Goal: Task Accomplishment & Management: Use online tool/utility

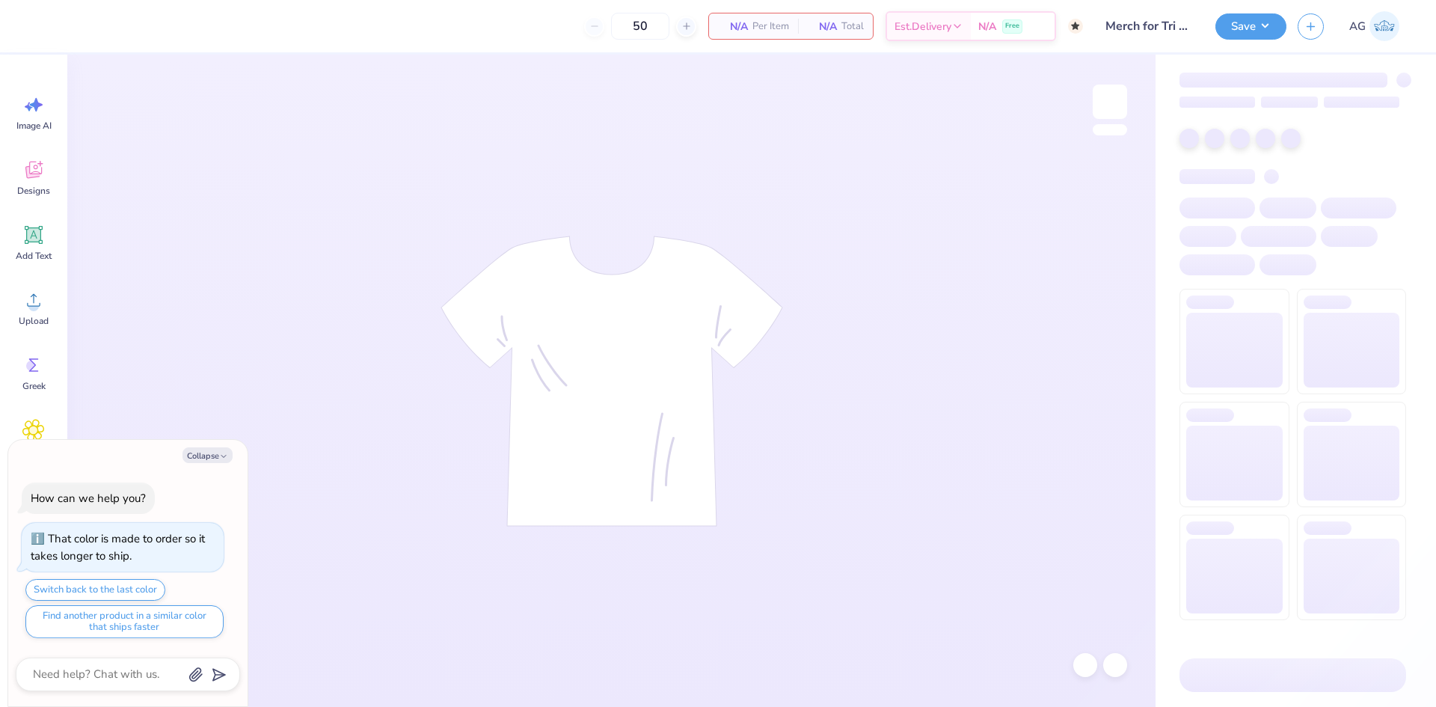
type textarea "x"
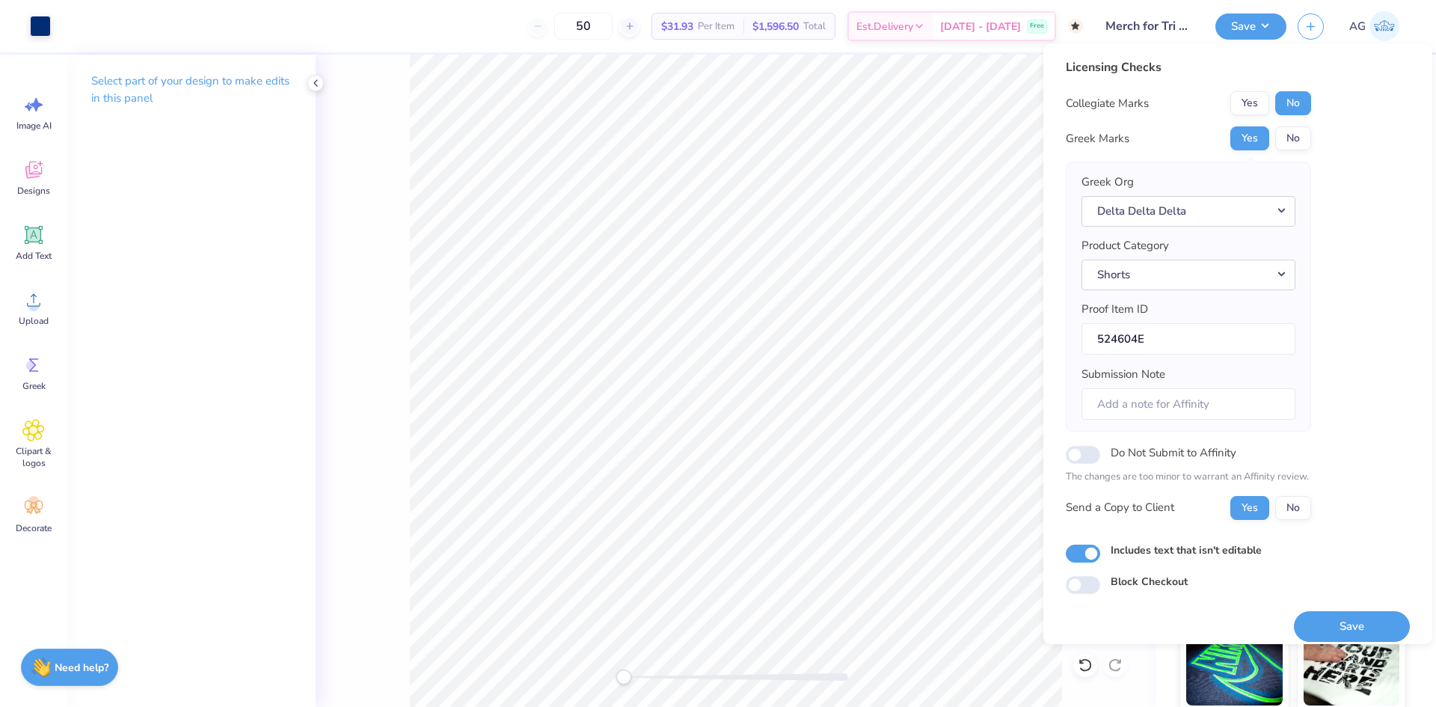
drag, startPoint x: 1338, startPoint y: 624, endPoint x: 1260, endPoint y: 627, distance: 77.9
click at [1338, 623] on button "Save" at bounding box center [1352, 626] width 116 height 31
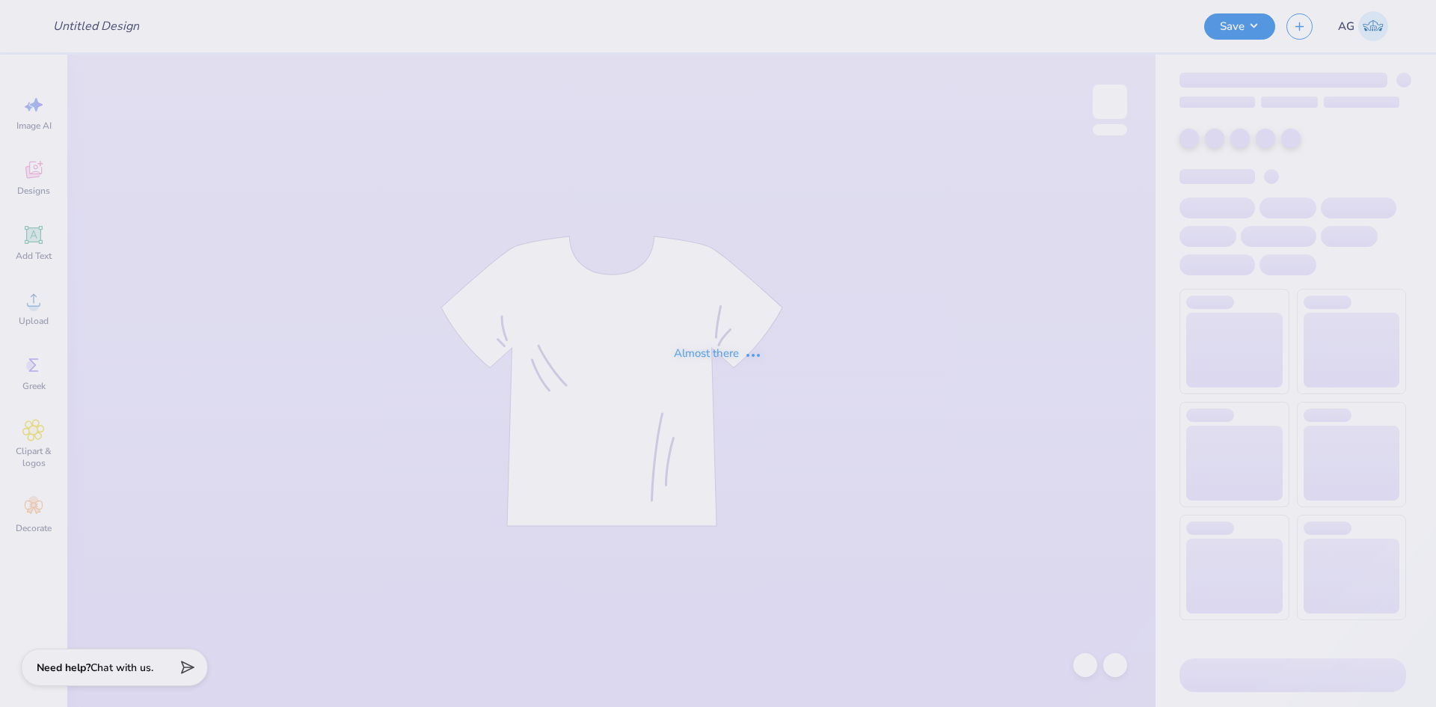
type input "SAE x DG Block draft"
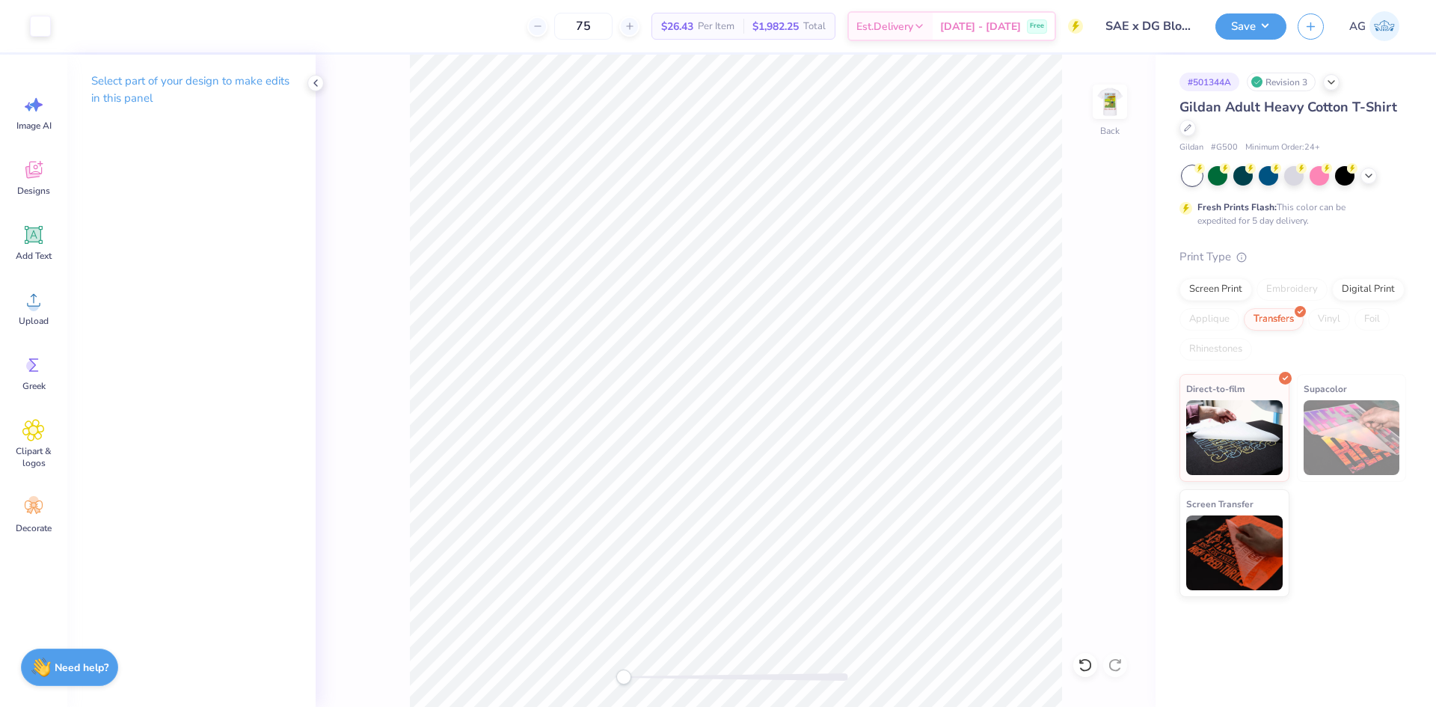
click at [1078, 658] on icon at bounding box center [1085, 664] width 15 height 15
click at [36, 297] on icon at bounding box center [33, 300] width 13 height 13
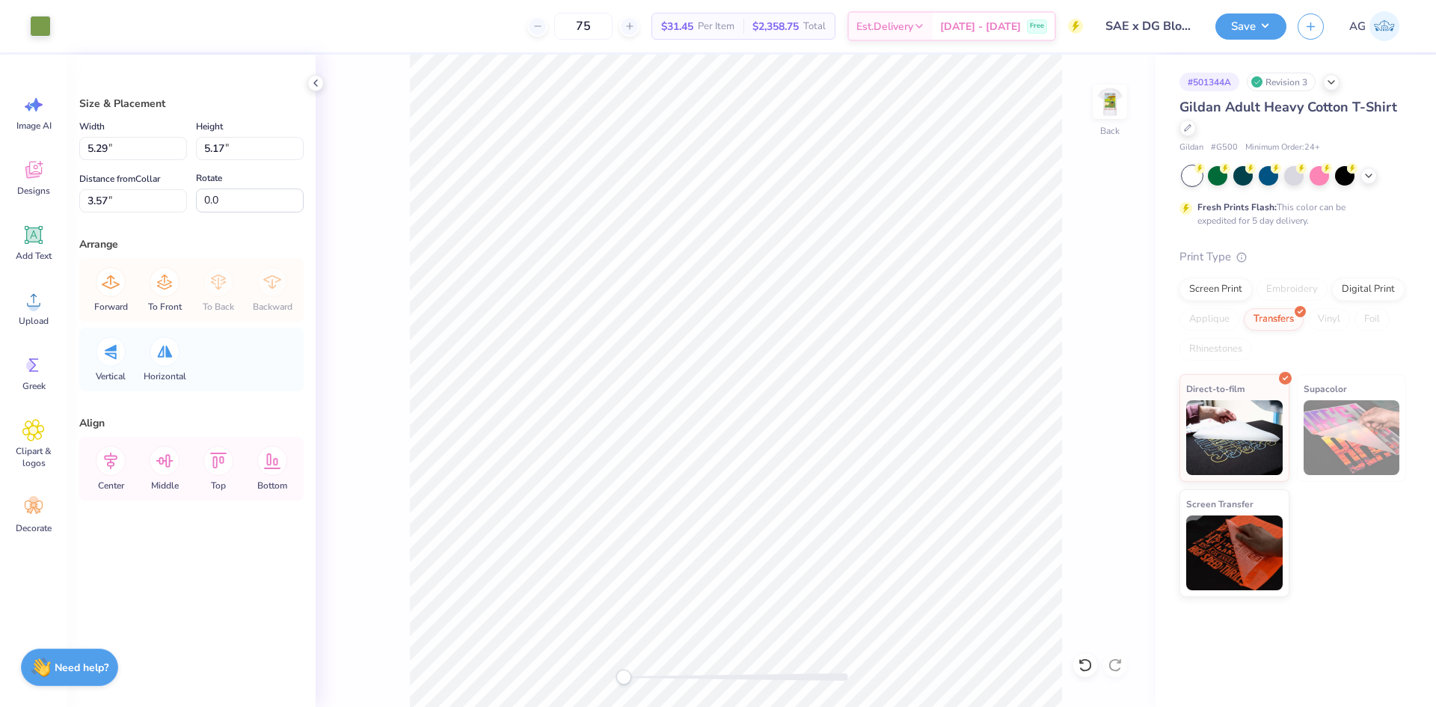
type input "14.53"
type input "14.19"
type input "6.16"
click at [108, 161] on div "Width 14.53 14.53 " Height 14.19 14.19 " Distance from Collar 6.16 6.16 " Rotat…" at bounding box center [191, 164] width 224 height 95
click at [113, 150] on input "14.53" at bounding box center [133, 148] width 108 height 23
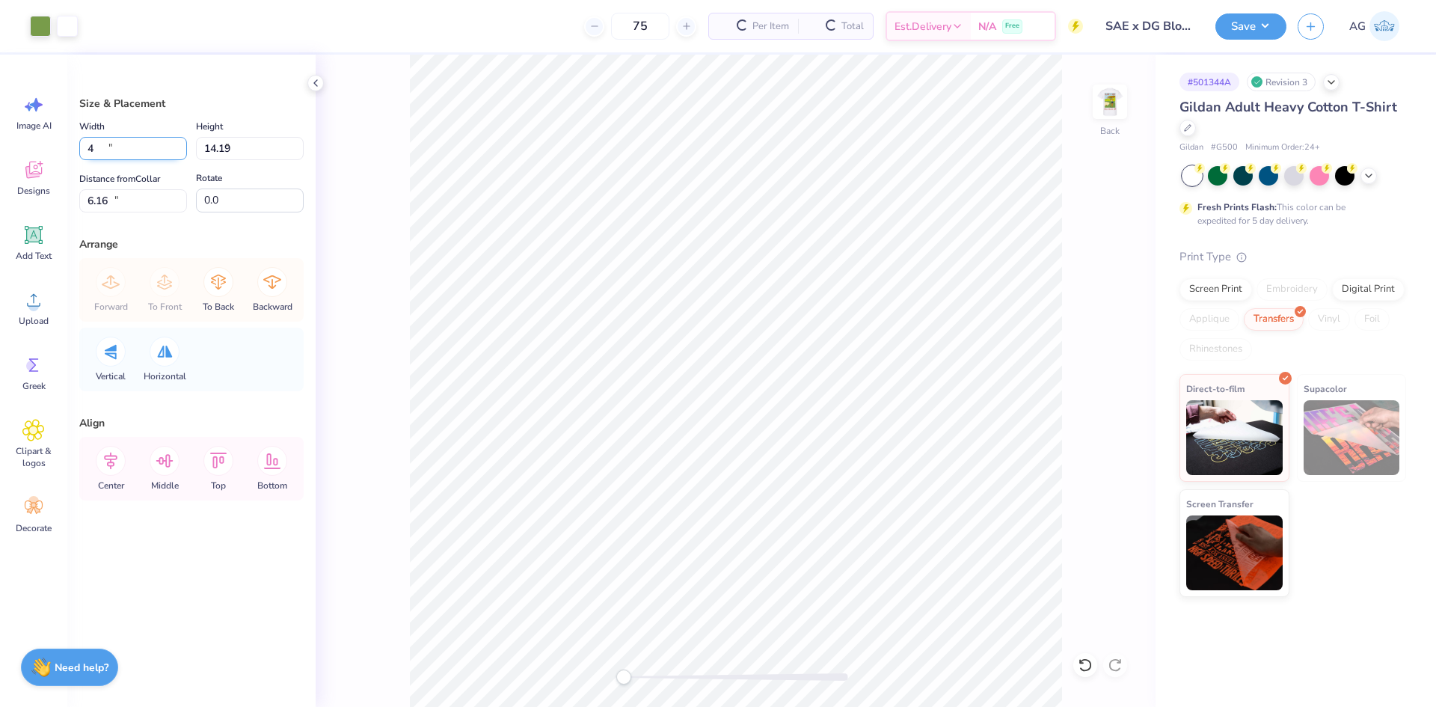
type input "4.00"
type input "3.91"
type input "11.30"
drag, startPoint x: 622, startPoint y: 681, endPoint x: 709, endPoint y: 674, distance: 87.0
click at [709, 674] on div "Accessibility label" at bounding box center [708, 676] width 15 height 15
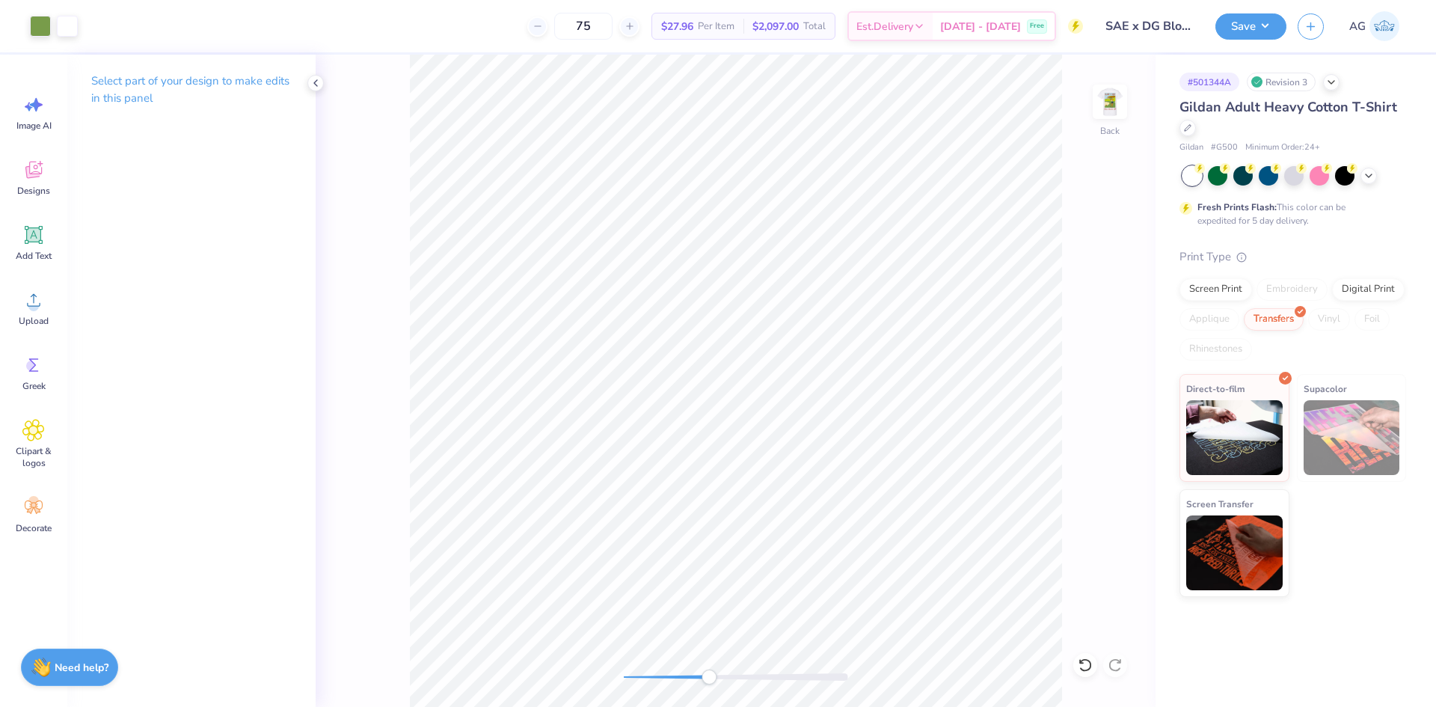
click at [632, 706] on html "Art colors 75 $27.96 Per Item $2,097.00 Total Est. Delivery Oct 6 - 9 Free Desi…" at bounding box center [718, 353] width 1436 height 707
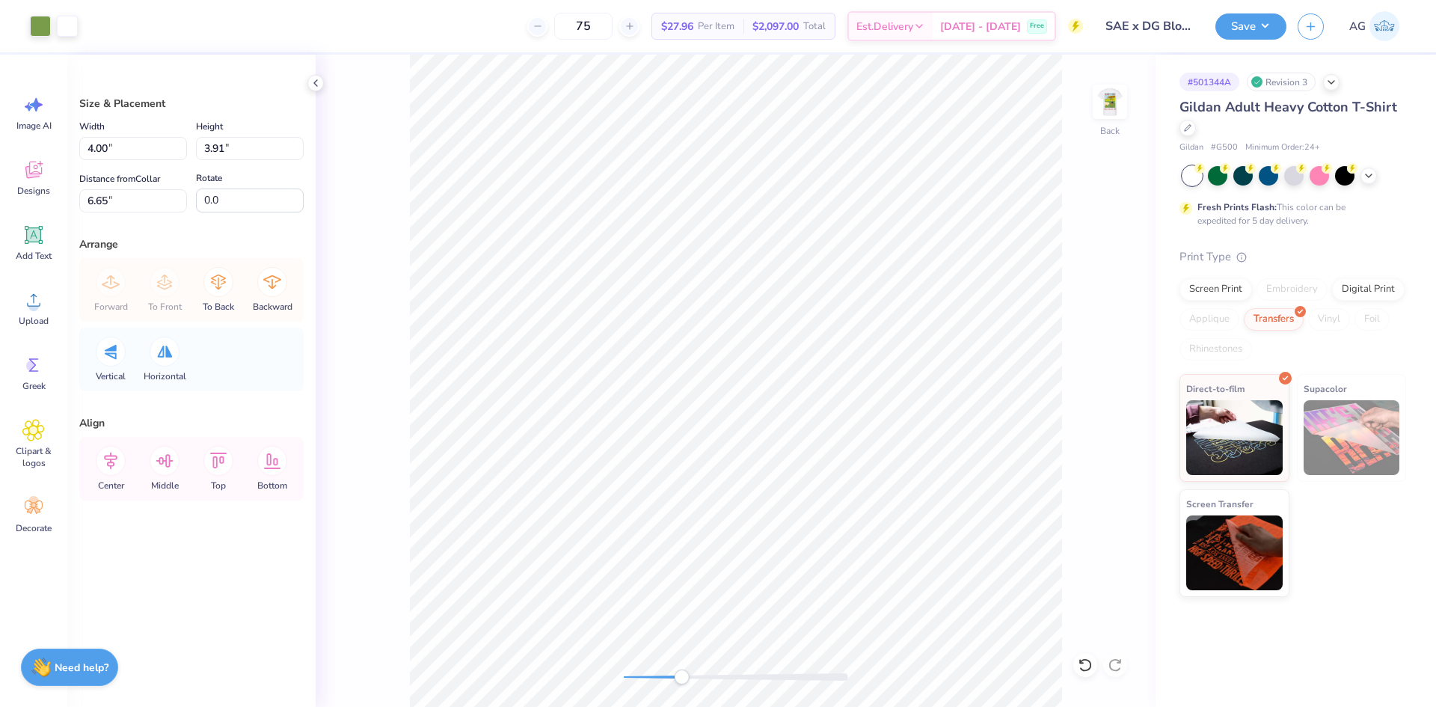
drag, startPoint x: 708, startPoint y: 677, endPoint x: 680, endPoint y: 669, distance: 28.7
click at [677, 674] on div "Accessibility label" at bounding box center [681, 676] width 15 height 15
click at [118, 147] on input "4.00" at bounding box center [133, 148] width 108 height 23
type input "4.50"
type input "4.39"
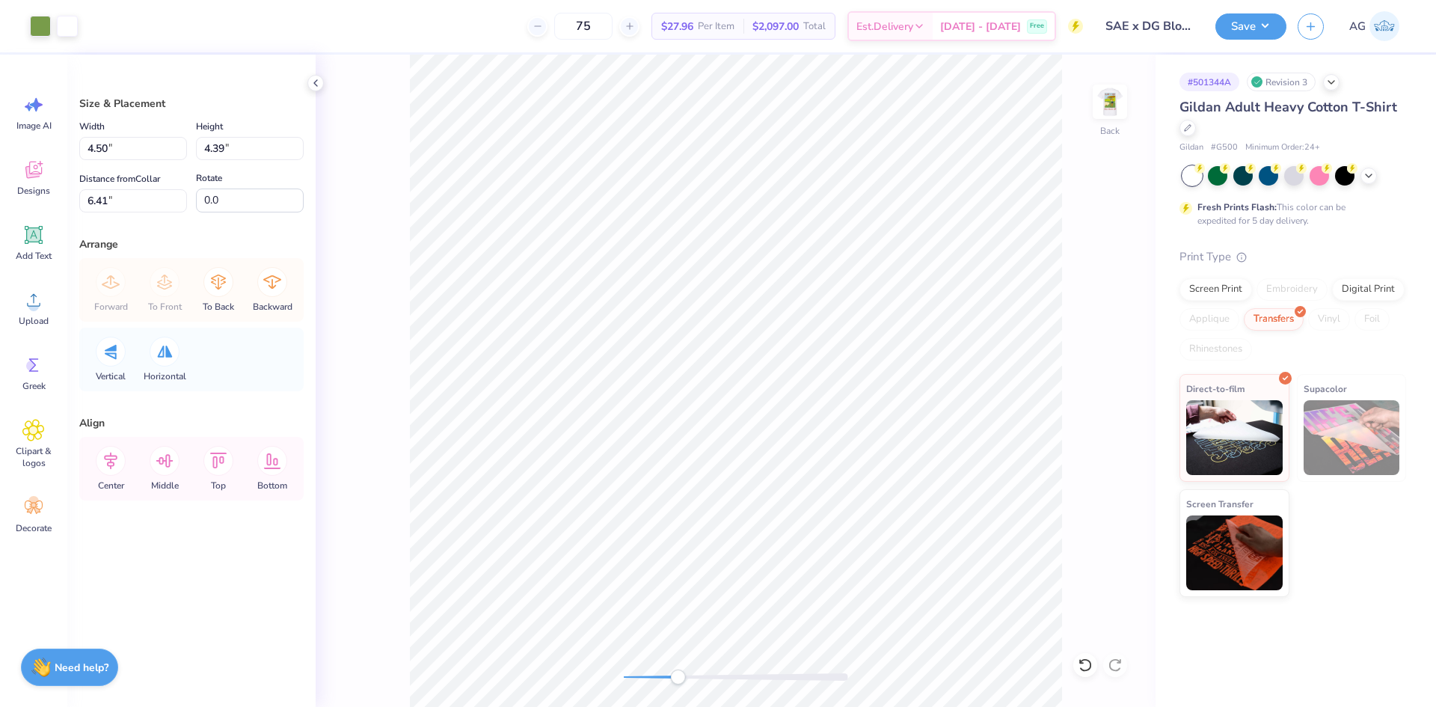
click at [106, 212] on div "Size & Placement Width 4.50 4.50 " Height 4.39 4.39 " Distance from Collar 6.41…" at bounding box center [191, 381] width 248 height 652
click at [108, 205] on input "6.41" at bounding box center [133, 200] width 108 height 23
type input "3"
click at [398, 443] on div "Back" at bounding box center [736, 381] width 840 height 652
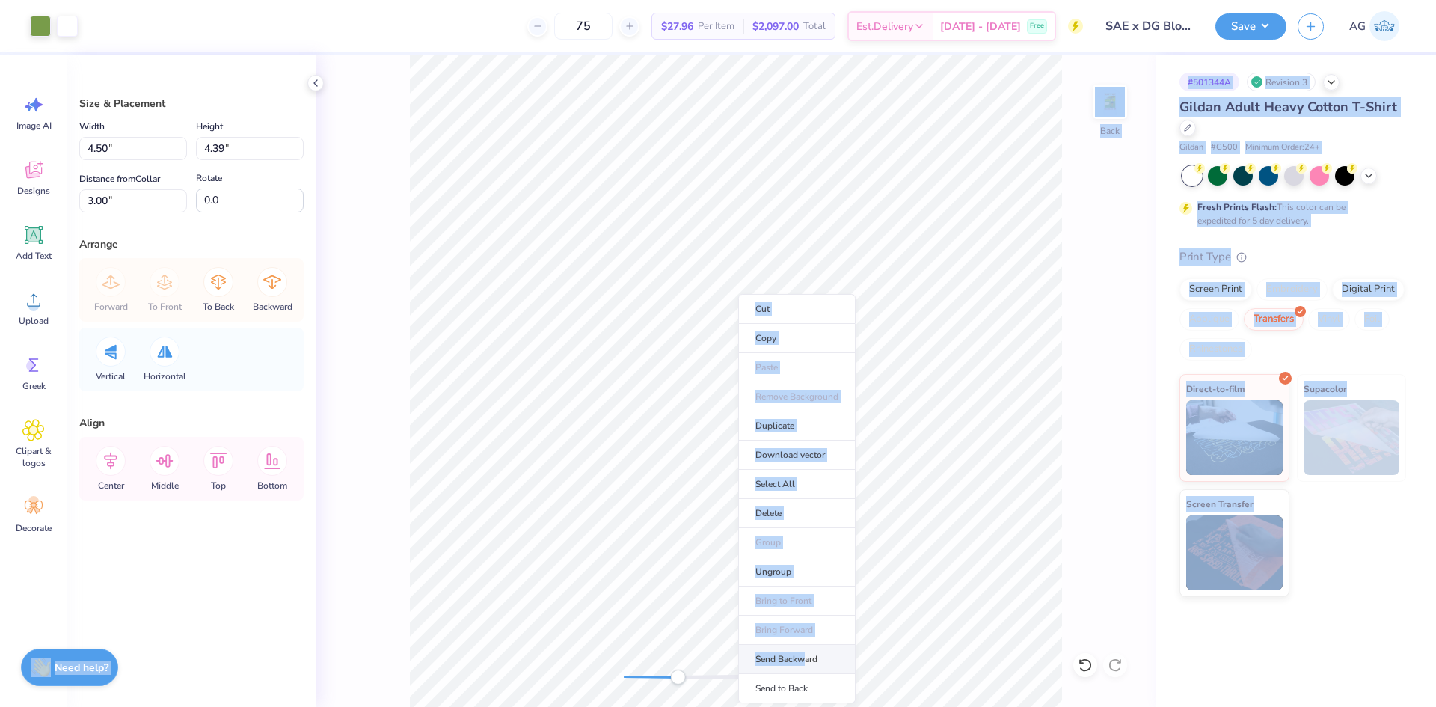
click at [955, 641] on body "Art colors 75 $27.96 Per Item $2,097.00 Total Est. Delivery Oct 6 - 9 Free Desi…" at bounding box center [718, 353] width 1436 height 707
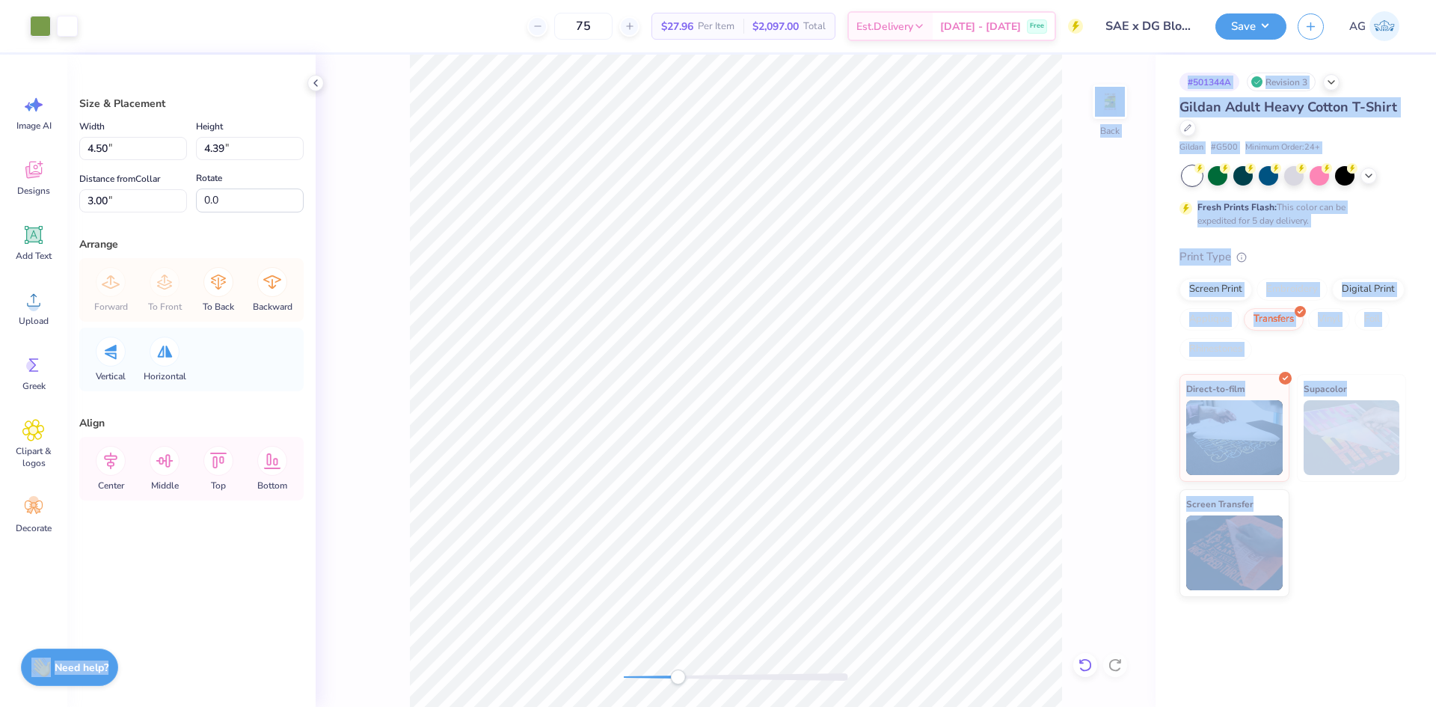
click at [1078, 660] on icon at bounding box center [1085, 664] width 15 height 15
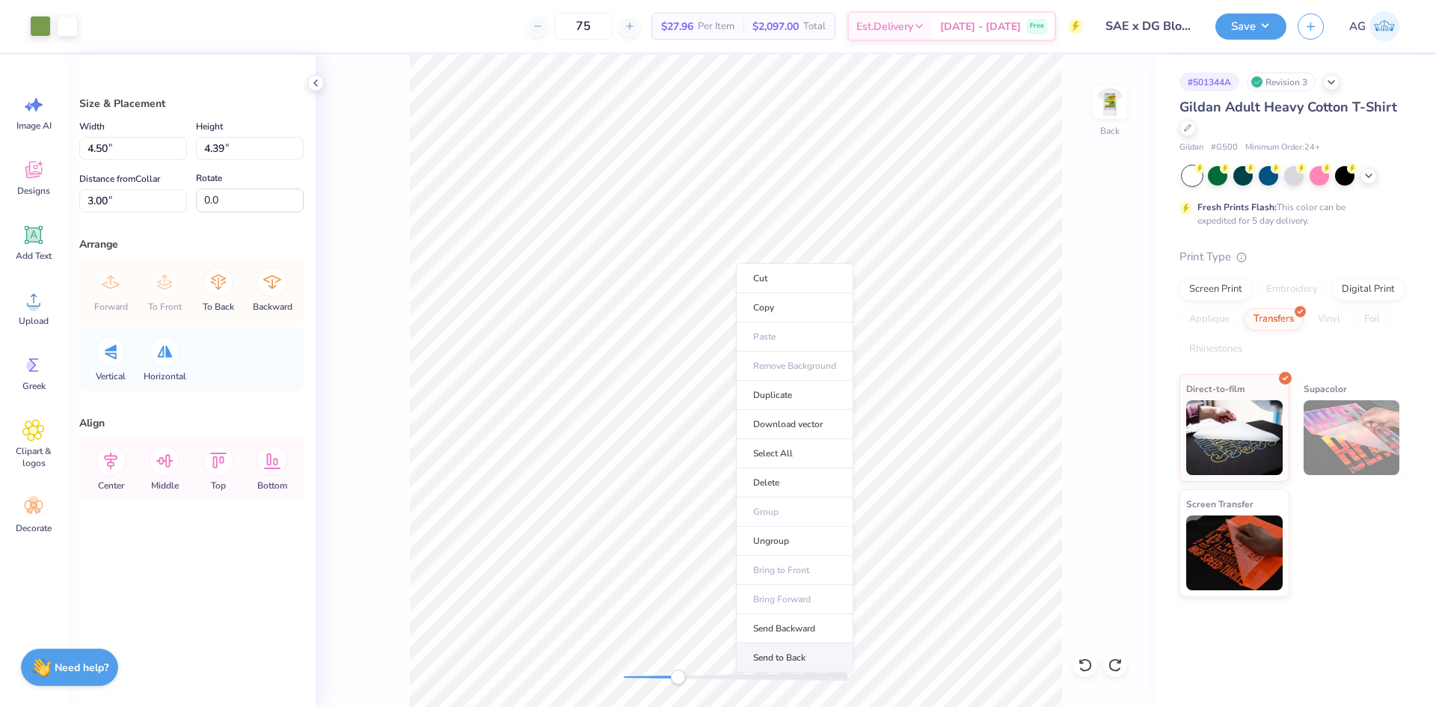
click at [803, 662] on li "Send to Back" at bounding box center [794, 657] width 117 height 29
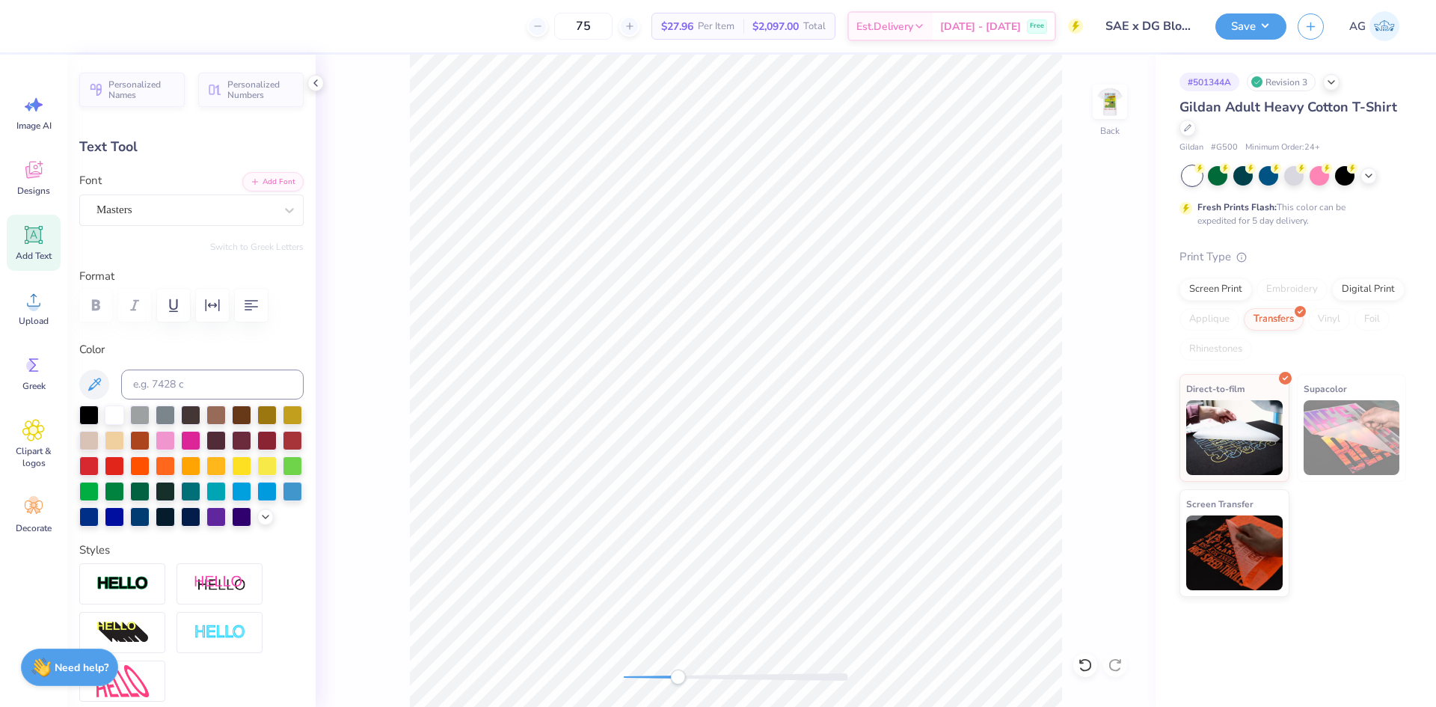
type input "2.67"
type input "0.84"
type input "5.94"
type textarea "x DG"
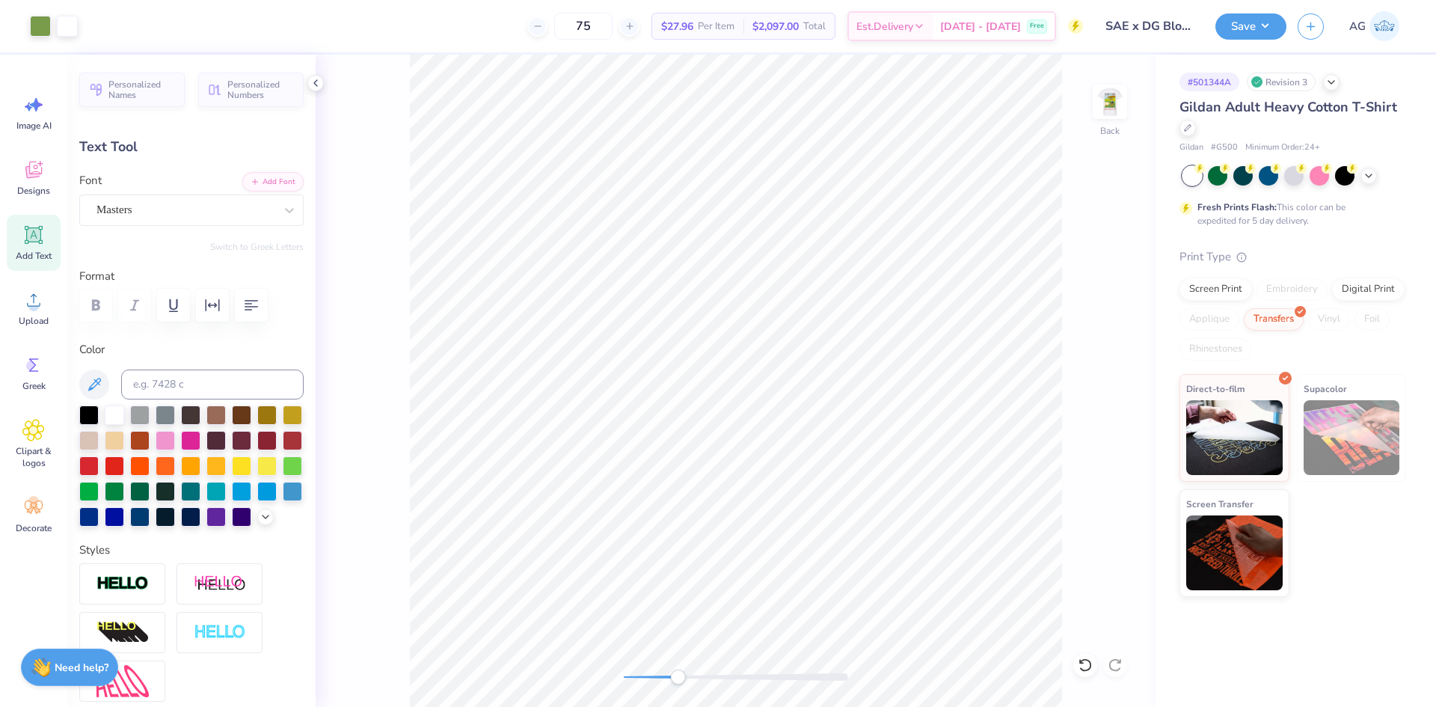
type input "0.0"
type input "1.27"
type input "0.60"
type input "6.08"
type input "0.0"
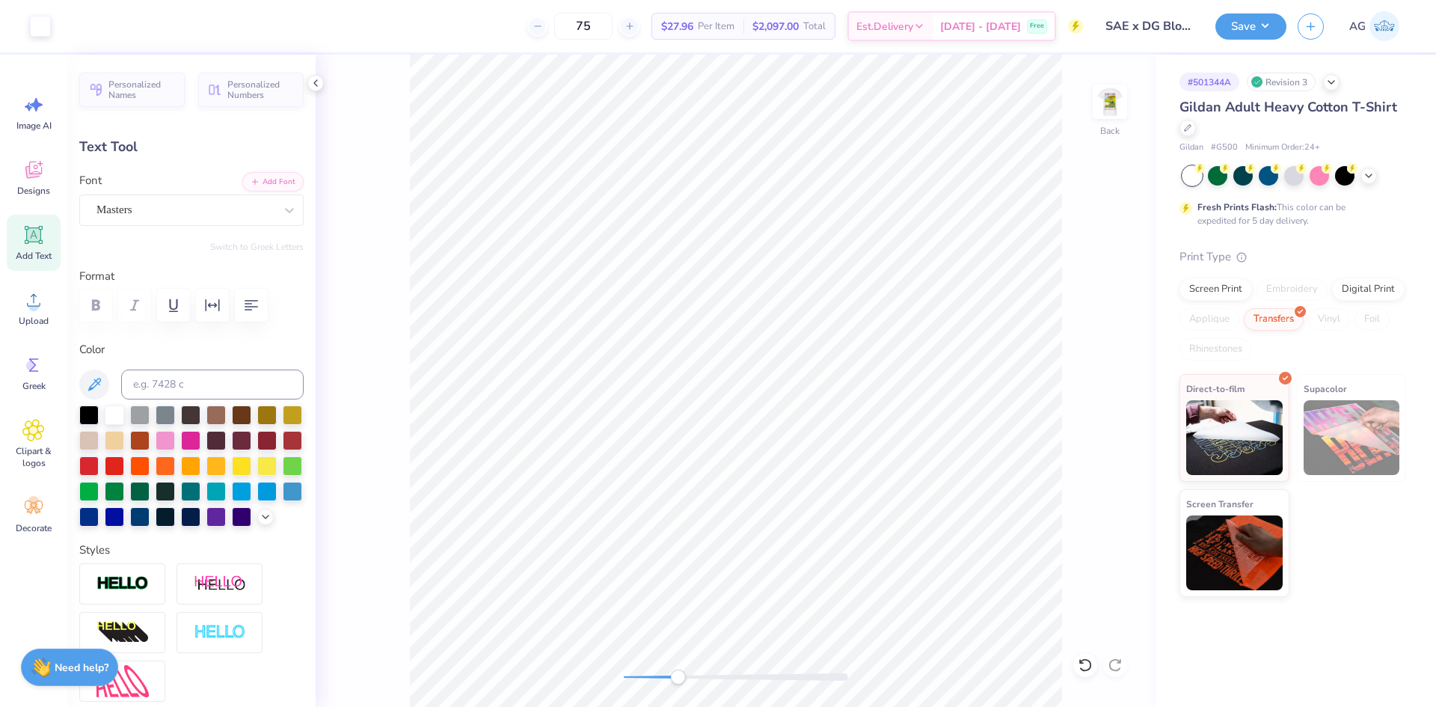
type input "3.23"
type input "0.93"
type input "7.67"
type input "-9.2"
type input "2.89"
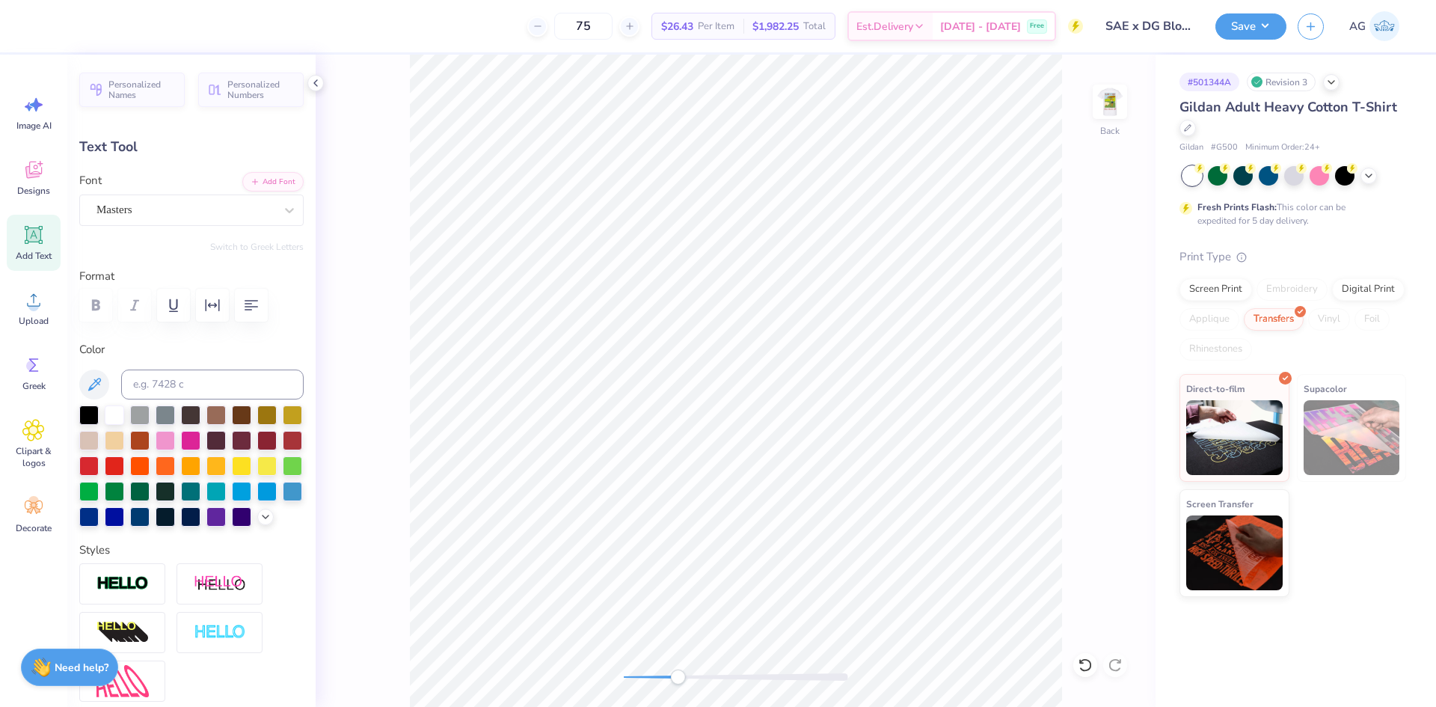
type input "0.83"
type input "6.56"
type input "2.66"
type input "0.77"
type input "6.53"
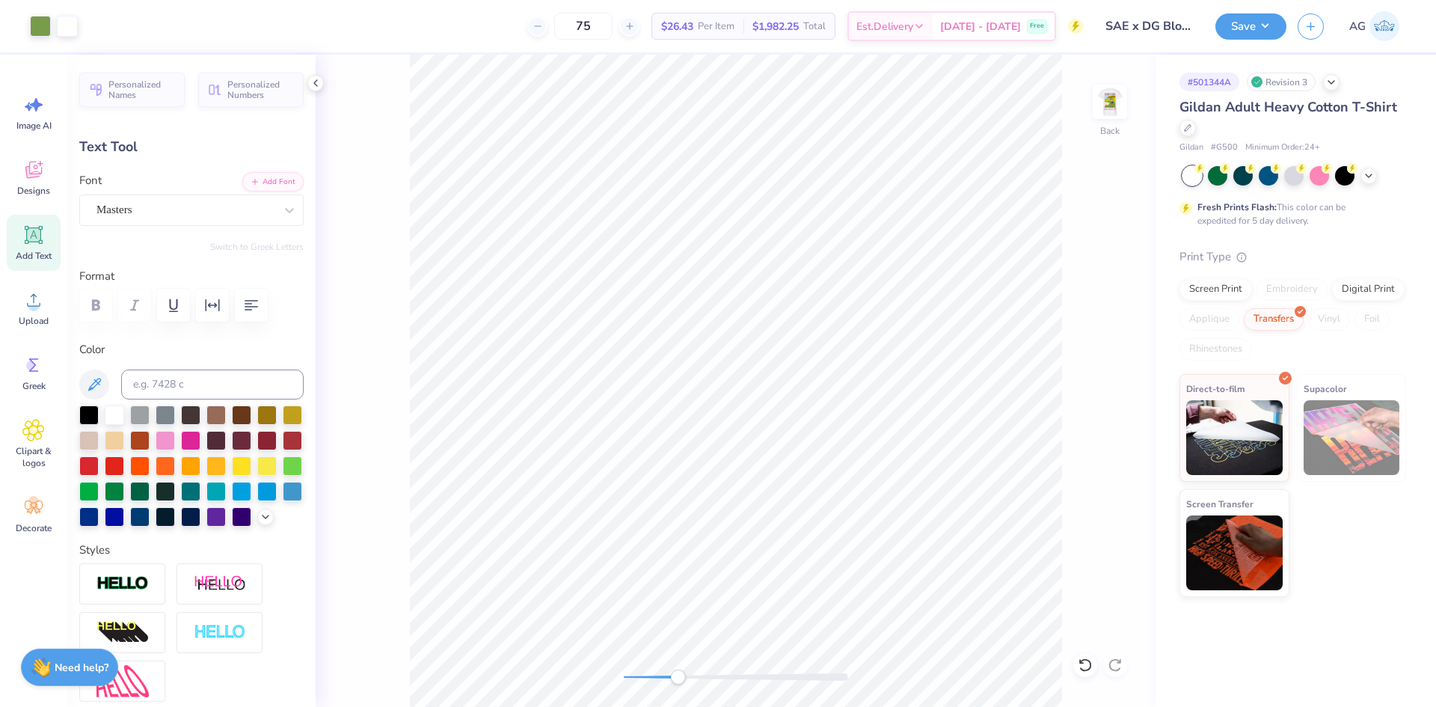
type input "0.0"
drag, startPoint x: 671, startPoint y: 674, endPoint x: 631, endPoint y: 674, distance: 39.6
click at [670, 674] on div "Accessibility label" at bounding box center [677, 676] width 15 height 15
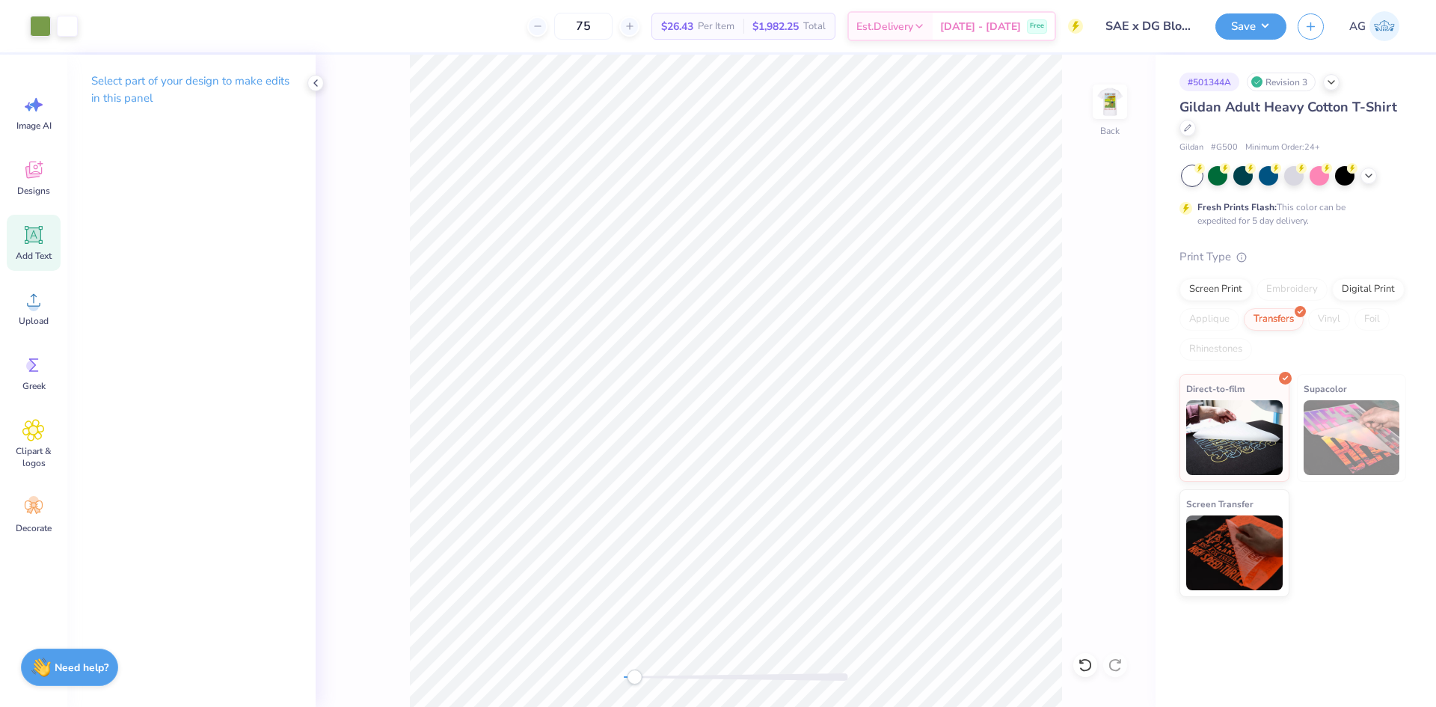
click at [1111, 106] on img at bounding box center [1110, 102] width 30 height 30
click at [603, 677] on div "Front" at bounding box center [736, 381] width 840 height 652
click at [25, 314] on div "Upload" at bounding box center [34, 308] width 54 height 56
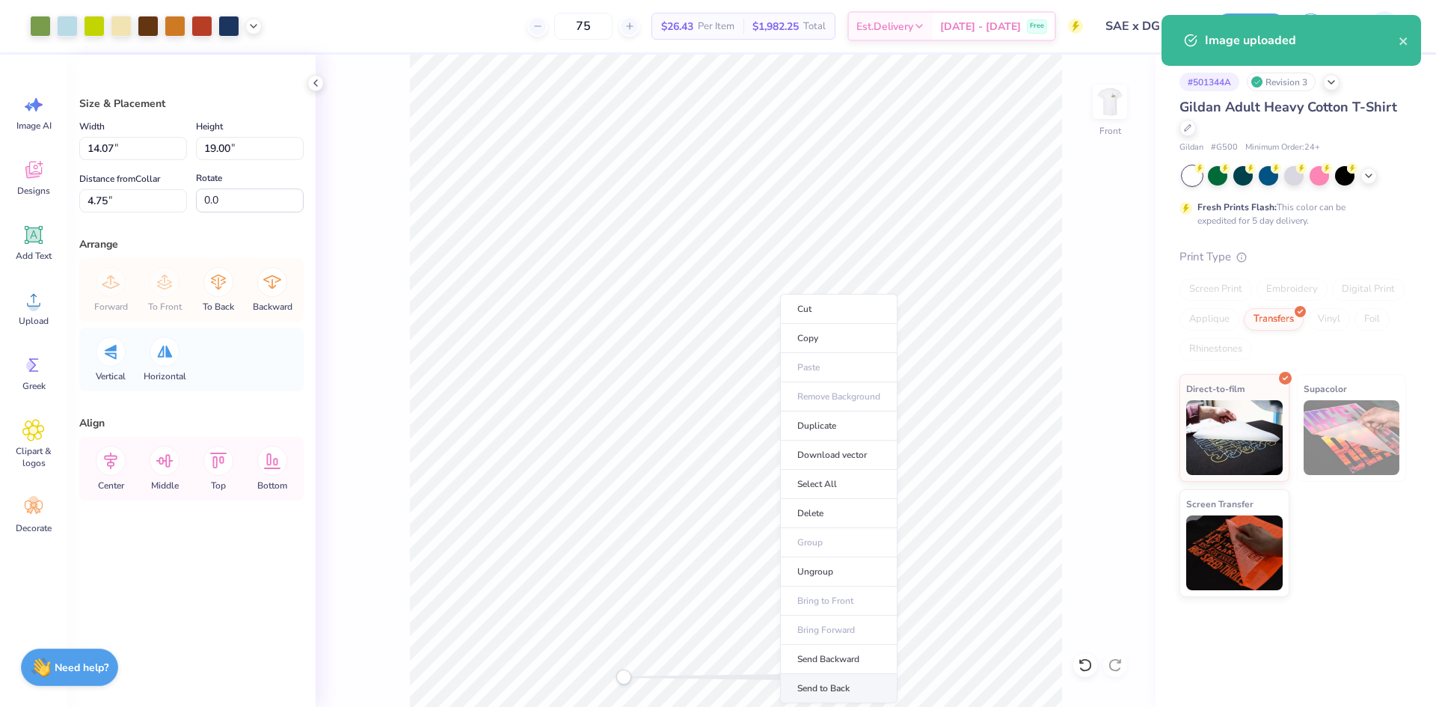
click at [849, 691] on li "Send to Back" at bounding box center [838, 688] width 117 height 29
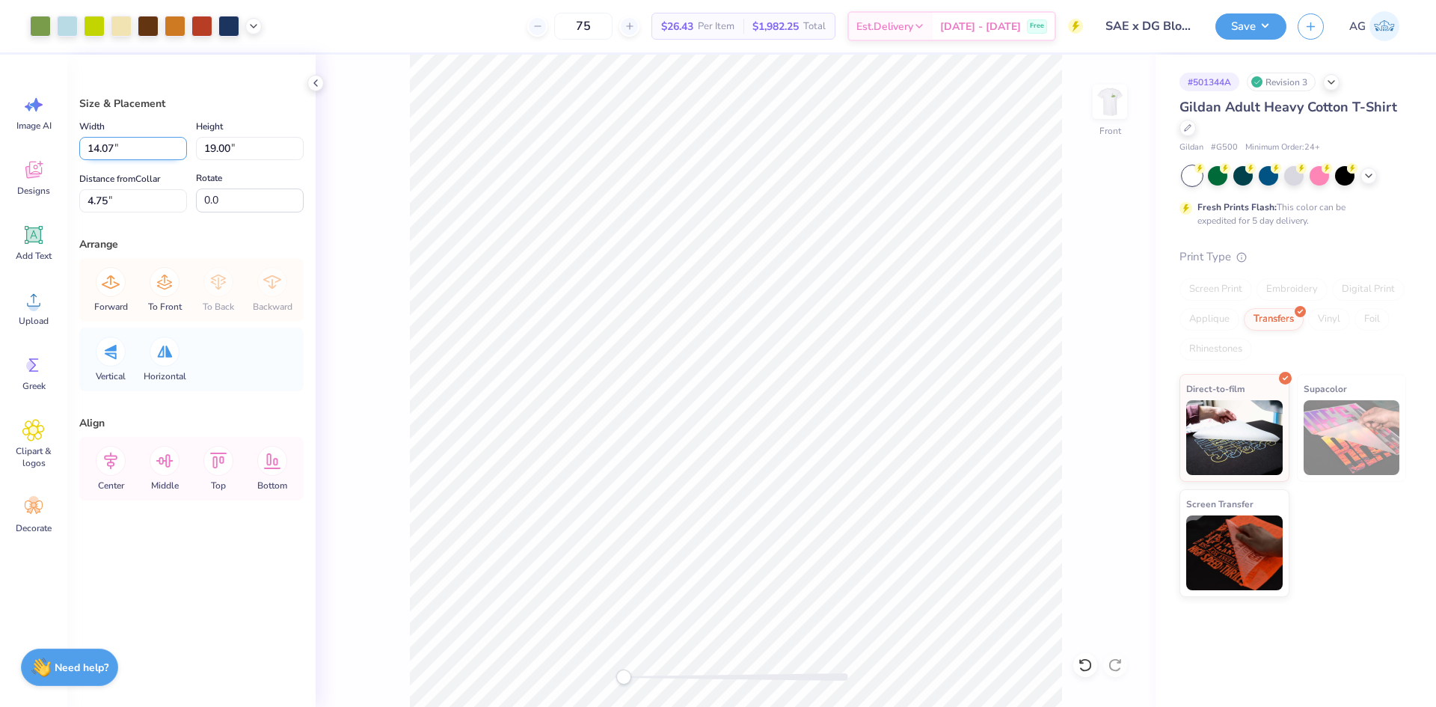
click at [141, 142] on input "14.07" at bounding box center [133, 148] width 108 height 23
type input "12.50"
type input "16.87"
click at [141, 205] on input "5.81" at bounding box center [133, 200] width 108 height 23
type input "3"
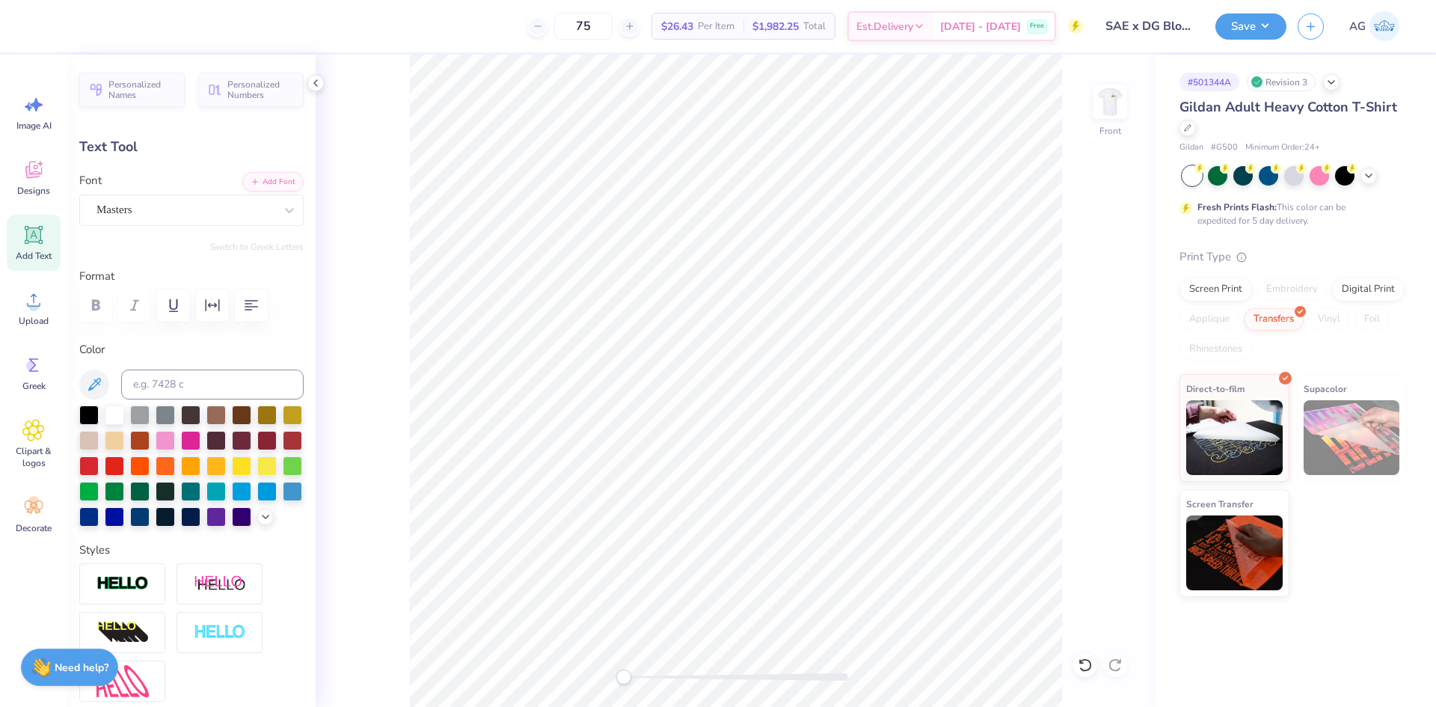
scroll to position [13, 2]
type textarea "x DG"
type input "5.33"
type input "1.64"
type input "5.25"
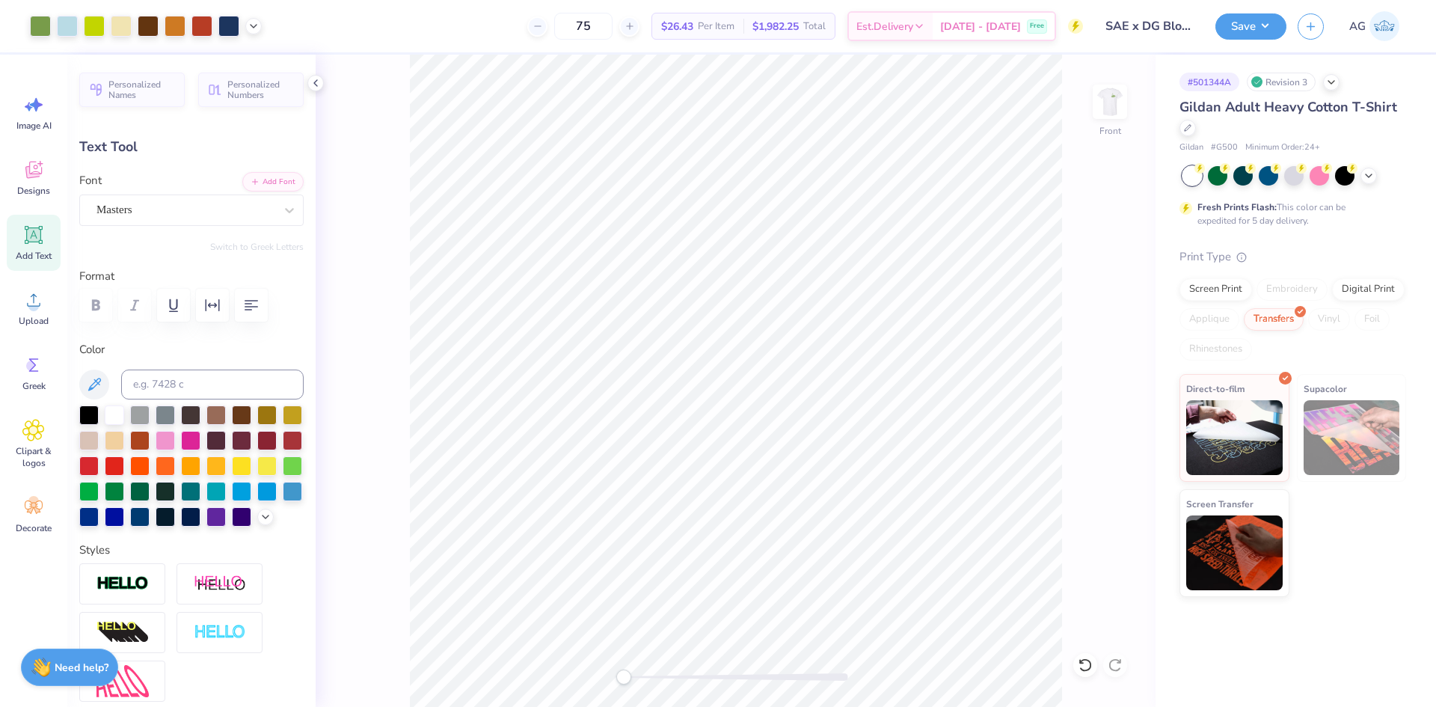
type input "5.87"
type input "1.80"
type input "3.79"
type input "12.72"
type input "1.62"
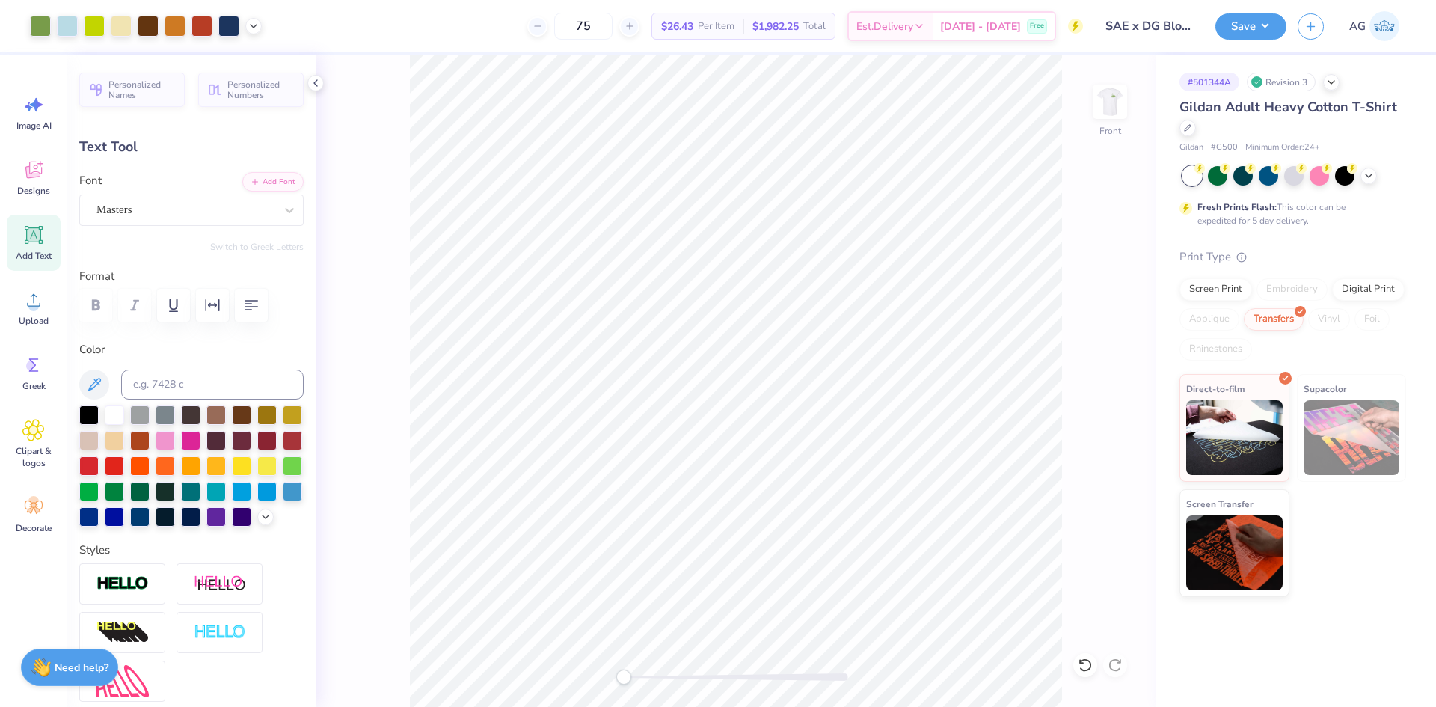
type input "20.96"
type input "12.35"
type input "1.57"
type input "19.92"
type input "12.20"
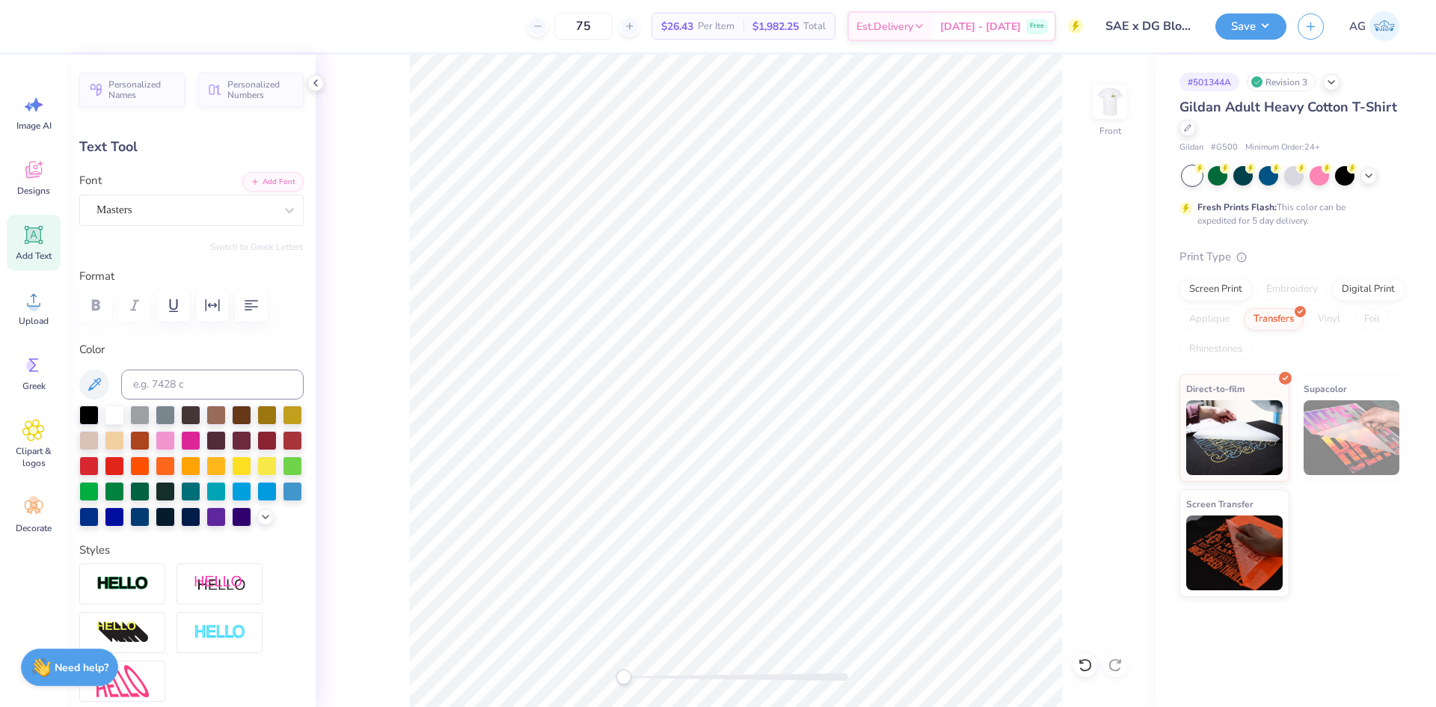
type input "1.55"
type input "19.94"
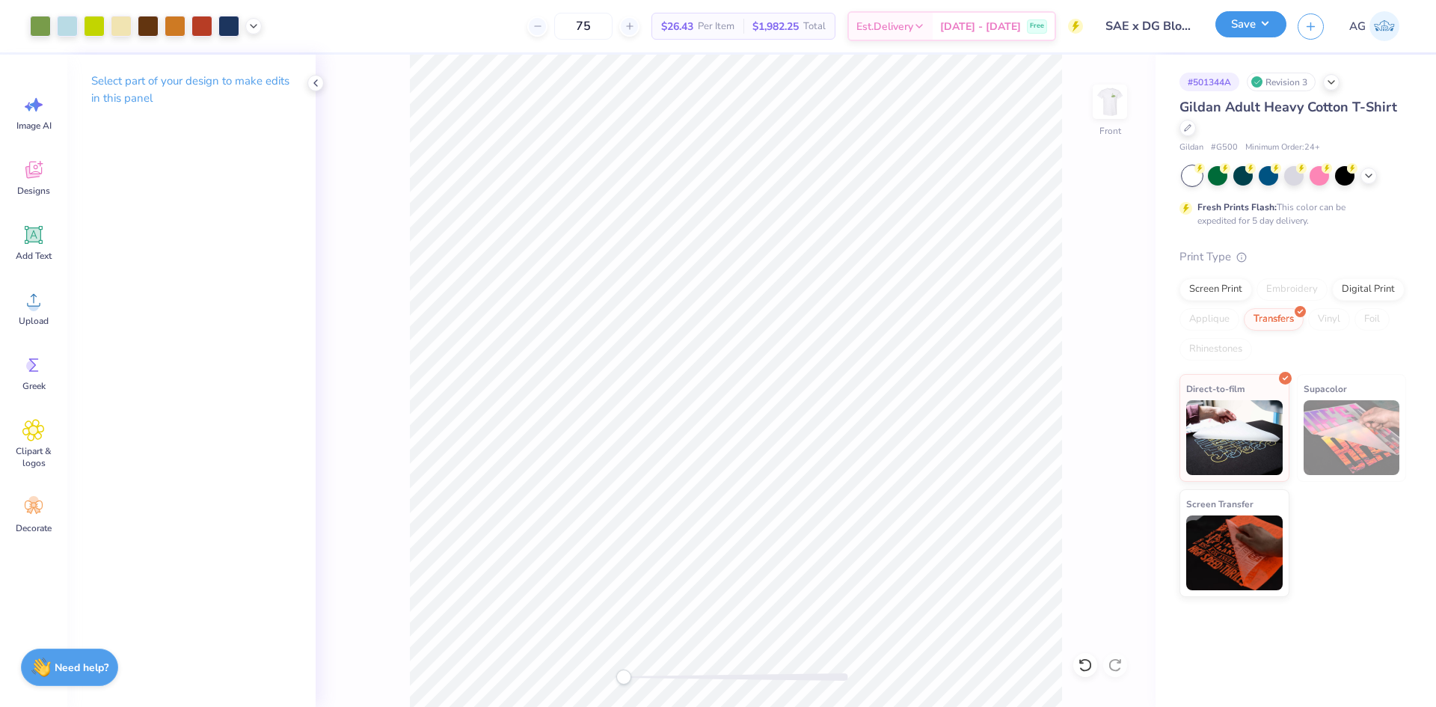
click at [1268, 22] on button "Save" at bounding box center [1250, 24] width 71 height 26
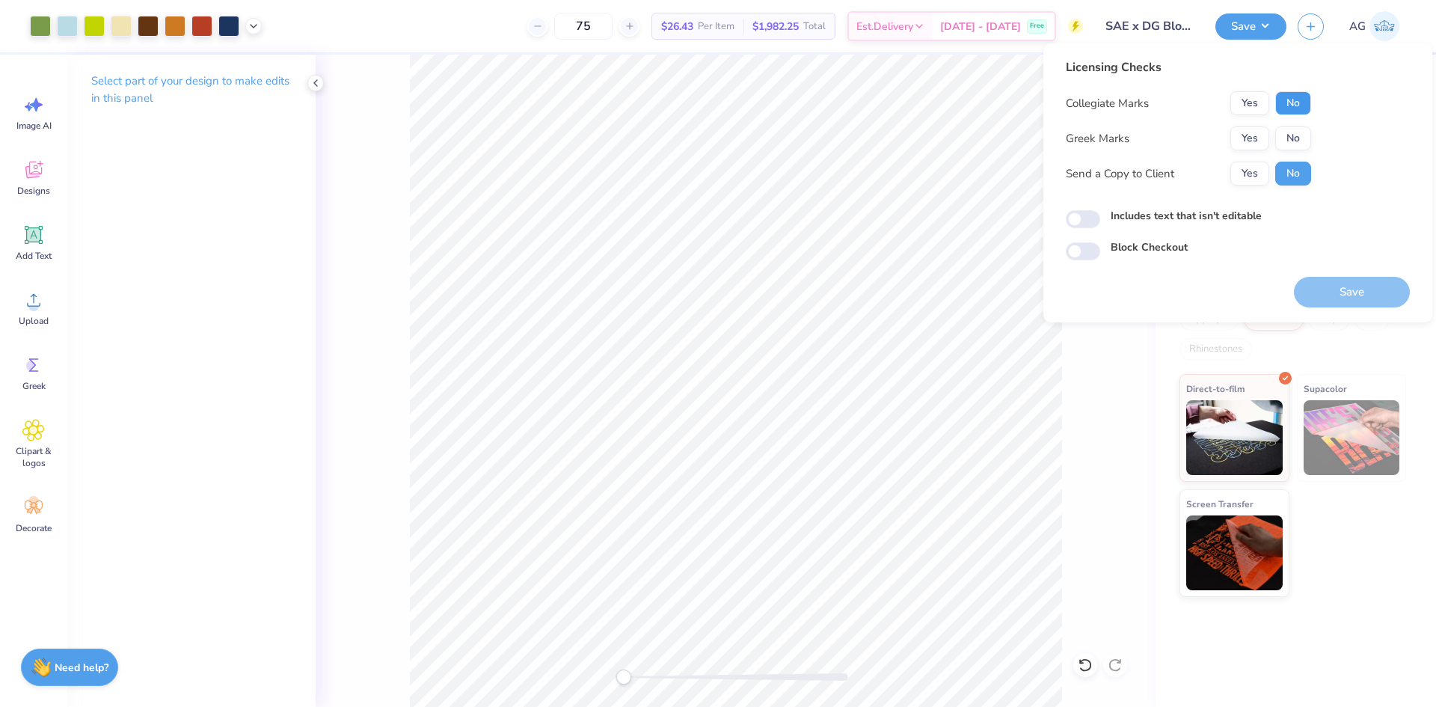
click at [1290, 101] on button "No" at bounding box center [1293, 103] width 36 height 24
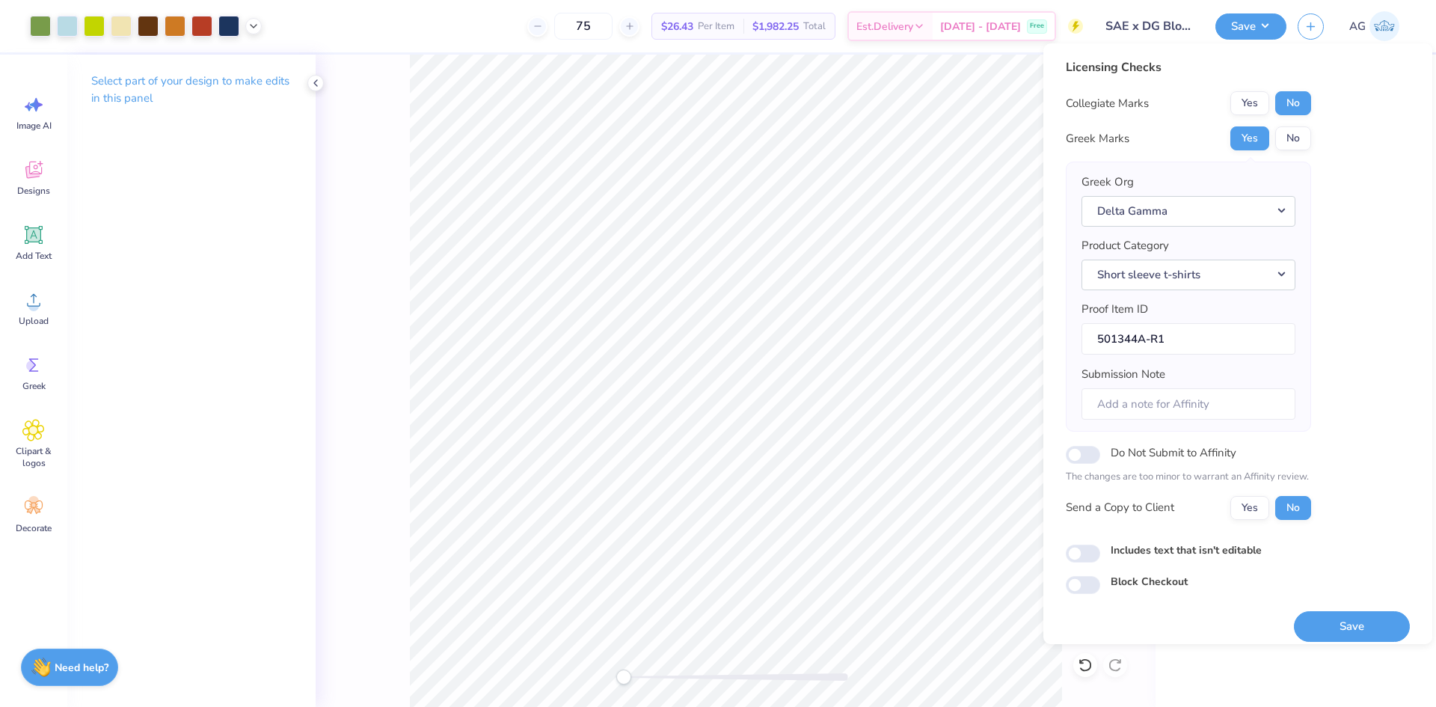
click at [1082, 563] on div "Licensing Checks Collegiate Marks Yes No Greek Marks Yes No Greek Org Delta Gam…" at bounding box center [1238, 325] width 344 height 535
click at [897, 507] on div "Art colors 75 $26.43 Per Item $1,982.25 Total Est. Delivery Oct 6 - 9 Free Desi…" at bounding box center [718, 353] width 1436 height 707
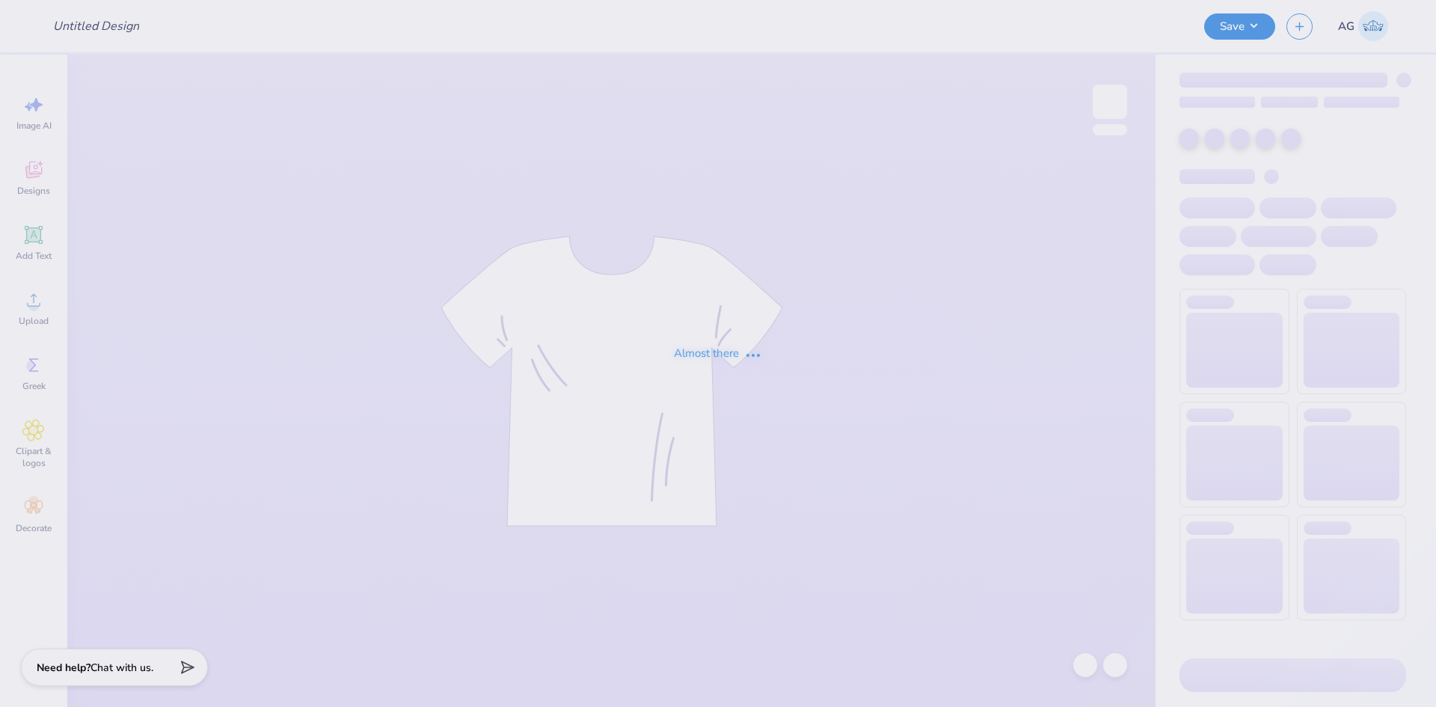
type input "TX OU potential"
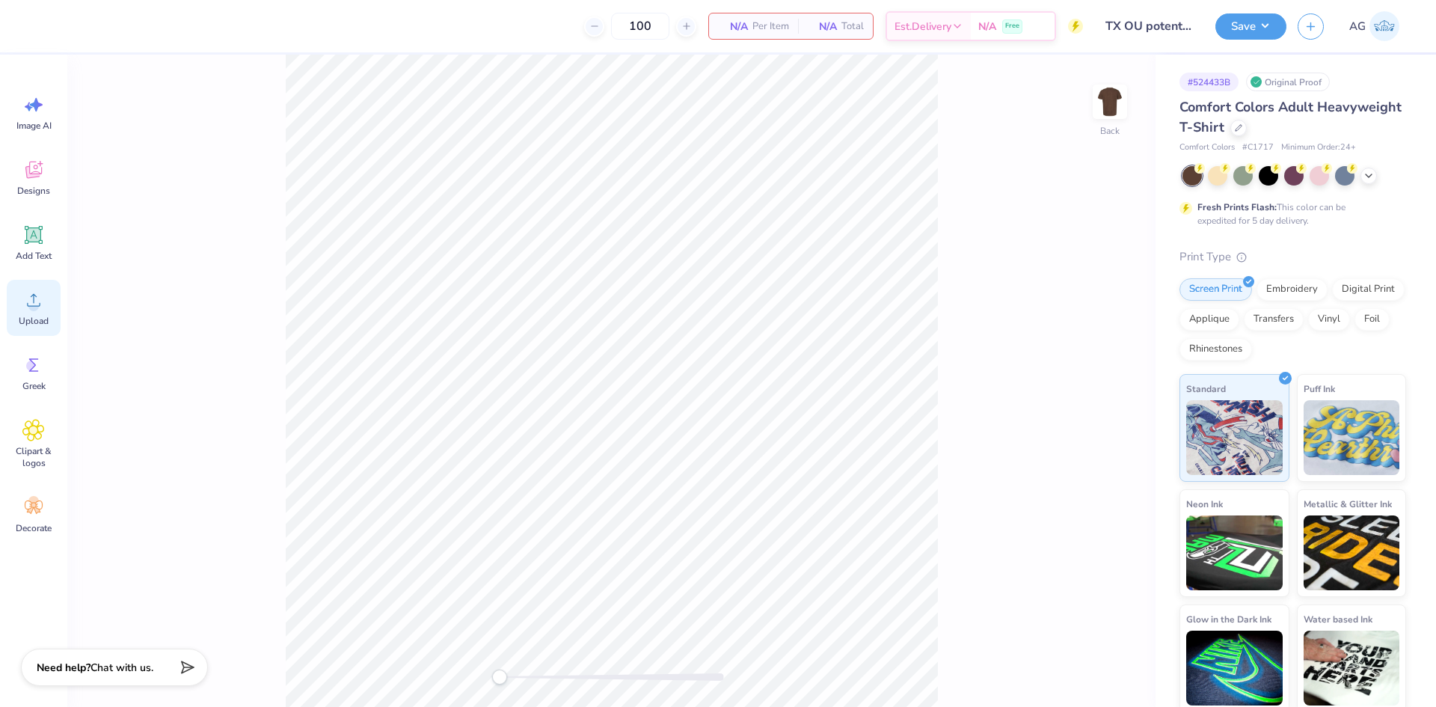
click at [57, 304] on div "Upload" at bounding box center [34, 308] width 54 height 56
click at [1030, 351] on div "Back" at bounding box center [611, 381] width 1088 height 652
click at [81, 308] on div "Back" at bounding box center [611, 381] width 1088 height 652
click at [40, 310] on icon at bounding box center [33, 300] width 22 height 22
click at [37, 305] on circle at bounding box center [33, 306] width 10 height 10
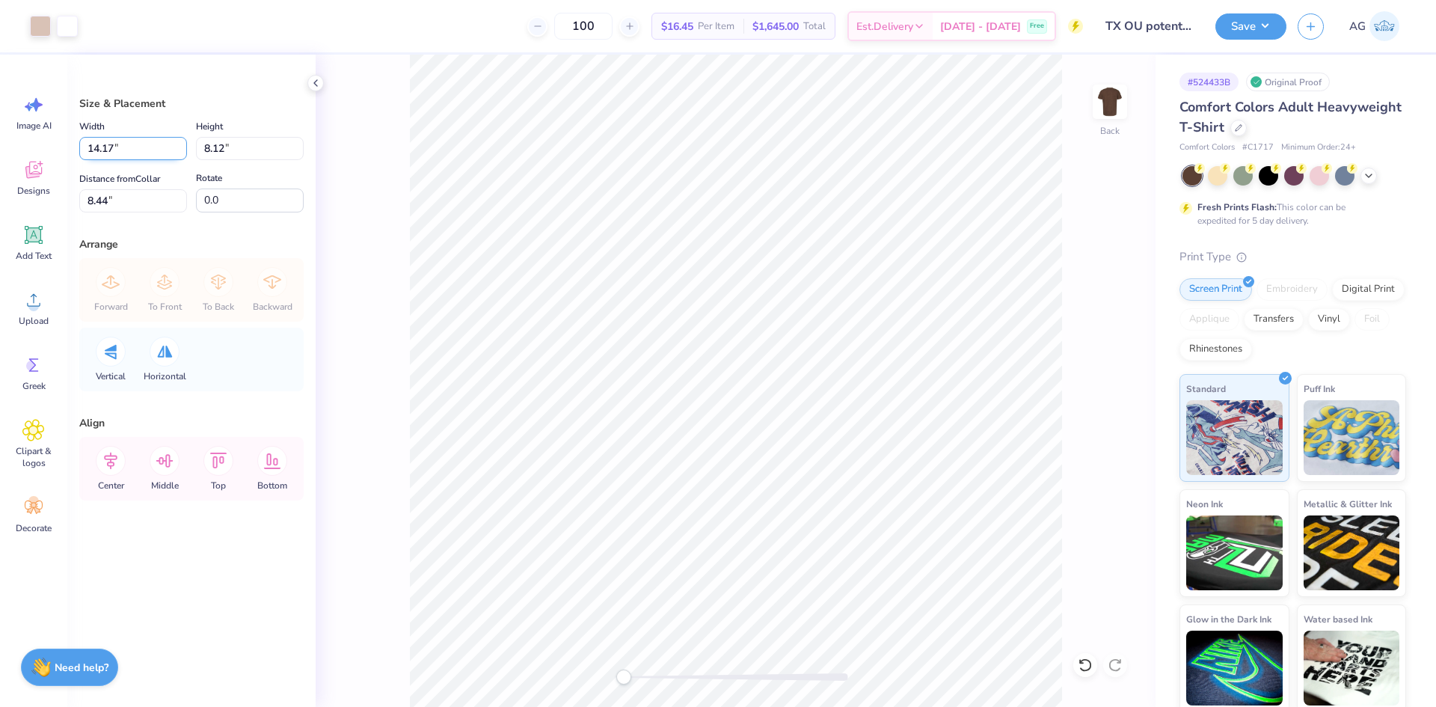
click at [135, 154] on input "14.17" at bounding box center [133, 148] width 108 height 23
type input "3.50"
type input "2.00"
type input "11.50"
click at [115, 147] on input "3.50" at bounding box center [133, 148] width 108 height 23
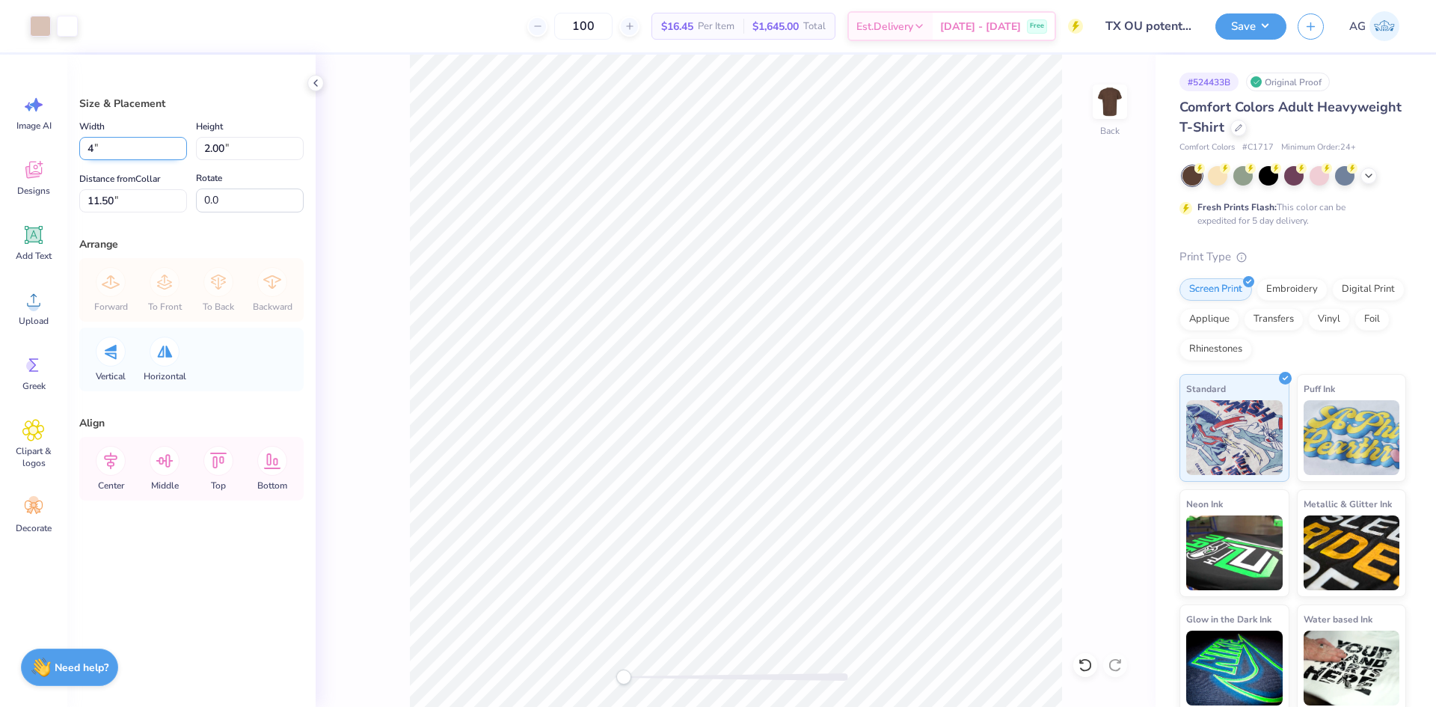
type input "4.00"
type input "2.29"
click at [119, 203] on input "8.08" at bounding box center [133, 200] width 108 height 23
type input "3"
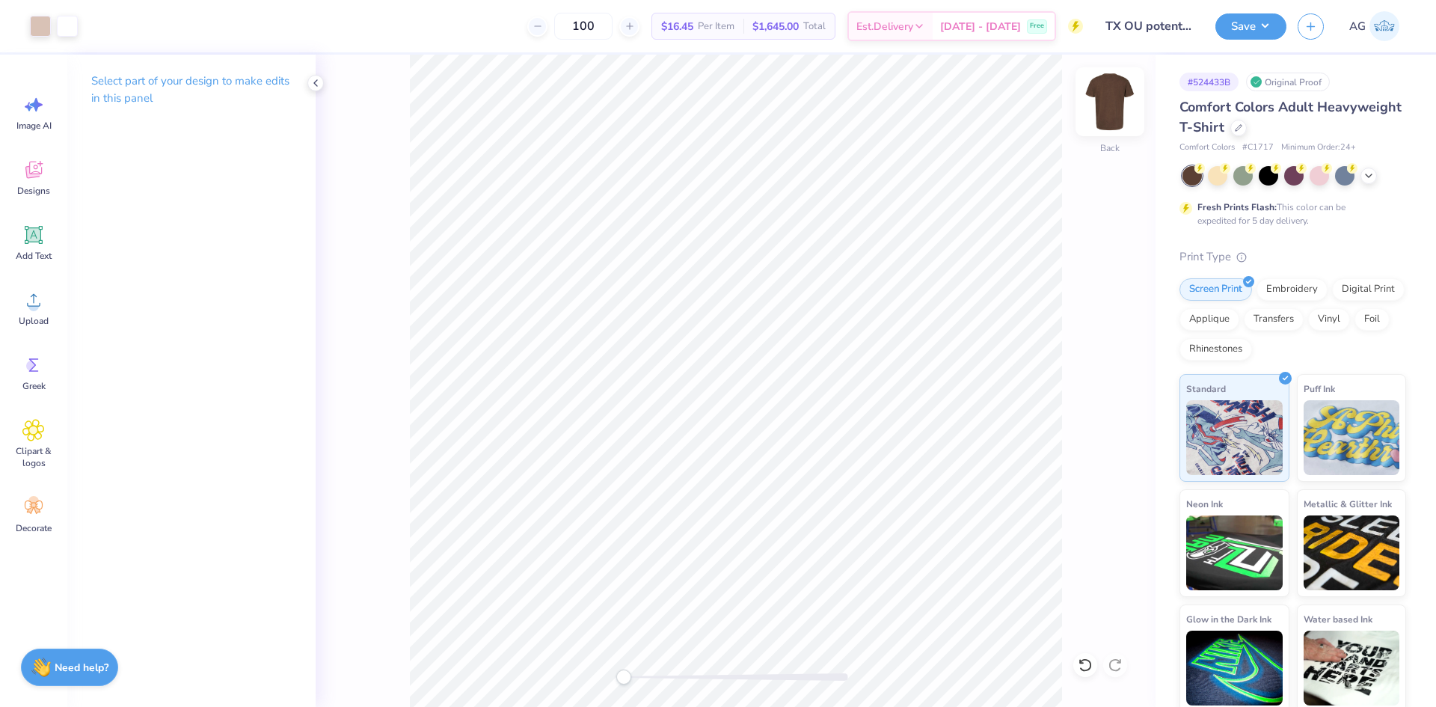
click at [1098, 99] on img at bounding box center [1110, 102] width 60 height 60
click at [10, 310] on div "Upload" at bounding box center [34, 308] width 54 height 56
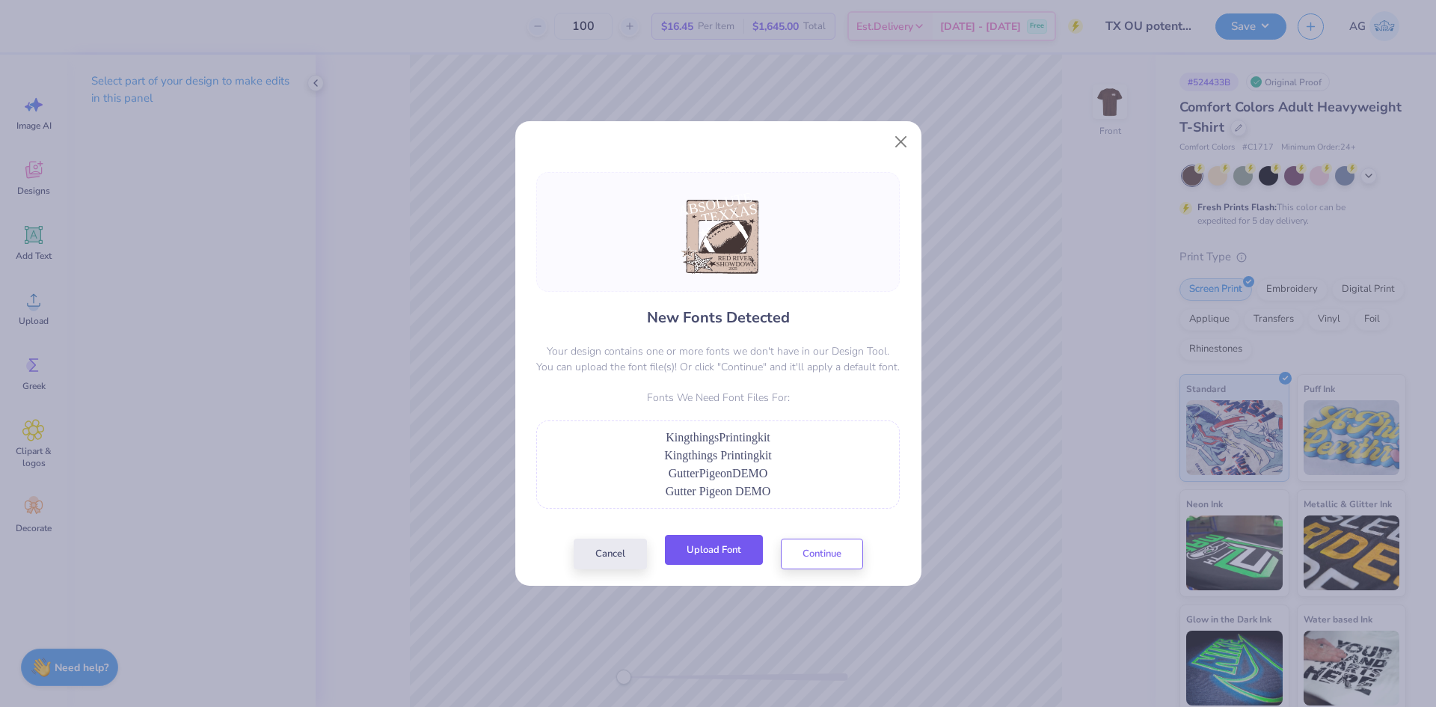
click at [721, 543] on button "Upload Font" at bounding box center [714, 550] width 98 height 31
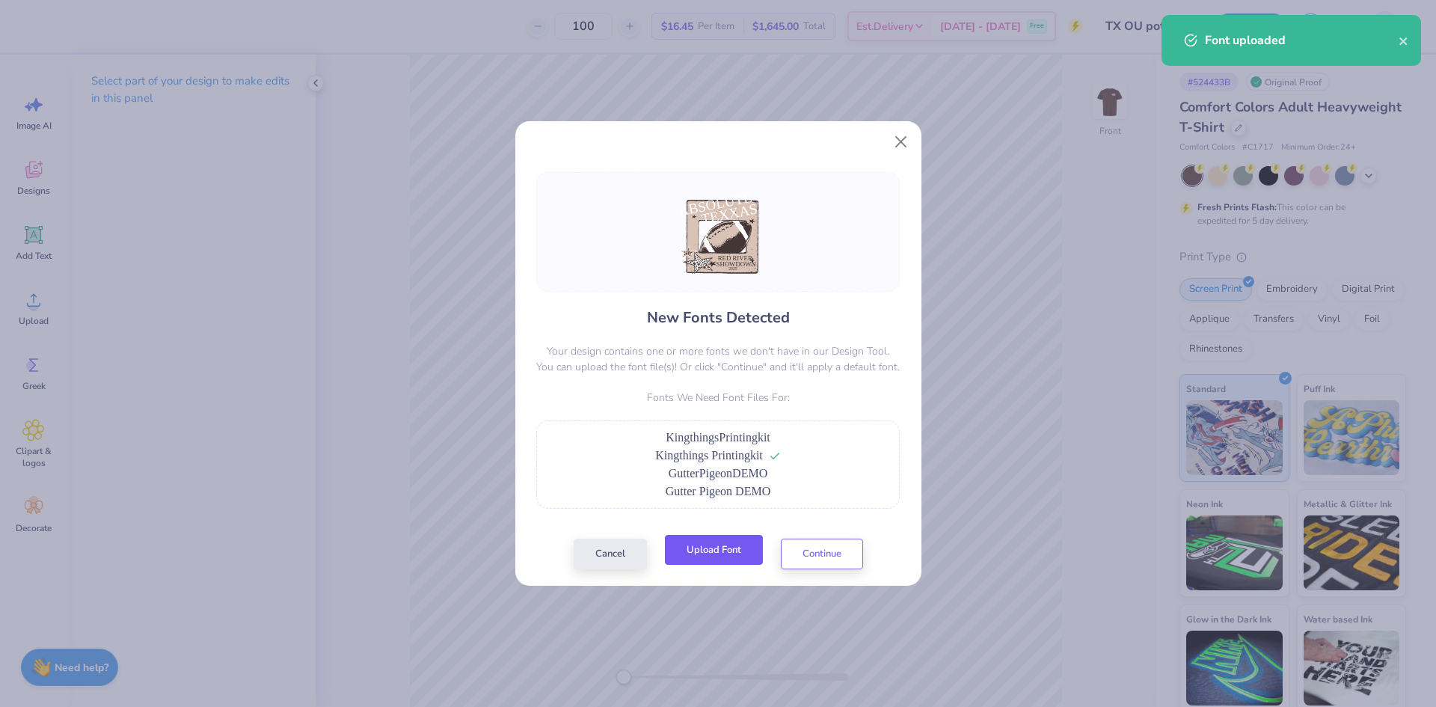
click at [710, 547] on button "Upload Font" at bounding box center [714, 550] width 98 height 31
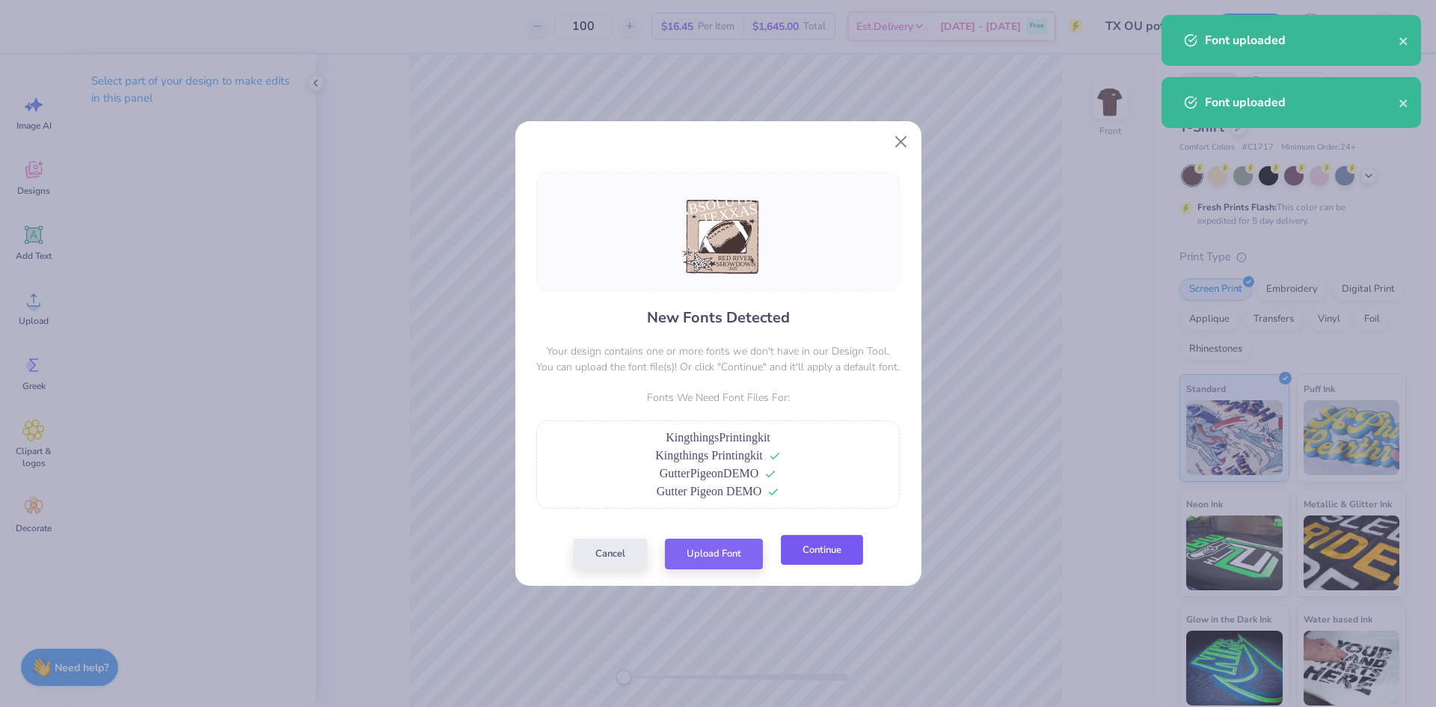
click at [819, 544] on button "Continue" at bounding box center [822, 550] width 82 height 31
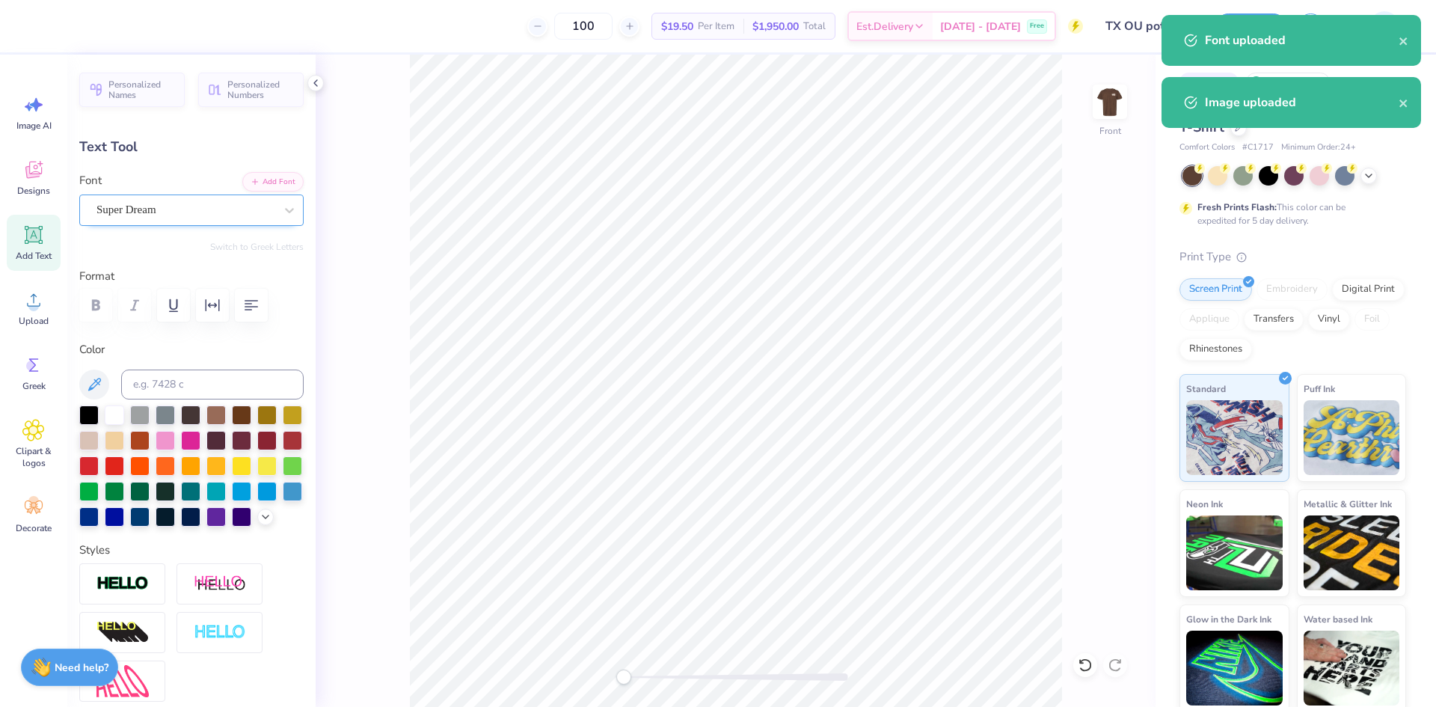
click at [94, 199] on div "Super Dream" at bounding box center [191, 209] width 224 height 31
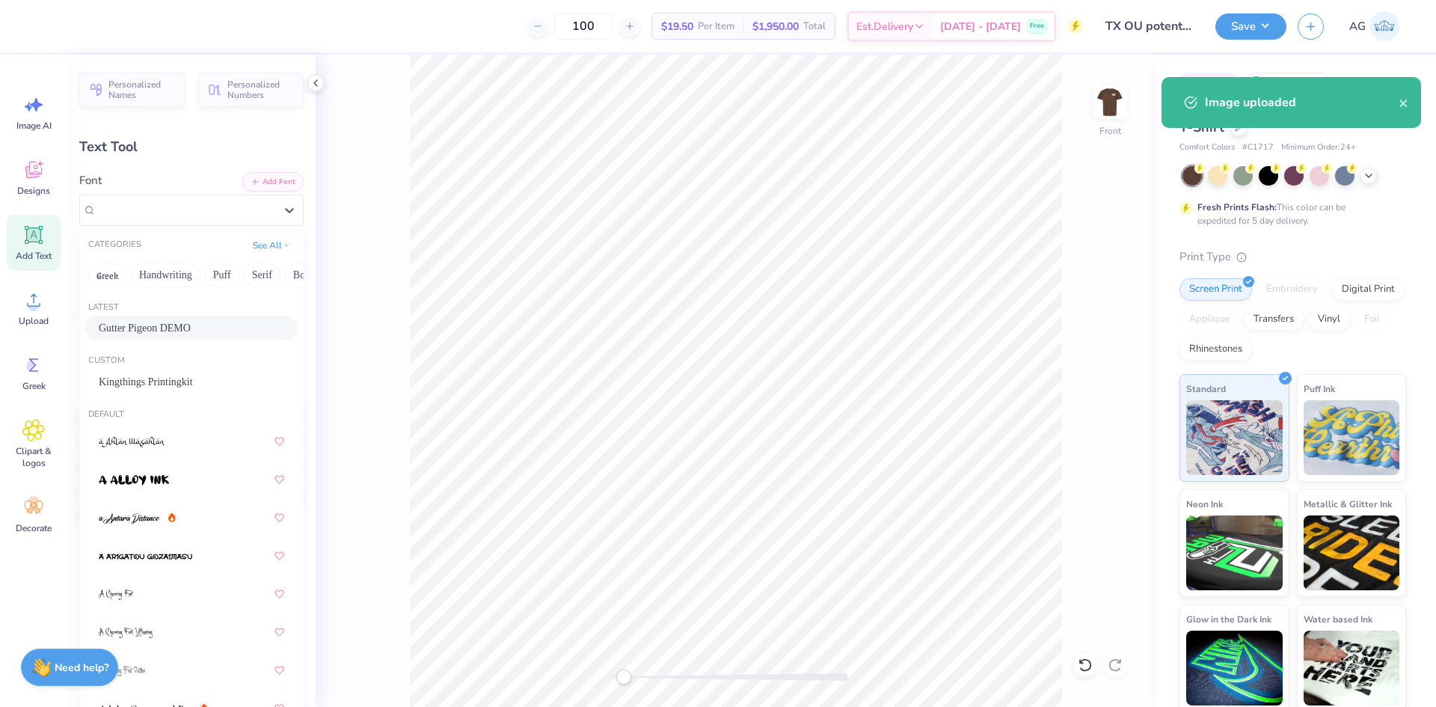
click at [182, 329] on span "Gutter Pigeon DEMO" at bounding box center [145, 328] width 92 height 16
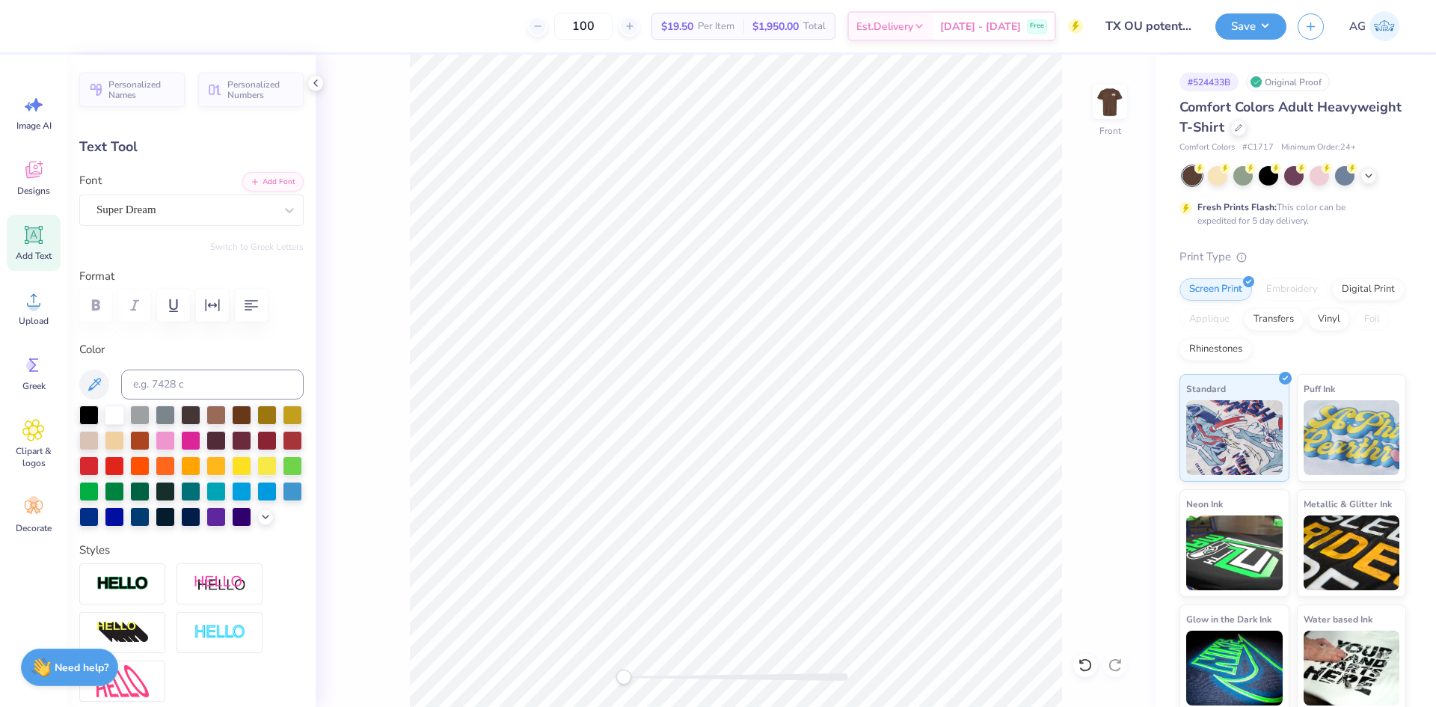
type input "9.72"
type input "3.45"
type input "8.46"
click at [156, 209] on div "Super Dream" at bounding box center [185, 209] width 181 height 23
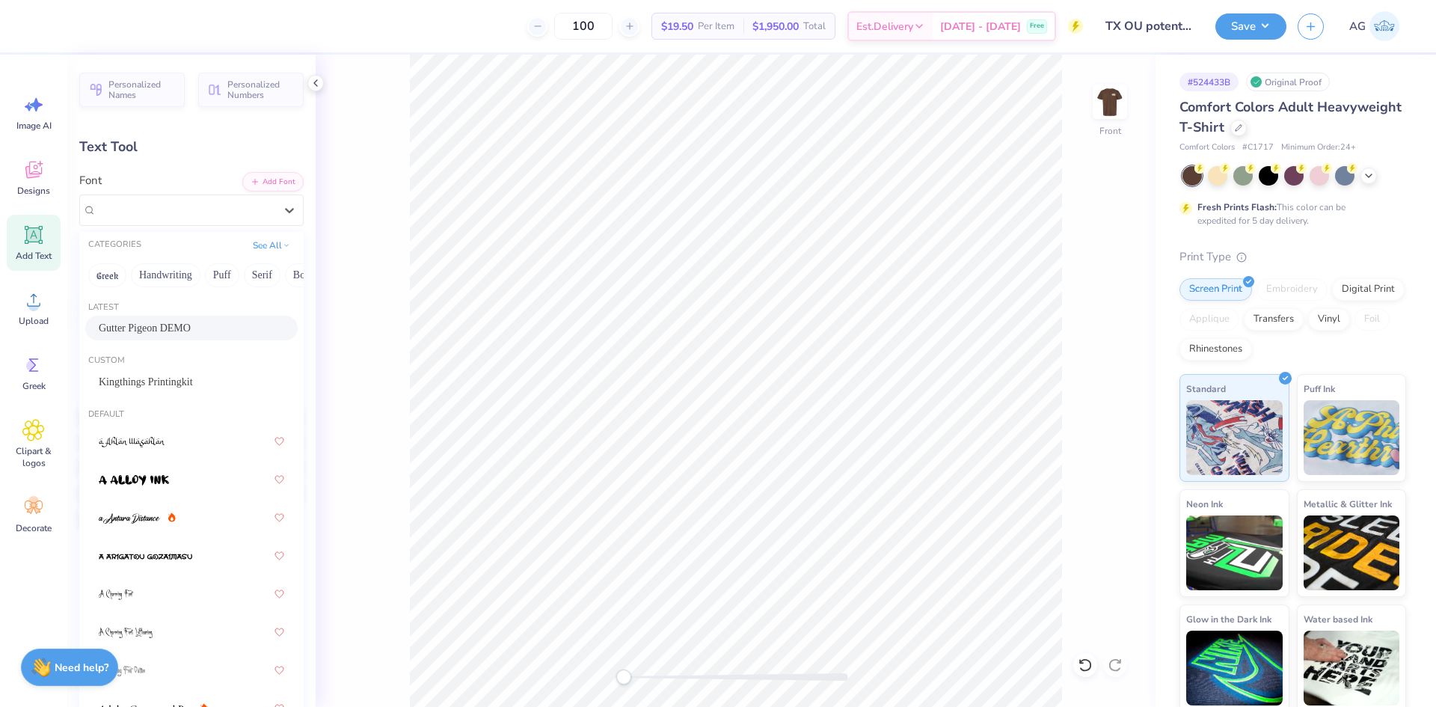
click at [156, 324] on span "Gutter Pigeon DEMO" at bounding box center [145, 328] width 92 height 16
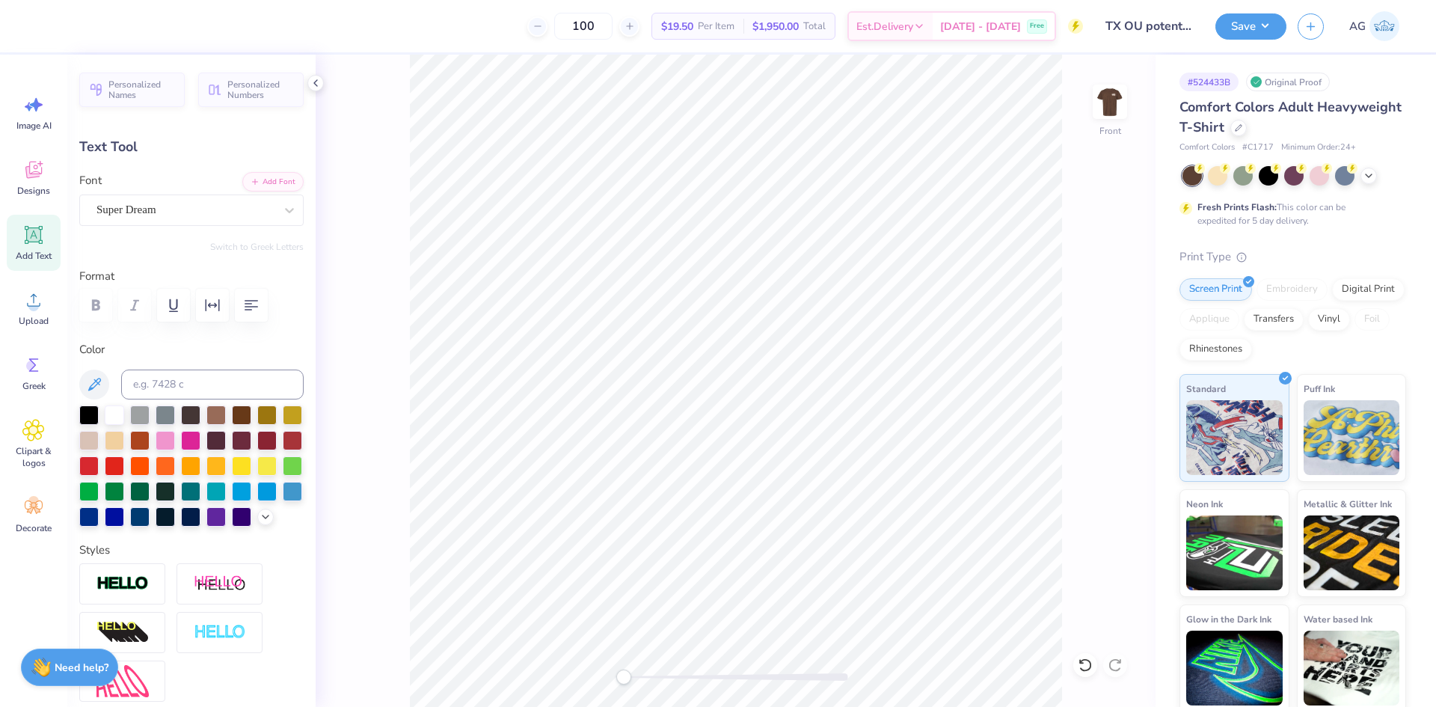
type input "5.74"
type input "0.88"
type input "17.74"
type input "0.0"
click at [168, 219] on div at bounding box center [185, 210] width 178 height 20
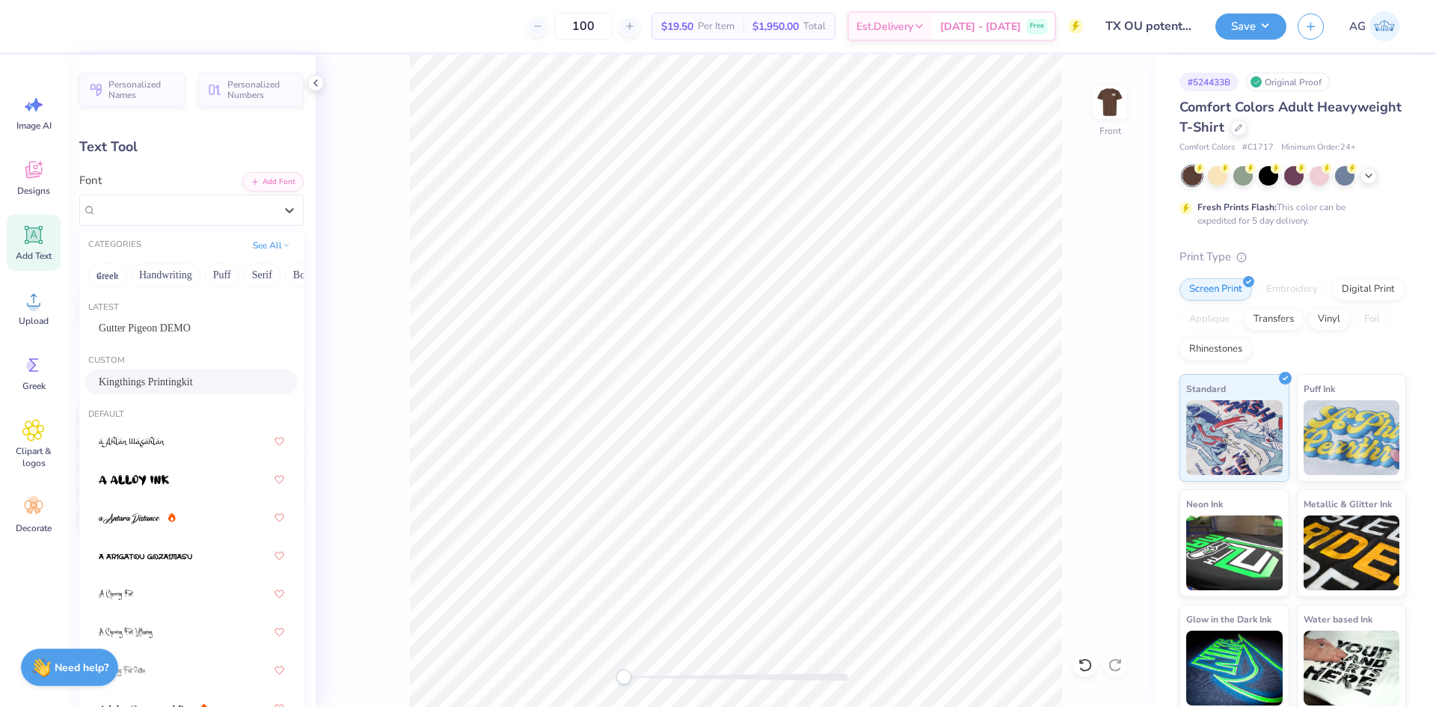
click at [168, 383] on span "Kingthings Printingkit" at bounding box center [146, 382] width 94 height 16
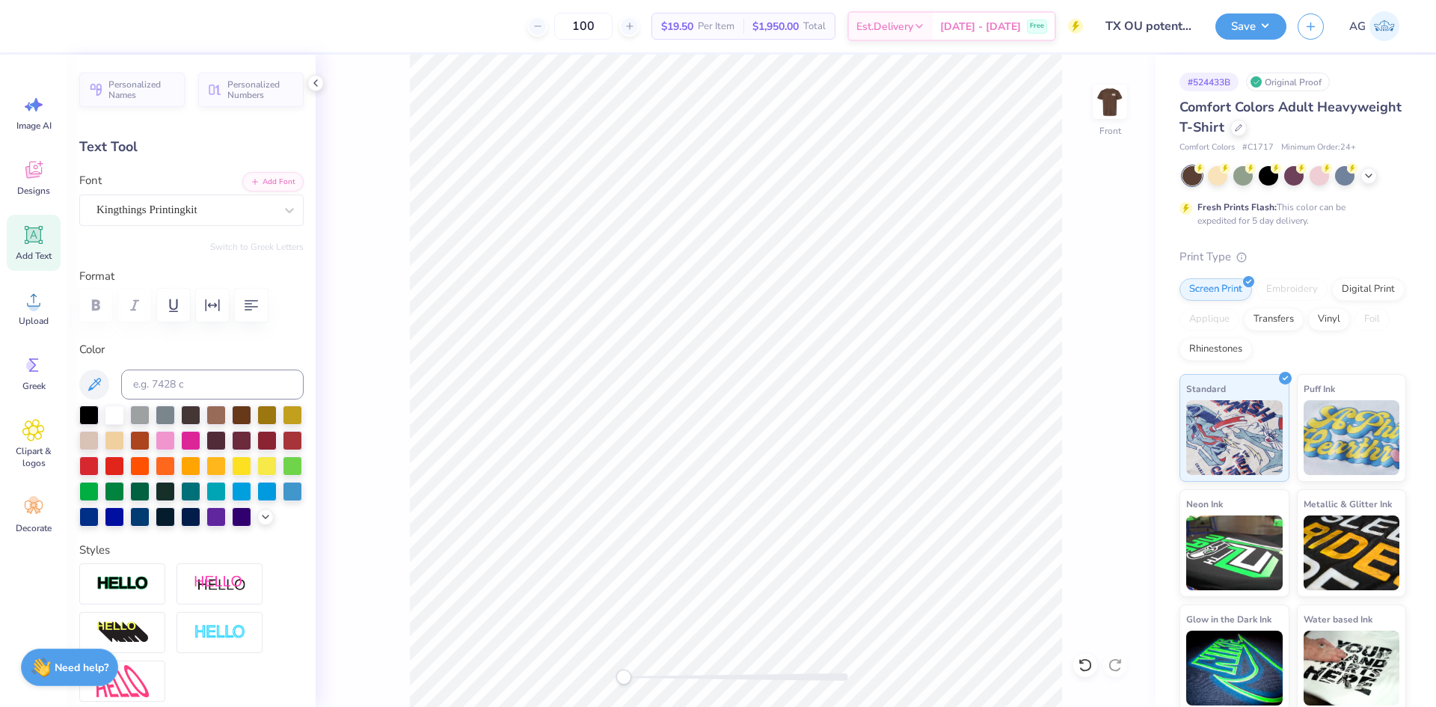
type input "6.54"
type input "0.90"
type input "18.80"
click at [165, 210] on div "Super Dream" at bounding box center [185, 209] width 181 height 23
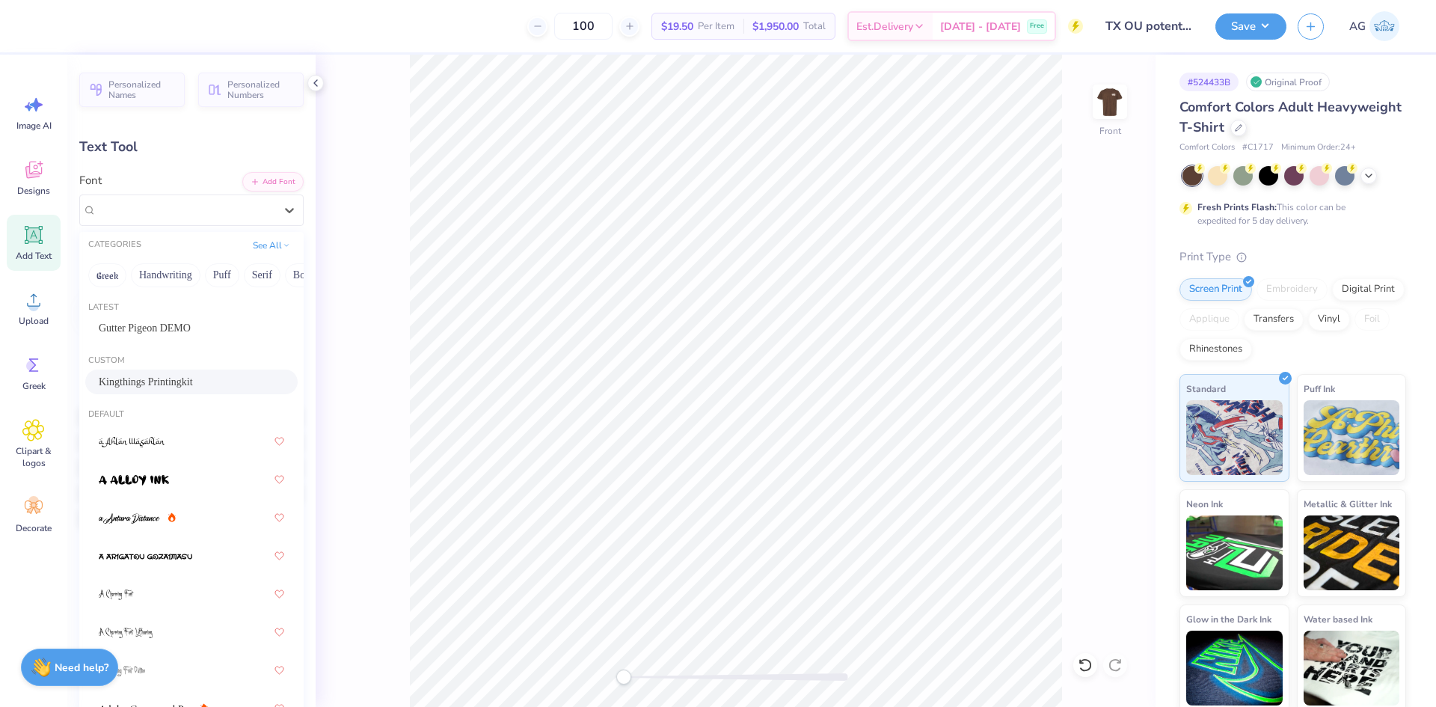
click at [189, 380] on div "Kingthings Printingkit" at bounding box center [191, 382] width 185 height 16
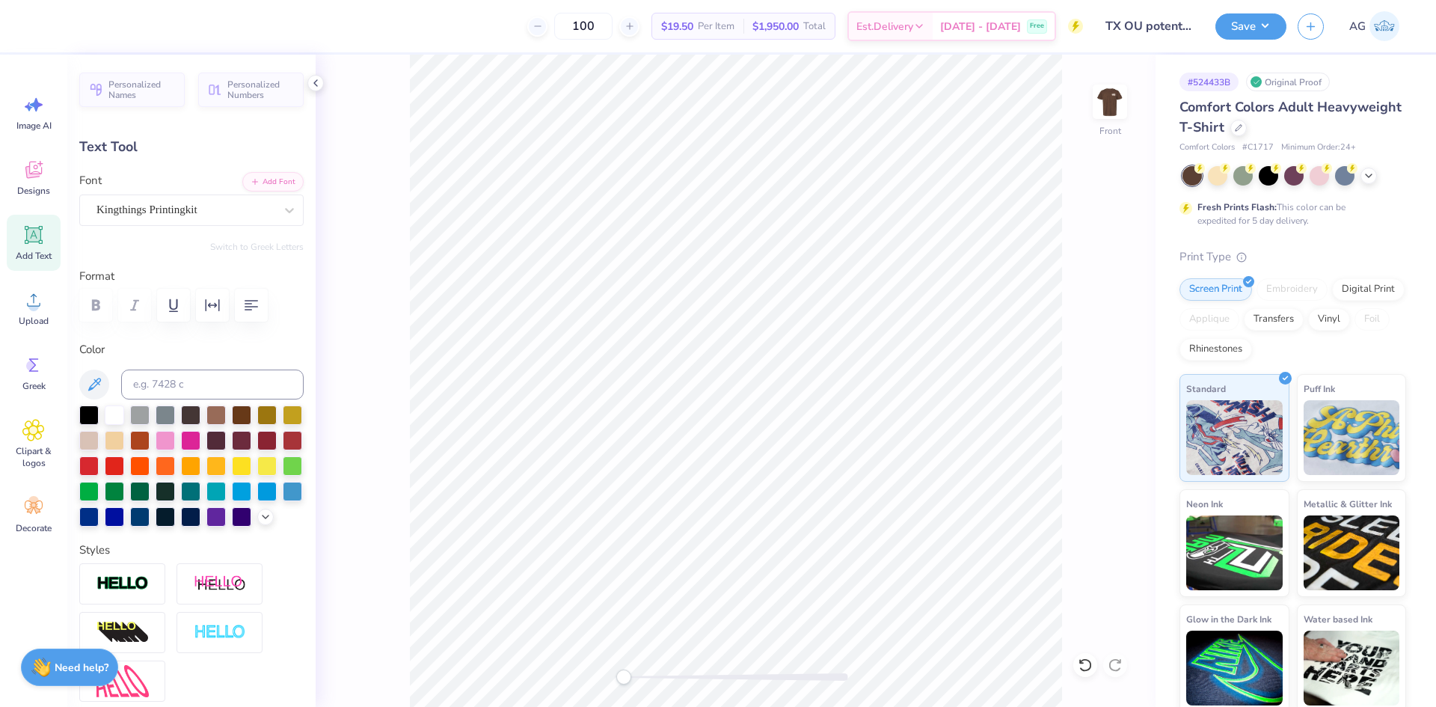
type input "1.87"
type input "0.58"
type input "19.81"
click at [183, 212] on div "Super Dream" at bounding box center [185, 209] width 181 height 23
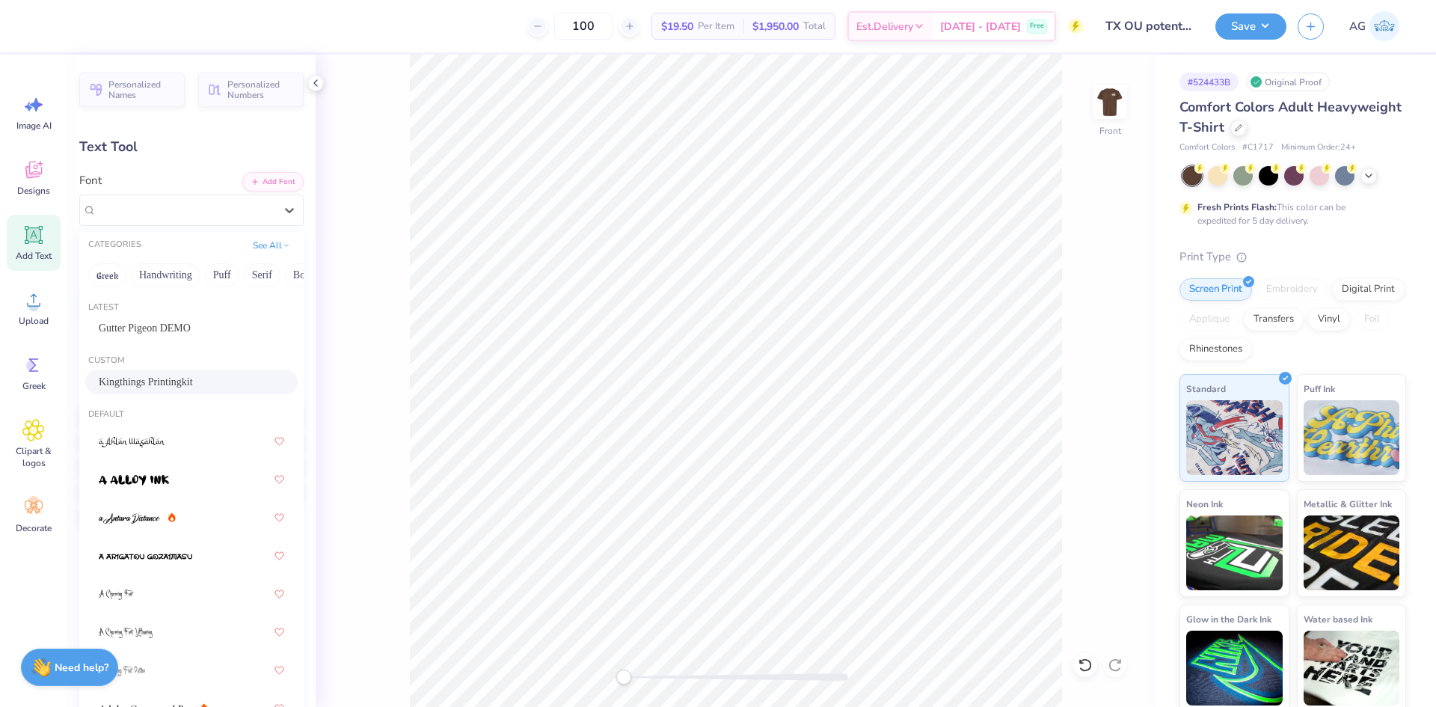
click at [176, 379] on span "Kingthings Printingkit" at bounding box center [146, 382] width 94 height 16
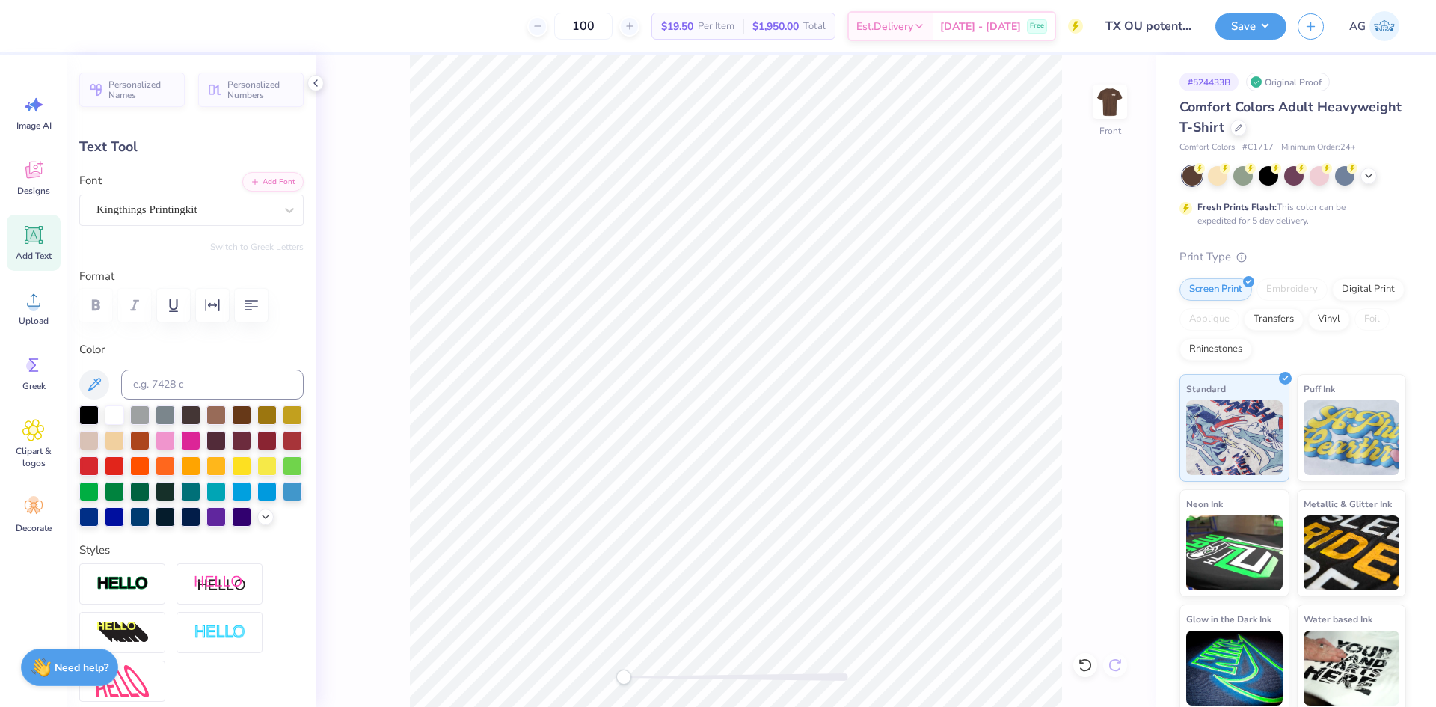
click at [1088, 670] on icon at bounding box center [1085, 664] width 15 height 15
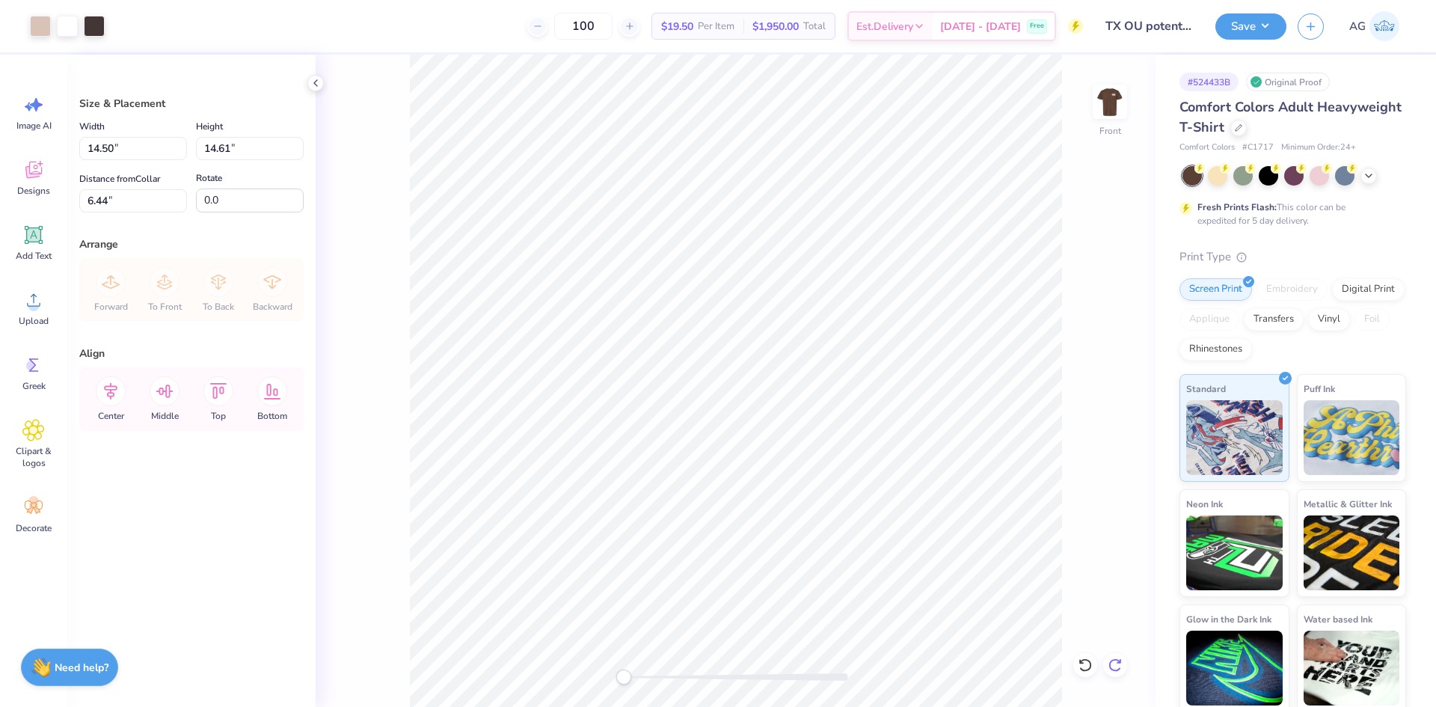
click at [1121, 664] on icon at bounding box center [1114, 664] width 15 height 15
click at [121, 150] on input "14.50" at bounding box center [133, 148] width 108 height 23
type input "12.00"
type input "12.09"
type input "7.70"
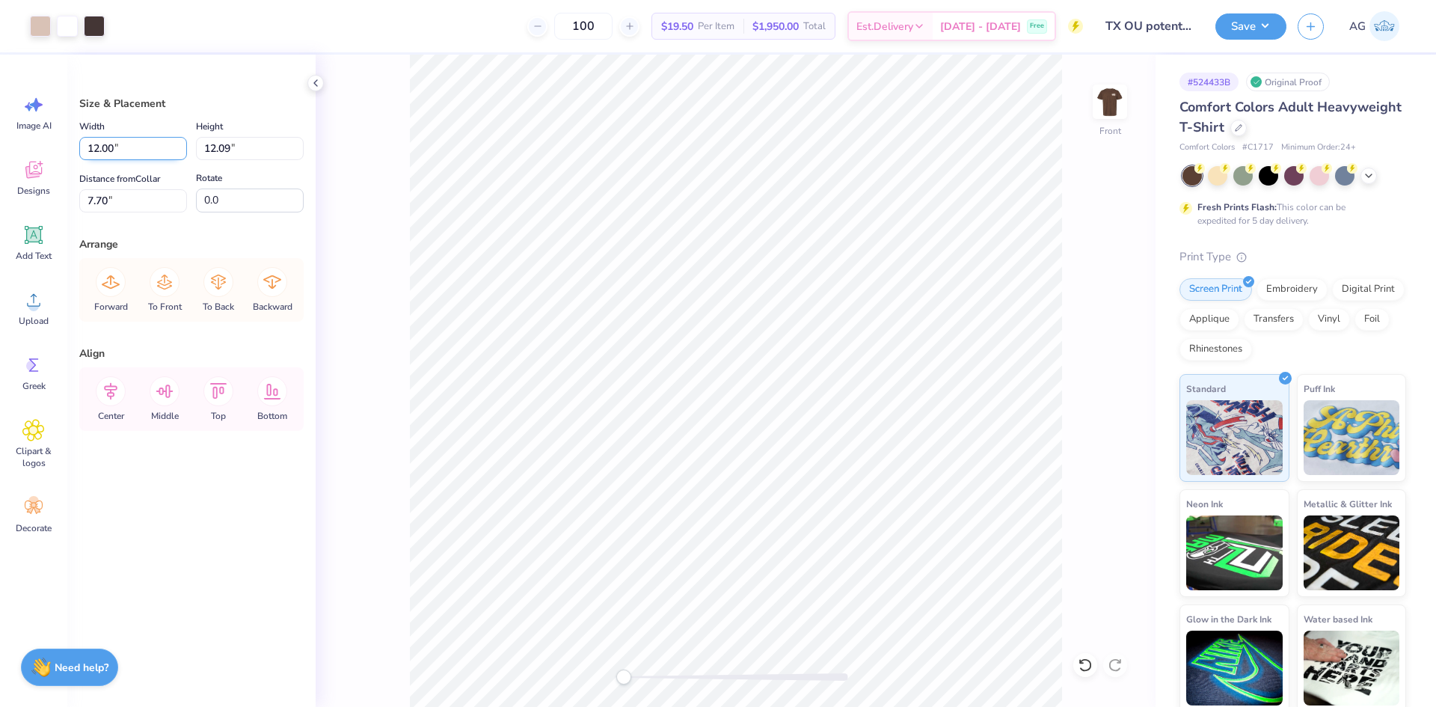
click at [157, 153] on input "12.00" at bounding box center [133, 148] width 108 height 23
type input "11.50"
type input "11.59"
click at [147, 197] on input "7.95" at bounding box center [133, 200] width 108 height 23
type input "3.00"
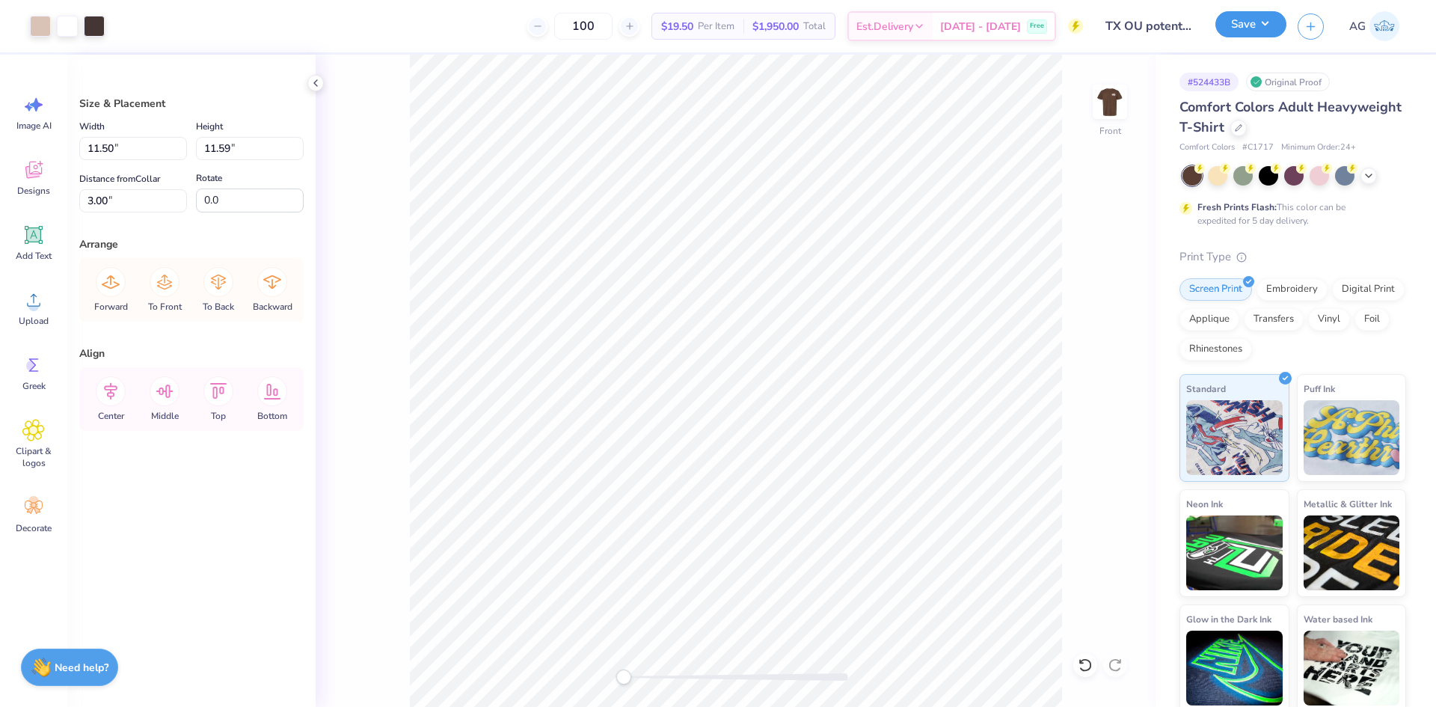
click at [1253, 37] on button "Save" at bounding box center [1250, 24] width 71 height 26
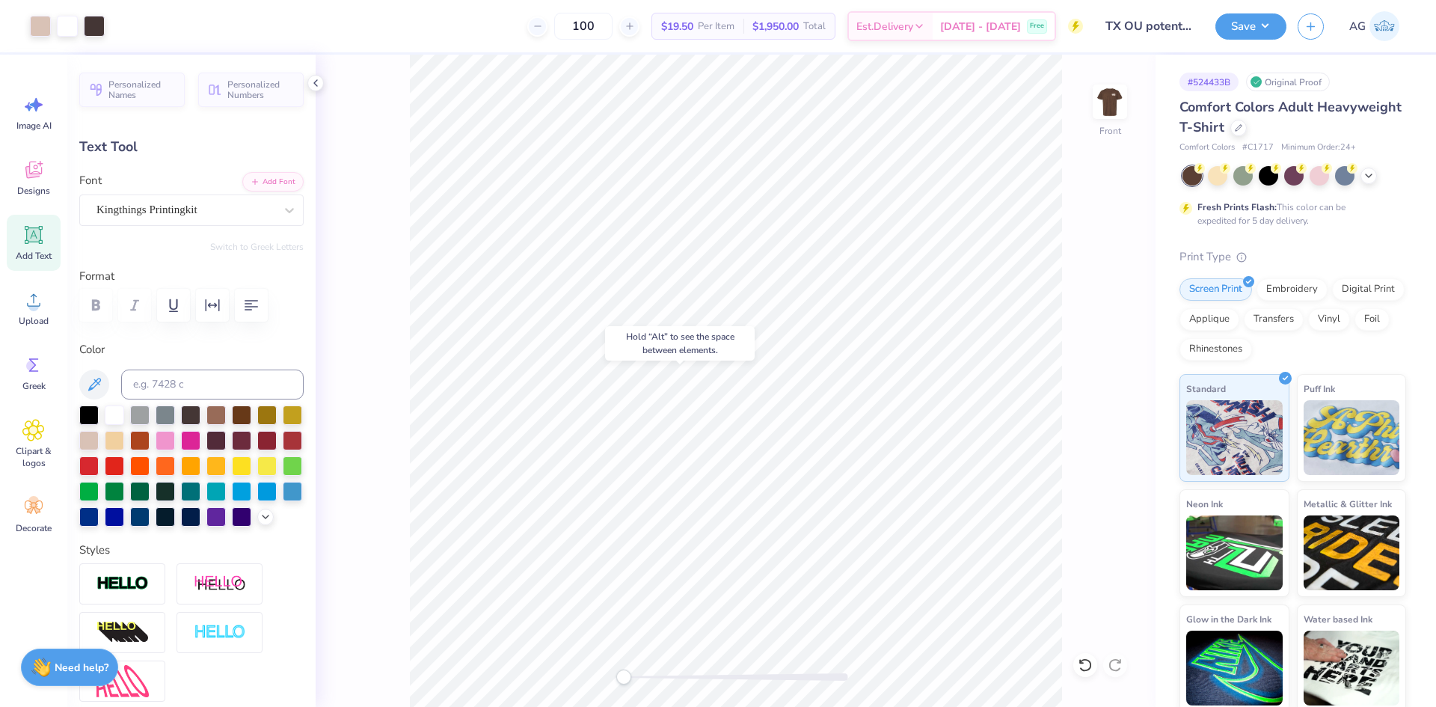
drag, startPoint x: 622, startPoint y: 679, endPoint x: 648, endPoint y: 677, distance: 25.5
click at [631, 677] on div "Accessibility label" at bounding box center [623, 676] width 15 height 15
drag, startPoint x: 781, startPoint y: 679, endPoint x: 736, endPoint y: 672, distance: 46.2
click at [736, 672] on div "Accessibility label" at bounding box center [735, 676] width 15 height 15
drag, startPoint x: 799, startPoint y: 674, endPoint x: 719, endPoint y: 671, distance: 80.8
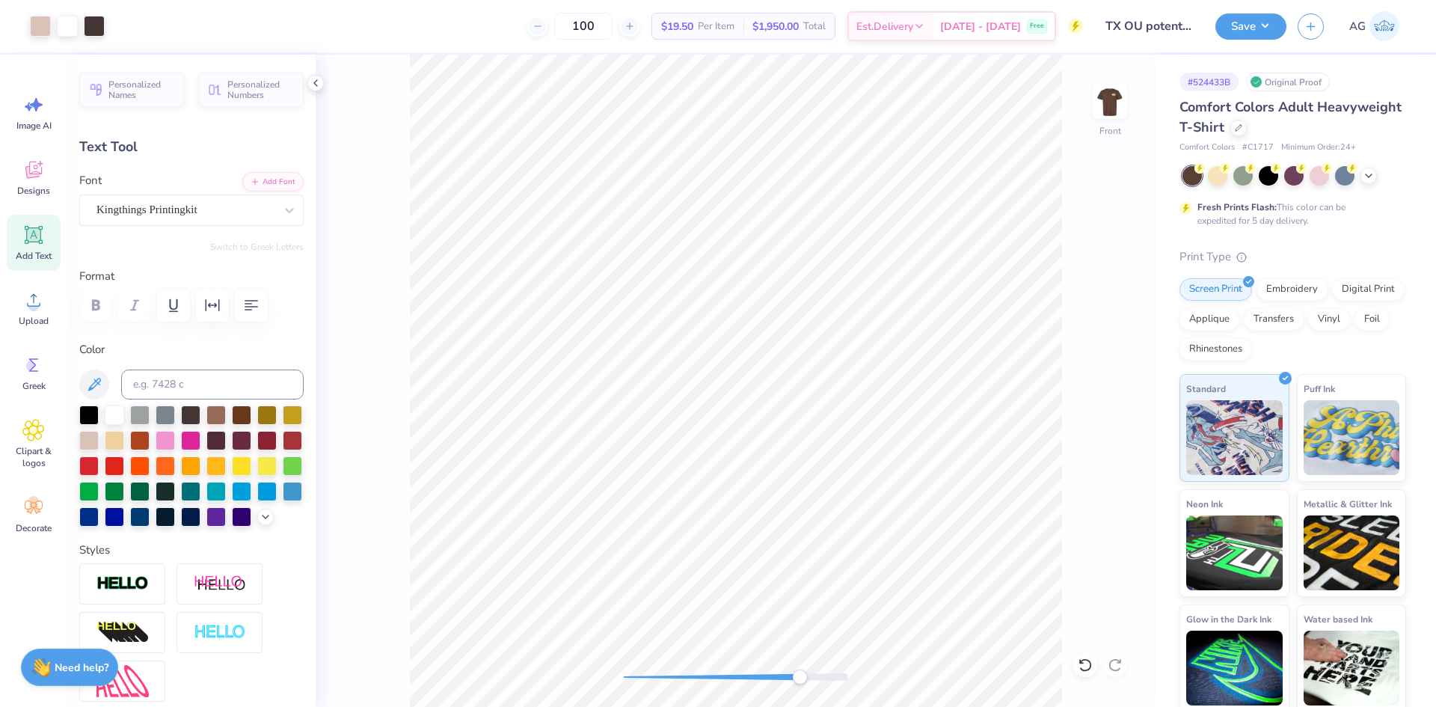
click at [792, 671] on div "Accessibility label" at bounding box center [799, 676] width 15 height 15
click at [503, 657] on div "Front" at bounding box center [736, 381] width 840 height 652
click at [1272, 32] on button "Save" at bounding box center [1250, 24] width 71 height 26
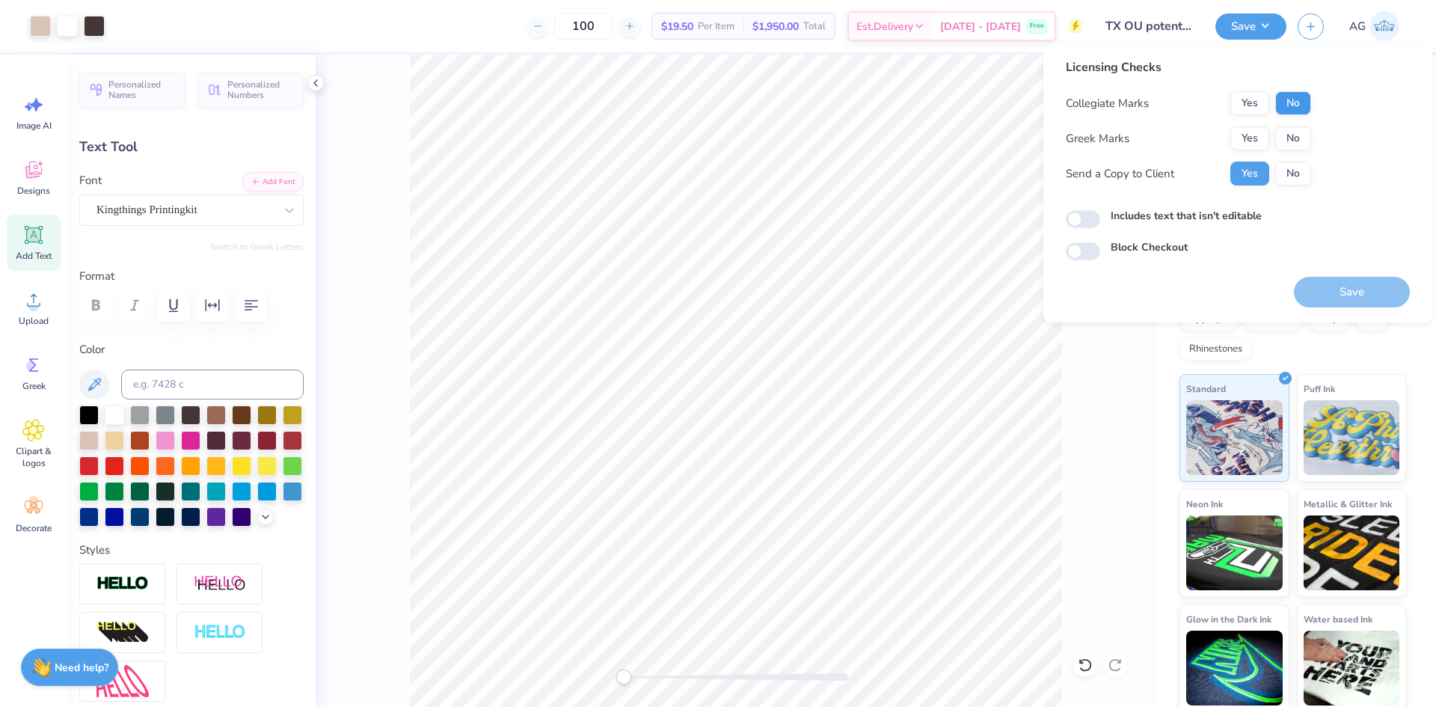
drag, startPoint x: 1296, startPoint y: 90, endPoint x: 1294, endPoint y: 103, distance: 13.6
click at [1296, 90] on div "Licensing Checks Collegiate Marks Yes No Greek Marks Yes No Send a Copy to Clie…" at bounding box center [1188, 127] width 245 height 138
click at [1294, 104] on button "No" at bounding box center [1293, 103] width 36 height 24
click at [1286, 135] on button "No" at bounding box center [1293, 138] width 36 height 24
click at [1329, 296] on button "Save" at bounding box center [1352, 292] width 116 height 31
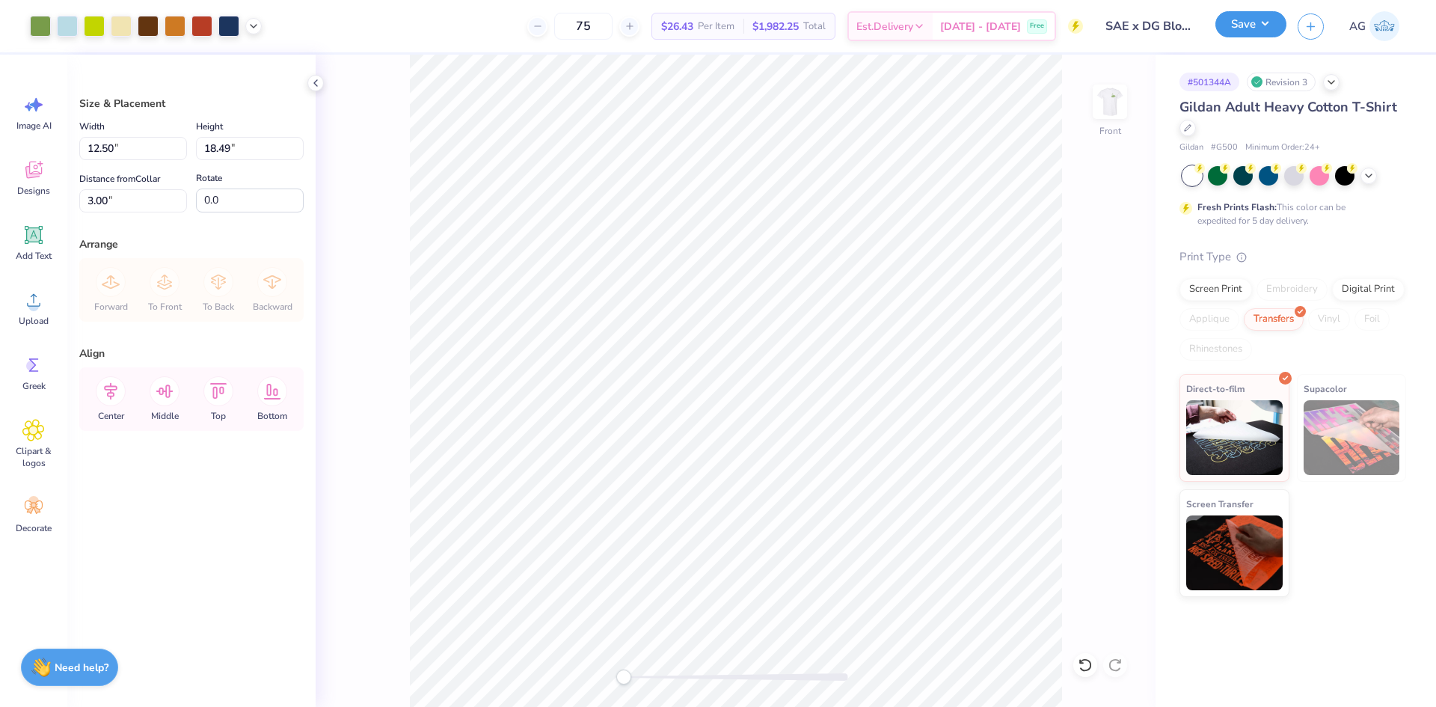
click at [1245, 18] on button "Save" at bounding box center [1250, 24] width 71 height 26
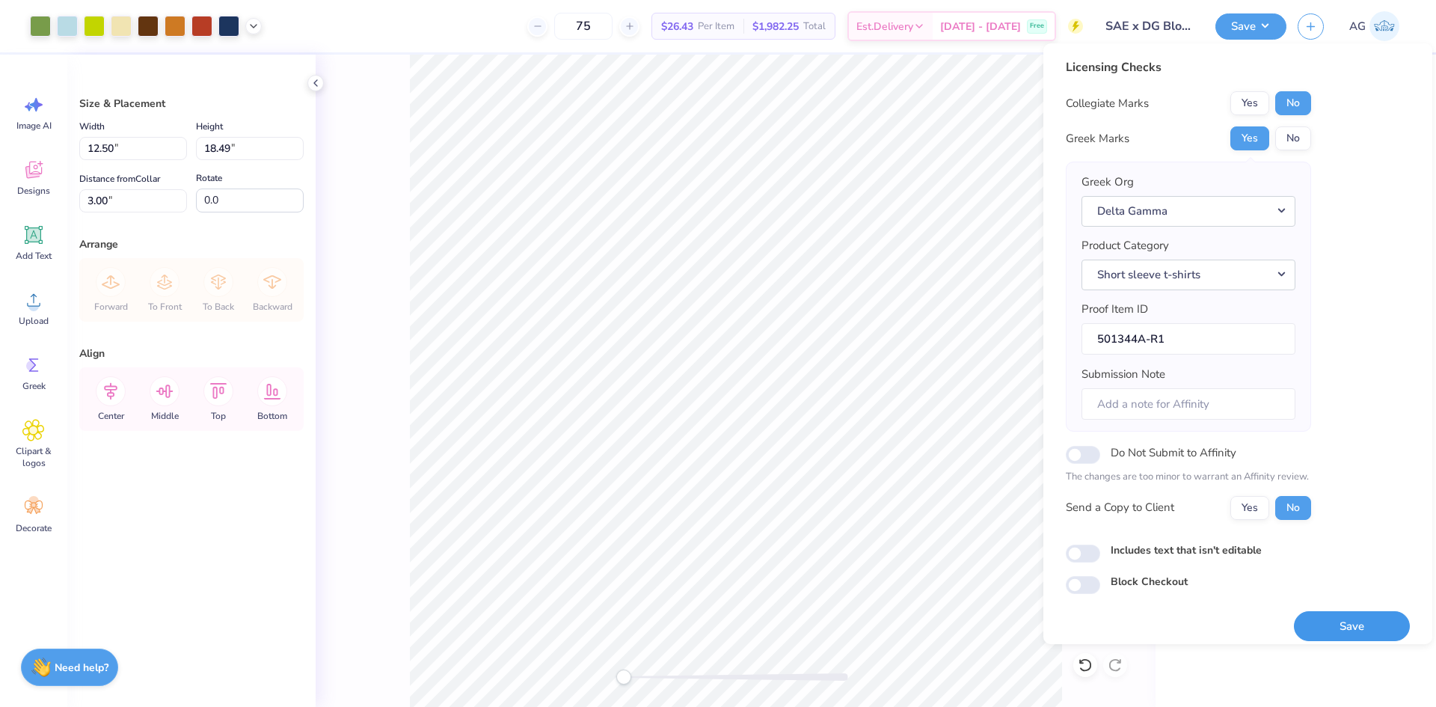
click at [1350, 617] on button "Save" at bounding box center [1352, 626] width 116 height 31
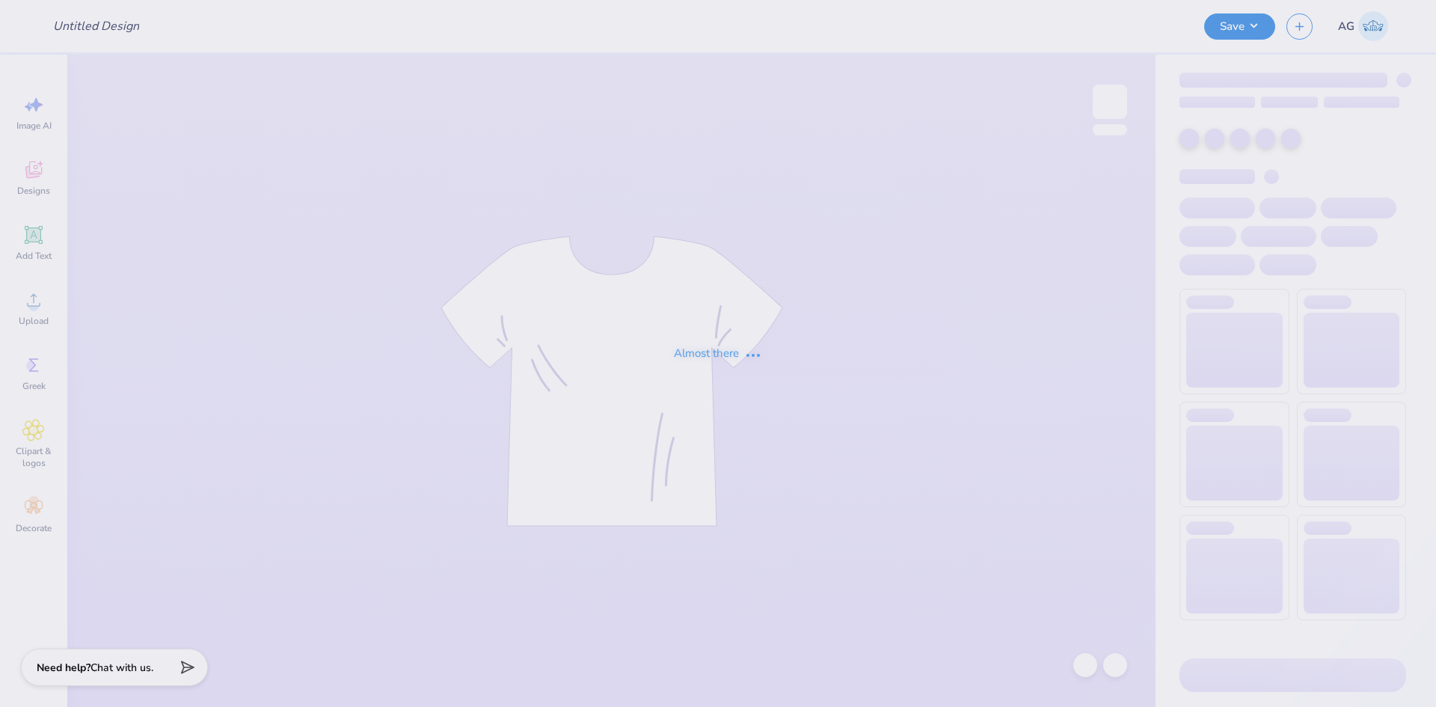
type input "Parents Weekend 25"
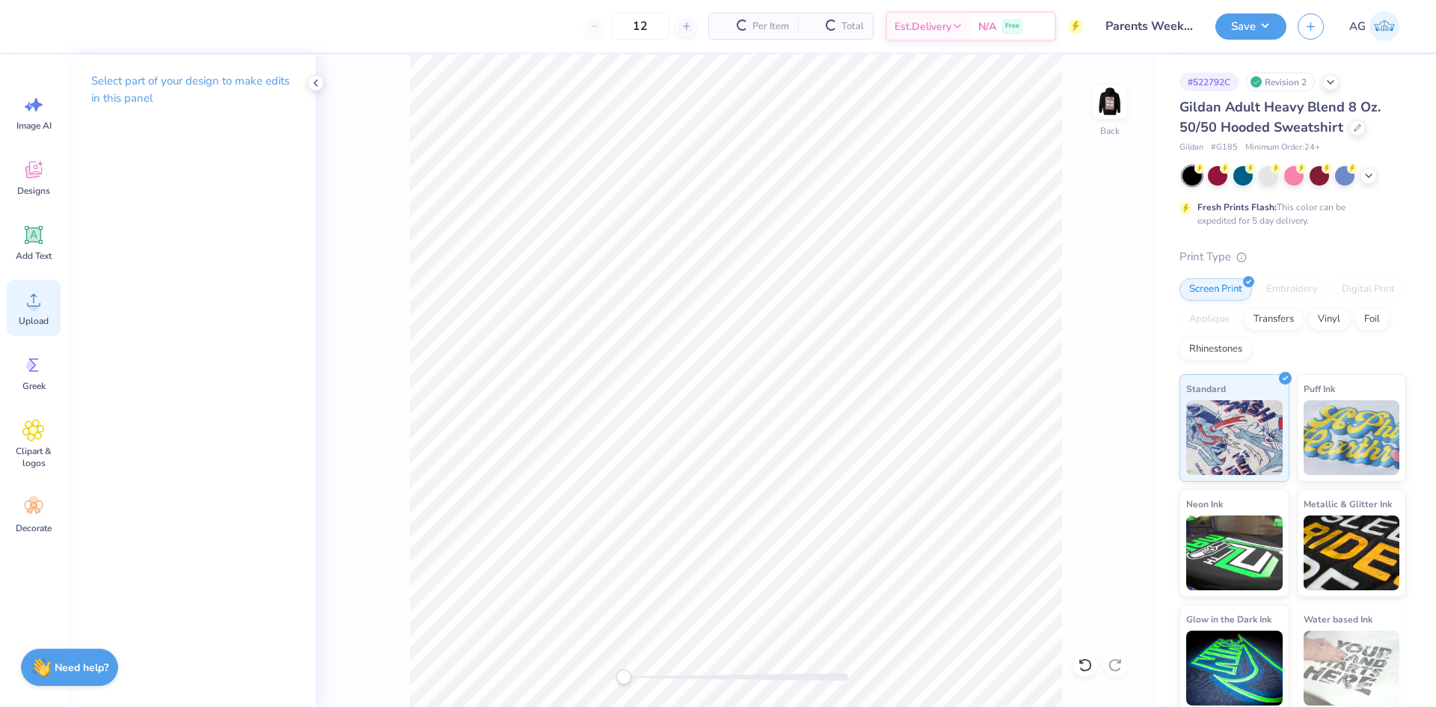
click at [40, 310] on icon at bounding box center [33, 300] width 22 height 22
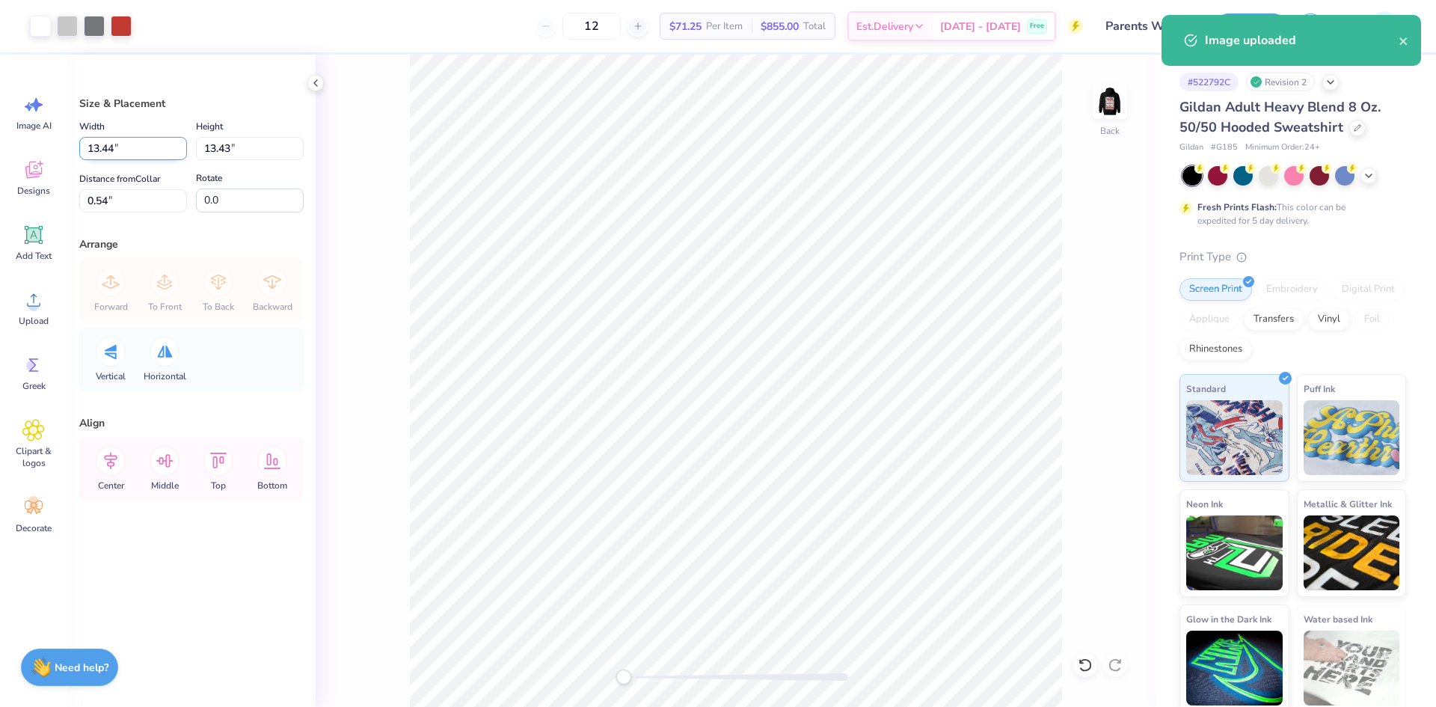
click at [124, 154] on input "13.44" at bounding box center [133, 148] width 108 height 23
type input "3.50"
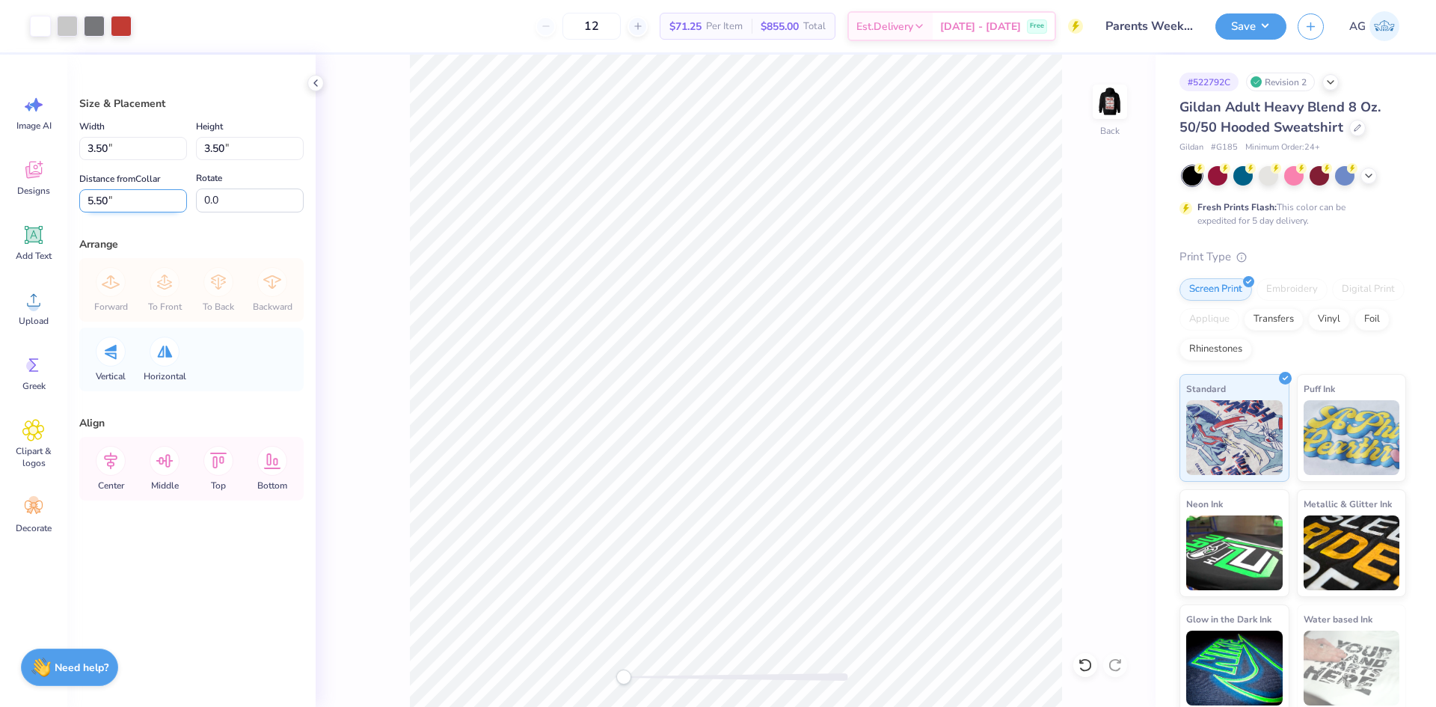
click at [132, 204] on input "5.50" at bounding box center [133, 200] width 108 height 23
type input "3"
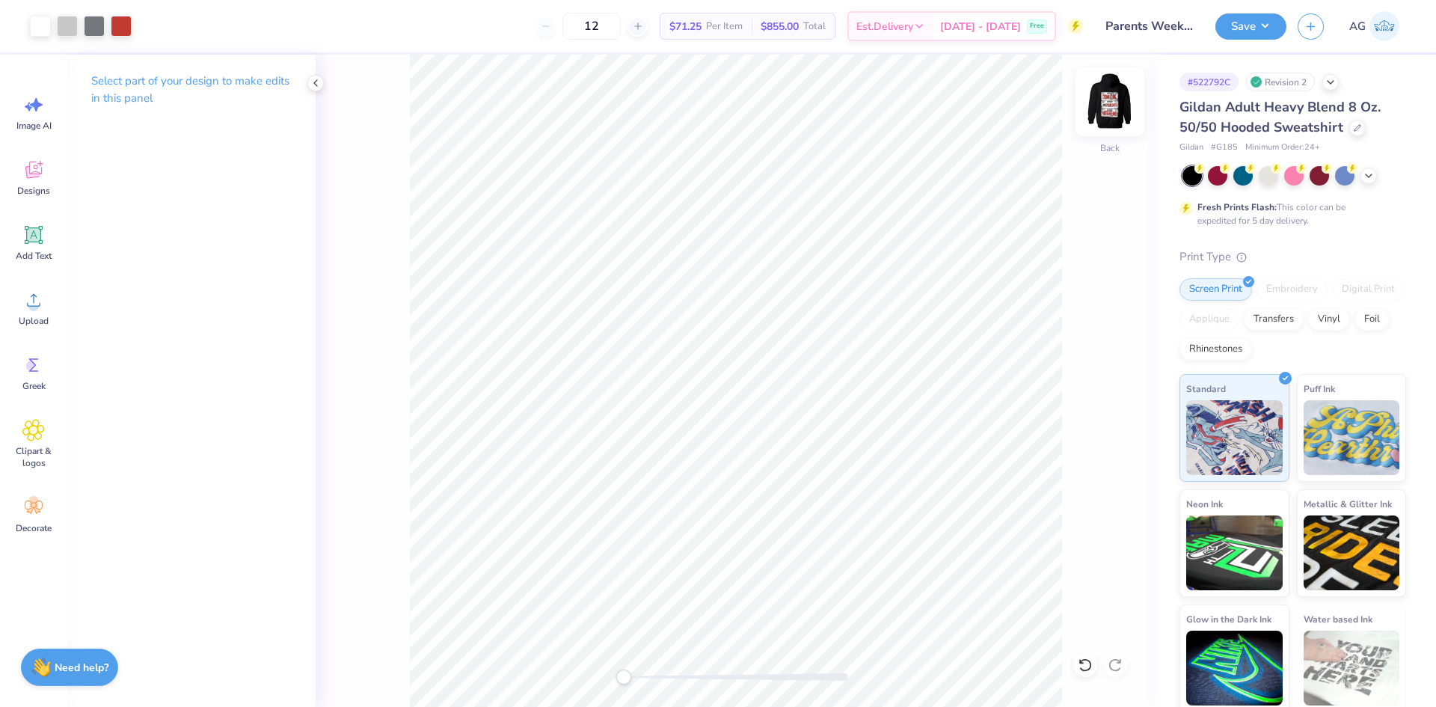
click at [1107, 95] on img at bounding box center [1110, 102] width 60 height 60
click at [40, 324] on span "Upload" at bounding box center [34, 321] width 30 height 12
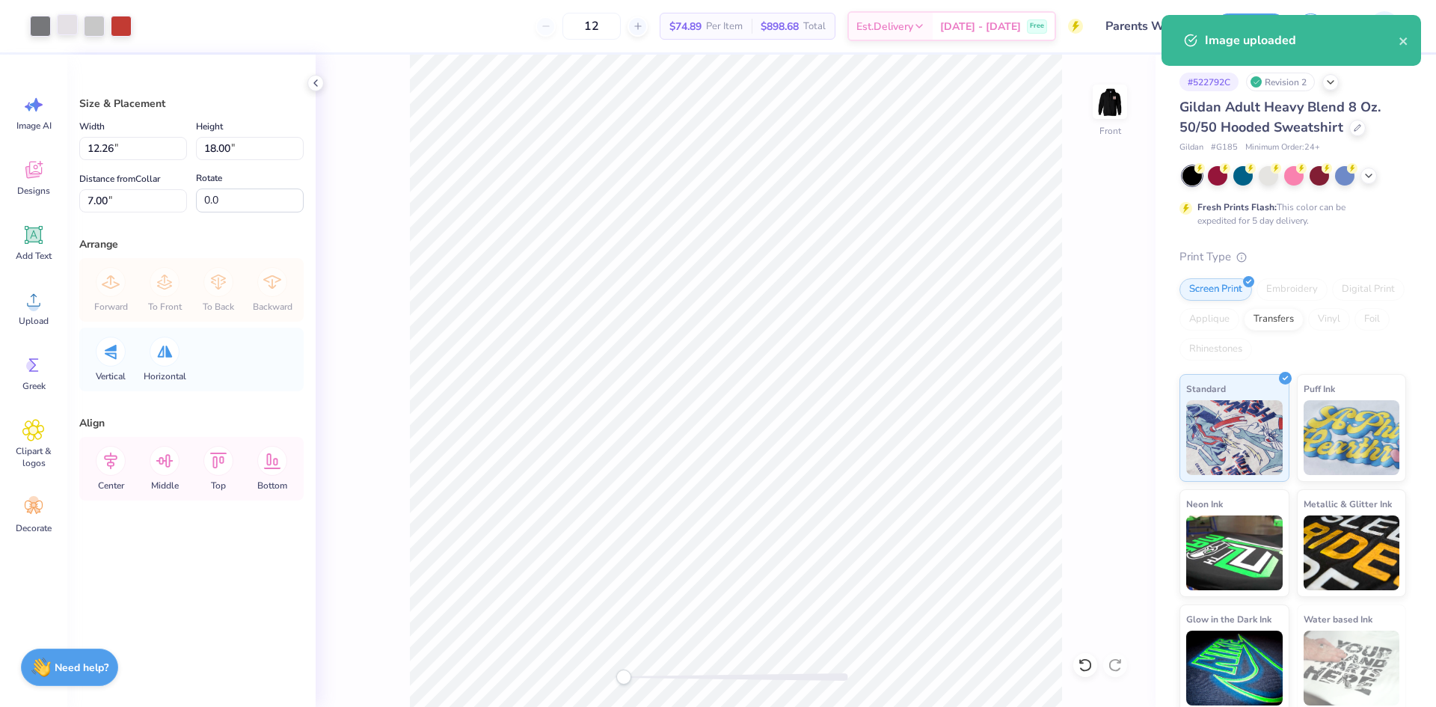
click at [72, 28] on div at bounding box center [67, 24] width 21 height 21
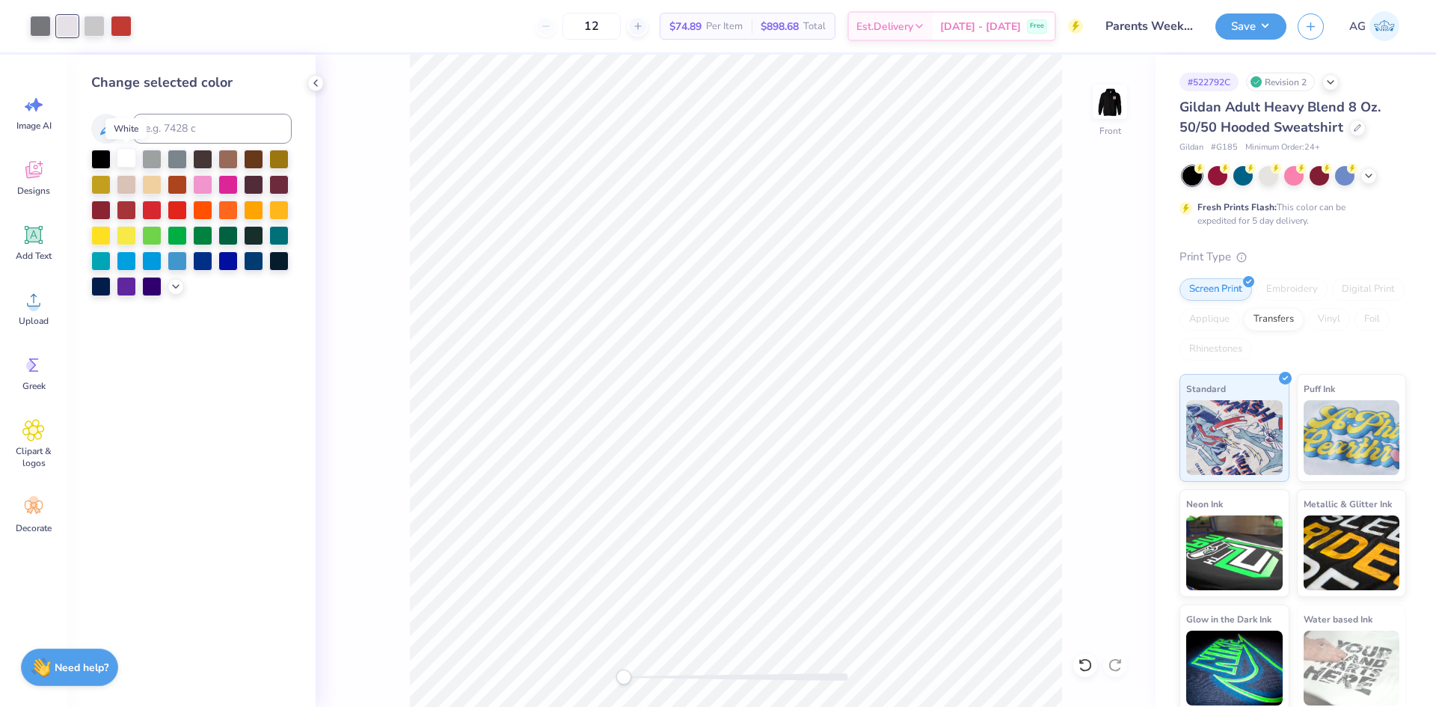
click at [131, 157] on div at bounding box center [126, 157] width 19 height 19
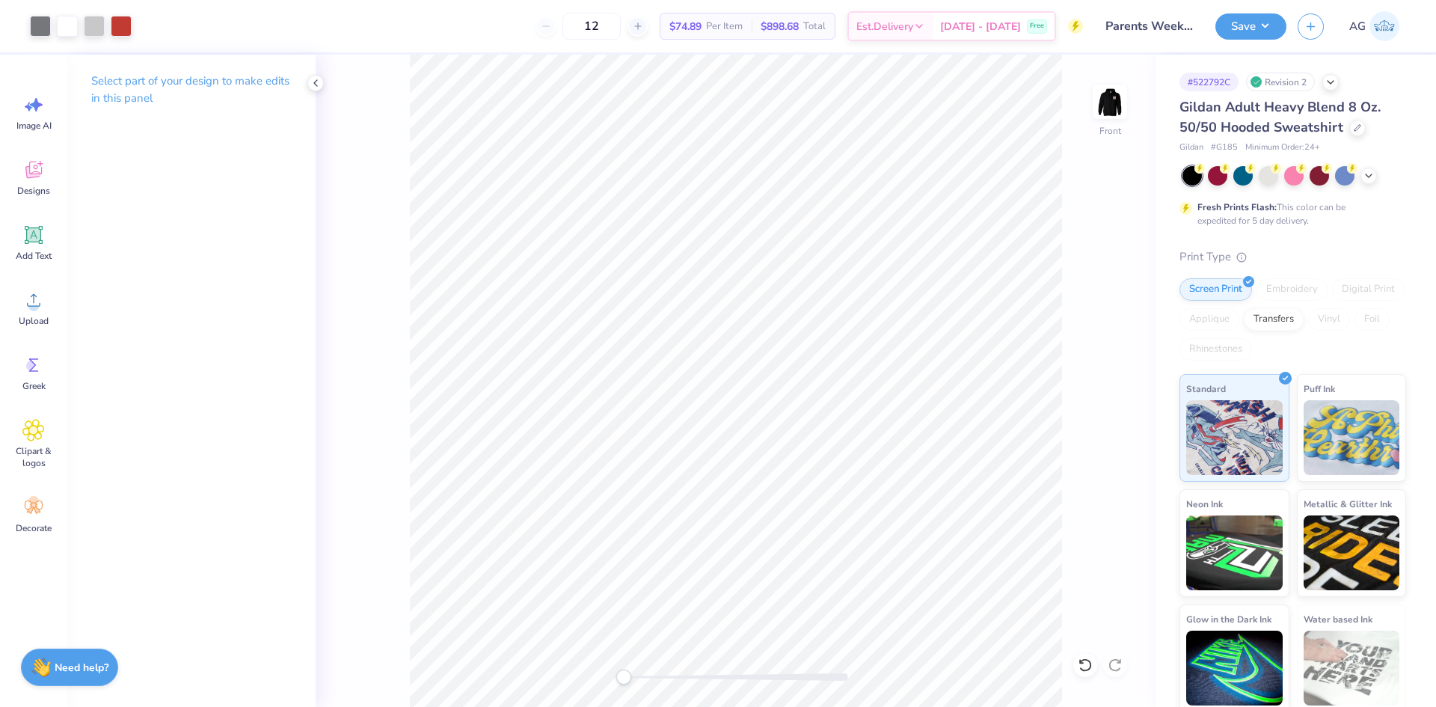
click at [901, 660] on div "Front" at bounding box center [736, 381] width 840 height 652
drag, startPoint x: 627, startPoint y: 677, endPoint x: 689, endPoint y: 676, distance: 62.8
click at [689, 676] on div "Accessibility label" at bounding box center [689, 676] width 15 height 15
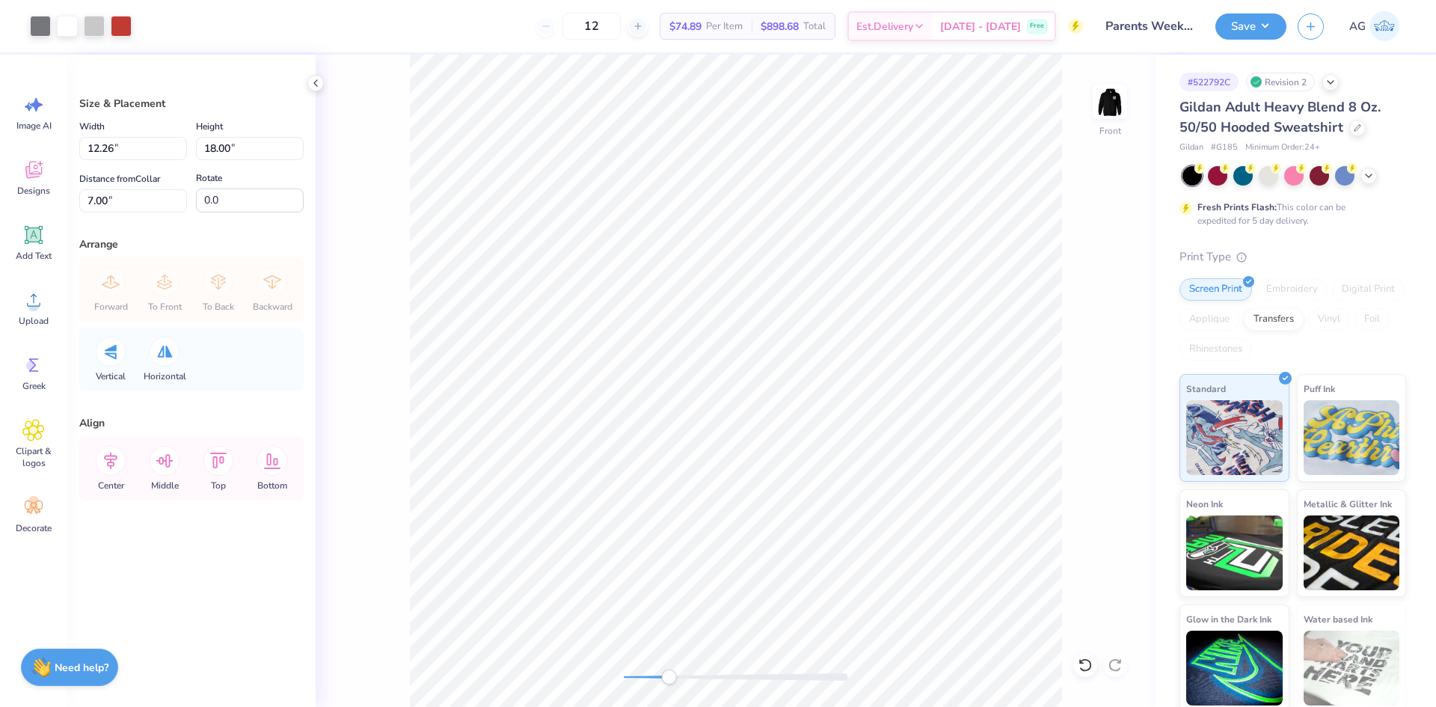
click at [602, 675] on div "Front" at bounding box center [736, 381] width 840 height 652
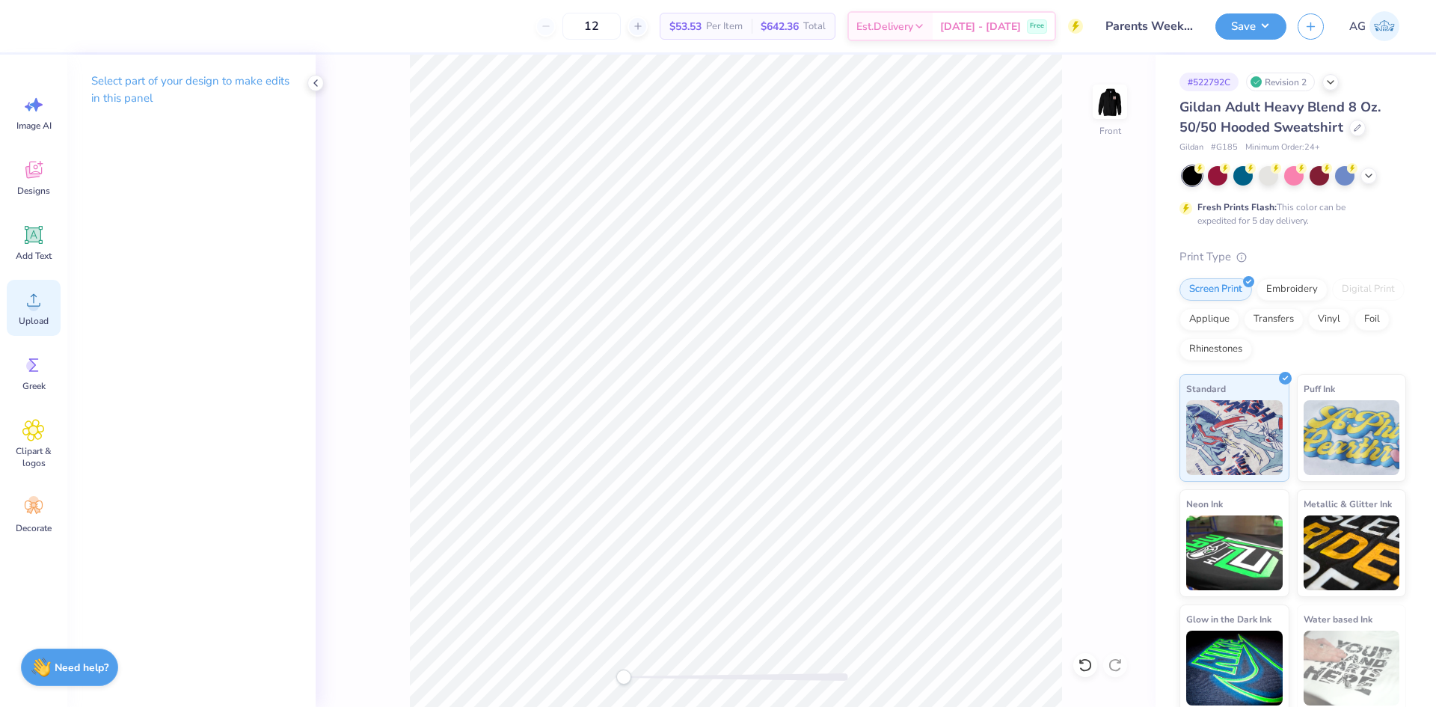
click at [40, 309] on icon at bounding box center [33, 300] width 22 height 22
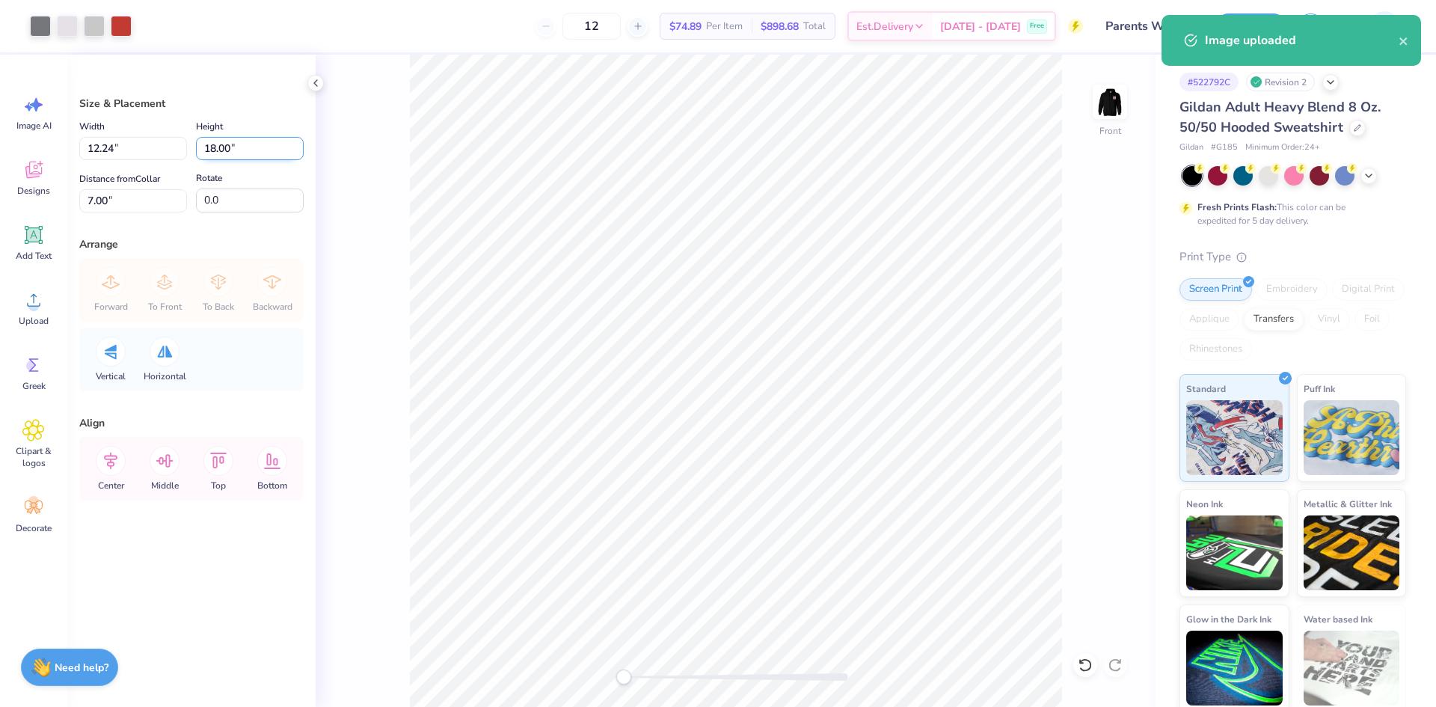
click at [226, 153] on input "18.00" at bounding box center [250, 148] width 108 height 23
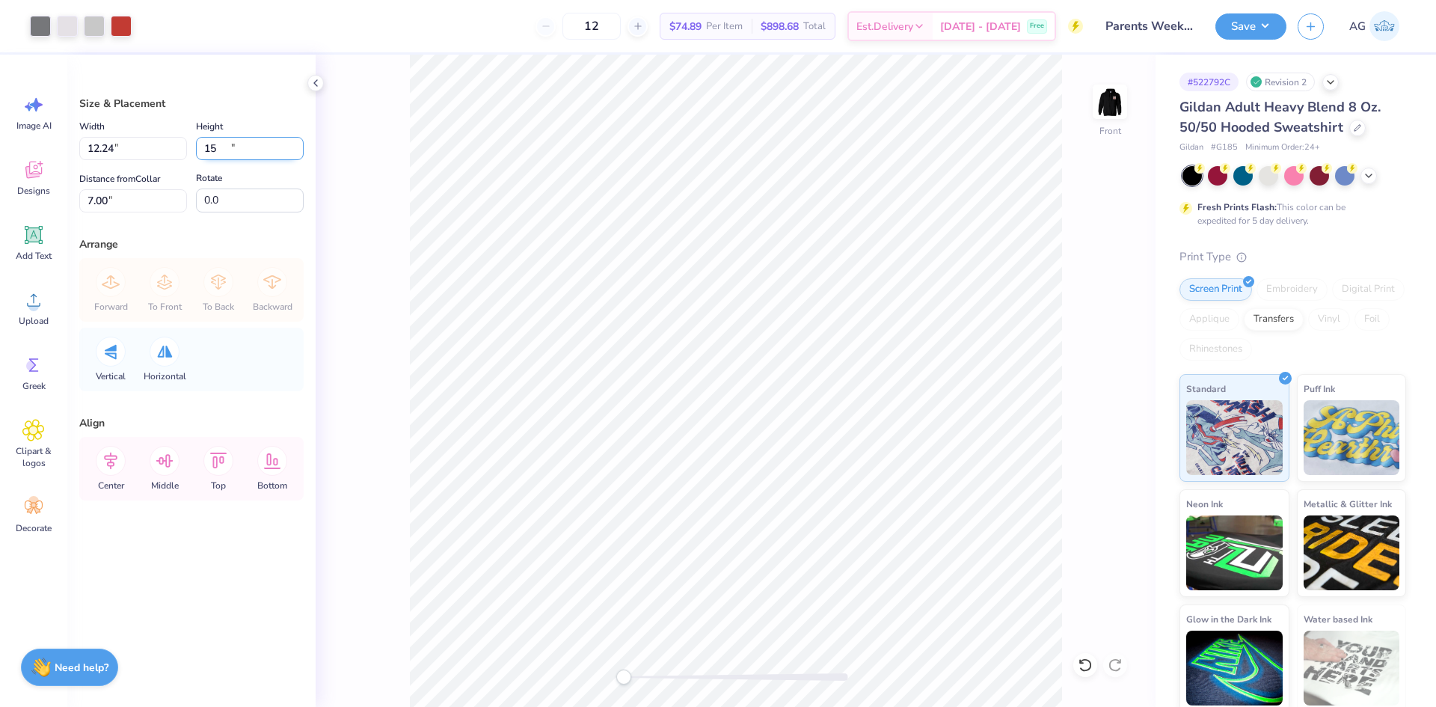
type input "15"
type input "10.20"
type input "15.00"
type input "8.50"
click at [74, 28] on div at bounding box center [67, 24] width 21 height 21
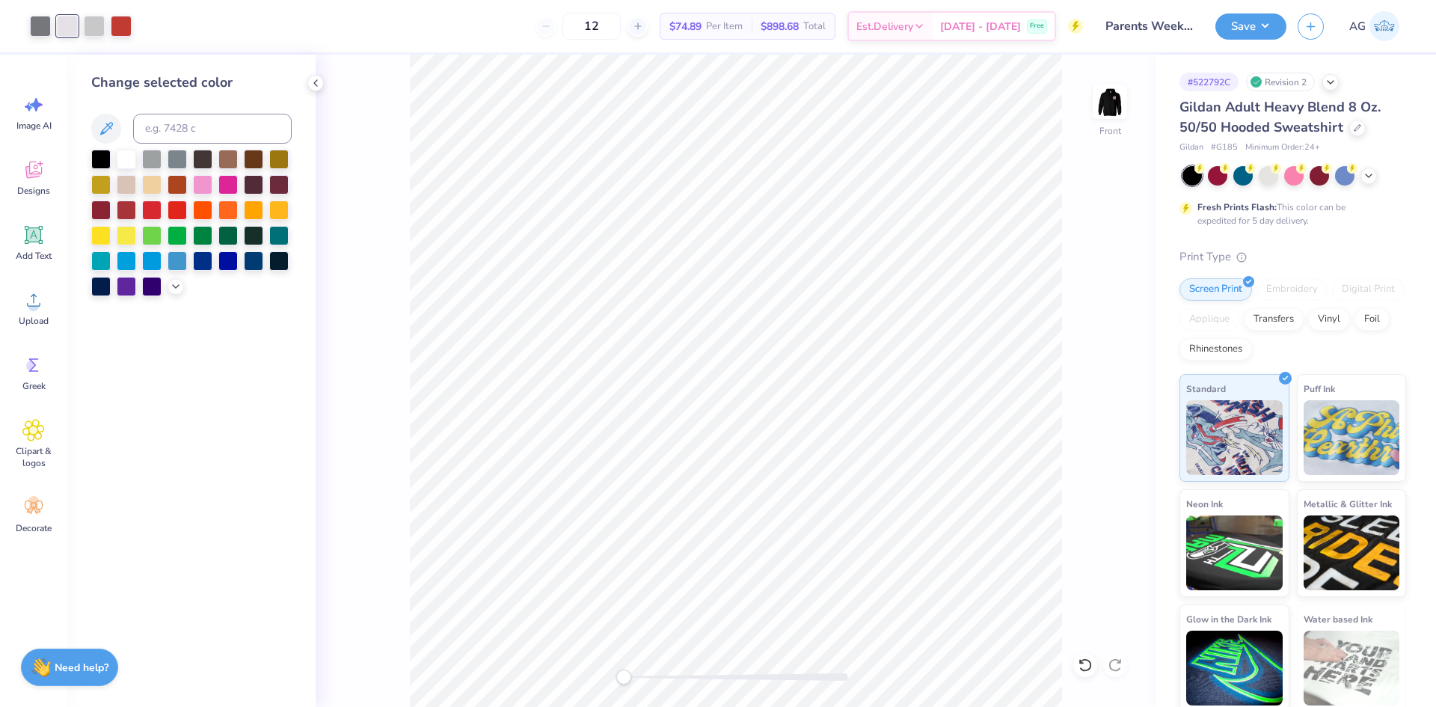
drag, startPoint x: 128, startPoint y: 153, endPoint x: 196, endPoint y: 197, distance: 81.1
click at [128, 153] on div at bounding box center [126, 159] width 19 height 19
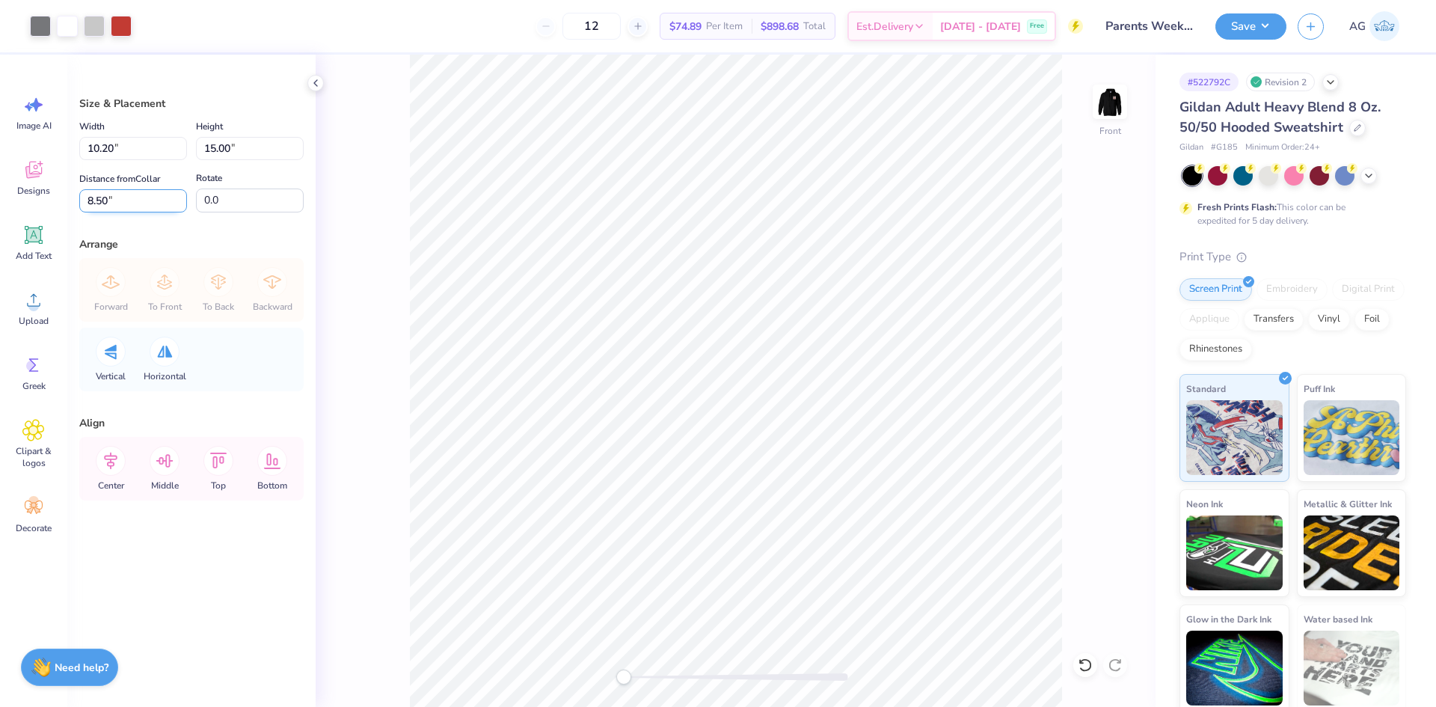
click at [150, 196] on input "8.50" at bounding box center [133, 200] width 108 height 23
type input "6"
click at [704, 657] on div "Front" at bounding box center [736, 381] width 840 height 652
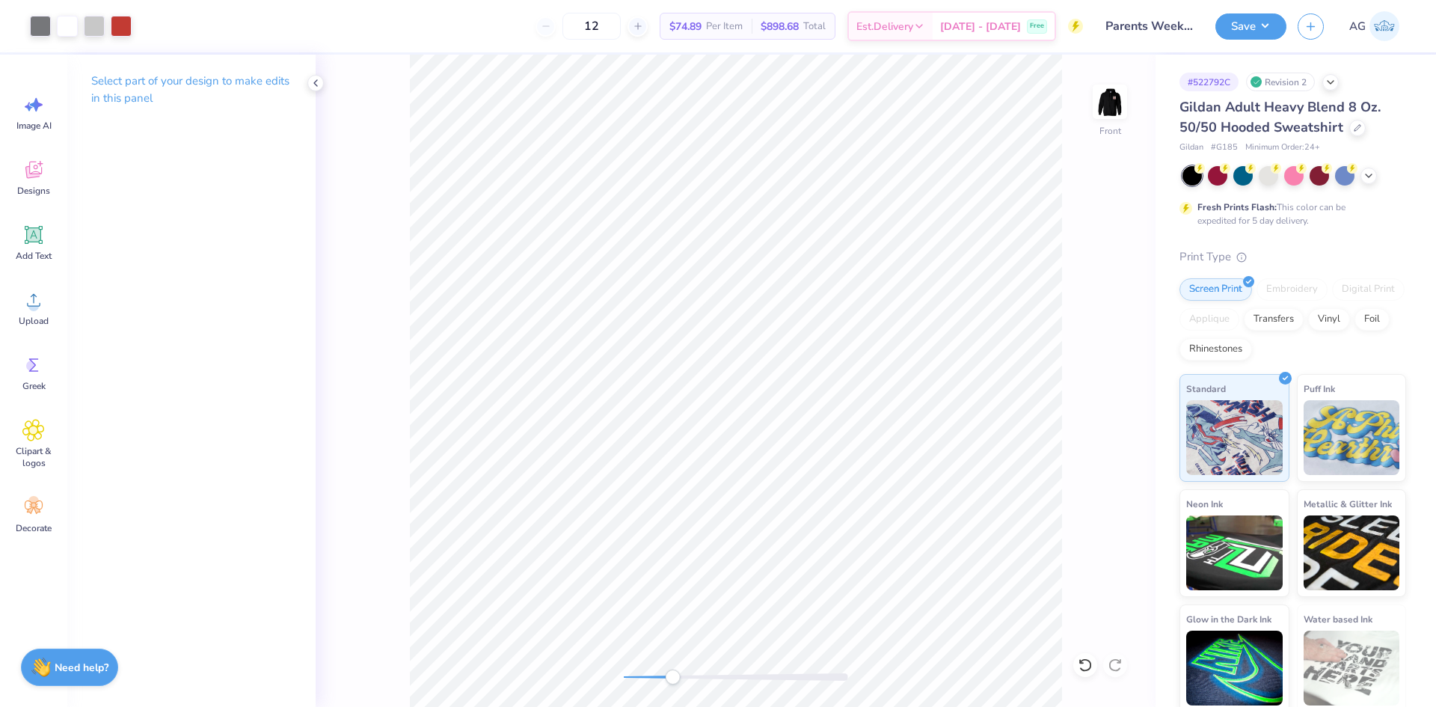
drag, startPoint x: 704, startPoint y: 677, endPoint x: 672, endPoint y: 674, distance: 31.5
click at [672, 674] on div "Accessibility label" at bounding box center [672, 676] width 15 height 15
click at [1247, 28] on button "Save" at bounding box center [1250, 24] width 71 height 26
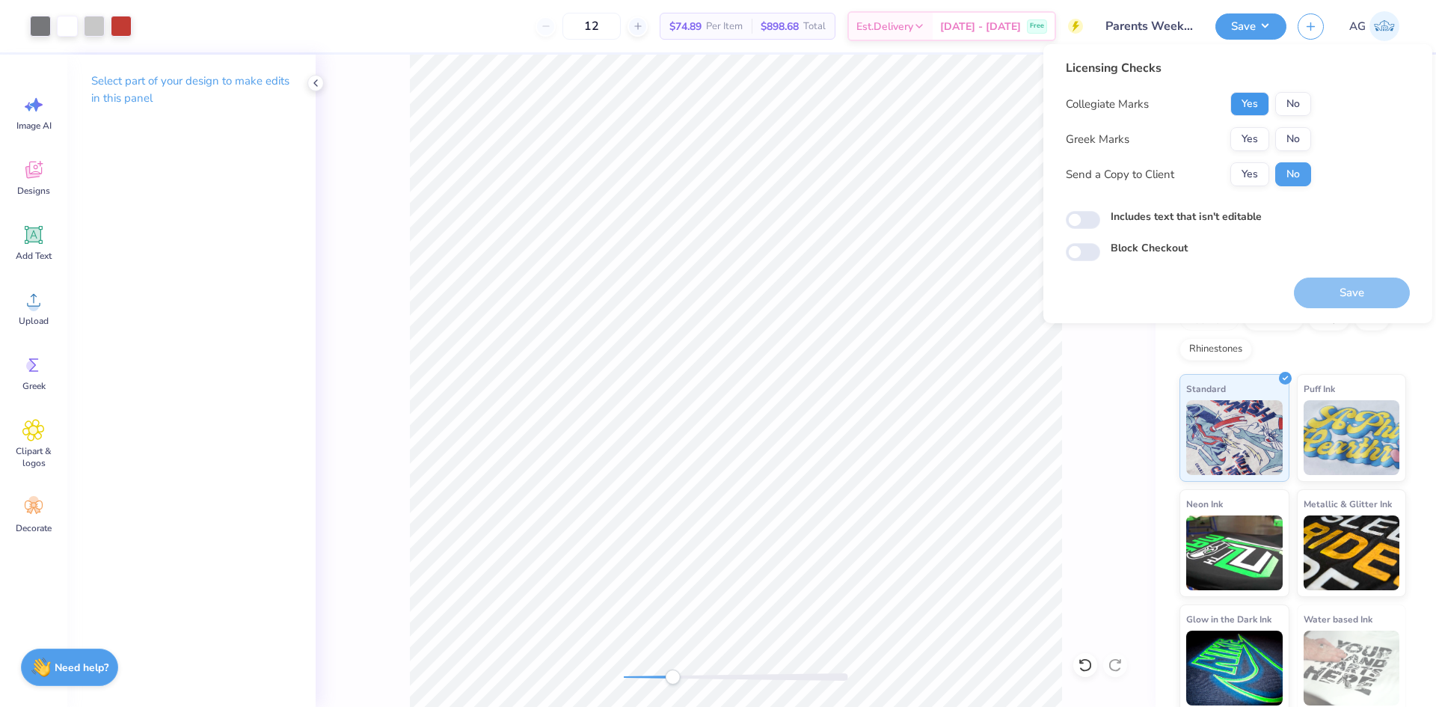
click at [1251, 110] on button "Yes" at bounding box center [1249, 104] width 39 height 24
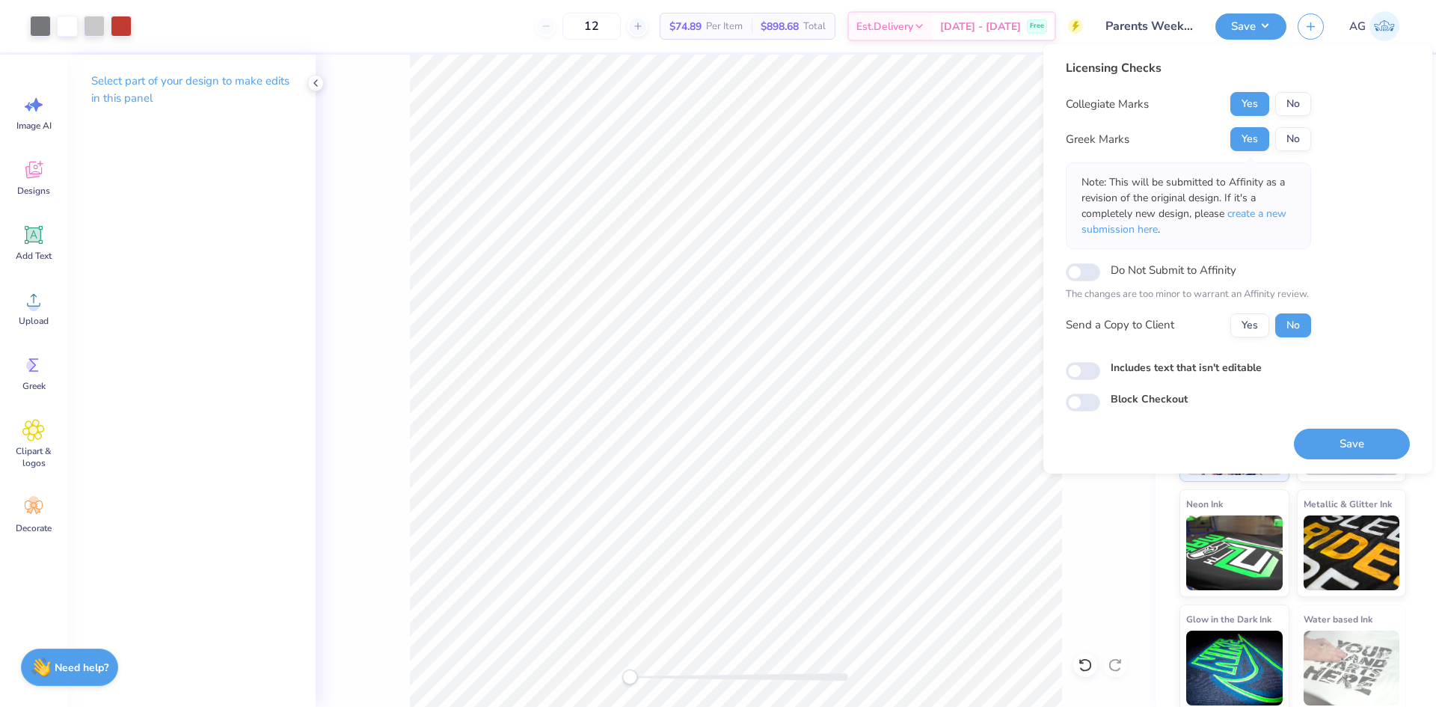
drag, startPoint x: 672, startPoint y: 677, endPoint x: 630, endPoint y: 671, distance: 43.2
click at [630, 671] on div "Accessibility label" at bounding box center [629, 676] width 15 height 15
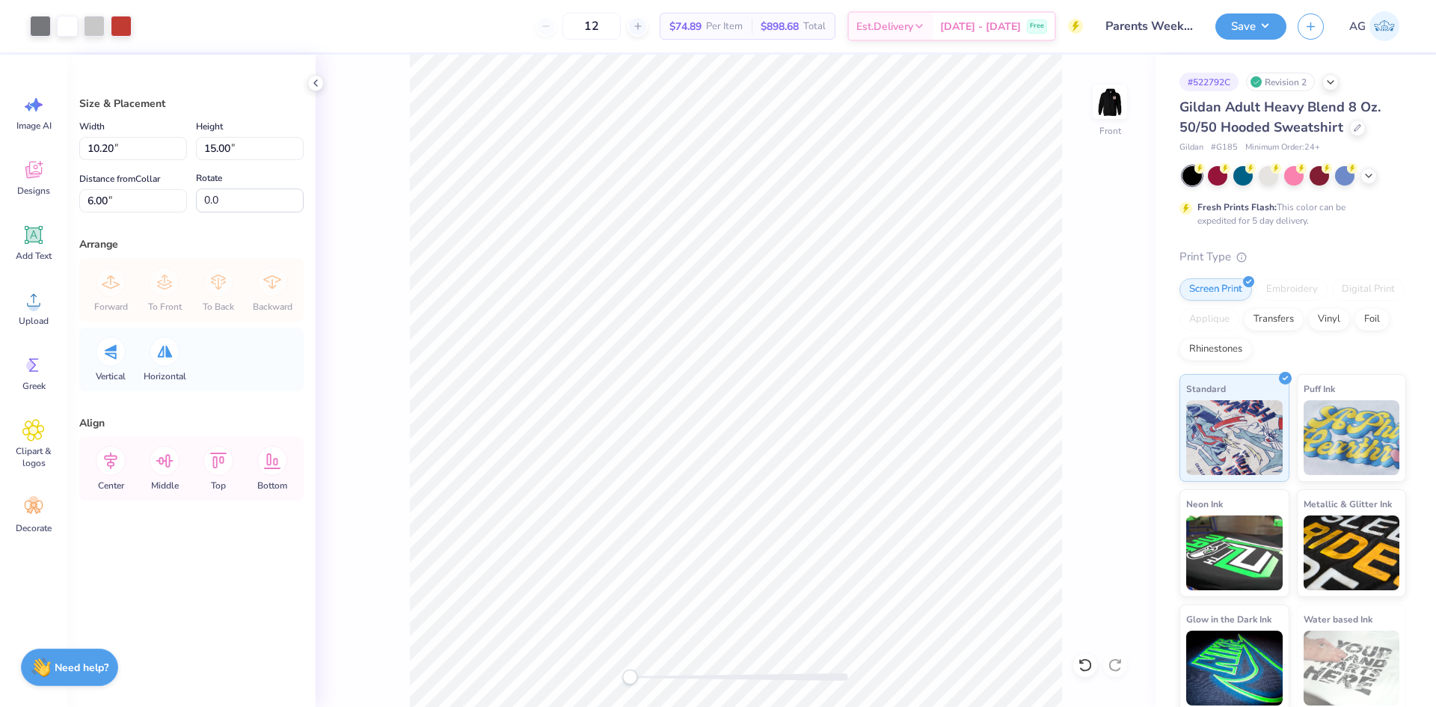
click at [1079, 461] on div "Front" at bounding box center [736, 381] width 840 height 652
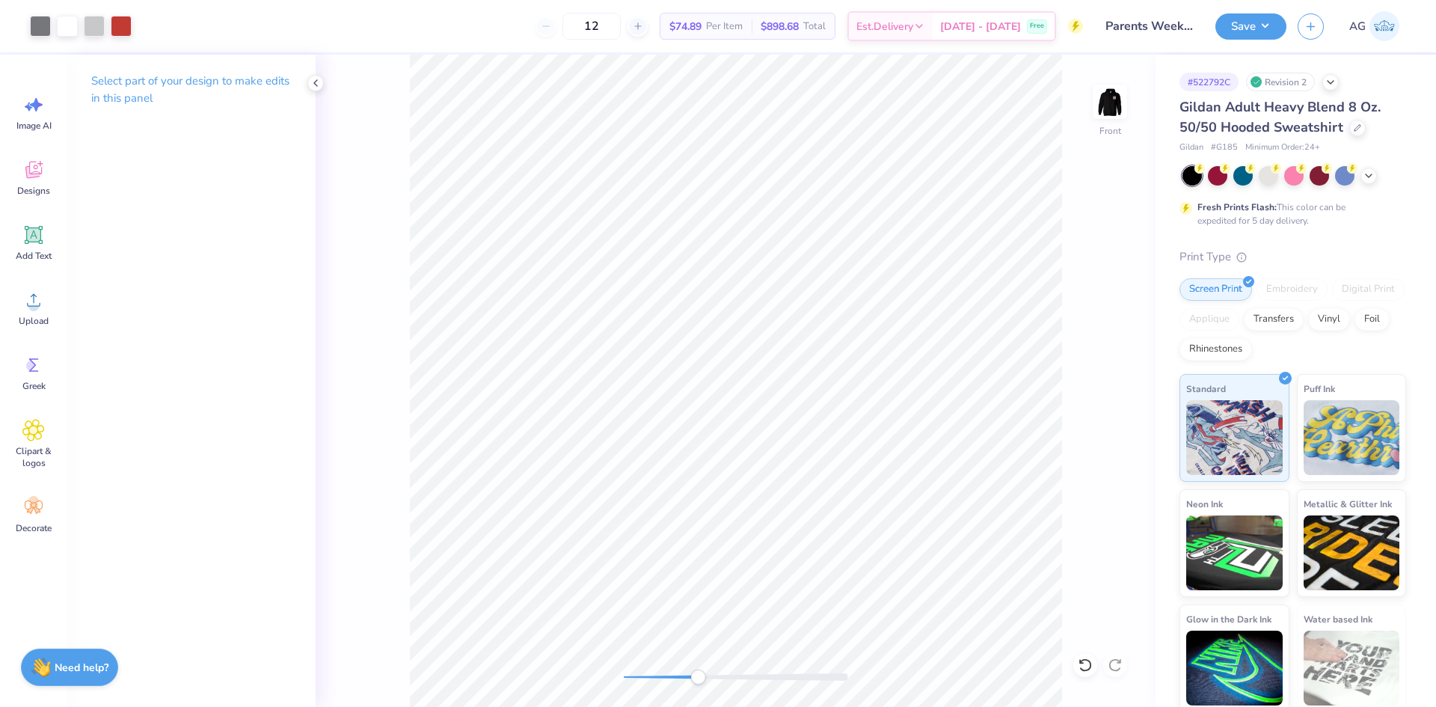
drag, startPoint x: 630, startPoint y: 674, endPoint x: 698, endPoint y: 676, distance: 67.3
click at [698, 676] on div "Accessibility label" at bounding box center [697, 676] width 15 height 15
drag, startPoint x: 702, startPoint y: 678, endPoint x: 635, endPoint y: 673, distance: 67.5
click at [635, 673] on div "Accessibility label" at bounding box center [629, 676] width 15 height 15
click at [1110, 124] on div "Front" at bounding box center [1110, 110] width 34 height 53
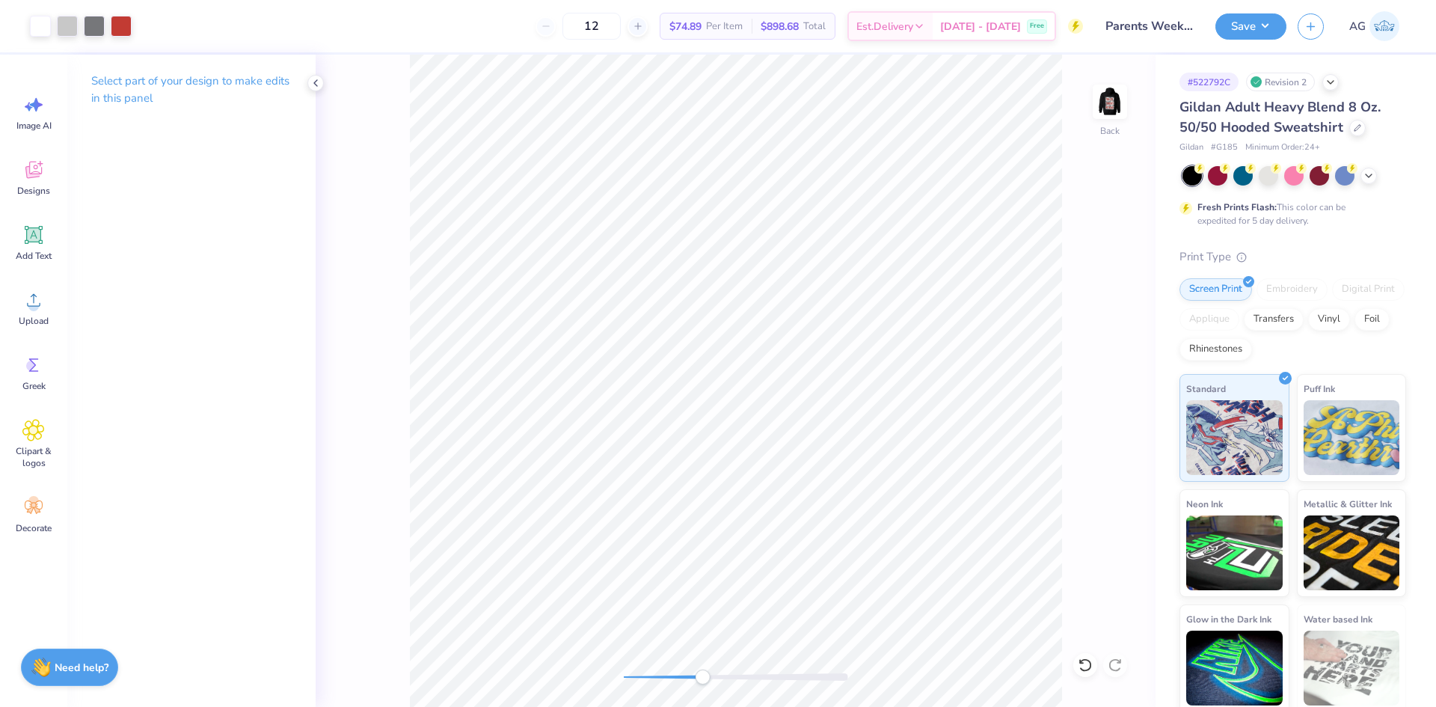
click at [705, 662] on div "Back" at bounding box center [736, 381] width 840 height 652
click at [713, 681] on div at bounding box center [736, 676] width 224 height 15
click at [710, 679] on div "Accessibility label" at bounding box center [709, 676] width 15 height 15
click at [547, 648] on div "Back" at bounding box center [736, 381] width 840 height 652
drag, startPoint x: 709, startPoint y: 679, endPoint x: 1093, endPoint y: 543, distance: 407.0
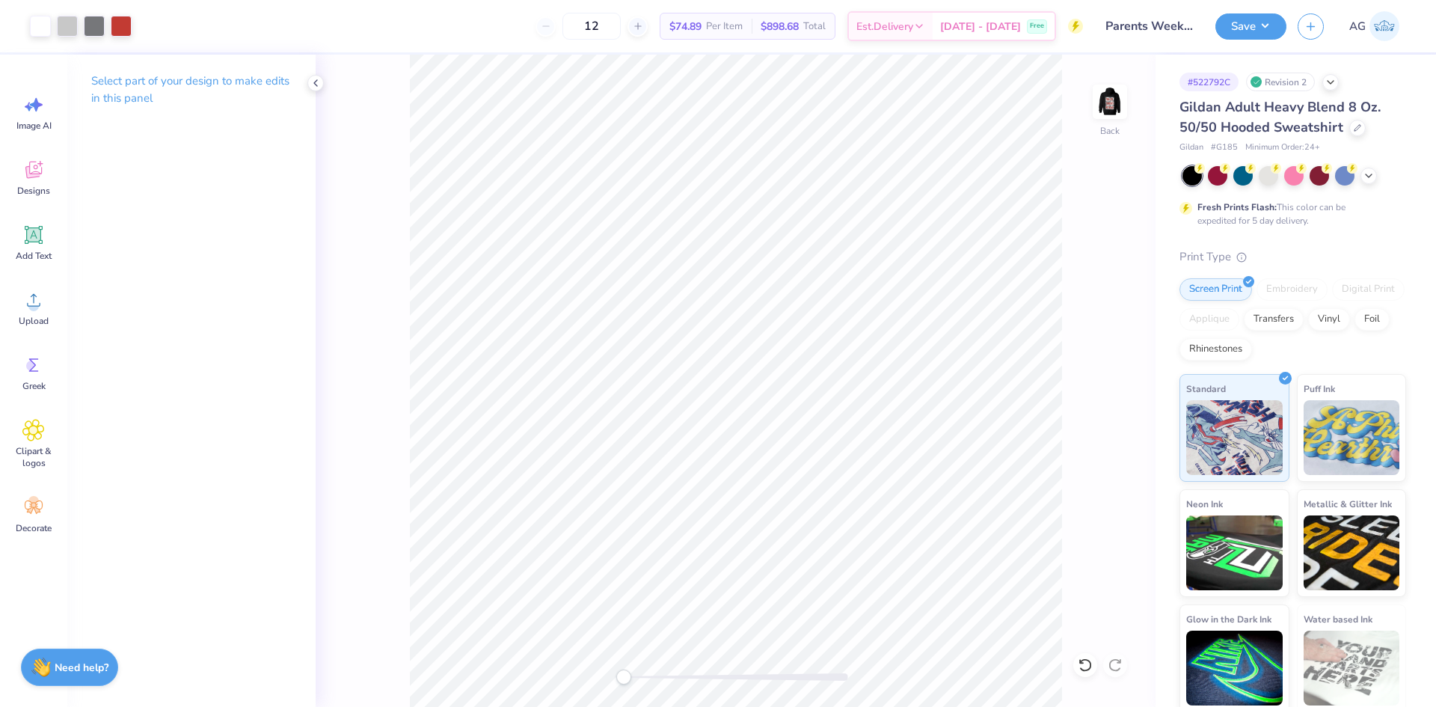
click at [1098, 547] on div "Back" at bounding box center [736, 381] width 840 height 652
click at [791, 150] on div "Back" at bounding box center [736, 381] width 840 height 652
click at [48, 322] on span "Upload" at bounding box center [34, 321] width 30 height 12
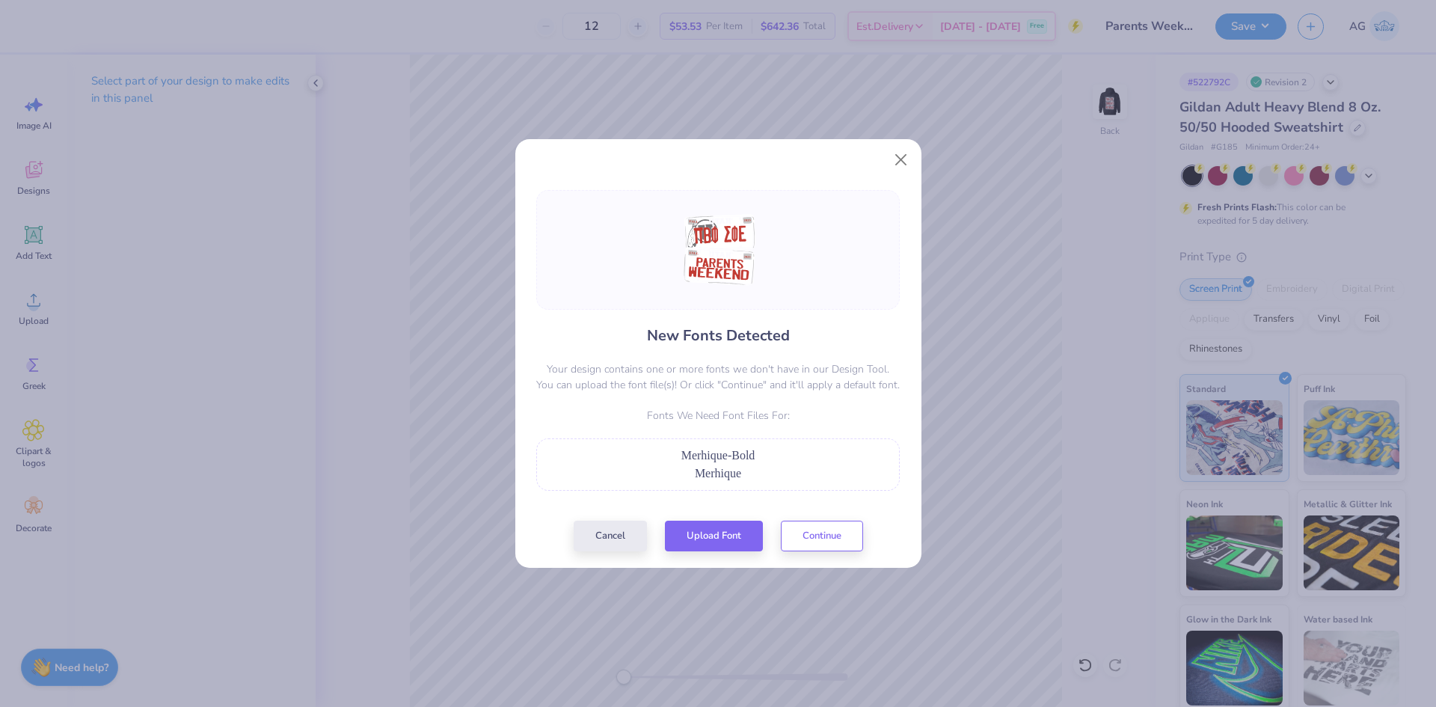
click at [702, 549] on div "Cancel Upload Font Continue" at bounding box center [718, 535] width 289 height 31
click at [711, 538] on button "Upload Font" at bounding box center [714, 532] width 98 height 31
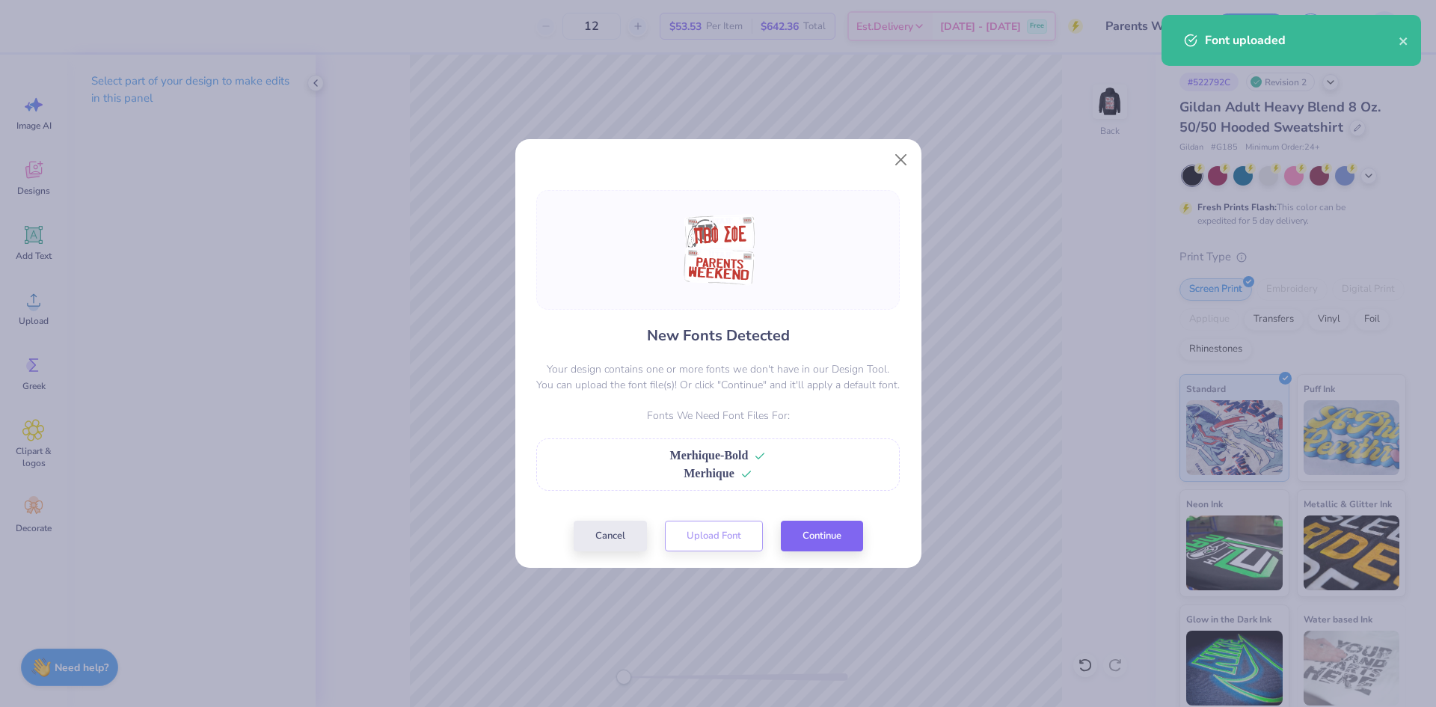
click at [831, 515] on div "New Fonts Detected Your design contains one or more fonts we don't have in our …" at bounding box center [718, 370] width 372 height 361
click at [842, 540] on button "Continue" at bounding box center [822, 532] width 82 height 31
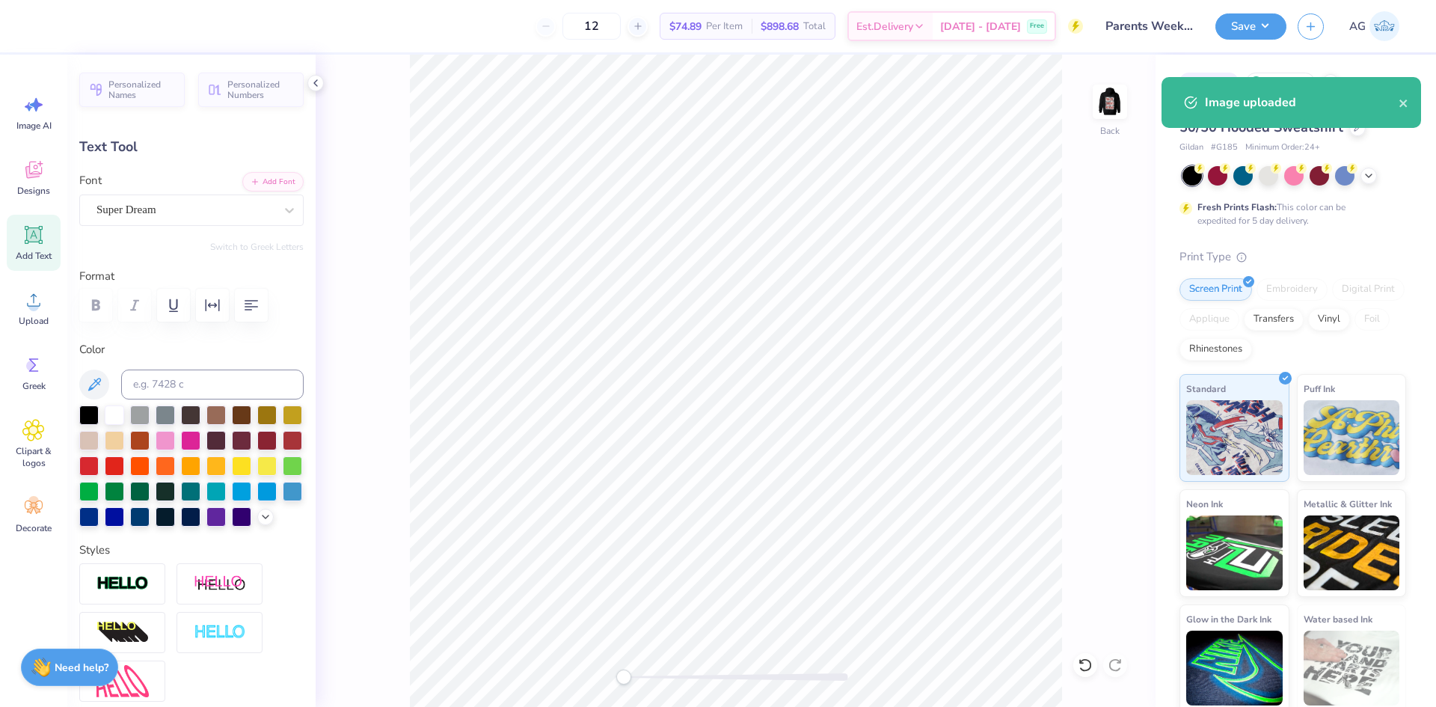
click at [197, 218] on div "Super Dream" at bounding box center [185, 209] width 181 height 23
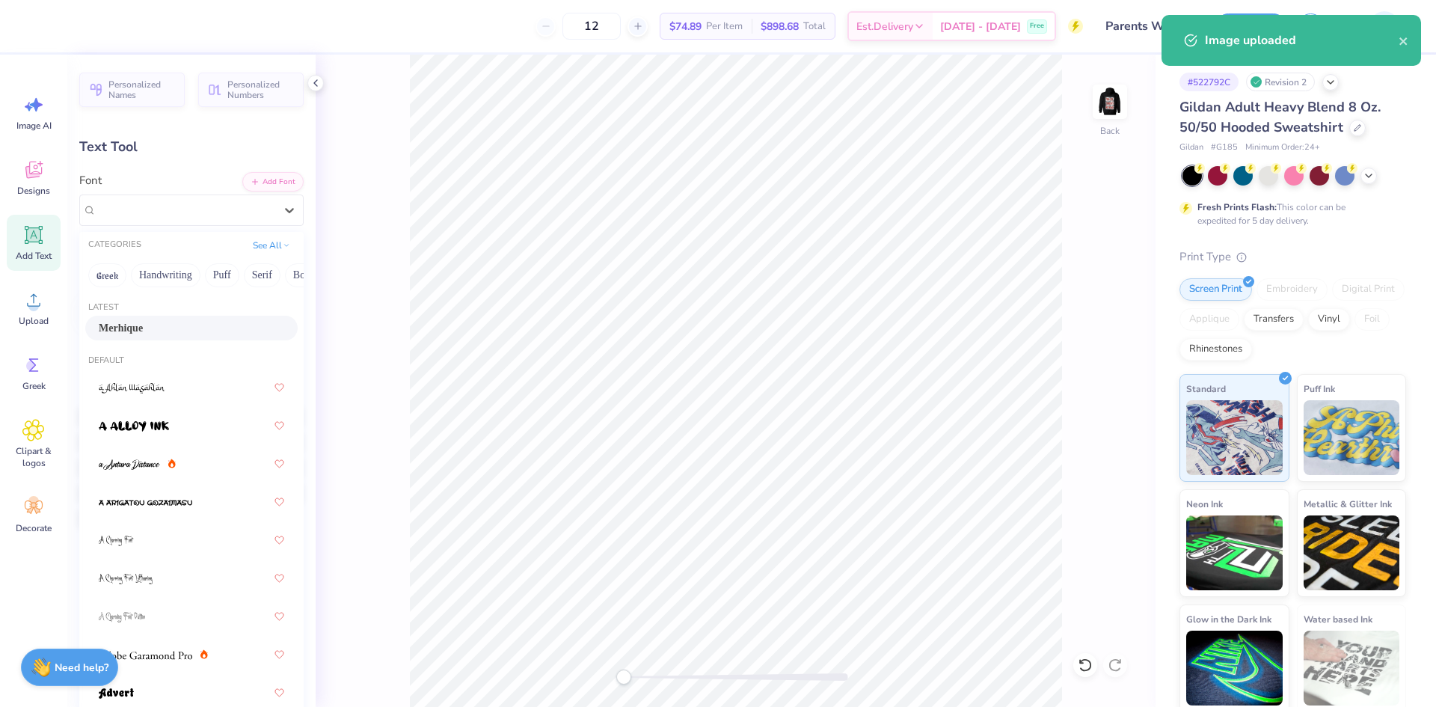
click at [176, 319] on div "Merhique" at bounding box center [191, 328] width 212 height 25
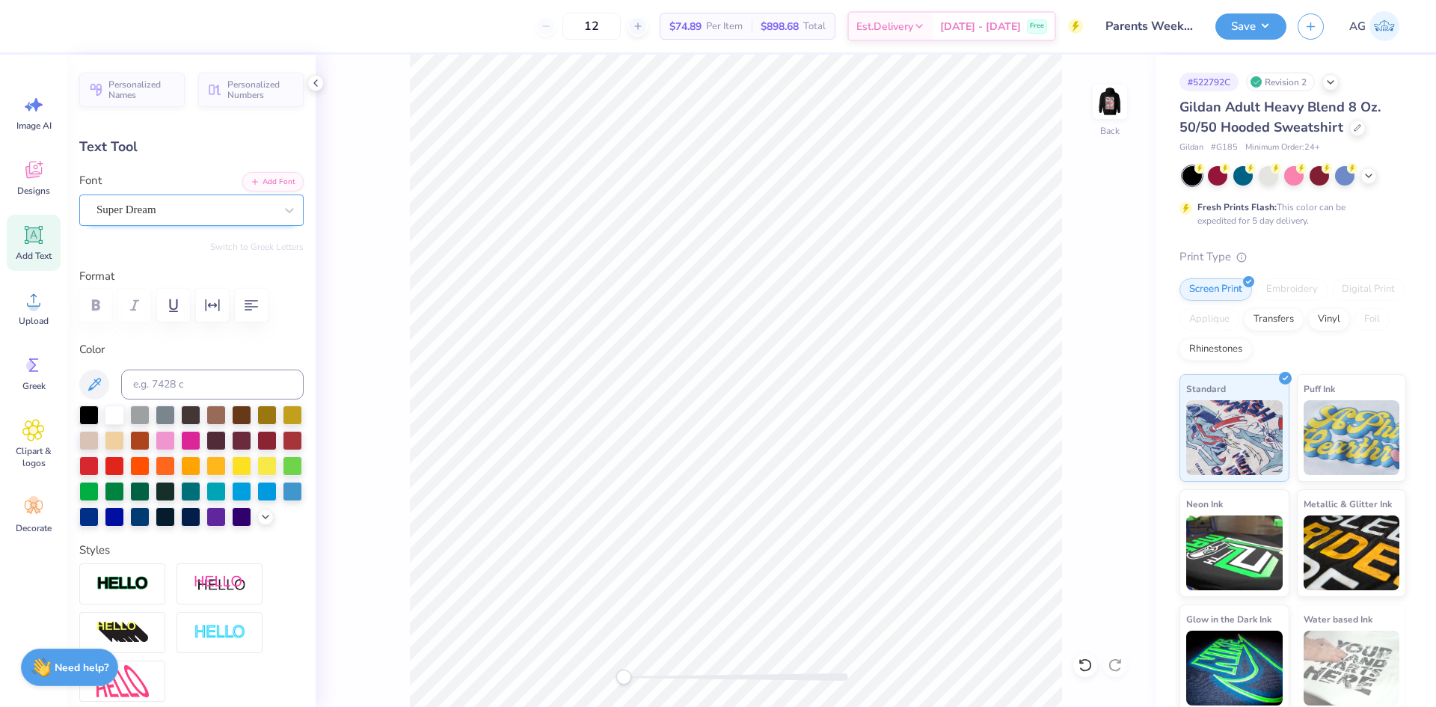
click at [153, 209] on div "Super Dream" at bounding box center [185, 209] width 181 height 23
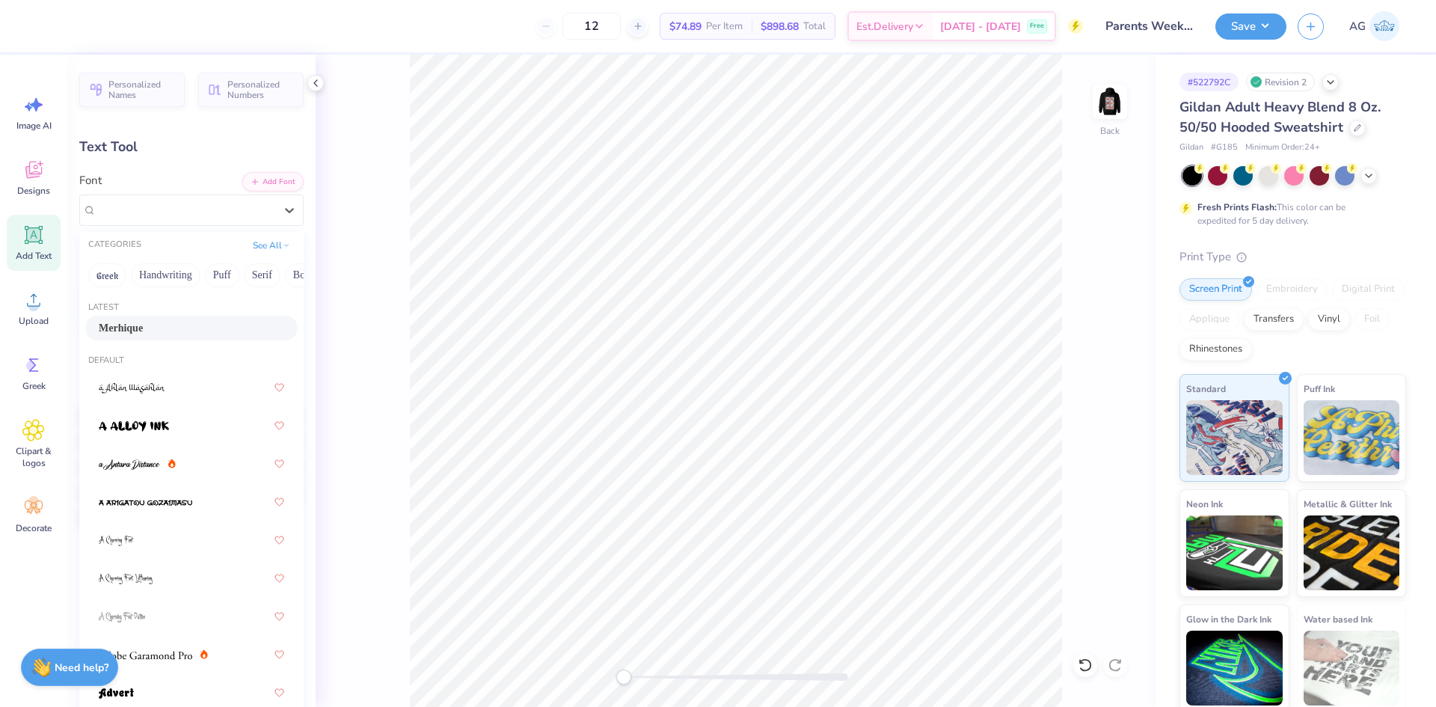
click at [159, 325] on div "Merhique" at bounding box center [191, 328] width 185 height 16
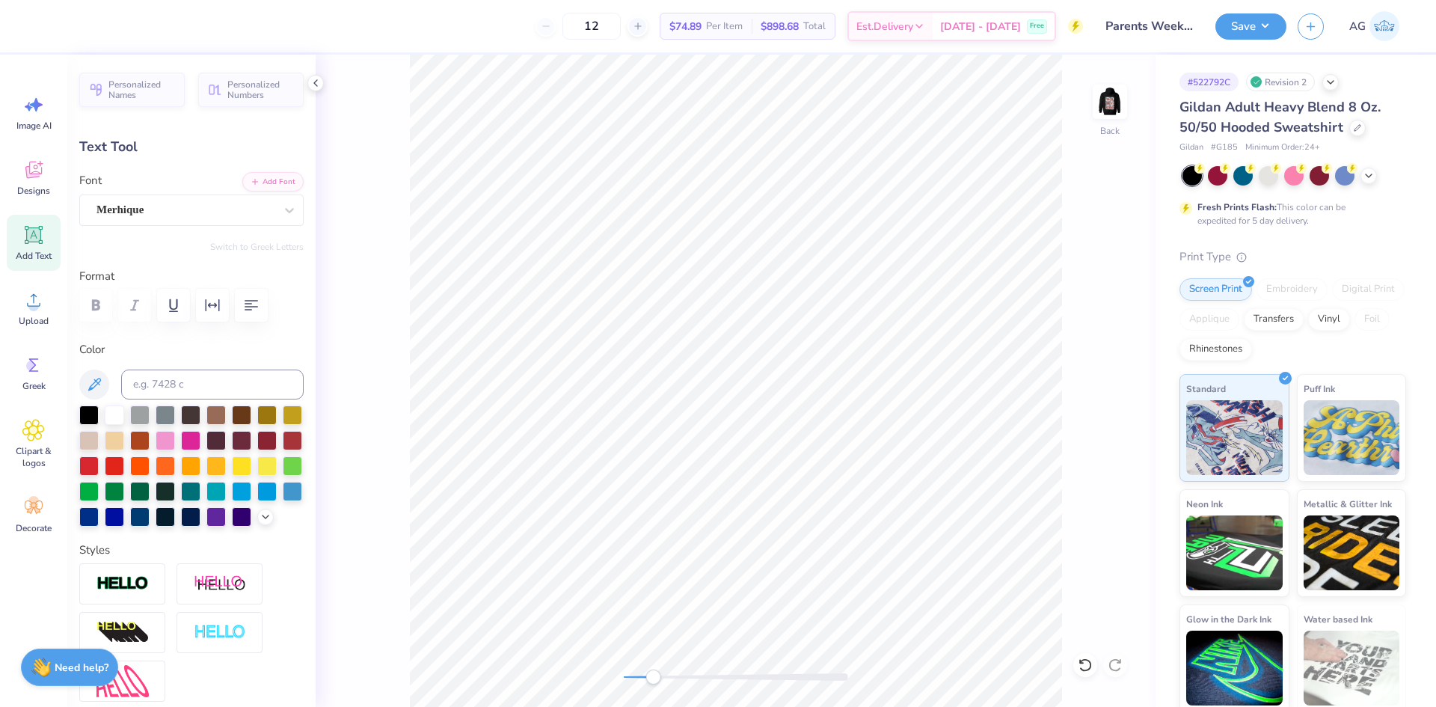
drag, startPoint x: 632, startPoint y: 672, endPoint x: 653, endPoint y: 674, distance: 21.2
click at [653, 674] on div at bounding box center [736, 676] width 224 height 15
type input "1.22"
type input "0.51"
type input "1.67"
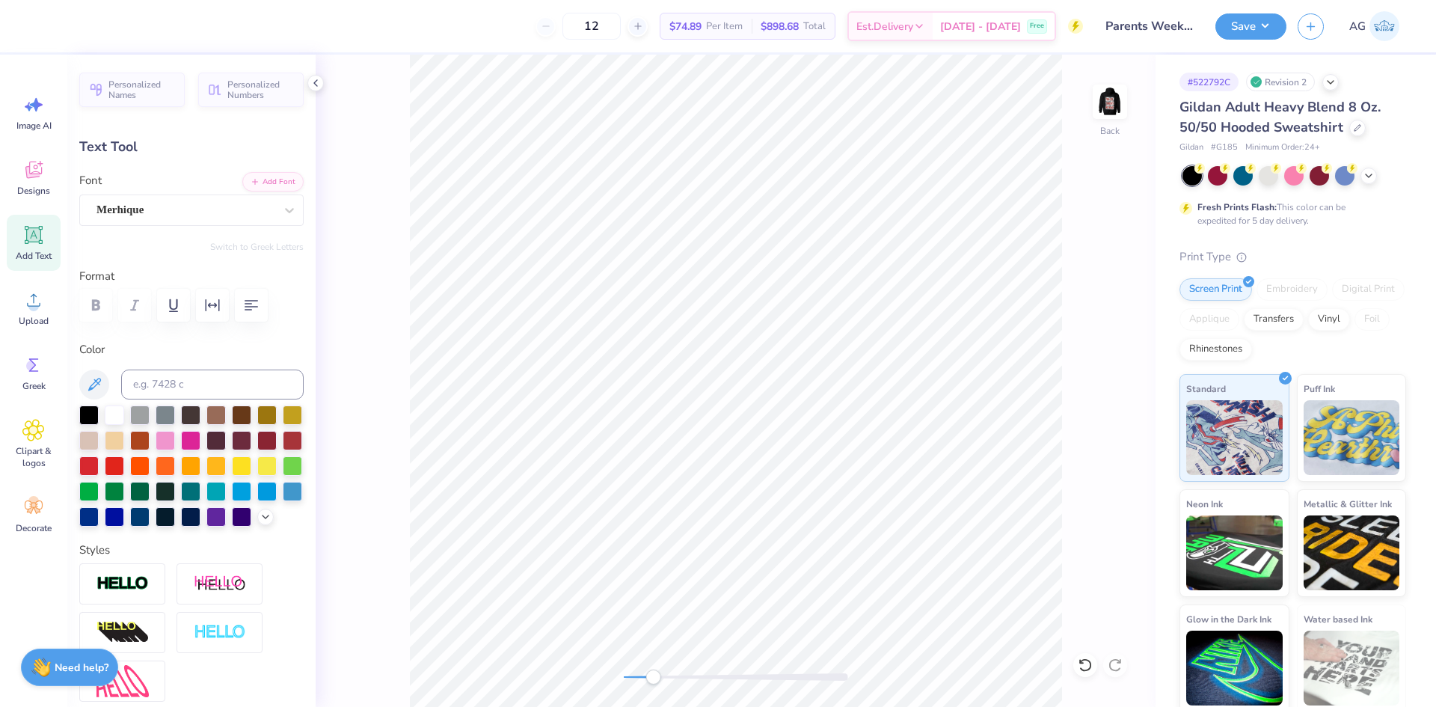
type input "1.8"
type input "1.34"
type input "0.46"
type input "1.44"
type input "-2.5"
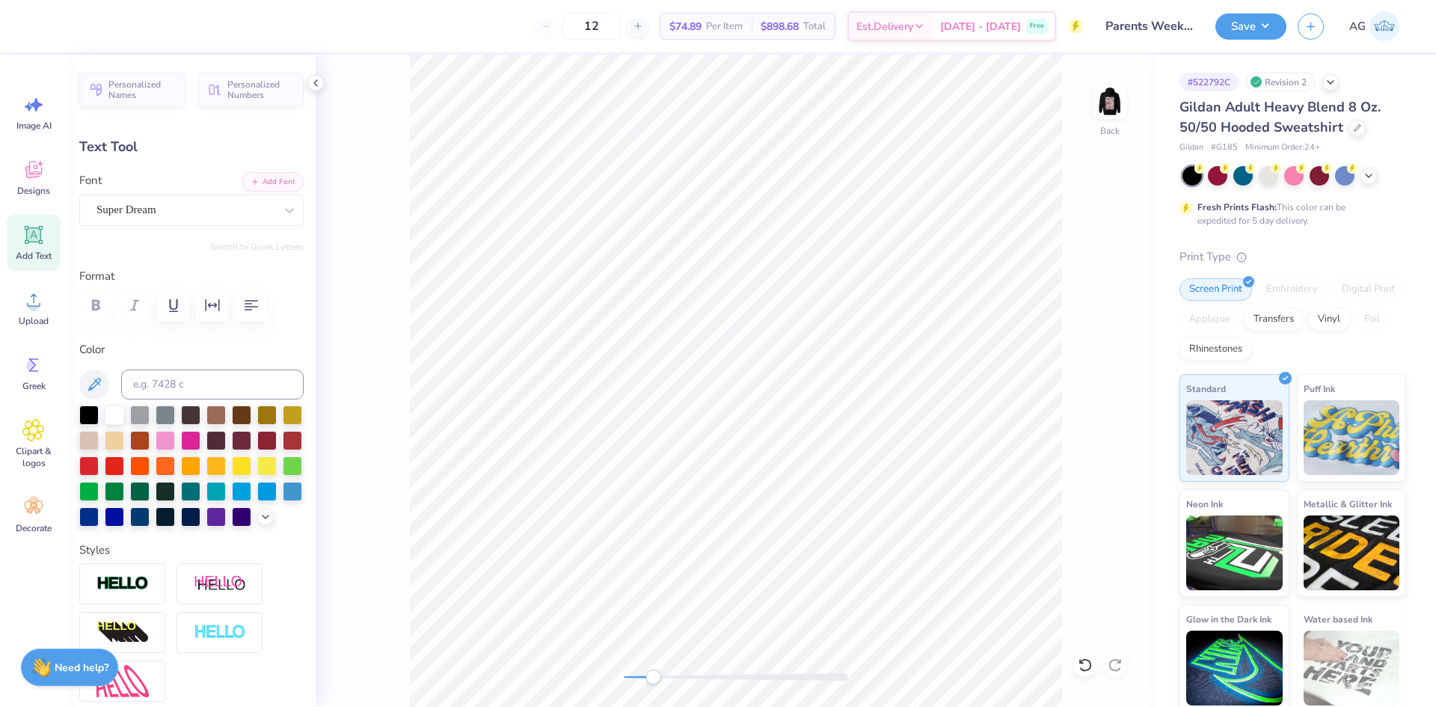
type input "1.50"
type input "0.45"
type input "7.63"
type input "4.2"
click at [191, 212] on div "Super Dream" at bounding box center [185, 209] width 181 height 23
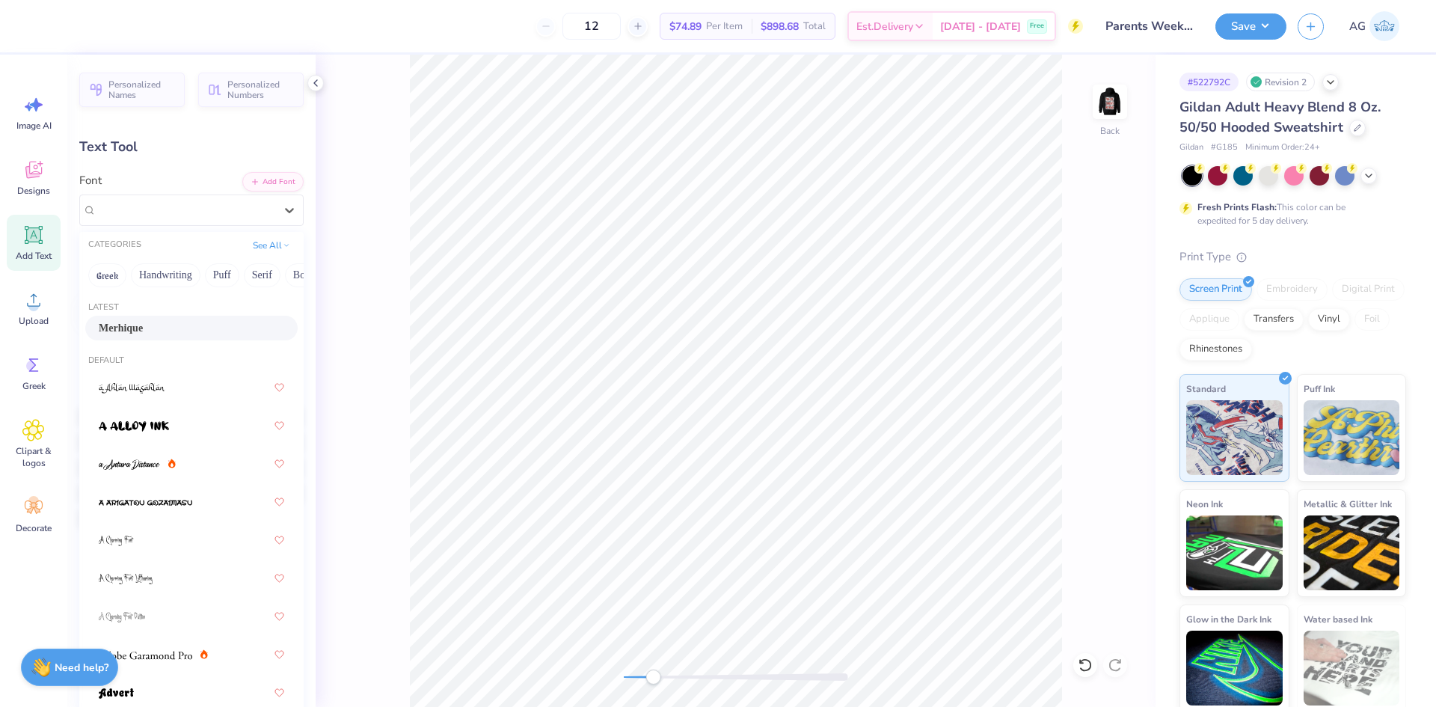
click at [177, 325] on div "Merhique" at bounding box center [191, 328] width 185 height 16
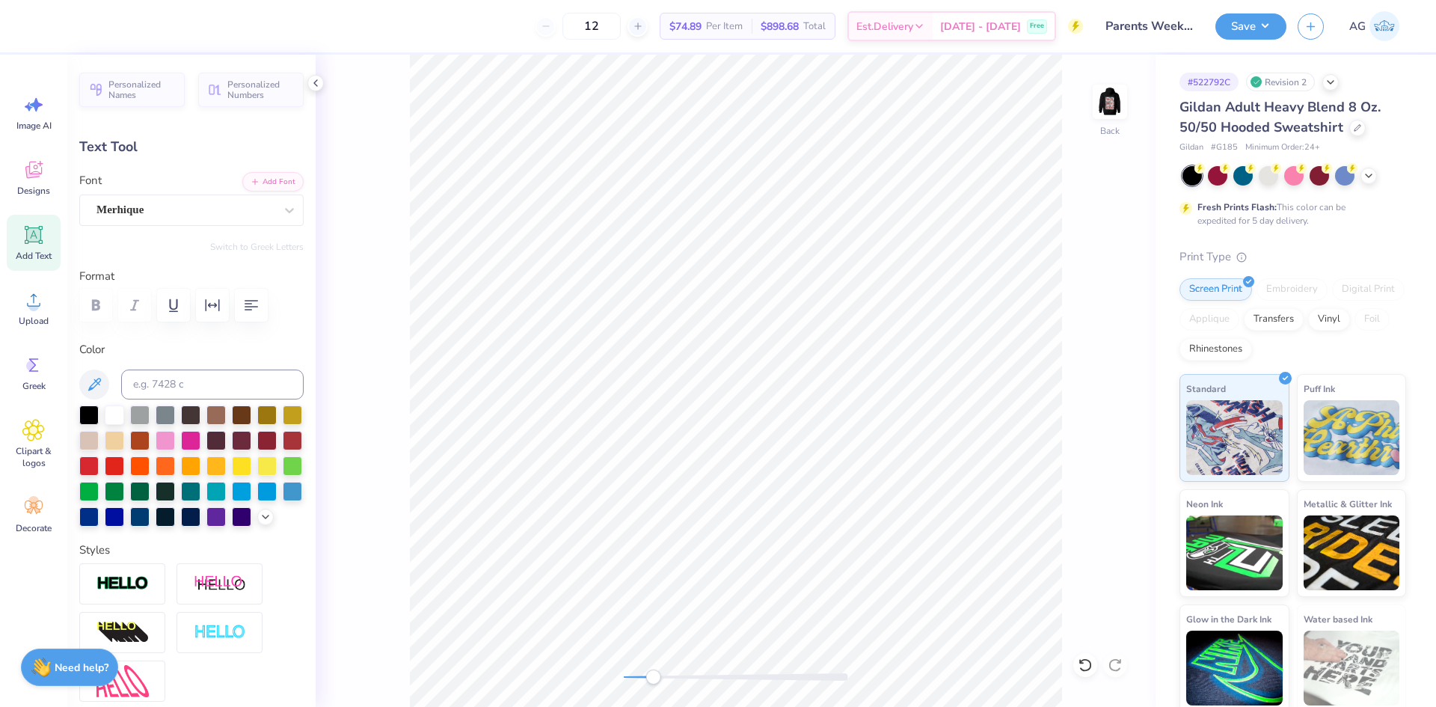
type input "1.55"
type input "0.40"
type input "8.38"
click at [162, 225] on div "Super Dream" at bounding box center [191, 209] width 224 height 31
click at [168, 208] on div "Super Dream" at bounding box center [185, 209] width 178 height 17
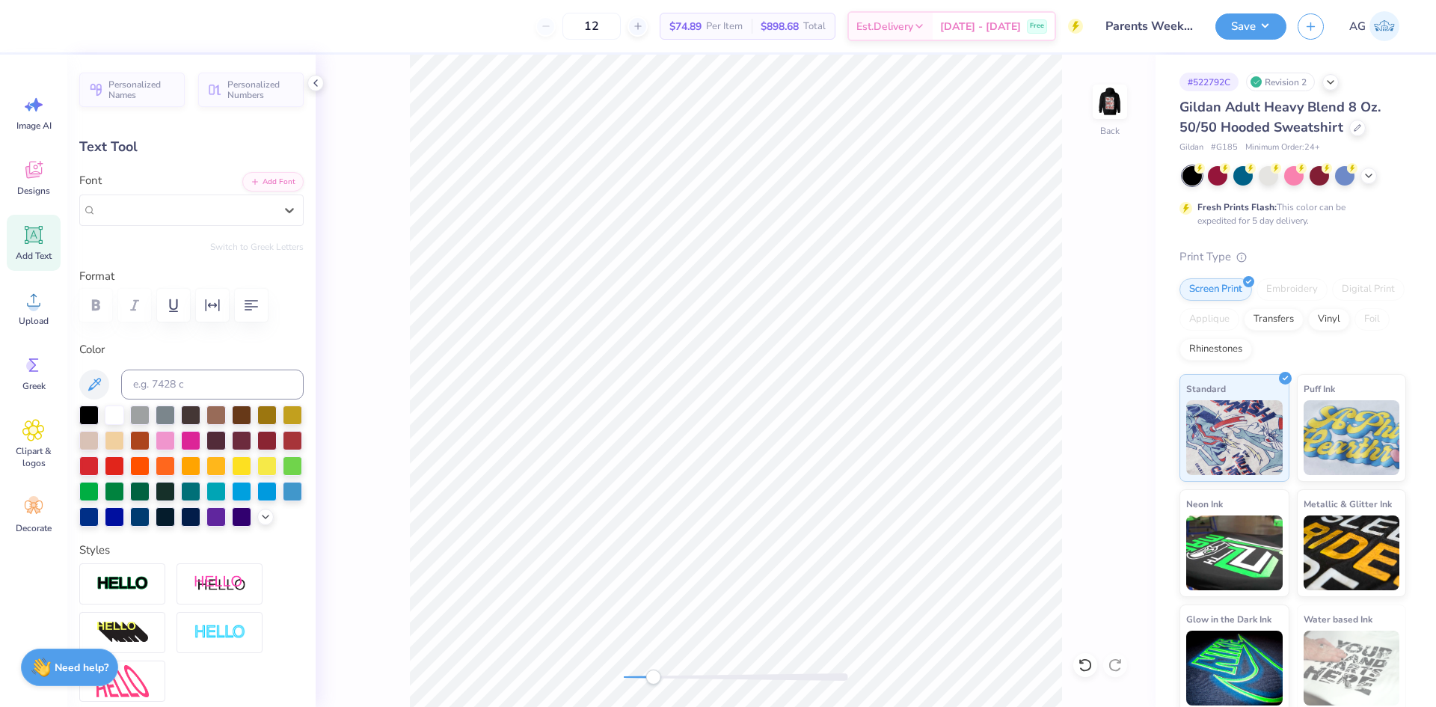
click at [170, 213] on div "Super Dream" at bounding box center [185, 209] width 178 height 17
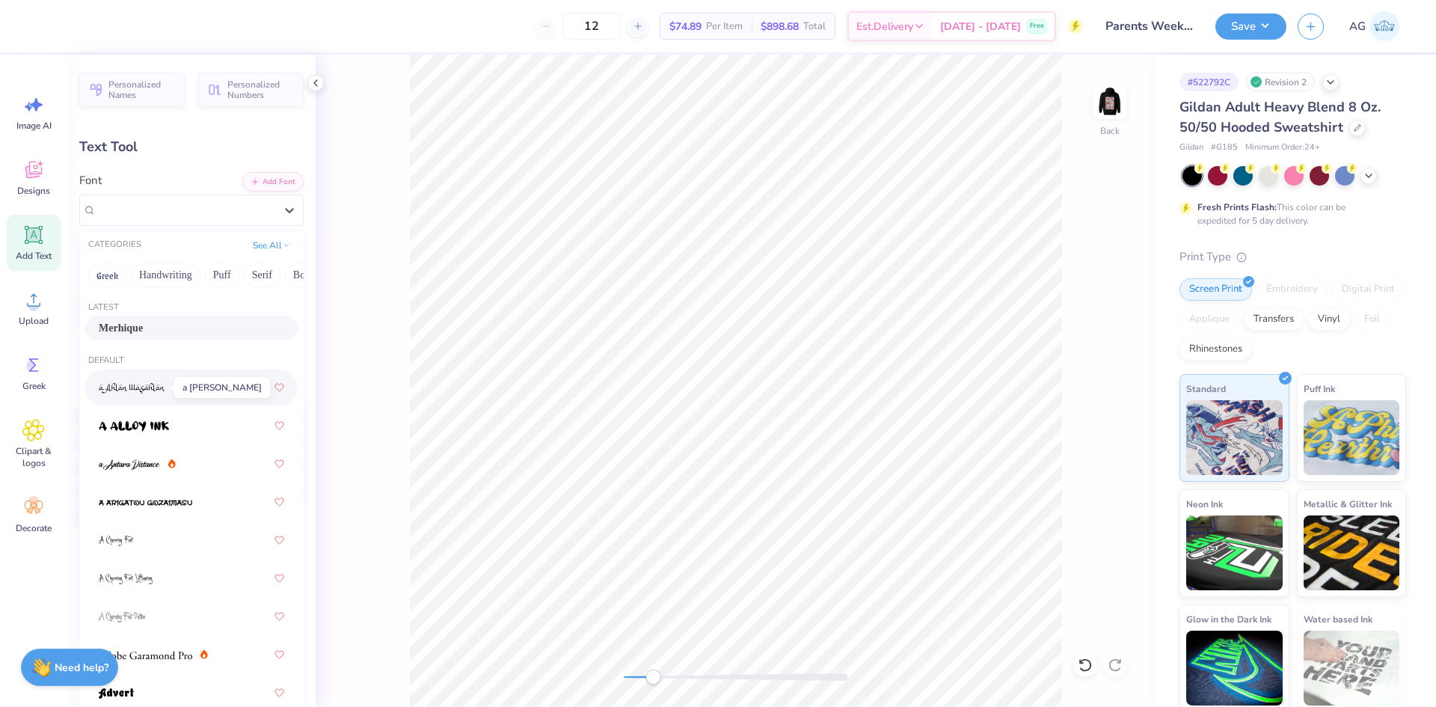
drag, startPoint x: 165, startPoint y: 390, endPoint x: 164, endPoint y: 330, distance: 60.6
click at [164, 330] on div "Latest Merhique Default Greek Greek Greek Greek Greek Greek Greek Greek Greek G…" at bounding box center [191, 516] width 224 height 449
click at [164, 328] on div "Merhique" at bounding box center [191, 328] width 185 height 16
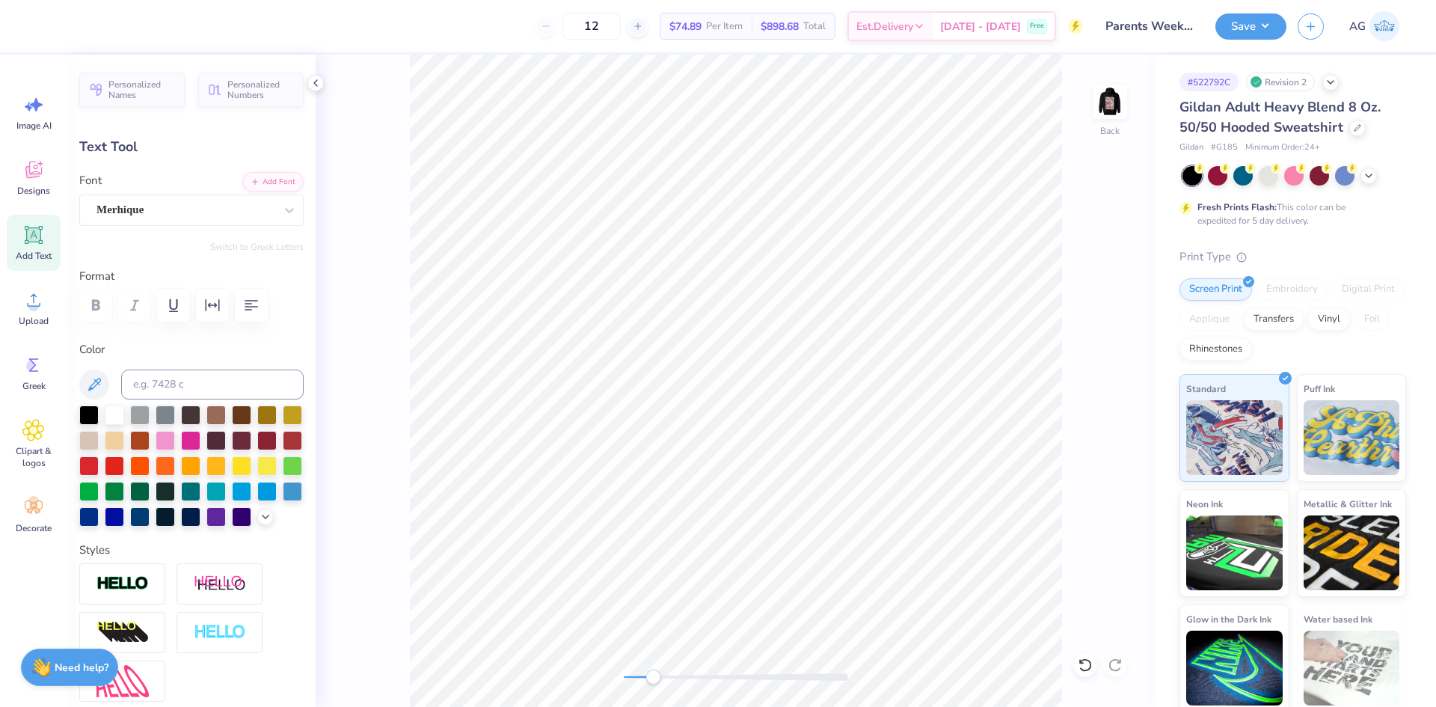
type input "0.0"
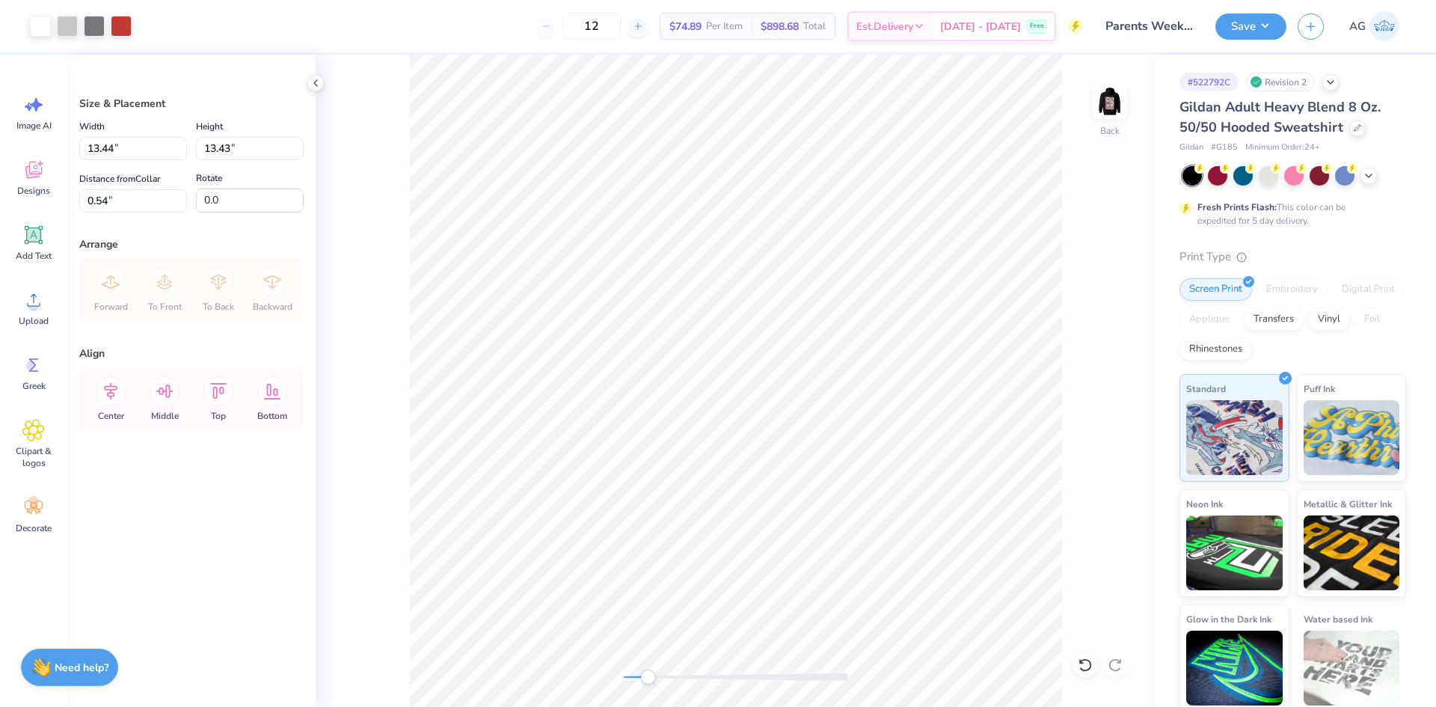
click at [612, 674] on div "Back" at bounding box center [736, 381] width 840 height 652
click at [114, 142] on input "13.44" at bounding box center [133, 148] width 108 height 23
type input "3.50"
type input "3.00"
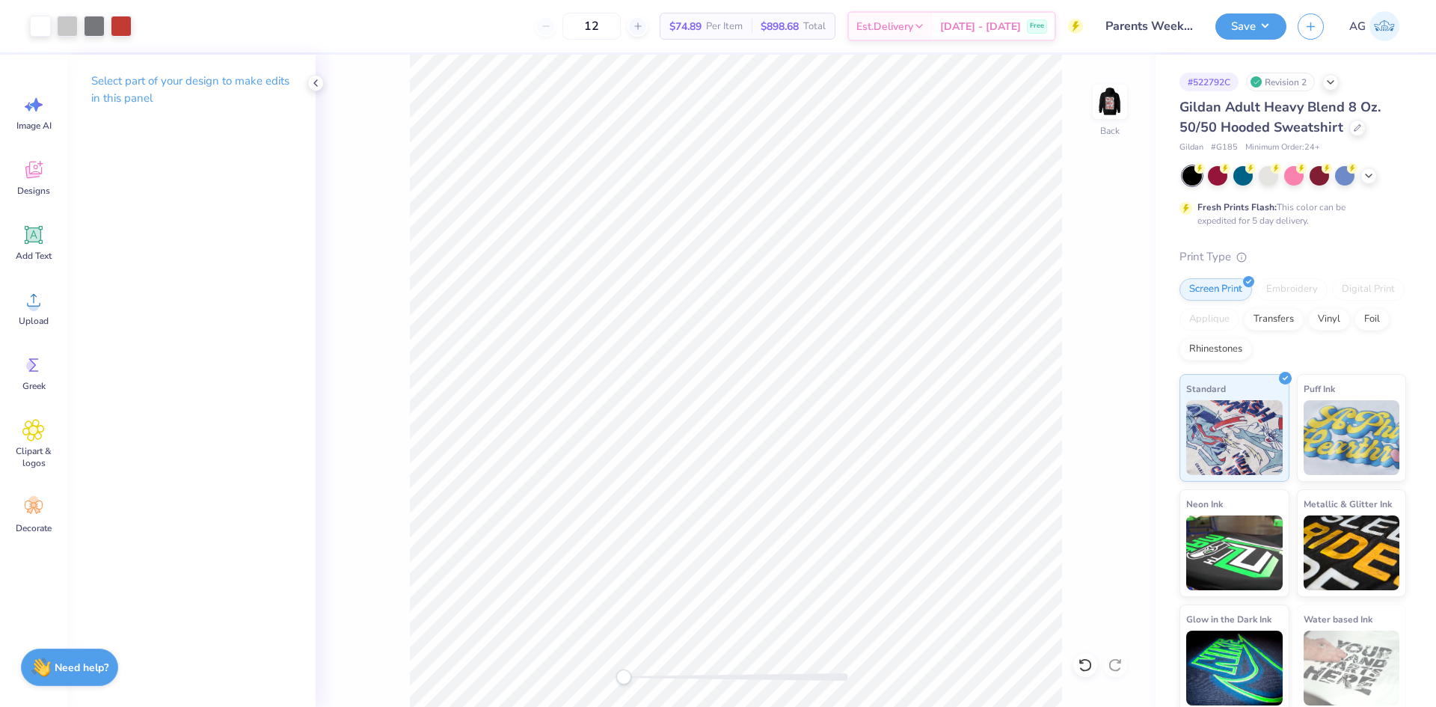
click at [1085, 96] on div "Back" at bounding box center [736, 381] width 840 height 652
click at [1102, 102] on img at bounding box center [1110, 102] width 60 height 60
click at [28, 308] on icon at bounding box center [33, 300] width 22 height 22
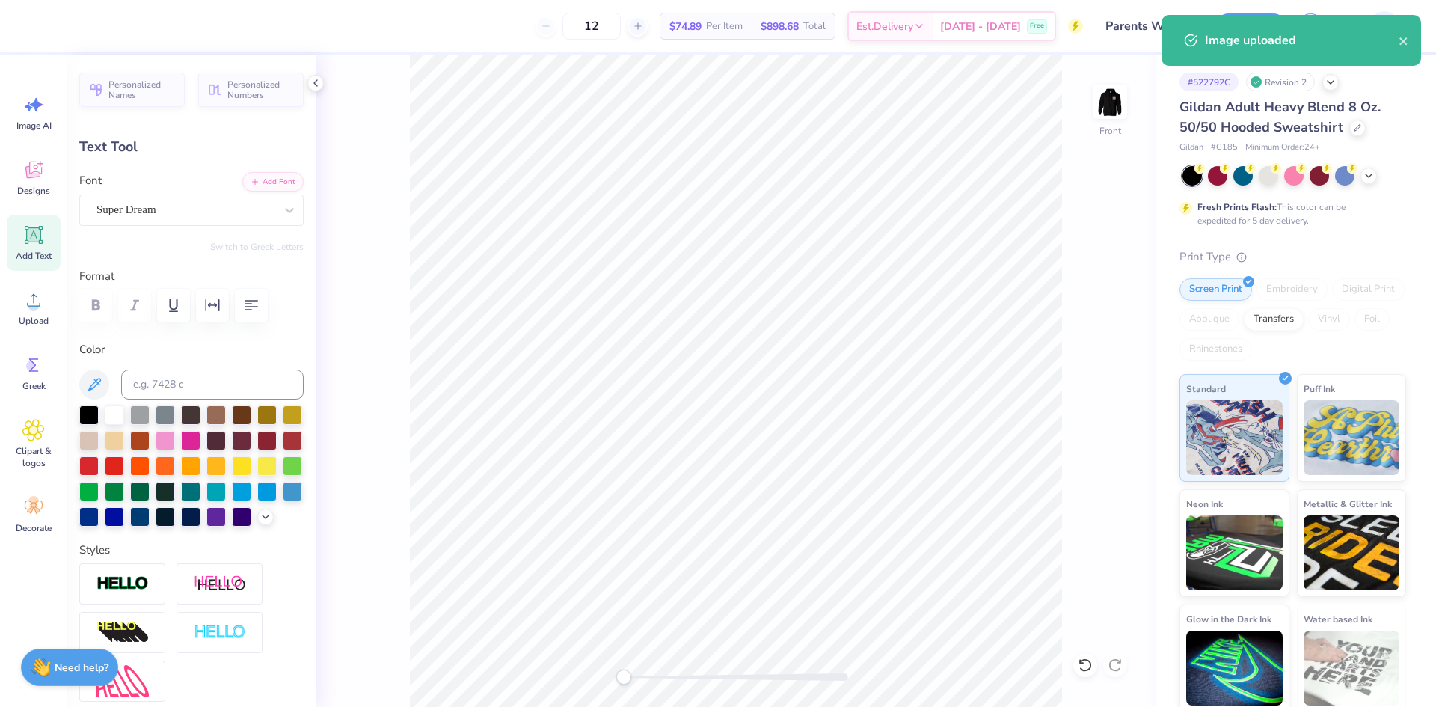
click at [185, 179] on div "Font Super Dream" at bounding box center [191, 199] width 224 height 54
click at [173, 209] on div "Super Dream" at bounding box center [185, 209] width 181 height 23
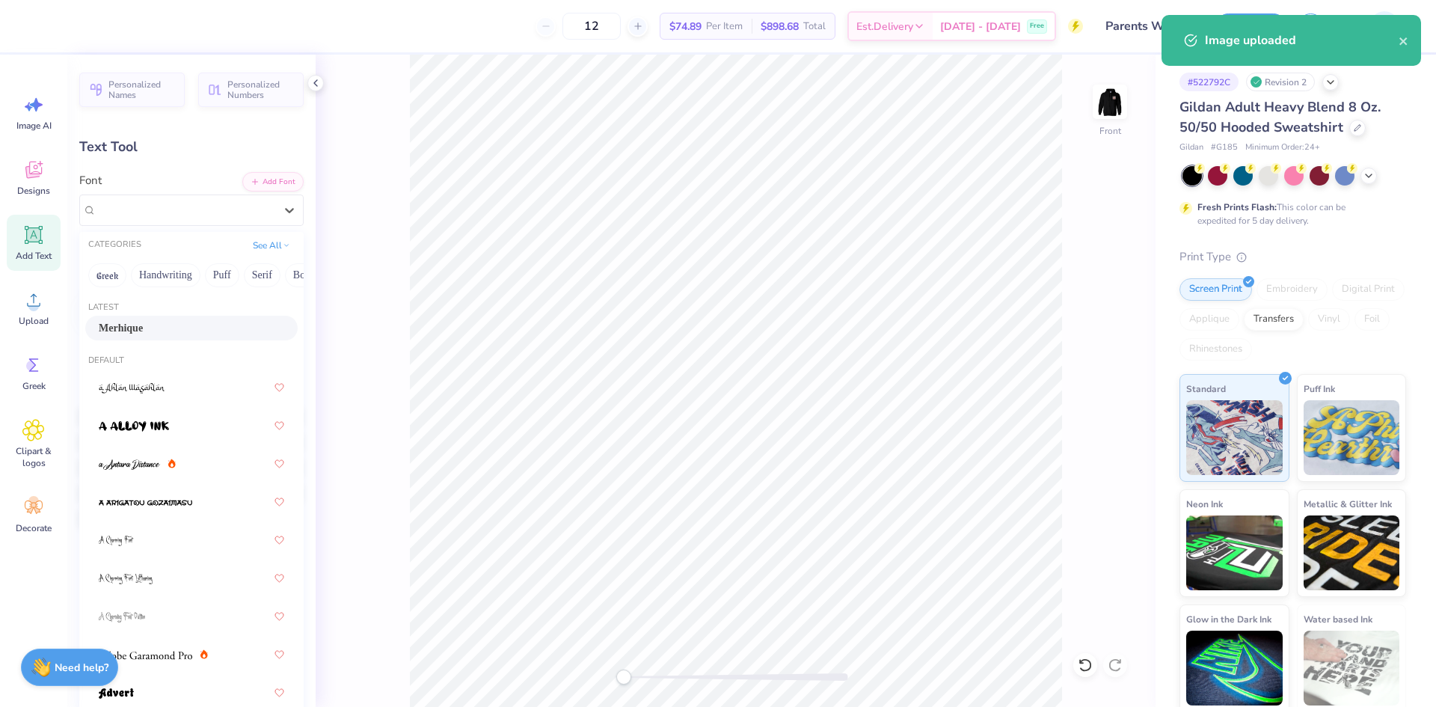
click at [152, 322] on div "Merhique" at bounding box center [191, 328] width 185 height 16
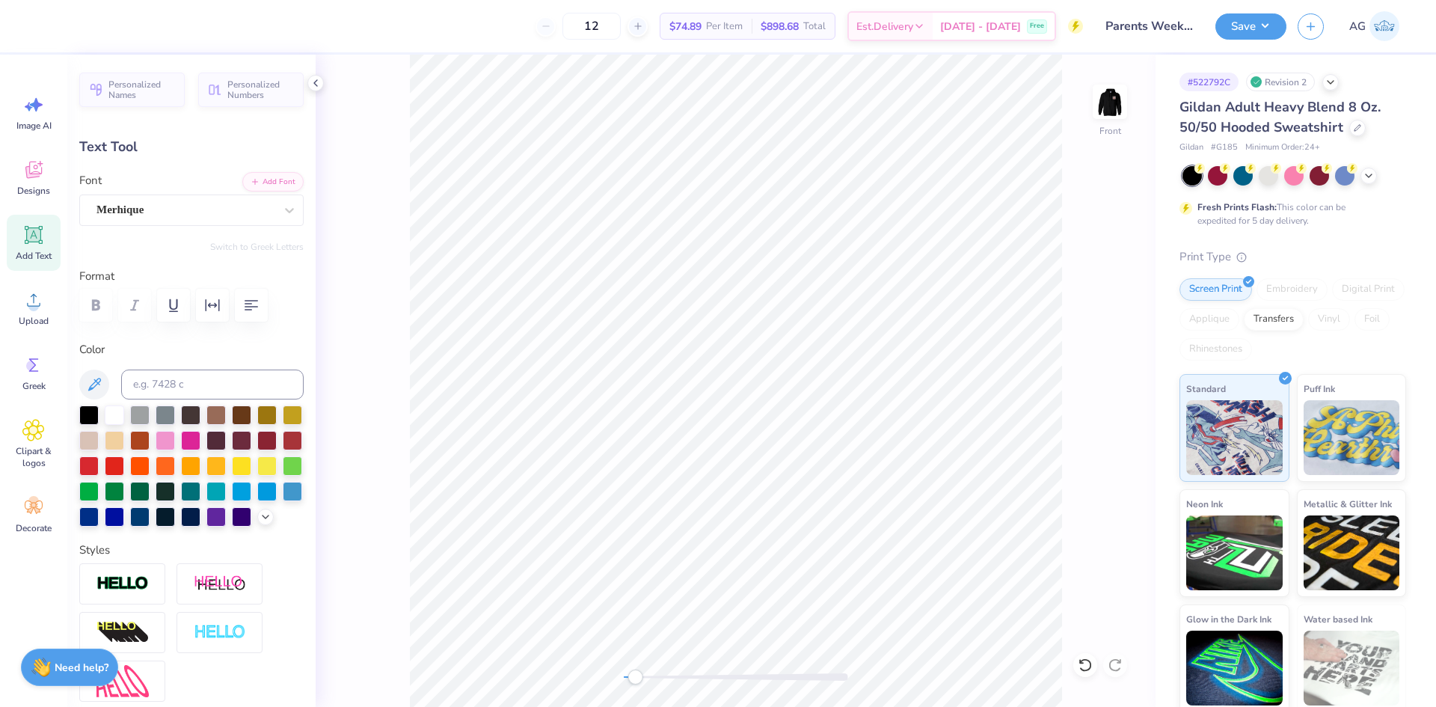
drag, startPoint x: 621, startPoint y: 672, endPoint x: 645, endPoint y: 675, distance: 23.4
click at [642, 675] on div "Accessibility label" at bounding box center [634, 676] width 15 height 15
type input "1.41"
type input "0.35"
type input "8.00"
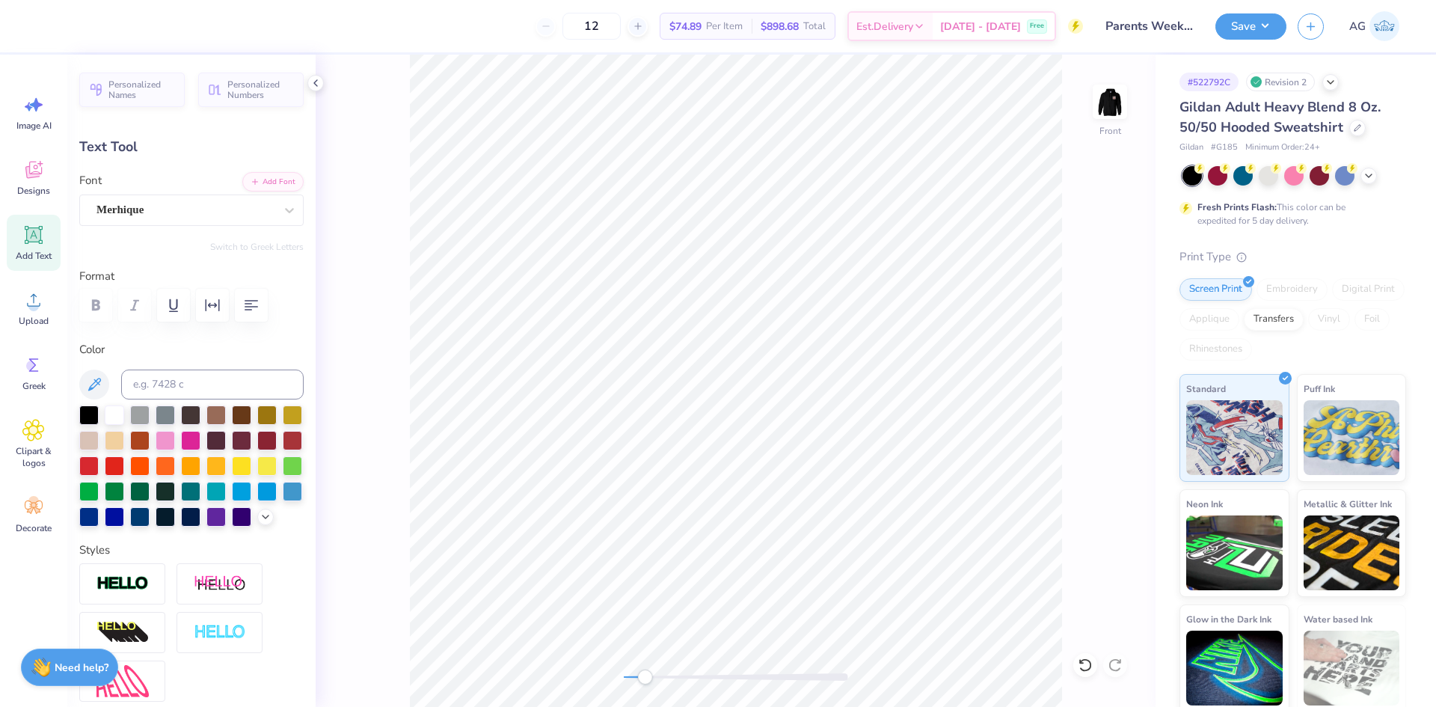
type input "-1.7"
click at [221, 205] on div "Super Dream" at bounding box center [185, 209] width 181 height 23
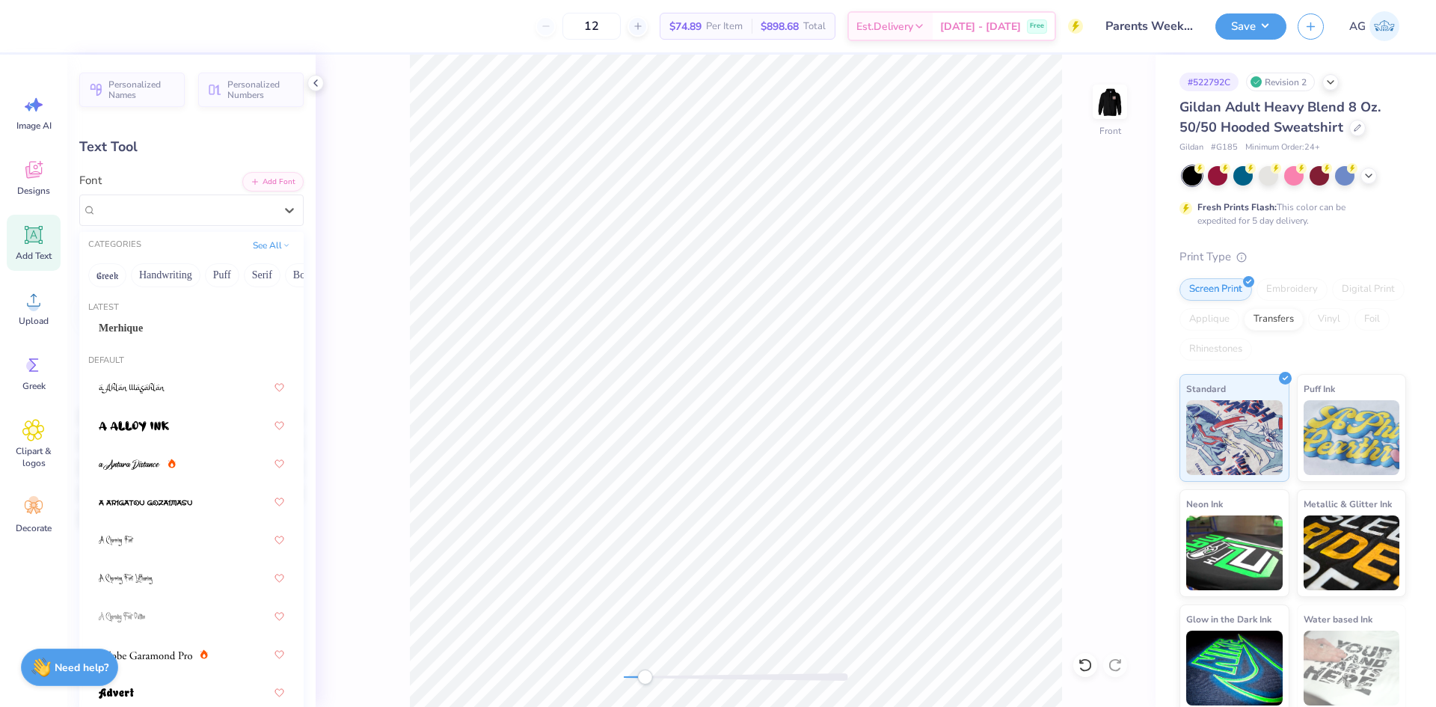
click at [180, 313] on div "Latest" at bounding box center [191, 307] width 224 height 13
click at [188, 321] on div "Merhique" at bounding box center [191, 328] width 185 height 16
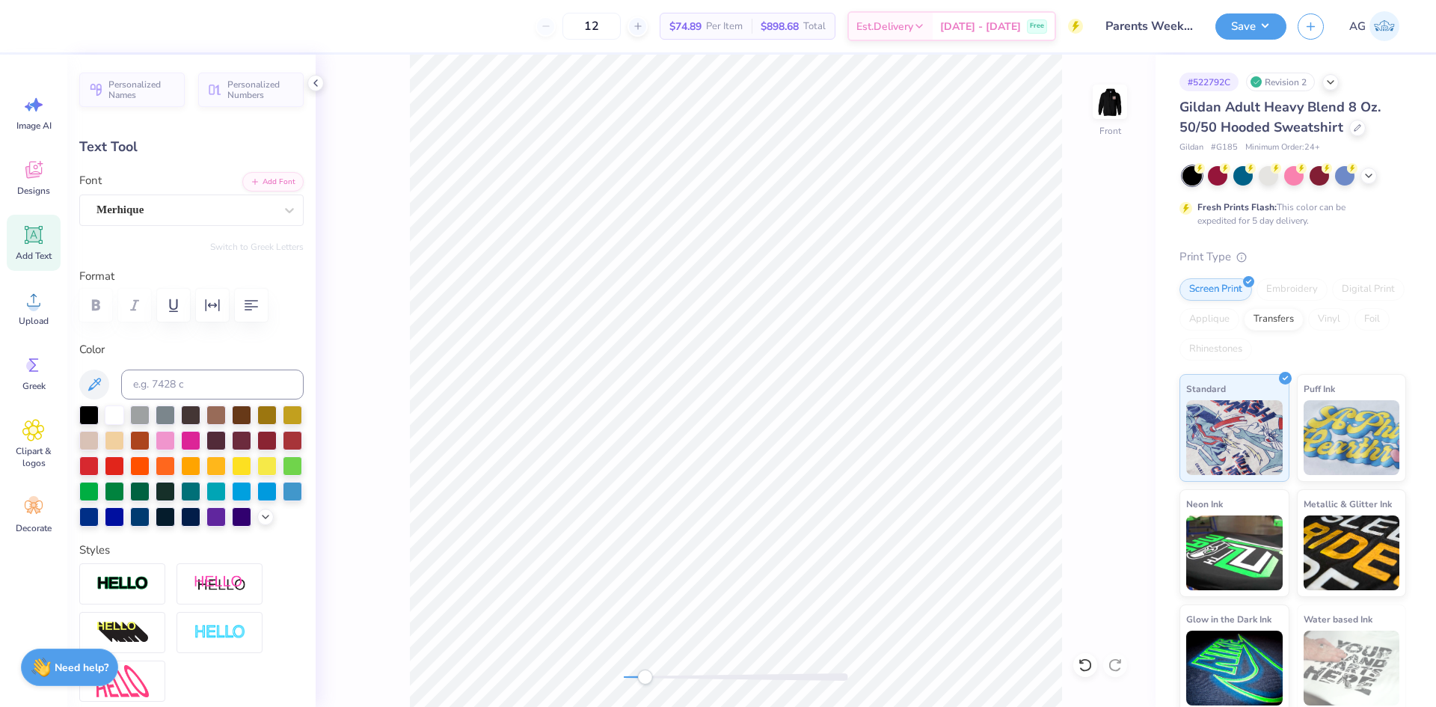
type input "1.54"
type input "0.41"
type input "13.60"
type input "-2.4"
click at [202, 224] on div "Super Dream" at bounding box center [191, 209] width 224 height 31
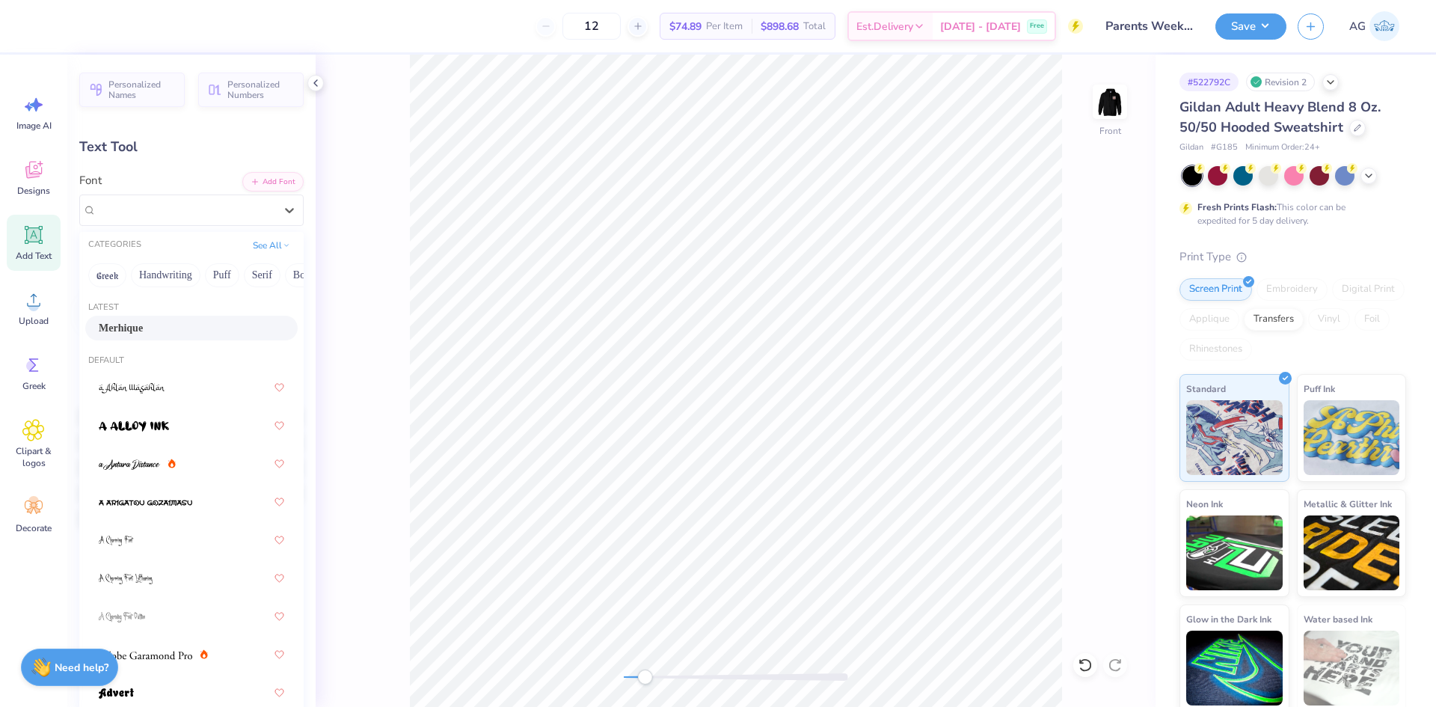
click at [209, 327] on div "Merhique" at bounding box center [191, 328] width 185 height 16
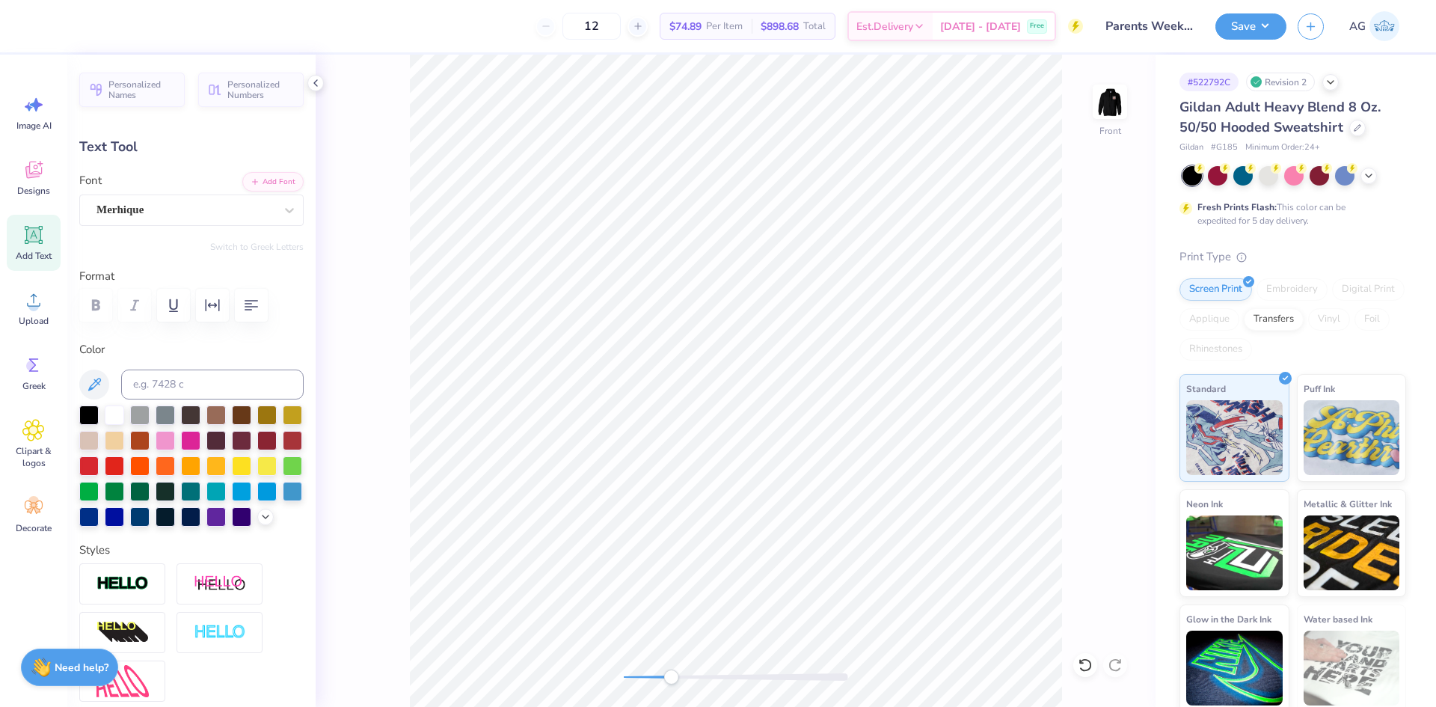
drag, startPoint x: 645, startPoint y: 676, endPoint x: 671, endPoint y: 677, distance: 25.5
click at [671, 677] on div "Accessibility label" at bounding box center [670, 676] width 15 height 15
type input "1.56"
type input "13.89"
type input "-1.3"
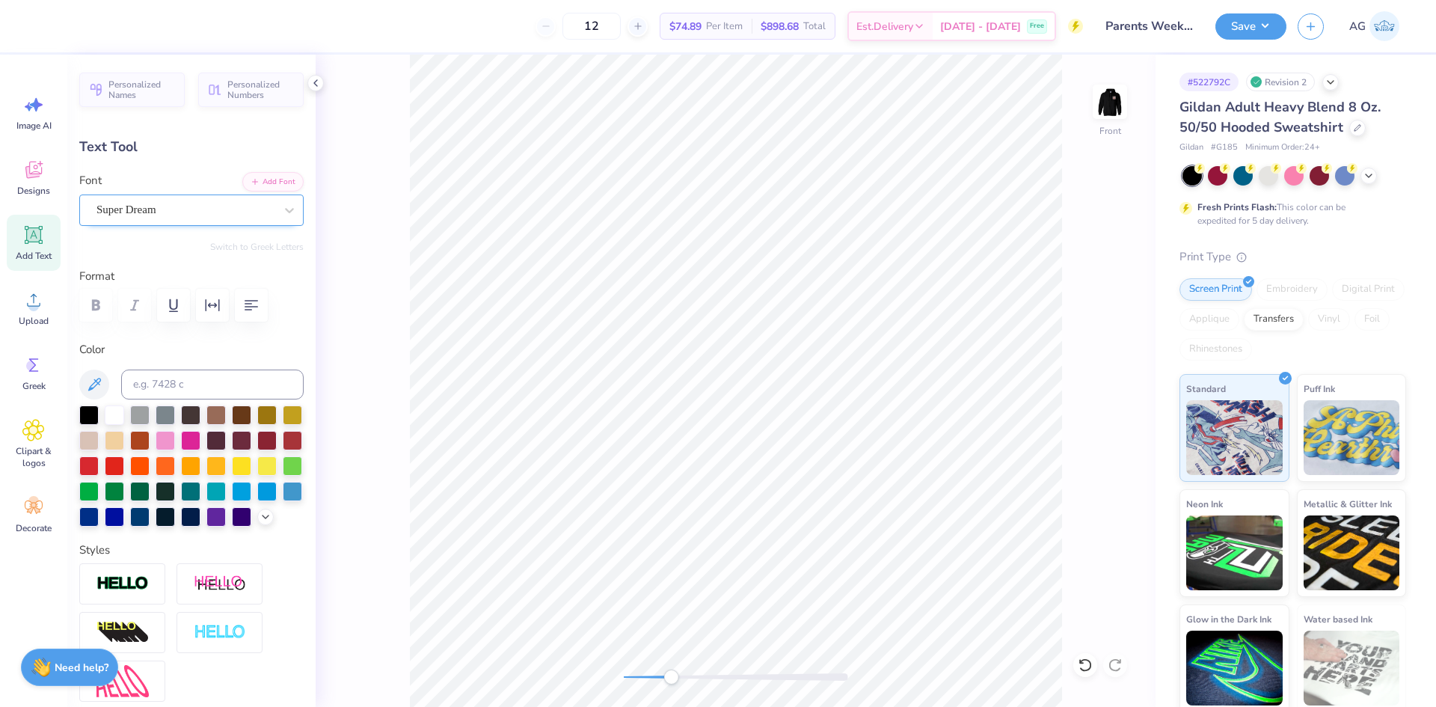
click at [194, 217] on div "Super Dream" at bounding box center [185, 209] width 181 height 23
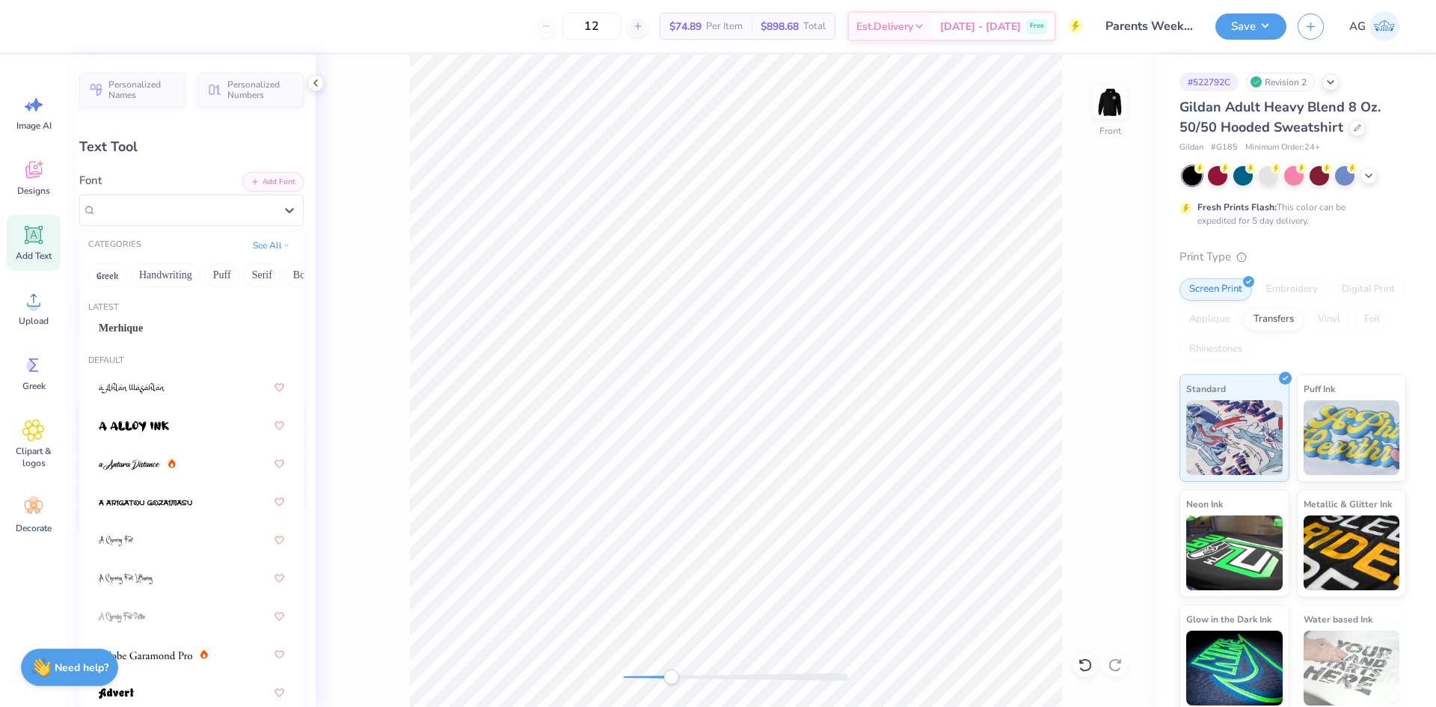
click at [175, 323] on div "Merhique" at bounding box center [191, 328] width 185 height 16
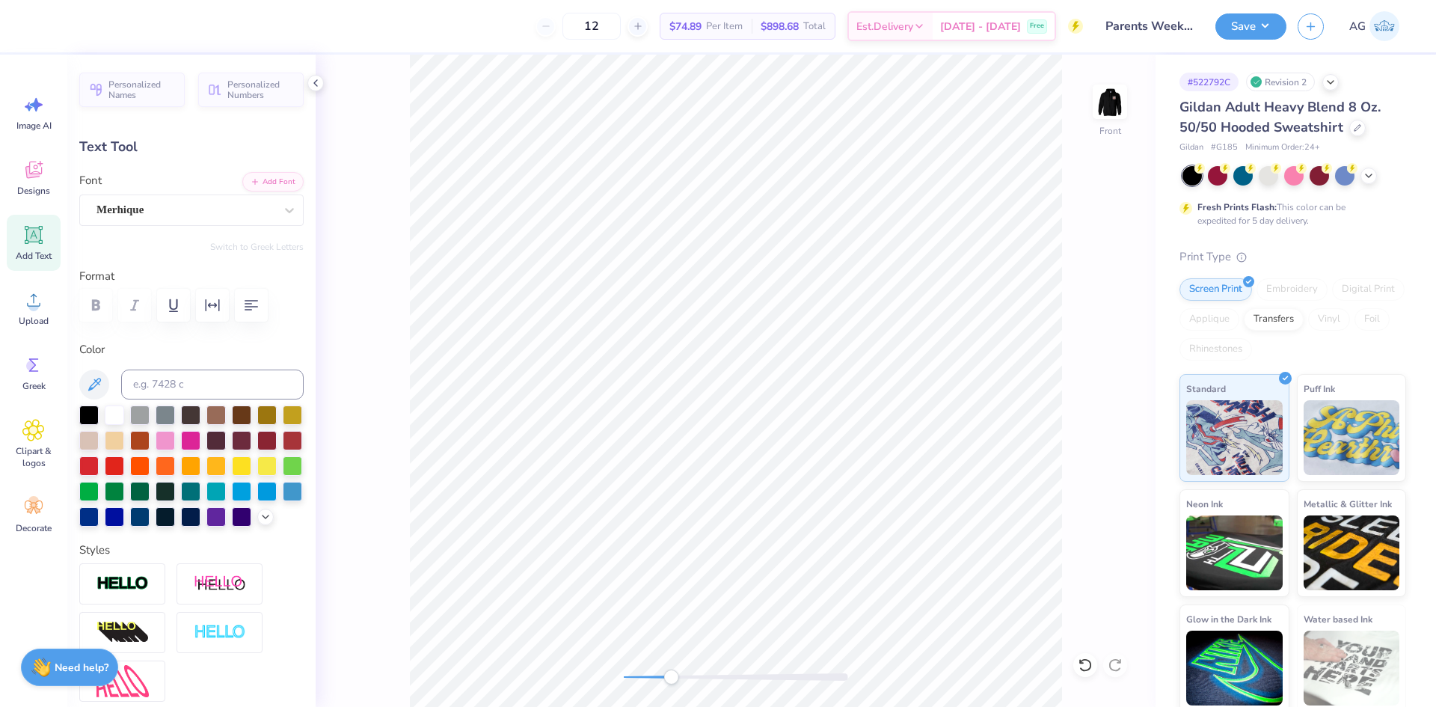
type input "1.38"
type input "0.52"
type input "7.65"
type input "1.9"
type input "1.49"
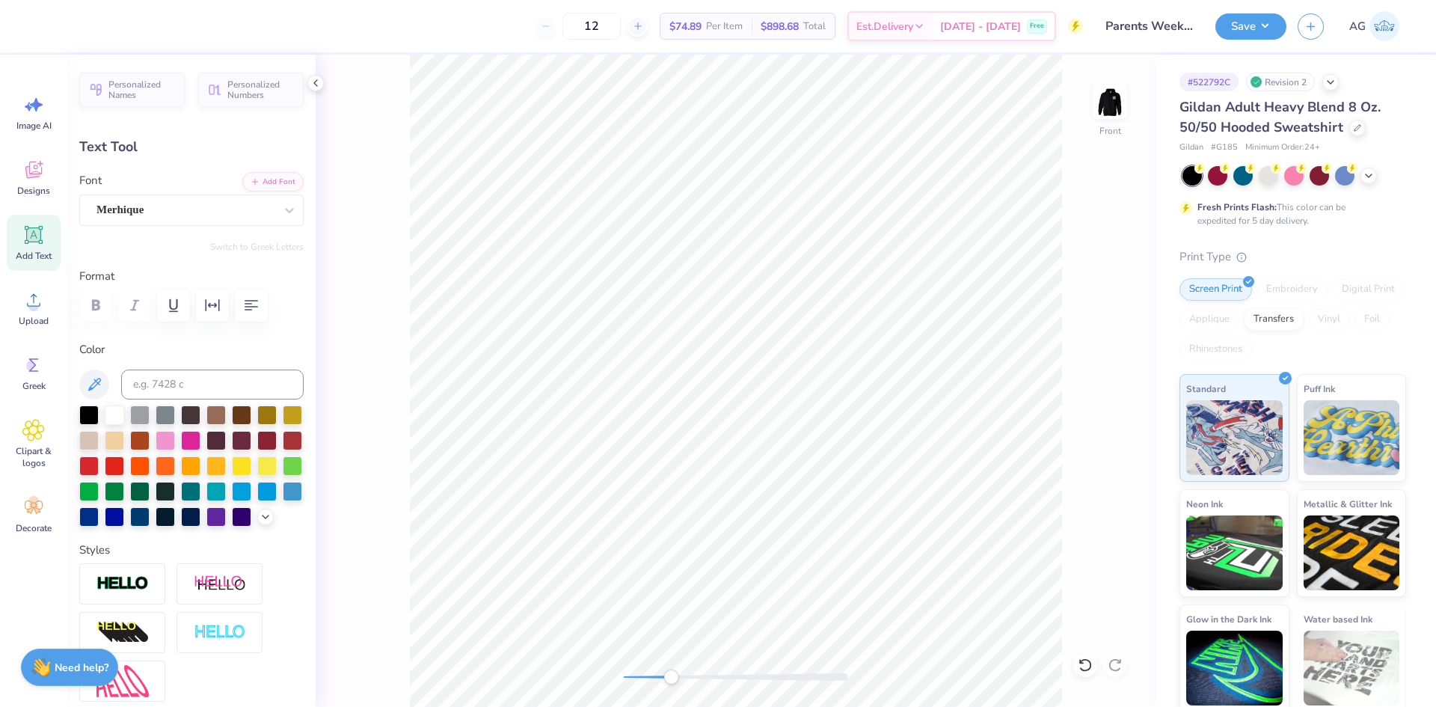
type input "0.41"
type input "19.20"
type input "1.2"
click at [226, 198] on div "Super Dream" at bounding box center [185, 209] width 181 height 23
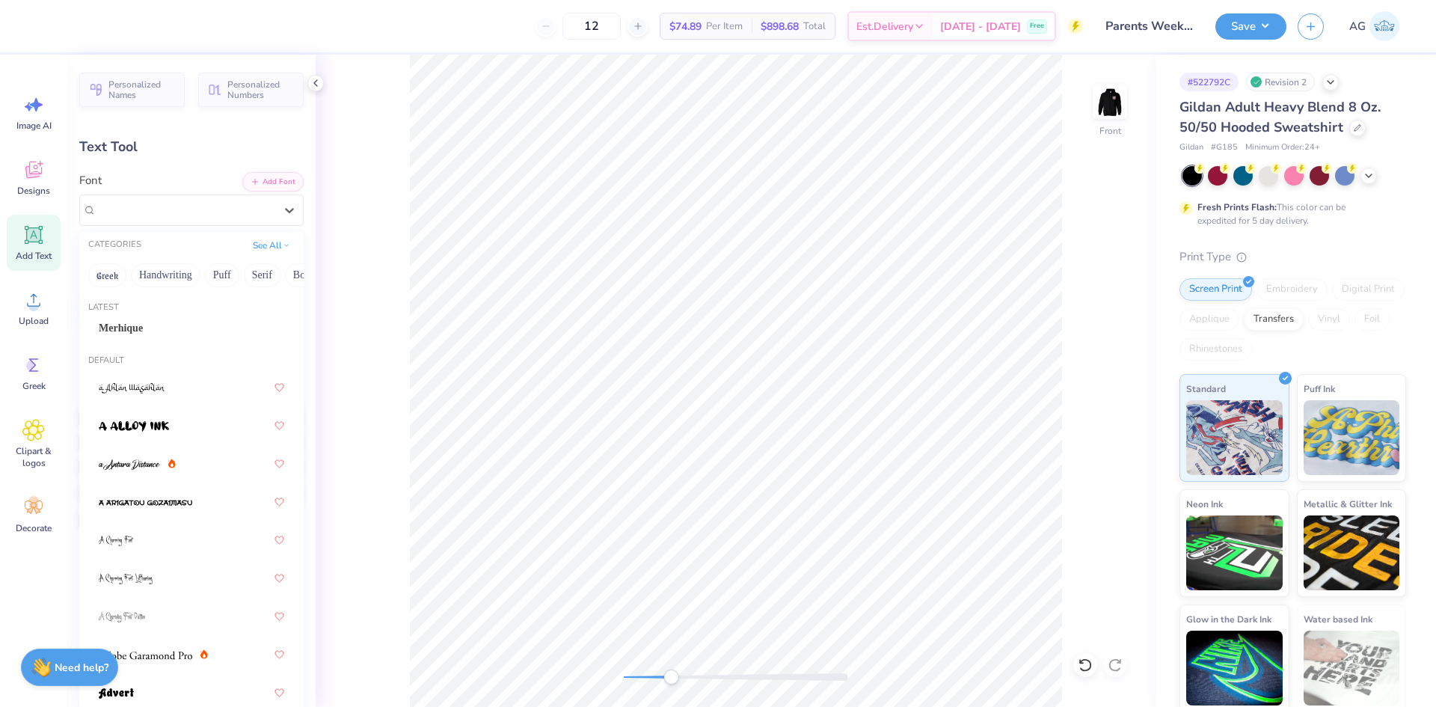
click at [178, 312] on div "Latest" at bounding box center [191, 307] width 224 height 13
click at [135, 322] on span "Merhique" at bounding box center [121, 328] width 44 height 16
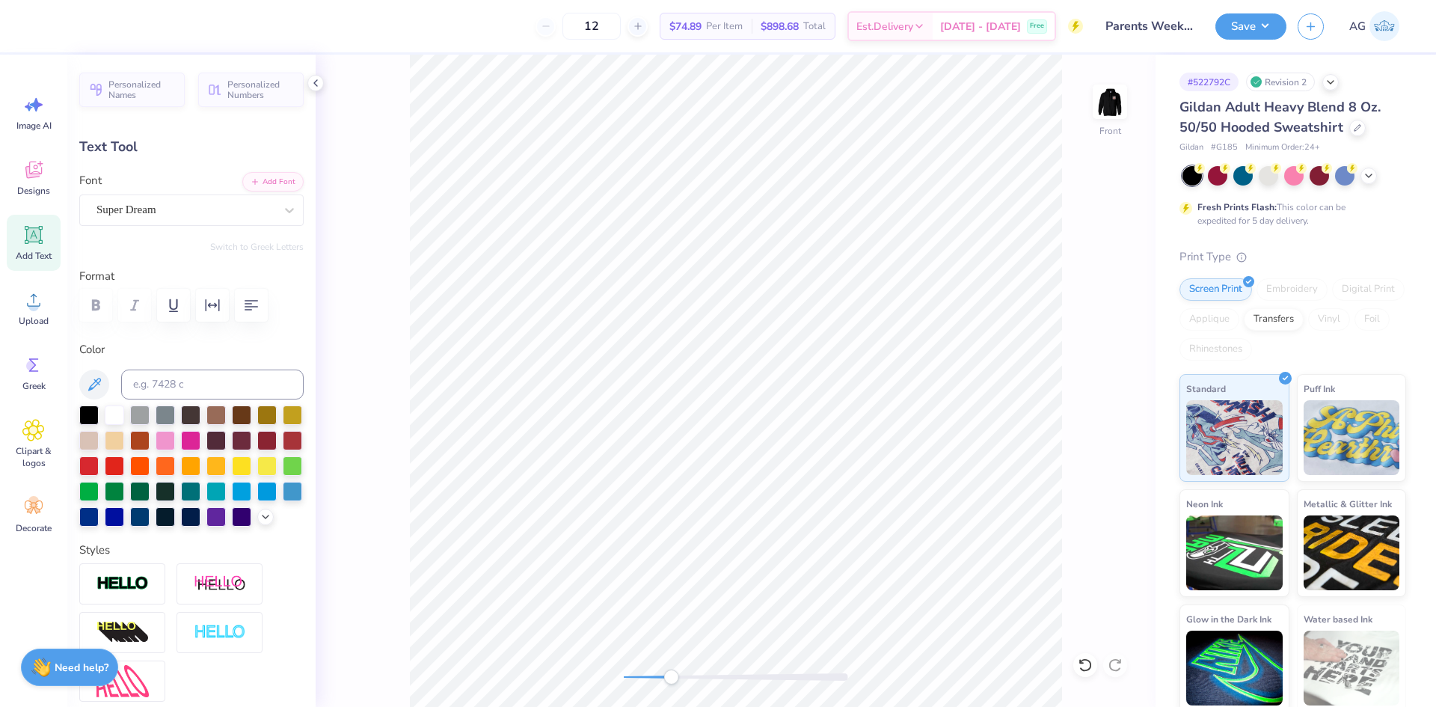
type input "1.51"
type input "0.43"
type input "19.83"
click at [201, 229] on div "Personalized Names Personalized Numbers Text Tool Add Font Font Super Dream Swi…" at bounding box center [191, 381] width 248 height 652
click at [199, 220] on div "Super Dream" at bounding box center [185, 209] width 181 height 23
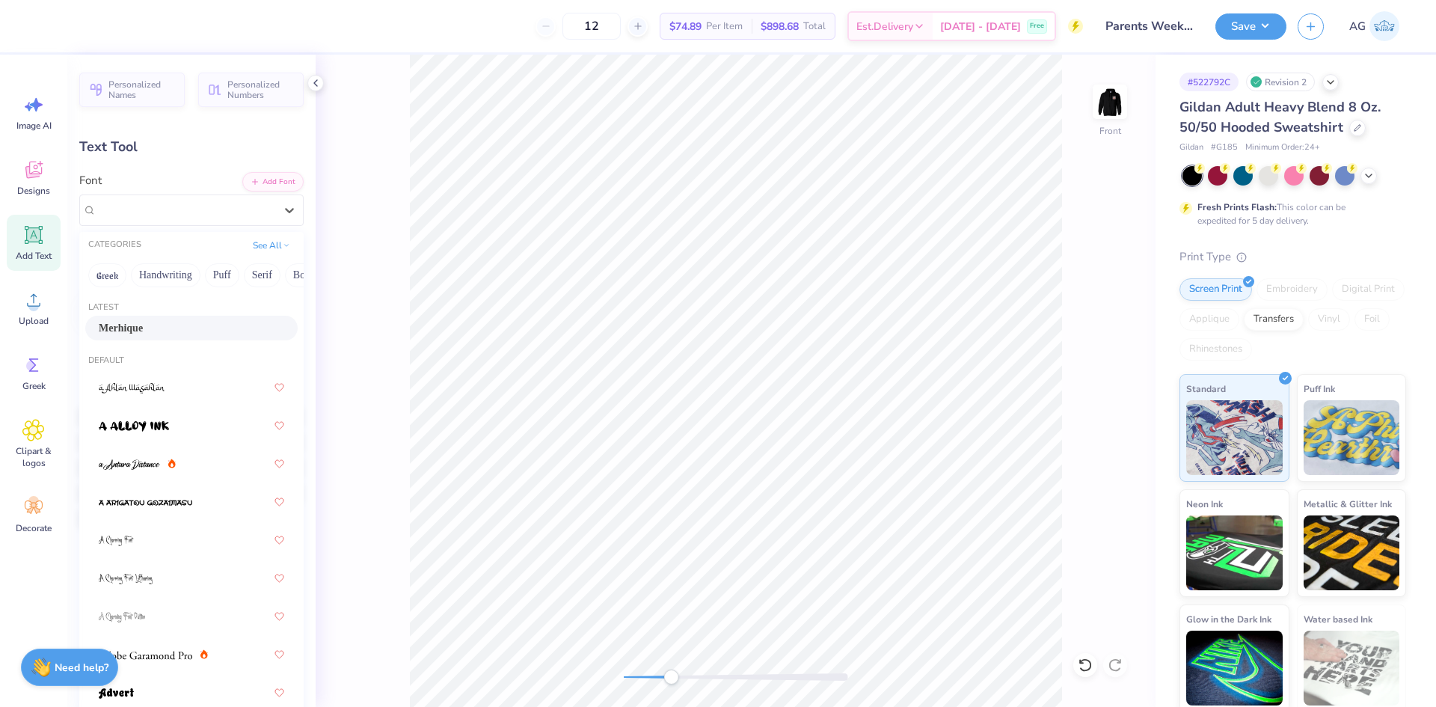
click at [183, 319] on div "Merhique" at bounding box center [191, 328] width 212 height 25
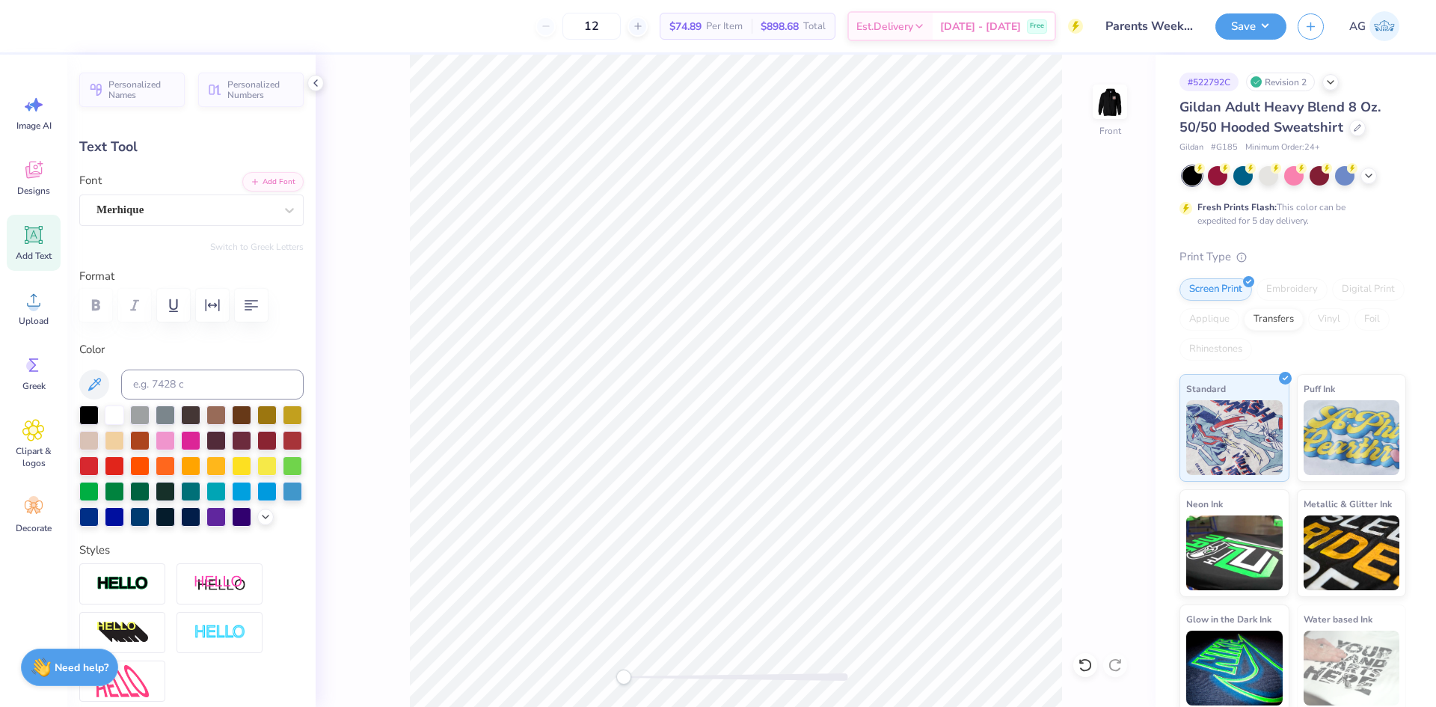
click at [603, 663] on div "Front" at bounding box center [736, 381] width 840 height 652
type input "0.0"
click at [664, 679] on div at bounding box center [736, 676] width 224 height 7
type input "1.28"
type input "0.48"
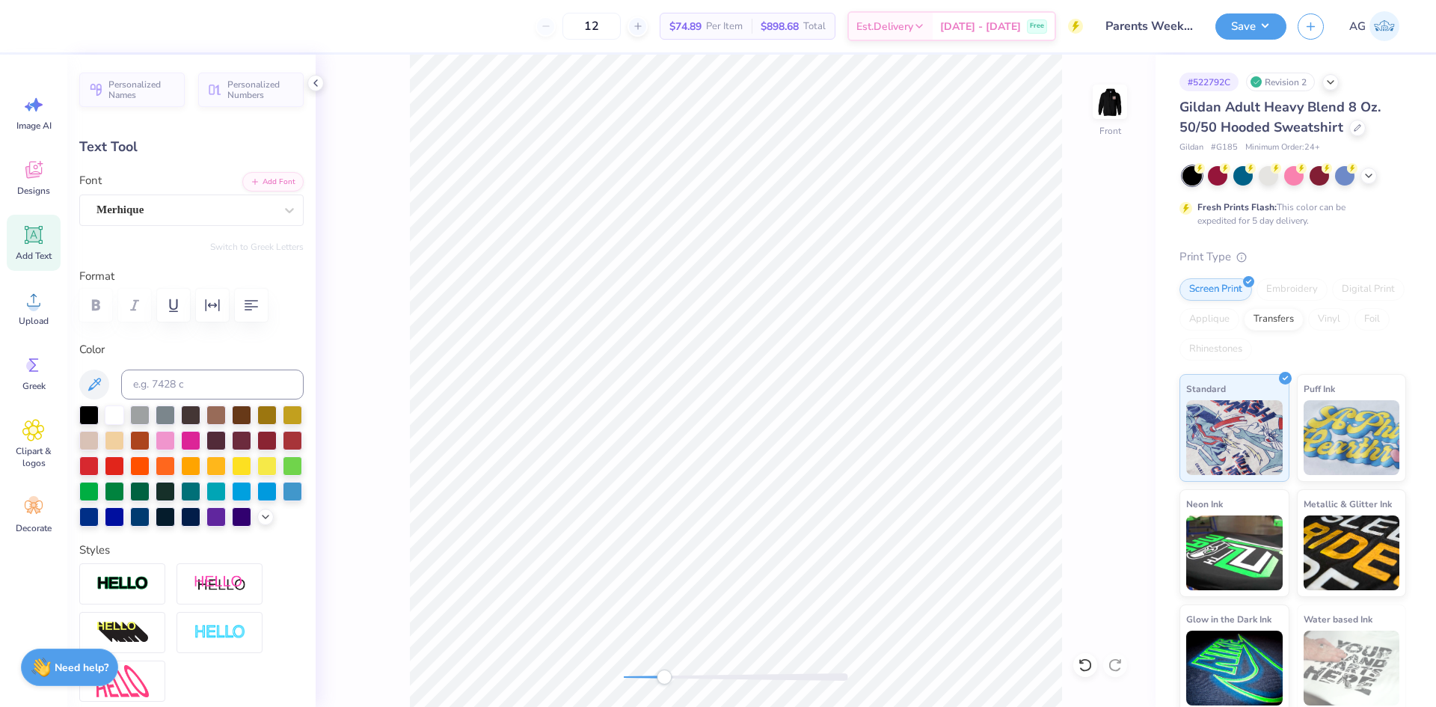
type input "7.68"
type input "1.32"
type input "13.78"
type input "-1.3"
type input "1.20"
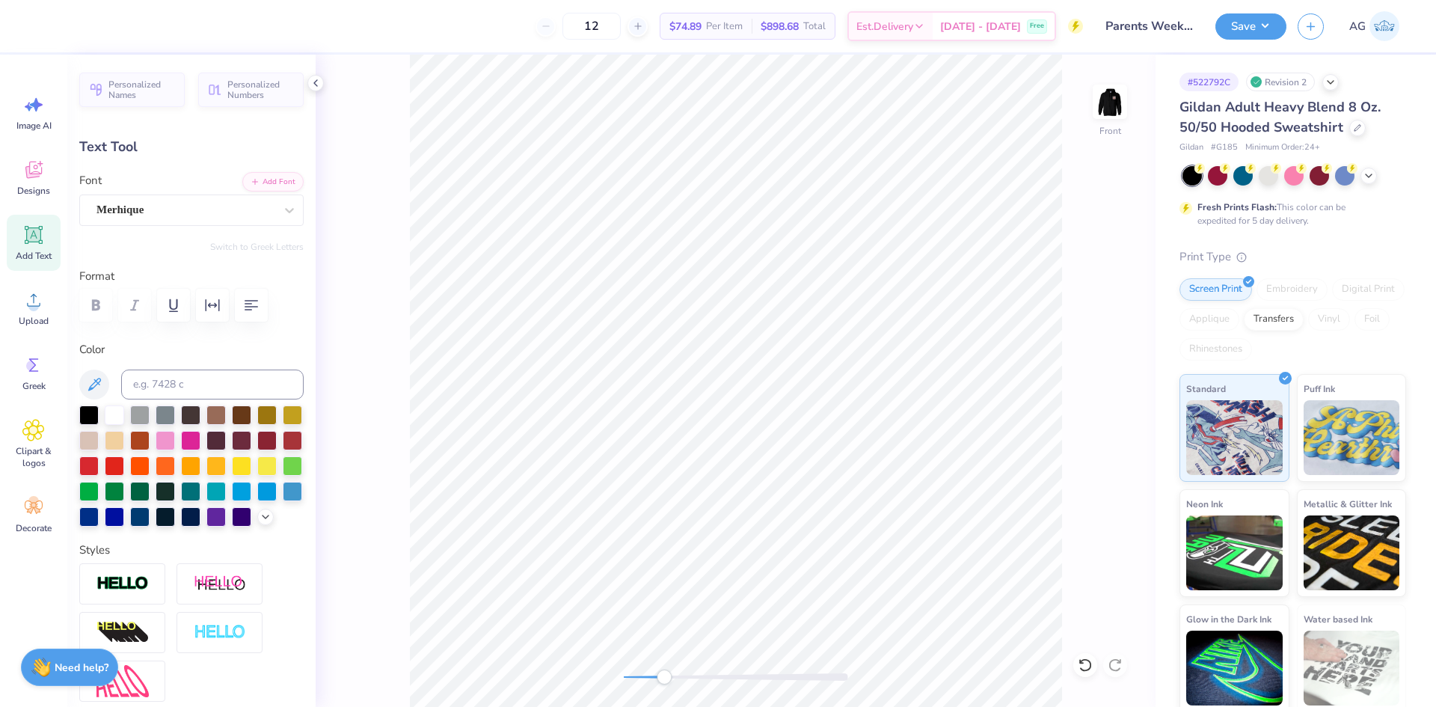
type input "0.43"
type input "13.83"
type input "1.25"
type input "0.46"
type input "19.19"
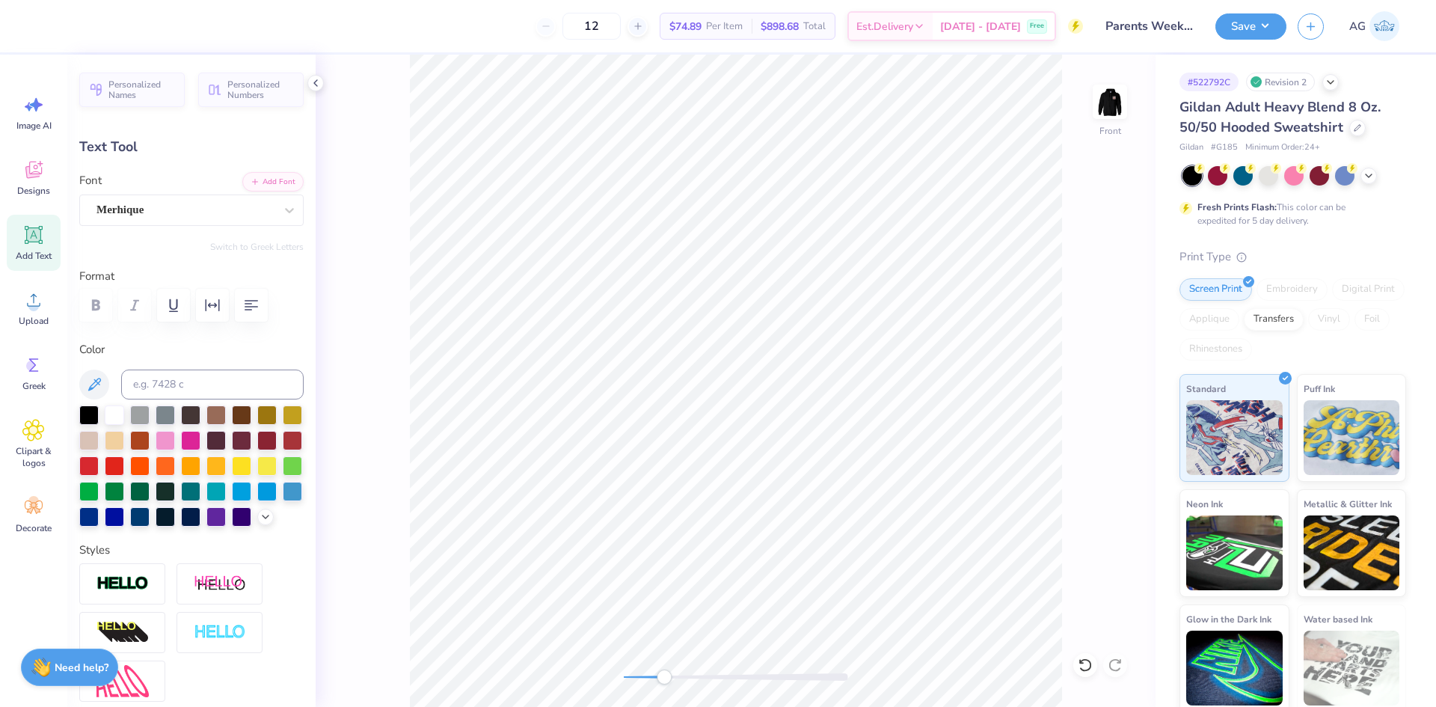
type input "1.2"
drag, startPoint x: 632, startPoint y: 673, endPoint x: 619, endPoint y: 671, distance: 12.9
click at [648, 671] on div "Accessibility label" at bounding box center [655, 676] width 15 height 15
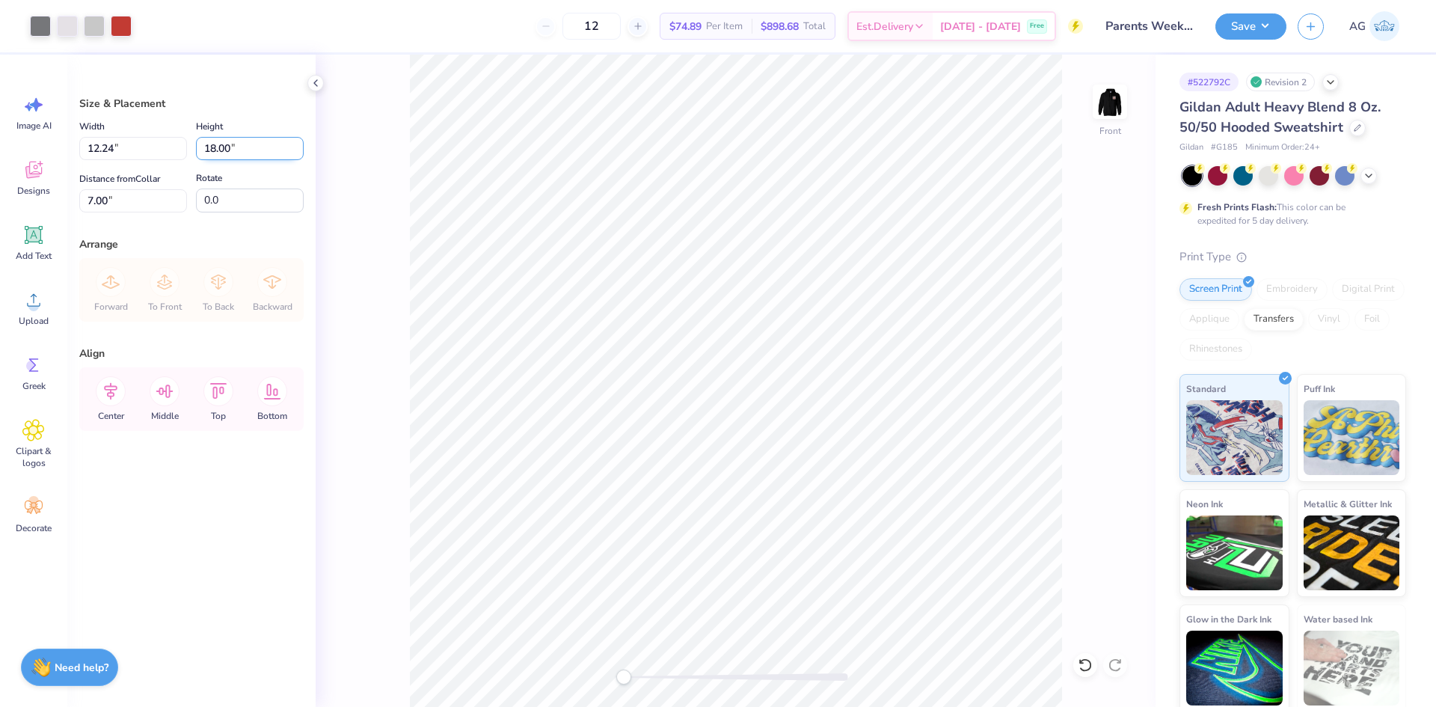
click at [231, 150] on input "18.00" at bounding box center [250, 148] width 108 height 23
type input "15"
type input "10.20"
type input "15.00"
click at [147, 210] on input "8.50" at bounding box center [133, 200] width 108 height 23
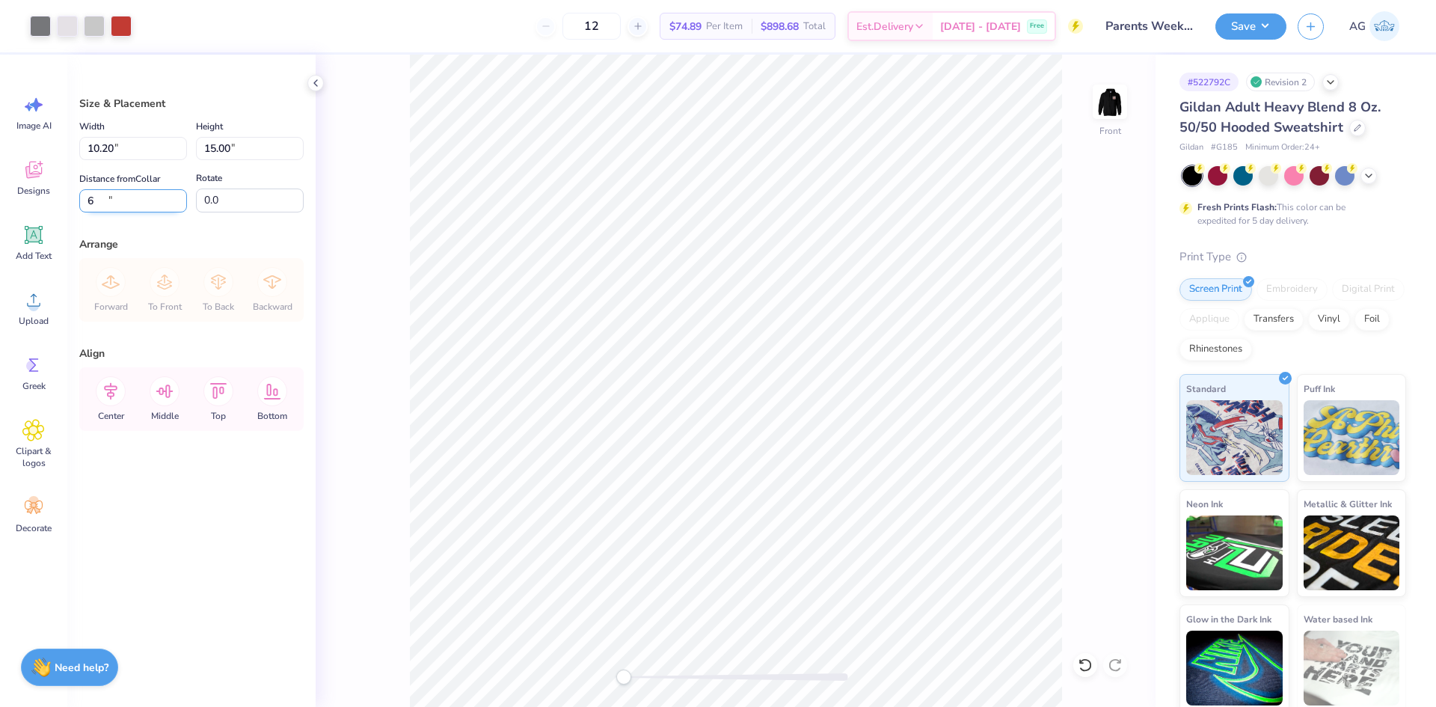
type input "6.00"
click at [1250, 28] on button "Save" at bounding box center [1250, 24] width 71 height 26
click at [74, 21] on div at bounding box center [67, 24] width 21 height 21
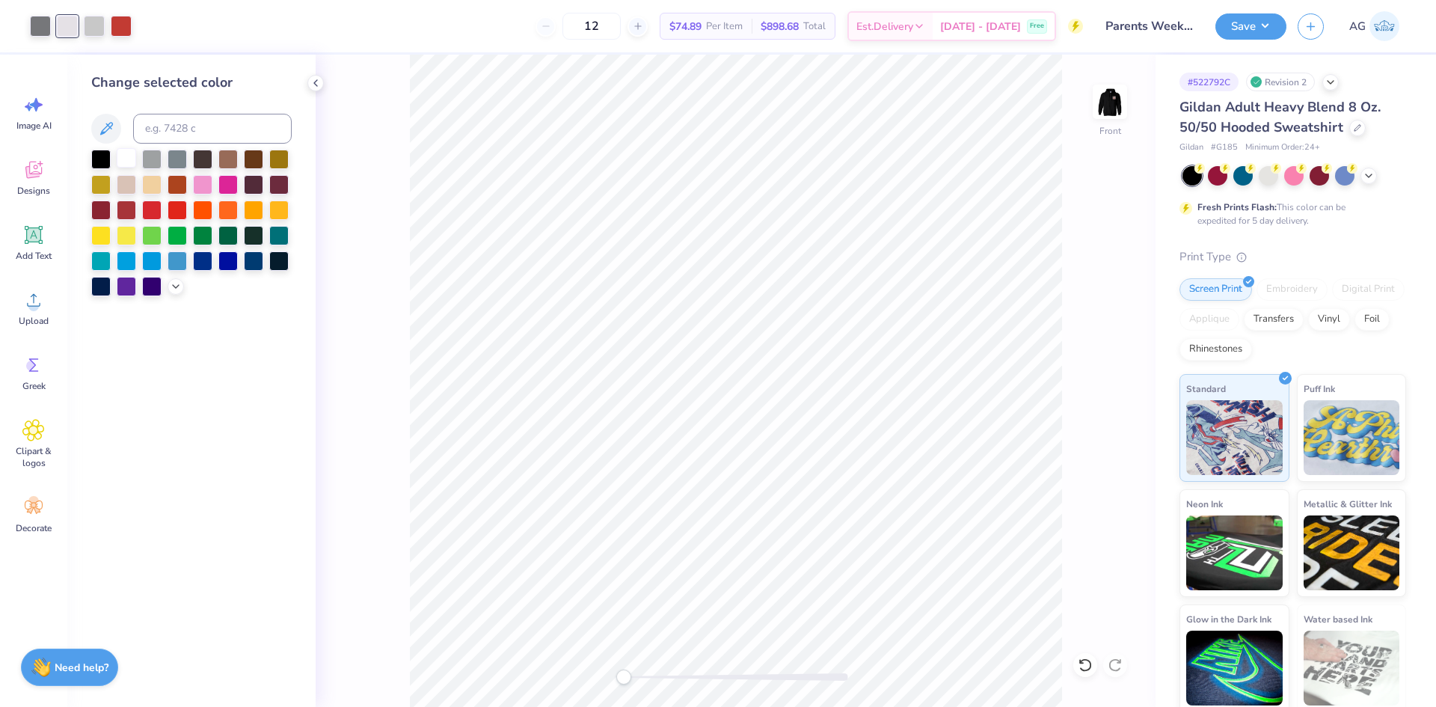
click at [126, 158] on div at bounding box center [126, 157] width 19 height 19
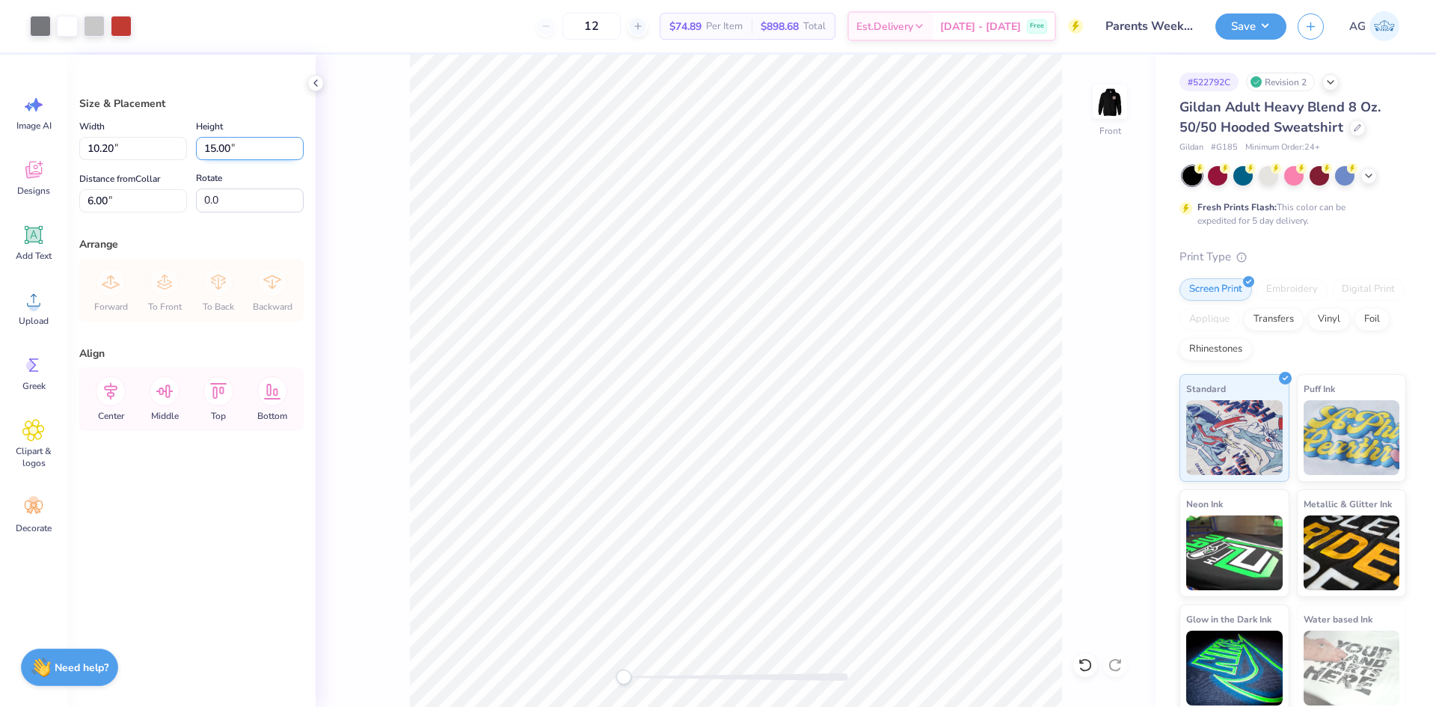
click at [221, 141] on input "15.00" at bounding box center [250, 148] width 108 height 23
type input "14"
type input "9.52"
type input "14.00"
click at [239, 203] on input "0.0" at bounding box center [250, 200] width 108 height 24
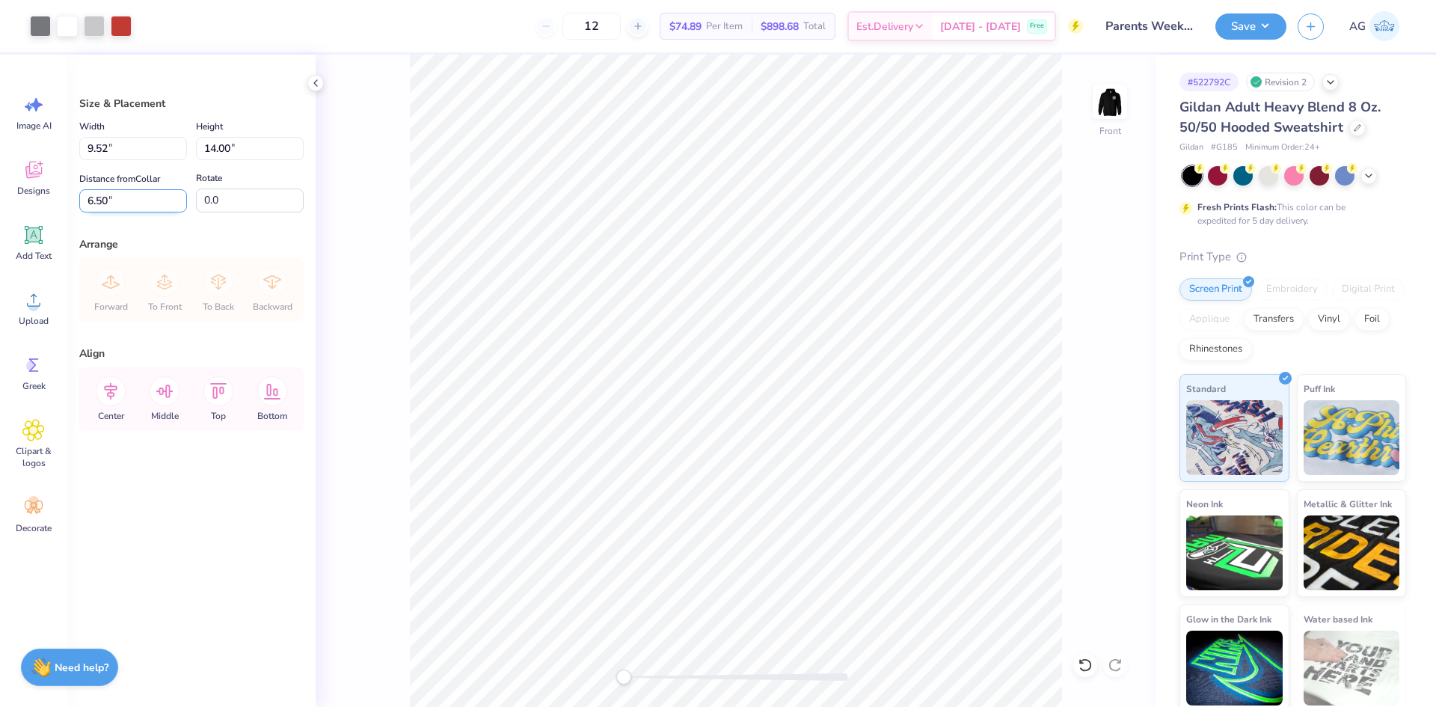
click at [149, 201] on input "6.50" at bounding box center [133, 200] width 108 height 23
type input "6.00"
click at [1268, 25] on button "Save" at bounding box center [1250, 24] width 71 height 26
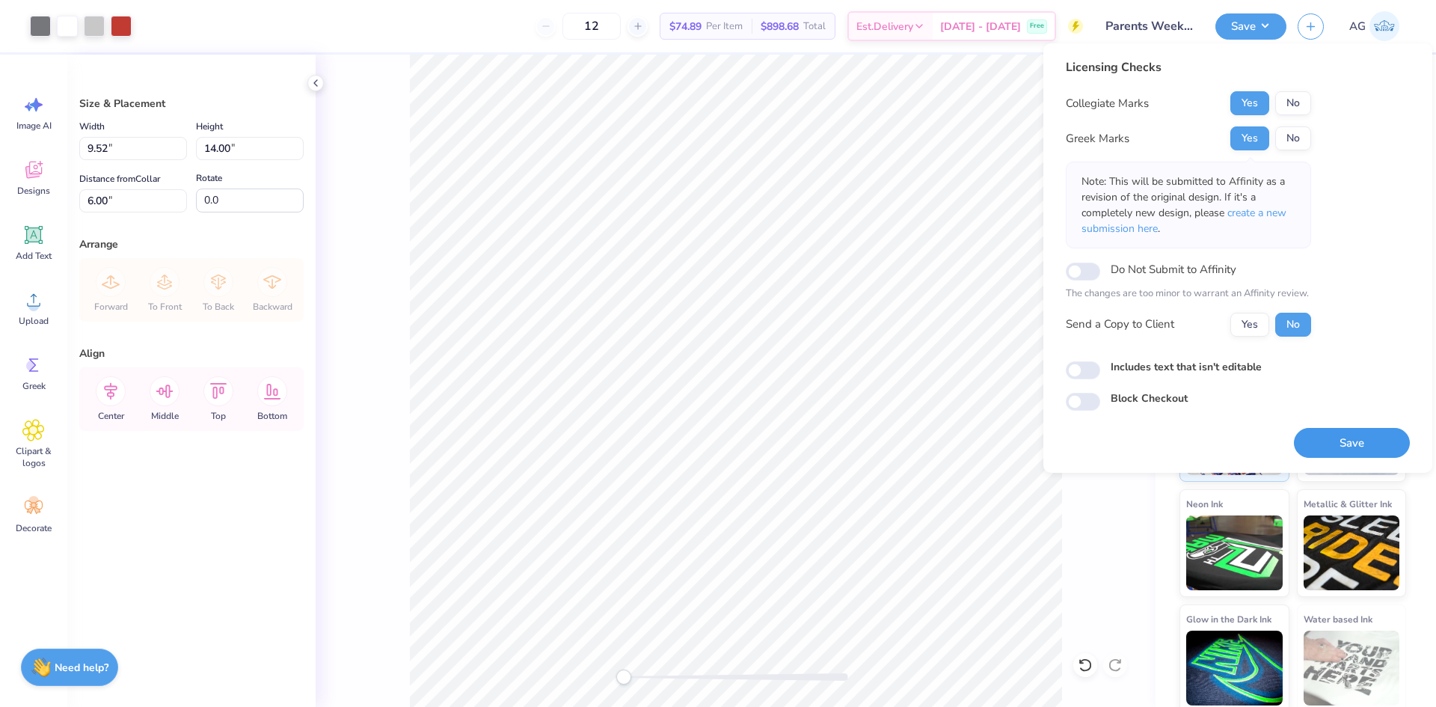
click at [1342, 448] on button "Save" at bounding box center [1352, 443] width 116 height 31
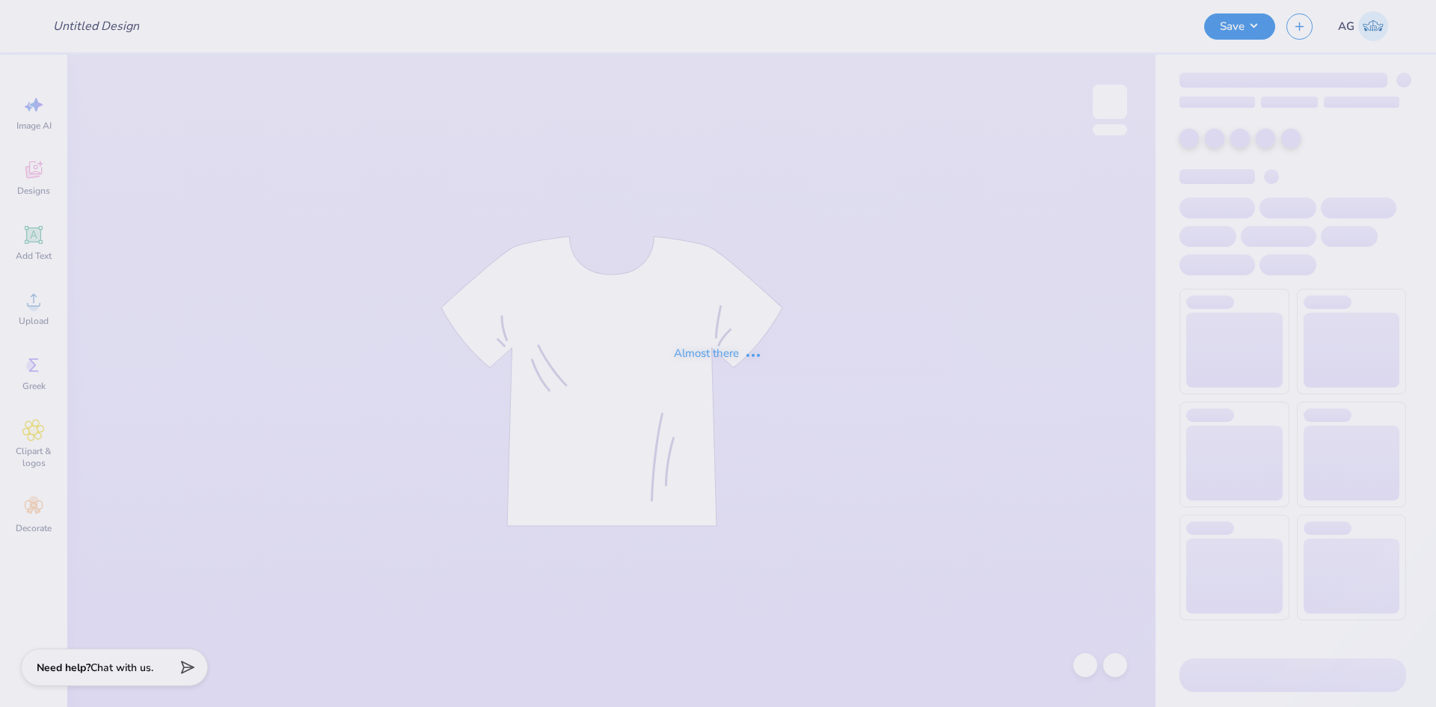
type input "Parents Weekend 25"
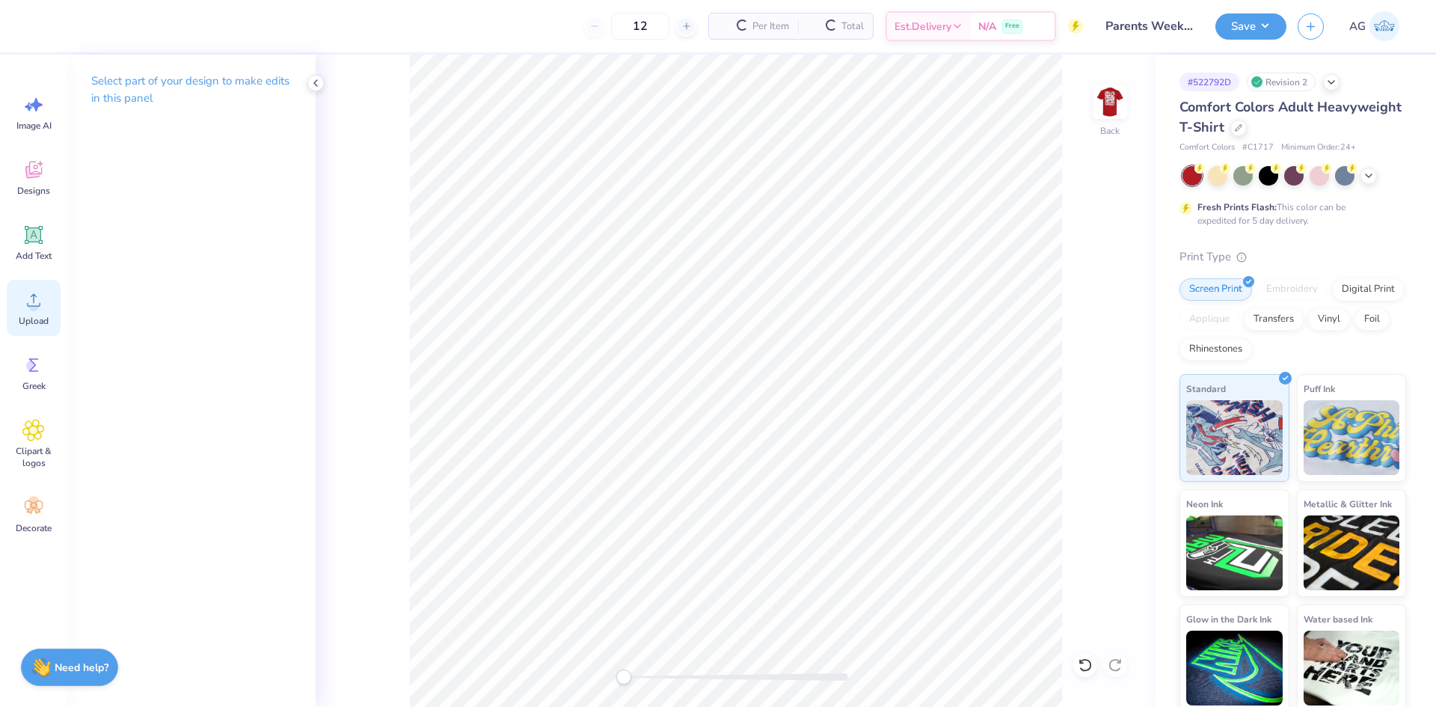
click at [36, 319] on span "Upload" at bounding box center [34, 321] width 30 height 12
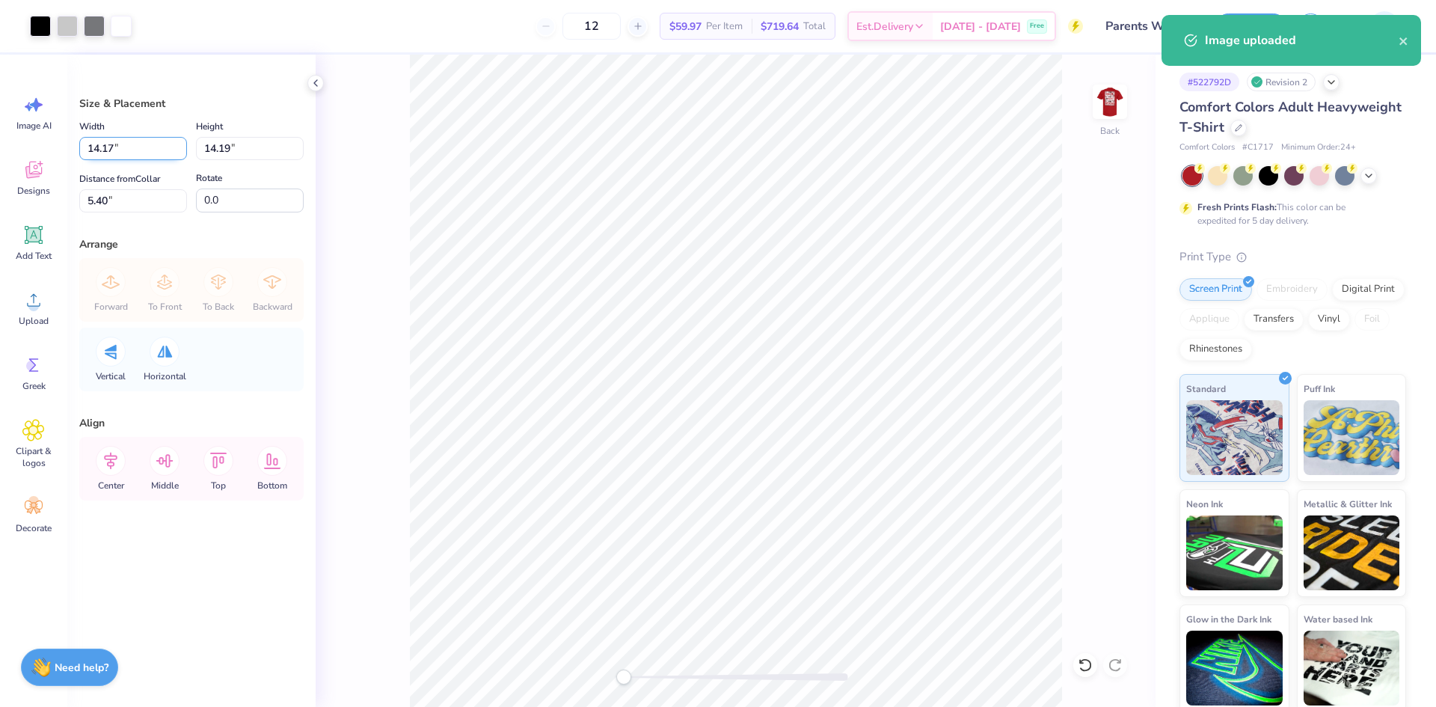
click at [140, 150] on input "14.17" at bounding box center [133, 148] width 108 height 23
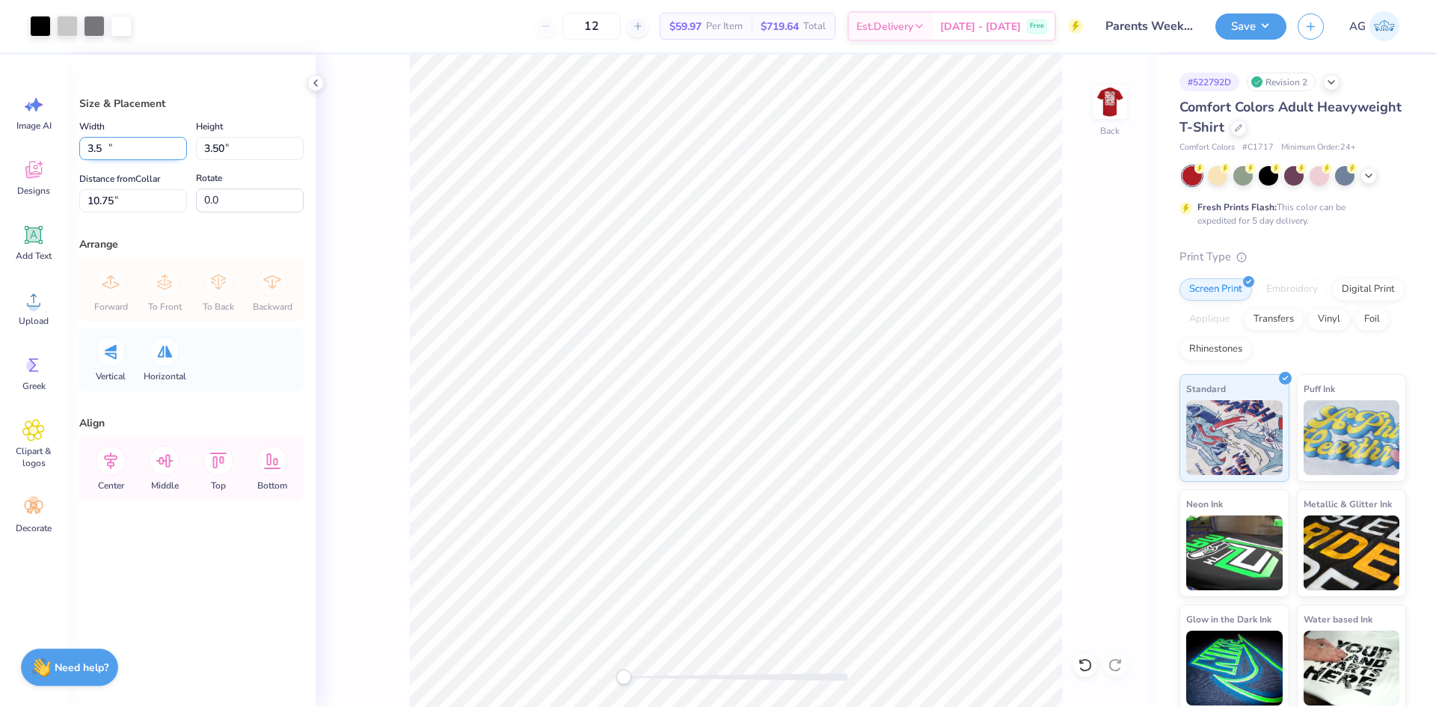
type input "3.50"
click at [110, 202] on input "10.75" at bounding box center [133, 200] width 108 height 23
type input "3"
click at [1123, 112] on img at bounding box center [1110, 102] width 60 height 60
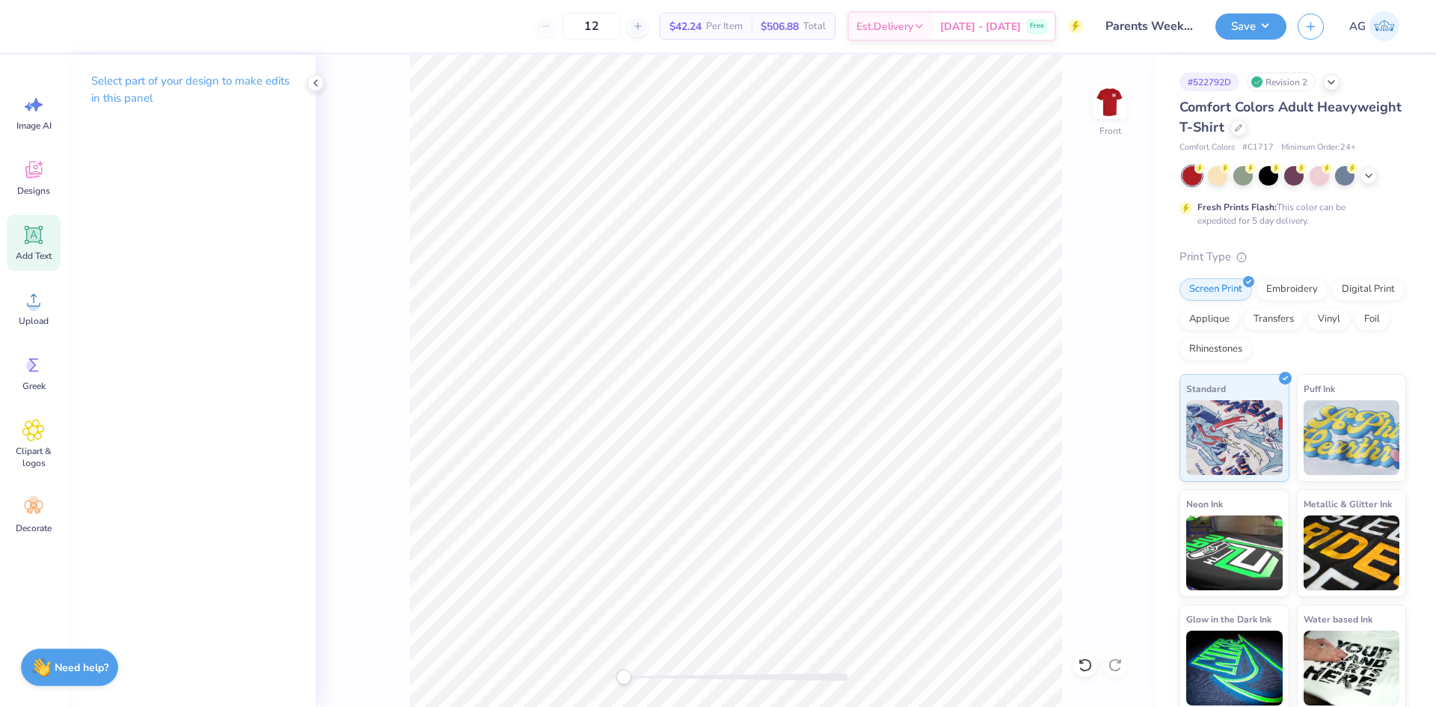
click at [27, 246] on div "Add Text" at bounding box center [34, 243] width 54 height 56
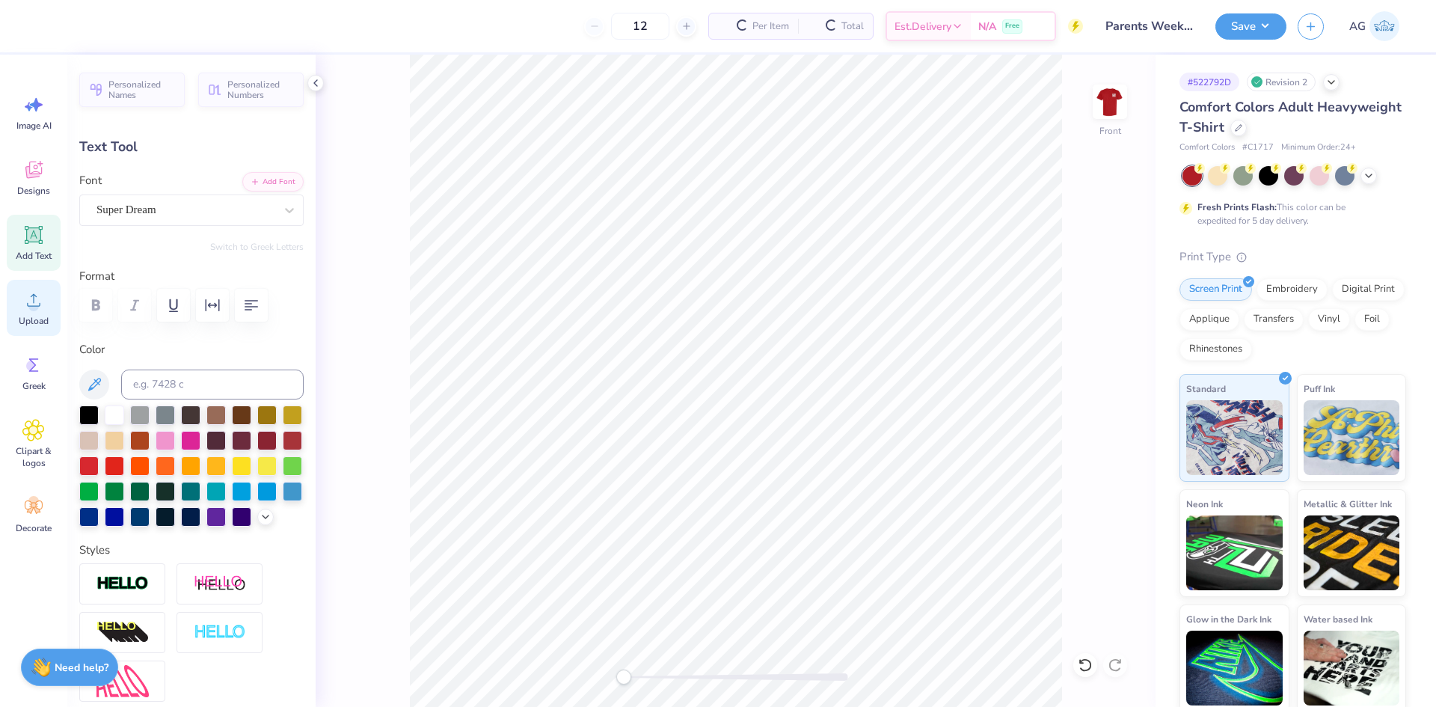
click at [38, 295] on icon at bounding box center [33, 300] width 22 height 22
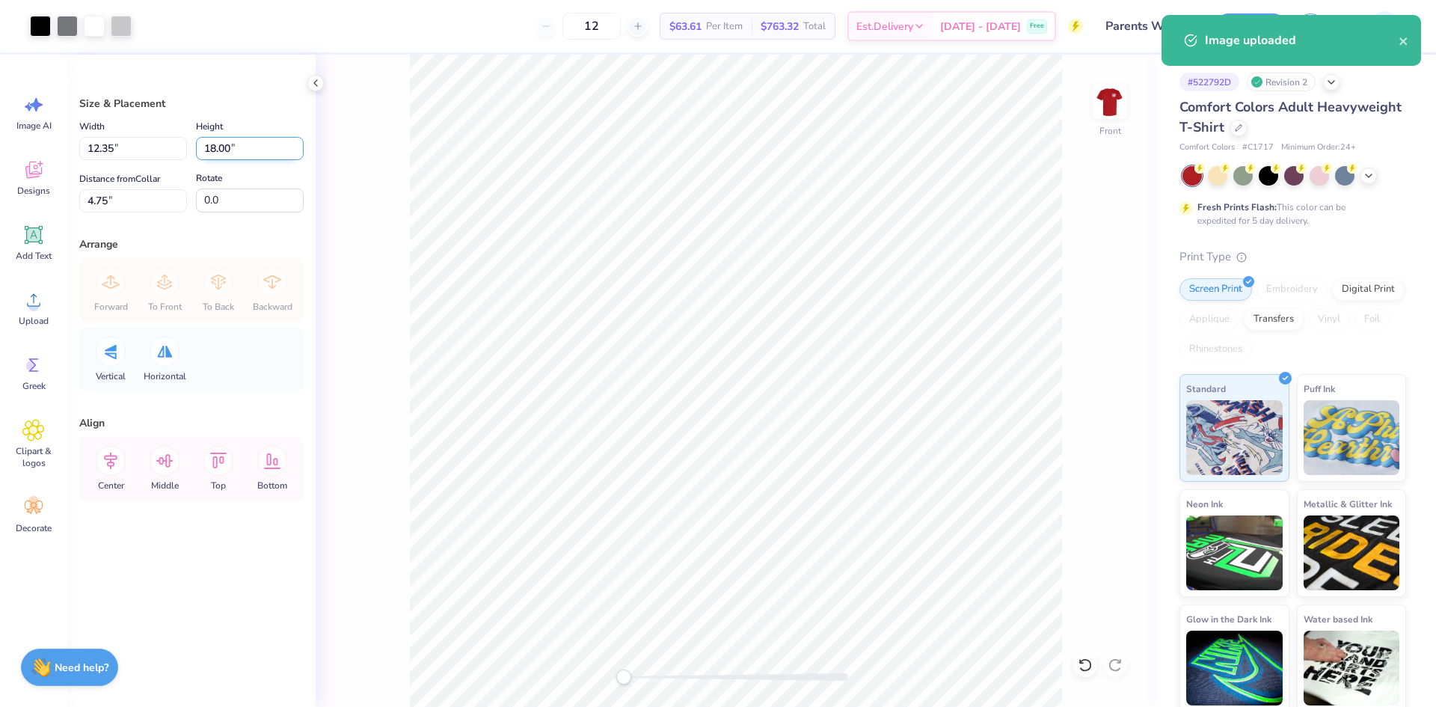
click at [233, 142] on input "18.00" at bounding box center [250, 148] width 108 height 23
type input "14"
type input "9.61"
type input "14.00"
type input "6.75"
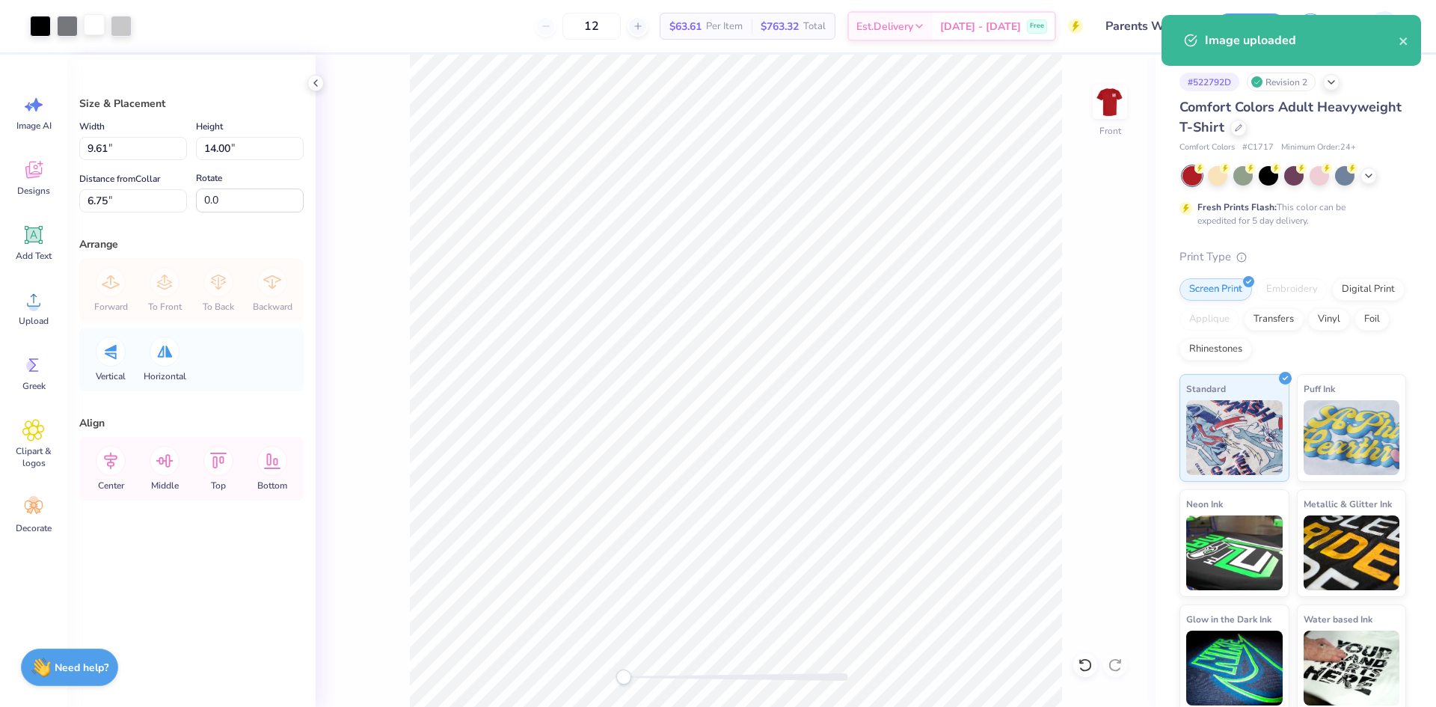
click at [102, 35] on div at bounding box center [94, 24] width 21 height 21
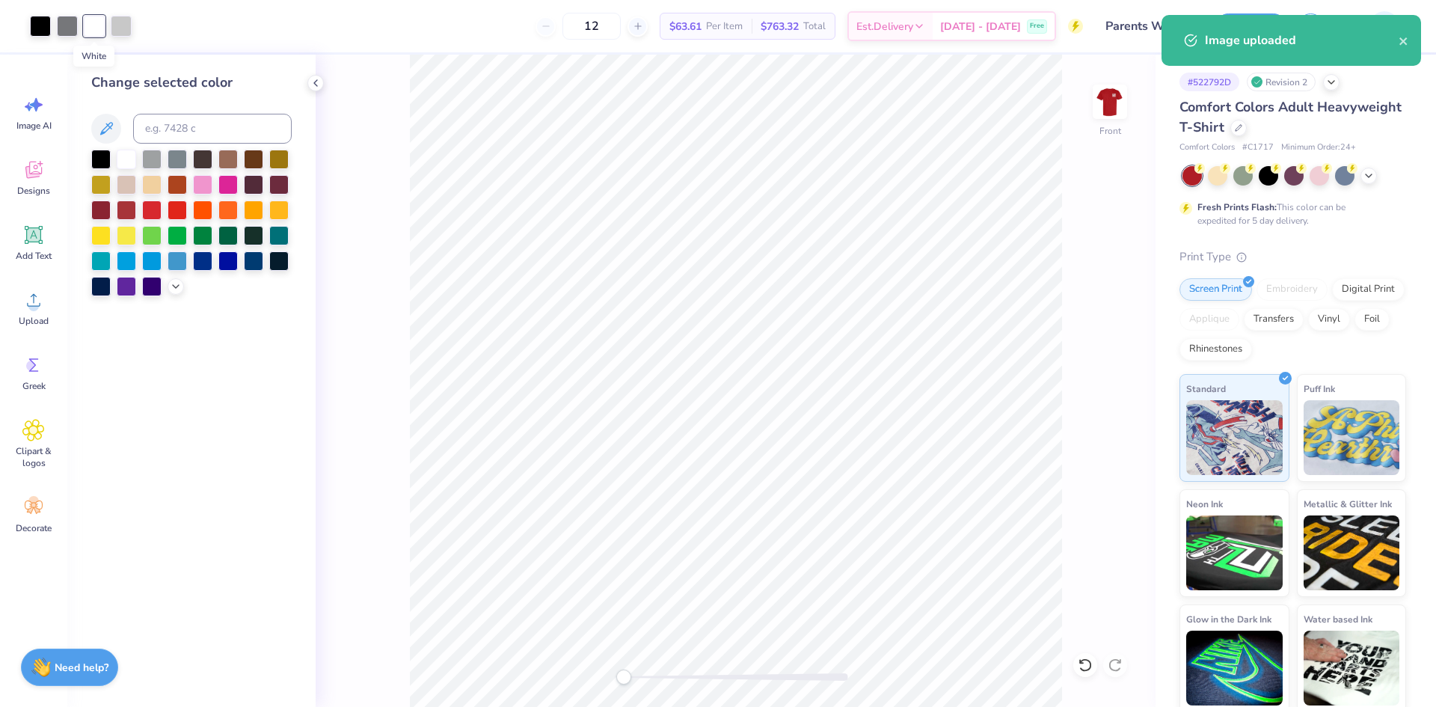
click at [102, 35] on div at bounding box center [94, 26] width 21 height 21
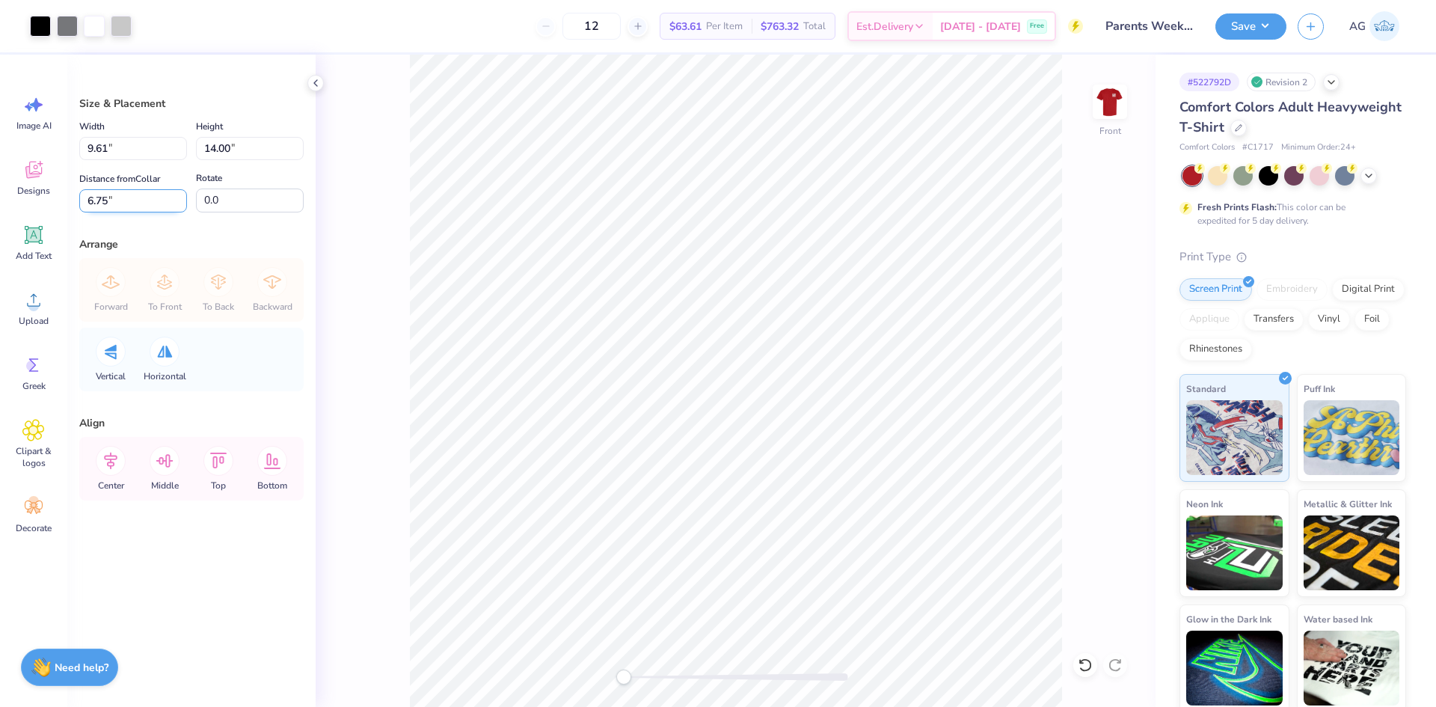
click at [145, 201] on input "6.75" at bounding box center [133, 200] width 108 height 23
type input "3"
click at [125, 467] on div "Center" at bounding box center [111, 469] width 54 height 64
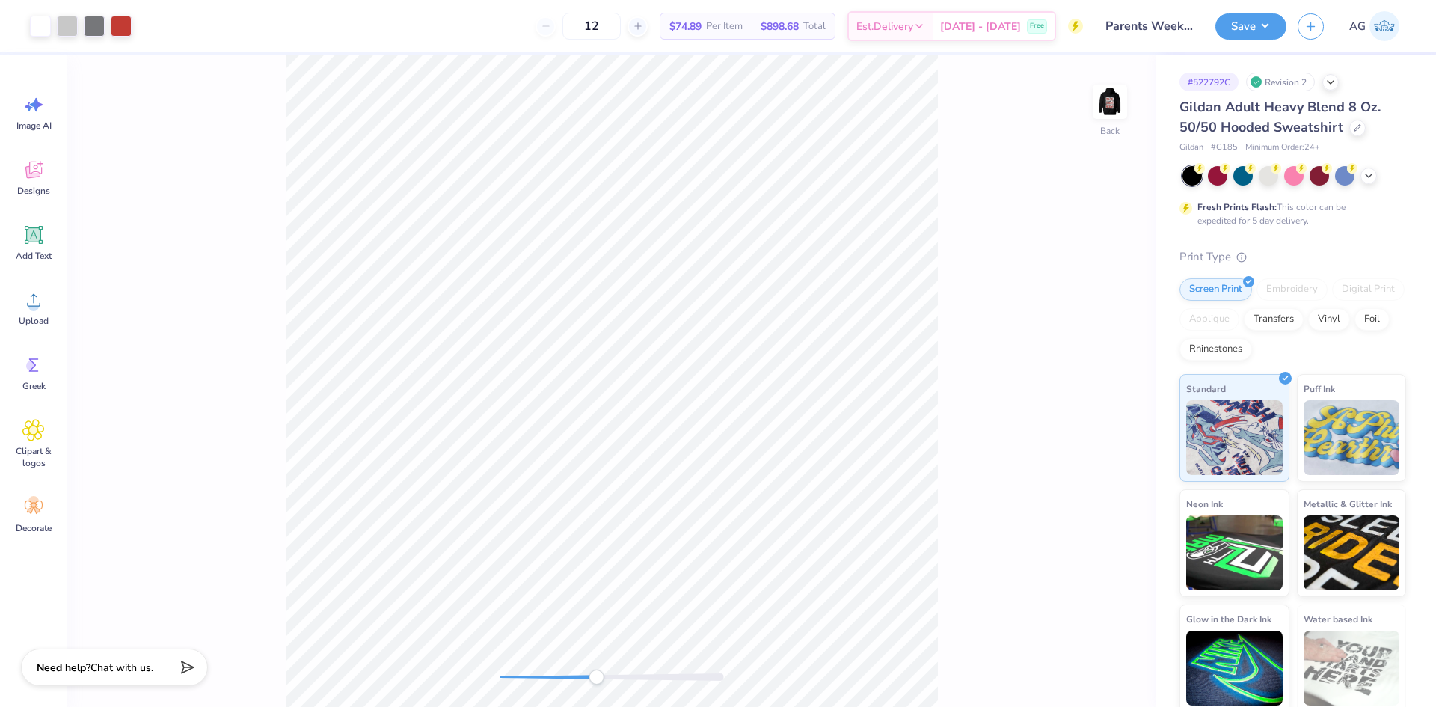
drag, startPoint x: 505, startPoint y: 672, endPoint x: 606, endPoint y: 671, distance: 101.0
click at [603, 674] on div "Accessibility label" at bounding box center [596, 676] width 15 height 15
click at [281, 677] on div "Back" at bounding box center [611, 381] width 1088 height 652
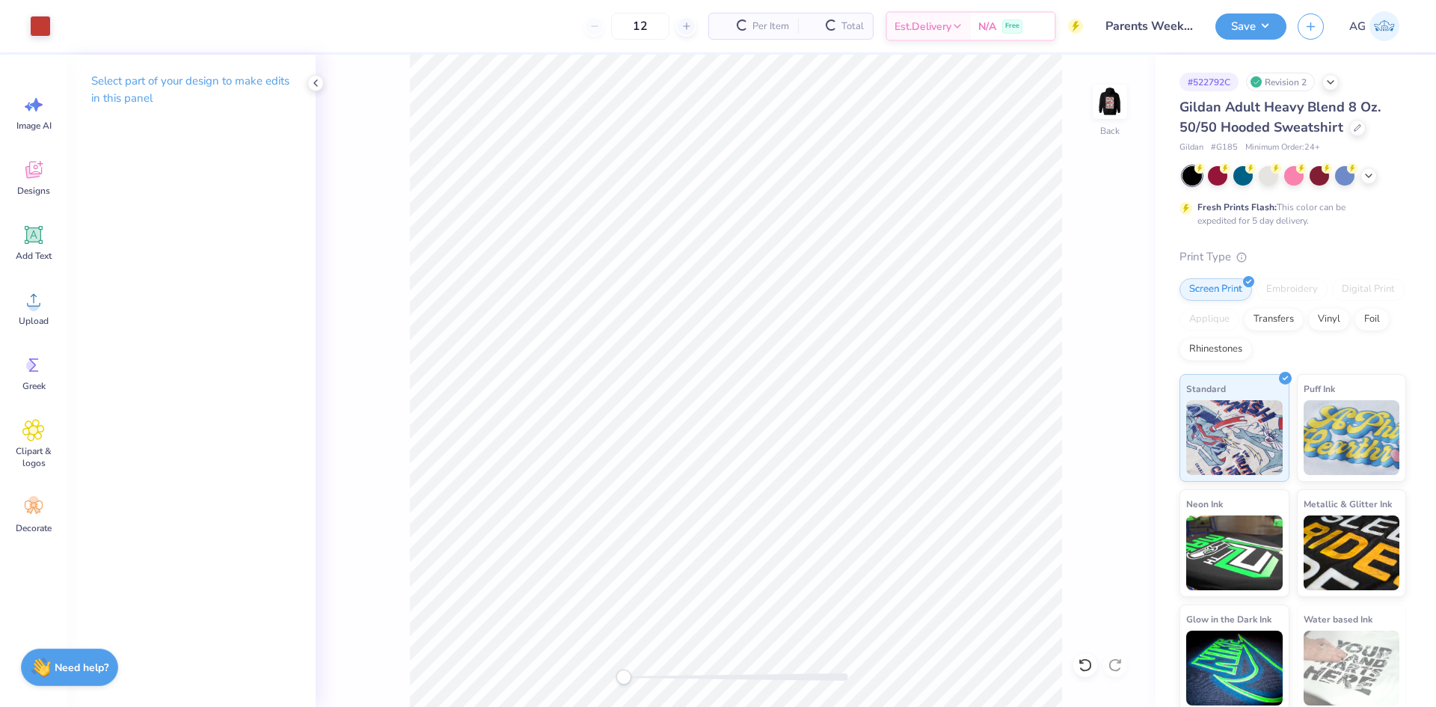
click at [541, 669] on div "Back" at bounding box center [736, 381] width 840 height 652
click at [43, 308] on icon at bounding box center [33, 300] width 22 height 22
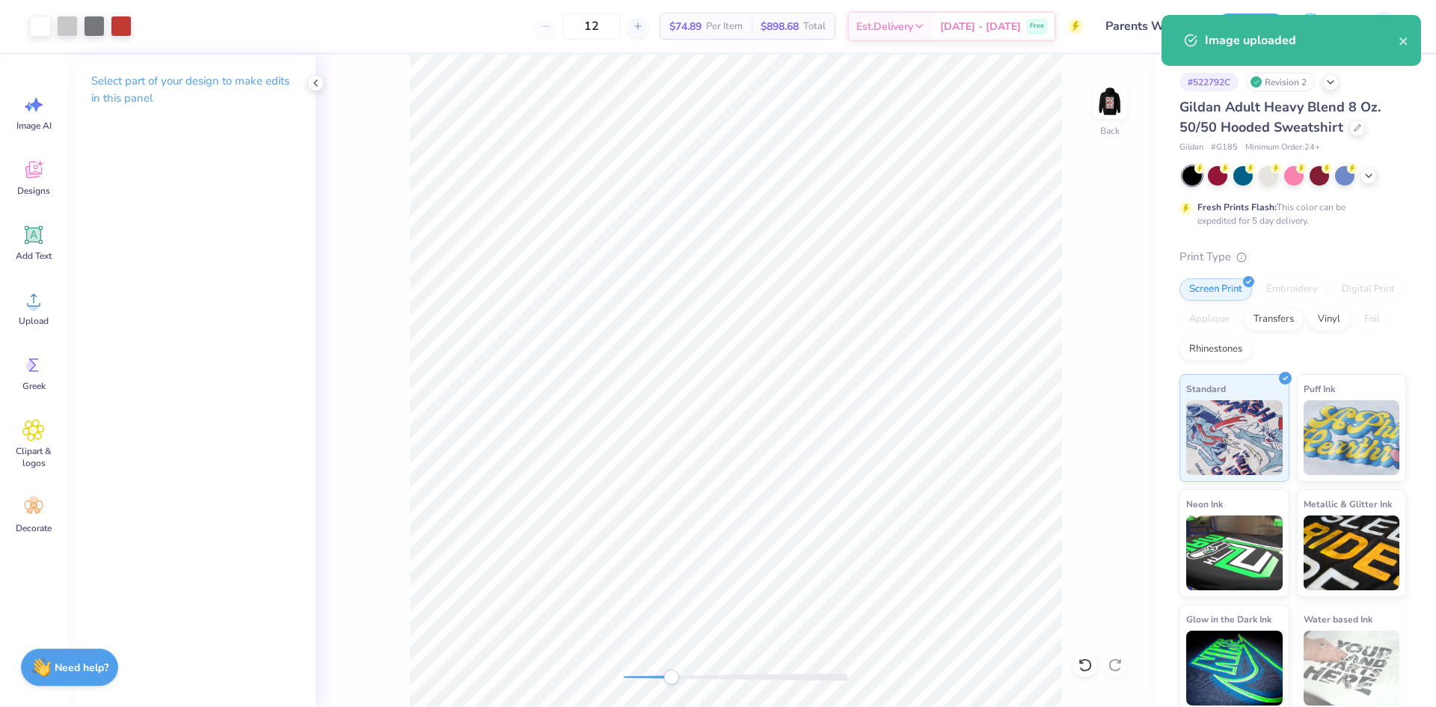
drag, startPoint x: 627, startPoint y: 677, endPoint x: 672, endPoint y: 677, distance: 44.9
click at [672, 677] on div "Accessibility label" at bounding box center [670, 676] width 15 height 15
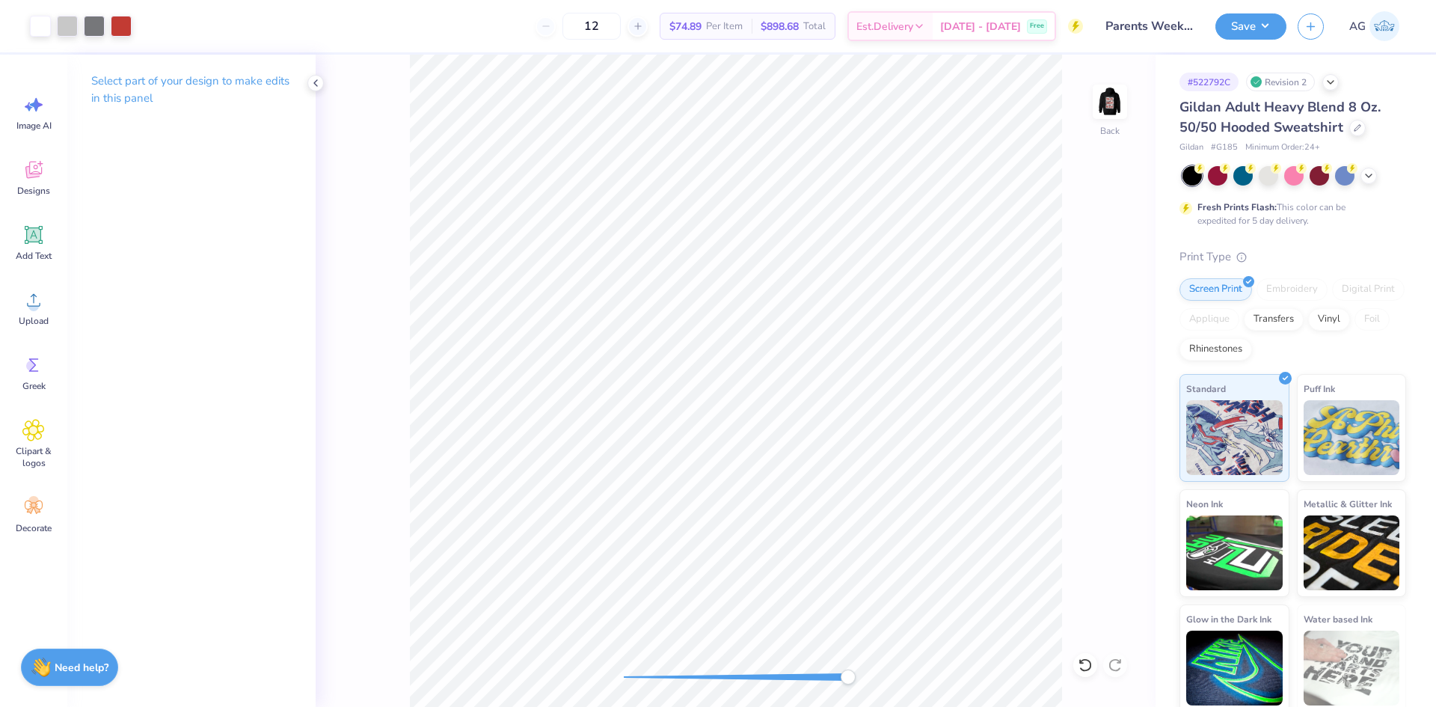
click at [863, 680] on div "Back" at bounding box center [736, 381] width 840 height 652
click at [718, 666] on div "Back" at bounding box center [736, 381] width 840 height 652
click at [529, 653] on div "Back" at bounding box center [736, 381] width 840 height 652
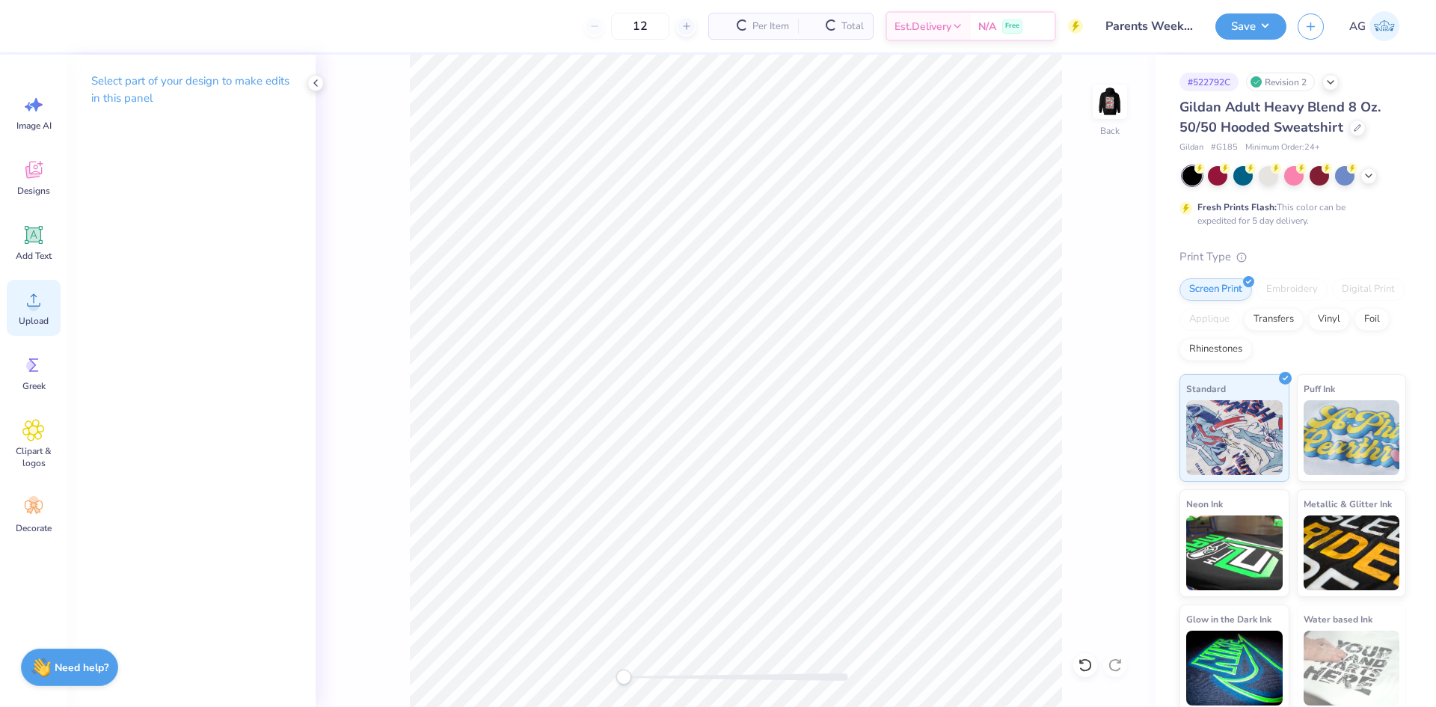
click at [22, 301] on div "Upload" at bounding box center [34, 308] width 54 height 56
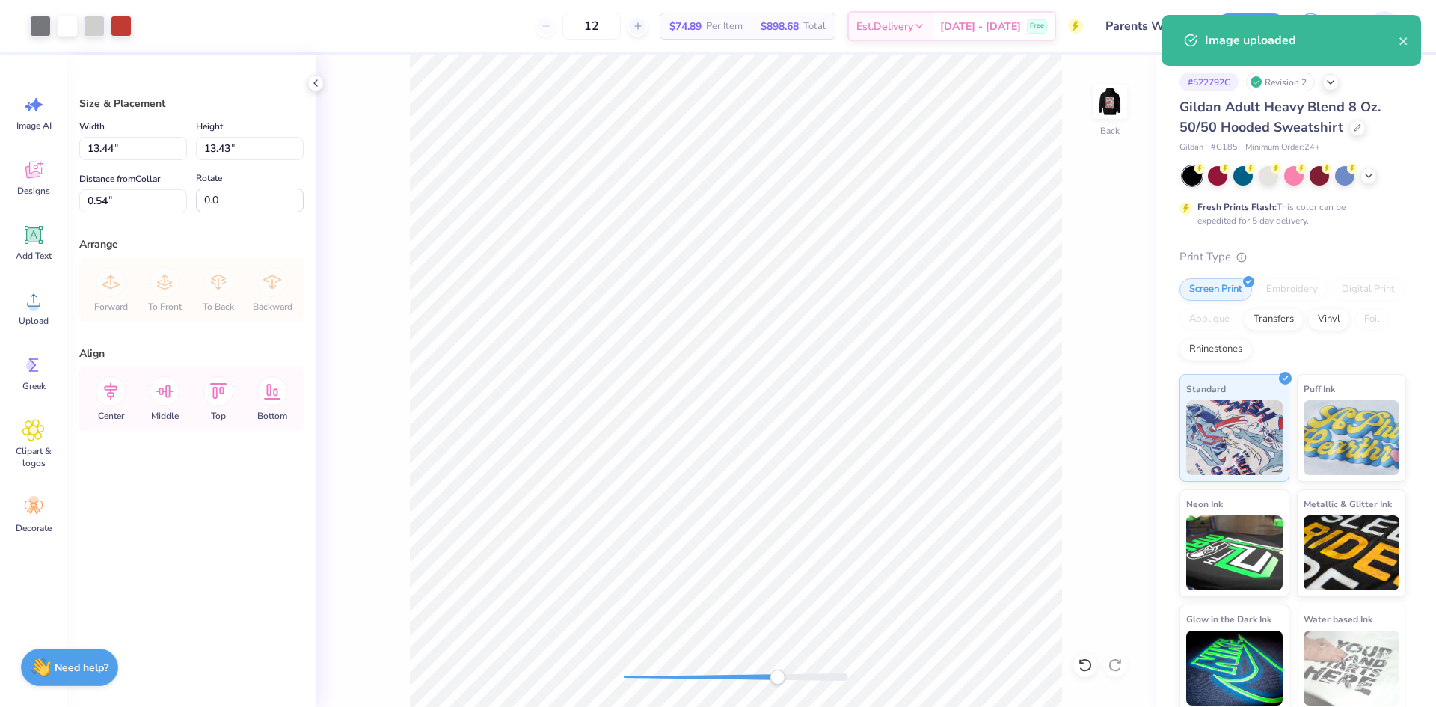
click at [777, 665] on div "Back" at bounding box center [736, 381] width 840 height 652
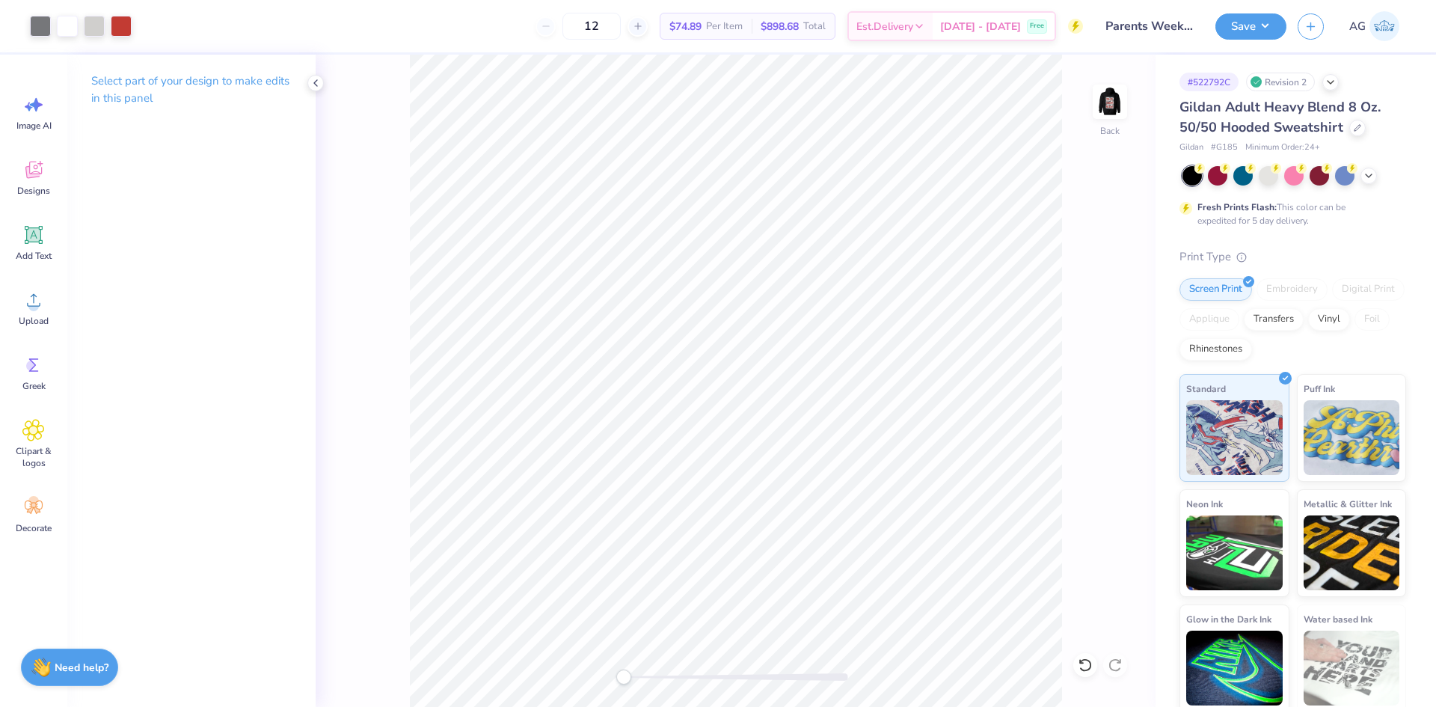
click at [589, 661] on div "Back" at bounding box center [736, 381] width 840 height 652
click at [21, 314] on div "Upload" at bounding box center [34, 308] width 54 height 56
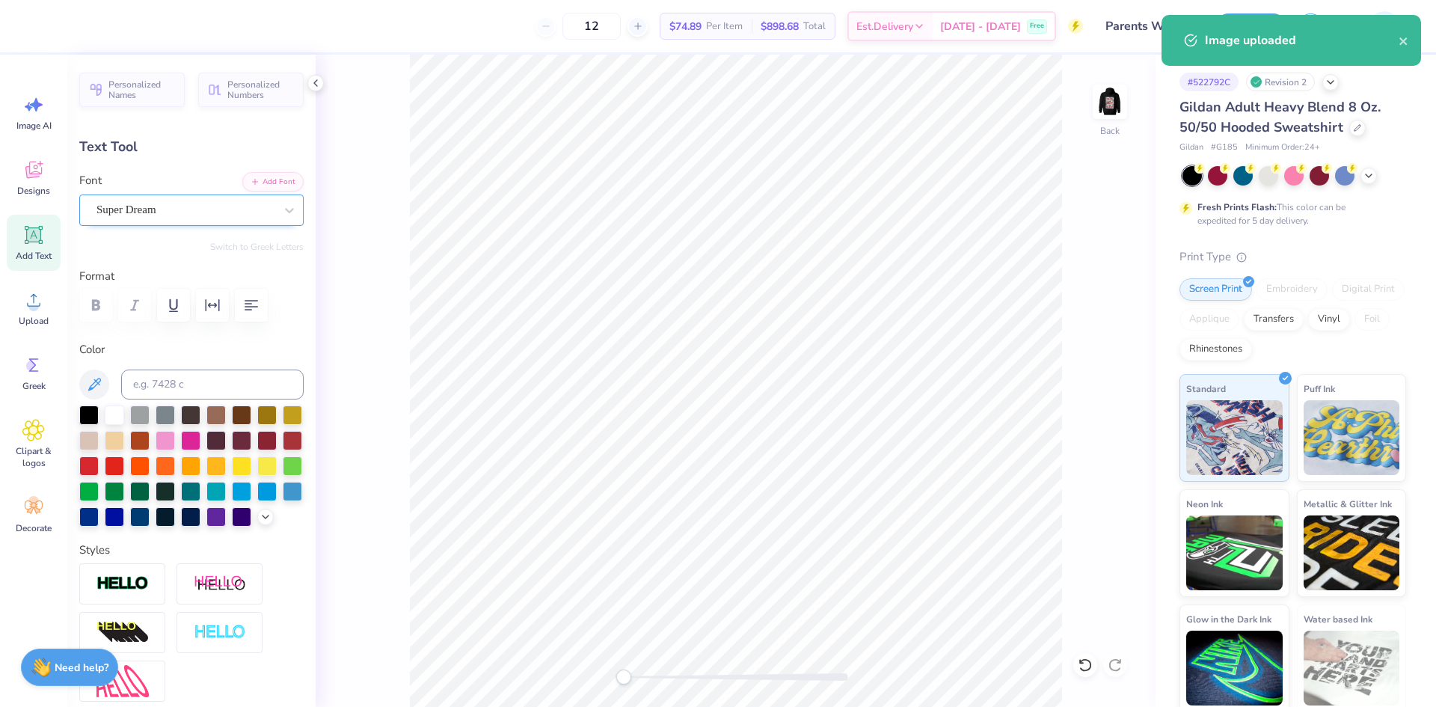
click at [137, 210] on div "Super Dream" at bounding box center [185, 209] width 181 height 23
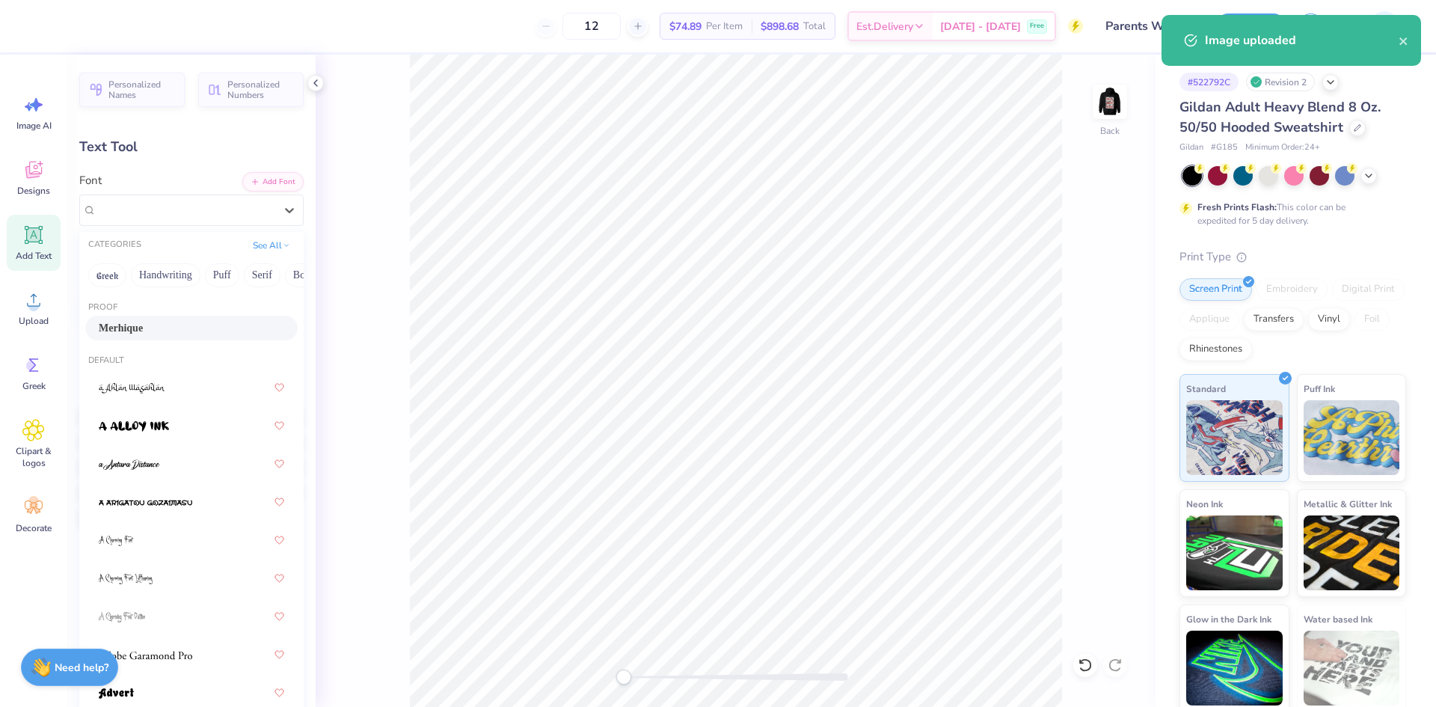
click at [159, 324] on div "Merhique" at bounding box center [191, 328] width 185 height 16
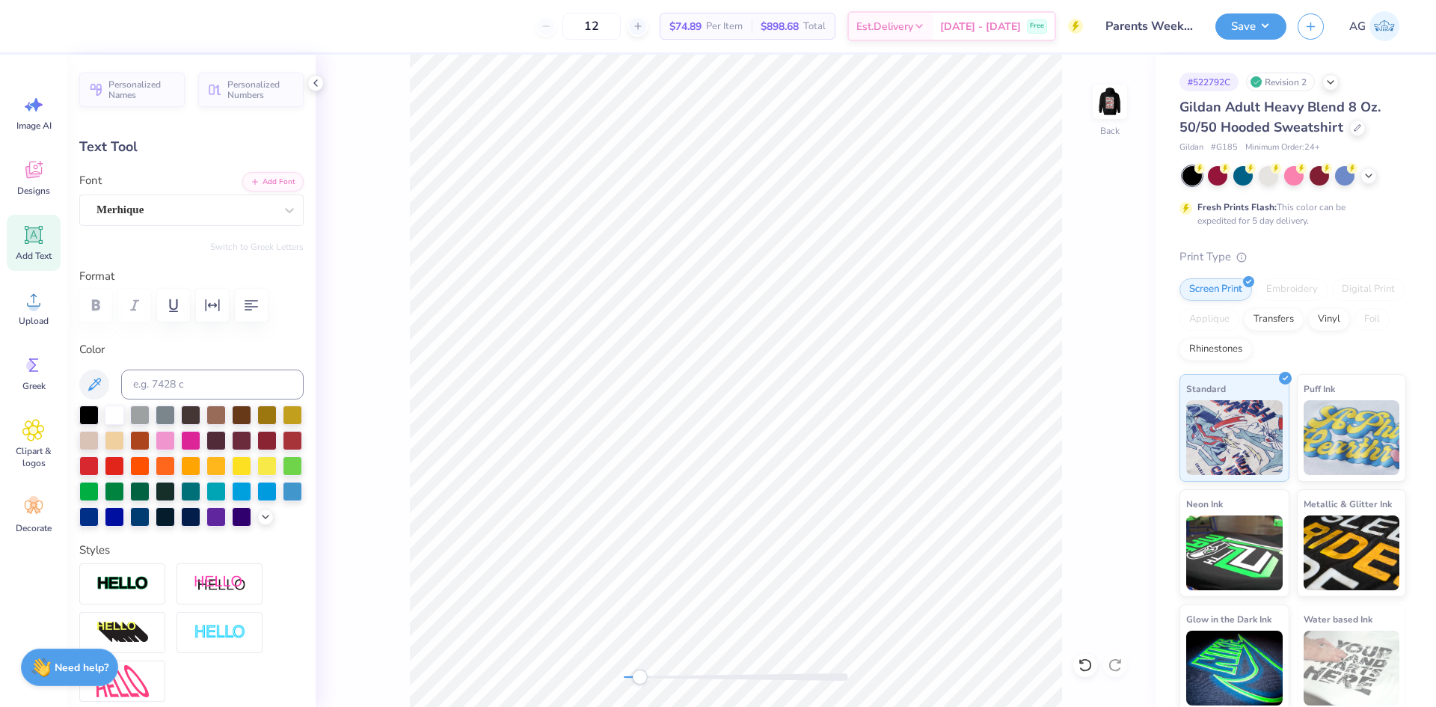
drag, startPoint x: 639, startPoint y: 679, endPoint x: 666, endPoint y: 680, distance: 27.0
click at [666, 680] on div at bounding box center [736, 676] width 224 height 7
click at [194, 209] on div "Super Dream" at bounding box center [185, 209] width 181 height 23
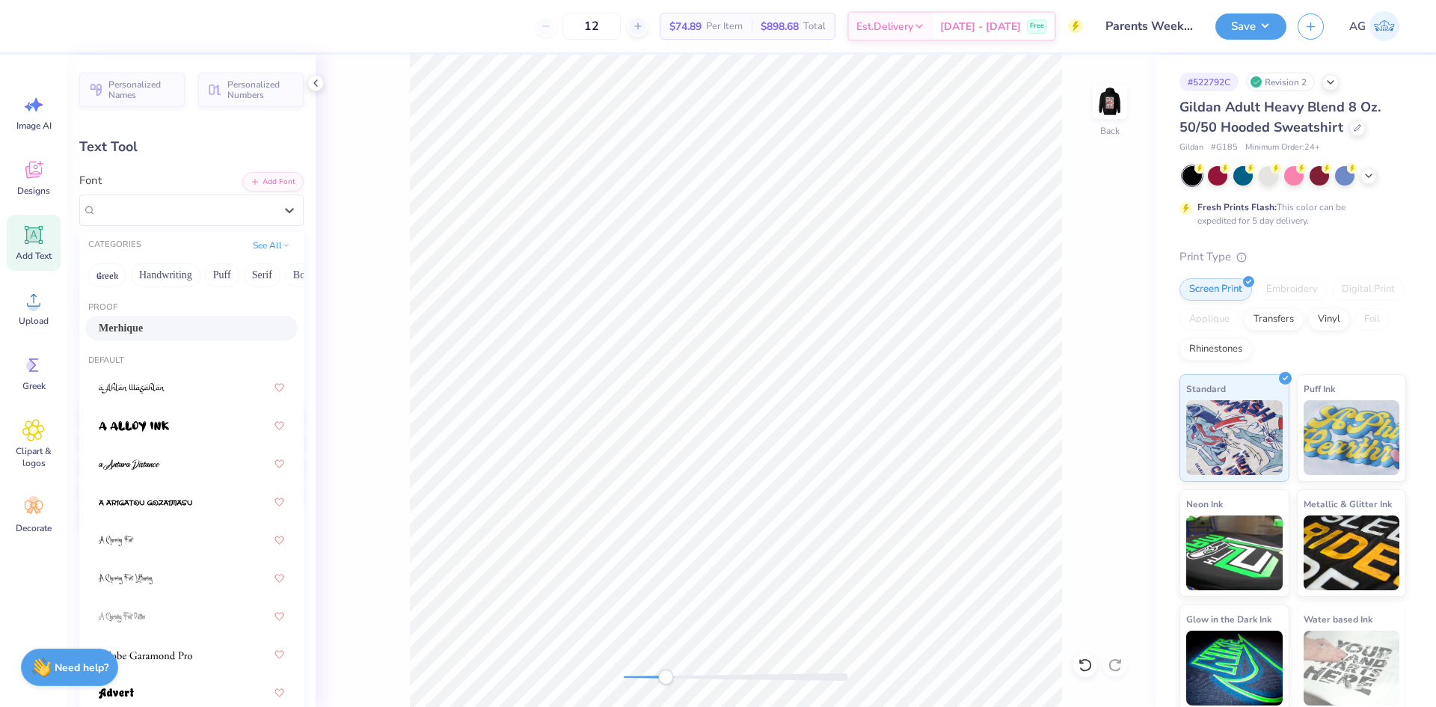
click at [152, 323] on div "Merhique" at bounding box center [191, 328] width 185 height 16
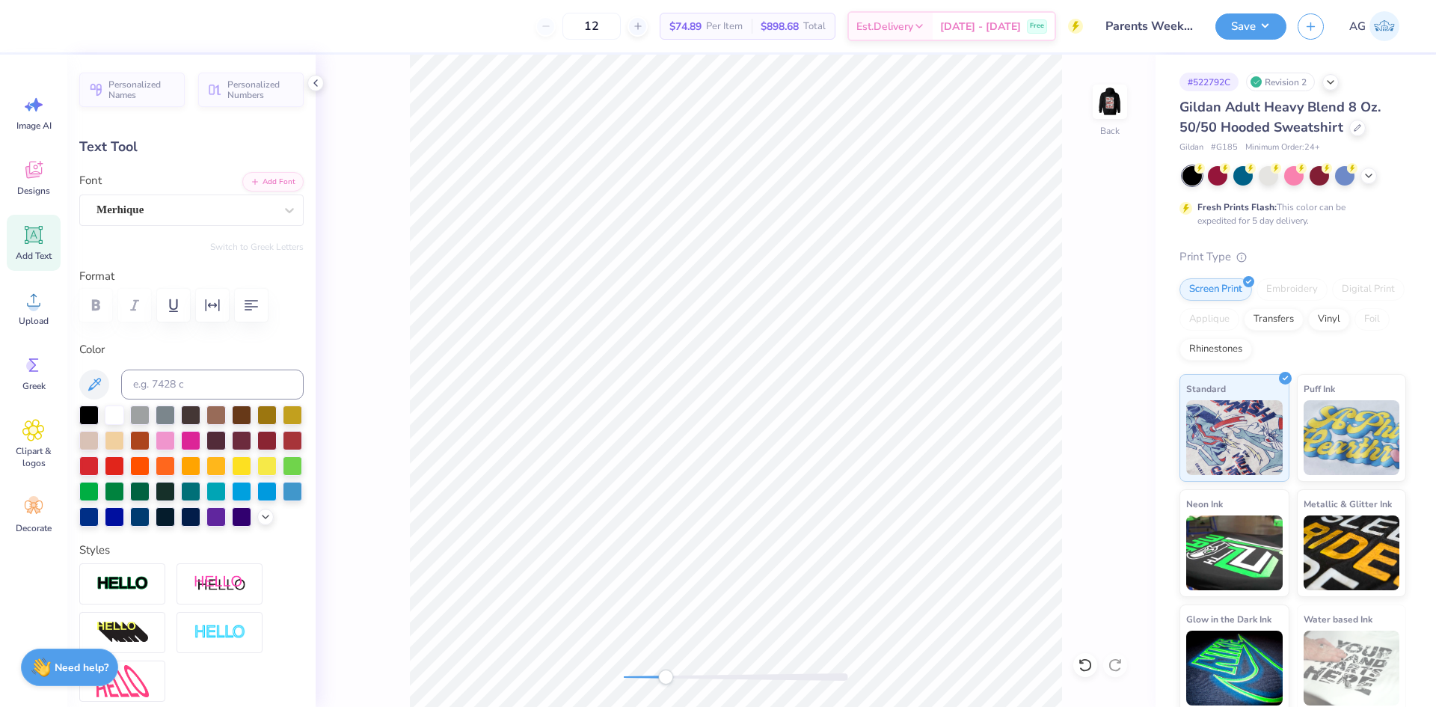
type input "1.22"
type input "0.51"
type input "1.65"
type input "-3.5"
type input "1.50"
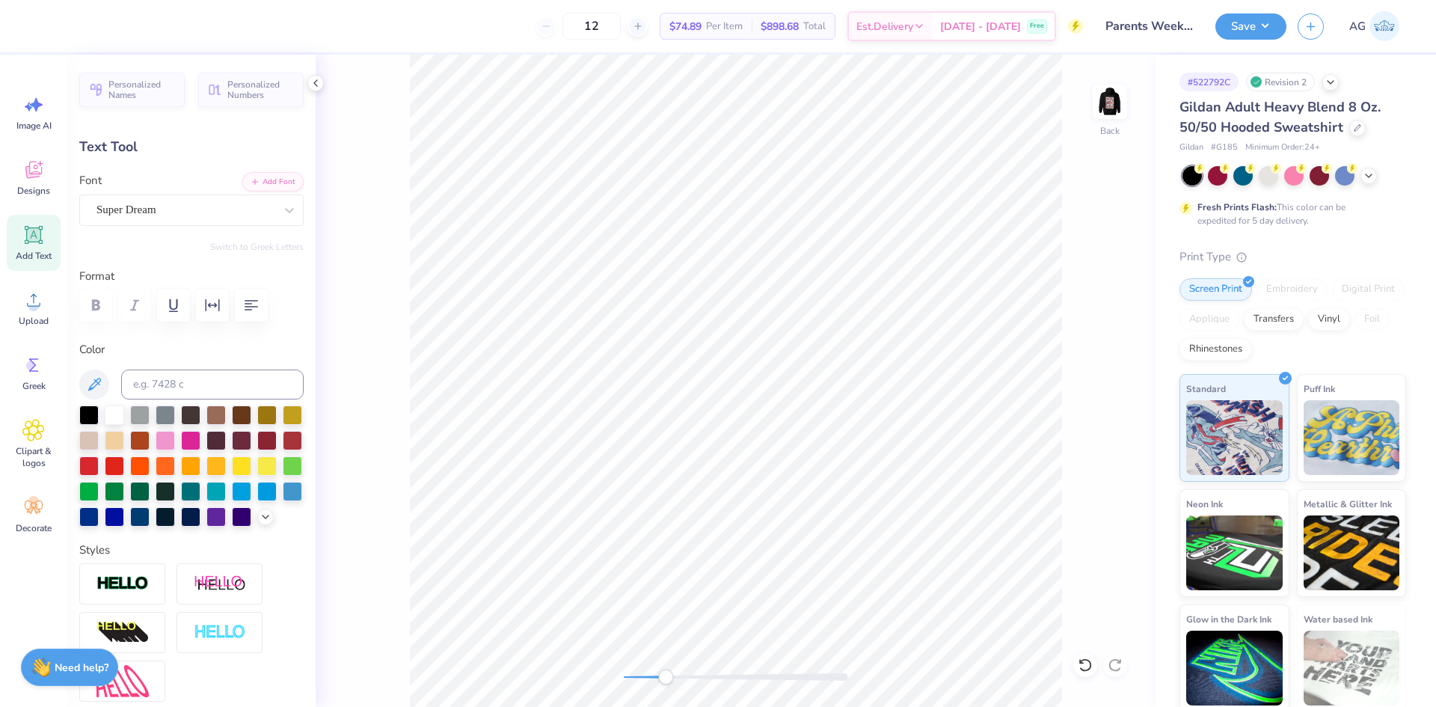
type input "0.45"
type input "7.63"
type input "4.2"
click at [194, 214] on div "Super Dream" at bounding box center [185, 209] width 181 height 23
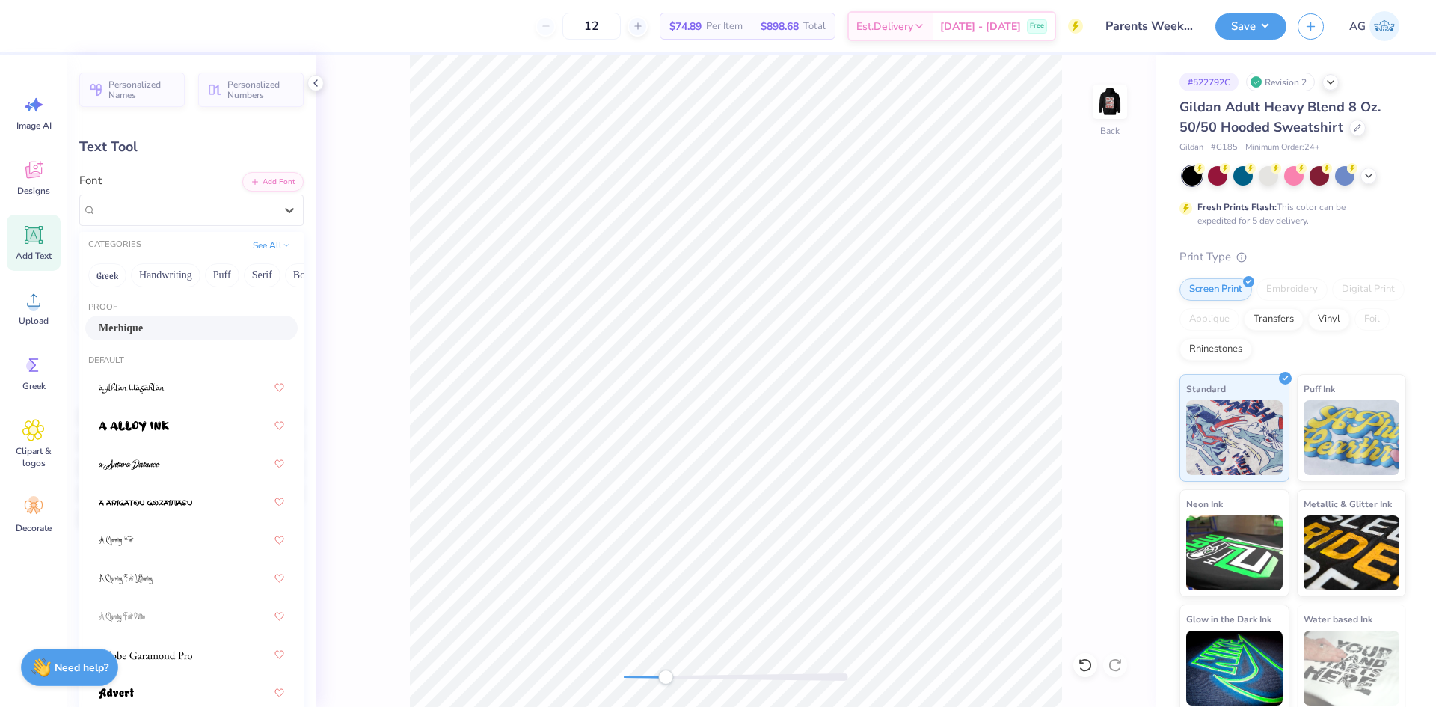
click at [184, 327] on div "Merhique" at bounding box center [191, 328] width 185 height 16
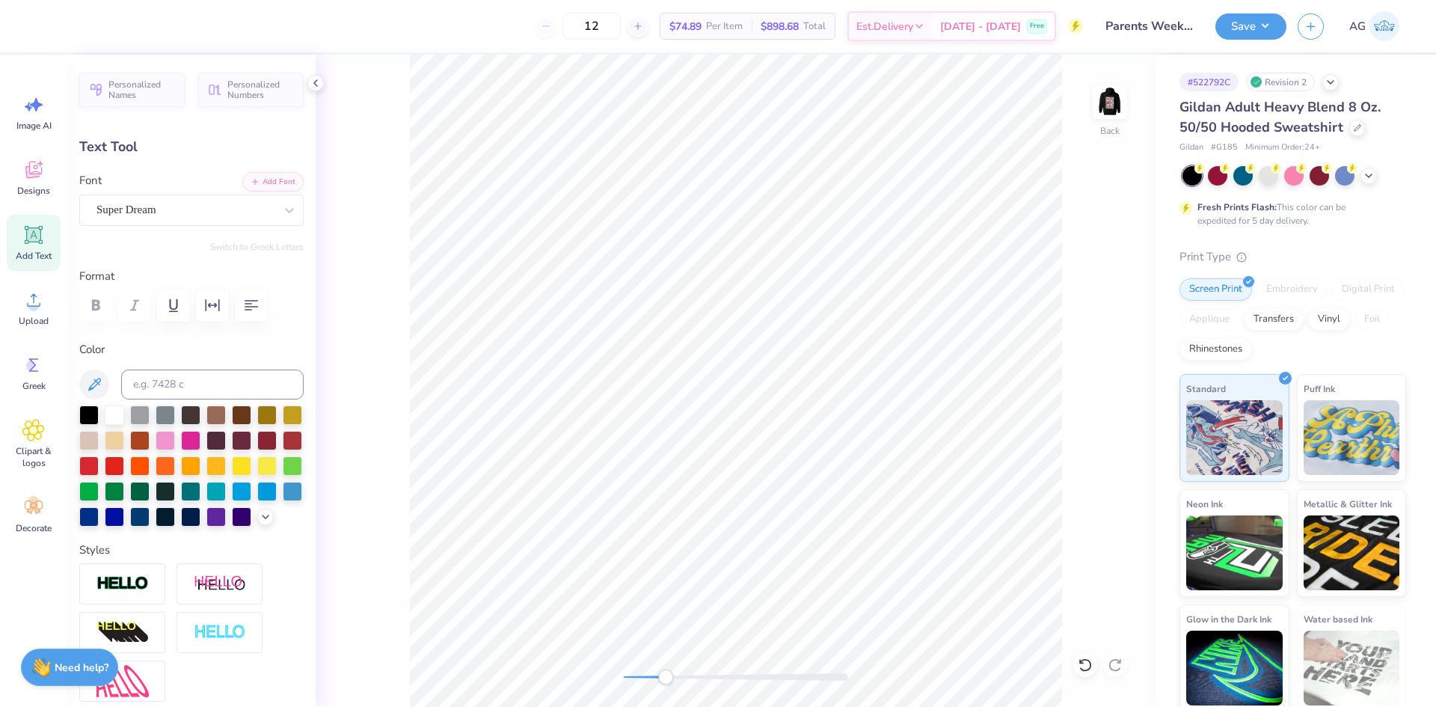
type input "1.55"
type input "0.40"
type input "8.38"
type input "2.4"
click at [184, 183] on div "Font Super Dream" at bounding box center [191, 199] width 224 height 54
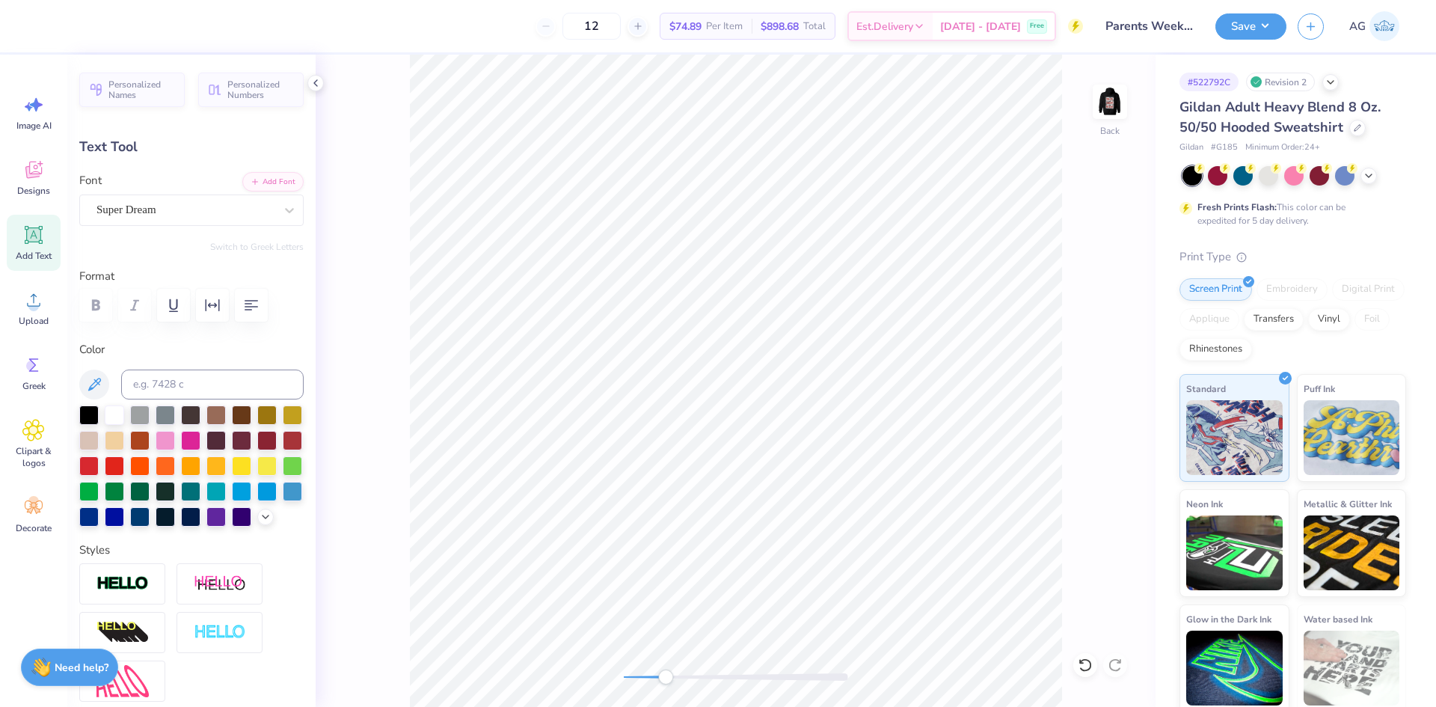
click at [179, 212] on div "Super Dream" at bounding box center [185, 209] width 181 height 23
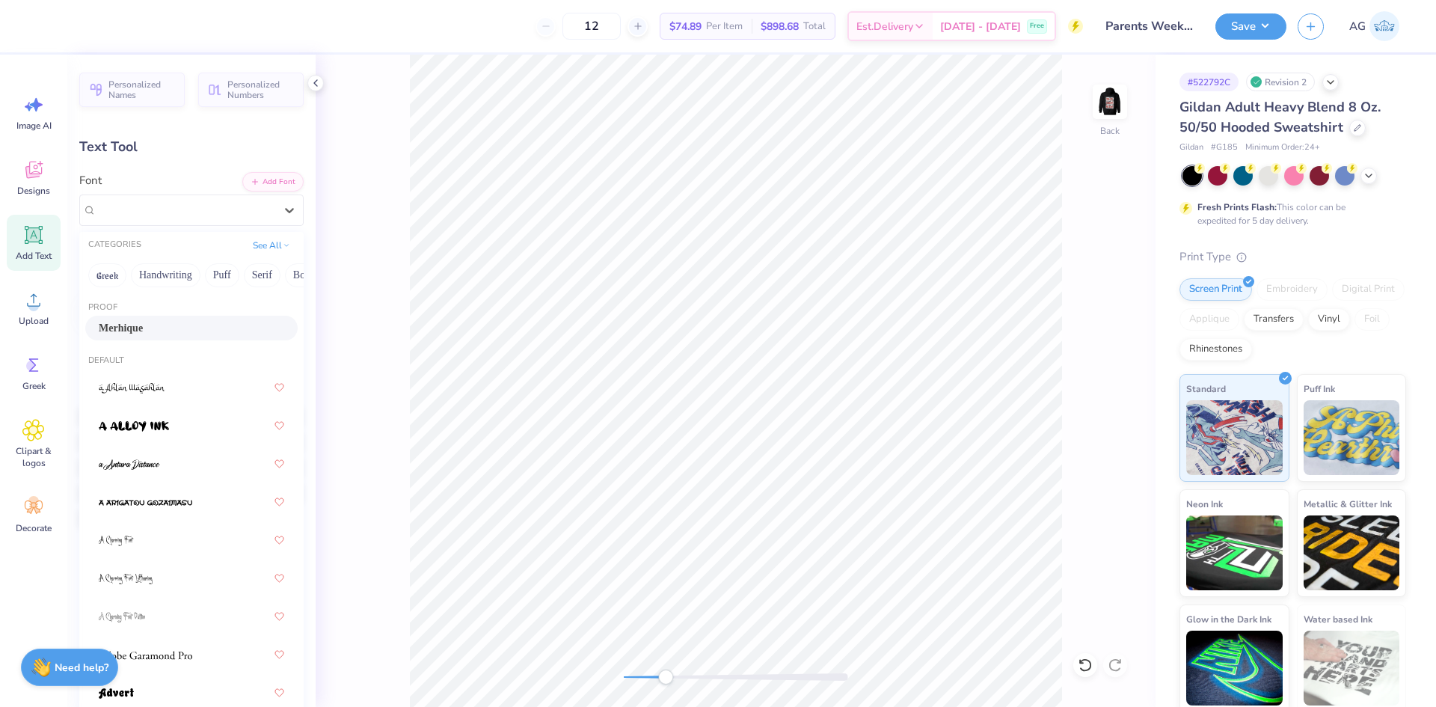
click at [159, 324] on div "Merhique" at bounding box center [191, 328] width 185 height 16
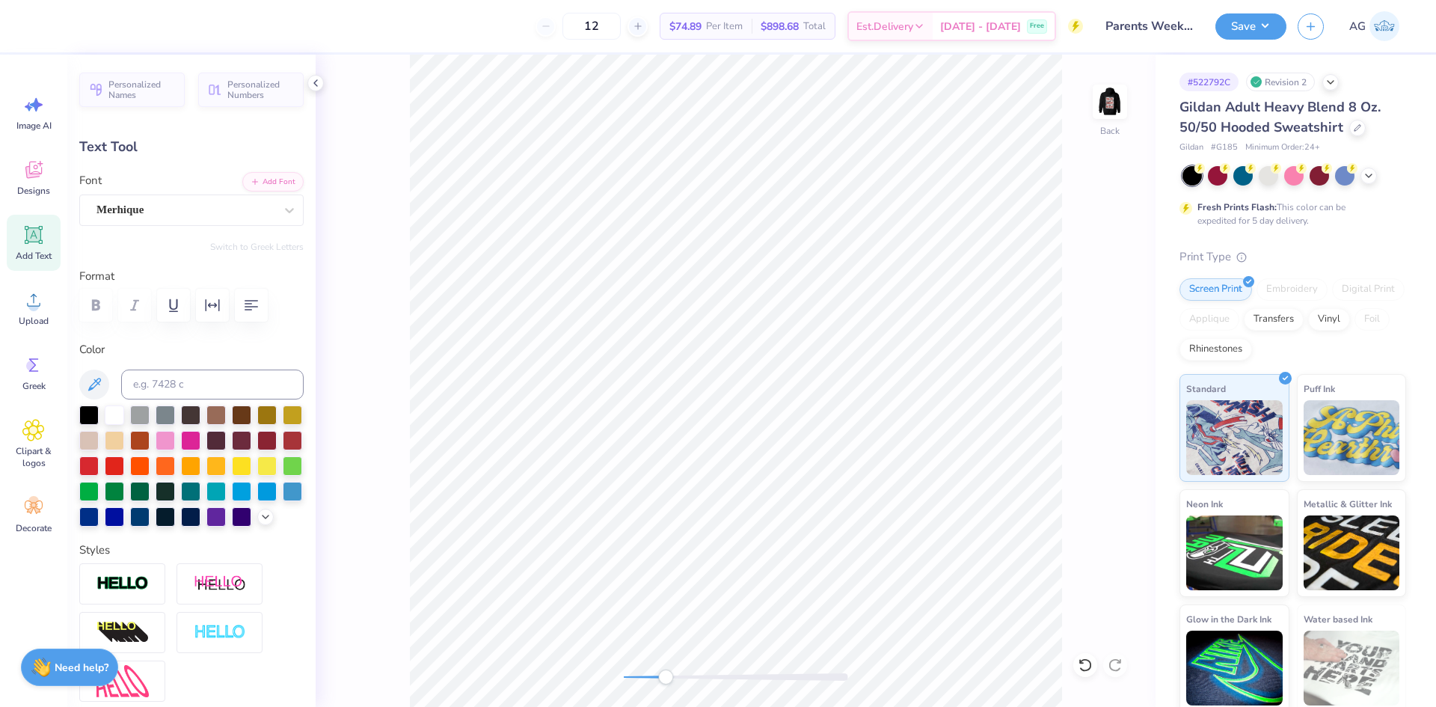
type input "1.27"
type input "0.53"
type input "7.62"
drag, startPoint x: 652, startPoint y: 677, endPoint x: 625, endPoint y: 674, distance: 27.1
click at [625, 674] on div at bounding box center [736, 676] width 224 height 7
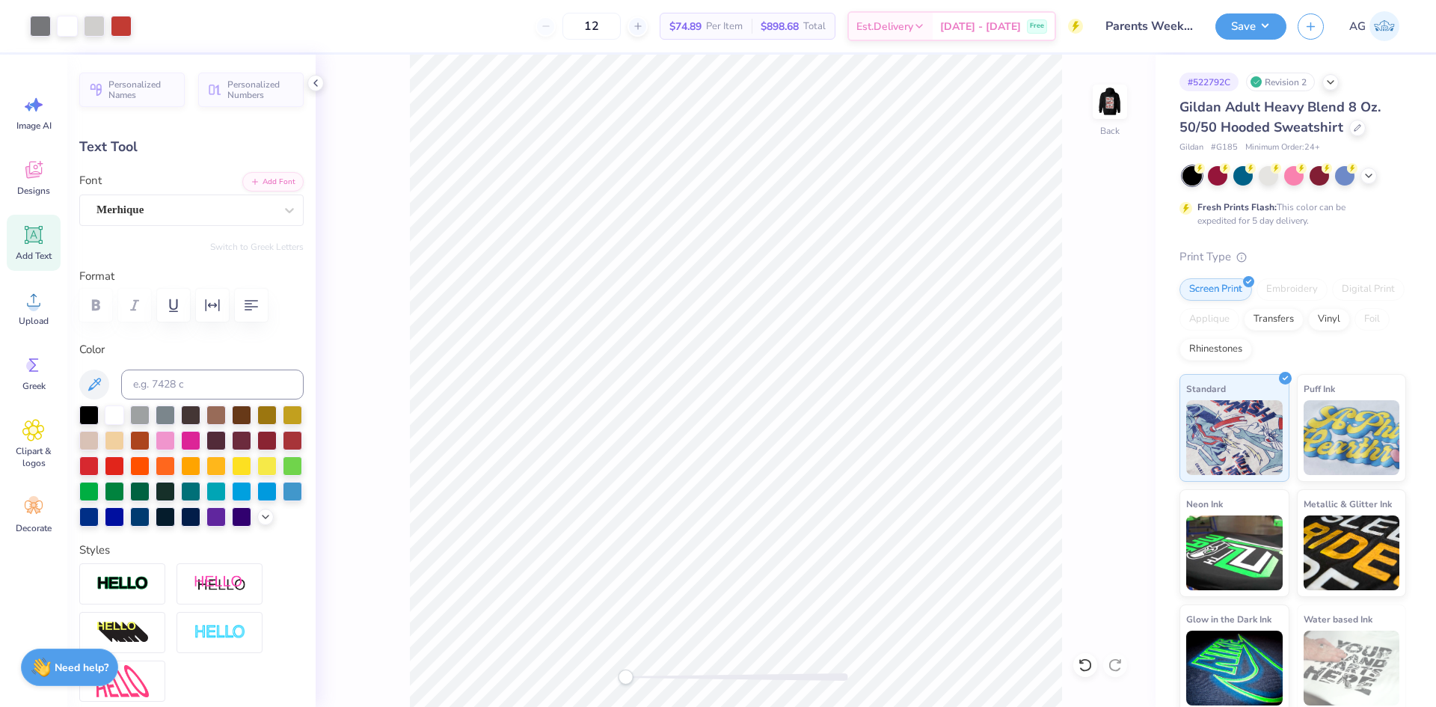
type input "0.0"
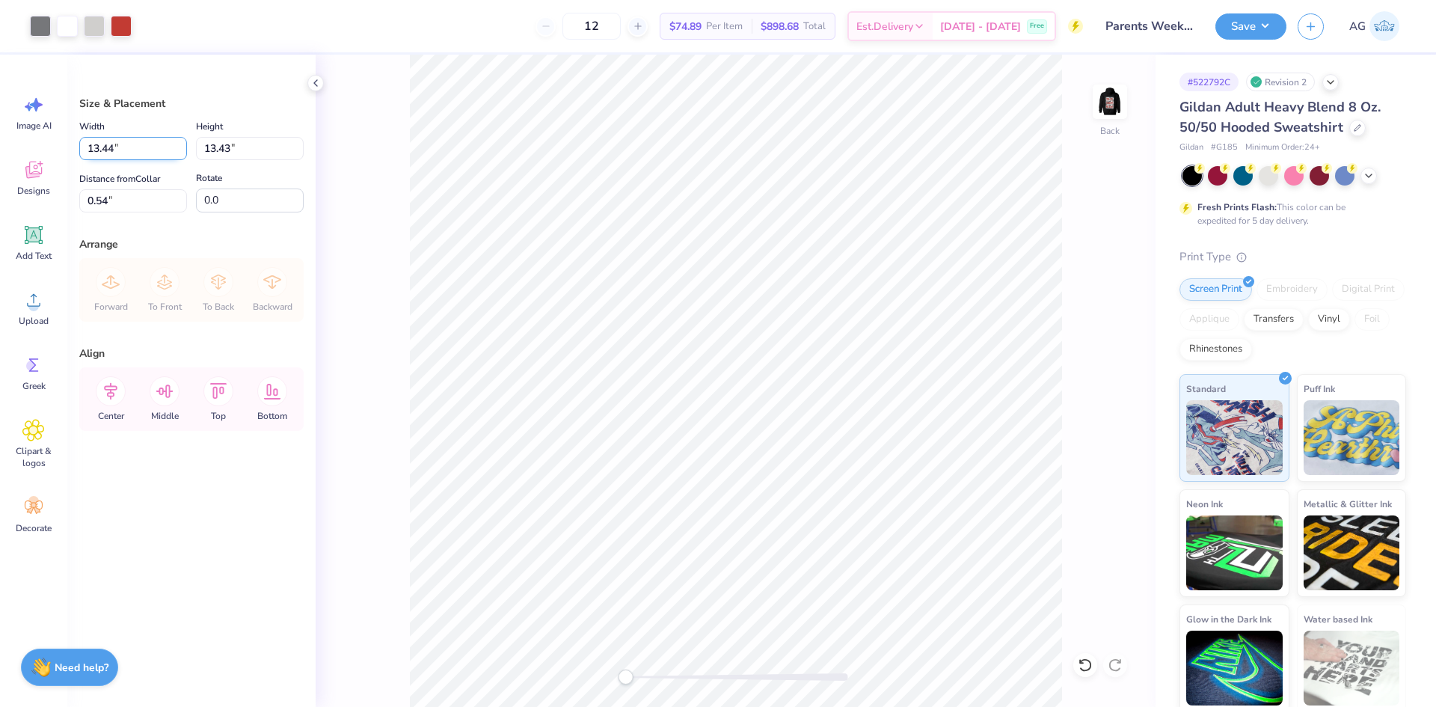
click at [144, 150] on input "13.44" at bounding box center [133, 148] width 108 height 23
type input "3.50"
click at [115, 204] on input "4.30" at bounding box center [133, 200] width 108 height 23
type input "3.00"
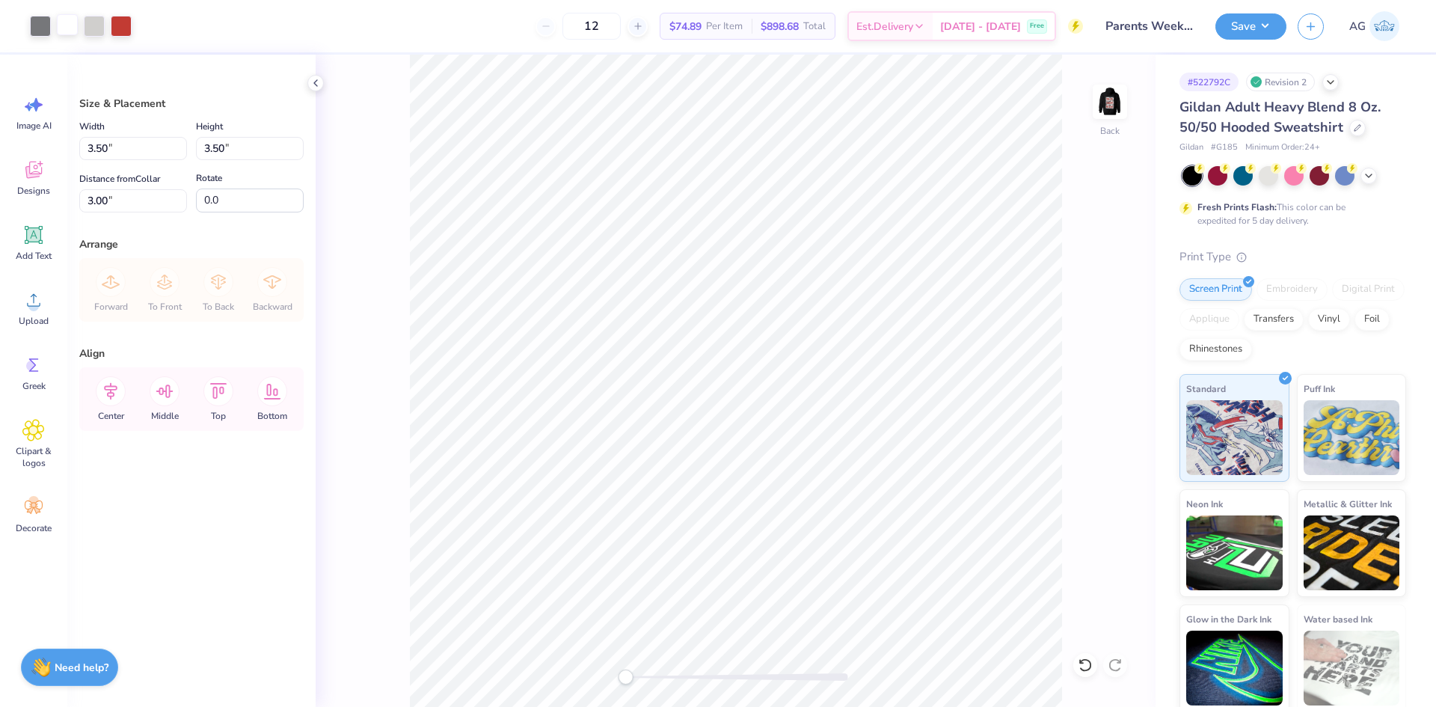
click at [75, 25] on div at bounding box center [67, 24] width 21 height 21
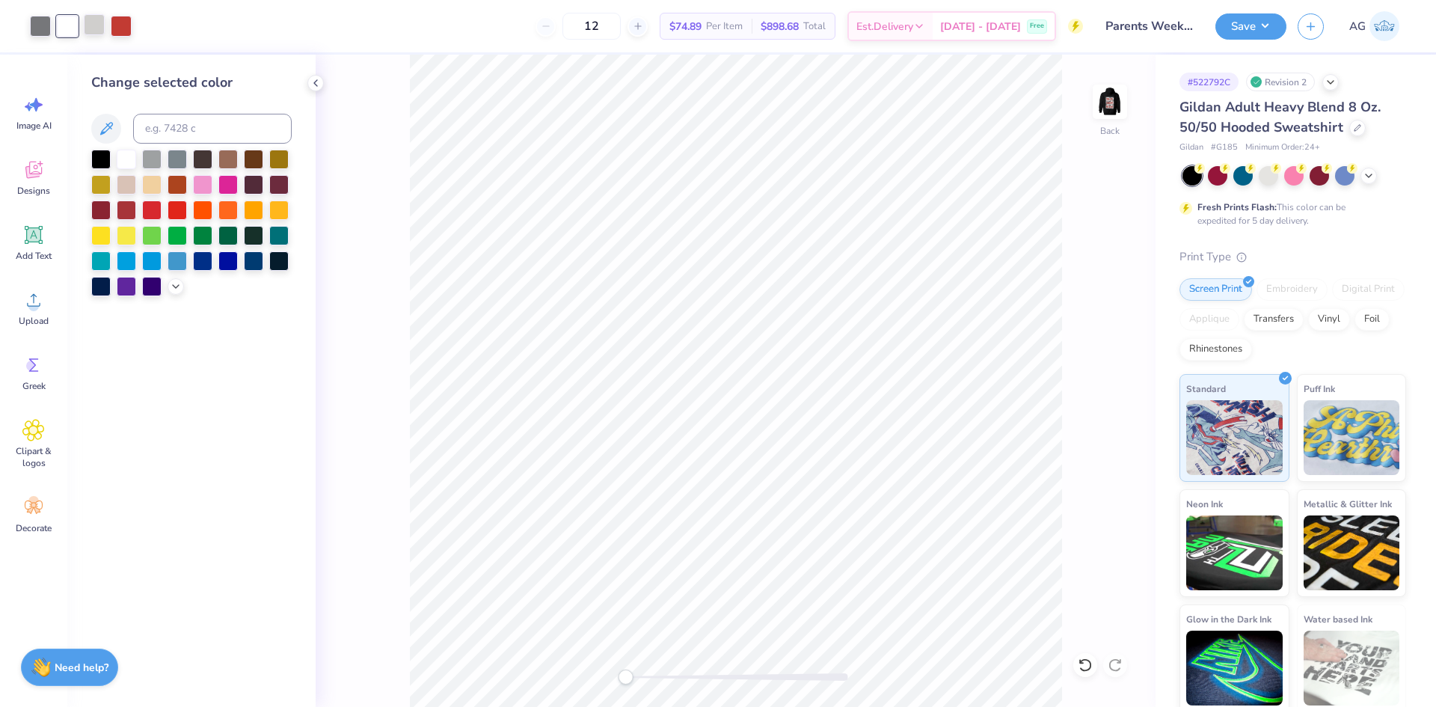
click at [96, 26] on div at bounding box center [94, 24] width 21 height 21
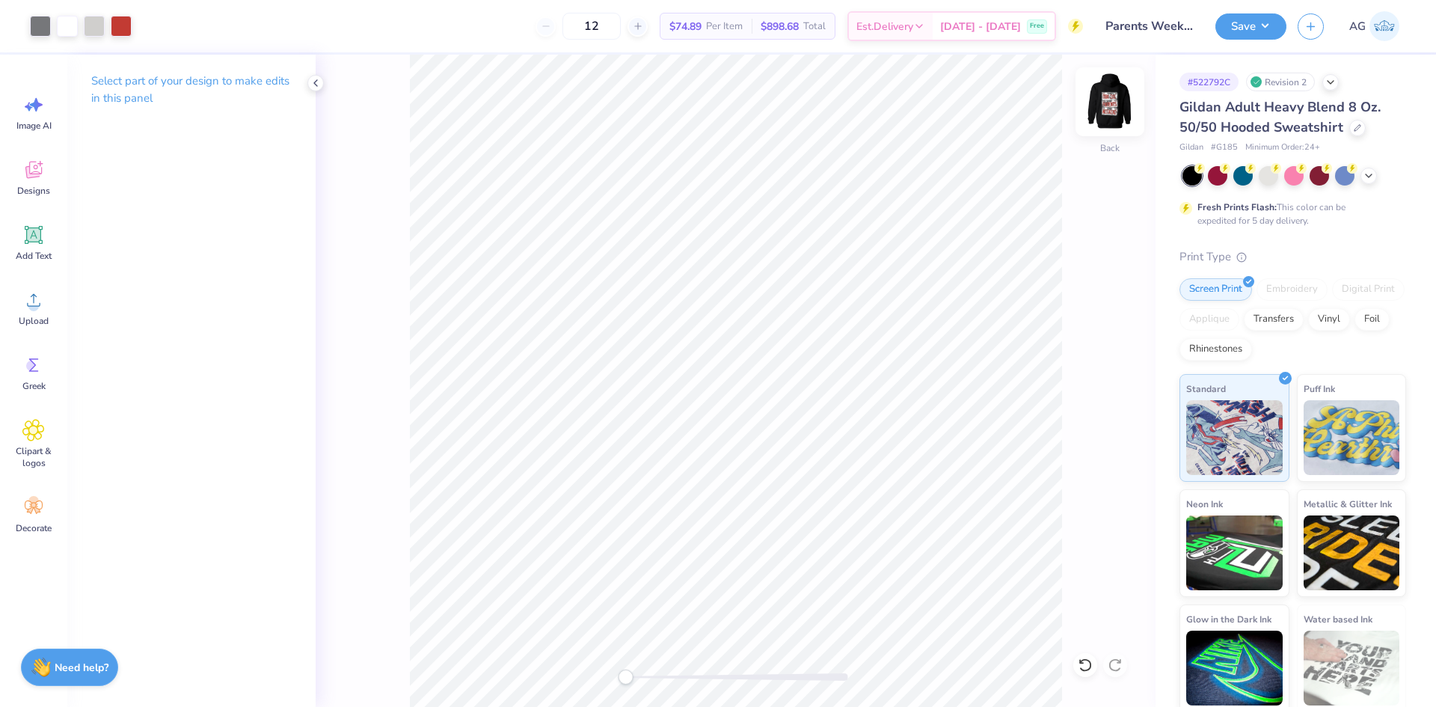
click at [1111, 95] on img at bounding box center [1110, 102] width 60 height 60
click at [19, 308] on div "Upload" at bounding box center [34, 308] width 54 height 56
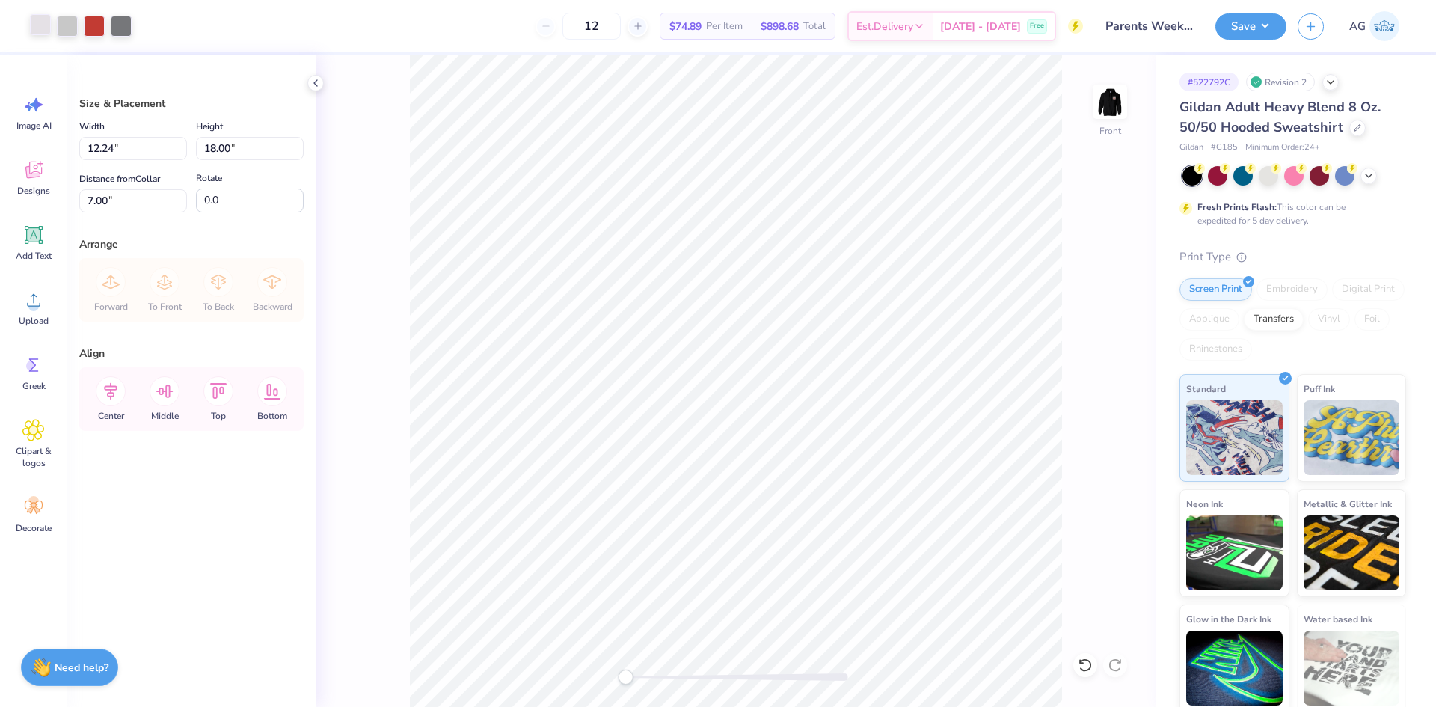
click at [44, 31] on div at bounding box center [40, 24] width 21 height 21
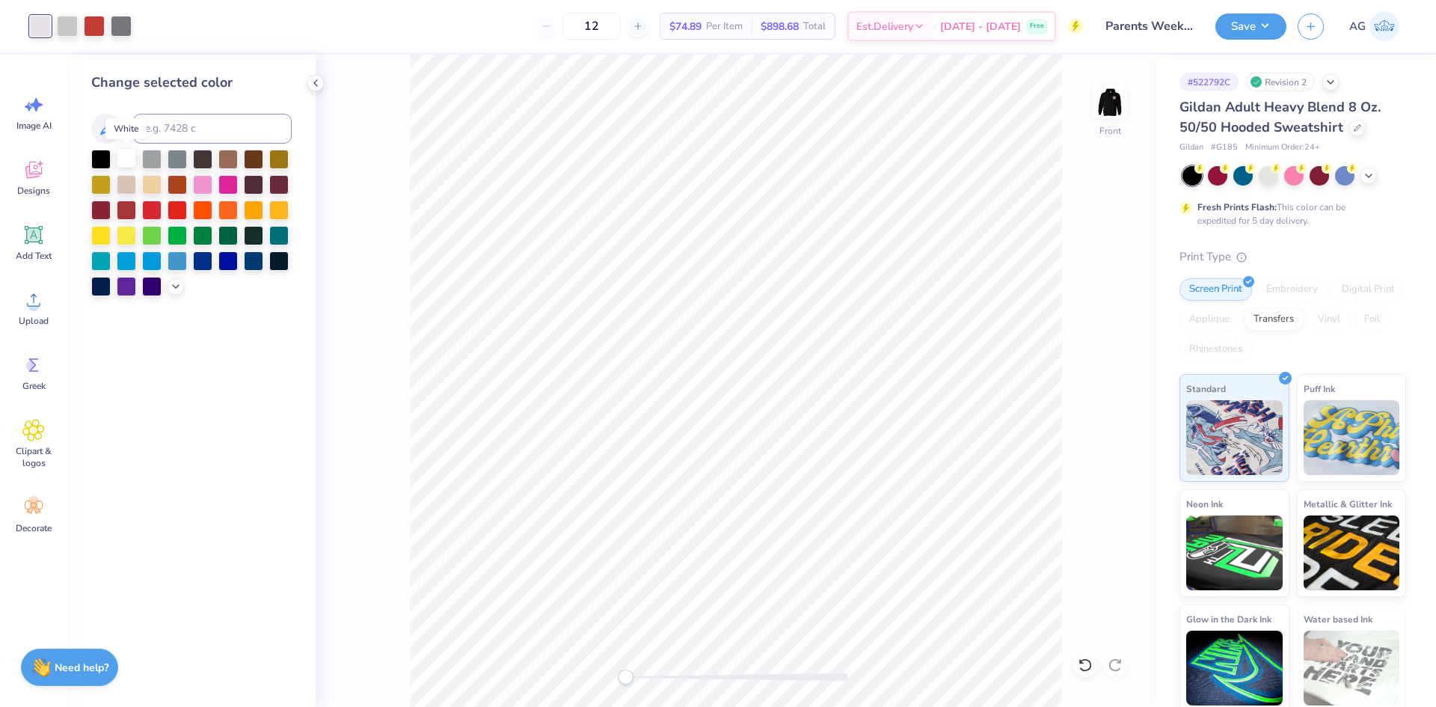
click at [121, 159] on div at bounding box center [126, 157] width 19 height 19
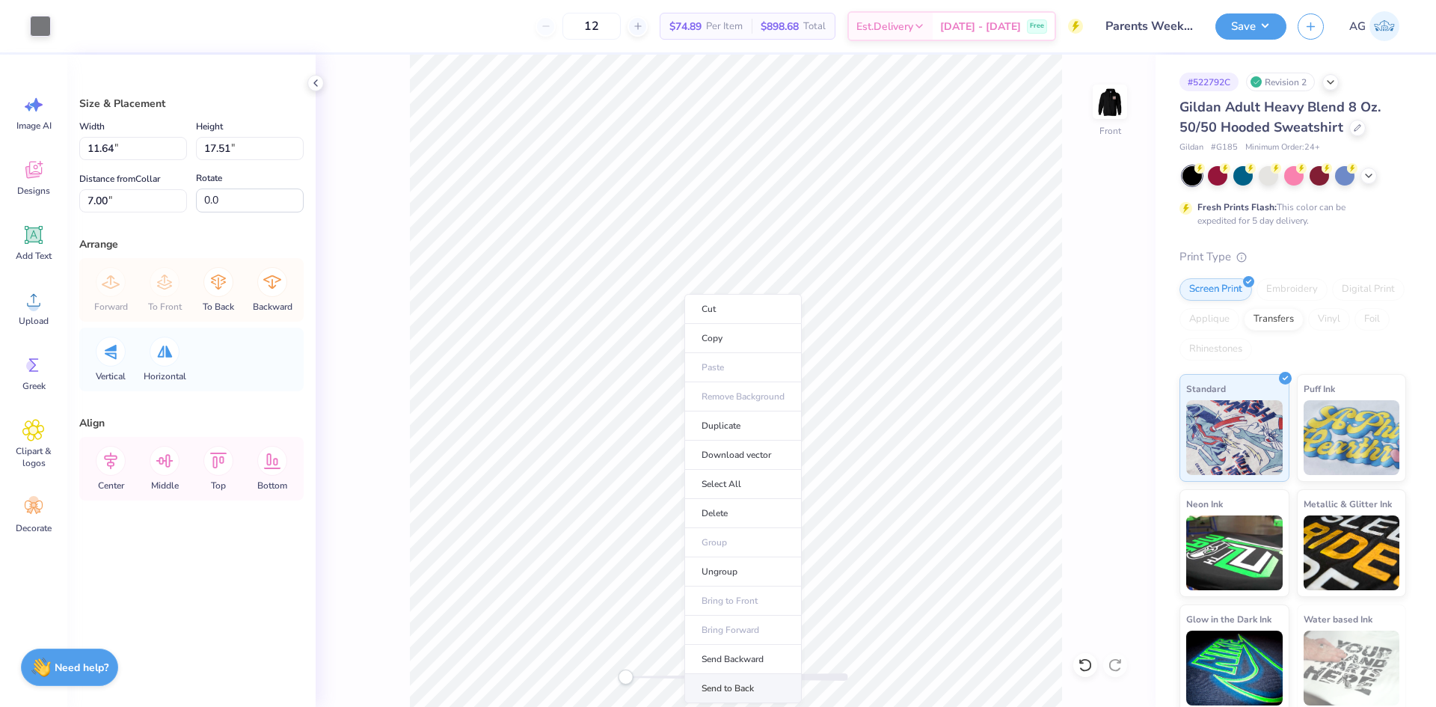
click at [755, 682] on li "Send to Back" at bounding box center [742, 688] width 117 height 29
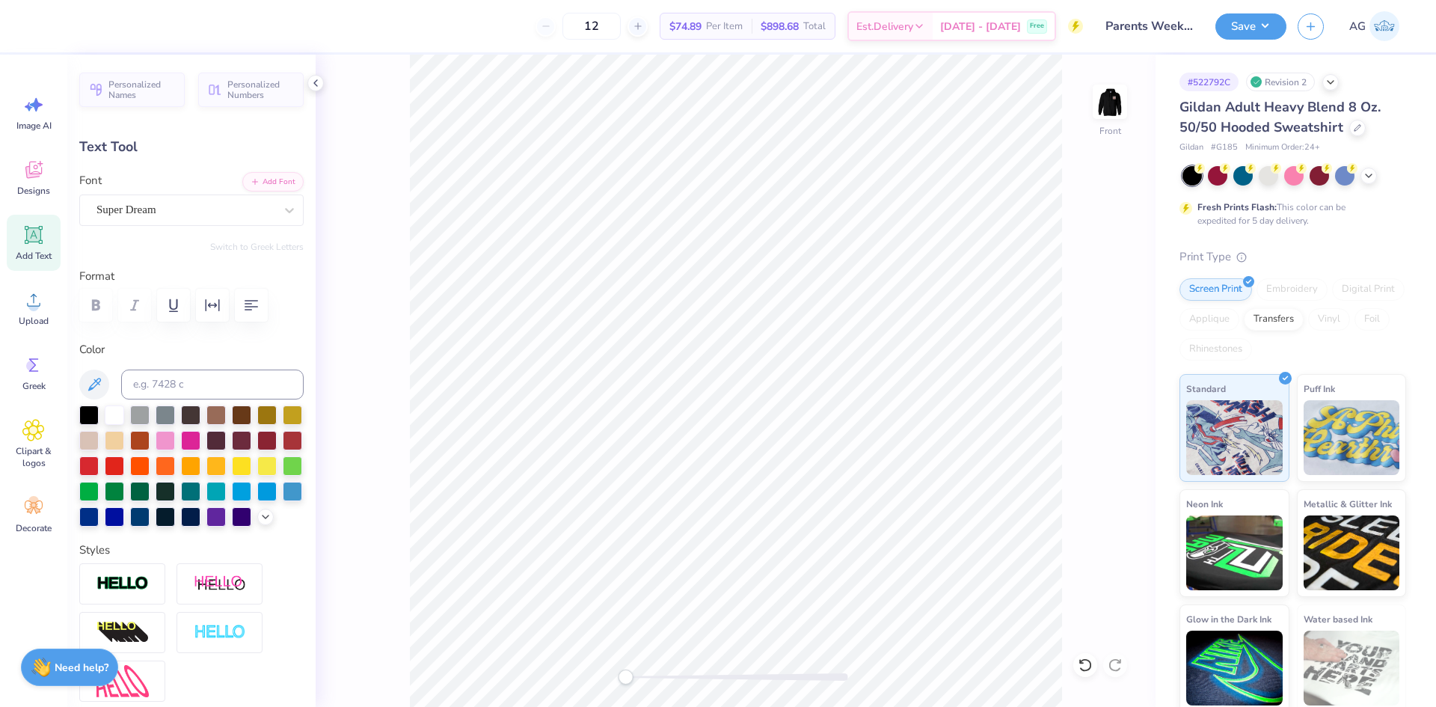
click at [168, 223] on div "Super Dream" at bounding box center [191, 209] width 224 height 31
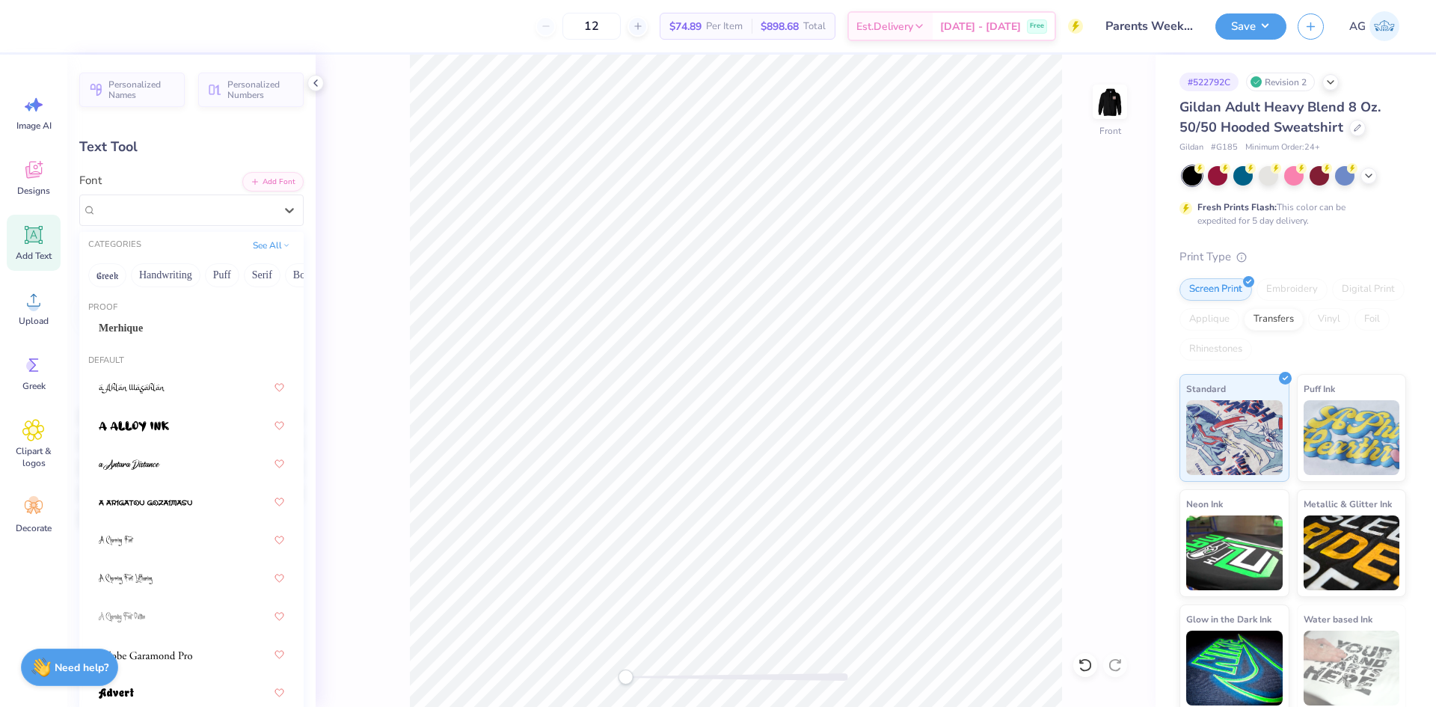
drag, startPoint x: 175, startPoint y: 325, endPoint x: 170, endPoint y: 317, distance: 9.1
click at [174, 325] on div "Merhique" at bounding box center [191, 328] width 185 height 16
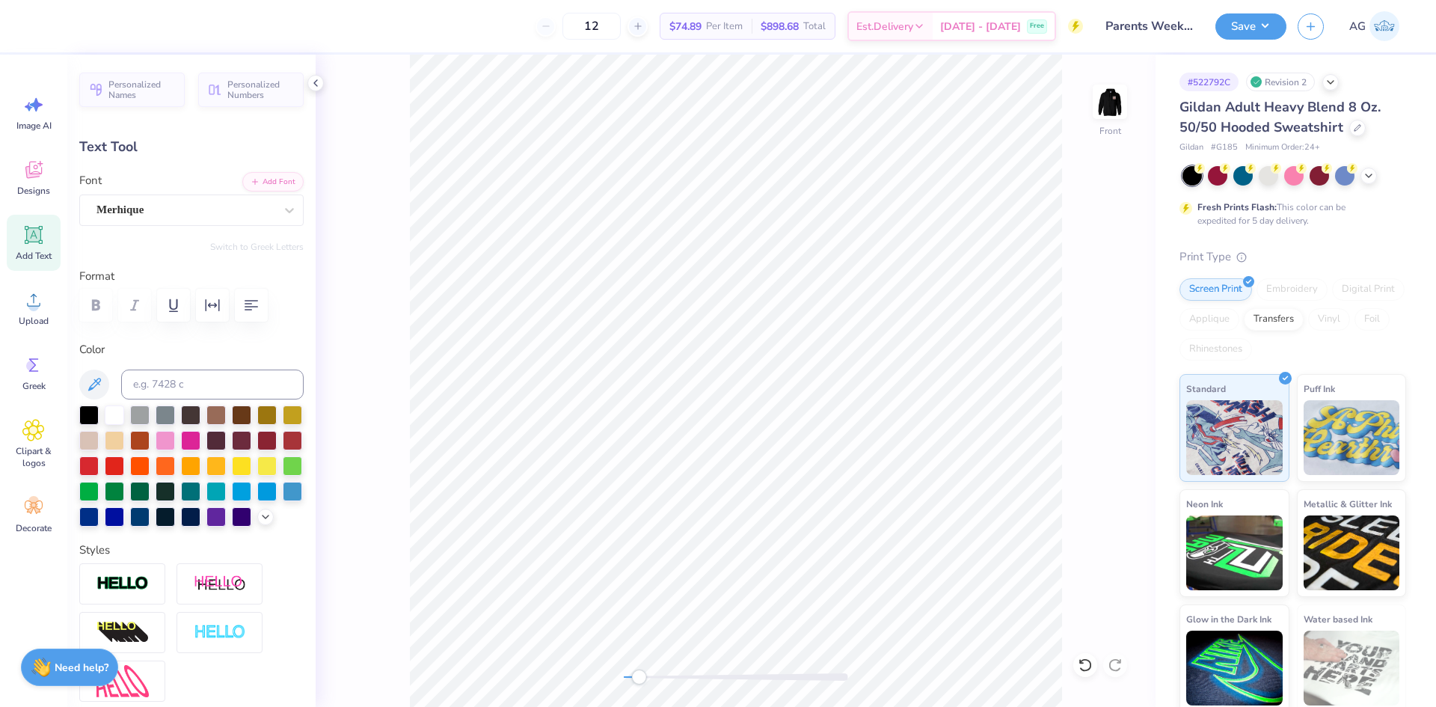
drag, startPoint x: 627, startPoint y: 678, endPoint x: 639, endPoint y: 679, distance: 12.0
click at [639, 679] on div "Accessibility label" at bounding box center [638, 676] width 15 height 15
type input "1.27"
type input "0.48"
type input "7.69"
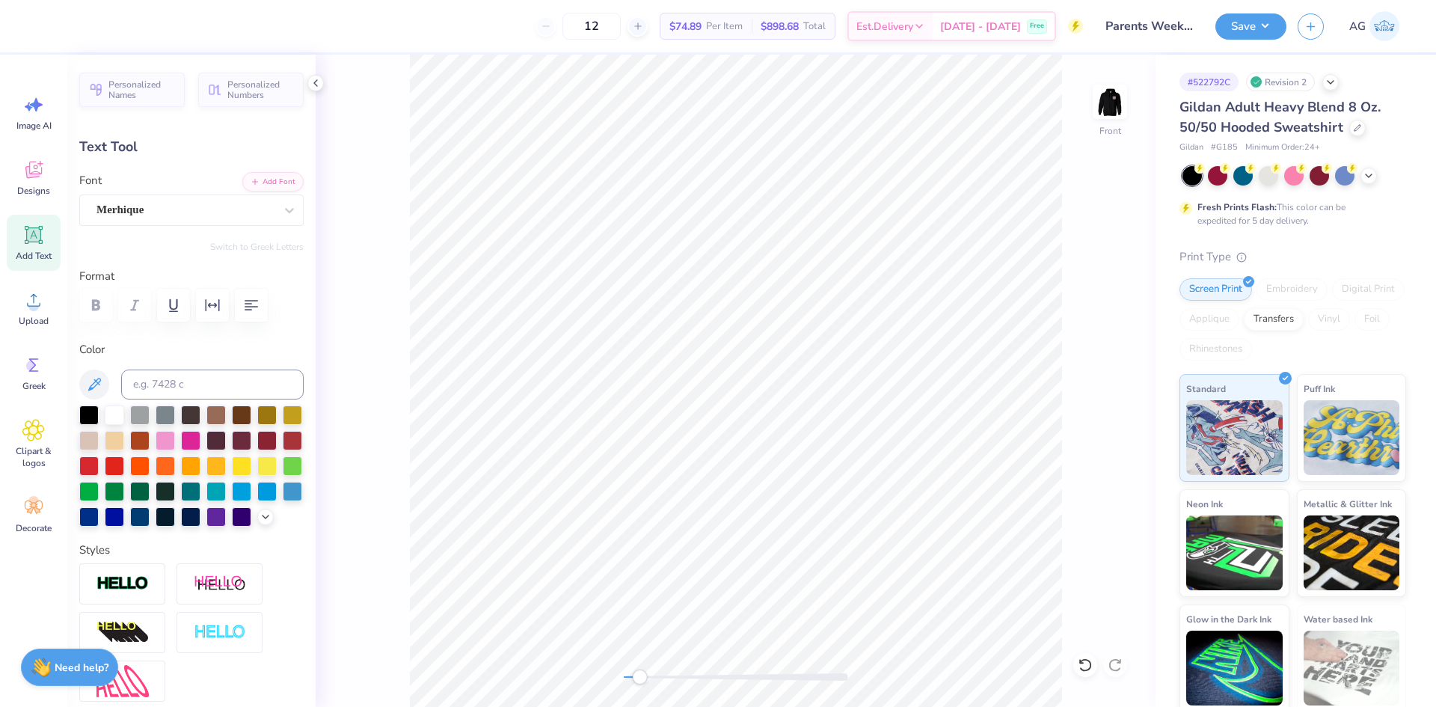
type input "1.41"
type input "0.35"
type input "7.99"
type input "-1.7"
click at [183, 216] on div "Super Dream" at bounding box center [185, 209] width 181 height 23
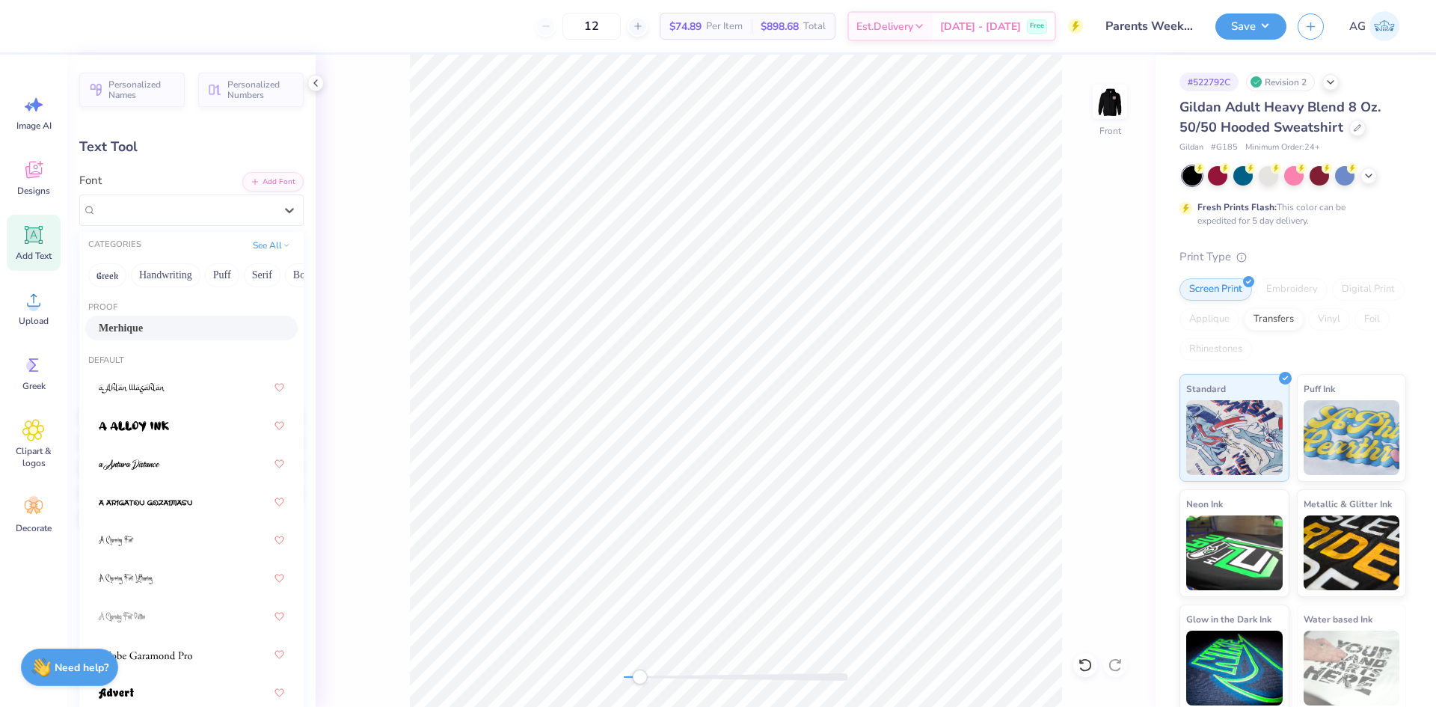
click at [175, 324] on div "Merhique" at bounding box center [191, 328] width 185 height 16
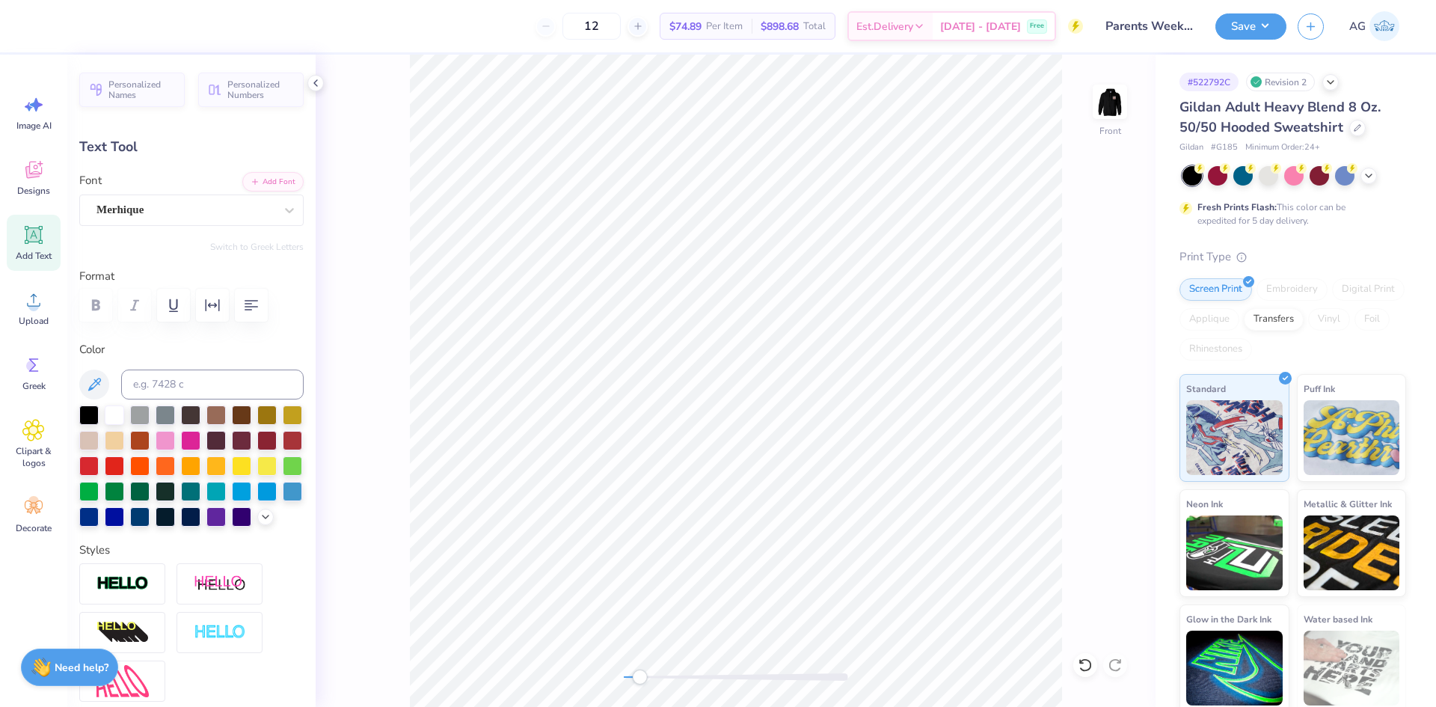
type input "1.56"
type input "0.41"
type input "13.89"
type input "-1.3"
click at [155, 213] on div "Super Dream" at bounding box center [185, 209] width 181 height 23
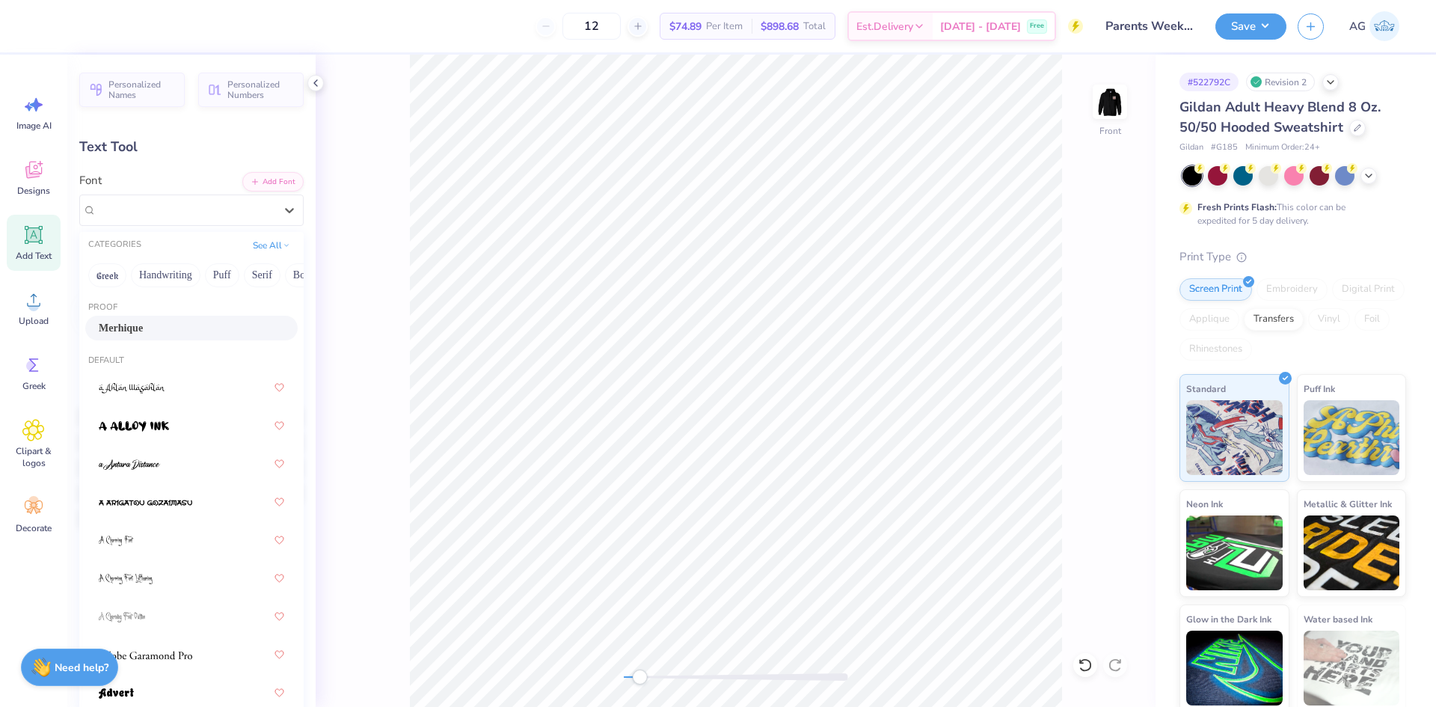
click at [143, 327] on div "Merhique" at bounding box center [191, 328] width 185 height 16
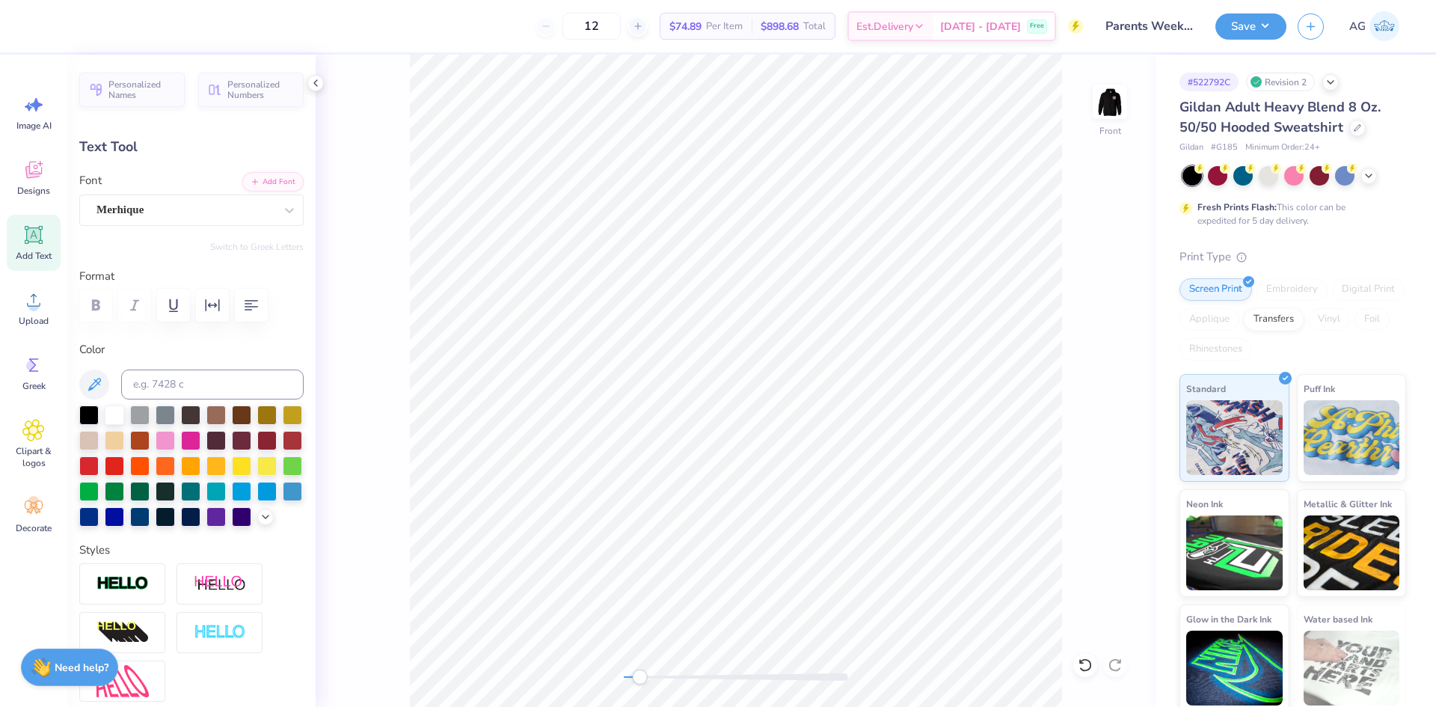
type input "1.54"
type input "13.60"
type input "-2.4"
click at [208, 209] on div "Super Dream" at bounding box center [185, 209] width 181 height 23
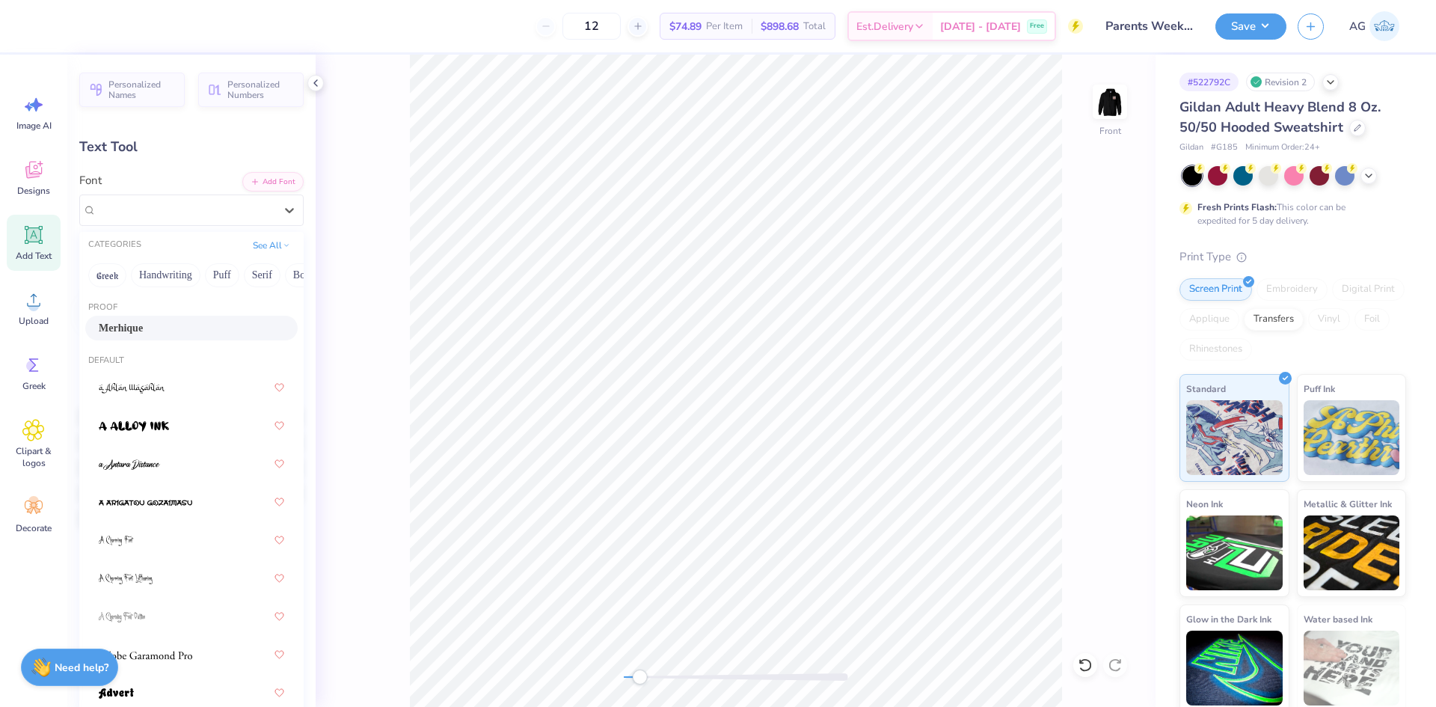
click at [195, 326] on div "Merhique" at bounding box center [191, 328] width 185 height 16
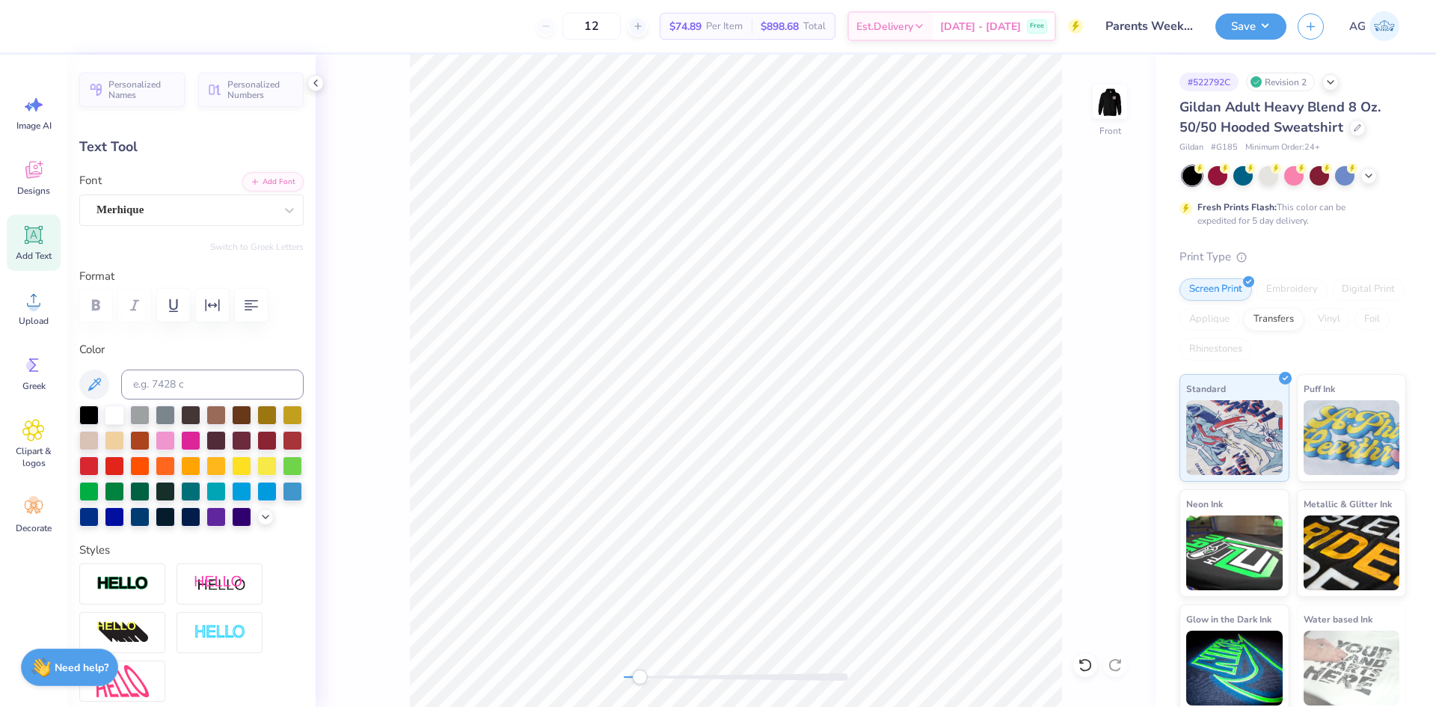
type input "1.49"
type input "19.19"
type input "1.2"
drag, startPoint x: 207, startPoint y: 366, endPoint x: 205, endPoint y: 381, distance: 15.1
click at [207, 366] on div "Color" at bounding box center [191, 433] width 224 height 185
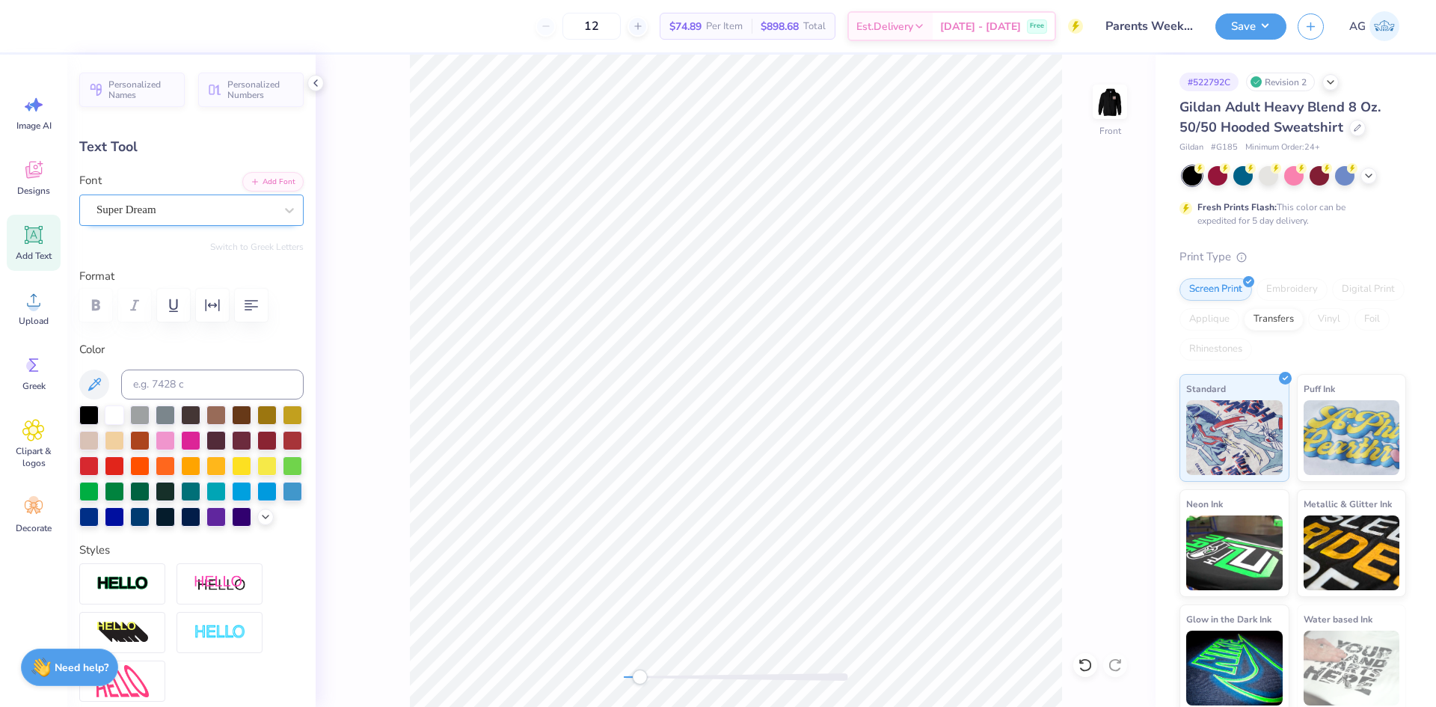
click at [145, 203] on div "Super Dream" at bounding box center [185, 209] width 181 height 23
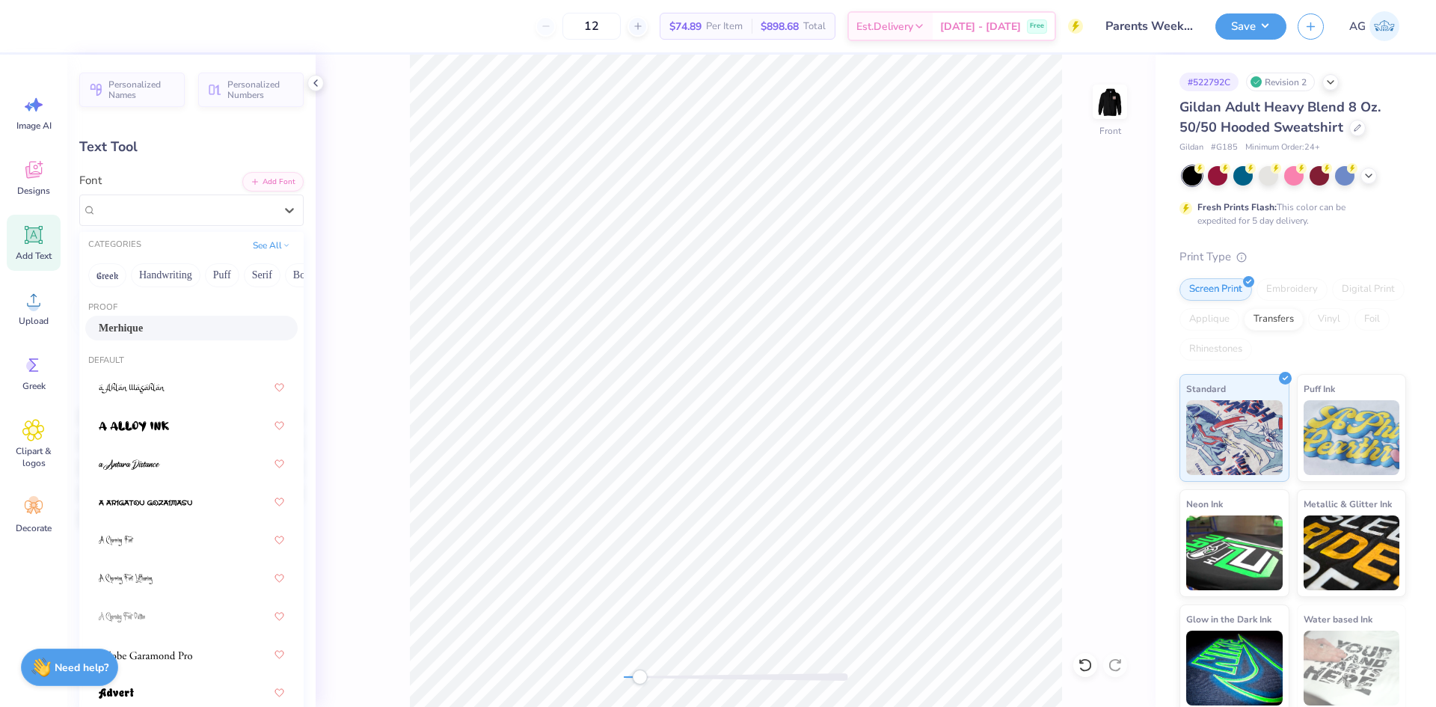
click at [147, 333] on div "Merhique" at bounding box center [191, 328] width 185 height 16
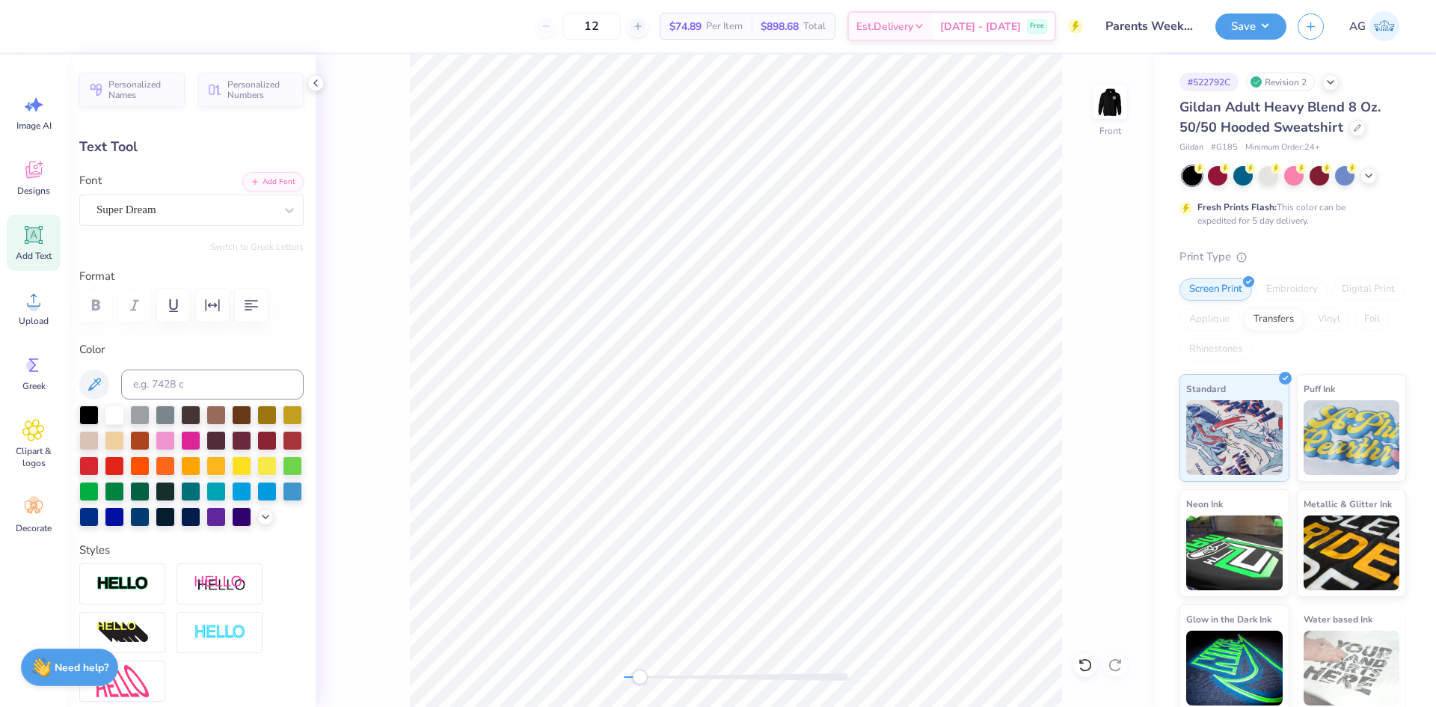
type input "1.51"
type input "0.43"
type input "19.83"
click at [148, 213] on div "Super Dream" at bounding box center [185, 209] width 181 height 23
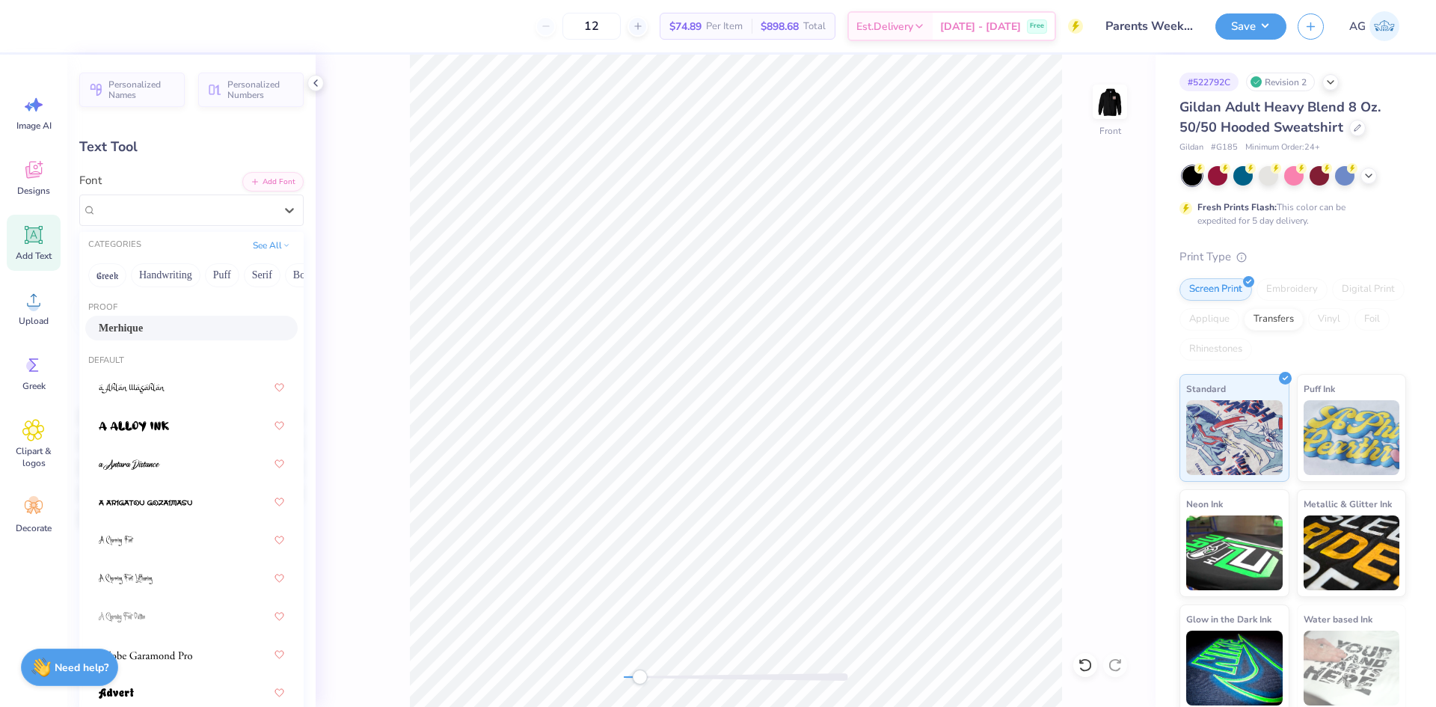
click at [155, 322] on div "Merhique" at bounding box center [191, 328] width 185 height 16
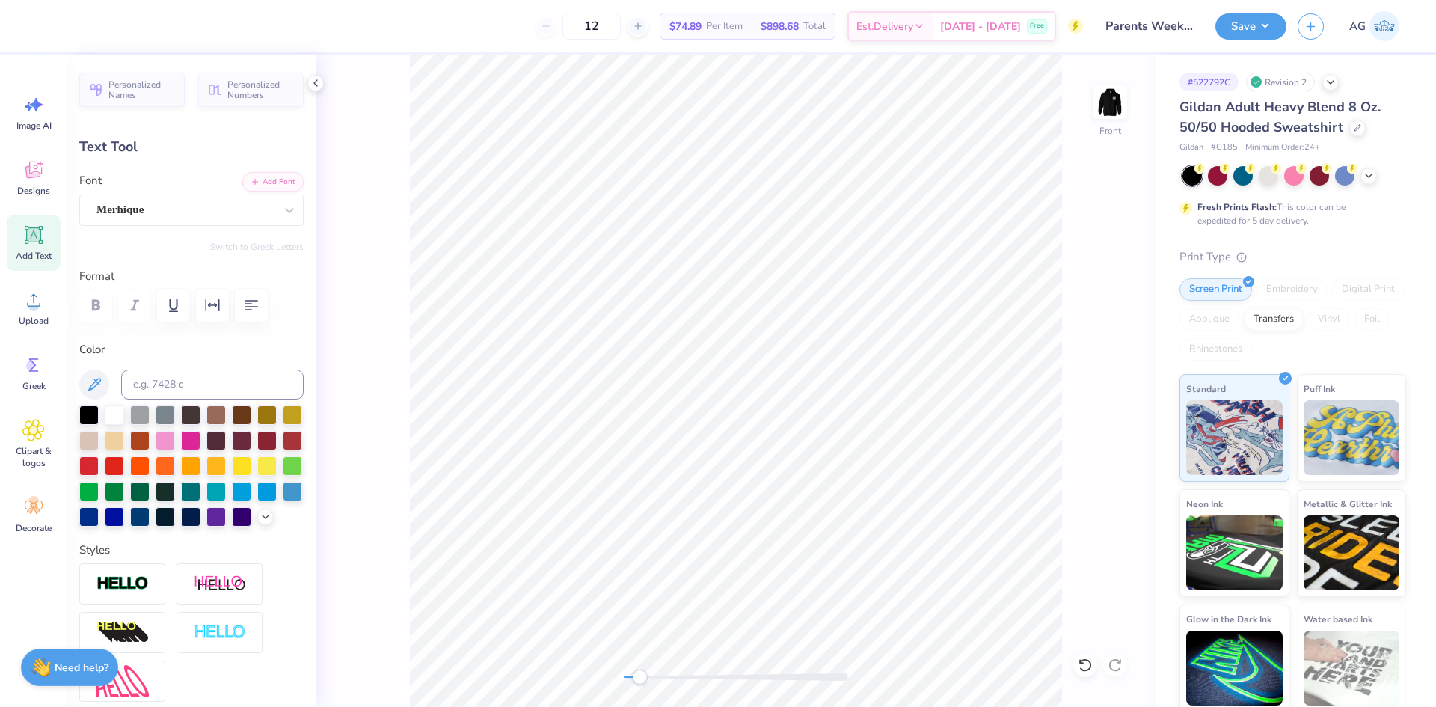
type input "0.0"
click at [643, 675] on div "Front" at bounding box center [736, 381] width 840 height 652
drag, startPoint x: 651, startPoint y: 681, endPoint x: 714, endPoint y: 681, distance: 63.6
click at [714, 681] on div "Accessibility label" at bounding box center [714, 676] width 15 height 15
drag, startPoint x: 722, startPoint y: 681, endPoint x: 664, endPoint y: 683, distance: 57.6
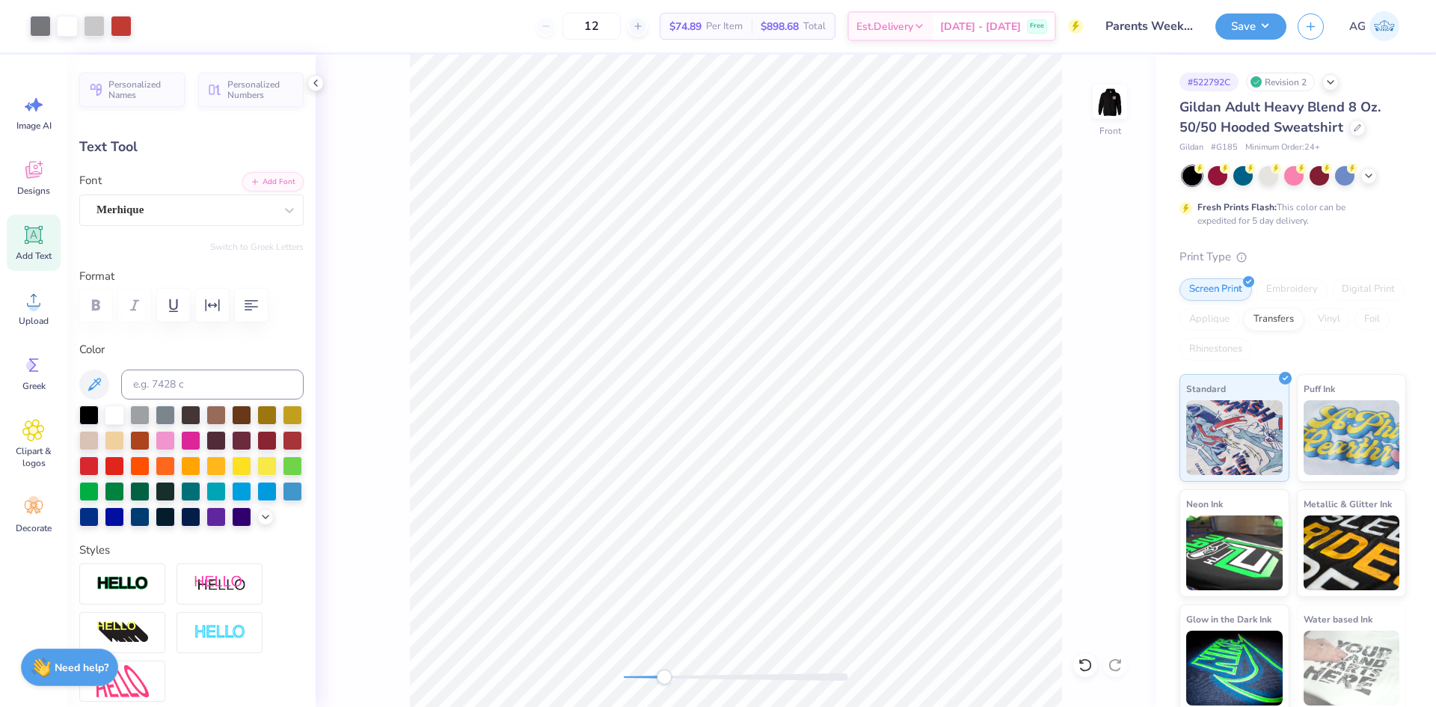
click at [664, 683] on div at bounding box center [736, 676] width 224 height 15
drag, startPoint x: 663, startPoint y: 680, endPoint x: 642, endPoint y: 677, distance: 20.4
click at [642, 677] on div "Accessibility label" at bounding box center [642, 676] width 15 height 15
click at [1081, 636] on div "Front" at bounding box center [736, 381] width 840 height 652
drag, startPoint x: 642, startPoint y: 675, endPoint x: 795, endPoint y: 675, distance: 153.3
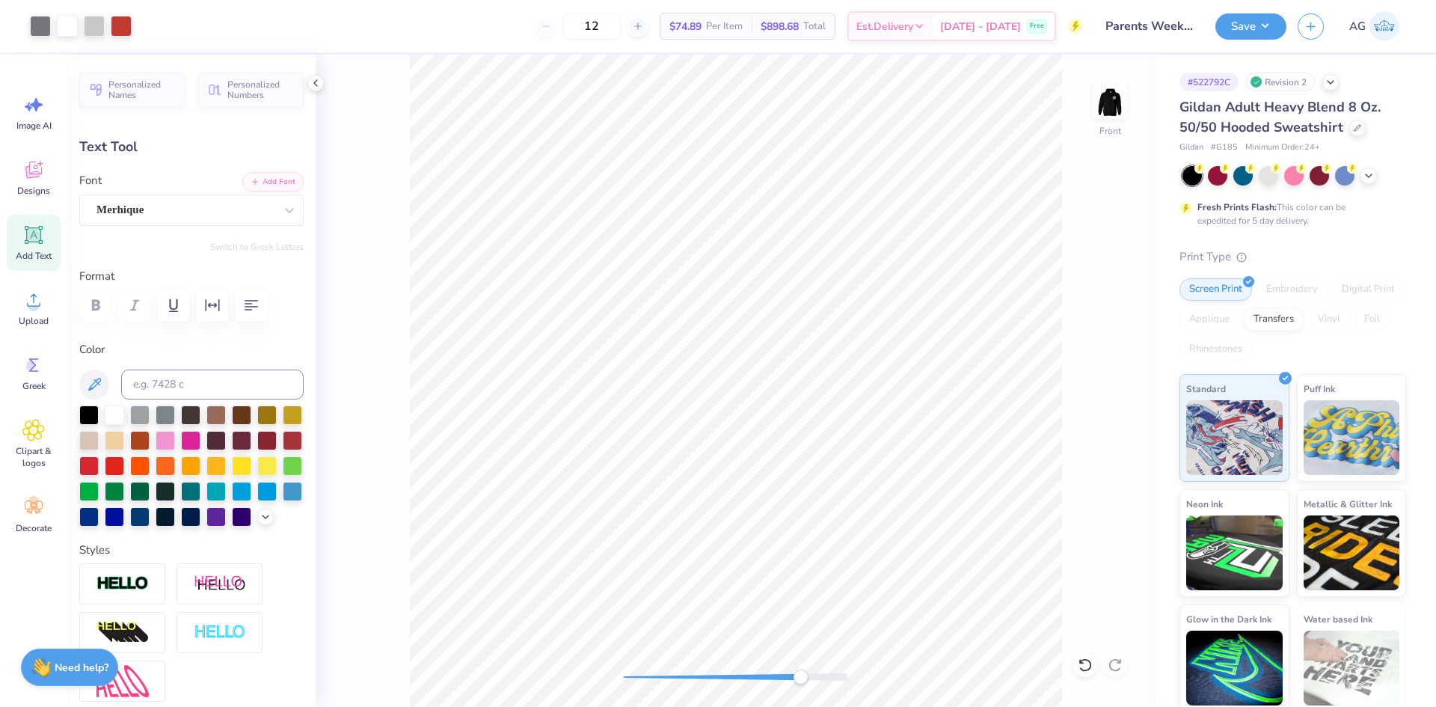
click at [799, 681] on div "Accessibility label" at bounding box center [800, 676] width 15 height 15
drag, startPoint x: 802, startPoint y: 679, endPoint x: 678, endPoint y: 672, distance: 123.6
click at [678, 672] on div "Accessibility label" at bounding box center [681, 676] width 15 height 15
click at [580, 670] on div "Front" at bounding box center [736, 381] width 840 height 652
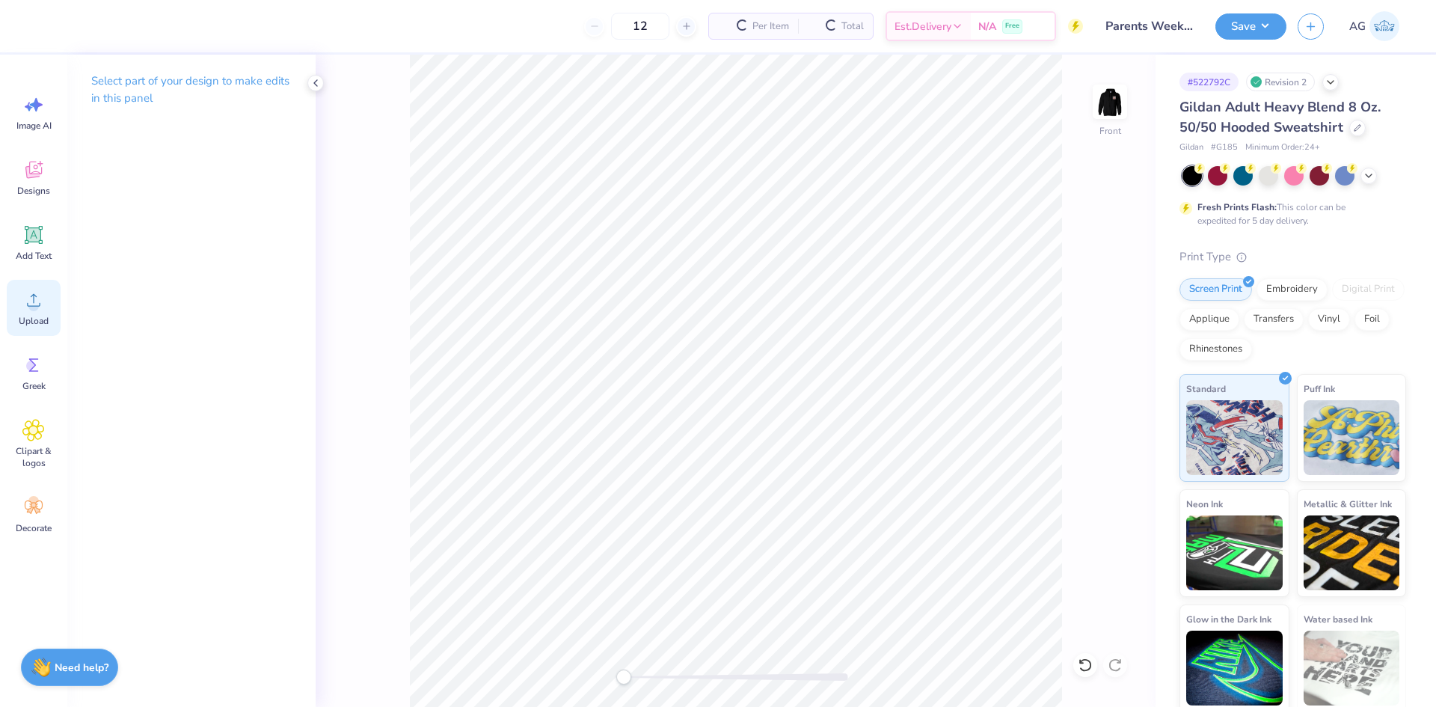
click at [31, 315] on span "Upload" at bounding box center [34, 321] width 30 height 12
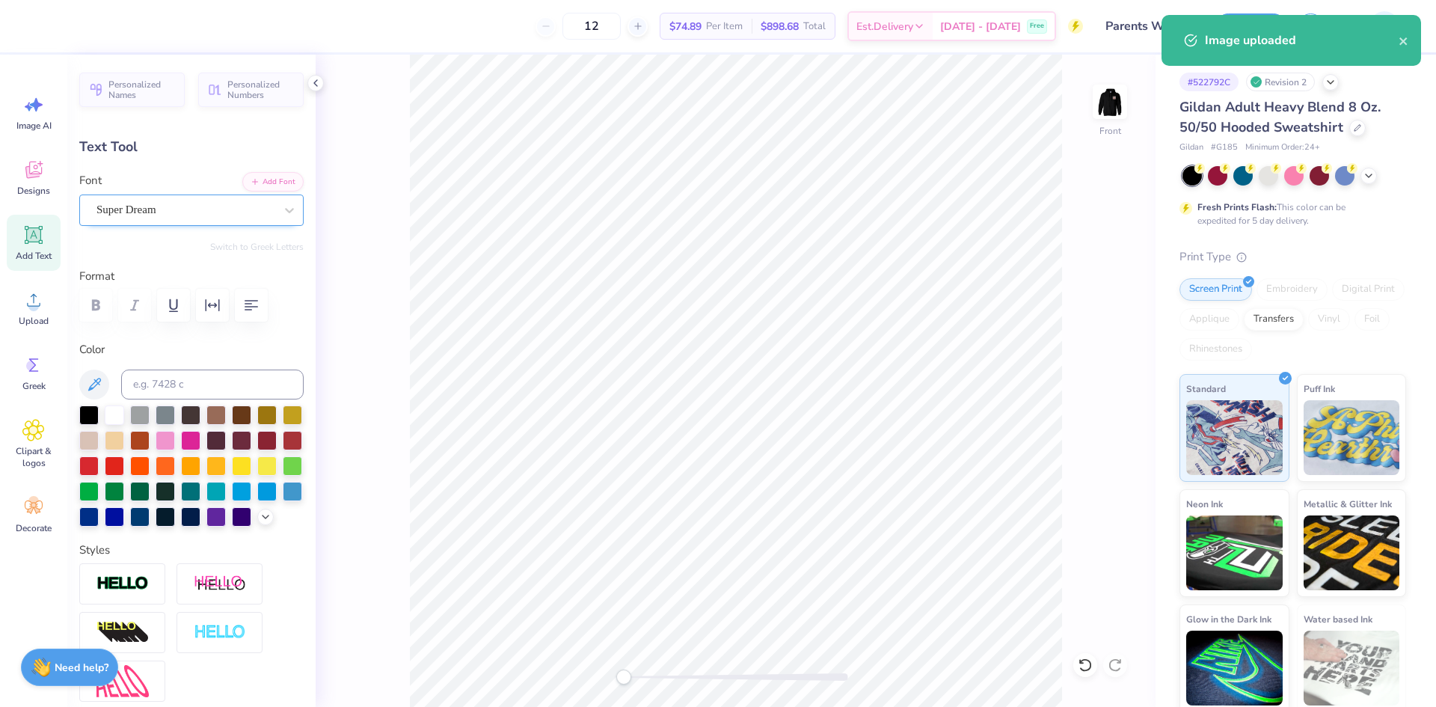
click at [193, 203] on div "Super Dream" at bounding box center [185, 209] width 181 height 23
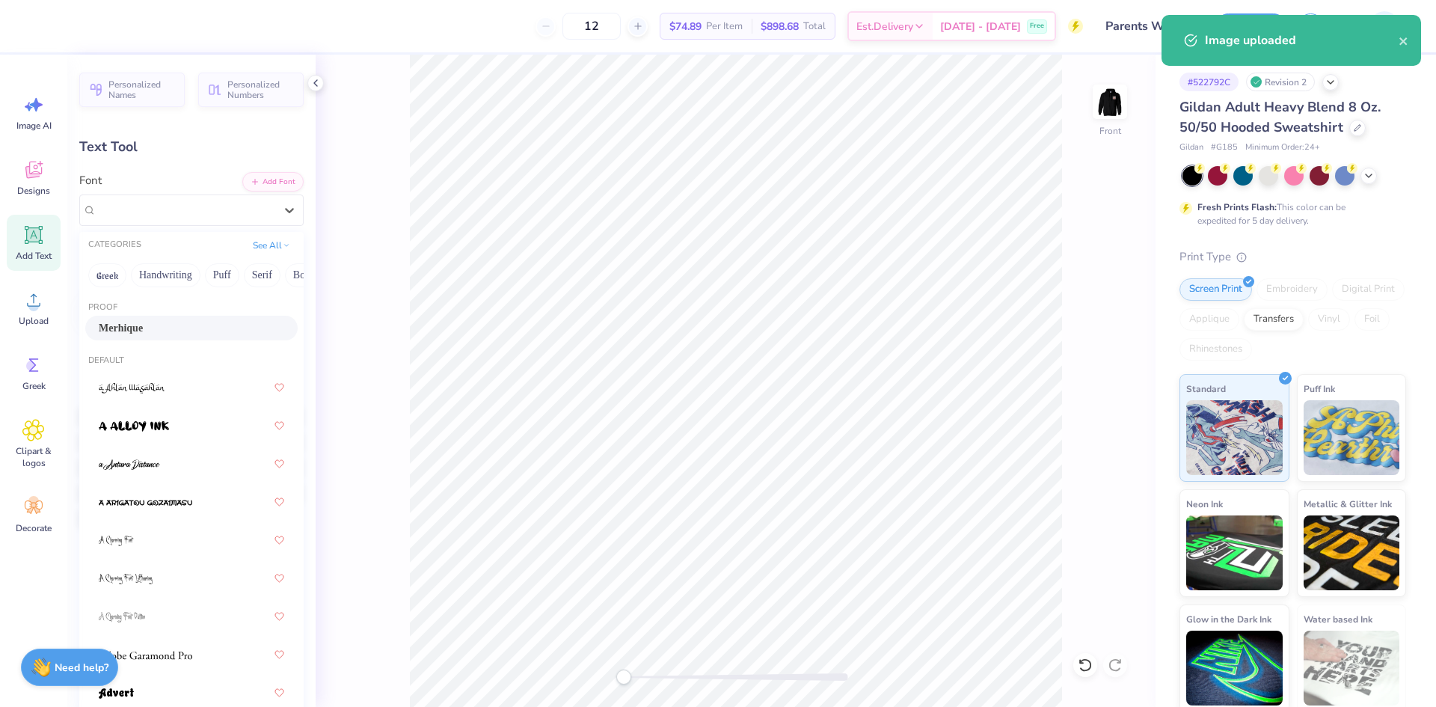
click at [159, 316] on div "Merhique" at bounding box center [191, 328] width 212 height 25
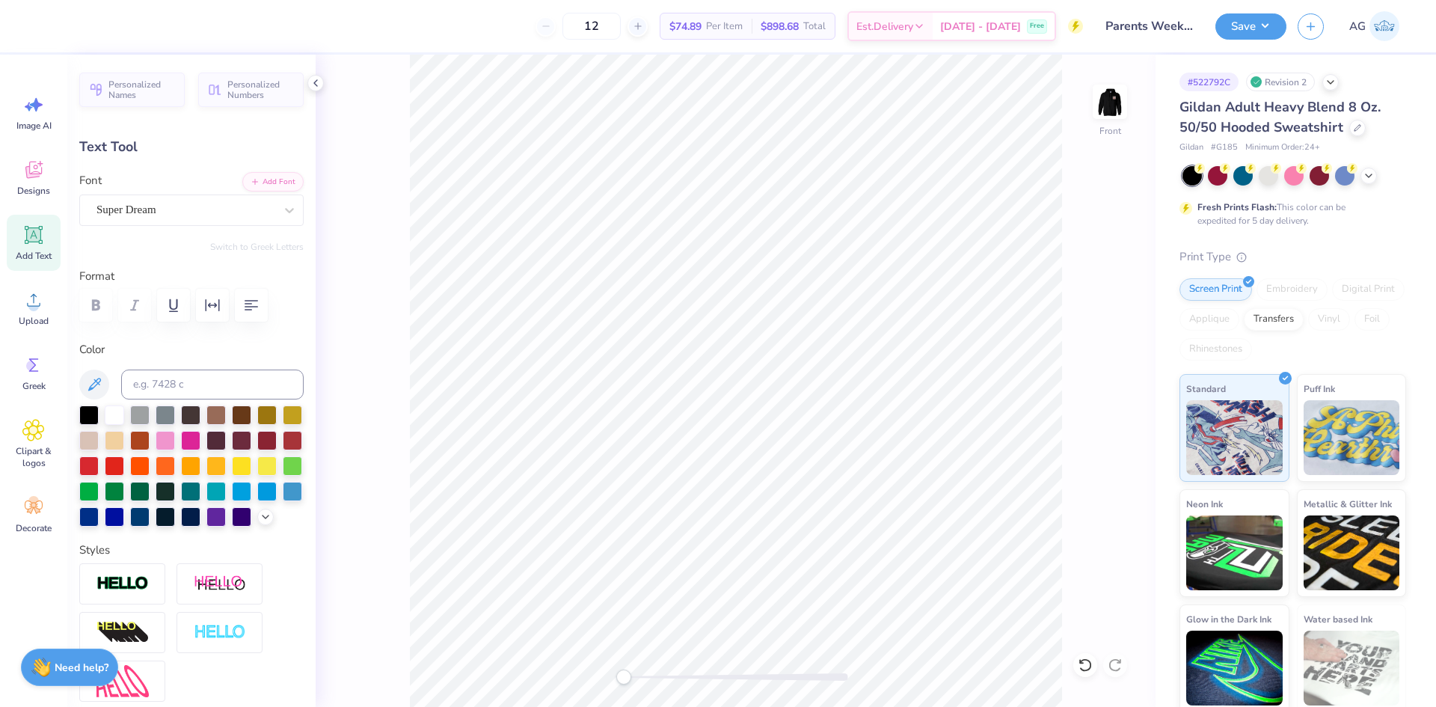
type input "1.41"
type input "0.35"
type input "7.99"
click at [147, 211] on div "Super Dream" at bounding box center [185, 209] width 181 height 23
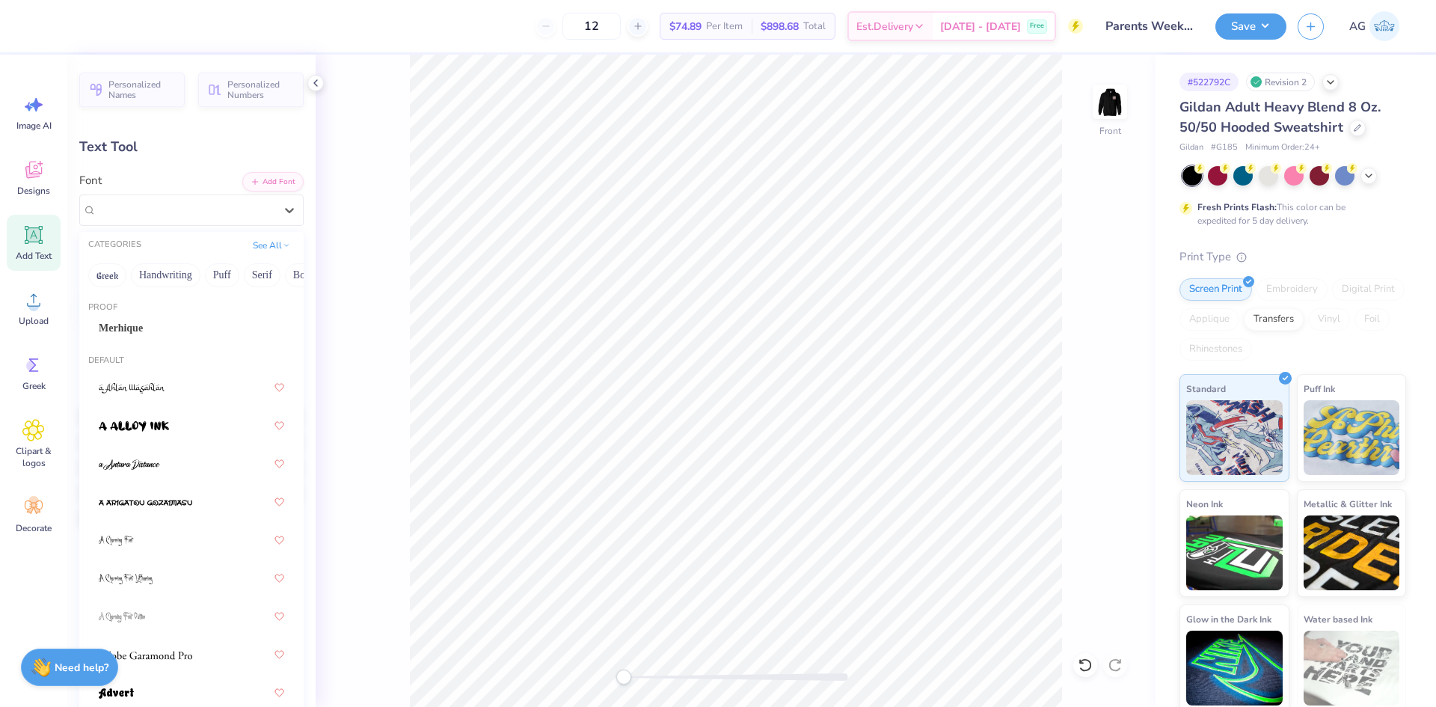
drag, startPoint x: 168, startPoint y: 286, endPoint x: 166, endPoint y: 304, distance: 18.0
click at [167, 304] on div "CATEGORIES See All Greek Handwriting Puff Serif Bold Calligraphy Retro Sans Ser…" at bounding box center [191, 486] width 224 height 508
click at [166, 322] on div "Merhique" at bounding box center [191, 328] width 185 height 16
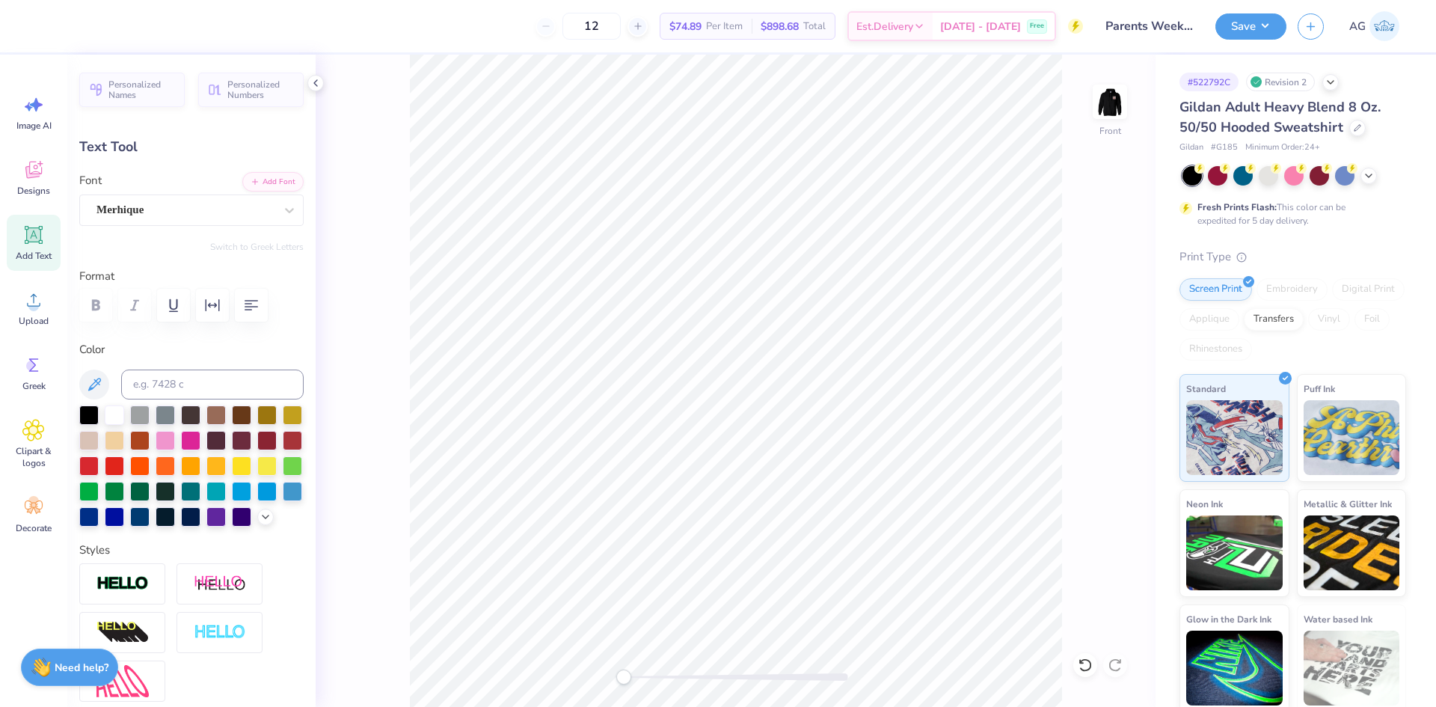
type input "0.0"
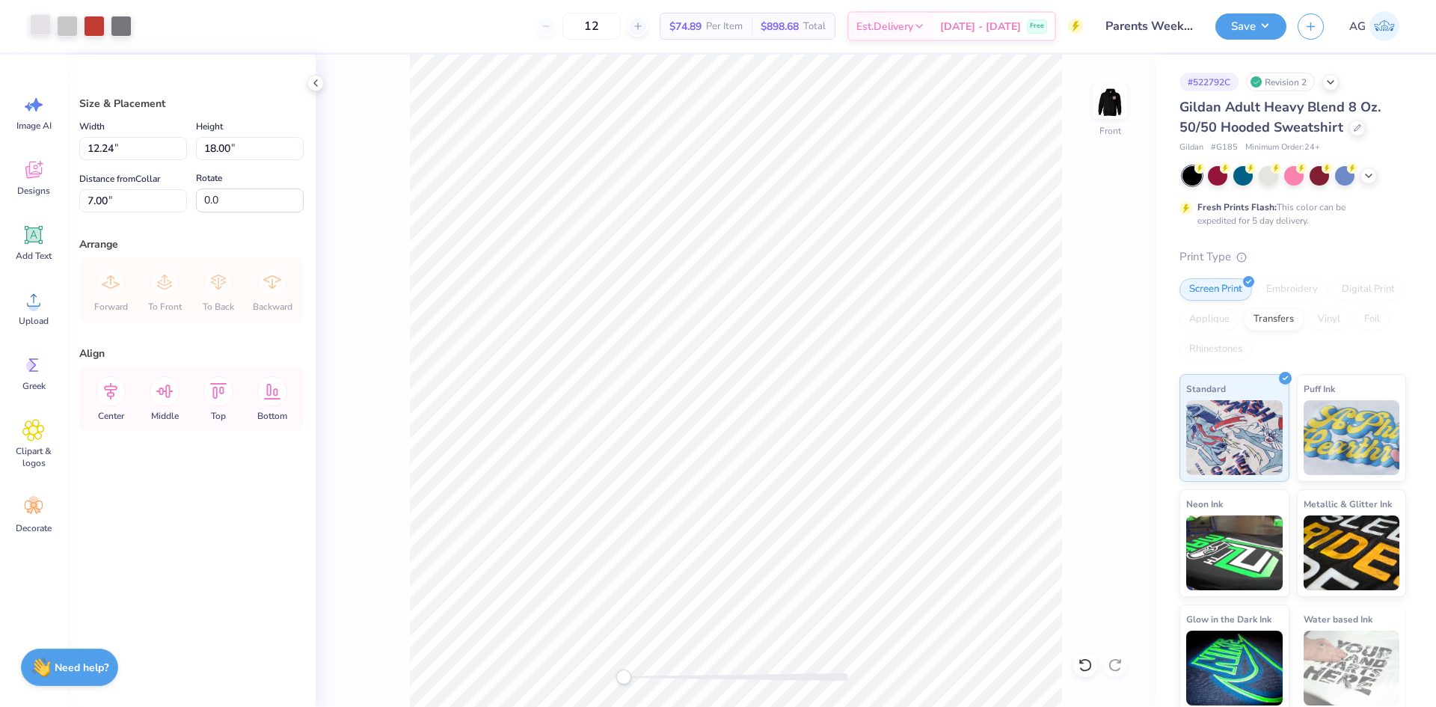
click at [49, 29] on div at bounding box center [40, 24] width 21 height 21
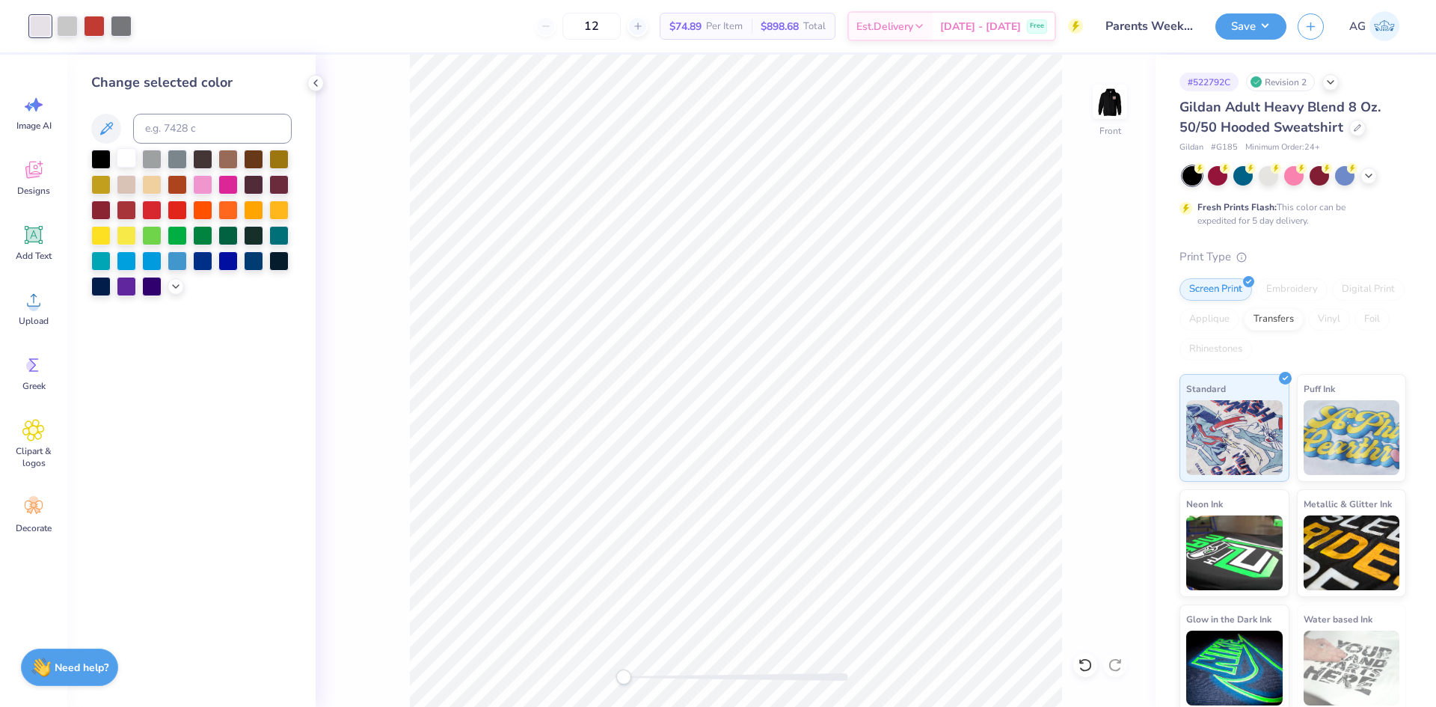
click at [126, 162] on div at bounding box center [126, 157] width 19 height 19
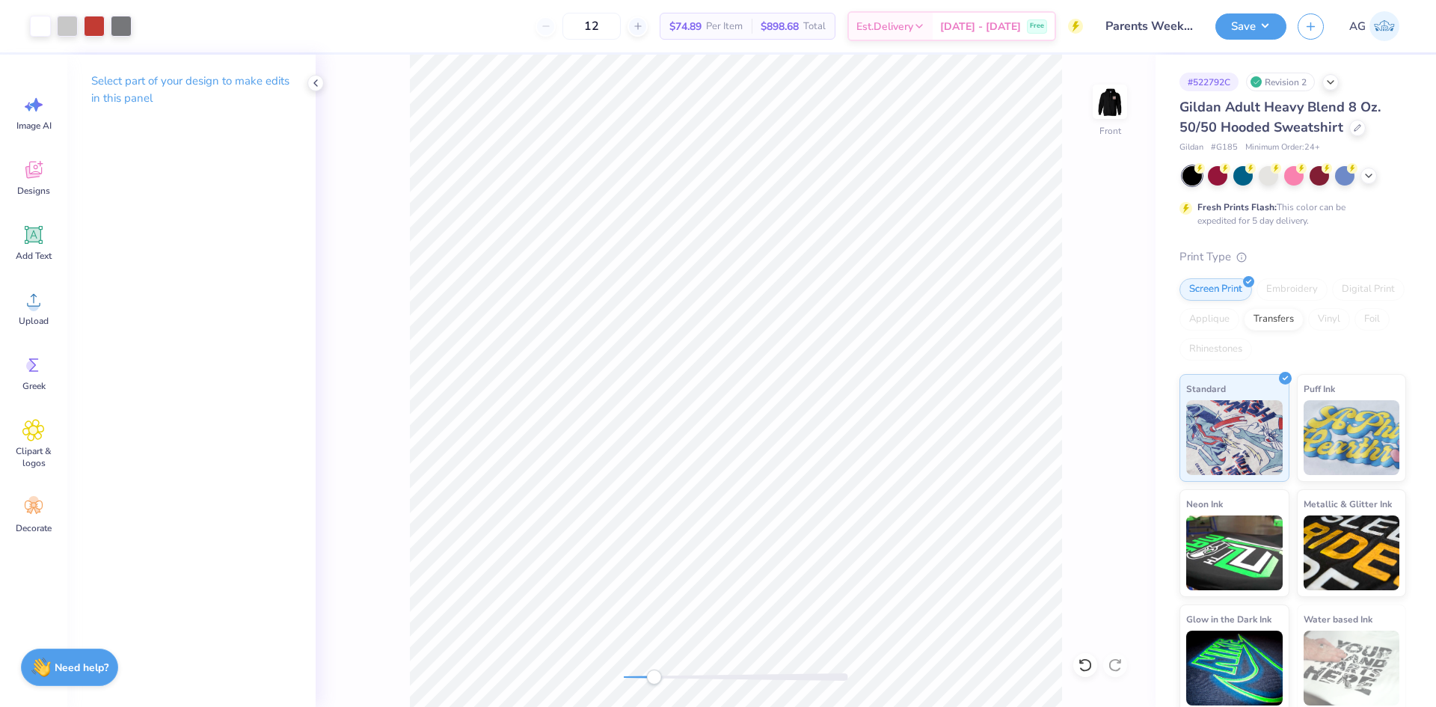
drag, startPoint x: 641, startPoint y: 677, endPoint x: 654, endPoint y: 676, distance: 12.7
click at [654, 676] on div at bounding box center [736, 676] width 224 height 7
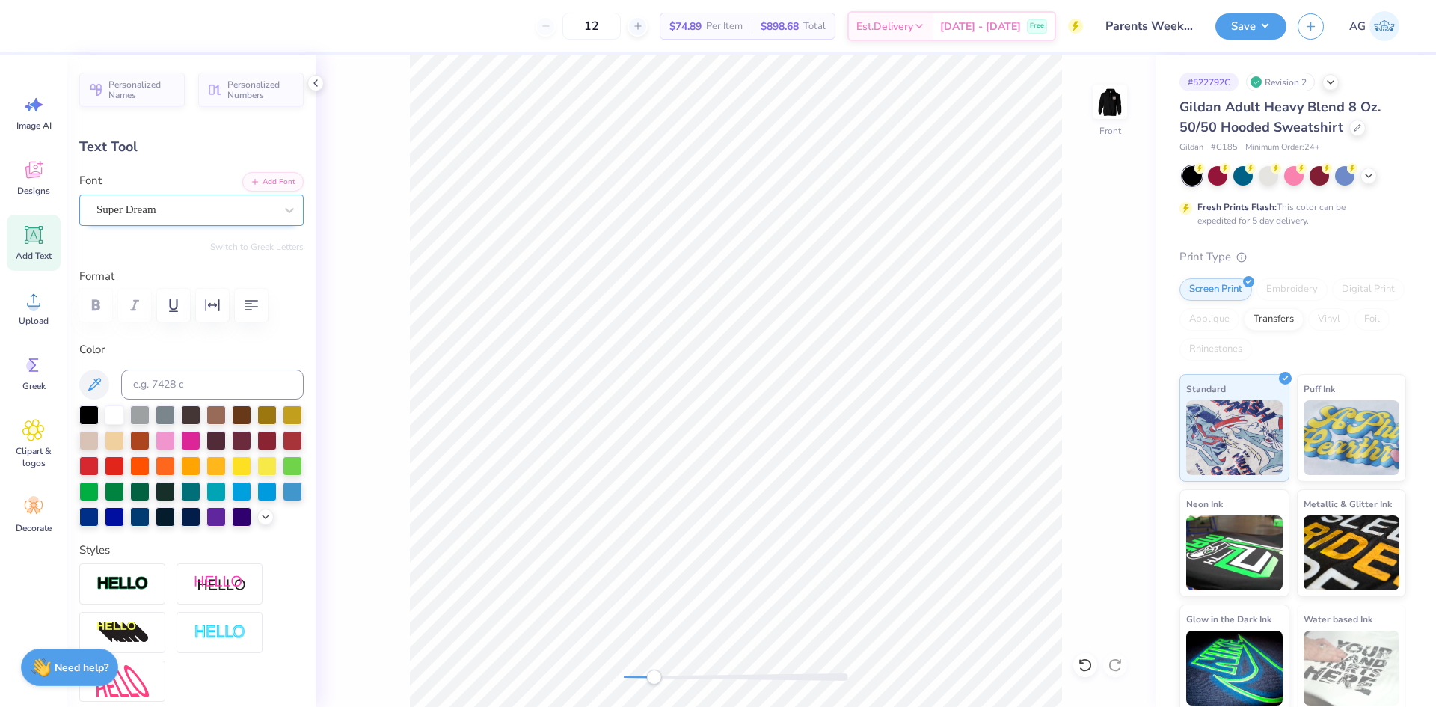
click at [135, 218] on div at bounding box center [185, 210] width 178 height 20
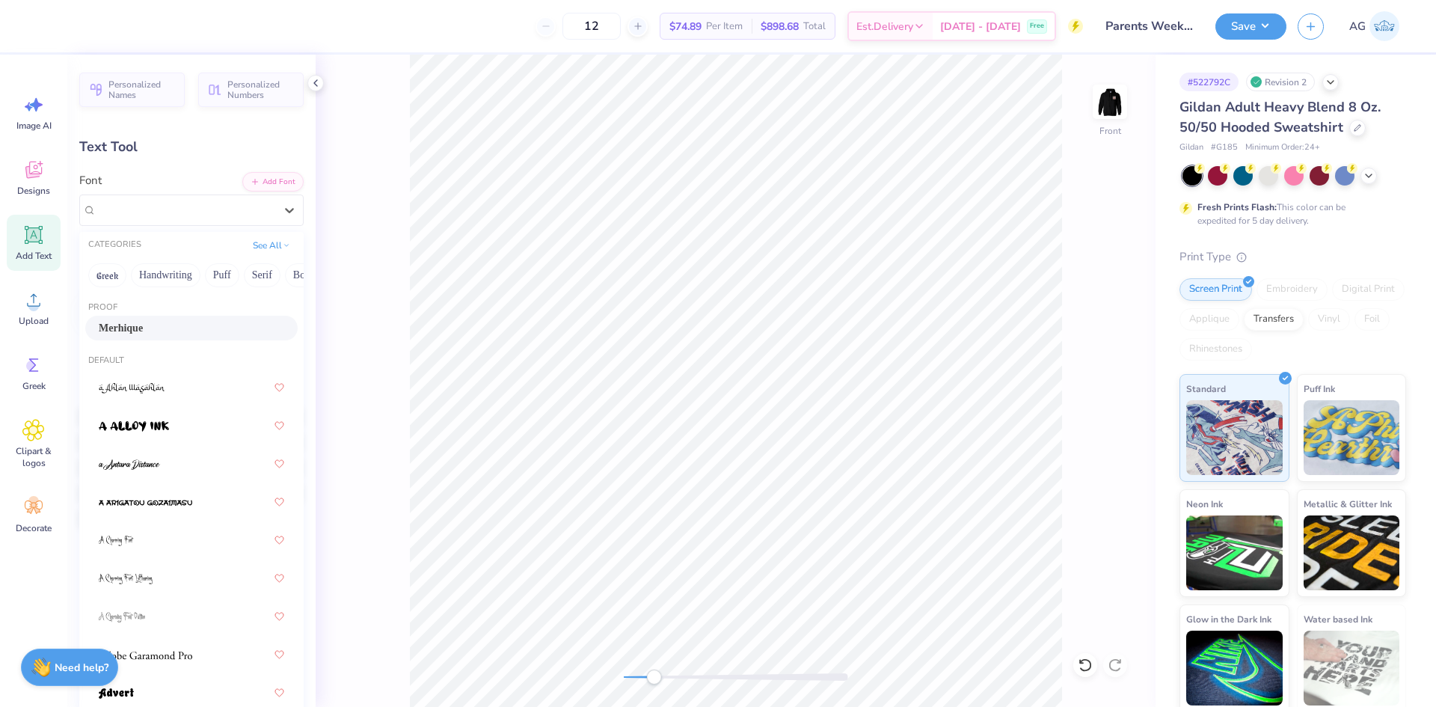
click at [156, 325] on div "Merhique" at bounding box center [191, 328] width 185 height 16
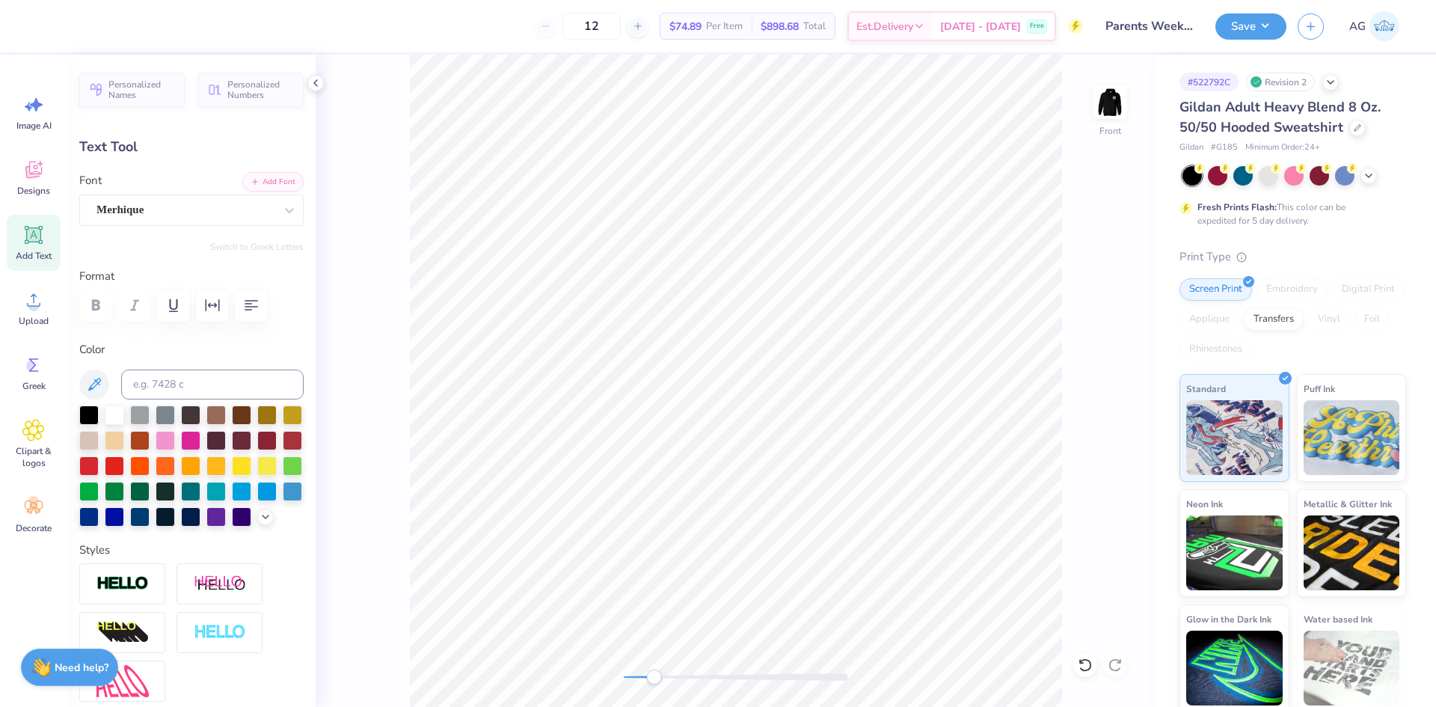
type input "1.38"
type input "0.52"
type input "7.72"
type input "1.9"
type input "1.32"
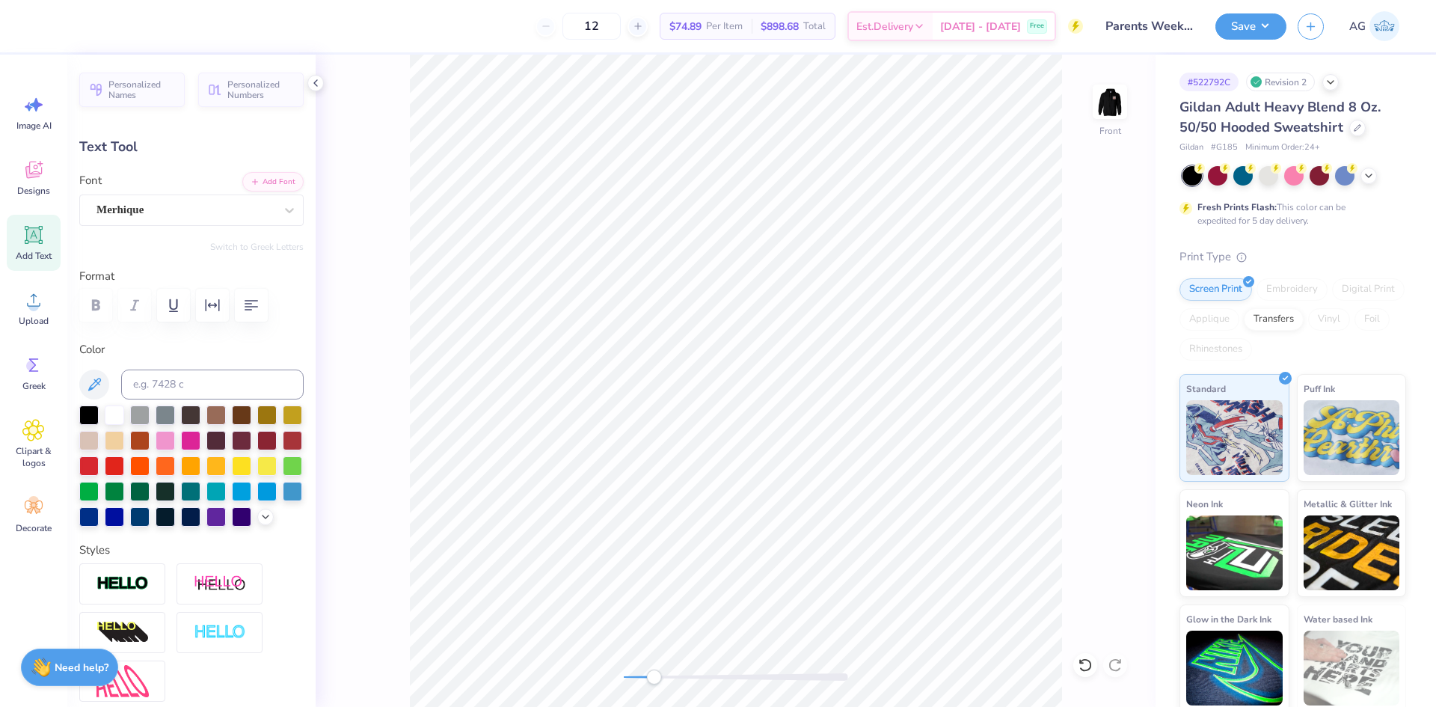
type input "0.48"
type input "13.88"
type input "-1.3"
type input "1.24"
type input "0.45"
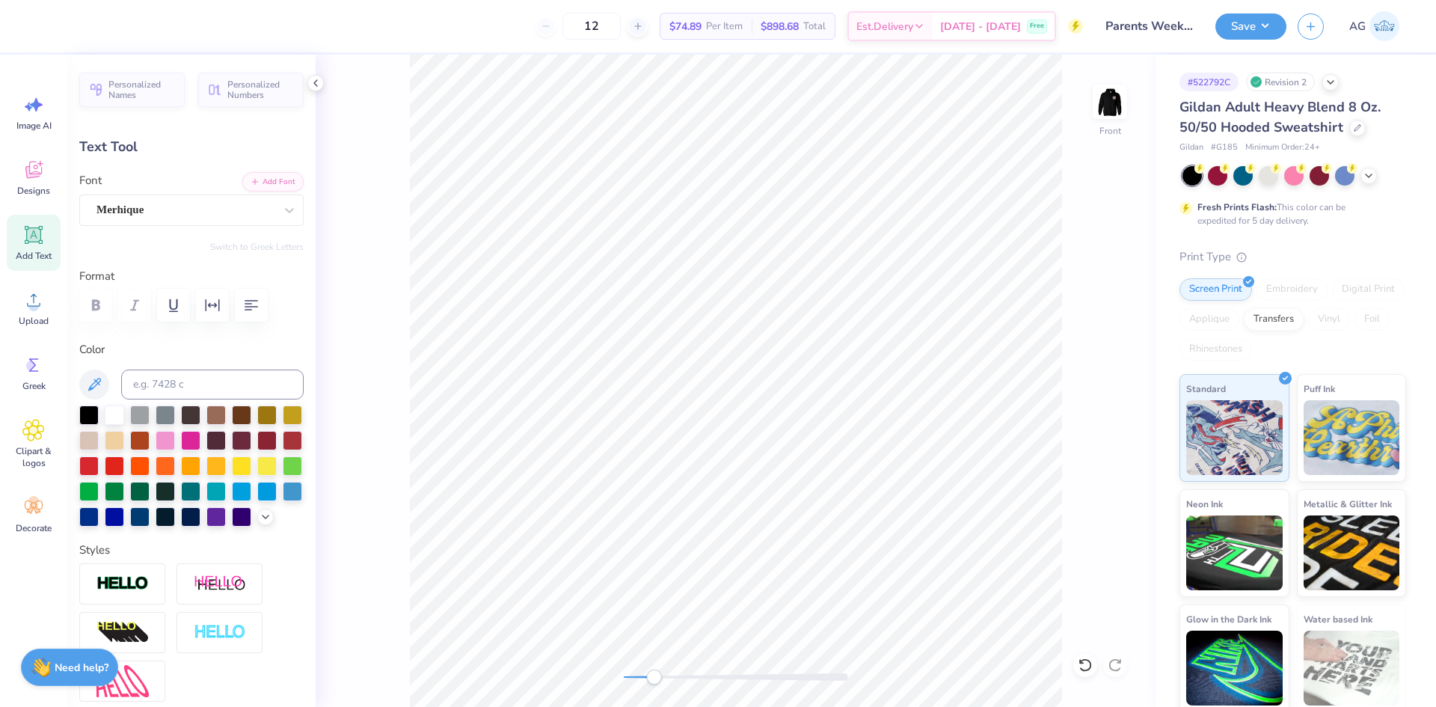
type input "1.54"
type input "0.41"
type input "13.60"
type input "-2.4"
click at [162, 205] on div "Super Dream" at bounding box center [185, 209] width 181 height 23
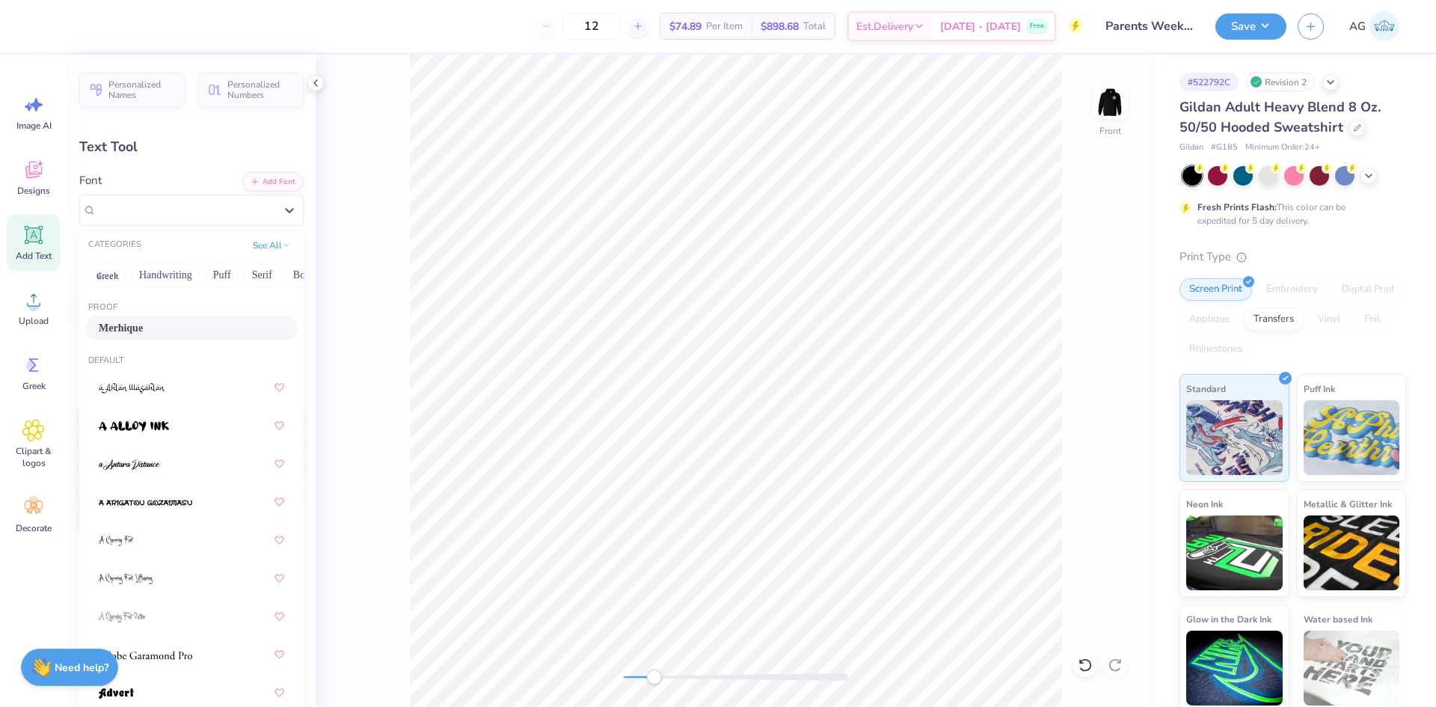
click at [195, 334] on div "Merhique" at bounding box center [191, 328] width 185 height 16
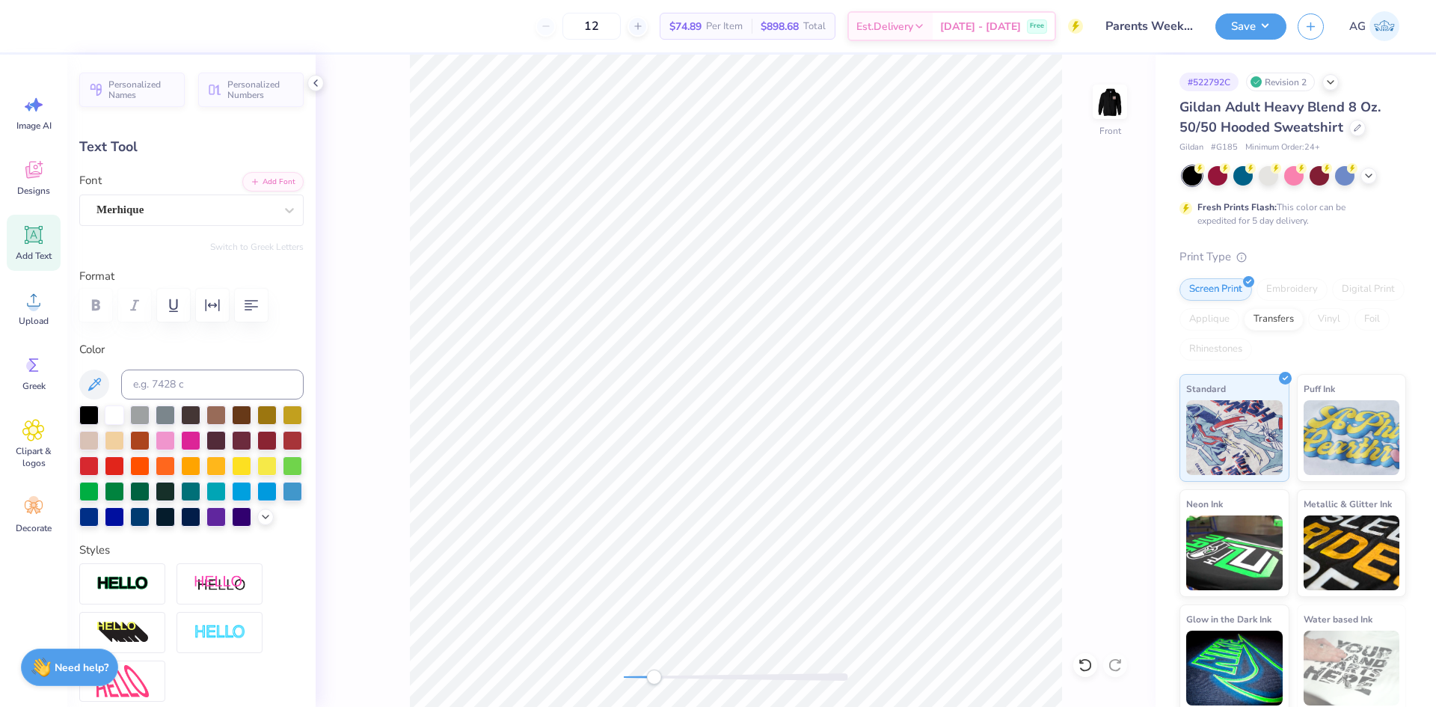
type input "1.21"
type input "0.40"
type input "7.99"
type input "-1.7"
type input "1.29"
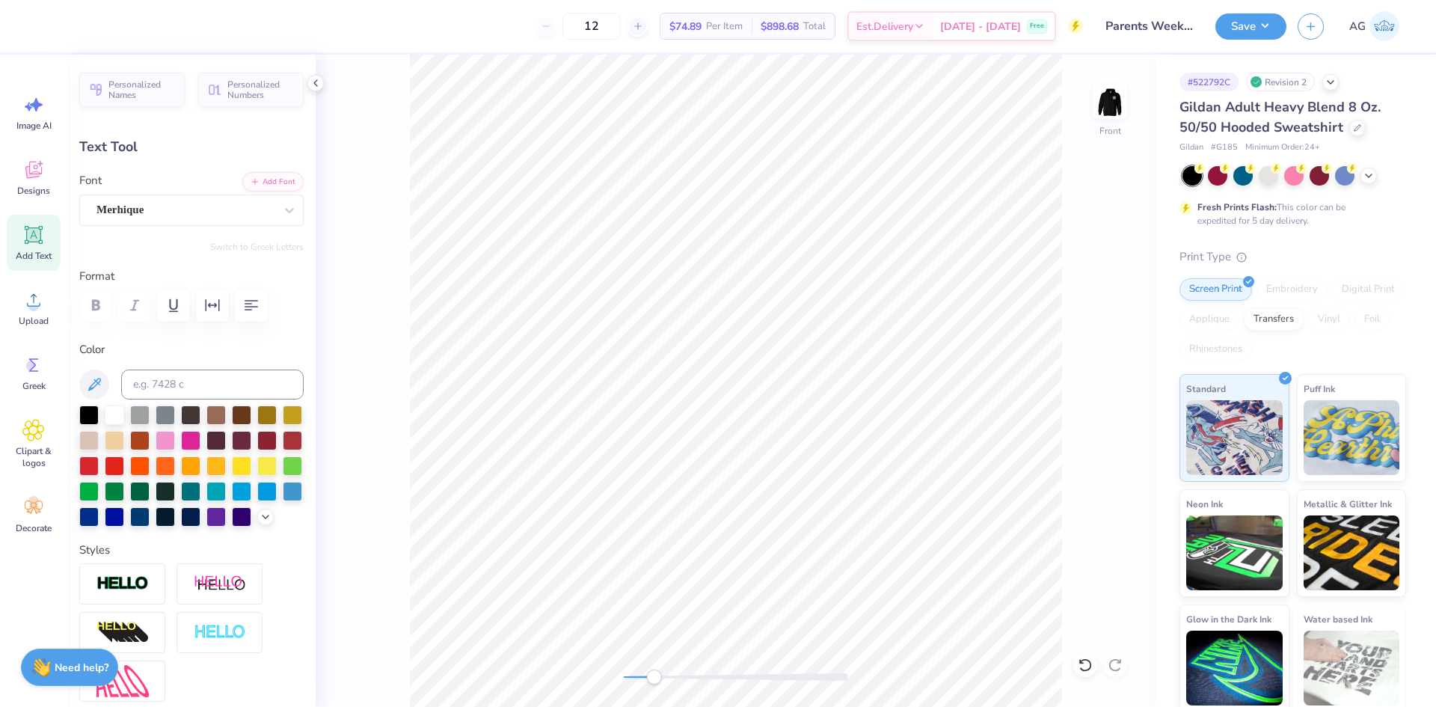
type input "0.44"
type input "13.60"
type input "0.0"
type input "1.49"
type input "0.41"
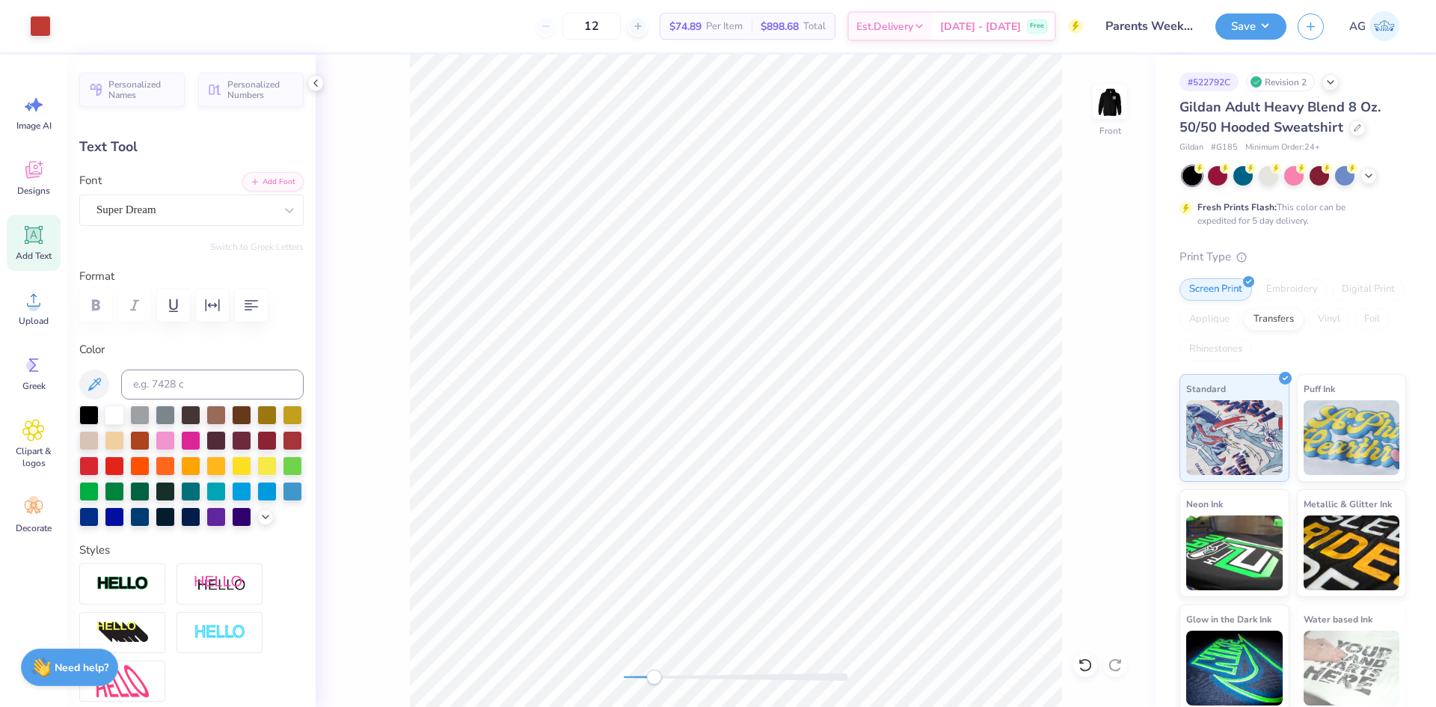
type input "19.19"
type input "1.2"
click at [150, 213] on div "Super Dream" at bounding box center [185, 209] width 181 height 23
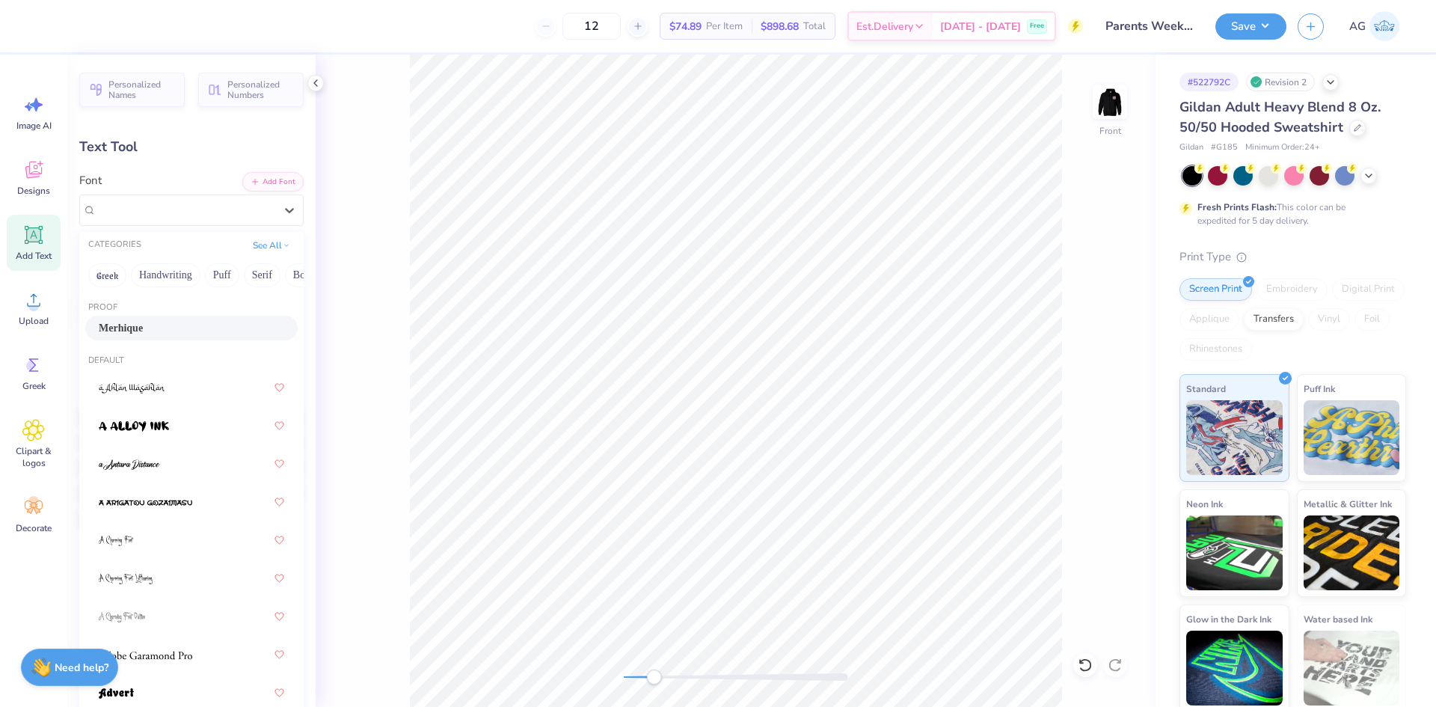
click at [153, 322] on div "Merhique" at bounding box center [191, 328] width 185 height 16
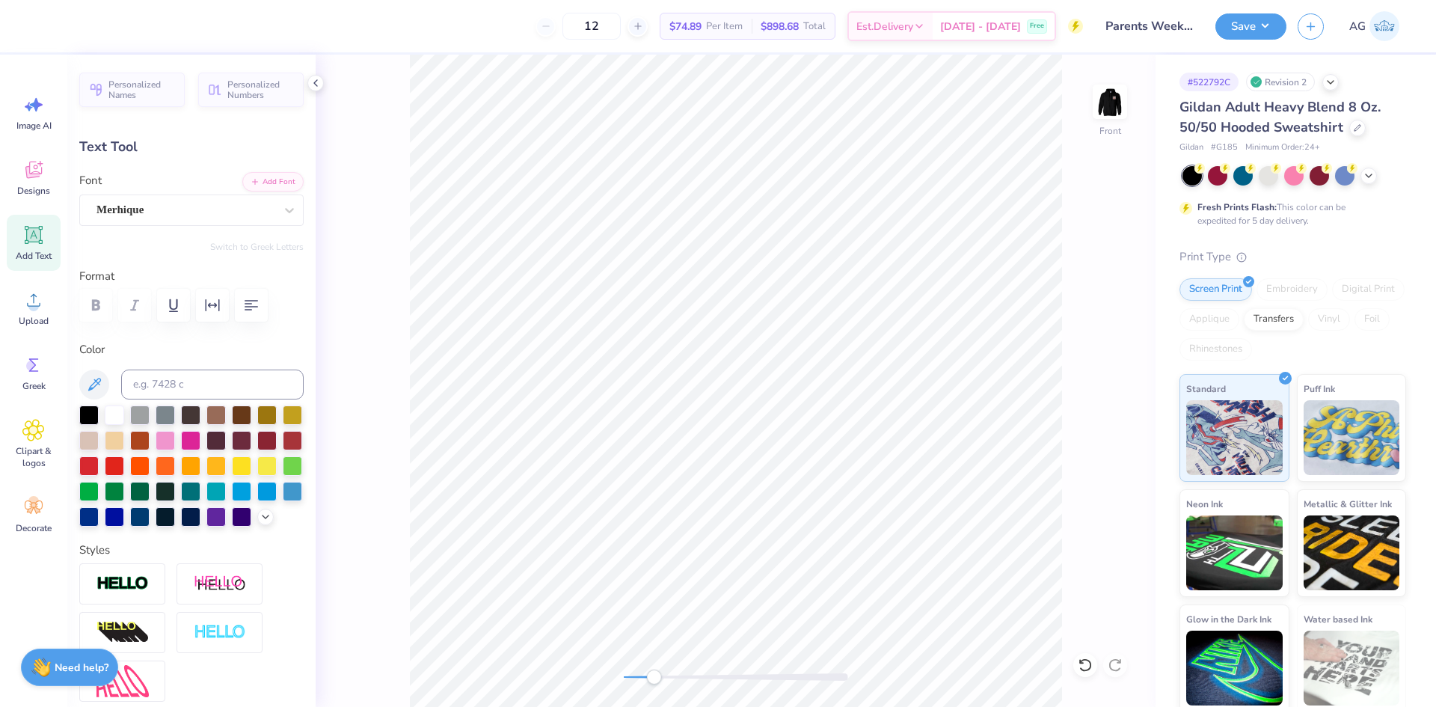
type input "1.51"
type input "0.43"
type input "19.83"
click at [199, 213] on div "Super Dream" at bounding box center [185, 209] width 181 height 23
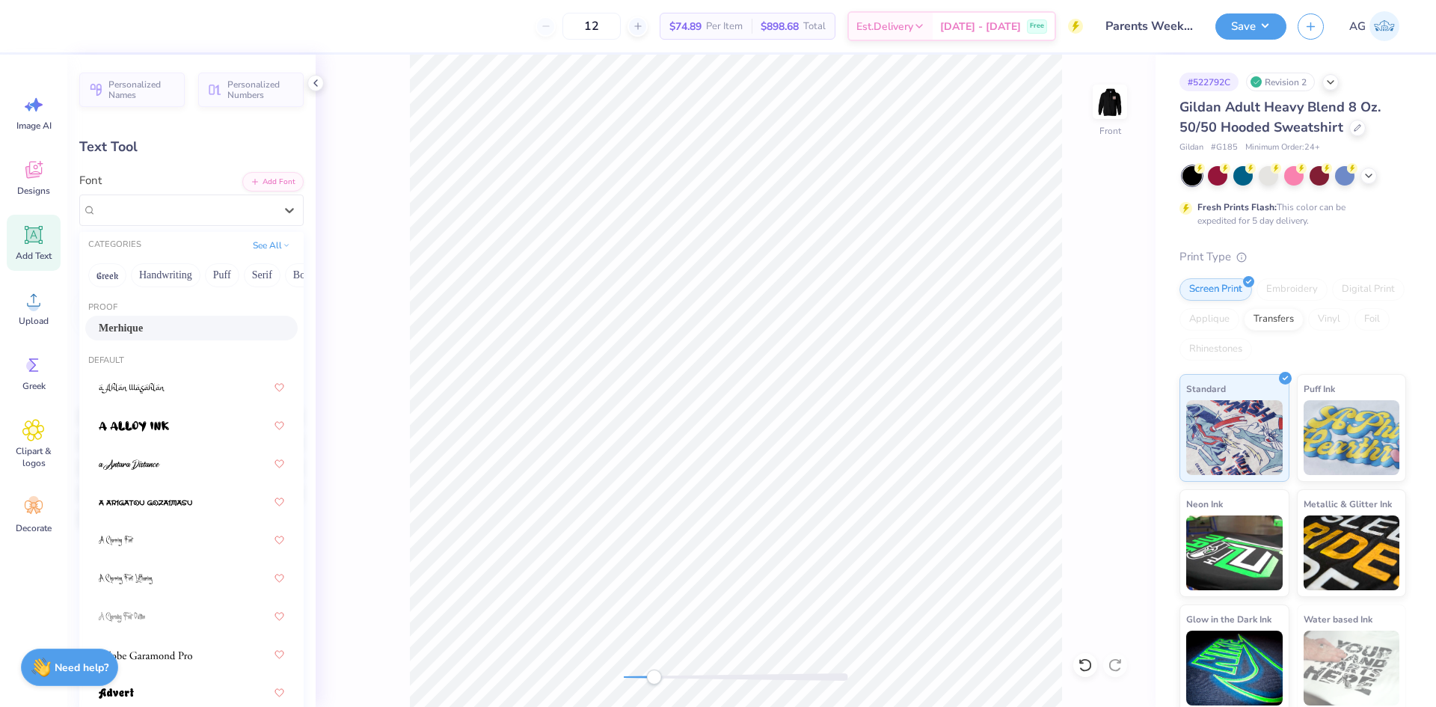
click at [185, 328] on div "Merhique" at bounding box center [191, 328] width 185 height 16
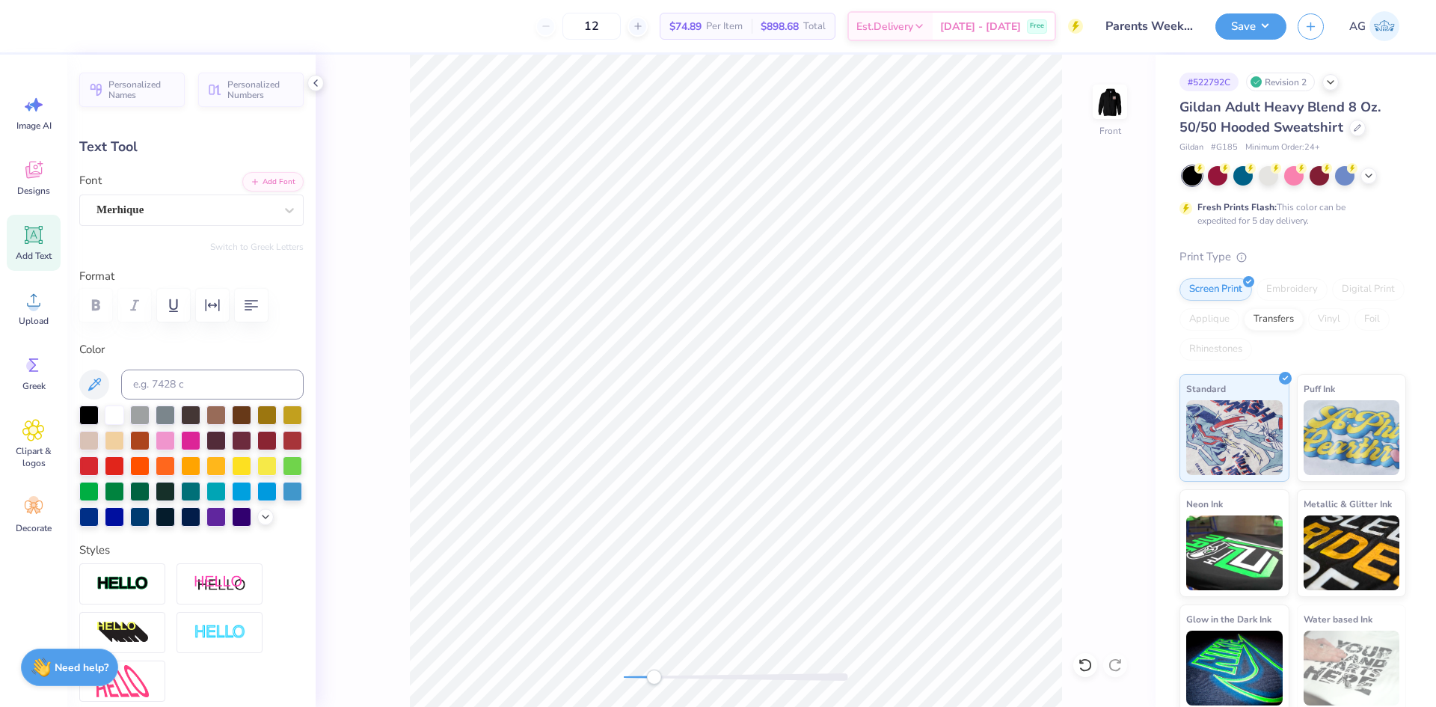
click at [622, 677] on div "Front" at bounding box center [736, 381] width 840 height 652
type input "0.0"
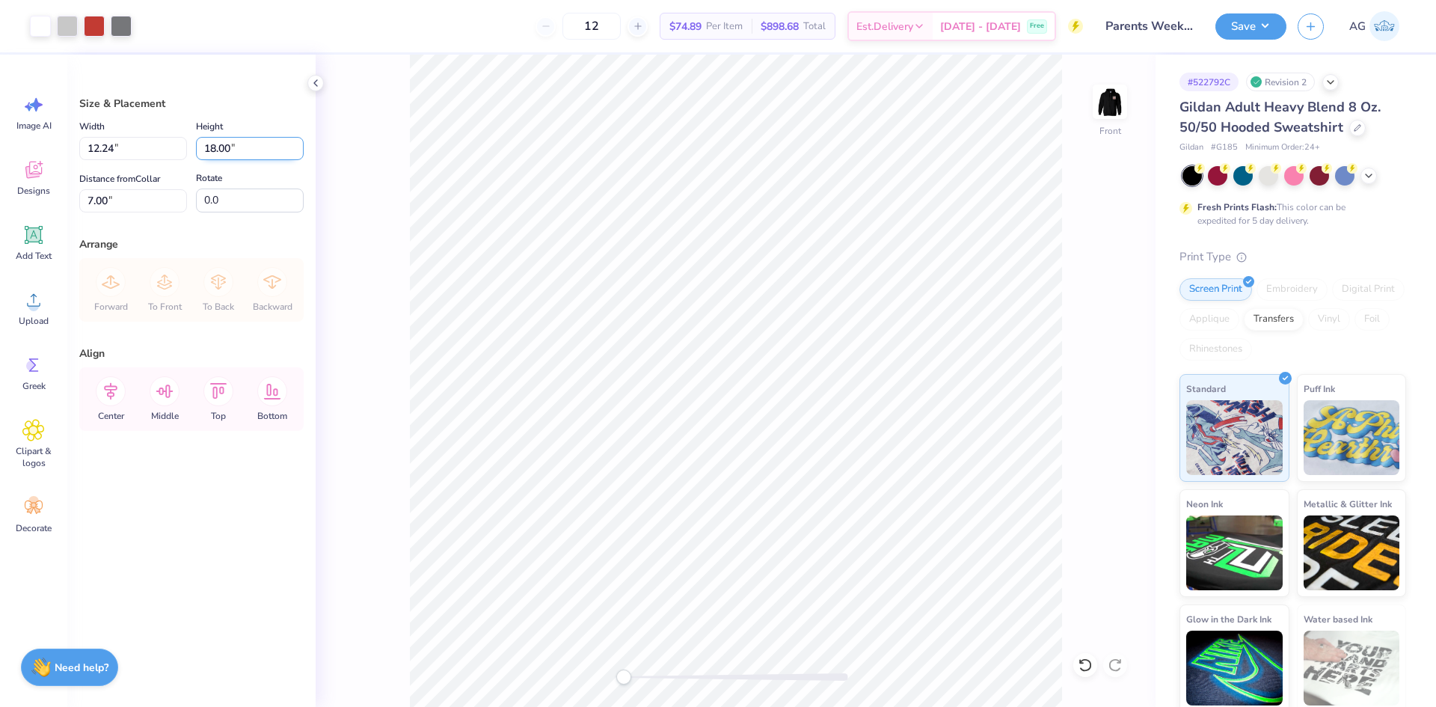
click at [231, 156] on input "18.00" at bounding box center [250, 148] width 108 height 23
type input "1"
type input "14"
type input "9.52"
type input "14.00"
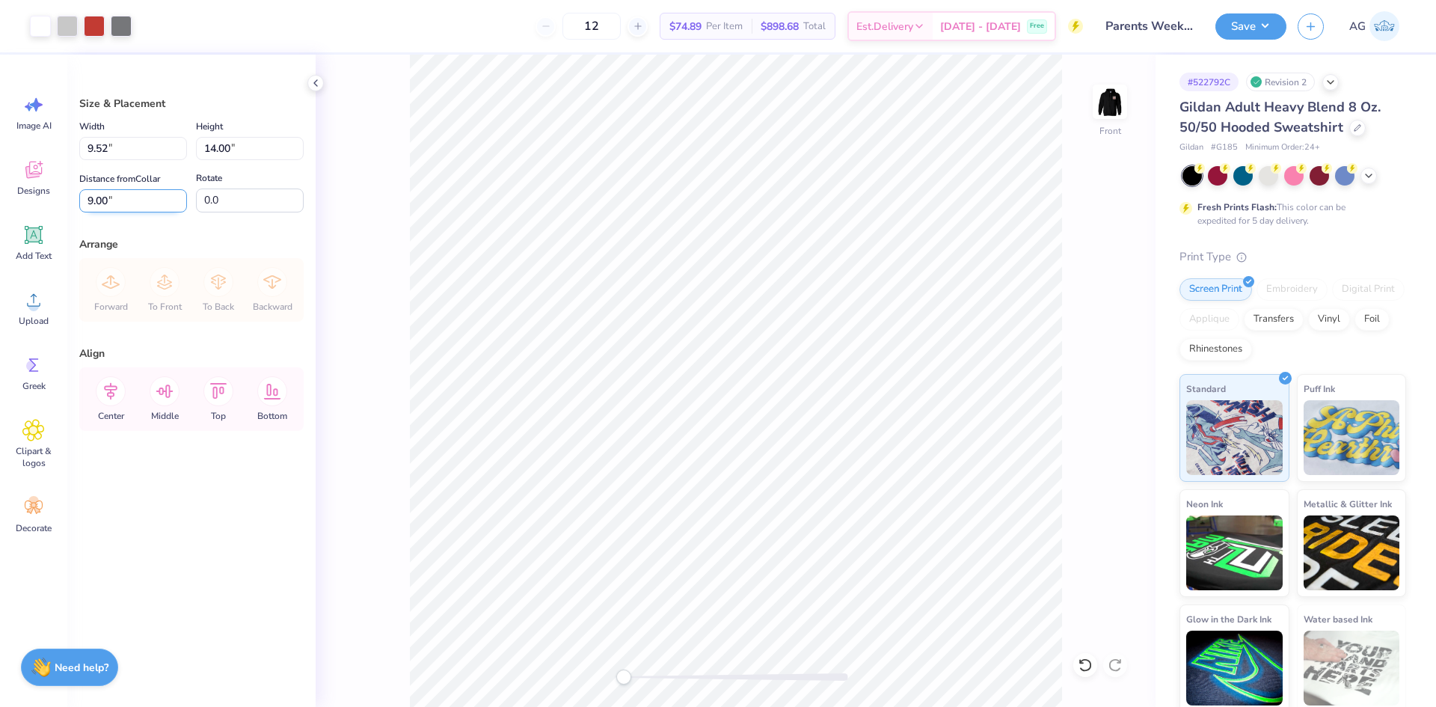
click at [127, 198] on input "9.00" at bounding box center [133, 200] width 108 height 23
type input "6.00"
drag, startPoint x: 112, startPoint y: 394, endPoint x: 159, endPoint y: 368, distance: 53.2
click at [113, 394] on icon at bounding box center [111, 391] width 30 height 30
click at [1278, 10] on div "Save AG" at bounding box center [1325, 26] width 221 height 52
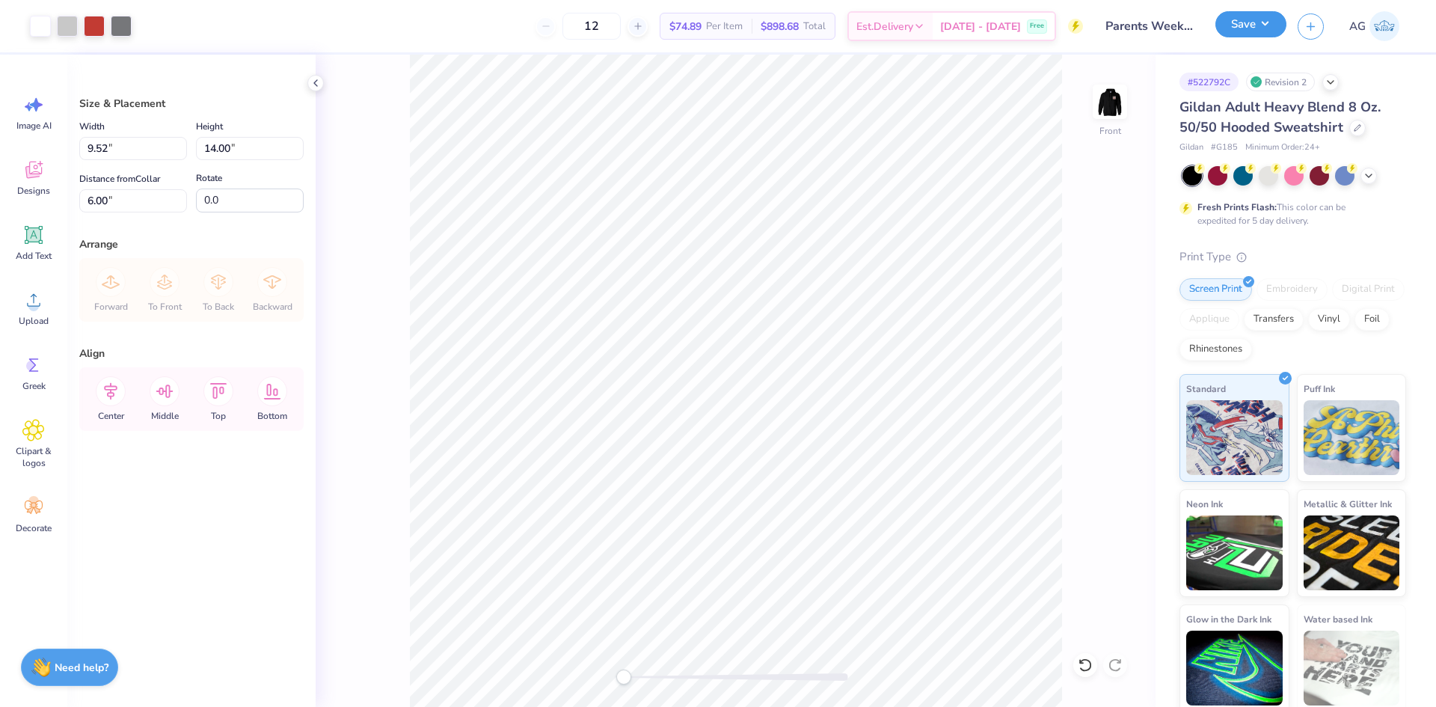
click at [1258, 36] on button "Save" at bounding box center [1250, 24] width 71 height 26
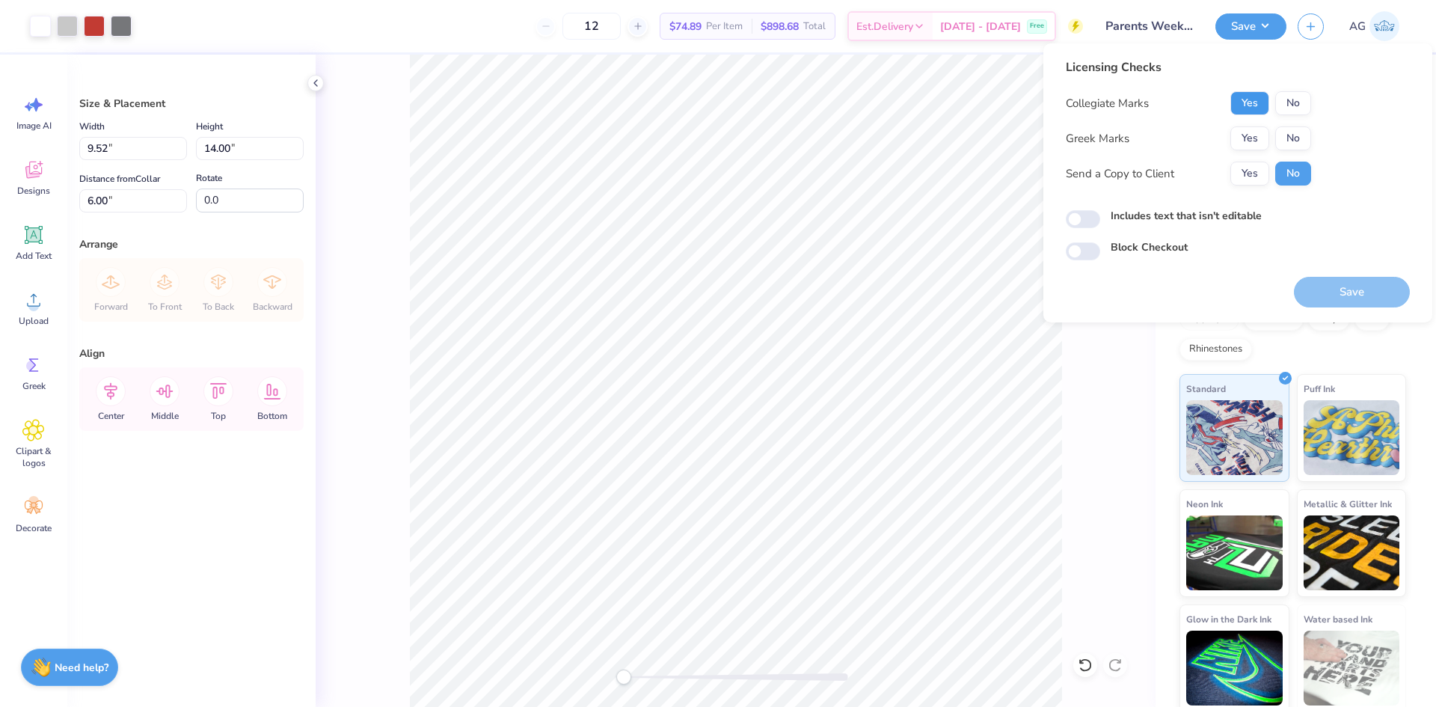
click at [1253, 103] on button "Yes" at bounding box center [1249, 103] width 39 height 24
click at [1250, 134] on button "Yes" at bounding box center [1249, 138] width 39 height 24
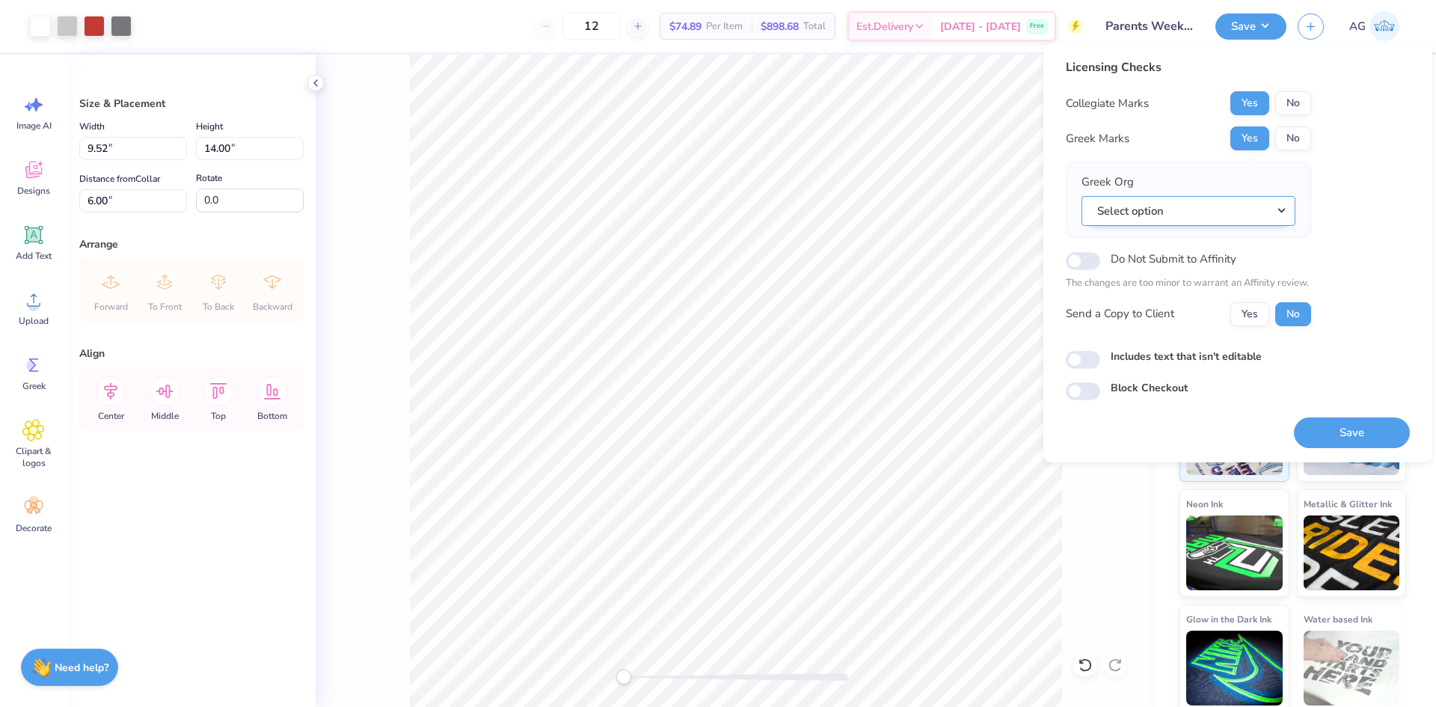
click at [1133, 217] on button "Select option" at bounding box center [1188, 211] width 214 height 31
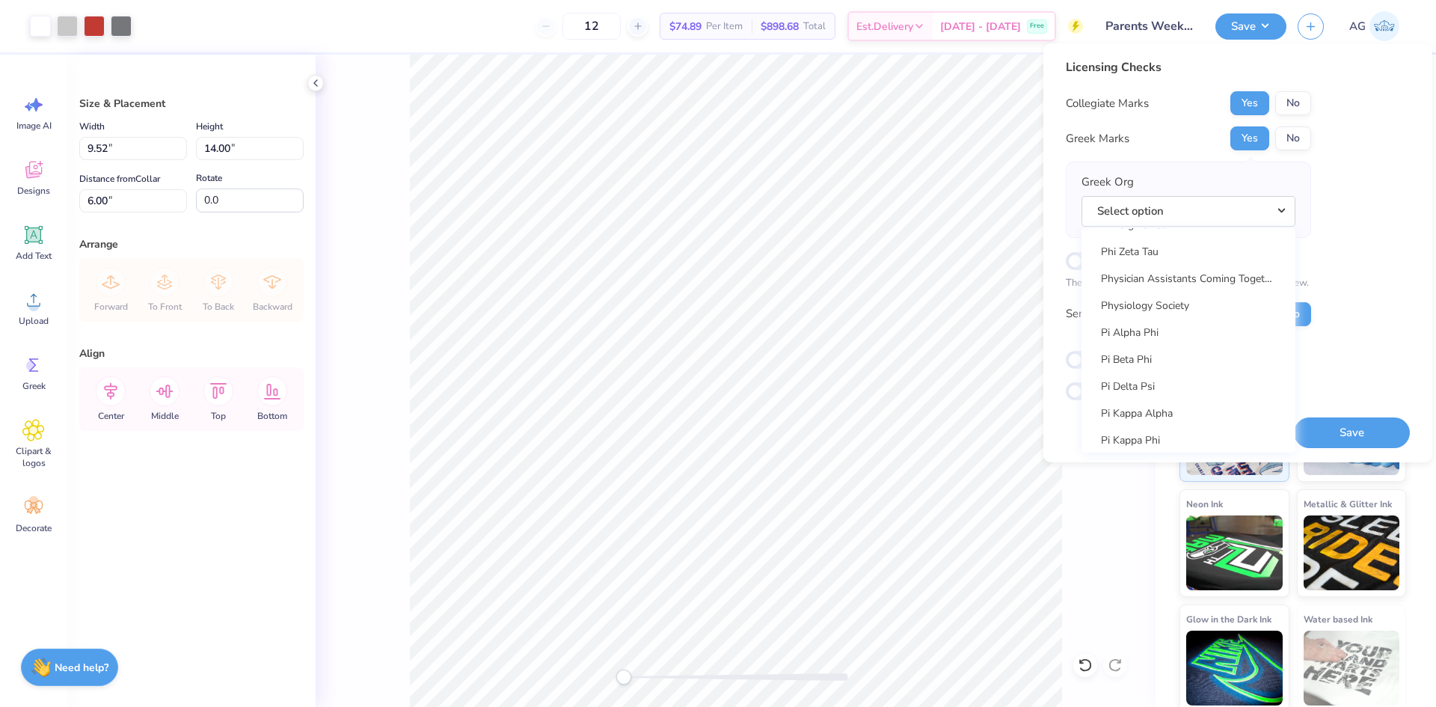
scroll to position [8599, 0]
click at [1159, 241] on link "Pi Beta Phi" at bounding box center [1188, 234] width 202 height 25
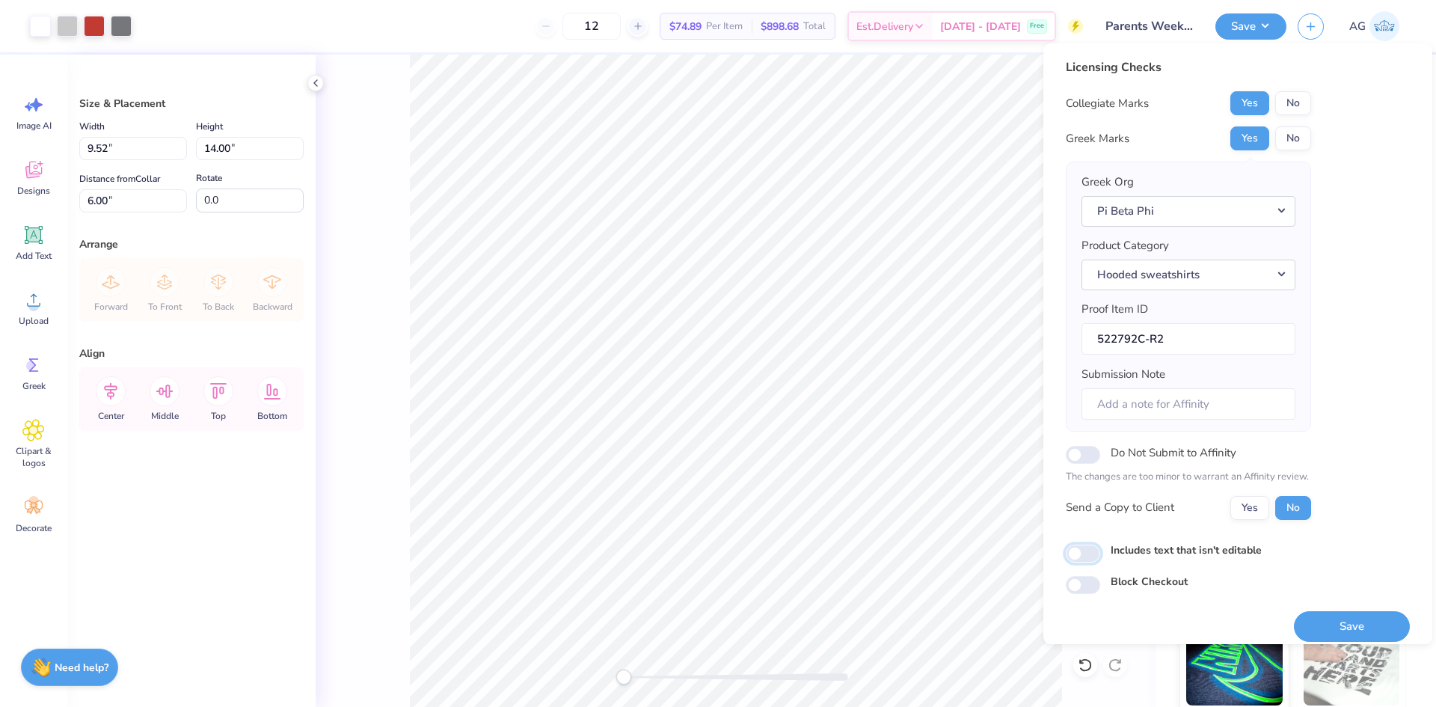
click at [1086, 554] on input "Includes text that isn't editable" at bounding box center [1083, 553] width 34 height 18
checkbox input "true"
click at [1346, 621] on button "Save" at bounding box center [1352, 626] width 116 height 31
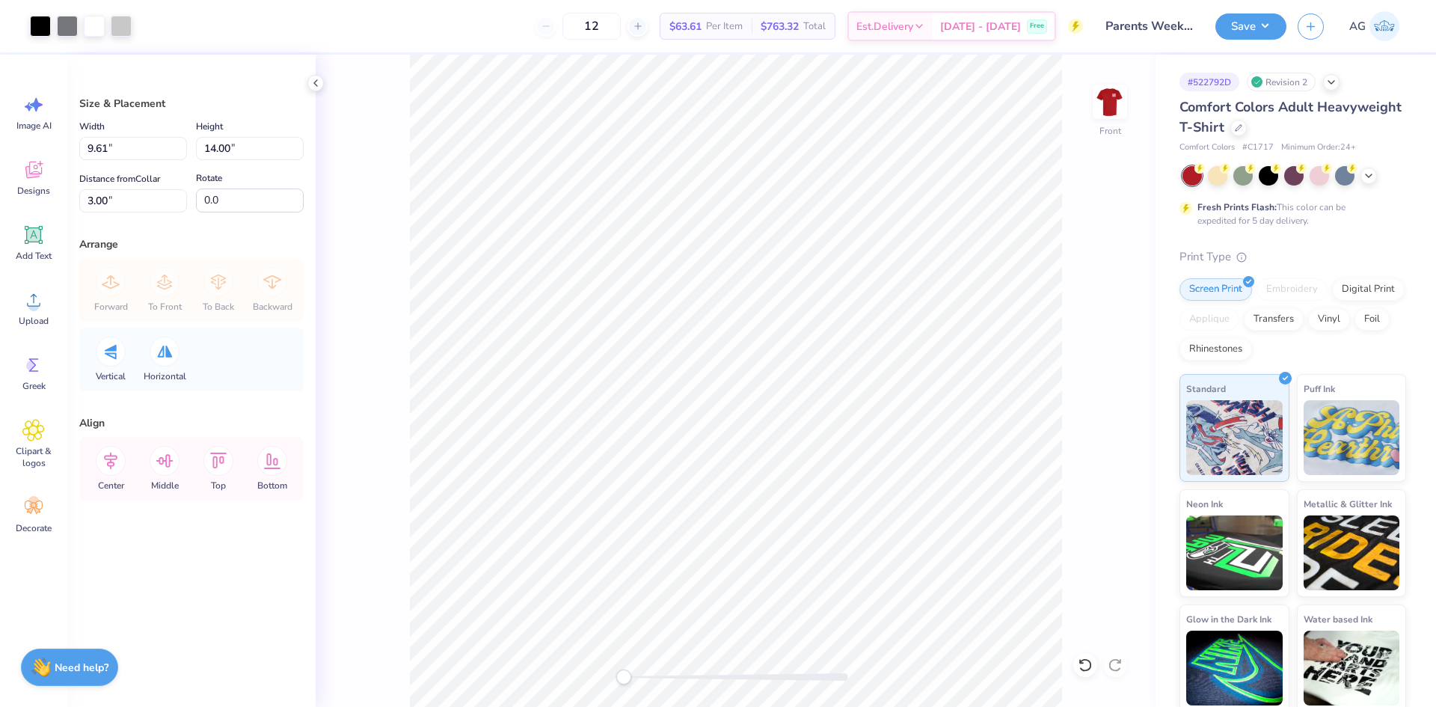
click at [1292, 22] on div "Save AG" at bounding box center [1325, 26] width 221 height 52
click at [1262, 31] on button "Save" at bounding box center [1250, 24] width 71 height 26
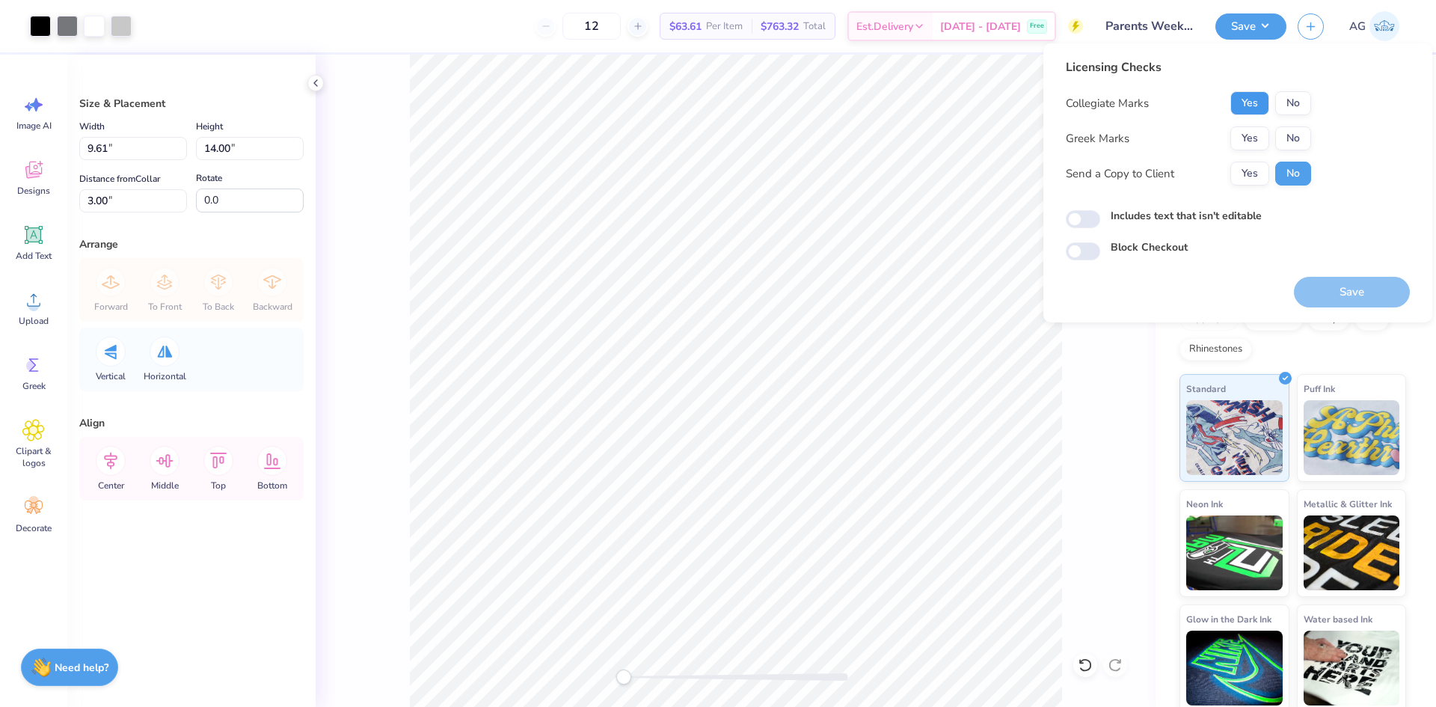
click at [1235, 99] on button "Yes" at bounding box center [1249, 103] width 39 height 24
click at [1250, 139] on button "Yes" at bounding box center [1249, 138] width 39 height 24
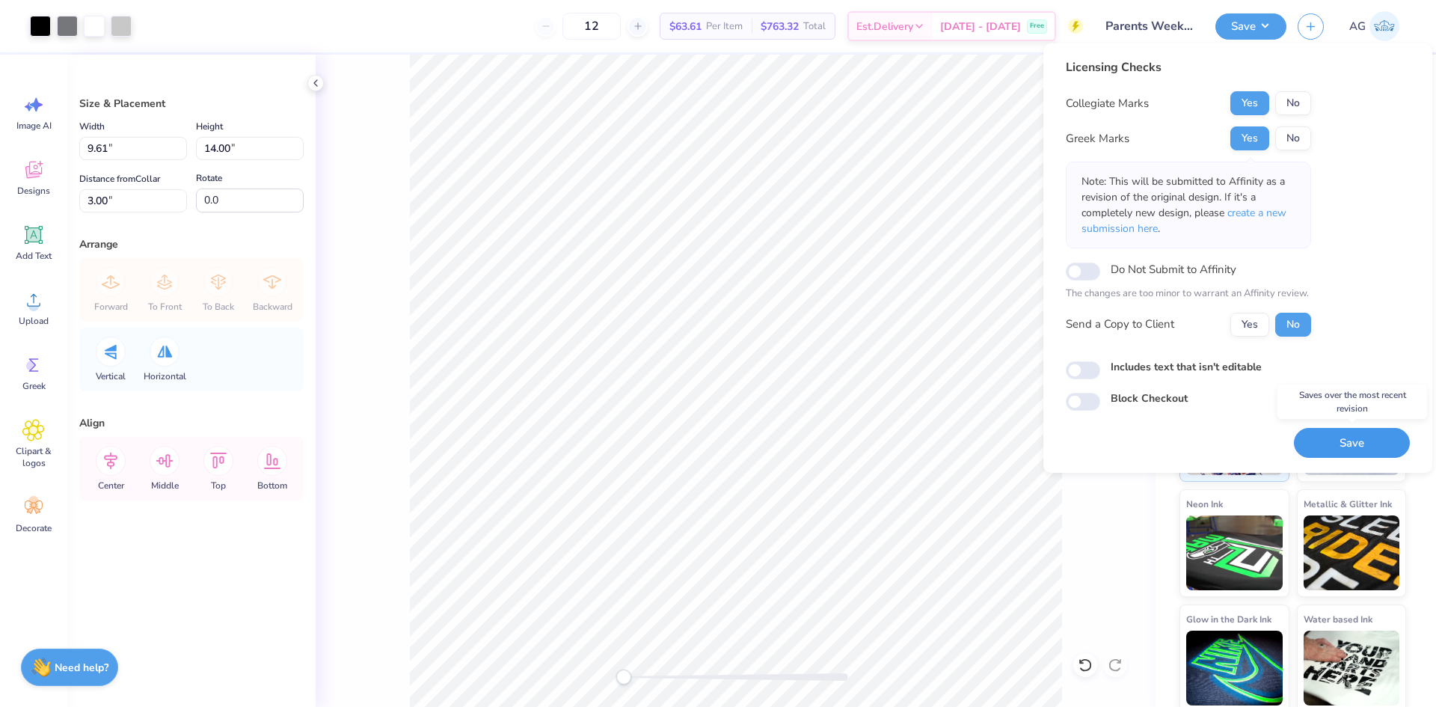
click at [1338, 440] on button "Save" at bounding box center [1352, 443] width 116 height 31
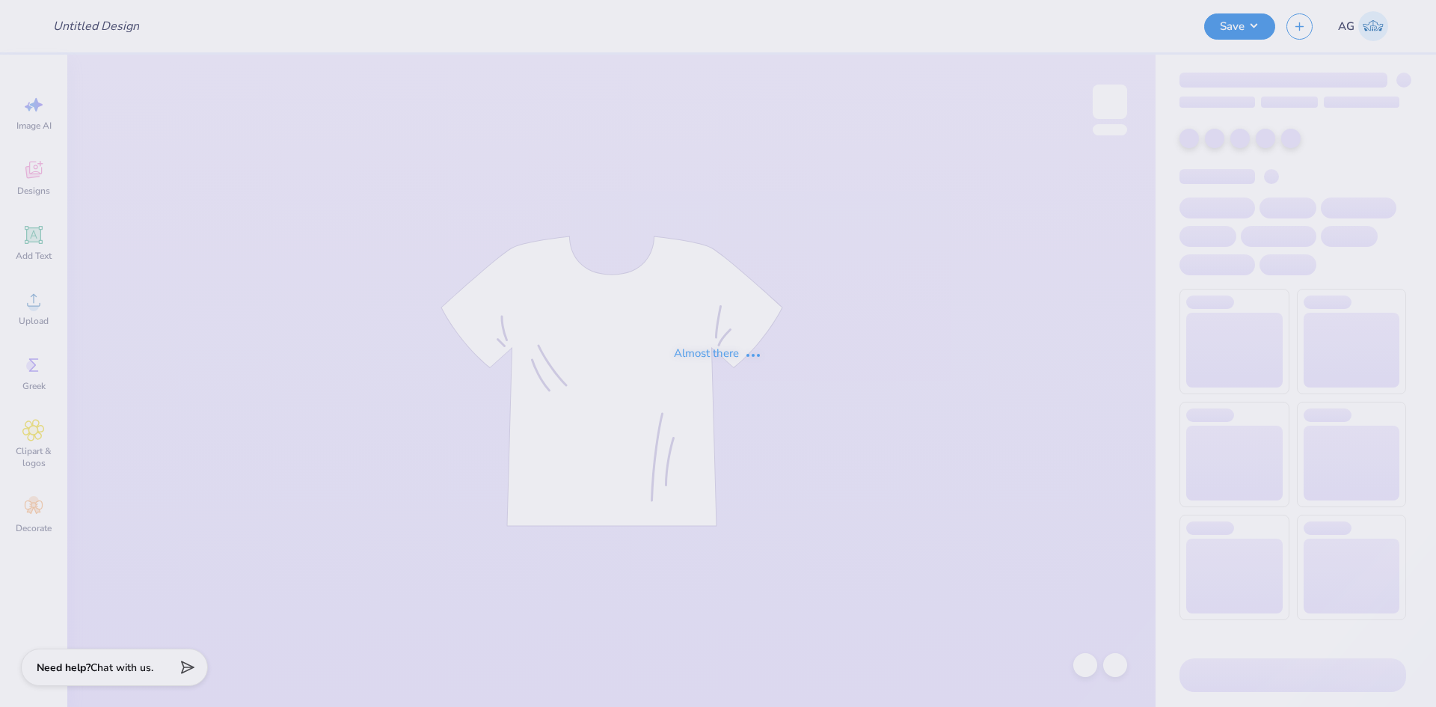
type input "Parents Weekend 25"
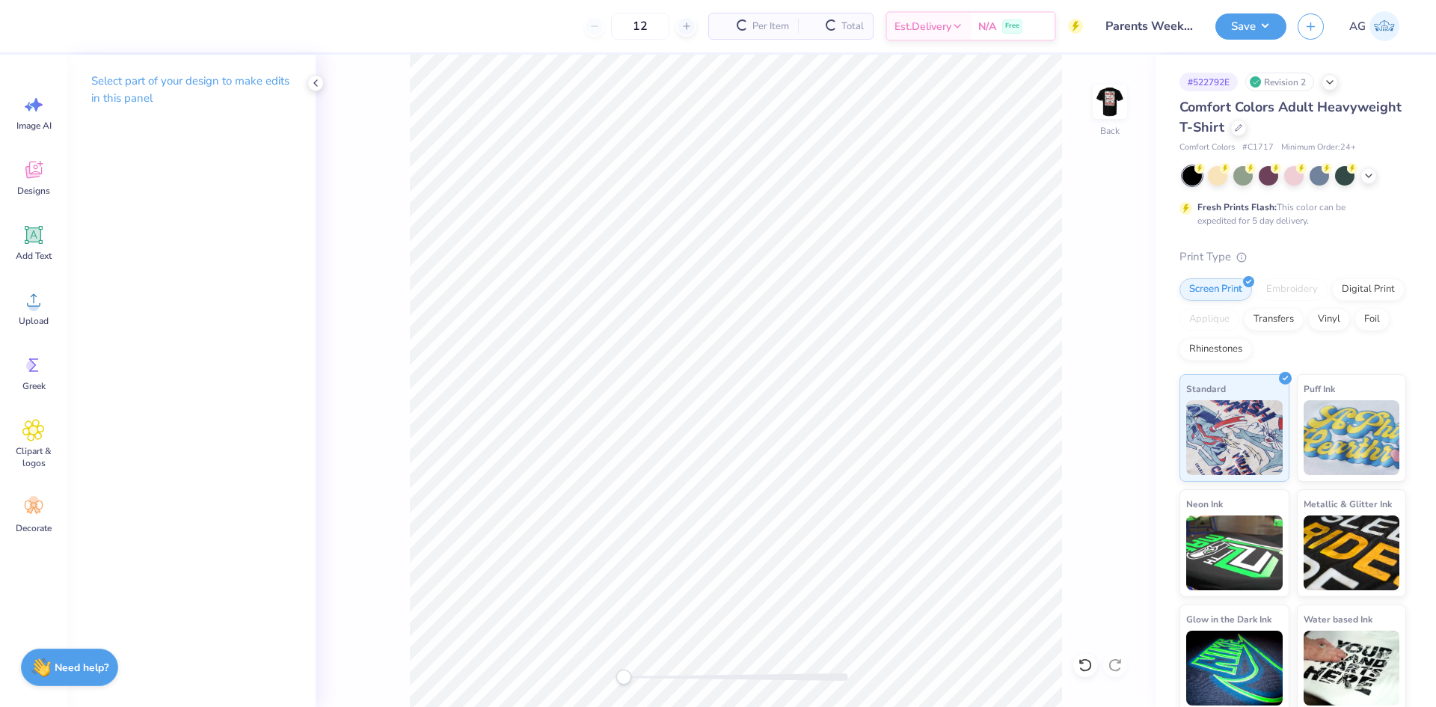
click at [1, 299] on div "Image AI Designs Add Text Upload Greek Clipart & logos Decorate" at bounding box center [33, 381] width 67 height 652
click at [20, 304] on div "Upload" at bounding box center [34, 308] width 54 height 56
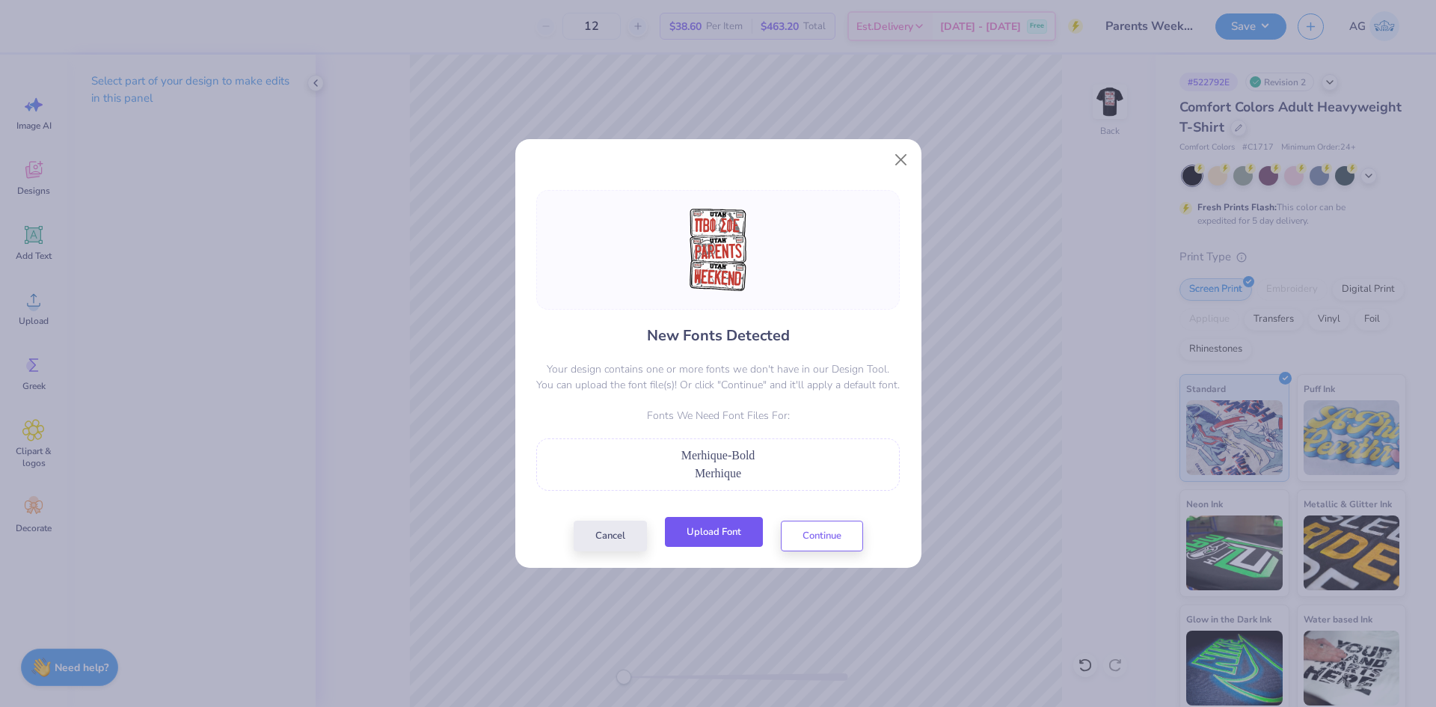
click at [704, 522] on button "Upload Font" at bounding box center [714, 532] width 98 height 31
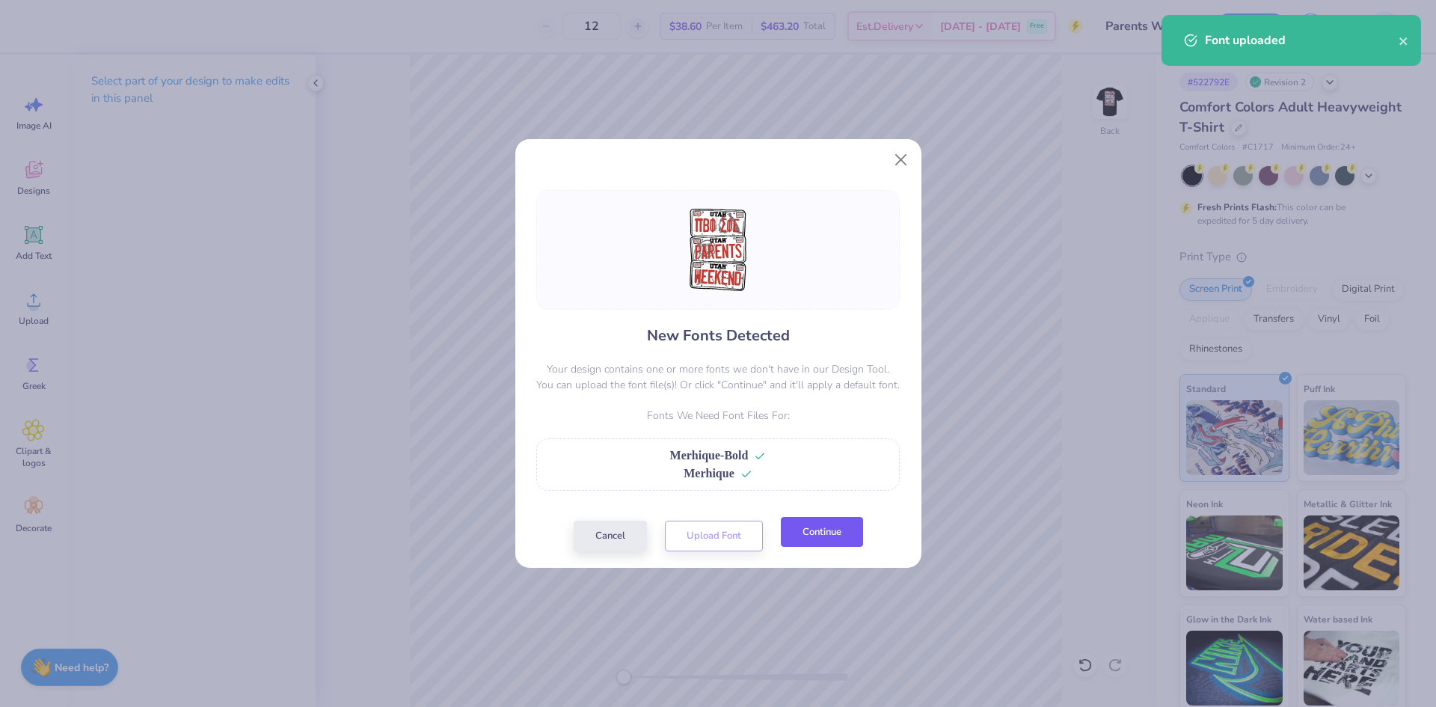
click at [818, 547] on button "Continue" at bounding box center [822, 532] width 82 height 31
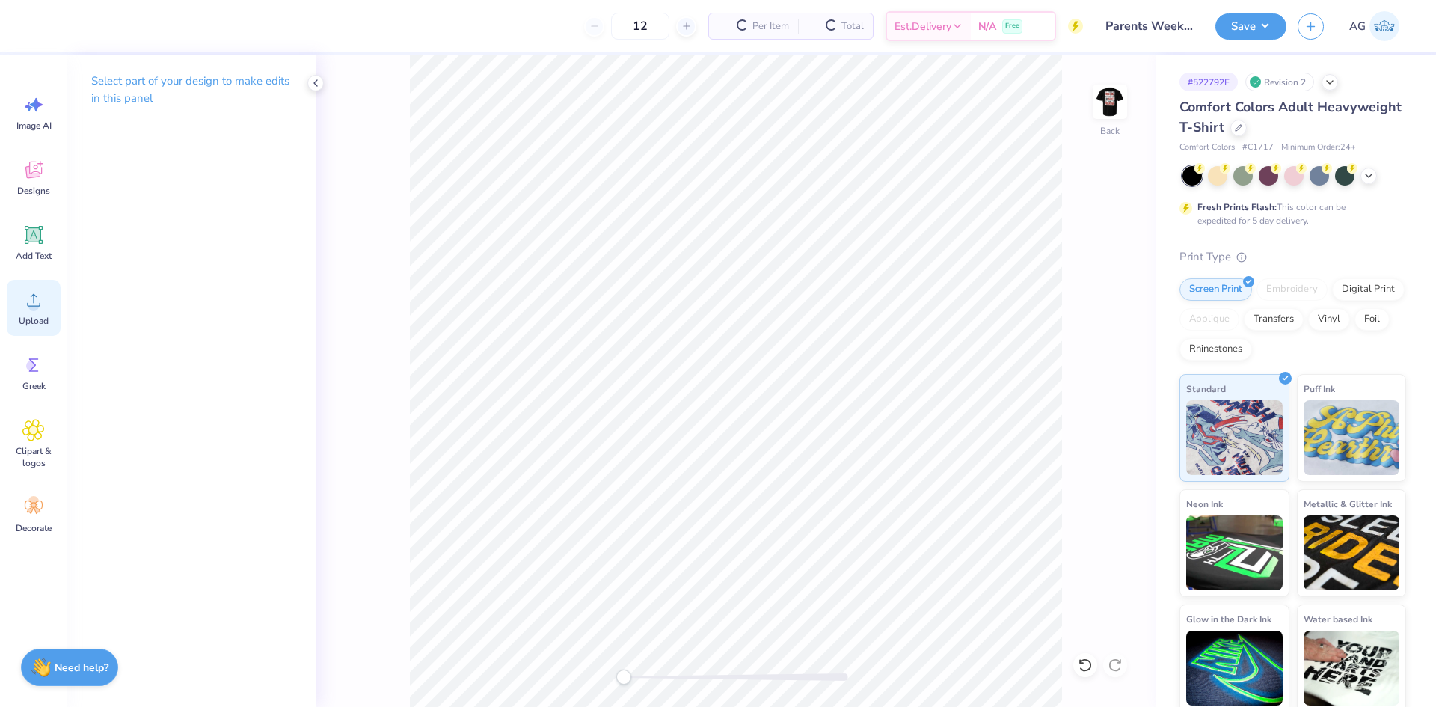
click at [37, 308] on circle at bounding box center [33, 306] width 10 height 10
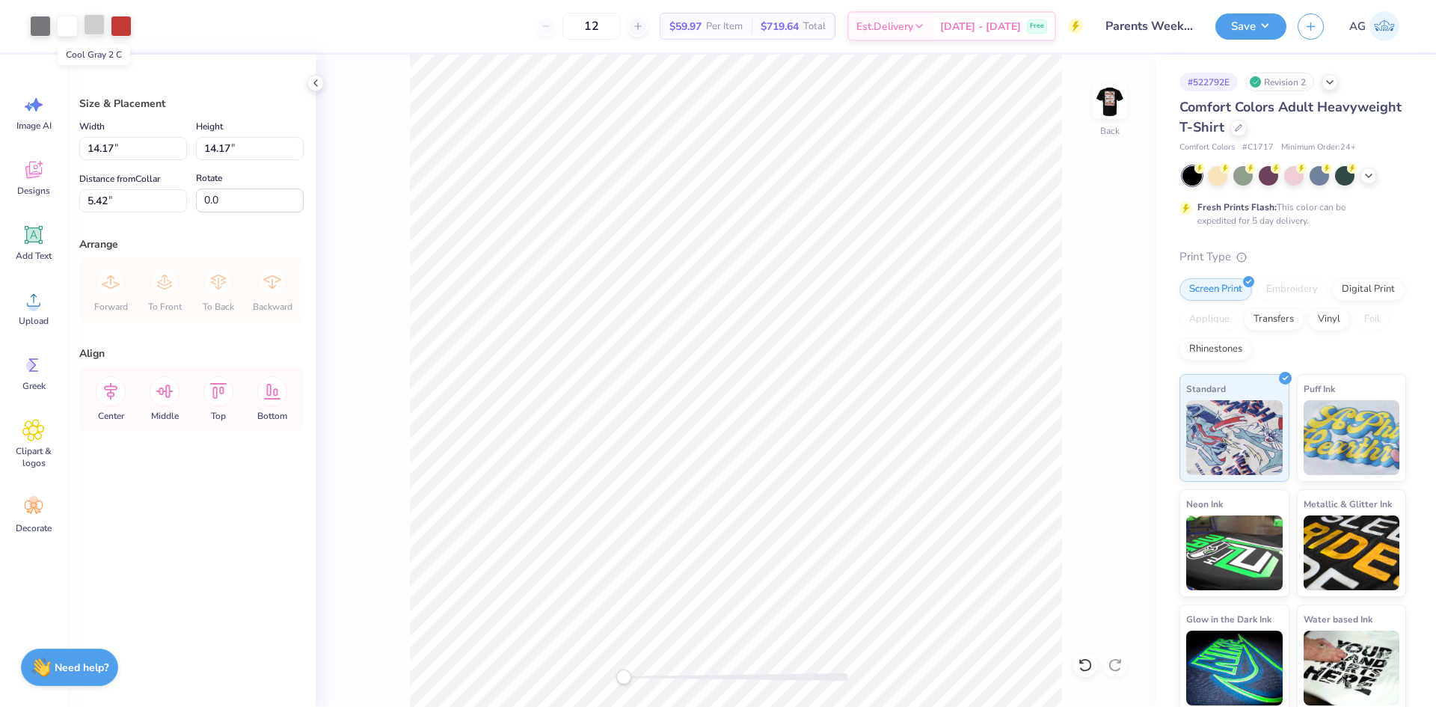
click at [94, 20] on div at bounding box center [94, 24] width 21 height 21
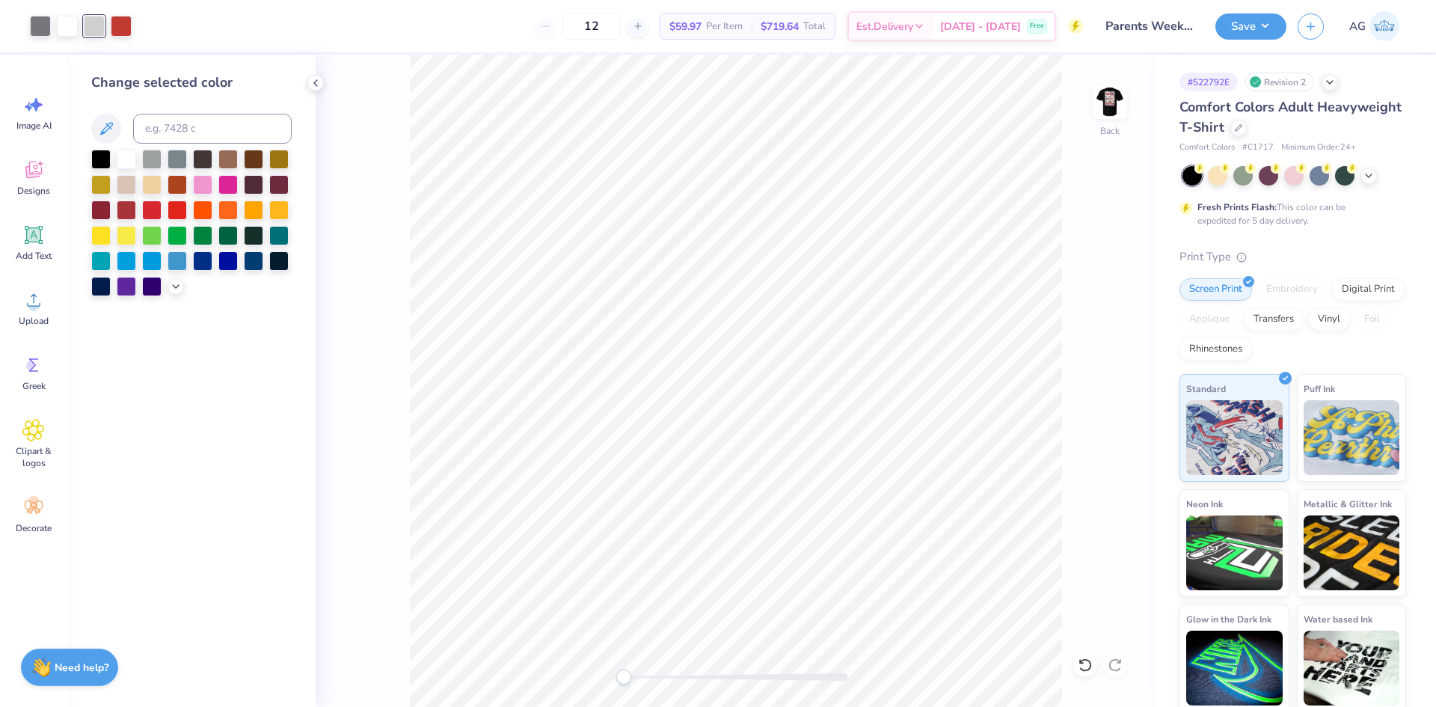
click at [178, 111] on div "Change selected color" at bounding box center [191, 185] width 200 height 224
click at [182, 117] on input at bounding box center [212, 129] width 159 height 30
type input "cool gray 3"
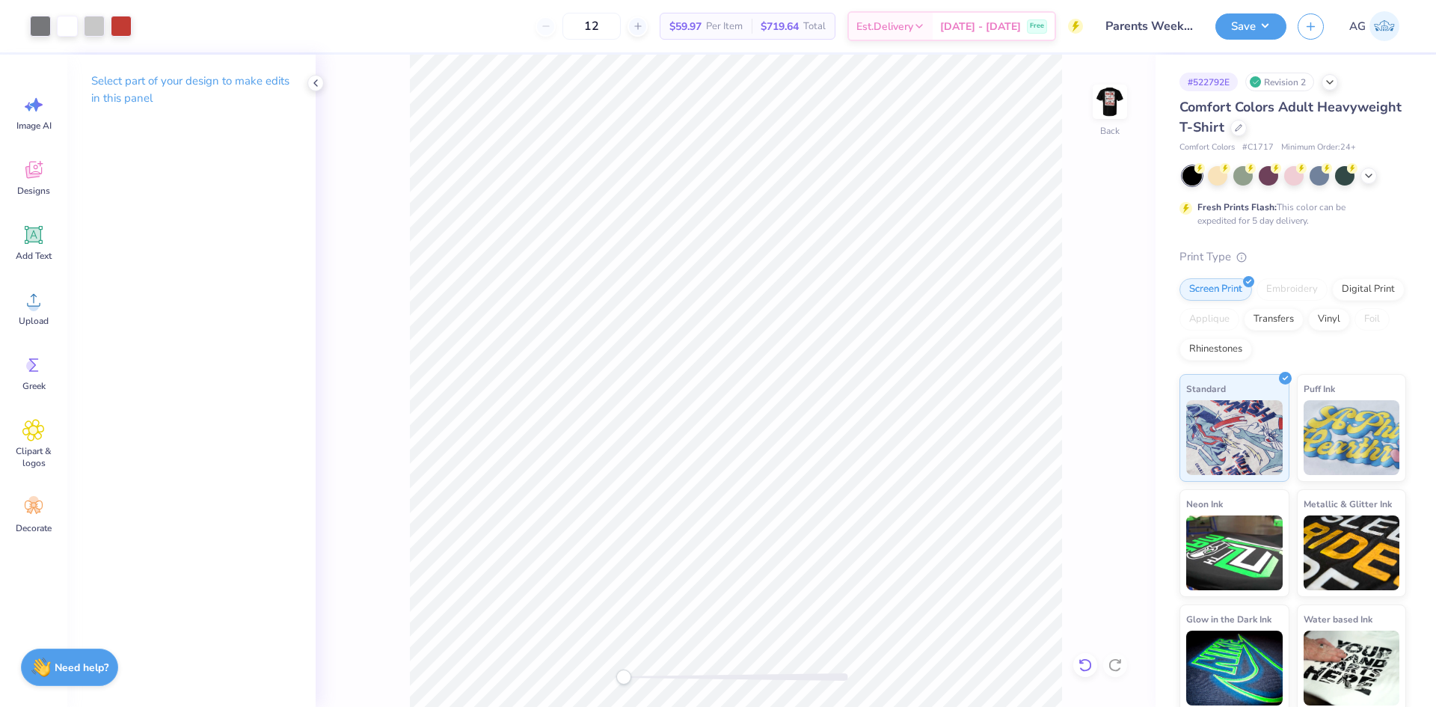
click at [1081, 662] on icon at bounding box center [1084, 664] width 13 height 13
click at [396, 69] on div "Back" at bounding box center [736, 381] width 840 height 652
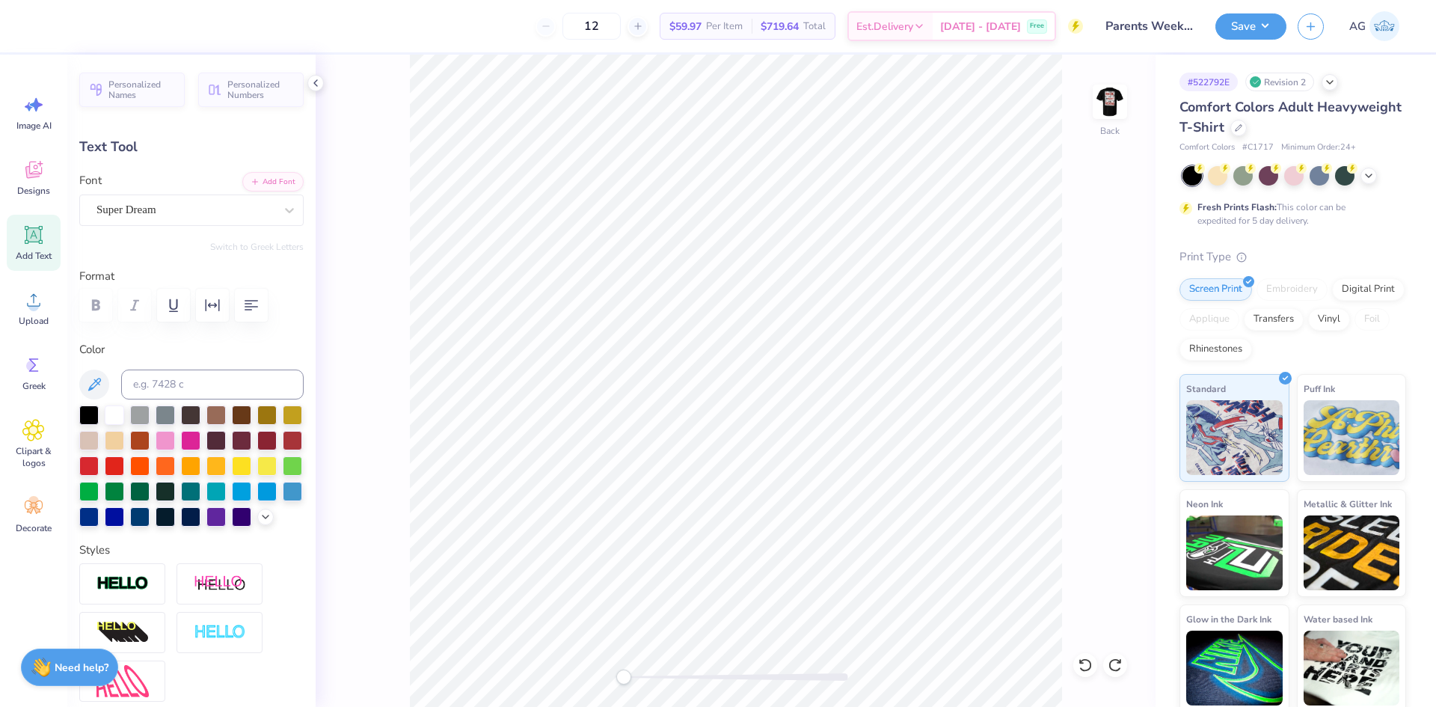
click at [102, 206] on div "Super Dream" at bounding box center [185, 209] width 181 height 23
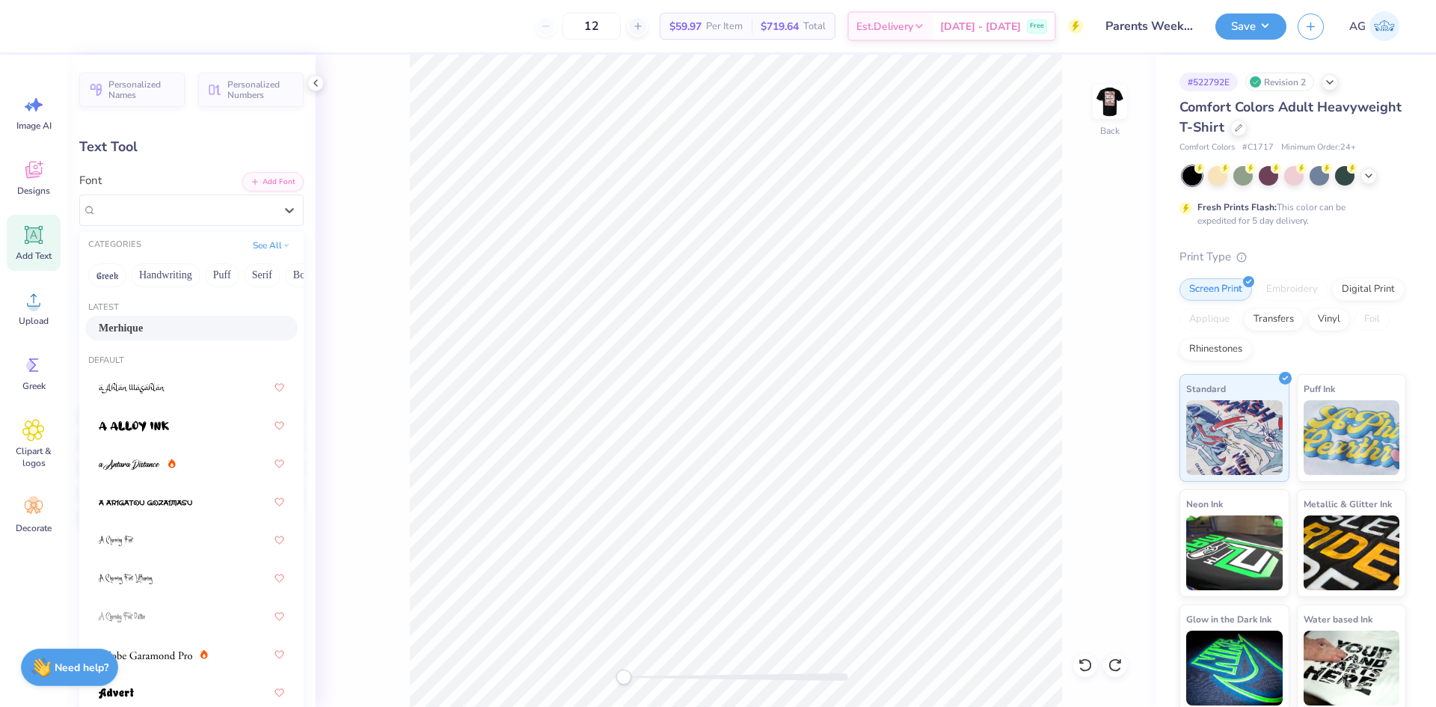
click at [191, 326] on div "Merhique" at bounding box center [191, 328] width 185 height 16
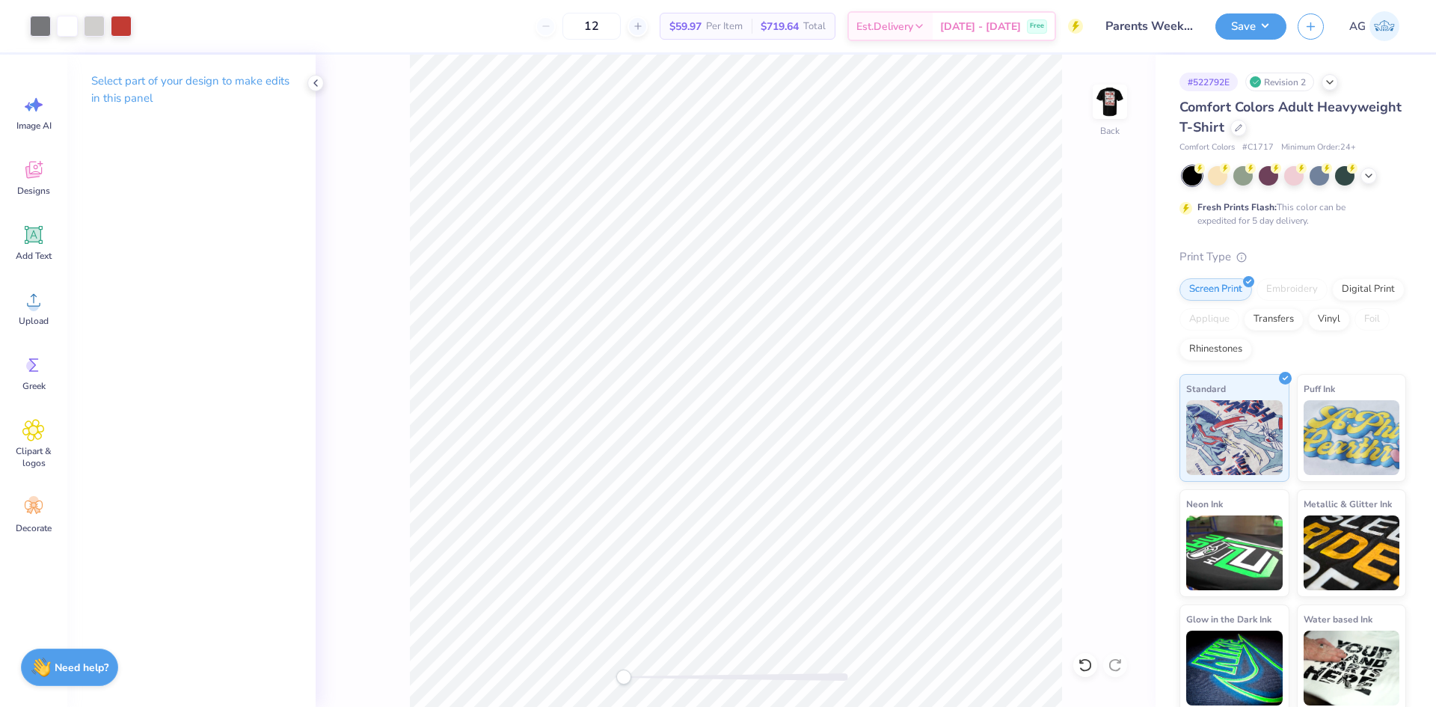
click at [639, 681] on div "Back" at bounding box center [736, 381] width 840 height 652
click at [642, 680] on div "Accessibility label" at bounding box center [636, 676] width 15 height 15
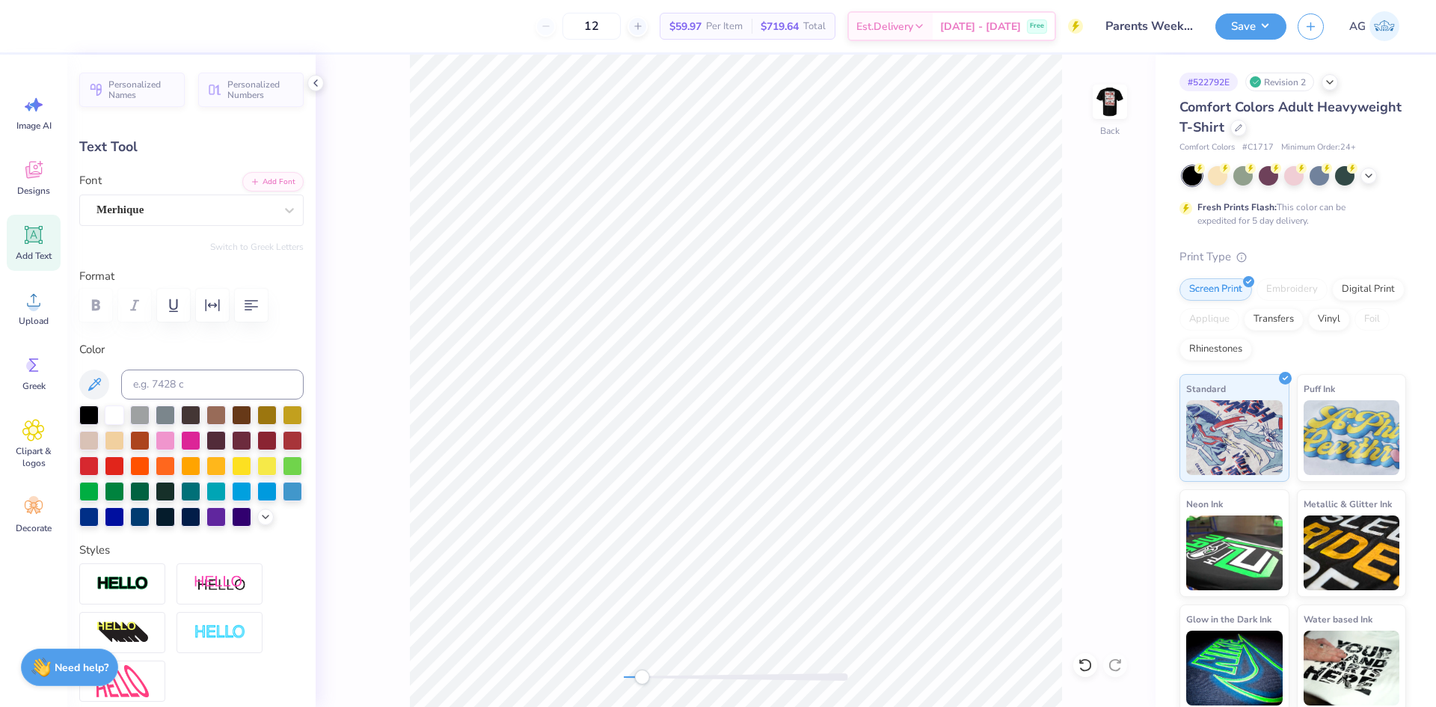
type input "-3.3"
type input "1.65"
type input "0.42"
type input "6.38"
type input "-2.5"
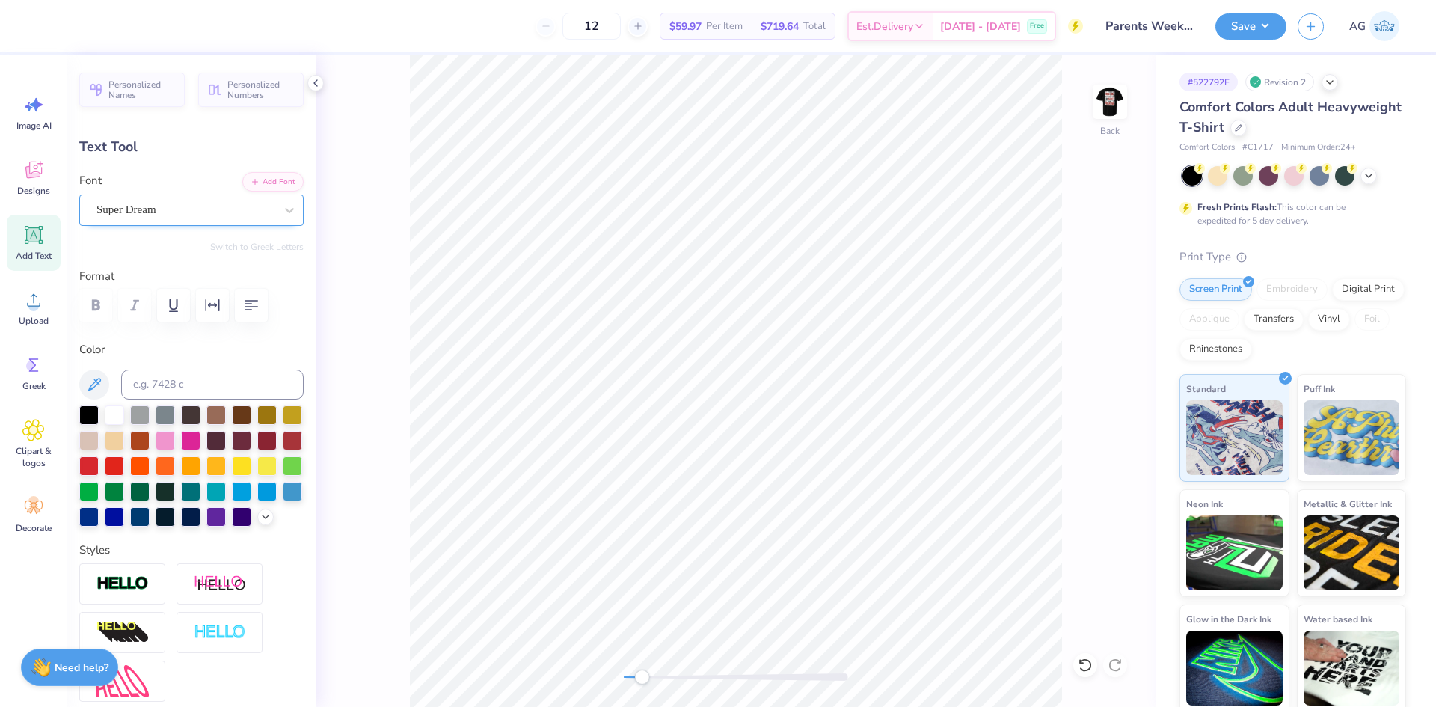
click at [181, 216] on div "Super Dream" at bounding box center [185, 209] width 181 height 23
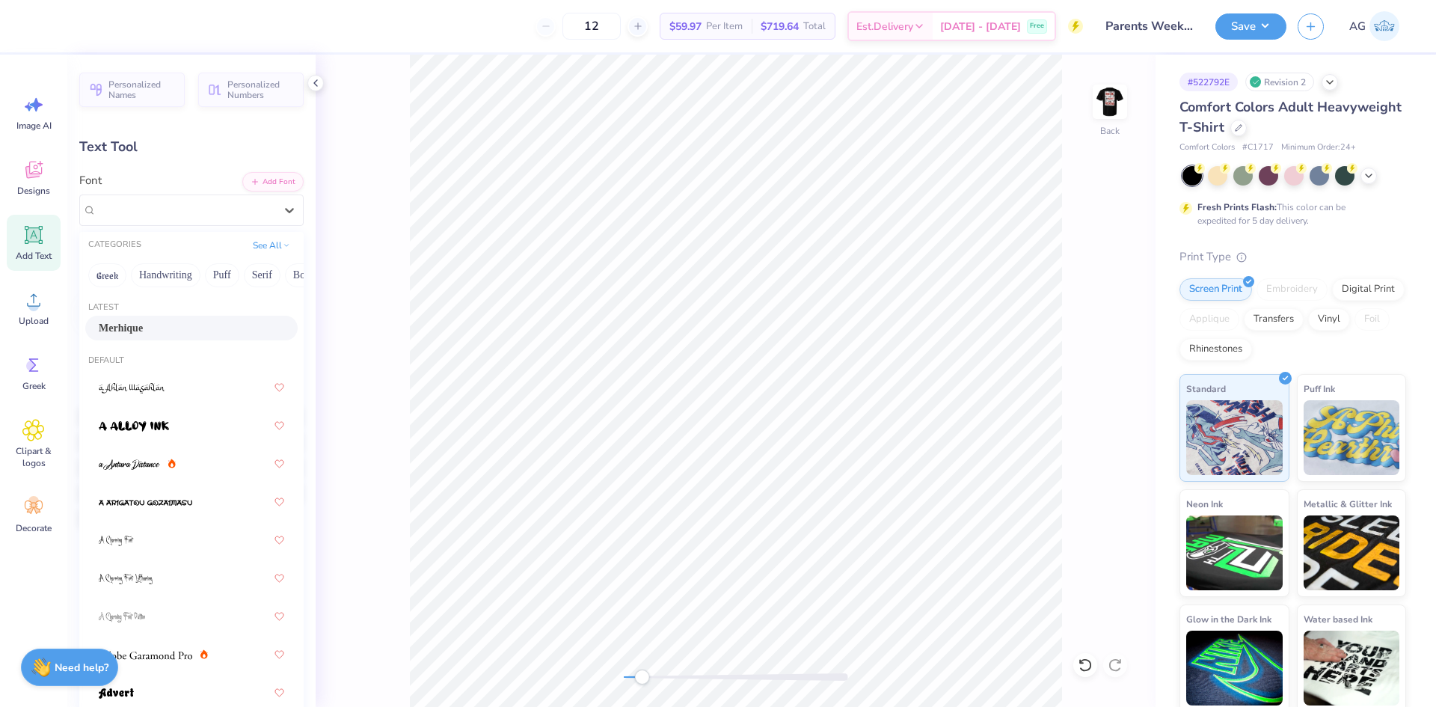
drag, startPoint x: 191, startPoint y: 316, endPoint x: 400, endPoint y: 309, distance: 208.7
click at [191, 316] on div "Latest Merhique" at bounding box center [191, 322] width 224 height 54
click at [168, 332] on div "Merhique" at bounding box center [191, 328] width 185 height 16
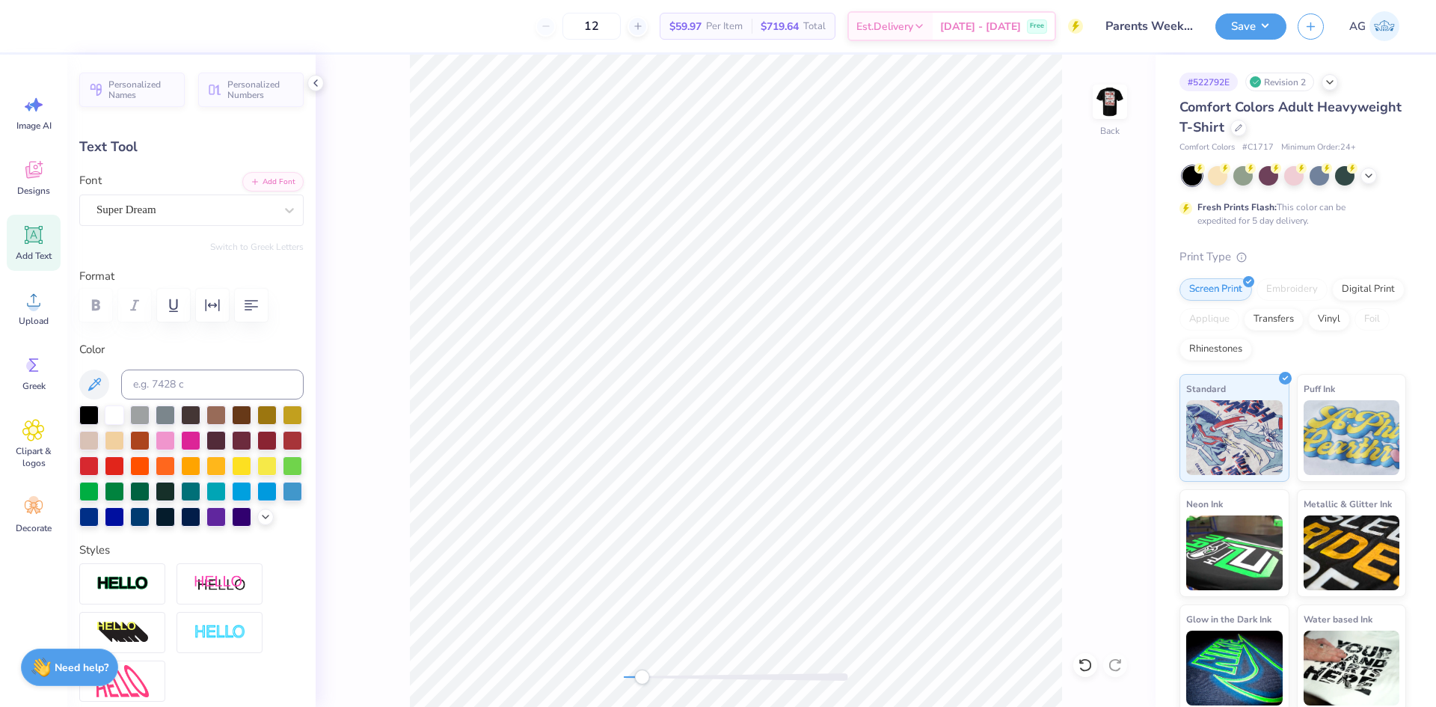
type input "1.59"
type input "0.47"
type input "12.91"
type input "4.2"
click at [192, 234] on div "Personalized Names Personalized Numbers Text Tool Add Font Font Super Dream Swi…" at bounding box center [191, 381] width 248 height 652
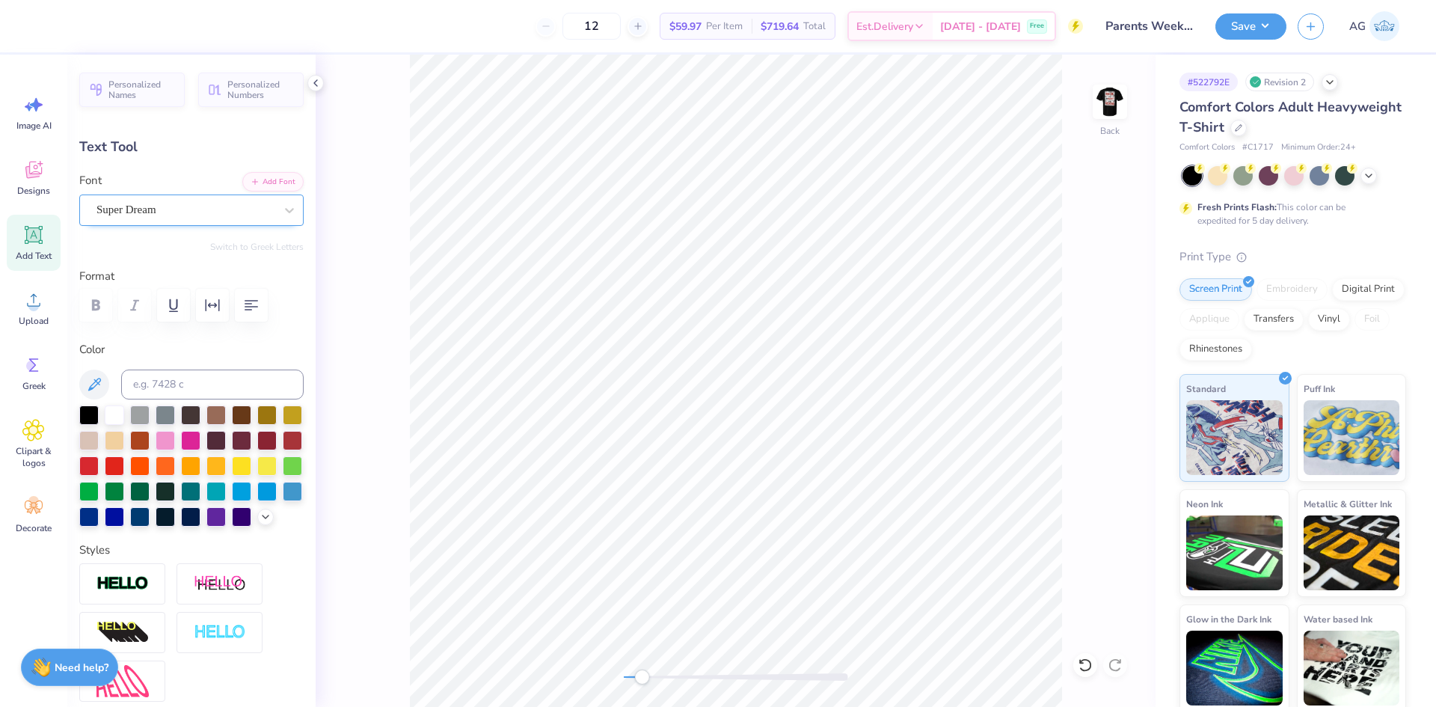
click at [182, 216] on div "Super Dream" at bounding box center [185, 209] width 181 height 23
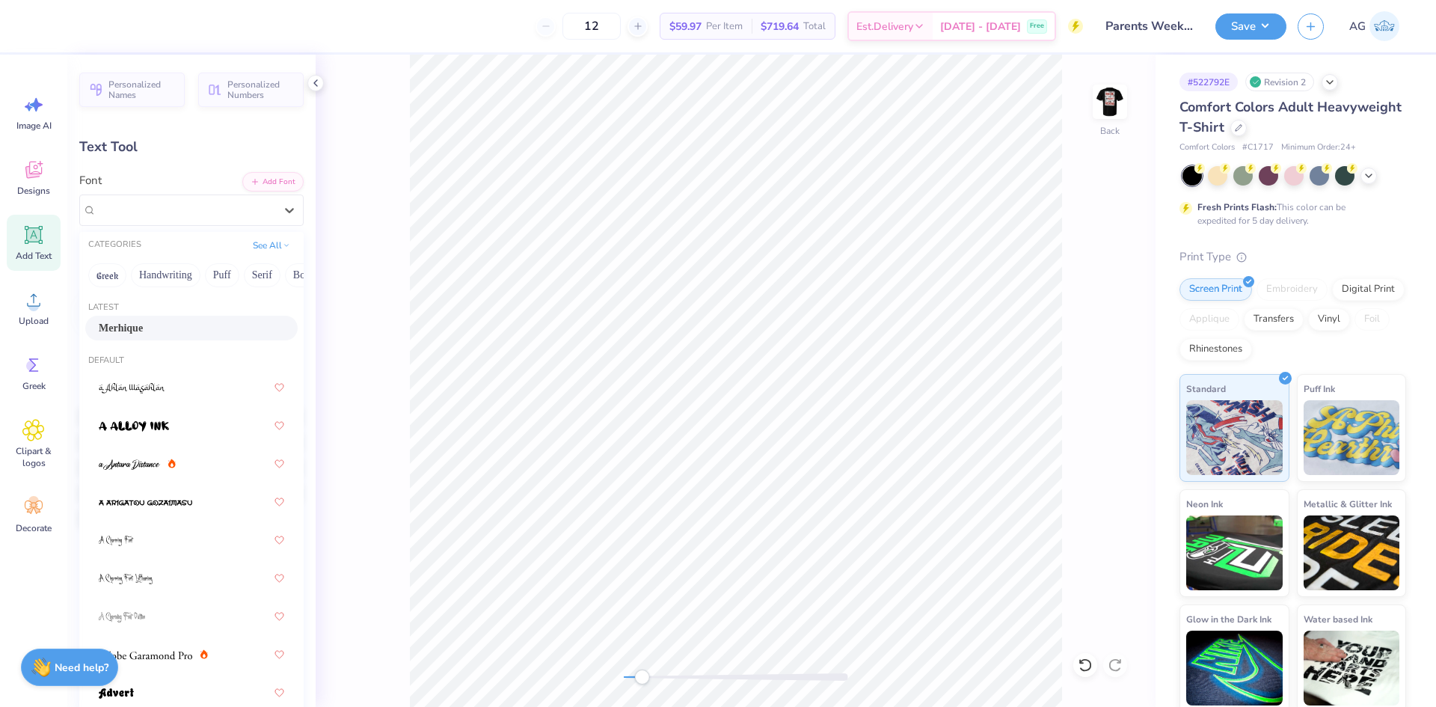
click at [169, 328] on div "Merhique" at bounding box center [191, 328] width 185 height 16
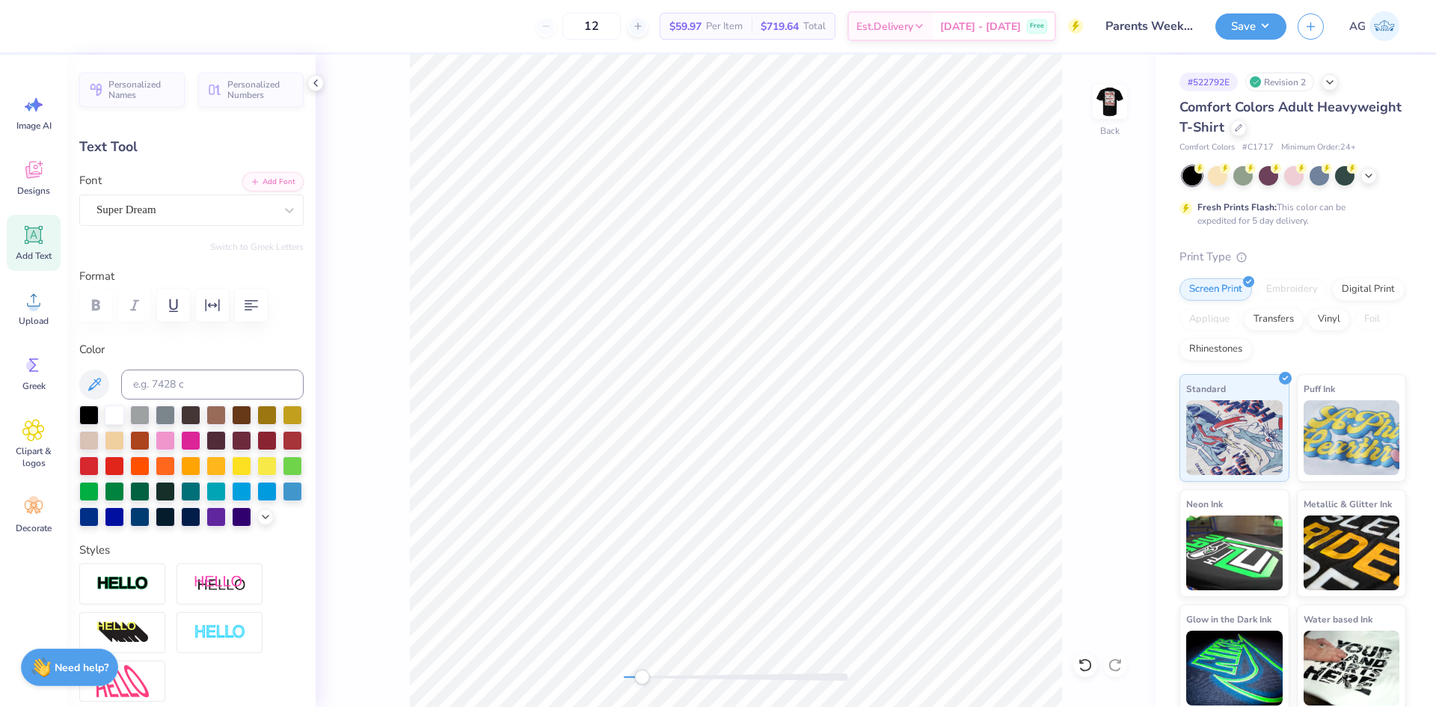
type input "1.63"
type input "0.40"
type input "13.70"
click at [144, 201] on div "Super Dream" at bounding box center [185, 209] width 181 height 23
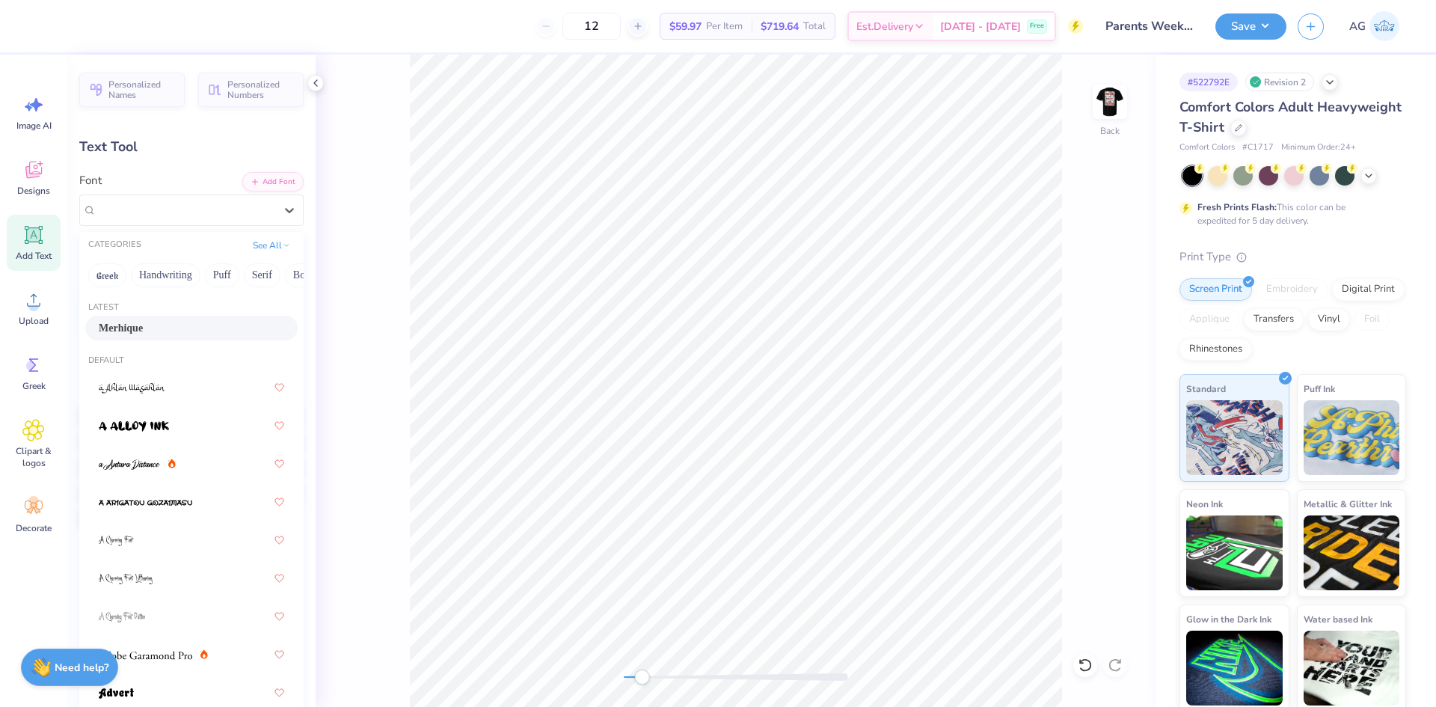
click at [160, 320] on div "Merhique" at bounding box center [191, 328] width 185 height 16
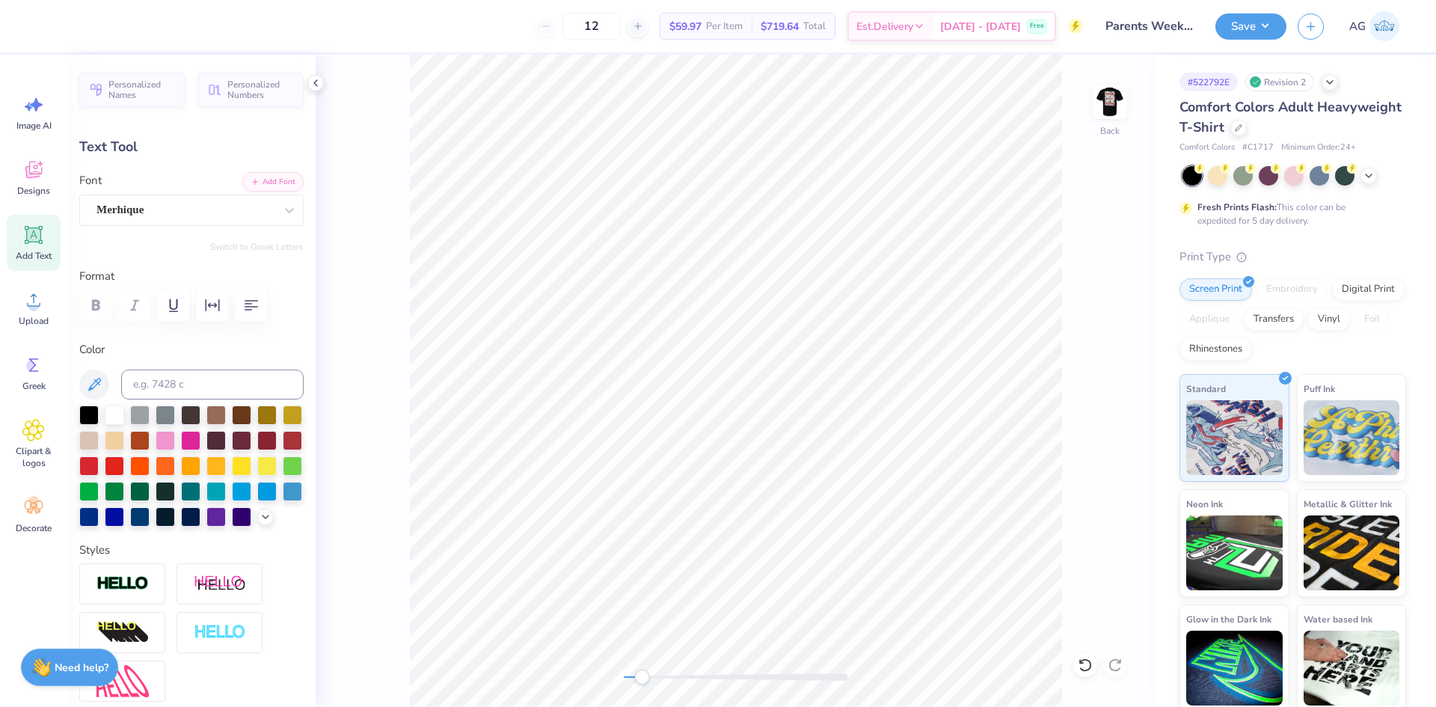
type input "0.0"
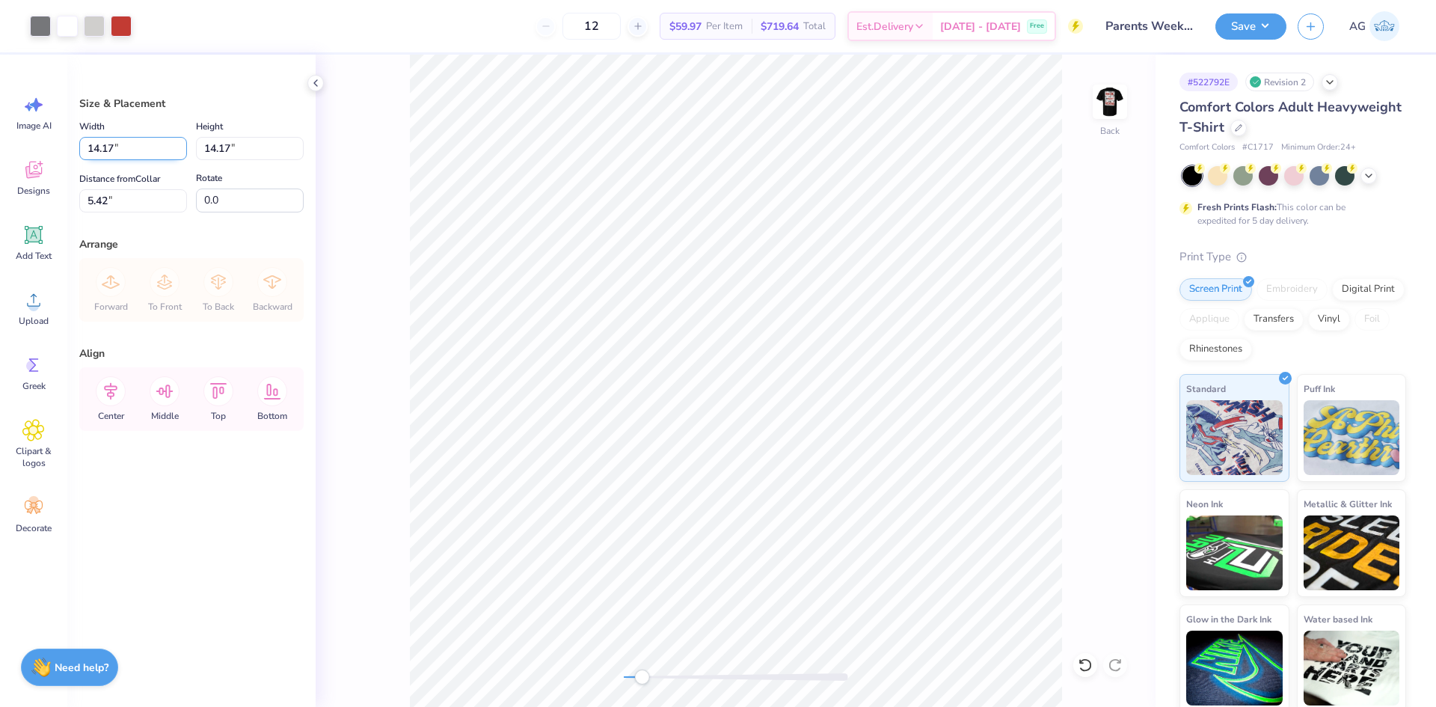
click at [153, 156] on input "14.17" at bounding box center [133, 148] width 108 height 23
type input "3.50"
click at [142, 190] on input "9.00" at bounding box center [133, 200] width 108 height 23
type input "3.00"
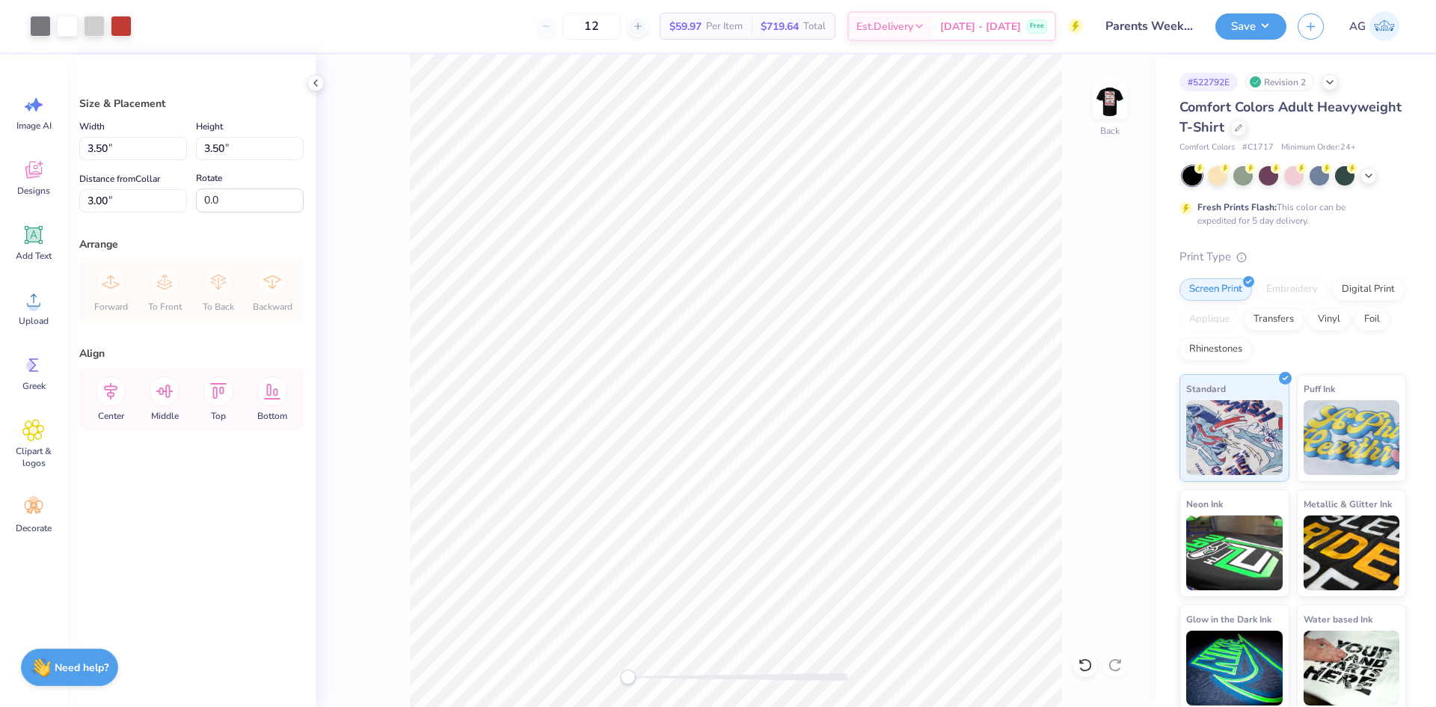
drag, startPoint x: 641, startPoint y: 682, endPoint x: 633, endPoint y: 669, distance: 15.1
click at [627, 681] on div "Accessibility label" at bounding box center [627, 676] width 15 height 15
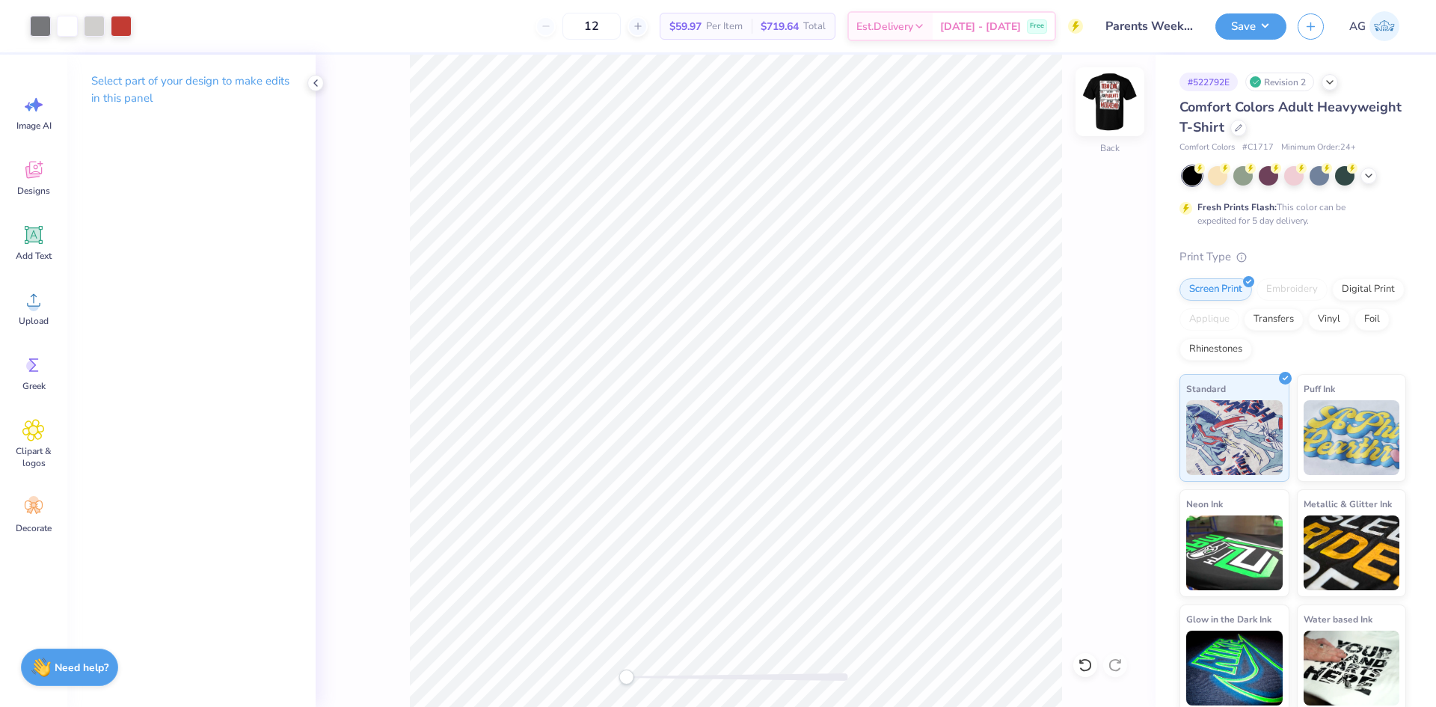
click at [1118, 114] on img at bounding box center [1110, 102] width 60 height 60
click at [32, 321] on span "Upload" at bounding box center [34, 321] width 30 height 12
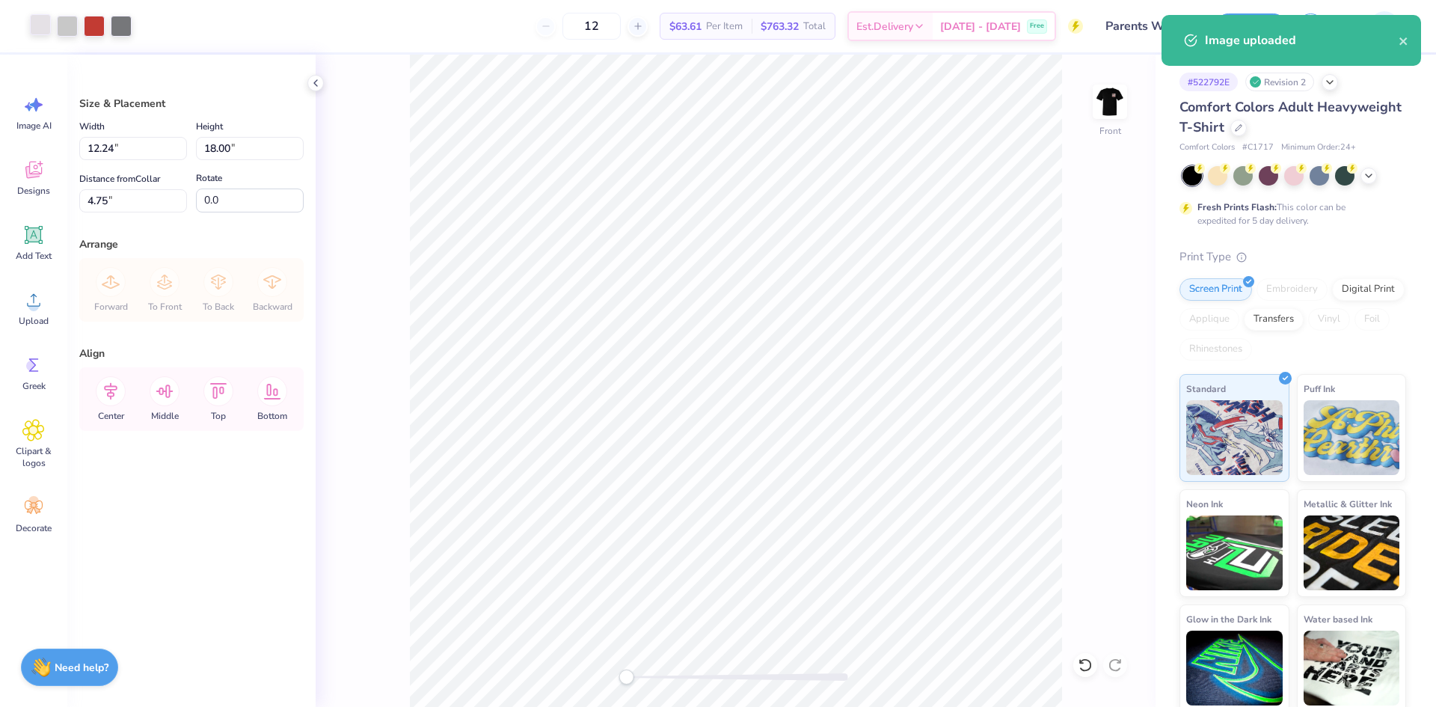
click at [47, 31] on div at bounding box center [40, 24] width 21 height 21
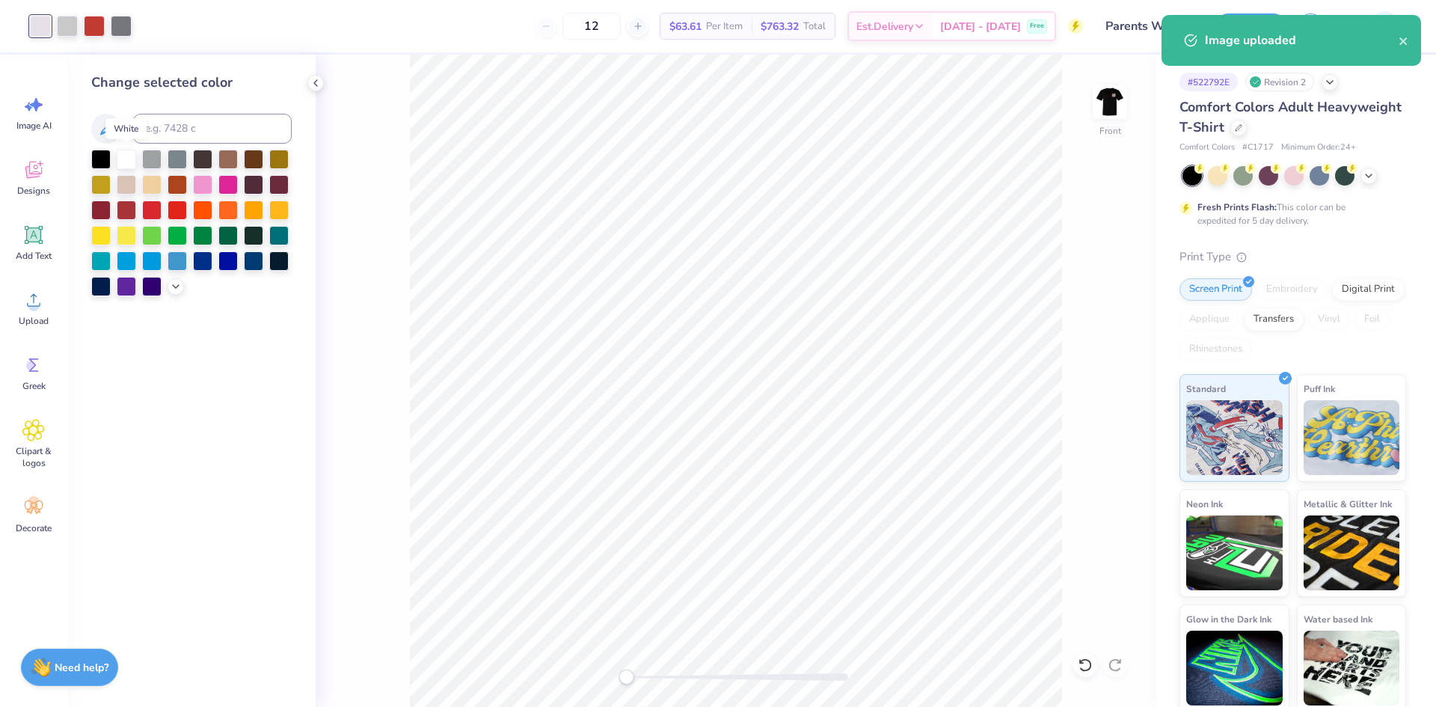
drag, startPoint x: 127, startPoint y: 165, endPoint x: 382, endPoint y: 350, distance: 314.9
click at [127, 165] on div at bounding box center [126, 159] width 19 height 19
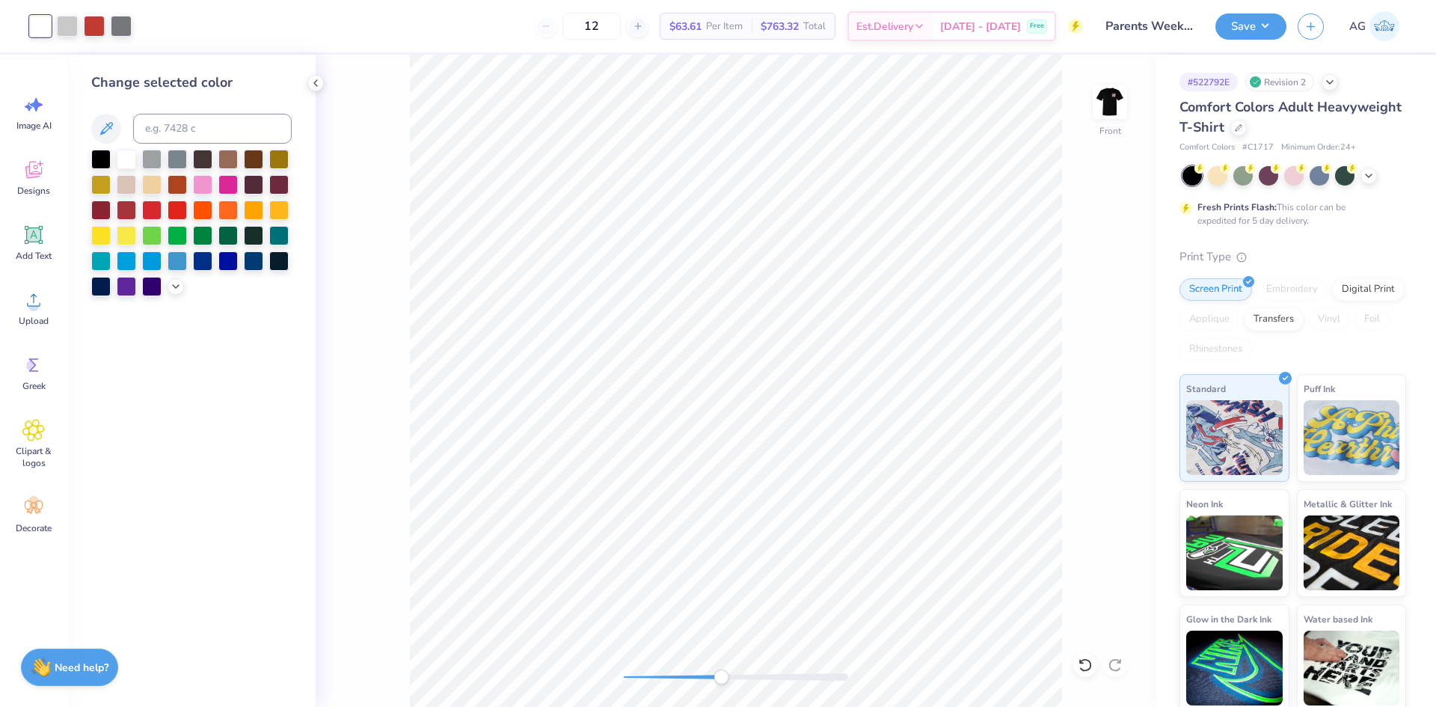
drag, startPoint x: 683, startPoint y: 683, endPoint x: 721, endPoint y: 683, distance: 38.1
click at [721, 683] on div "Accessibility label" at bounding box center [720, 676] width 15 height 15
drag, startPoint x: 704, startPoint y: 675, endPoint x: 661, endPoint y: 674, distance: 43.4
click at [661, 674] on div at bounding box center [736, 676] width 224 height 7
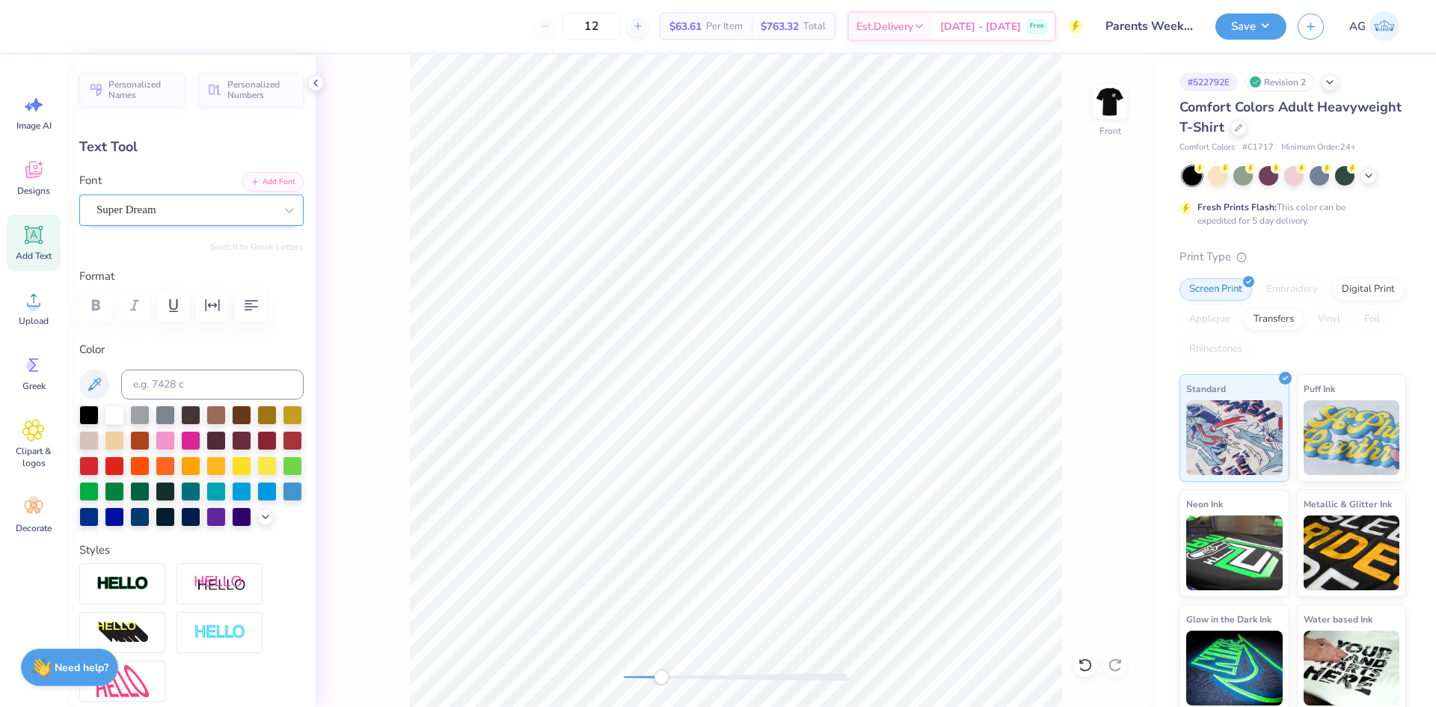
click at [197, 197] on div "Super Dream" at bounding box center [191, 209] width 224 height 31
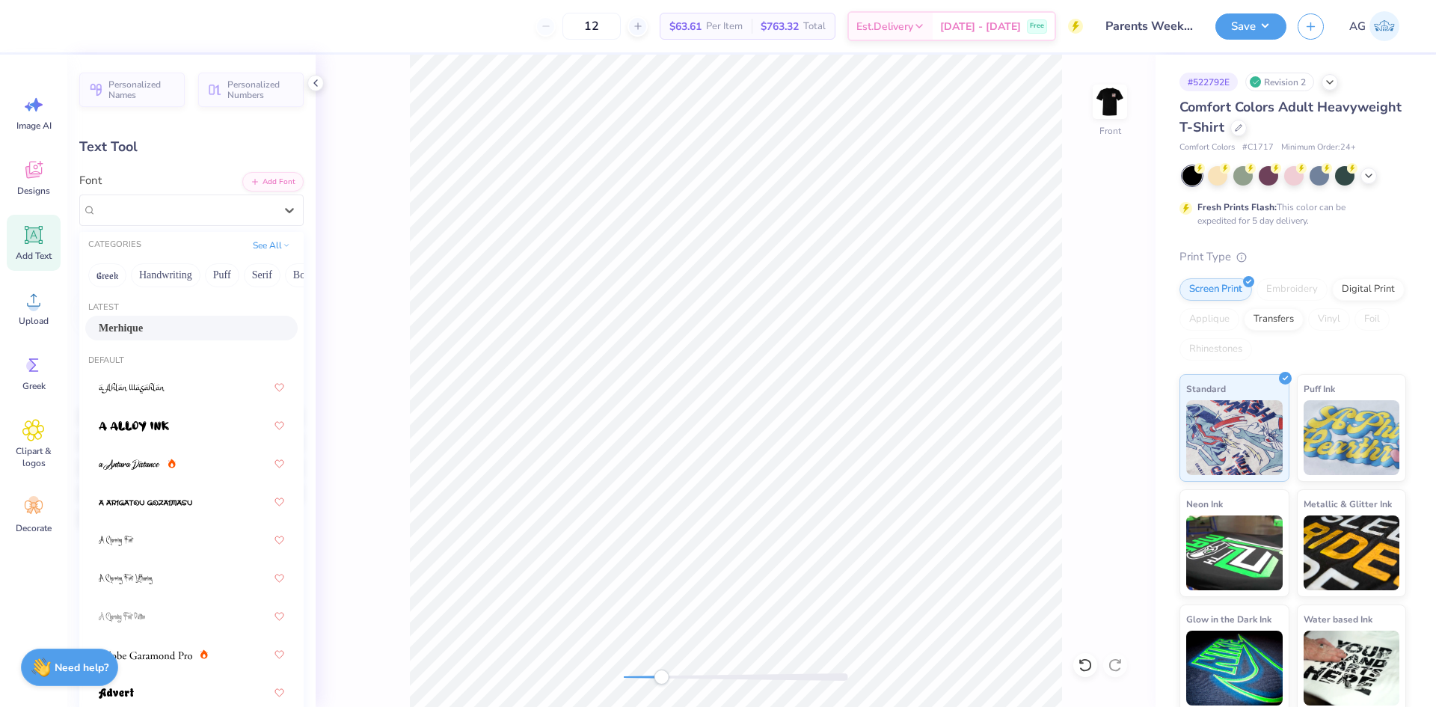
click at [162, 334] on div "Merhique" at bounding box center [191, 328] width 185 height 16
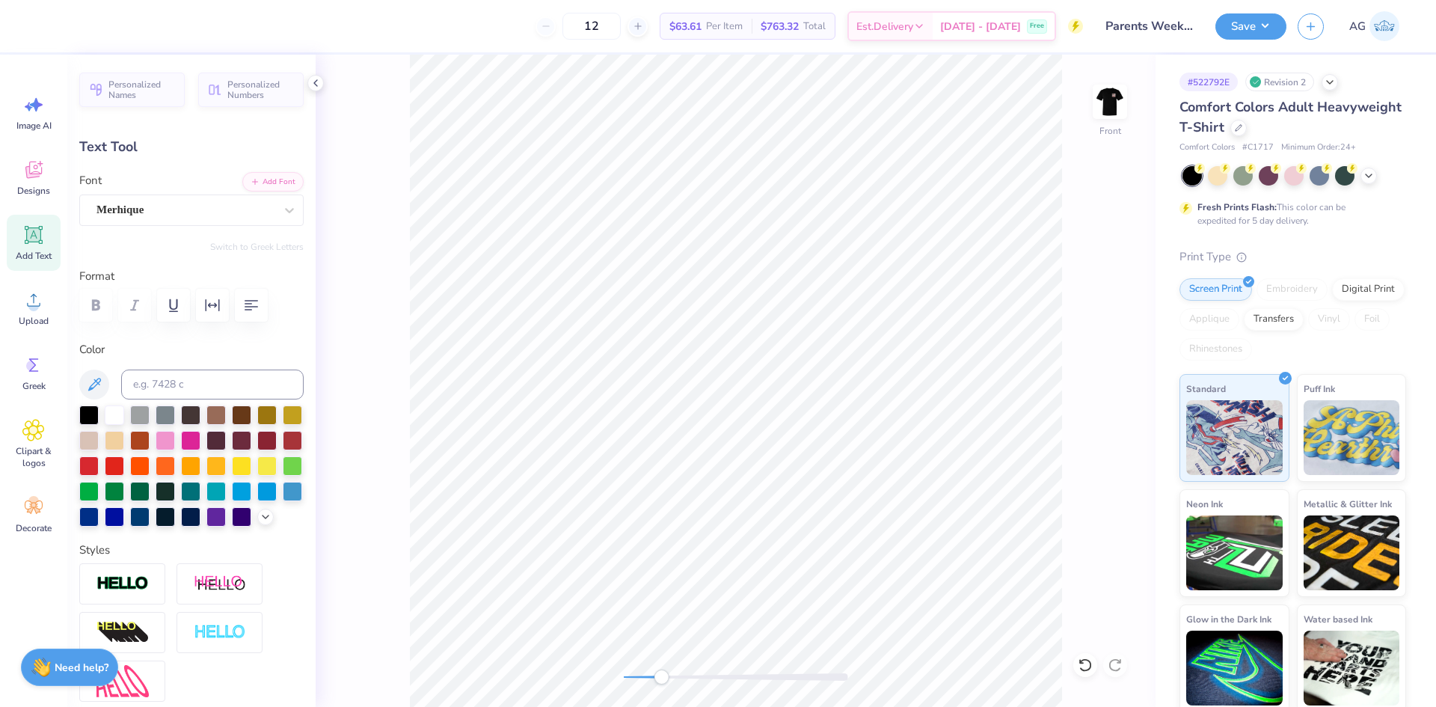
type input "1.31"
type input "0.50"
type input "5.43"
type input "1.44"
type input "0.37"
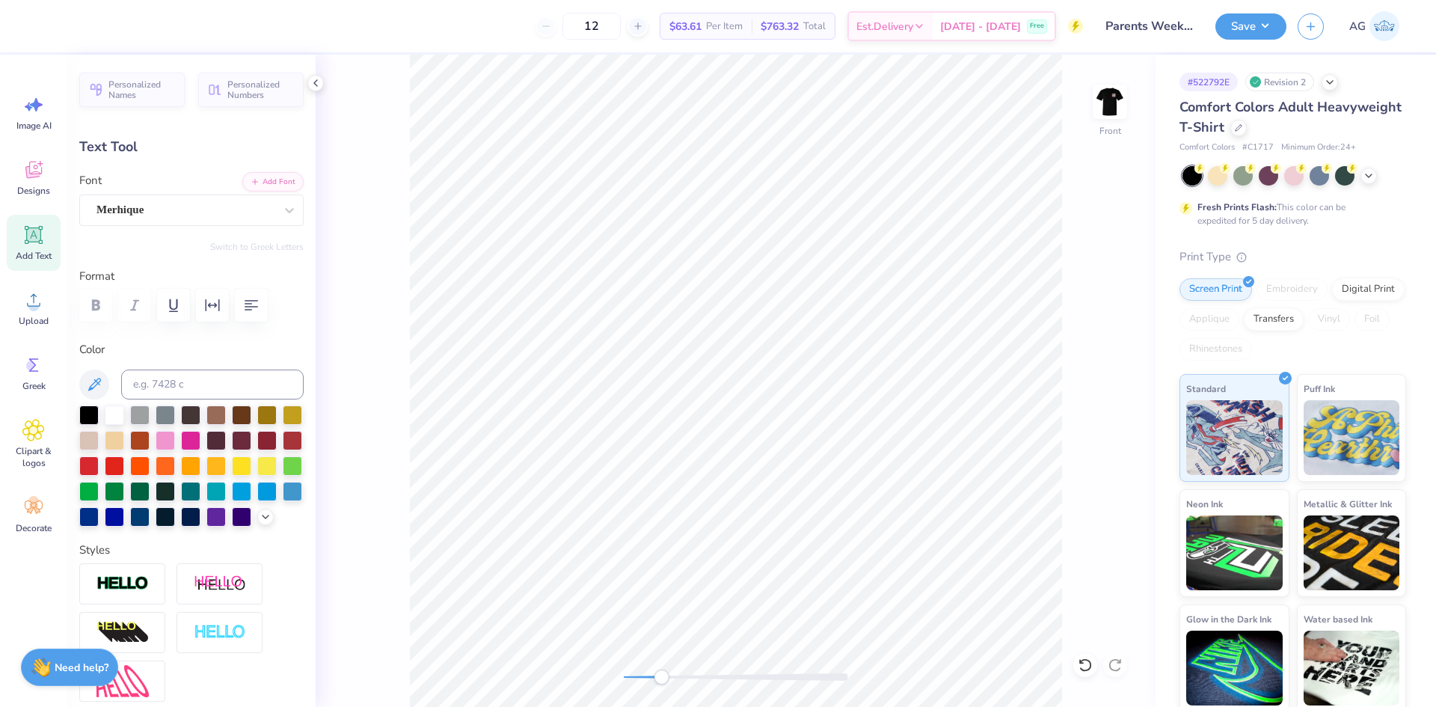
type input "5.74"
click at [181, 209] on div "Super Dream" at bounding box center [185, 209] width 181 height 23
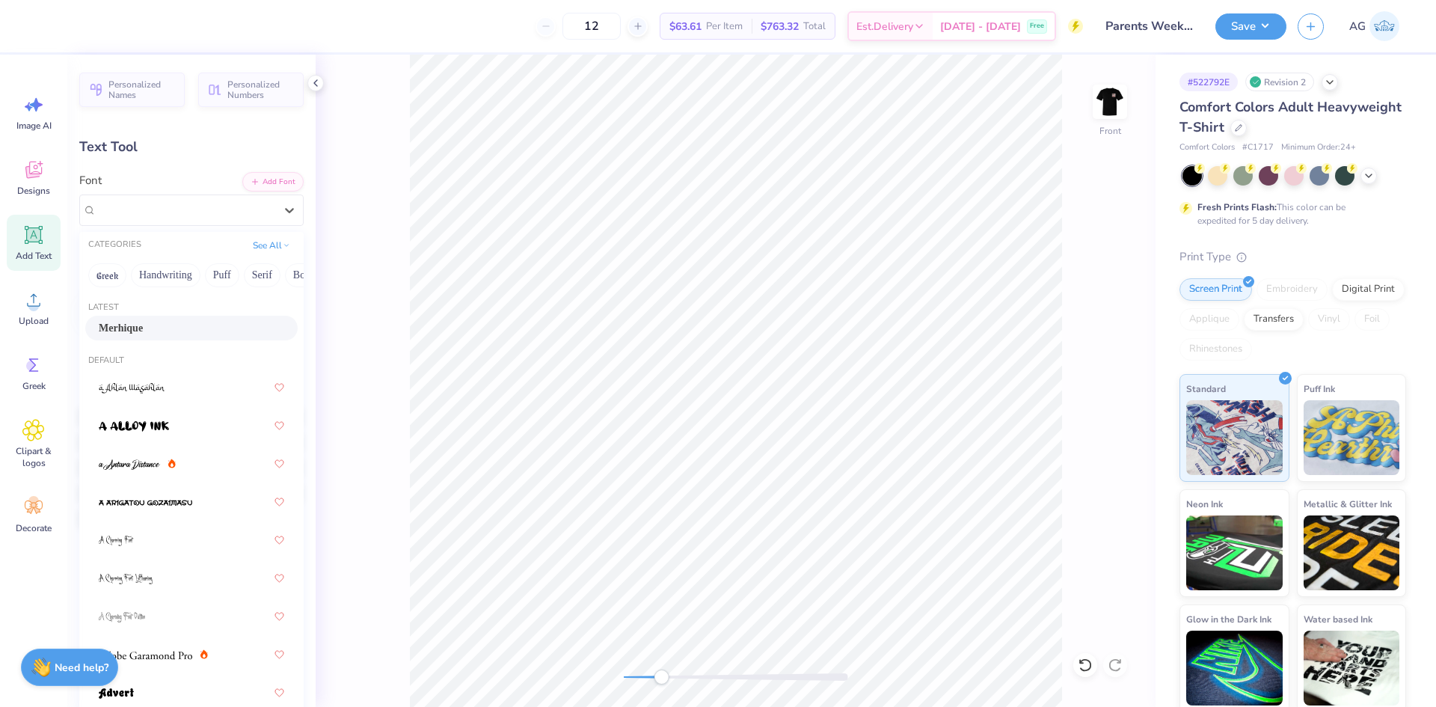
click at [152, 328] on div "Merhique" at bounding box center [191, 328] width 185 height 16
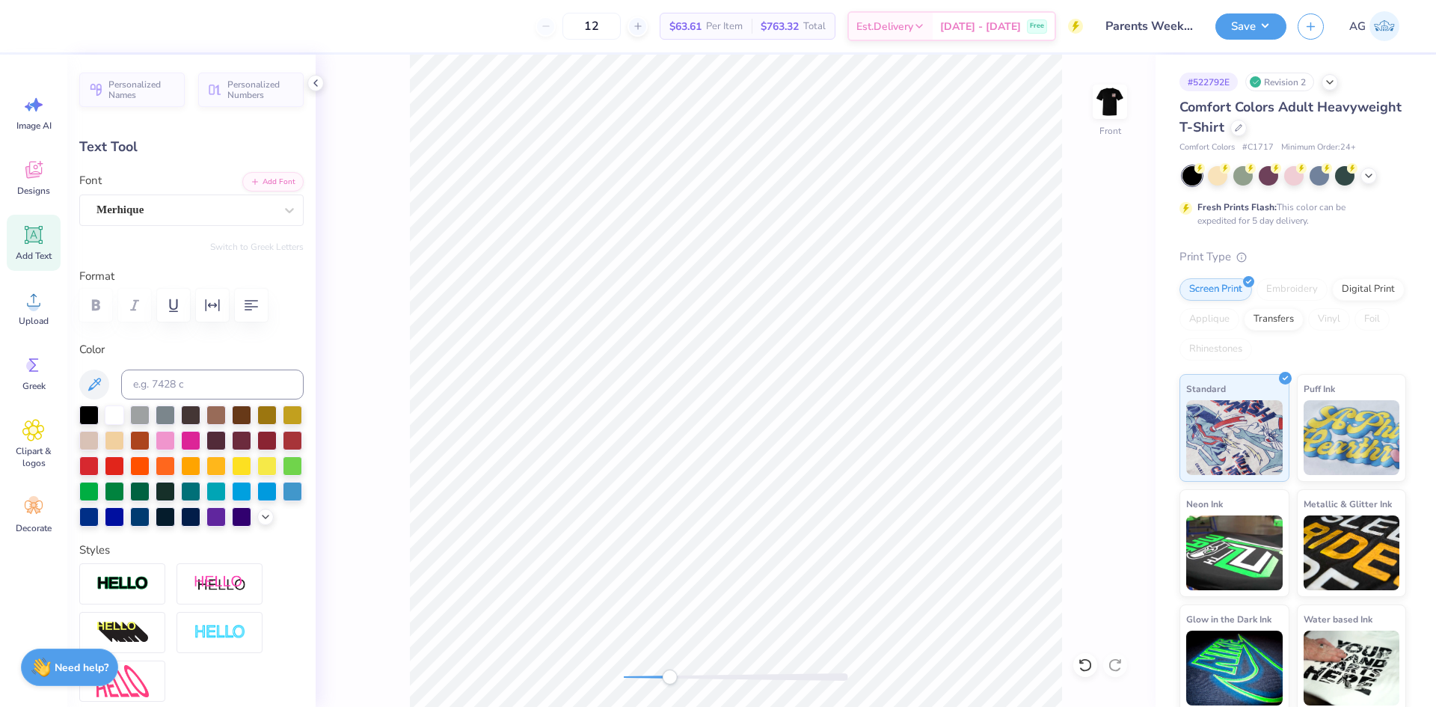
click at [672, 673] on div "Accessibility label" at bounding box center [669, 676] width 15 height 15
type input "0.0"
type input "1.21"
type input "0.40"
type input "5.73"
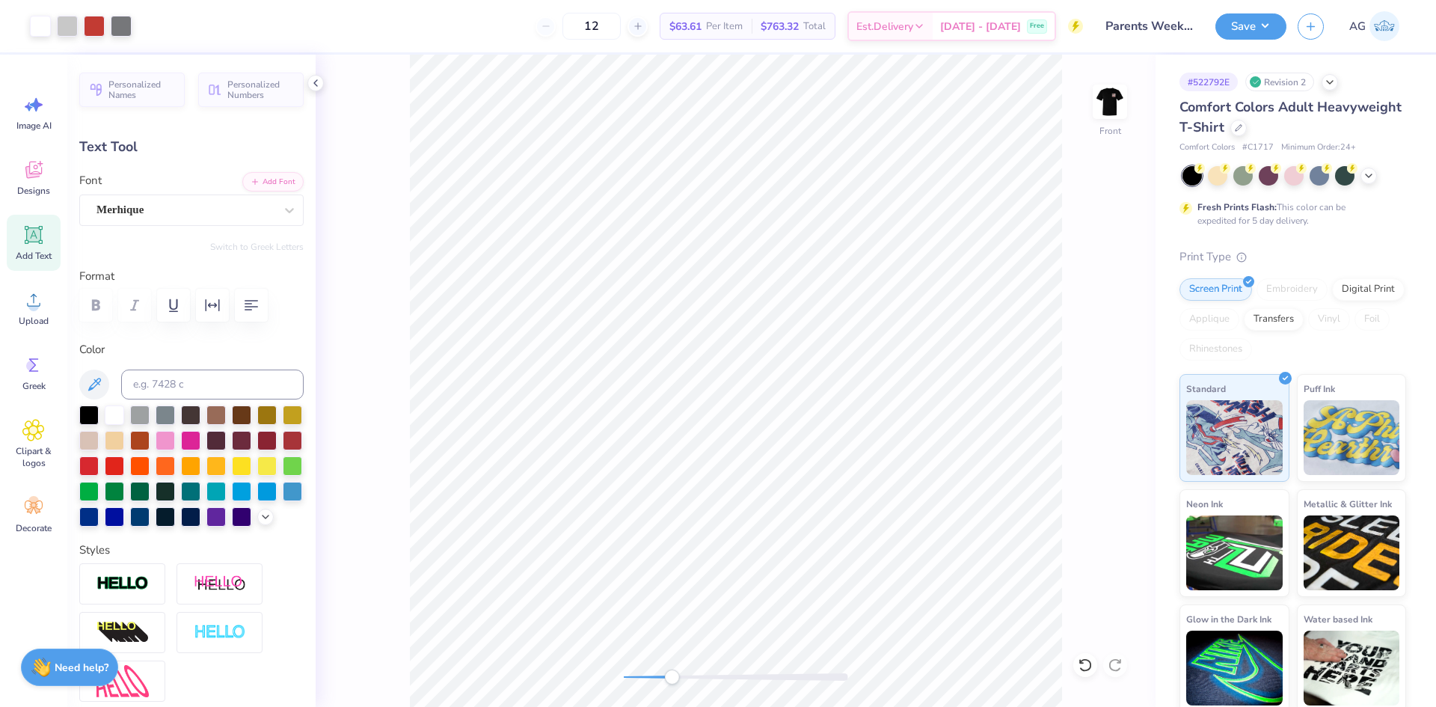
type input "-1.7"
type input "1.51"
type input "0.39"
type input "11.35"
click at [168, 184] on div "Font Super Dream" at bounding box center [191, 199] width 224 height 54
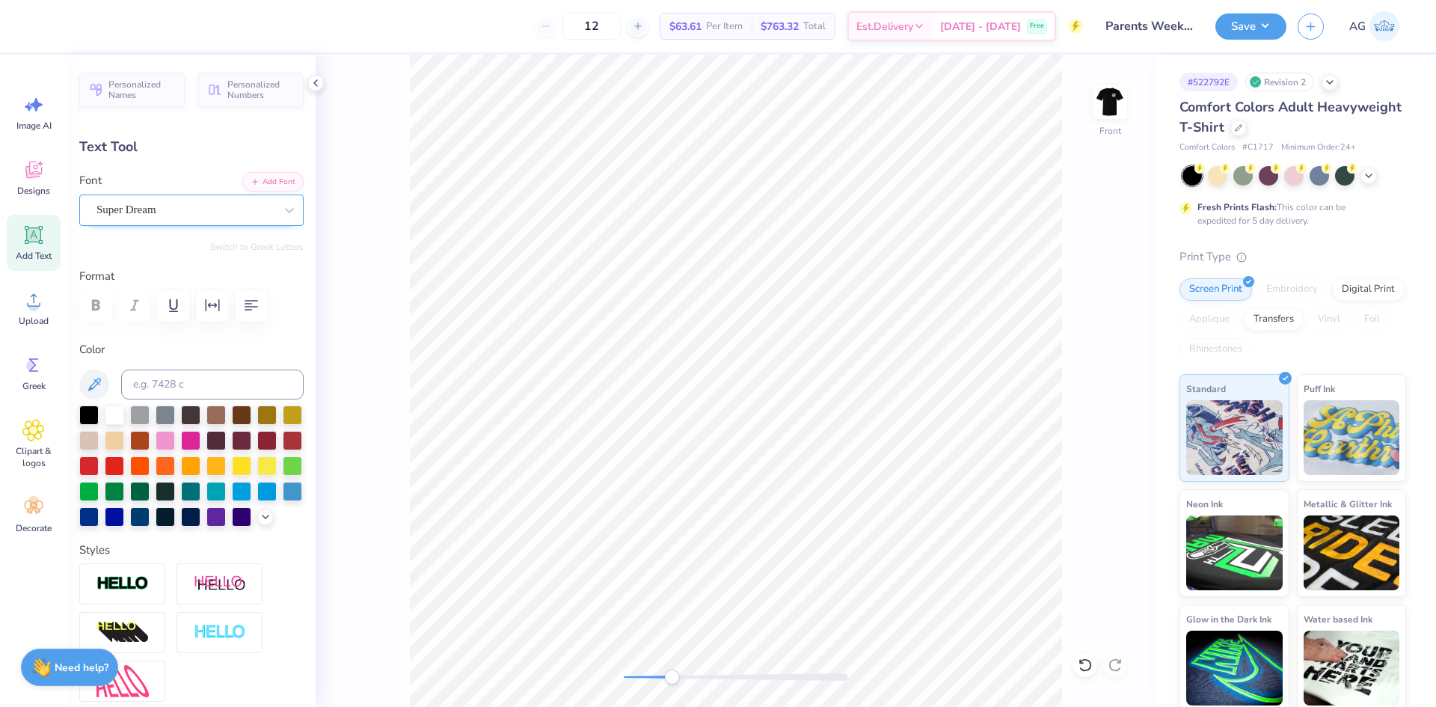
click at [173, 205] on div "Super Dream" at bounding box center [185, 209] width 181 height 23
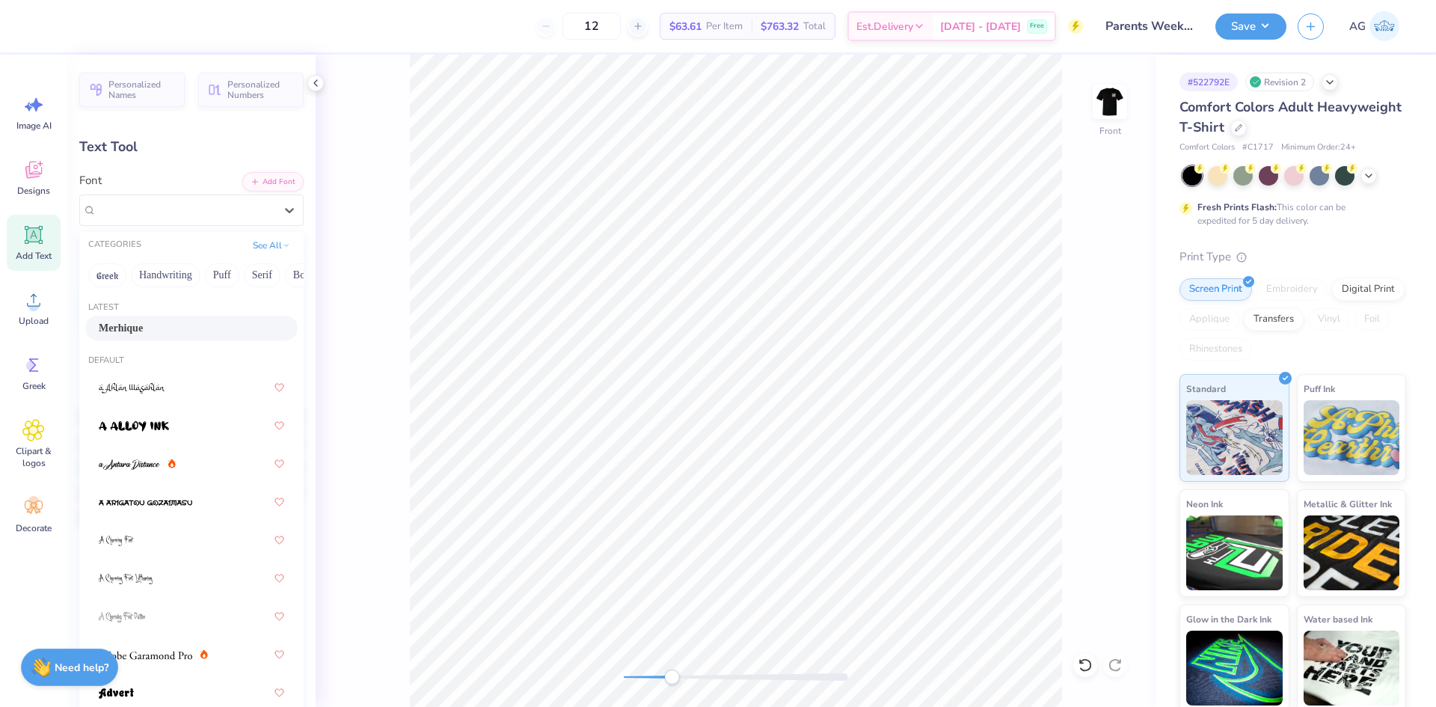
click at [189, 325] on div "Merhique" at bounding box center [191, 328] width 185 height 16
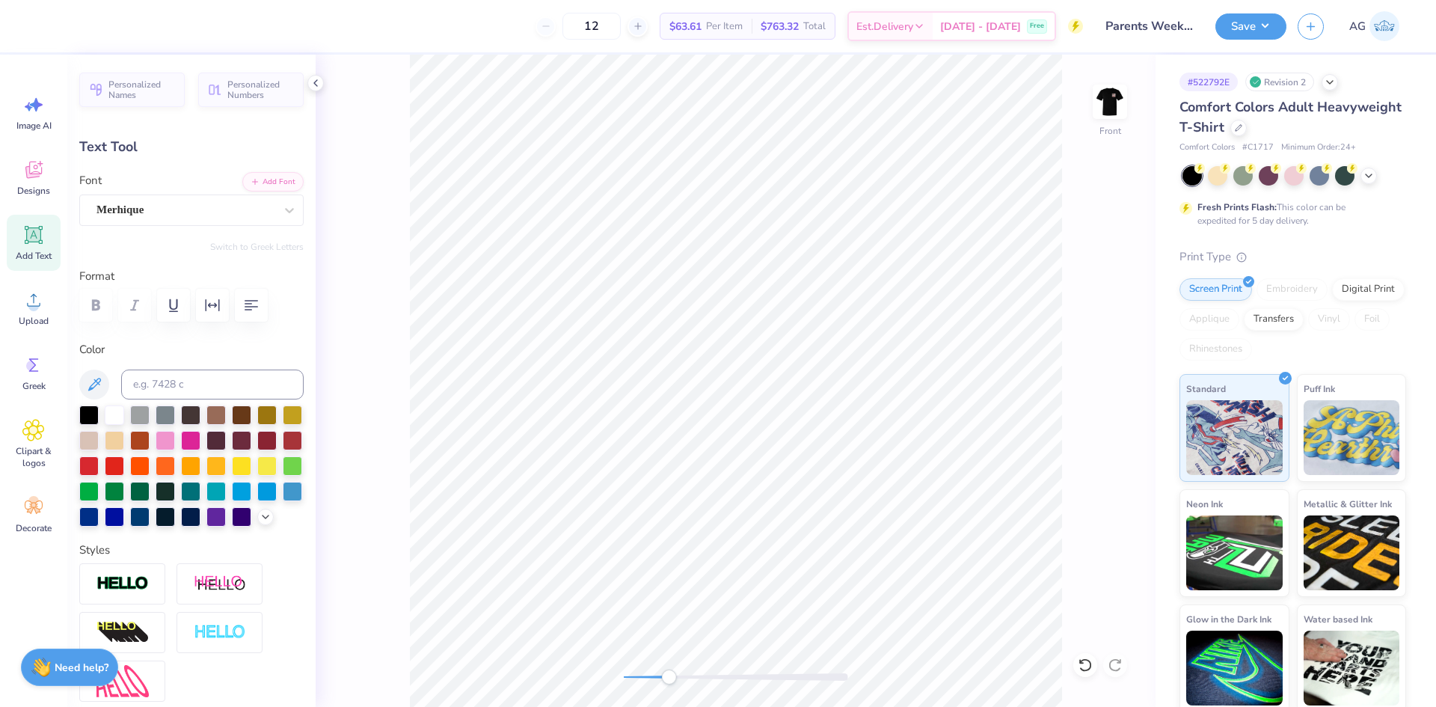
click at [612, 671] on div "Front" at bounding box center [736, 381] width 840 height 652
type input "0.0"
type input "1.56"
type input "0.41"
type input "11.64"
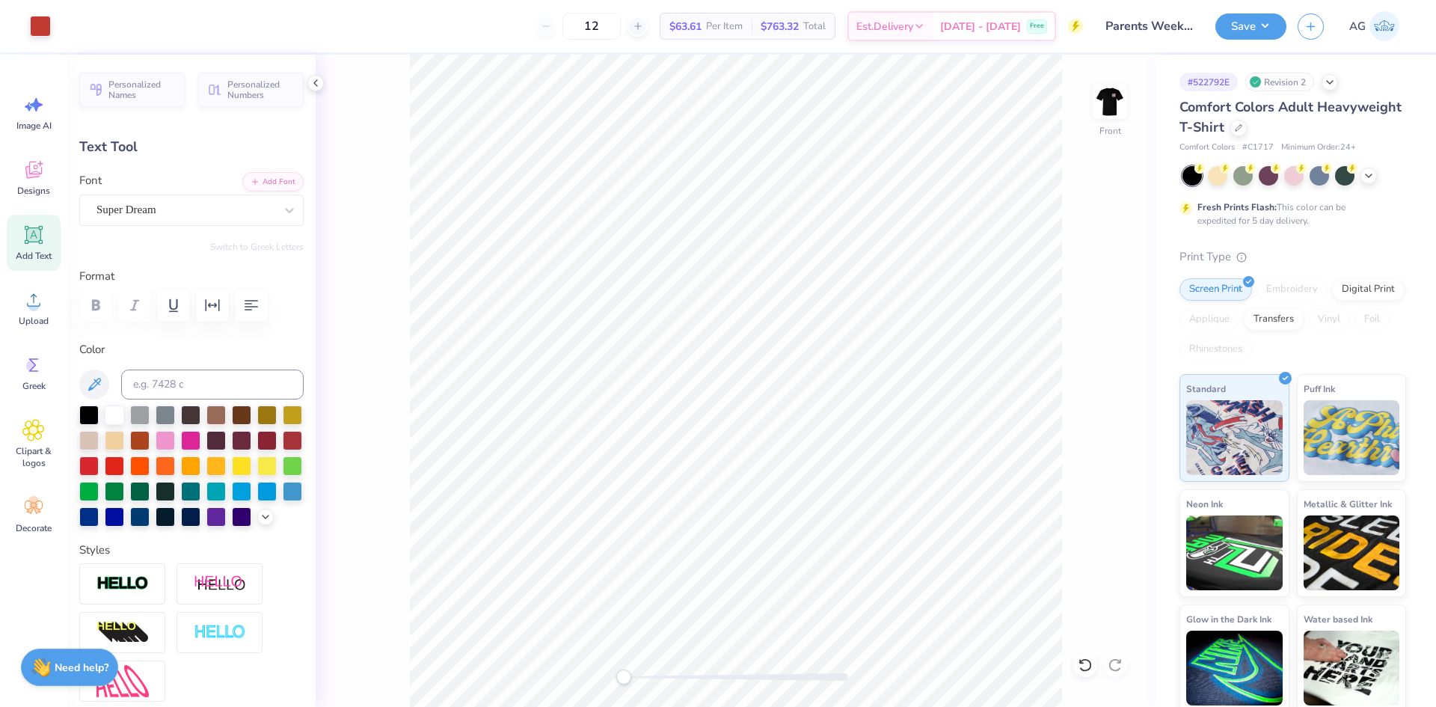
type input "-1.3"
click at [203, 206] on div "Super Dream" at bounding box center [185, 209] width 181 height 23
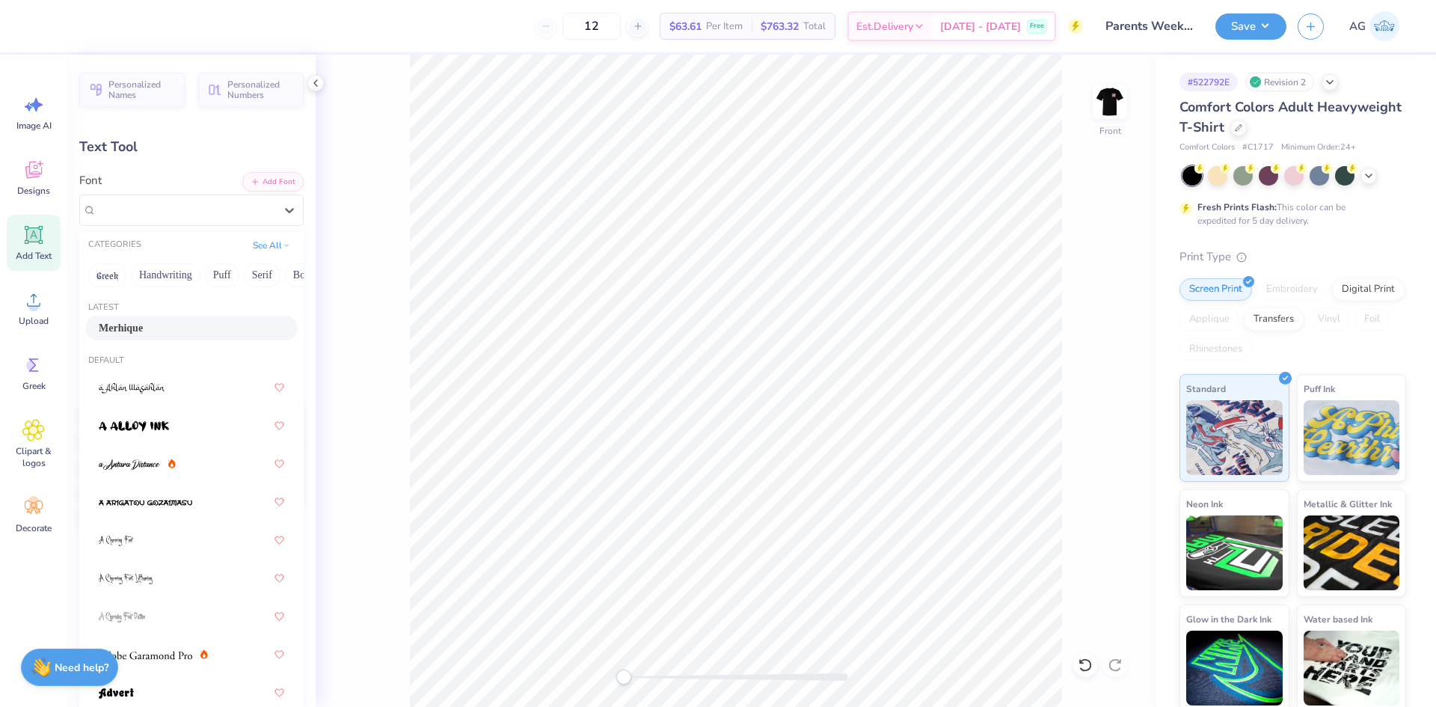
click at [176, 325] on div "Merhique" at bounding box center [191, 328] width 185 height 16
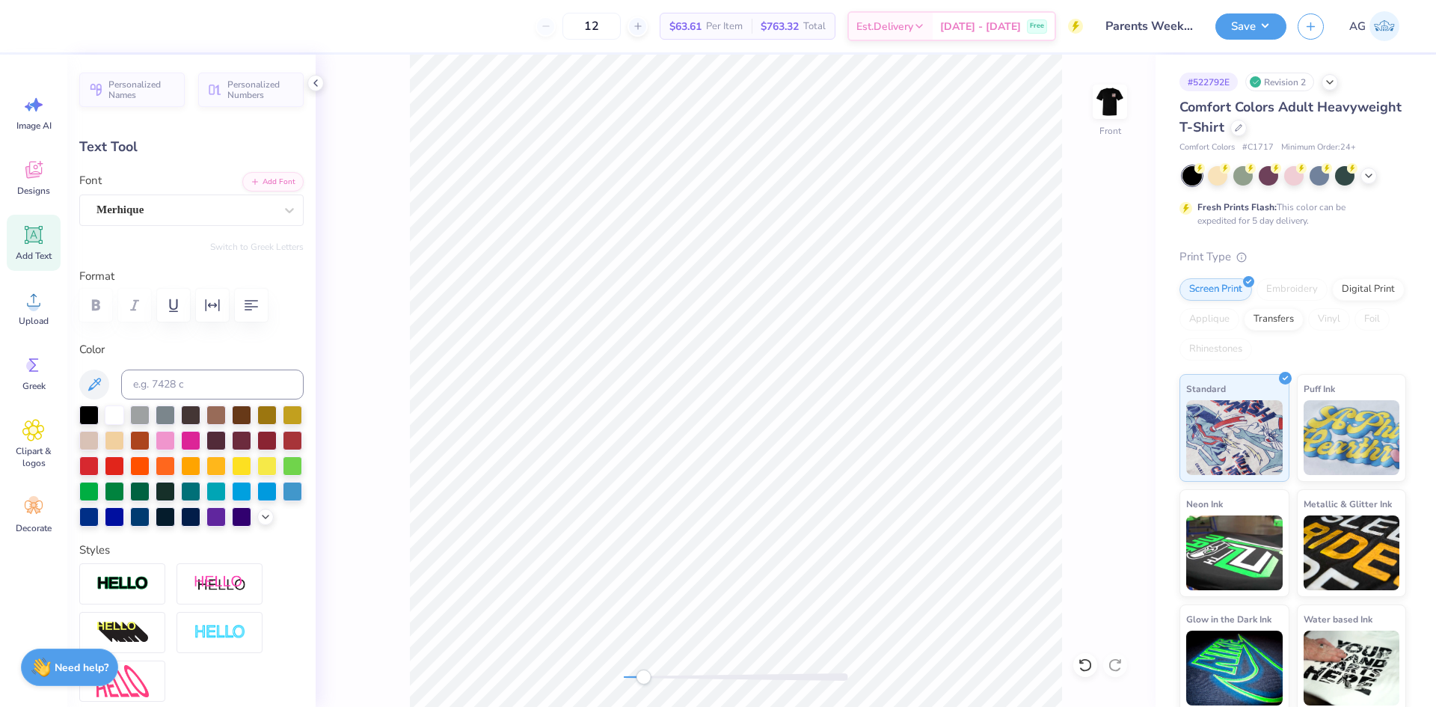
drag, startPoint x: 624, startPoint y: 678, endPoint x: 642, endPoint y: 669, distance: 20.1
click at [643, 678] on div "Accessibility label" at bounding box center [643, 676] width 15 height 15
drag, startPoint x: 635, startPoint y: 673, endPoint x: 657, endPoint y: 676, distance: 22.6
click at [657, 676] on div "Accessibility label" at bounding box center [657, 676] width 15 height 15
type input "1.46"
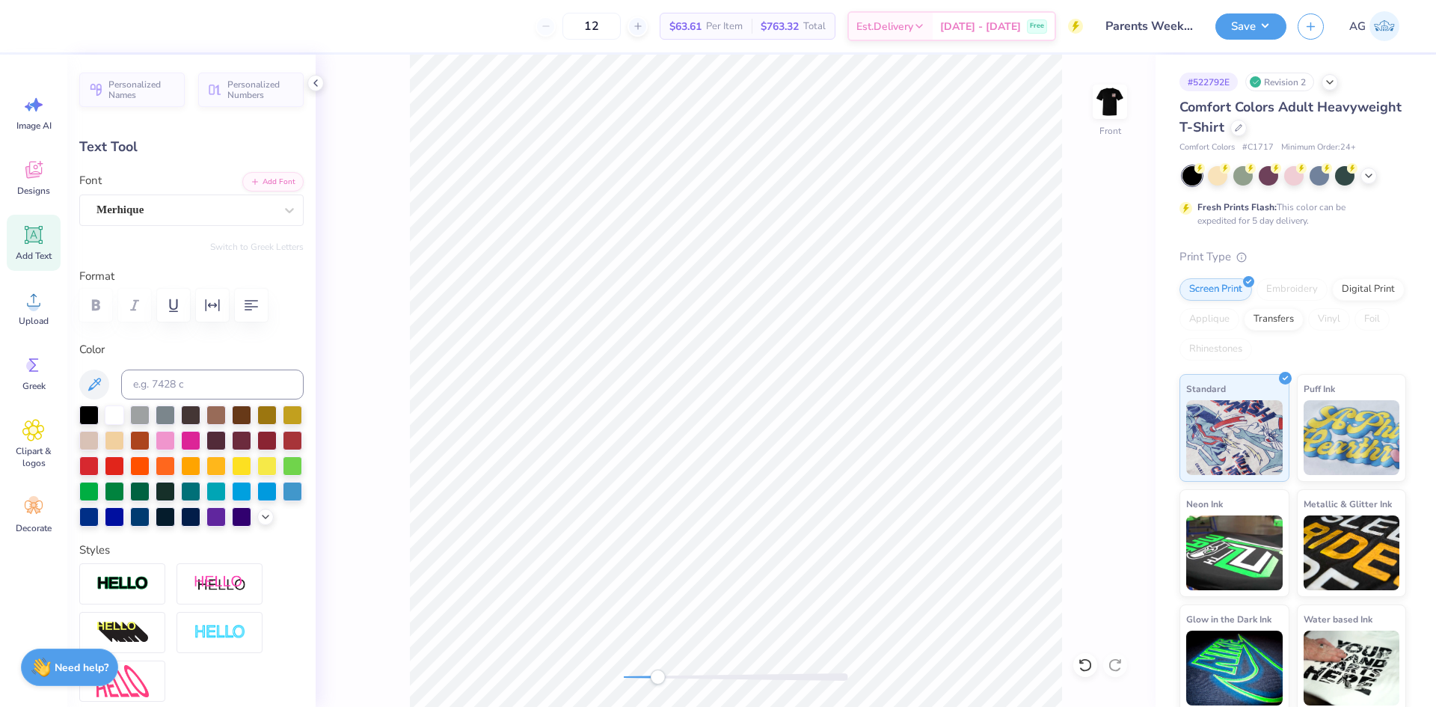
type input "16.93"
type input "1.2"
click at [182, 209] on div "Super Dream" at bounding box center [185, 209] width 181 height 23
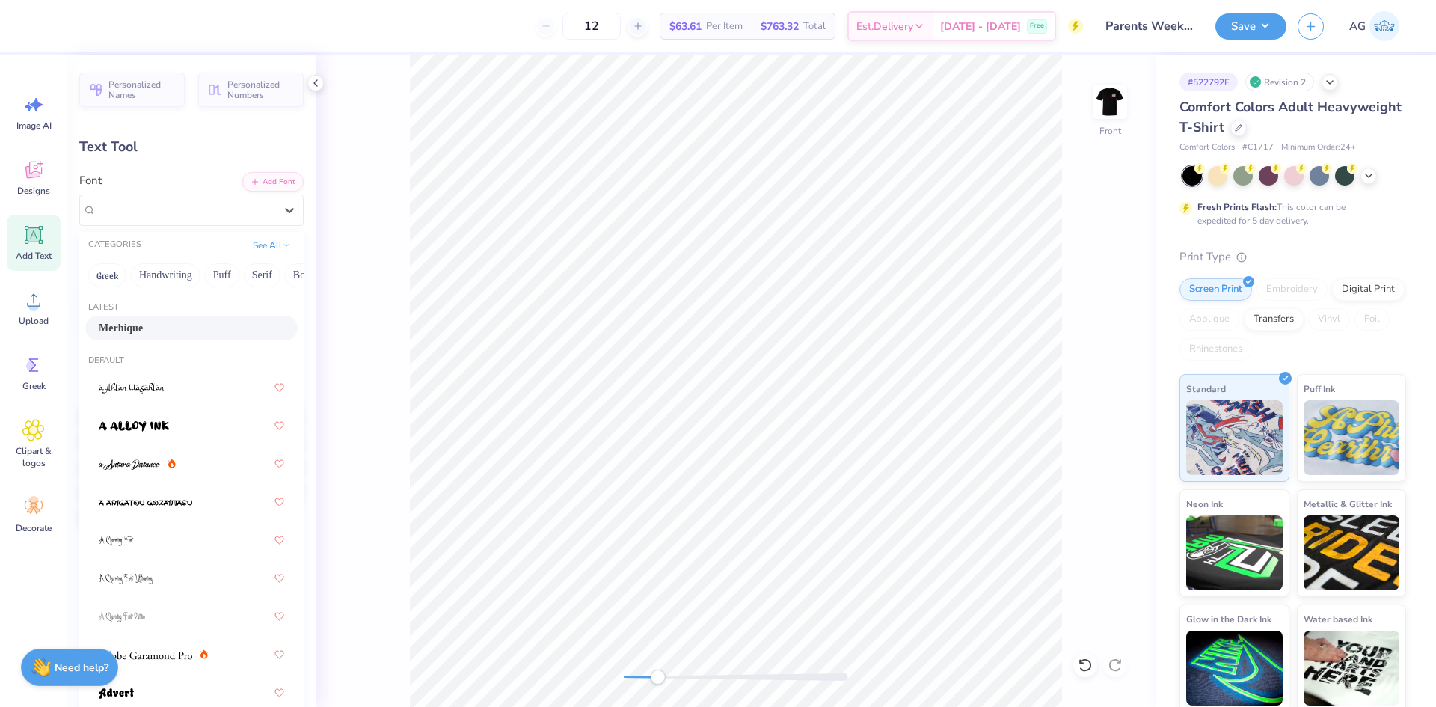
click at [184, 321] on div "Merhique" at bounding box center [191, 328] width 185 height 16
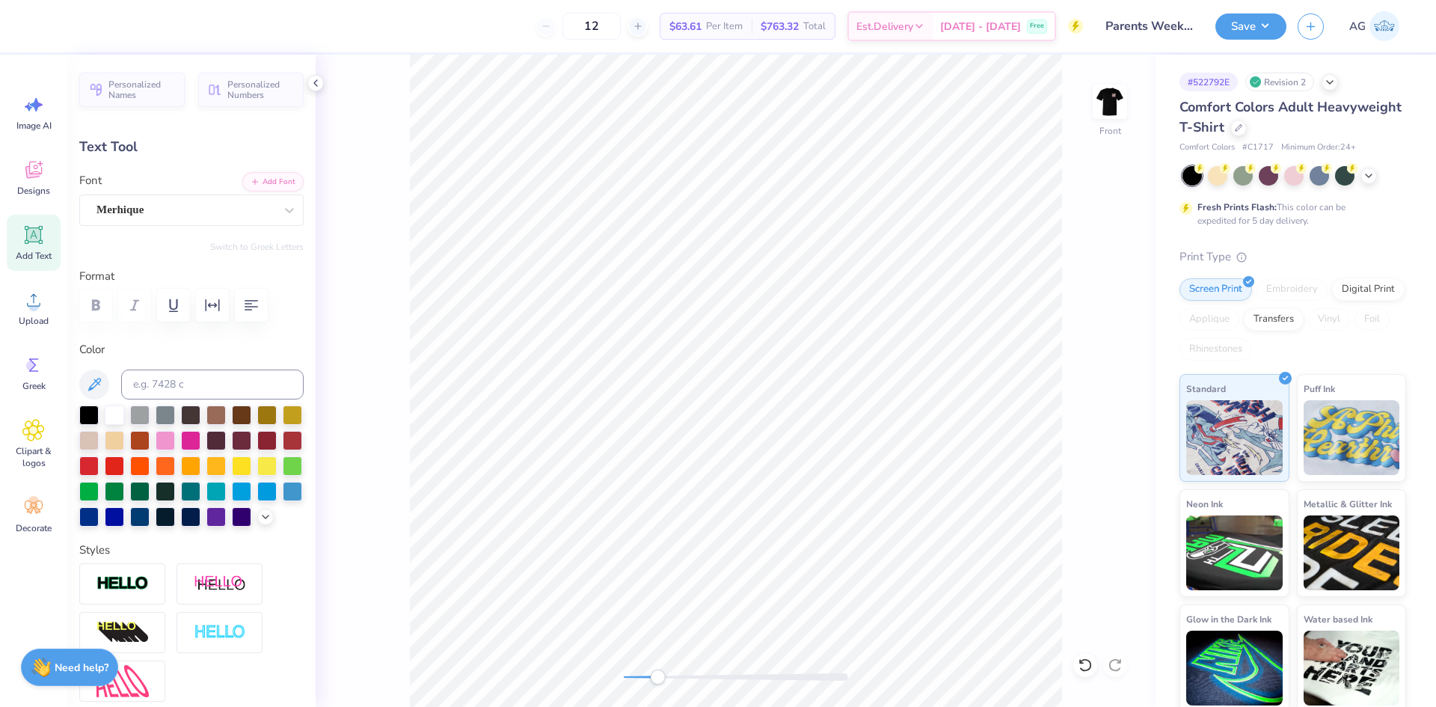
type input "1.51"
type input "17.59"
click at [193, 216] on div "Super Dream" at bounding box center [185, 209] width 181 height 23
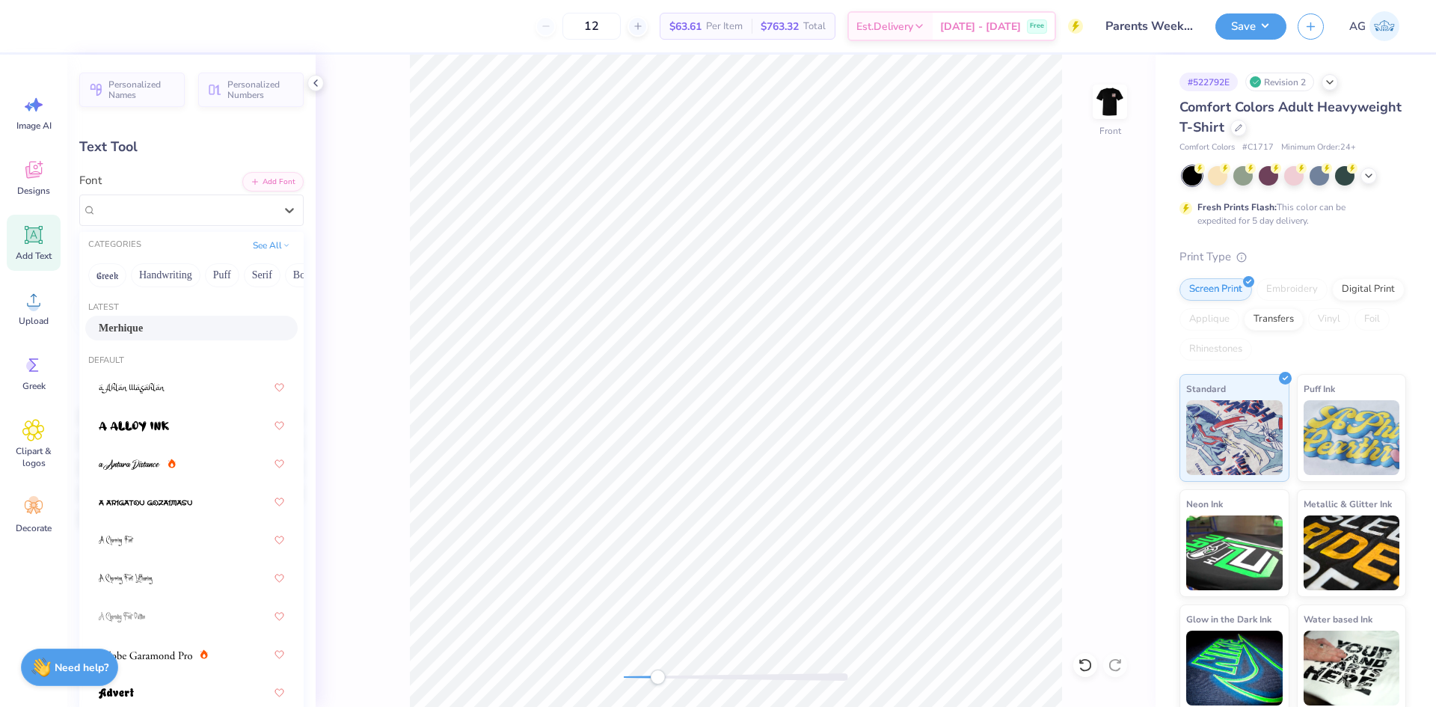
click at [182, 330] on div "Merhique" at bounding box center [191, 328] width 185 height 16
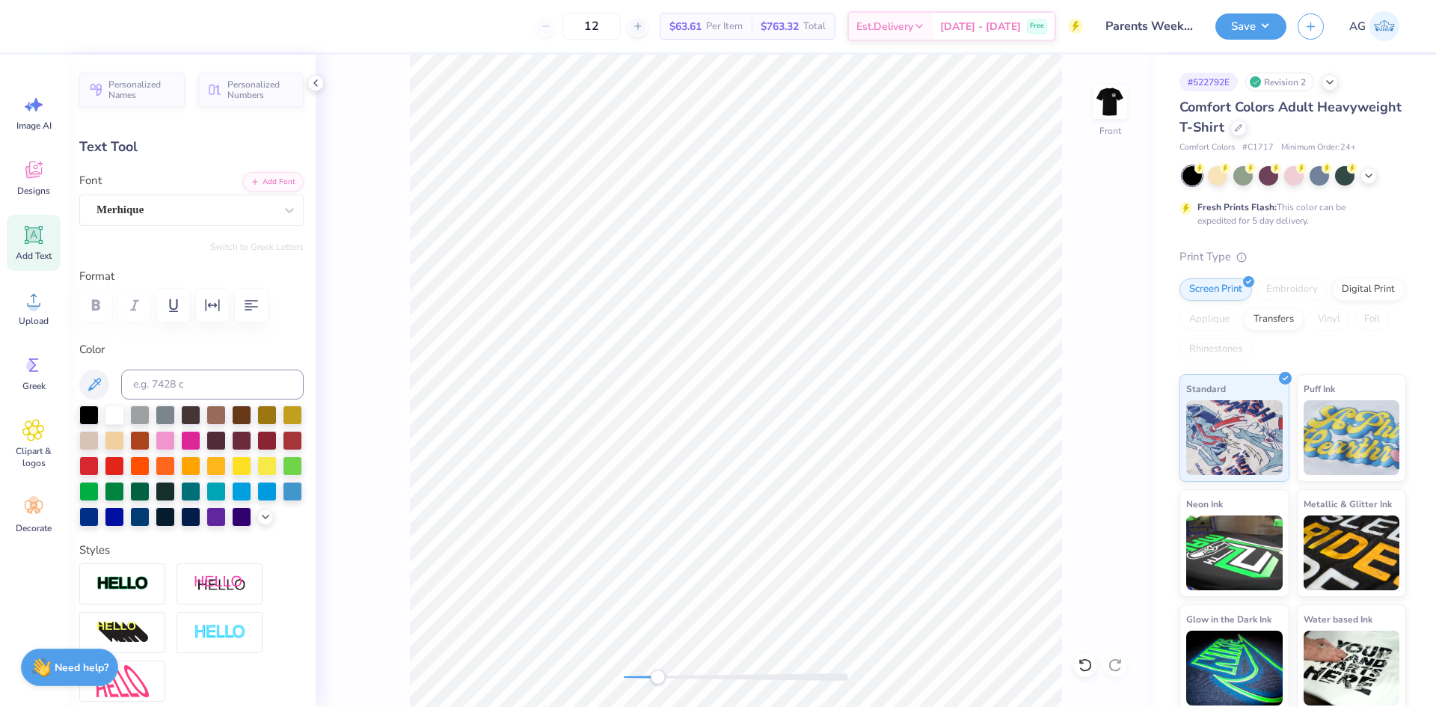
click at [516, 663] on div "Front" at bounding box center [736, 381] width 840 height 652
type input "0.0"
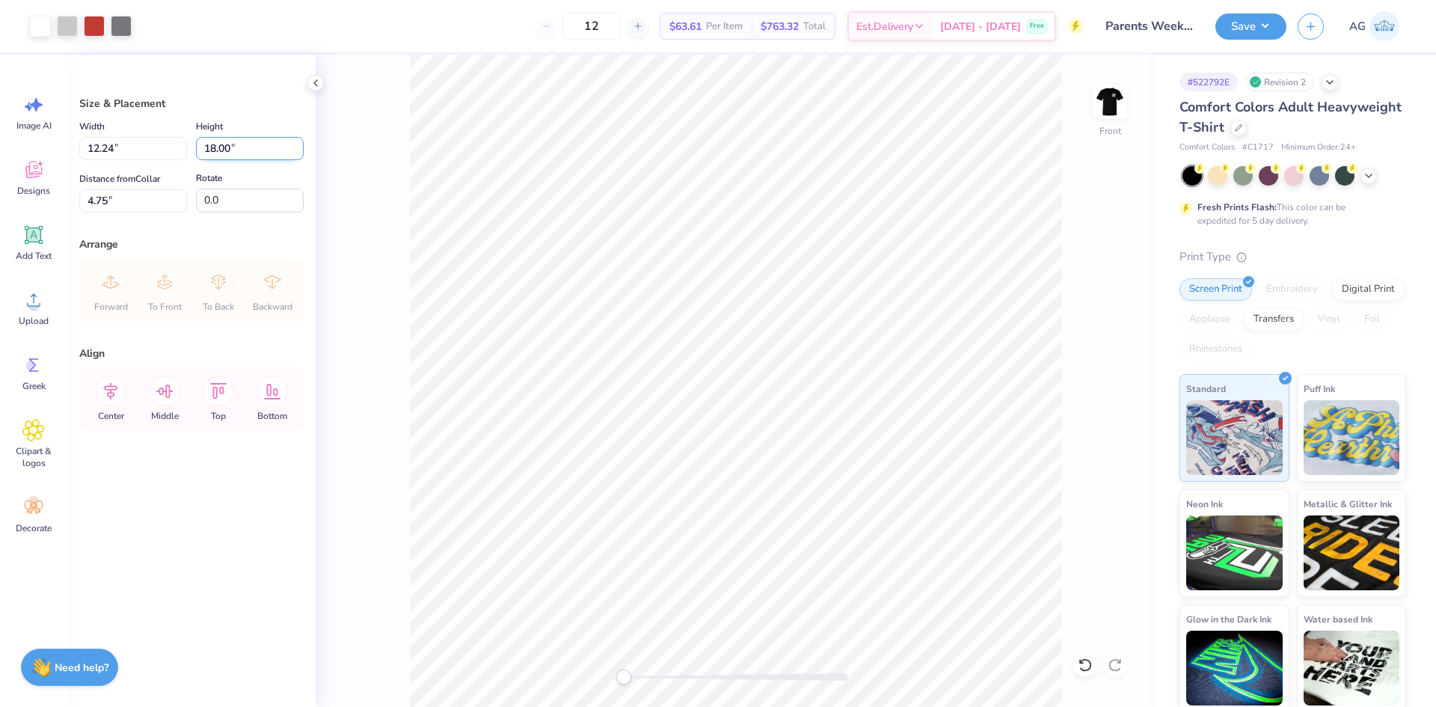
click at [227, 153] on input "18.00" at bounding box center [250, 148] width 108 height 23
type input "14"
type input "9.52"
type input "14.00"
click at [122, 204] on input "6.75" at bounding box center [133, 200] width 108 height 23
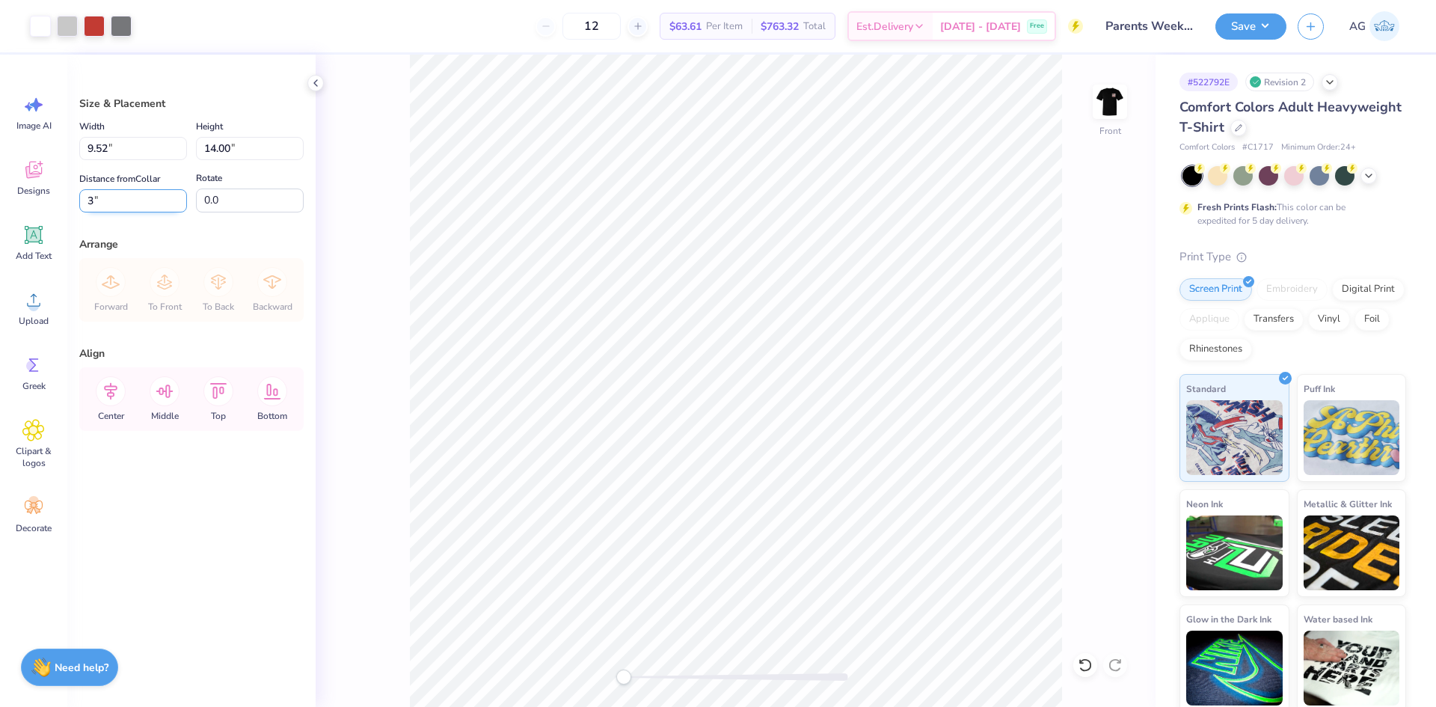
type input "3.00"
click at [125, 399] on div "Center" at bounding box center [111, 399] width 54 height 64
click at [1250, 28] on button "Save" at bounding box center [1250, 24] width 71 height 26
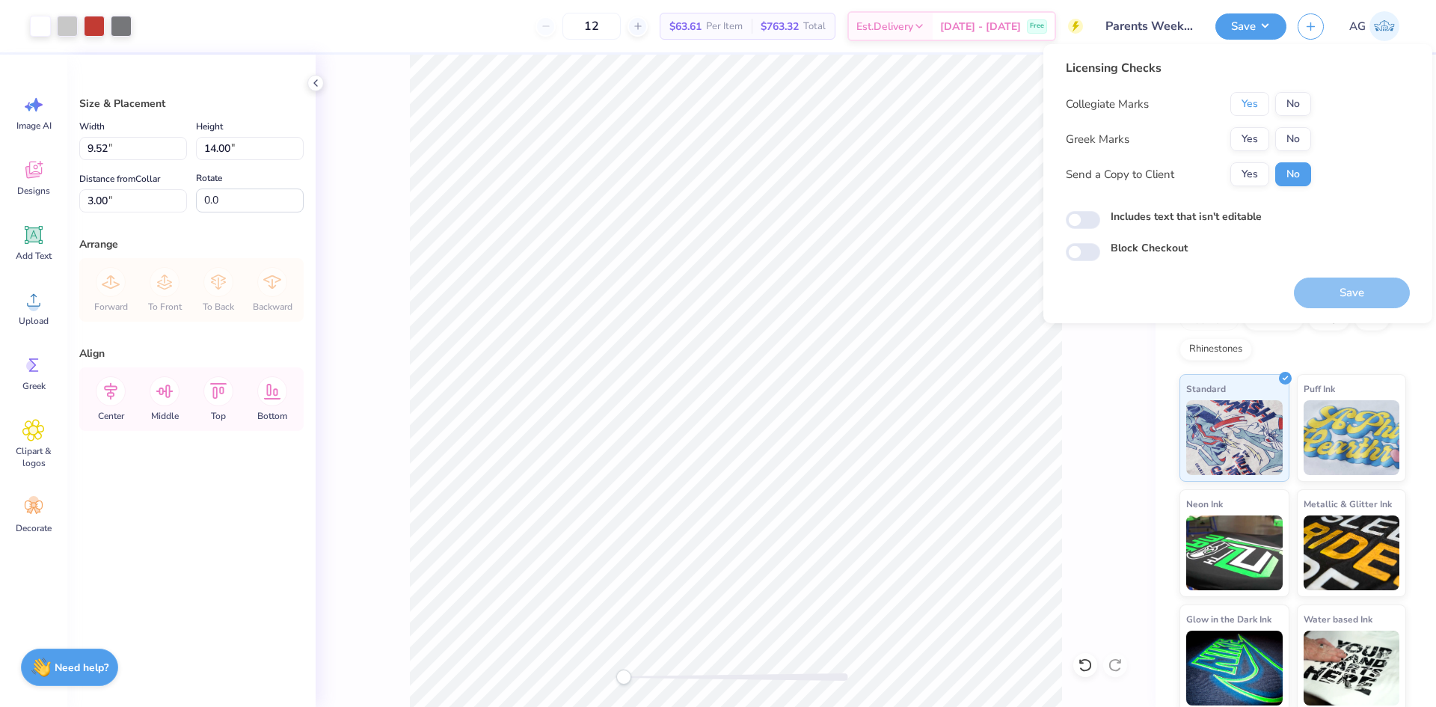
drag, startPoint x: 1262, startPoint y: 102, endPoint x: 1262, endPoint y: 123, distance: 21.0
click at [1259, 102] on button "Yes" at bounding box center [1249, 104] width 39 height 24
click at [1259, 128] on button "Yes" at bounding box center [1249, 139] width 39 height 24
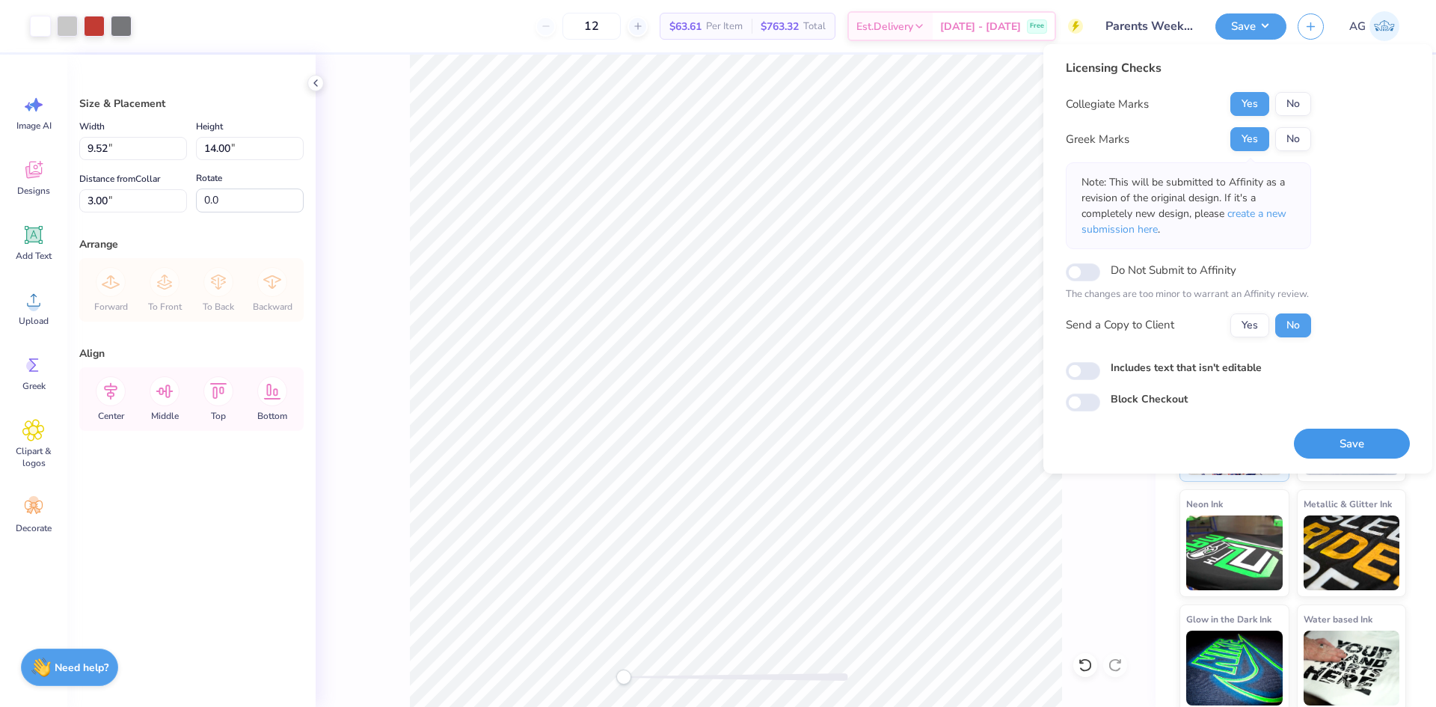
click at [1328, 445] on button "Save" at bounding box center [1352, 443] width 116 height 31
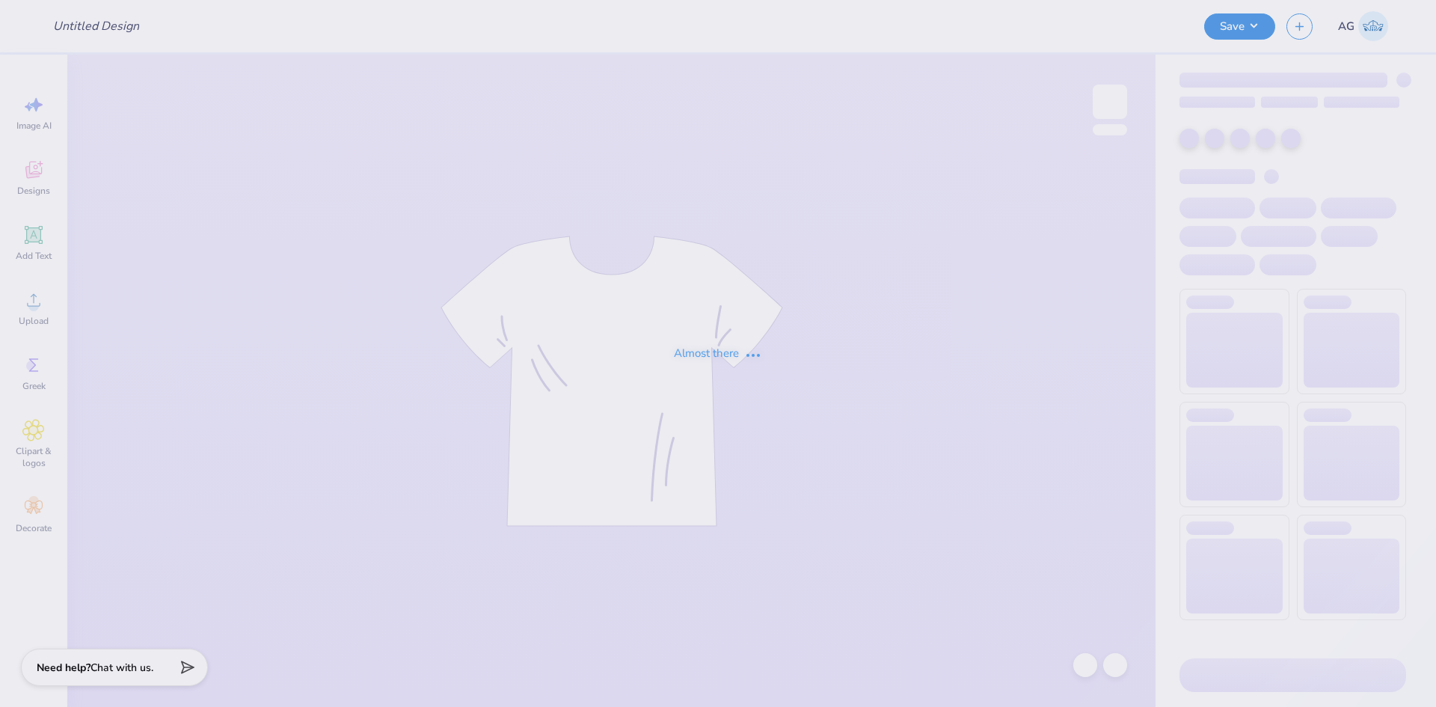
type input "[US_STATE][PERSON_NAME] : [GEOGRAPHIC_DATA][US_STATE]"
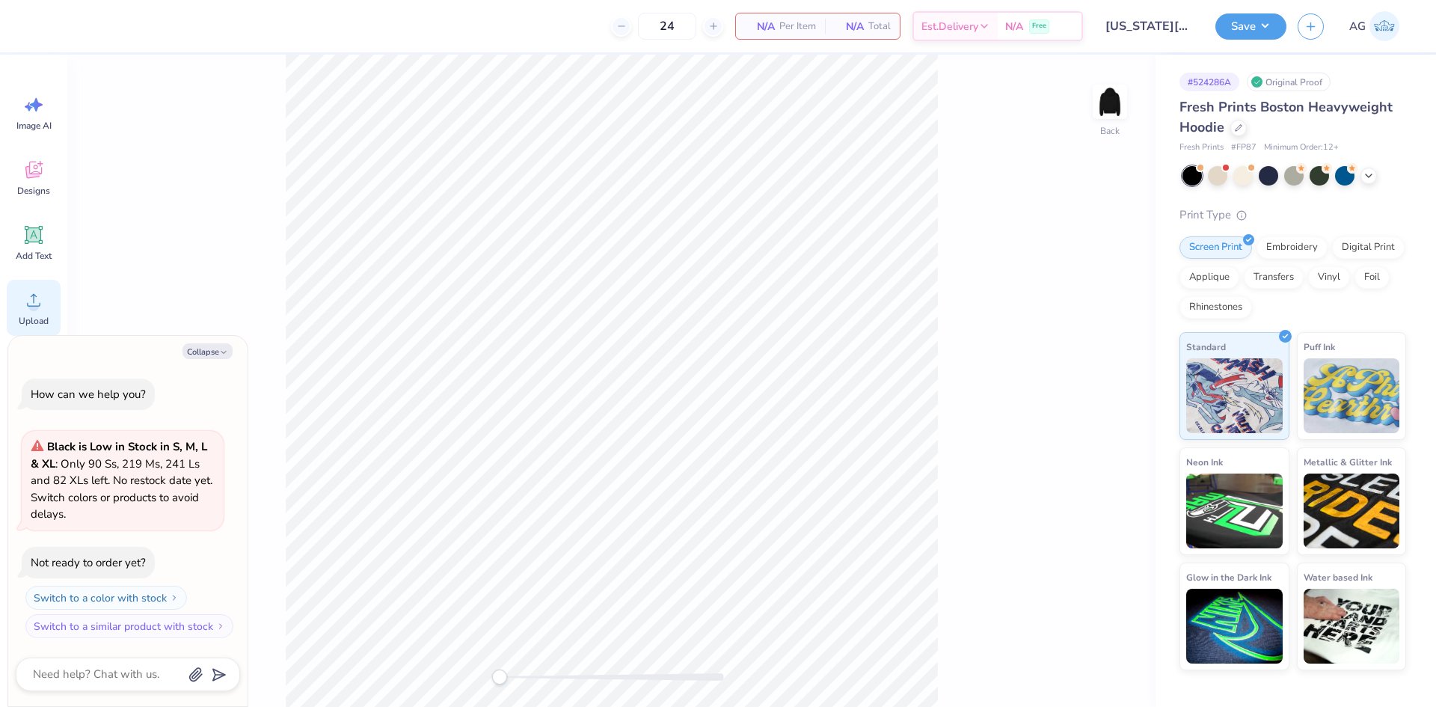
click at [25, 313] on div "Upload" at bounding box center [34, 308] width 54 height 56
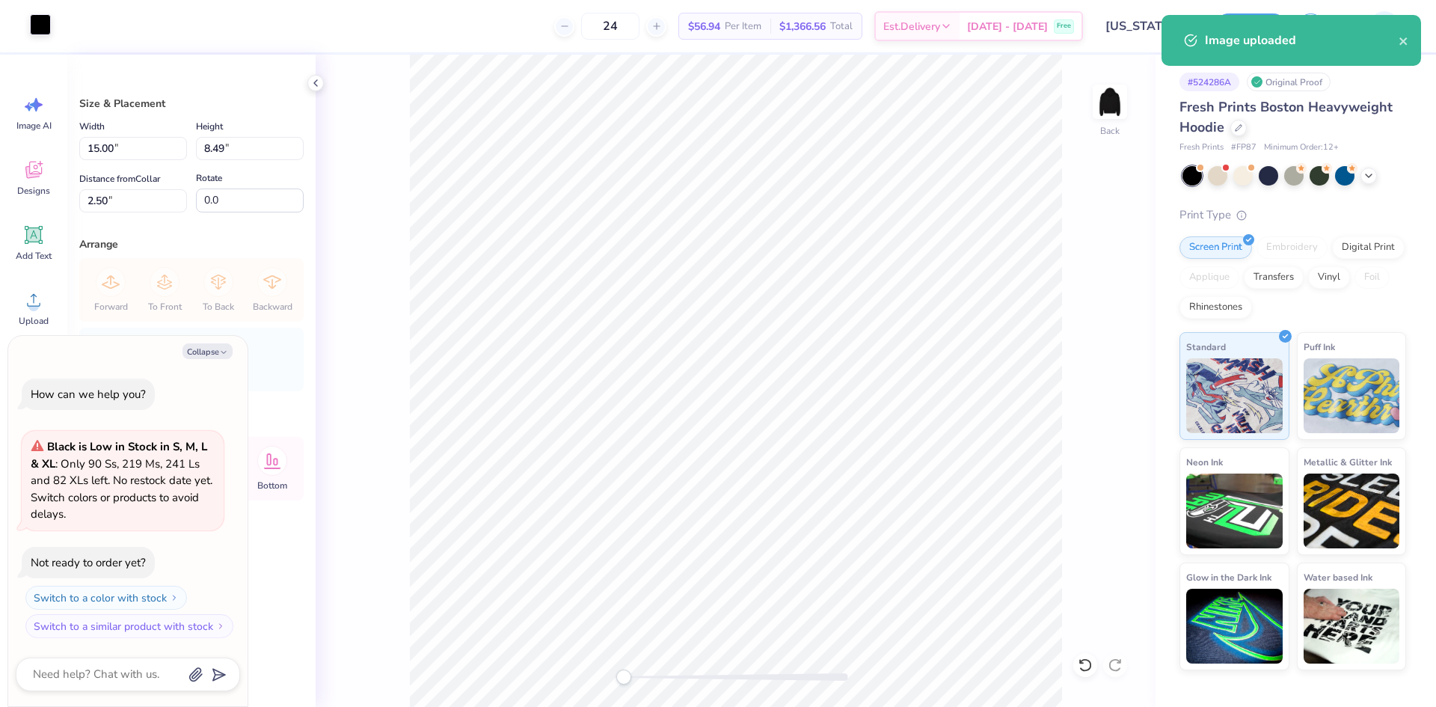
click at [38, 17] on div at bounding box center [40, 24] width 21 height 21
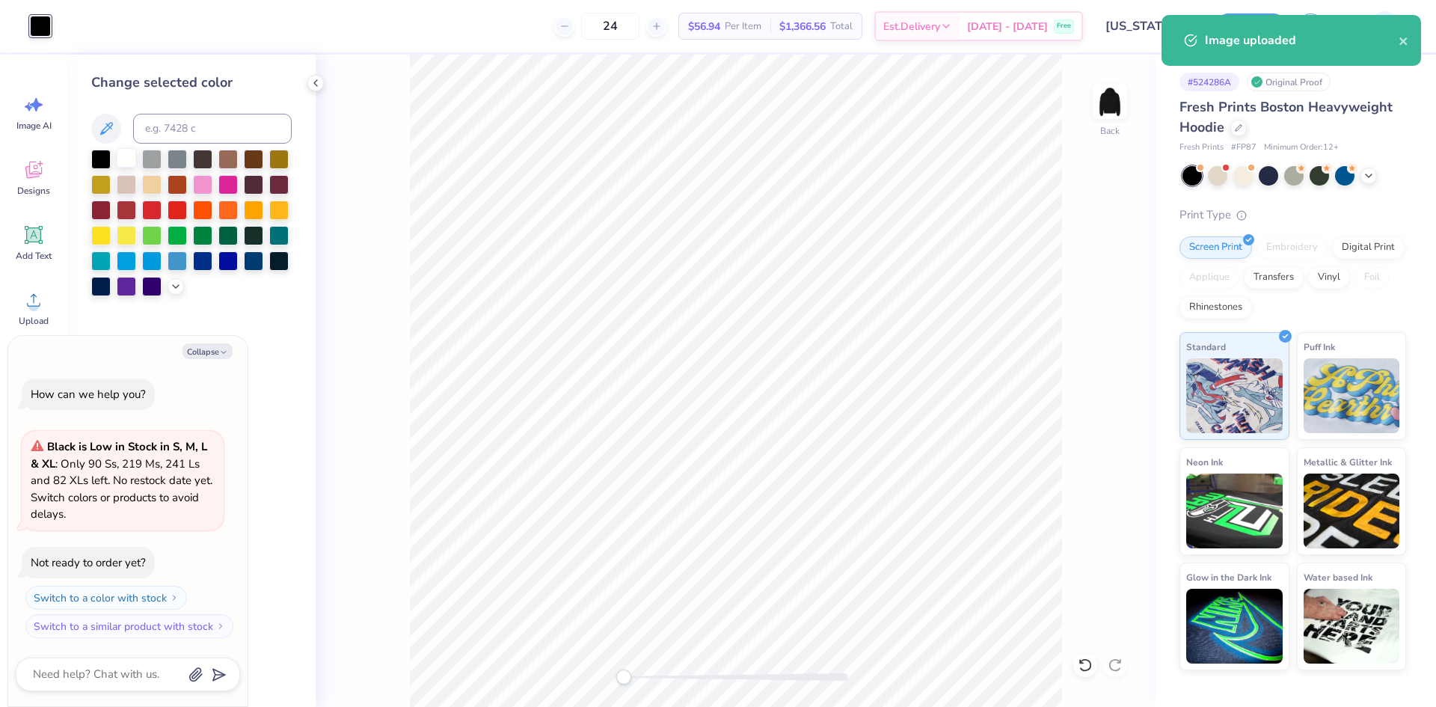
click at [124, 157] on div at bounding box center [126, 157] width 19 height 19
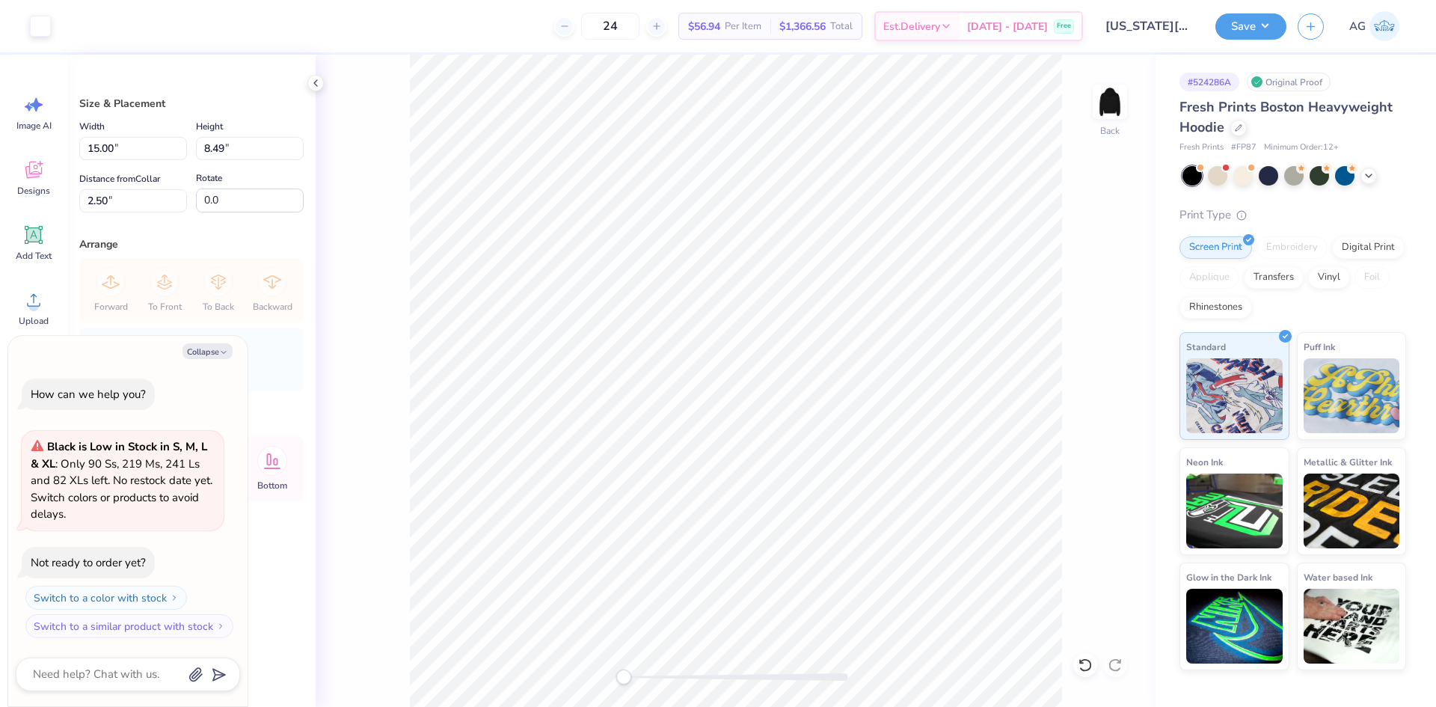
click at [220, 351] on icon "button" at bounding box center [223, 352] width 9 height 9
type textarea "x"
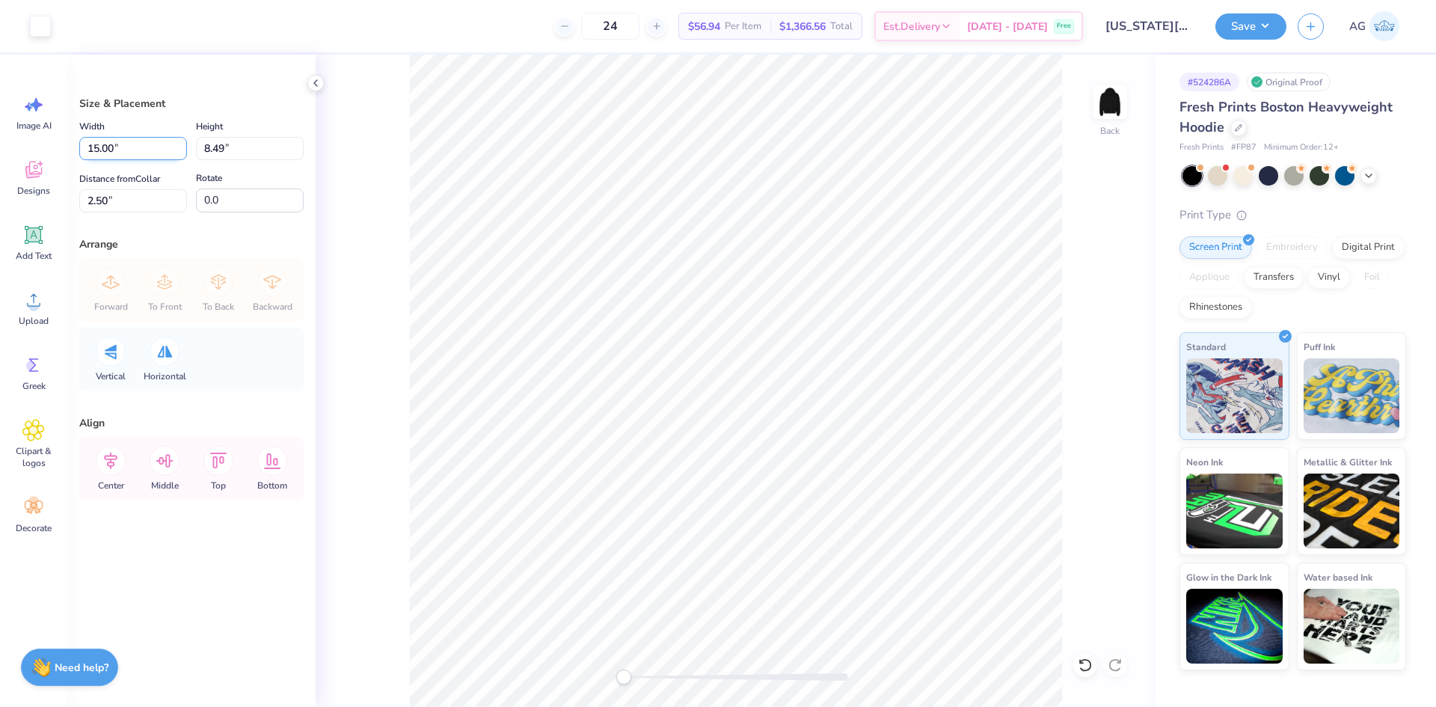
click at [117, 143] on input "15.00" at bounding box center [133, 148] width 108 height 23
type input "3.50"
type input "1.98"
type input "5.76"
click at [132, 156] on input "3.50" at bounding box center [133, 148] width 108 height 23
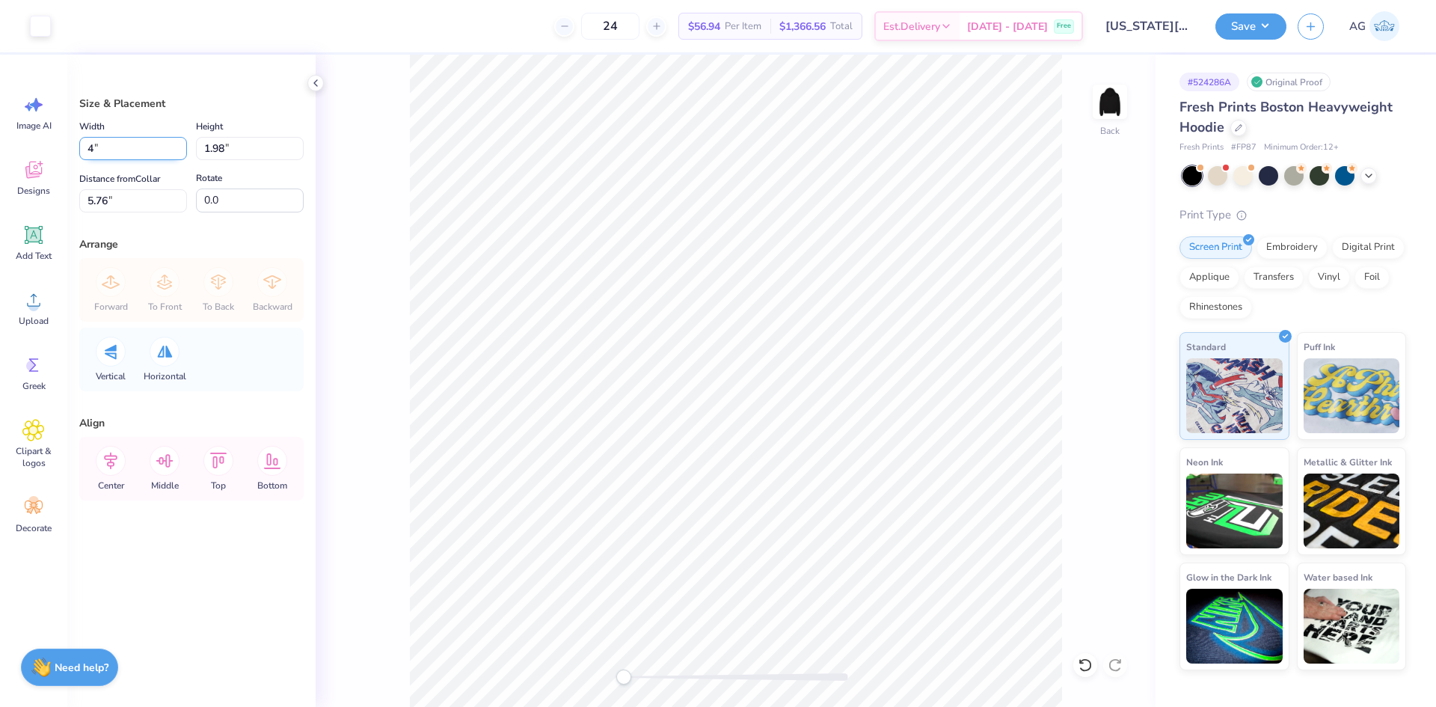
type input "4.00"
type input "2.27"
click at [118, 221] on div "Size & Placement Width 4.00 4.00 " Height 2.27 2.27 " Distance from Collar 4.30…" at bounding box center [191, 381] width 248 height 652
click at [121, 203] on input "4.30" at bounding box center [133, 200] width 108 height 23
type input "3"
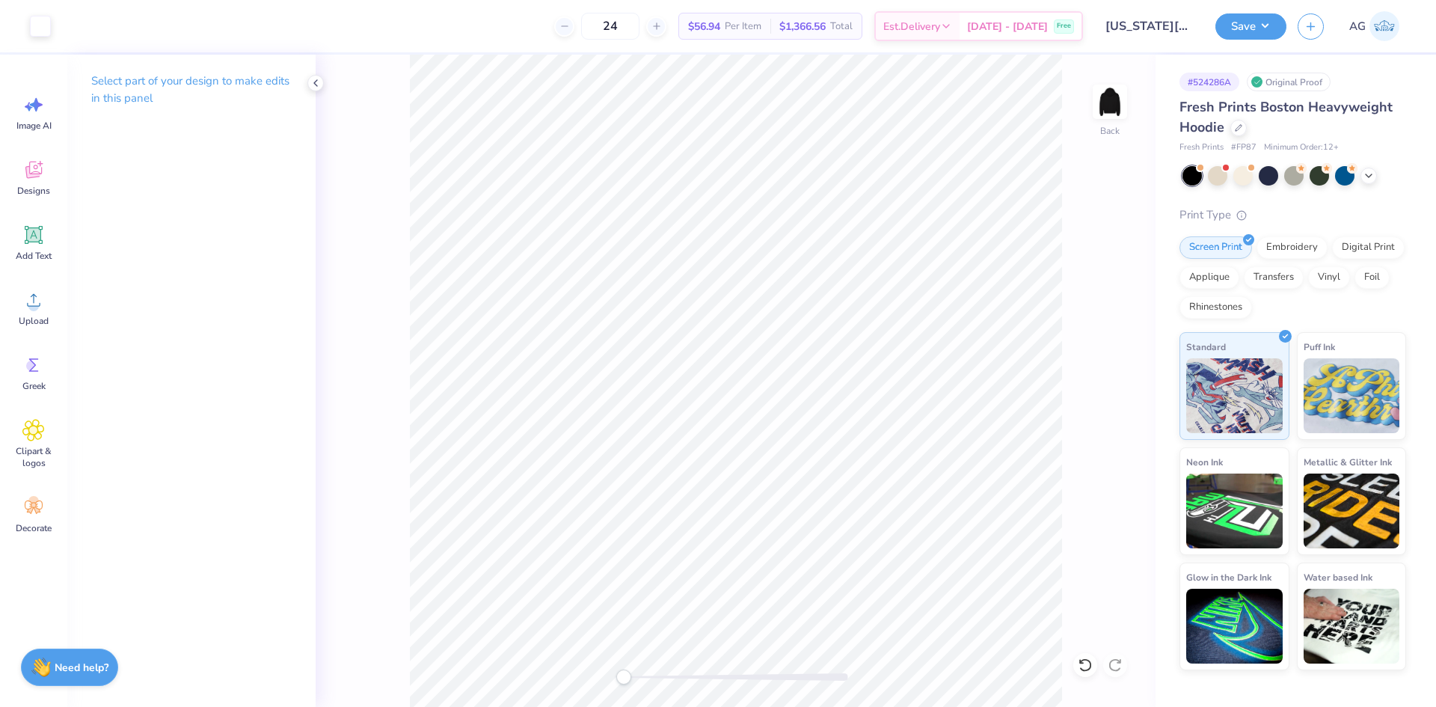
click at [1093, 138] on div "Back" at bounding box center [736, 381] width 840 height 652
click at [1100, 93] on img at bounding box center [1110, 102] width 60 height 60
click at [28, 300] on icon at bounding box center [33, 300] width 22 height 22
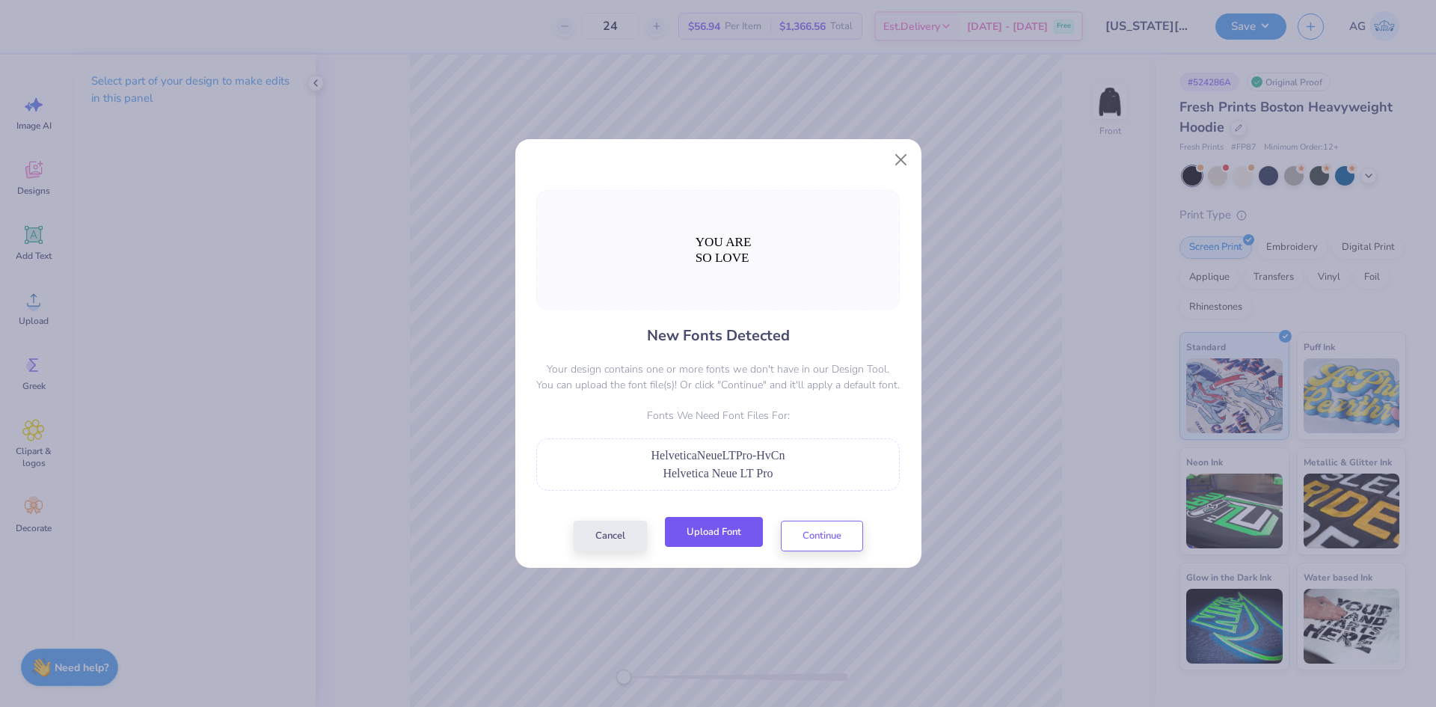
click at [728, 538] on button "Upload Font" at bounding box center [714, 532] width 98 height 31
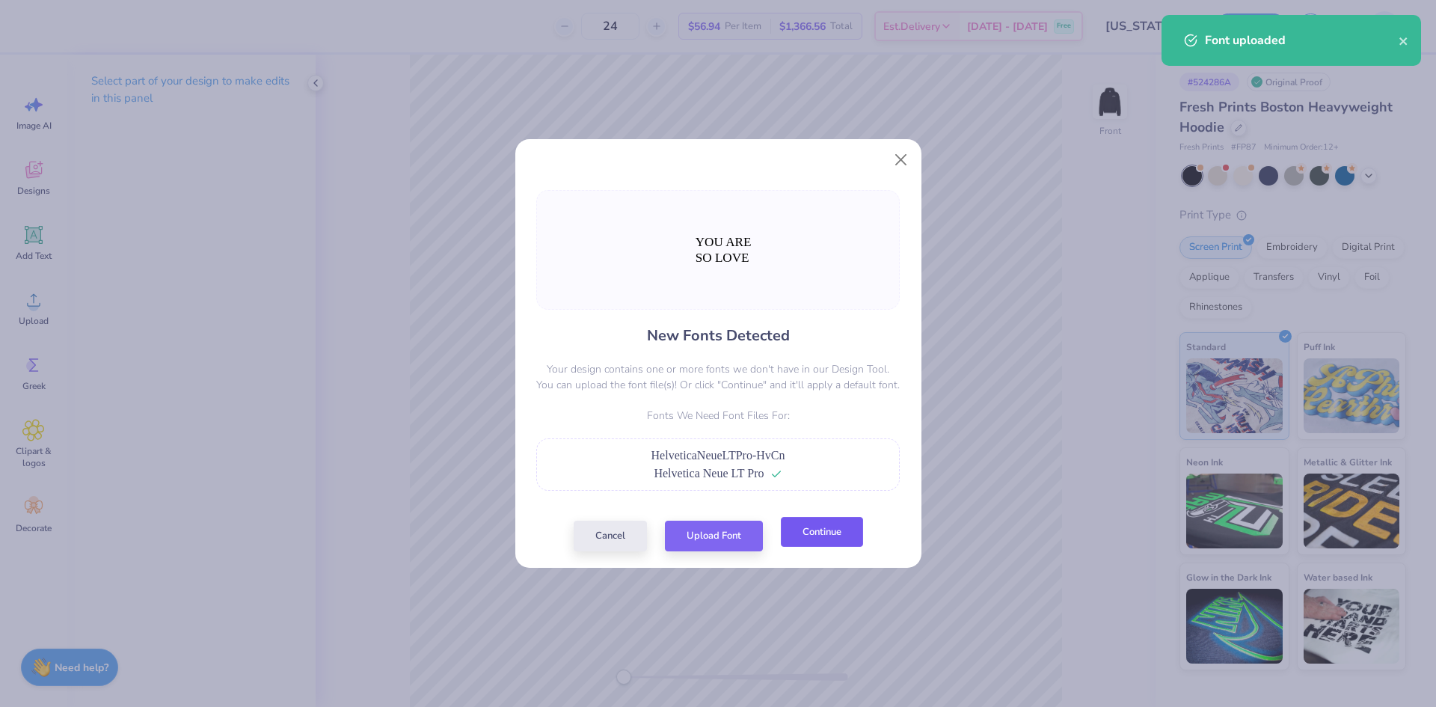
click at [842, 531] on button "Continue" at bounding box center [822, 532] width 82 height 31
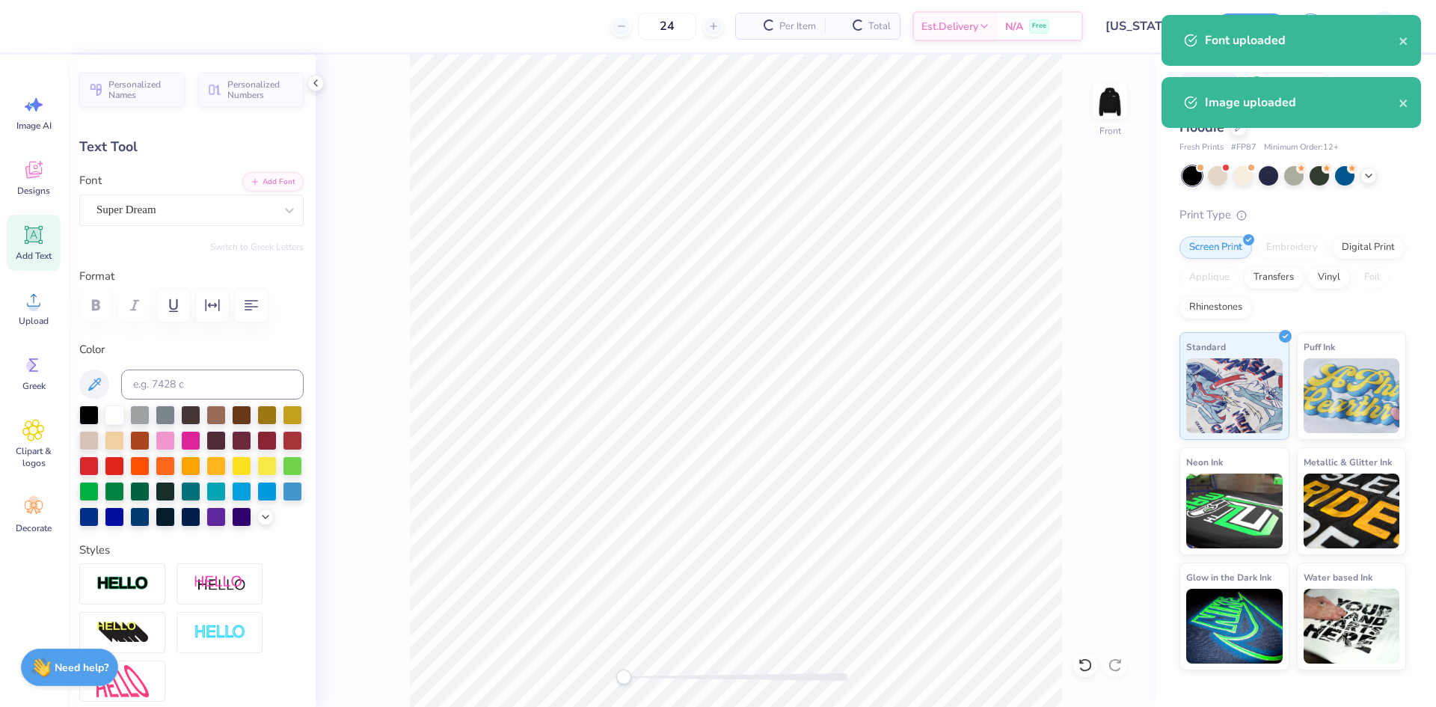
click at [138, 227] on div "Personalized Names Personalized Numbers Text Tool Add Font Font Super Dream Swi…" at bounding box center [191, 381] width 248 height 652
click at [140, 212] on div "Super Dream" at bounding box center [185, 209] width 181 height 23
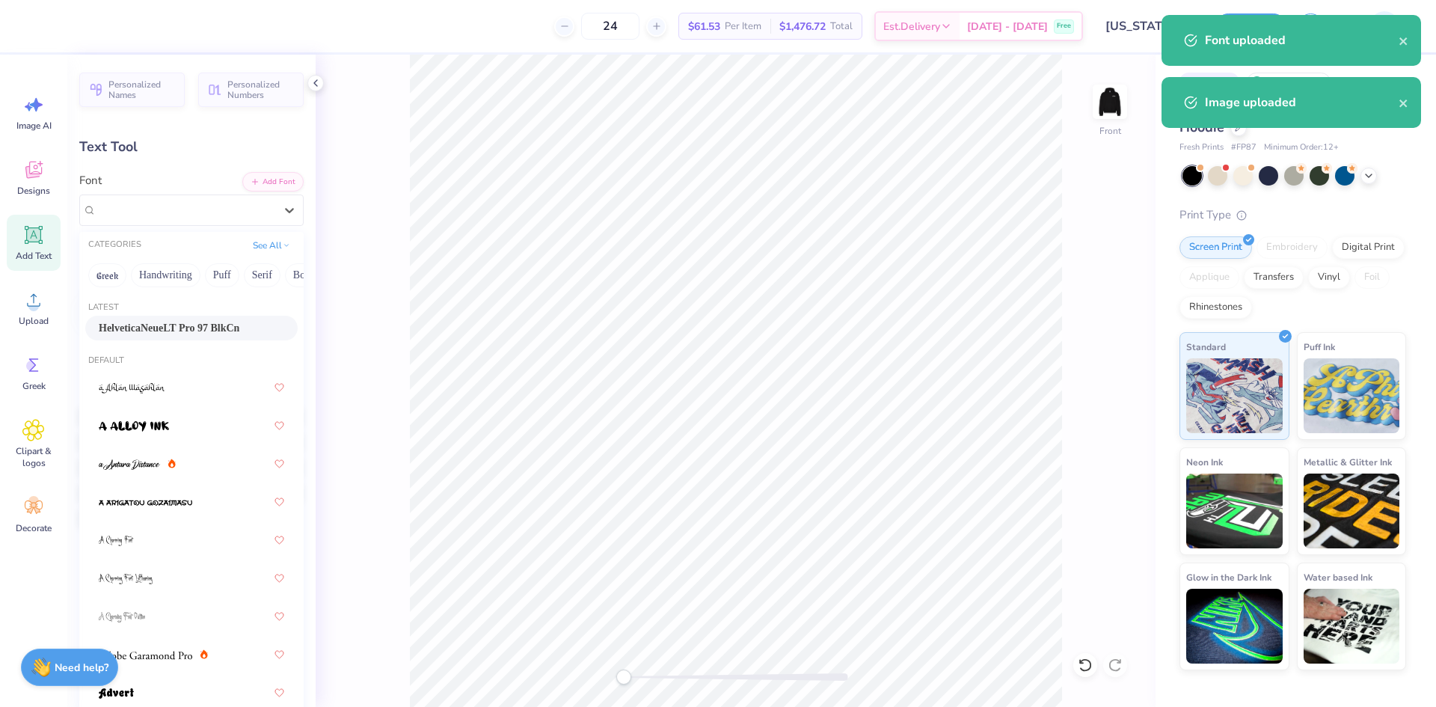
click at [177, 327] on span "HelveticaNeueLT Pro 97 BlkCn" at bounding box center [169, 328] width 141 height 16
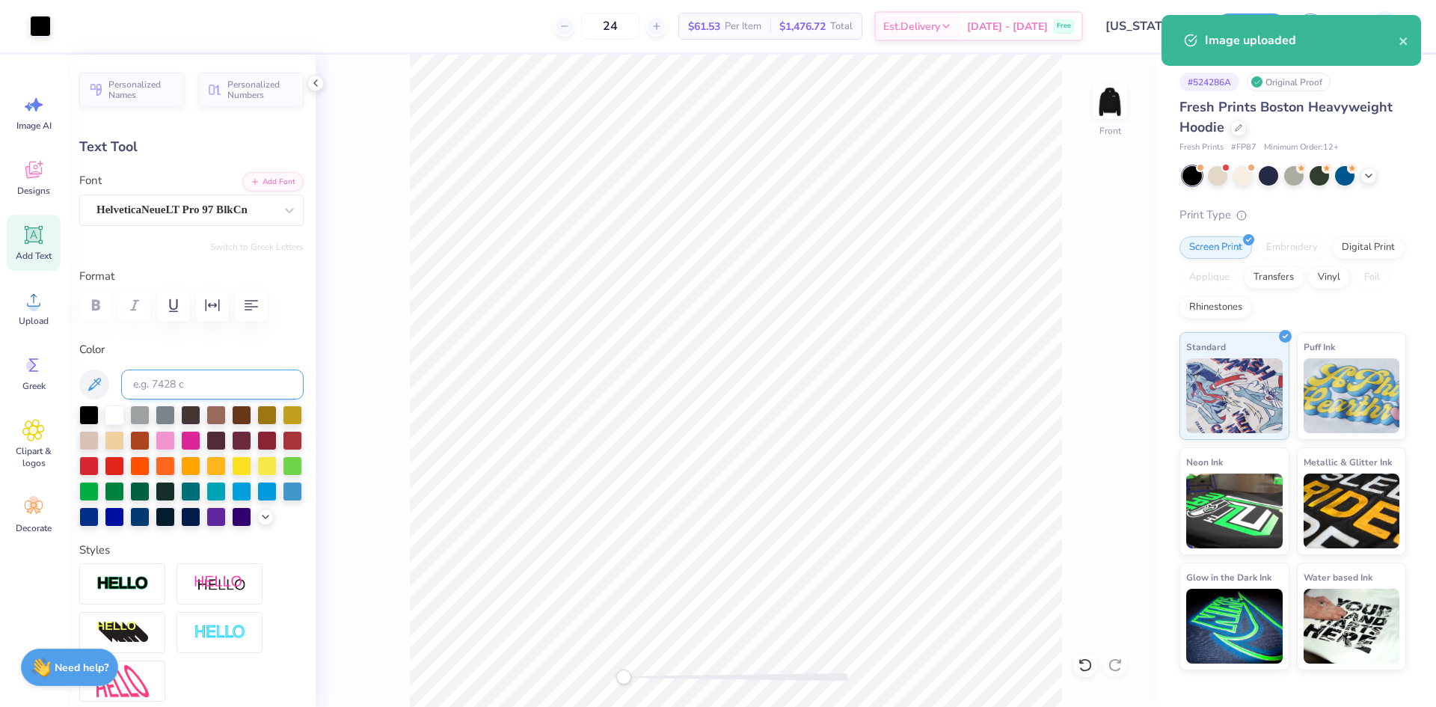
type input "13.37"
type input "7.53"
type input "11.25"
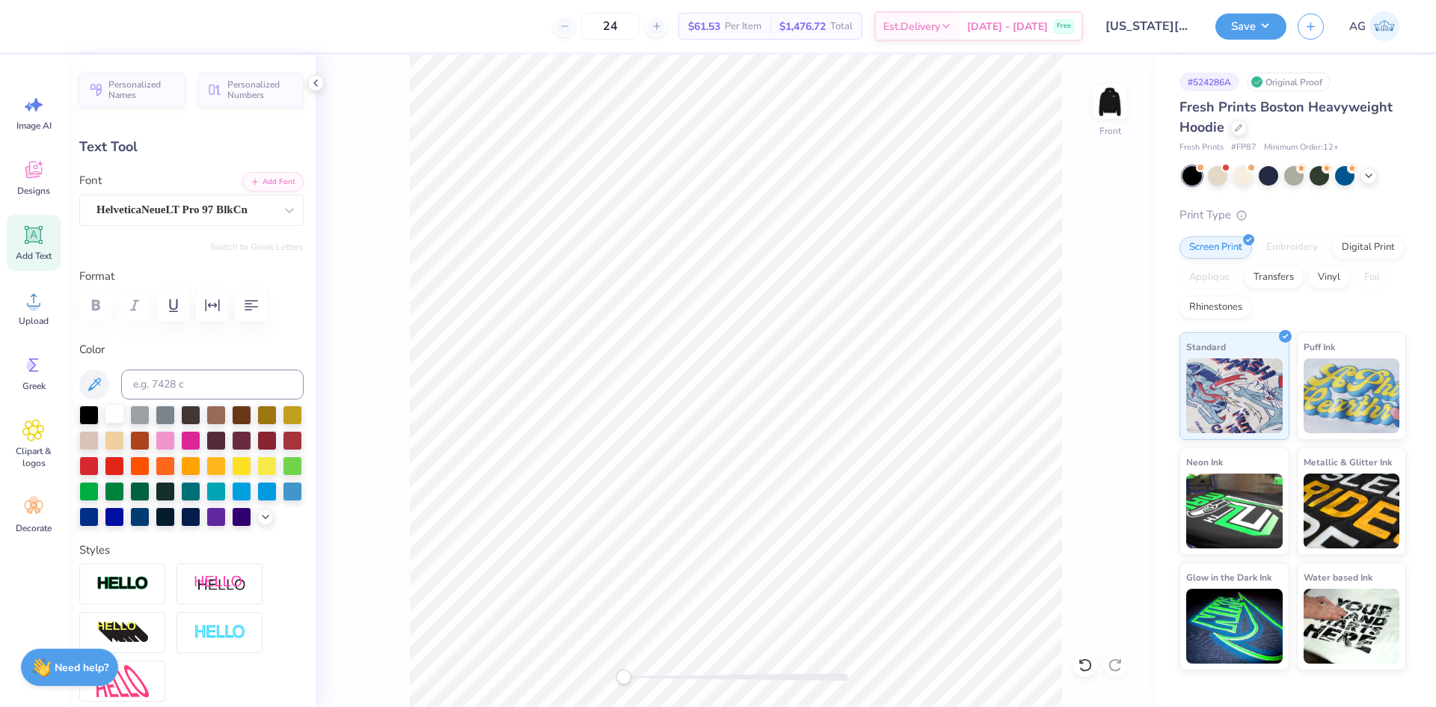
click at [117, 410] on div at bounding box center [114, 413] width 19 height 19
click at [185, 211] on div "HelveticaNeueLT Pro 97 BlkCn" at bounding box center [185, 209] width 181 height 23
click at [32, 183] on div "Designs" at bounding box center [34, 178] width 54 height 56
type input "11.56"
type input "6.51"
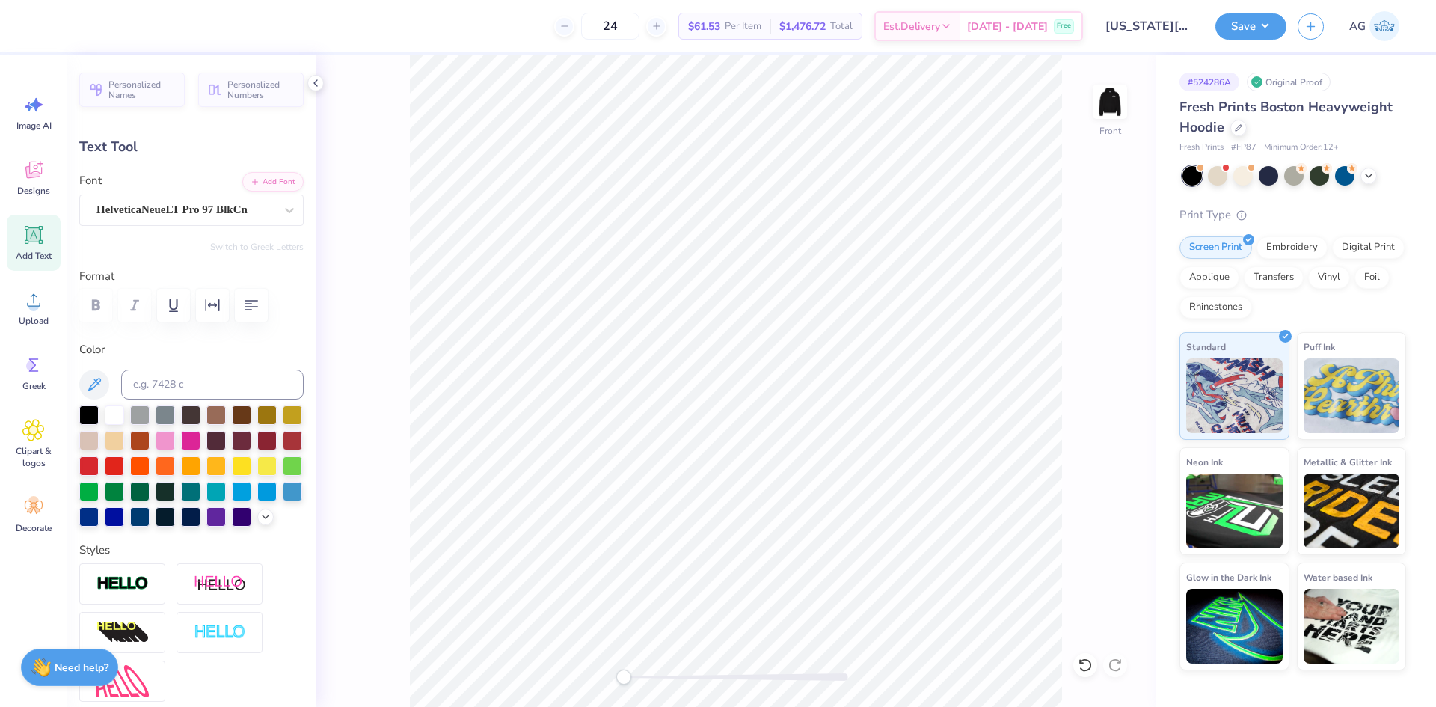
type input "10.98"
drag, startPoint x: 1104, startPoint y: 658, endPoint x: 1091, endPoint y: 662, distance: 13.3
click at [1103, 658] on div "Front" at bounding box center [736, 381] width 840 height 652
click at [1087, 667] on icon at bounding box center [1085, 664] width 15 height 15
type input "13.37"
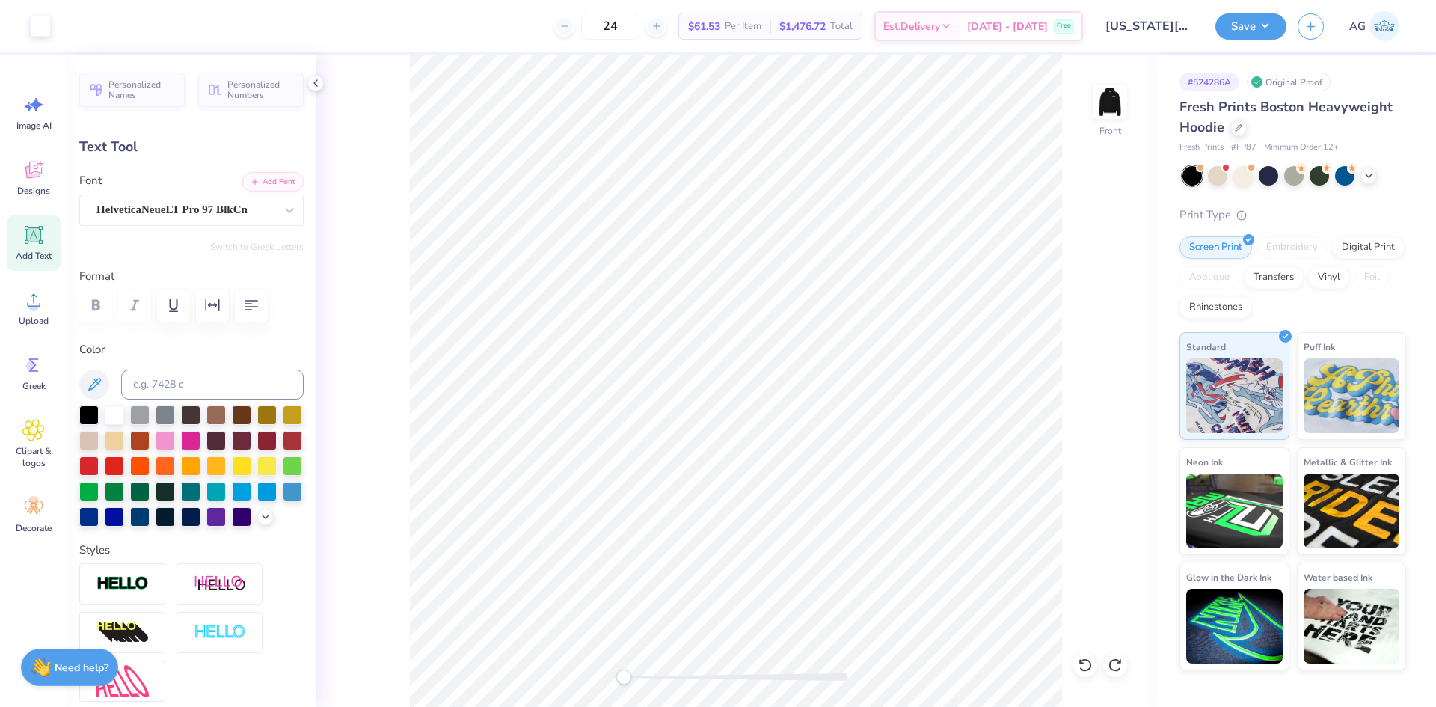
type input "7.53"
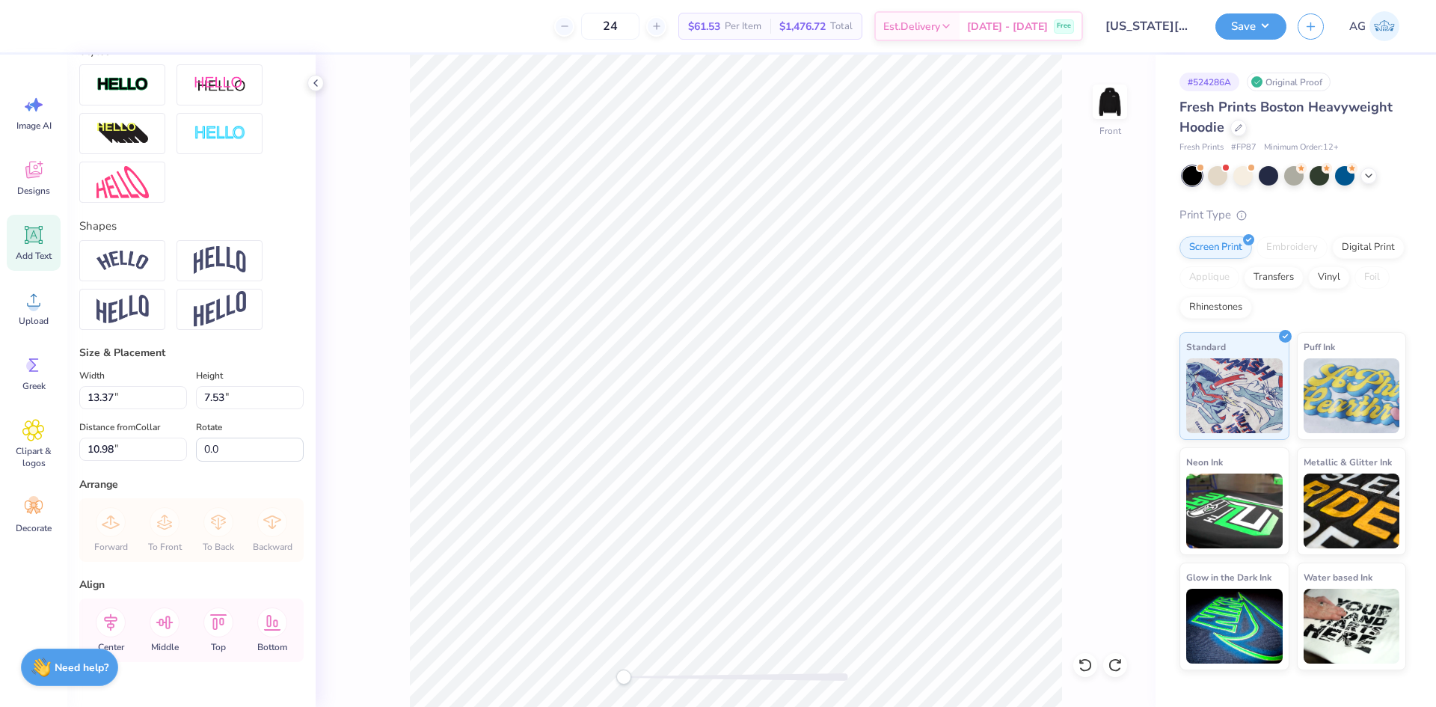
scroll to position [554, 0]
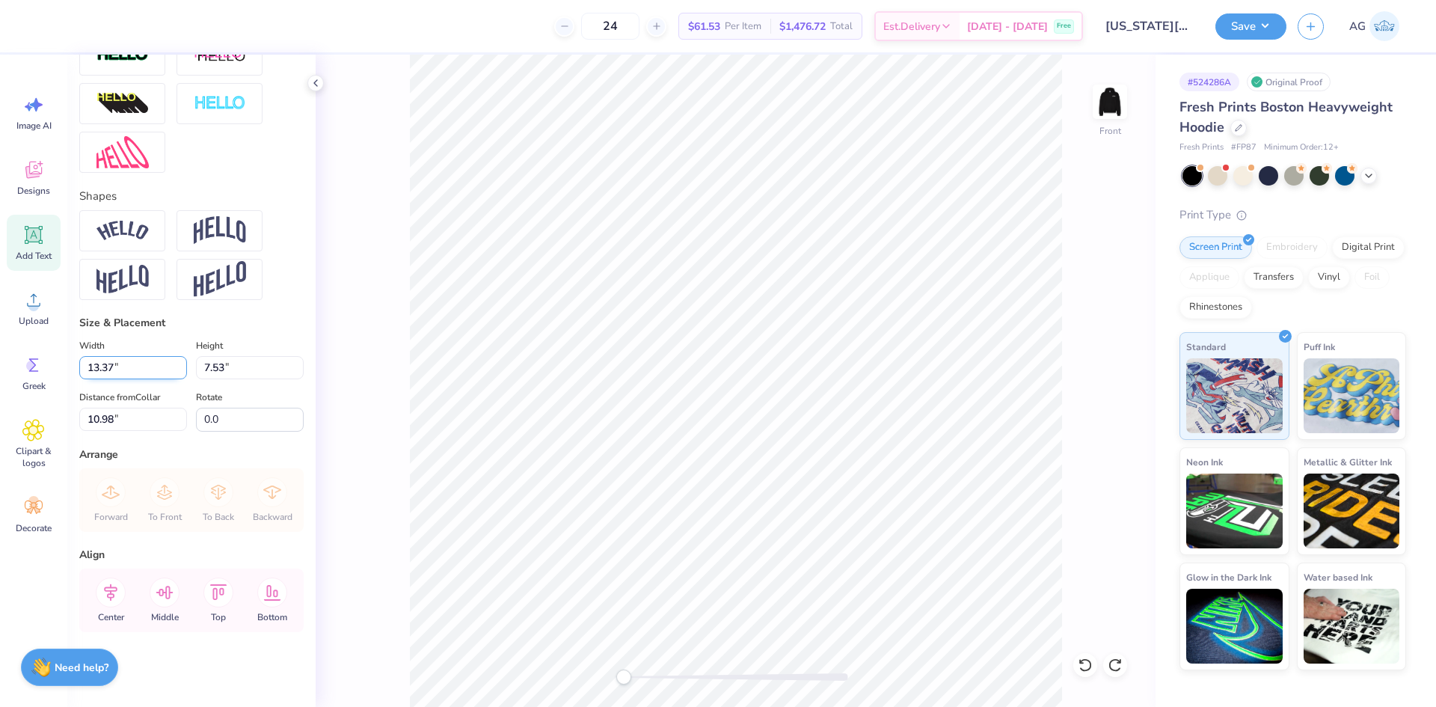
click at [133, 377] on input "13.37" at bounding box center [133, 367] width 108 height 23
type input "12.00"
type input "6.76"
click at [116, 412] on input "11.37" at bounding box center [133, 419] width 108 height 23
type input "6"
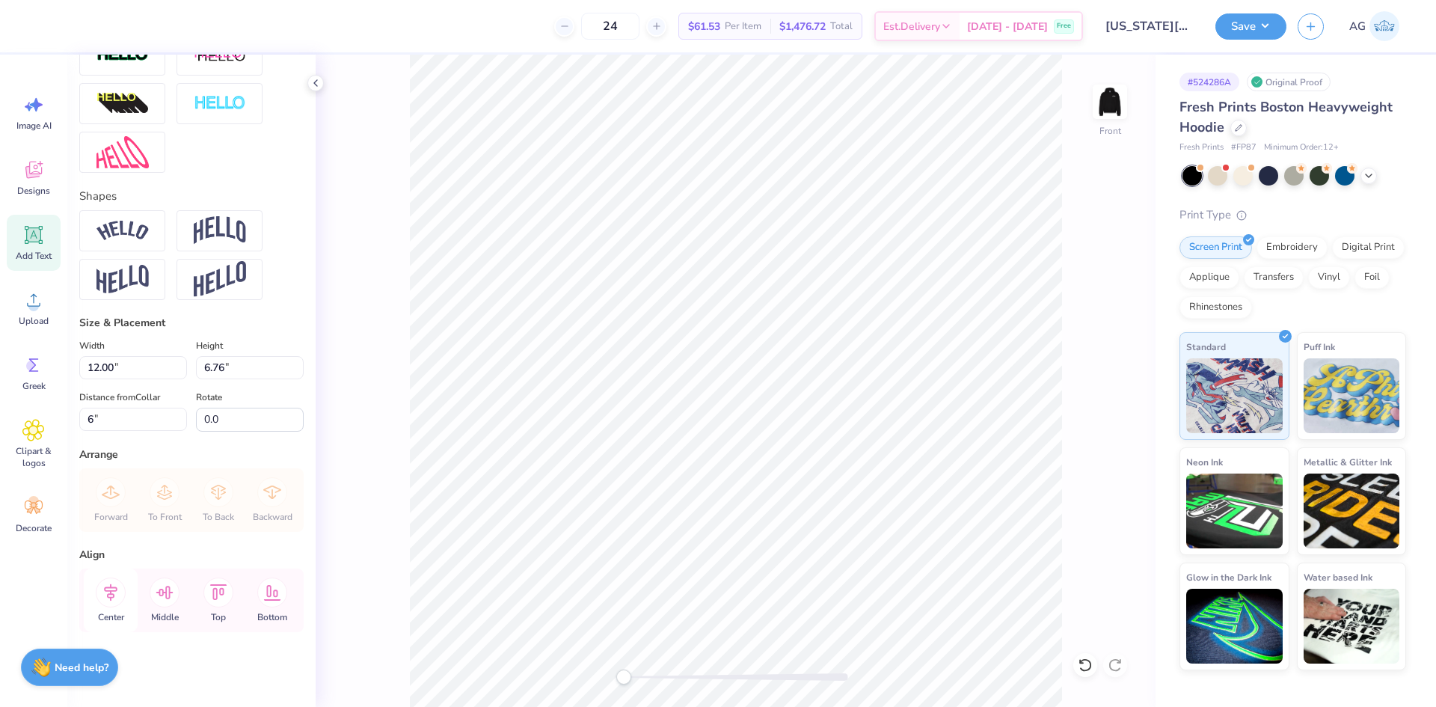
click at [132, 591] on div "Center" at bounding box center [111, 600] width 54 height 64
click at [117, 366] on input "12.00" at bounding box center [133, 367] width 108 height 23
type input "12.60"
type input "7.10"
click at [110, 422] on input "5.83" at bounding box center [133, 419] width 108 height 23
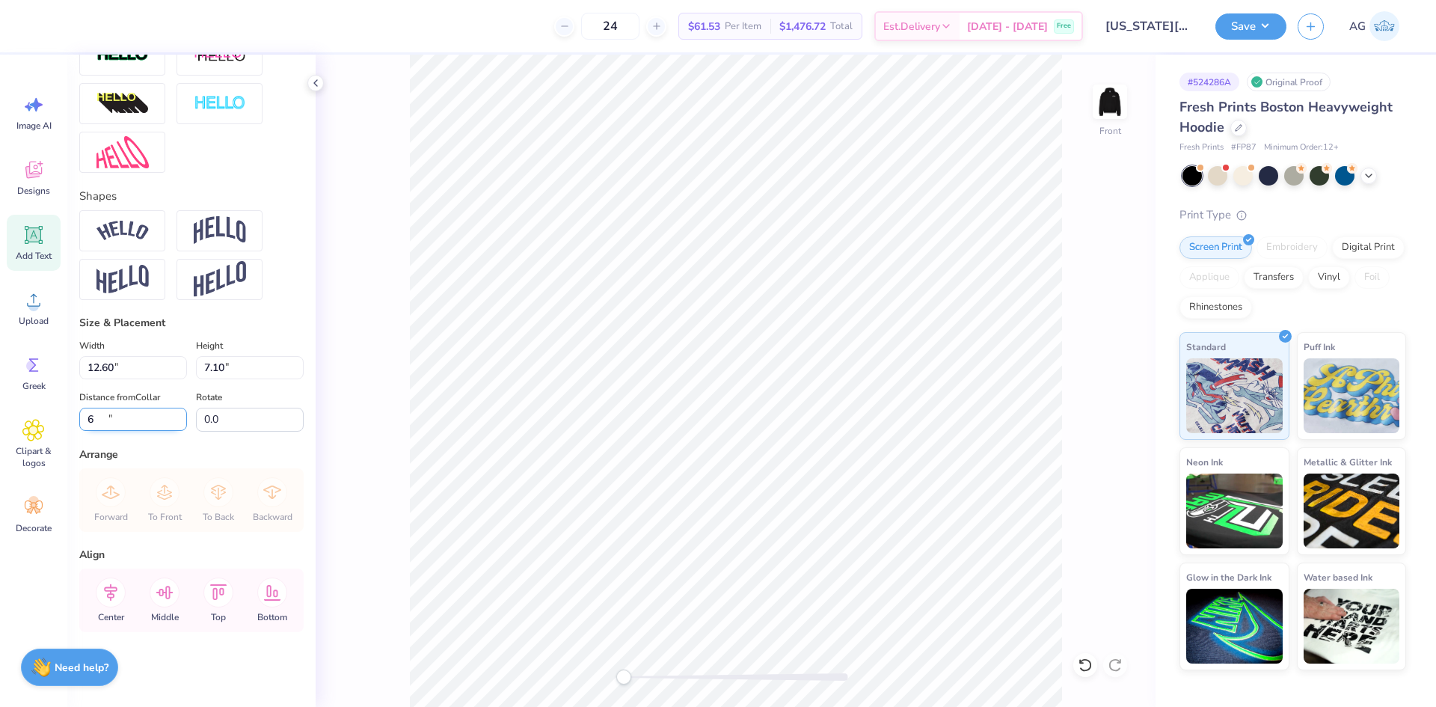
type input "6"
click at [124, 370] on input "12.60" at bounding box center [133, 367] width 108 height 23
type input "12.50"
type input "7.04"
click at [117, 411] on input "6.03" at bounding box center [133, 419] width 108 height 23
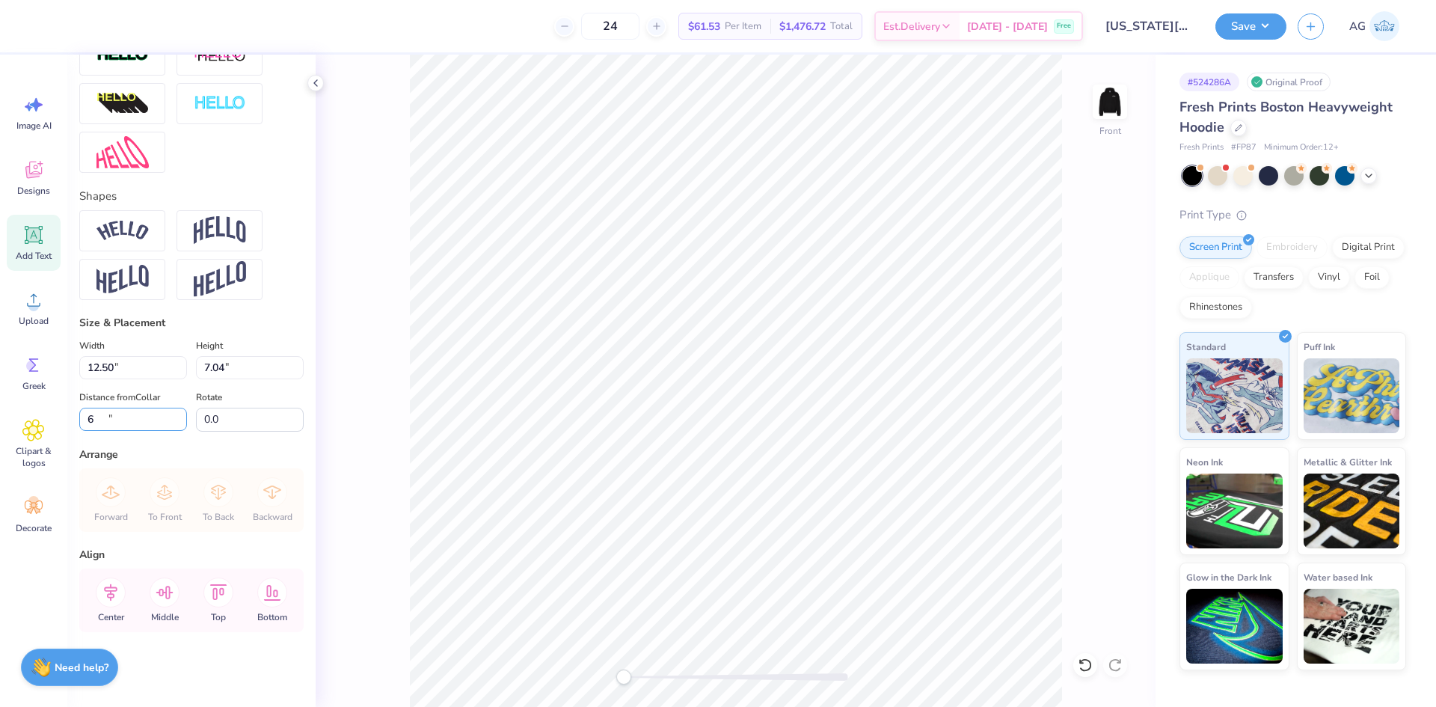
type input "6"
click at [1256, 13] on button "Save" at bounding box center [1250, 24] width 71 height 26
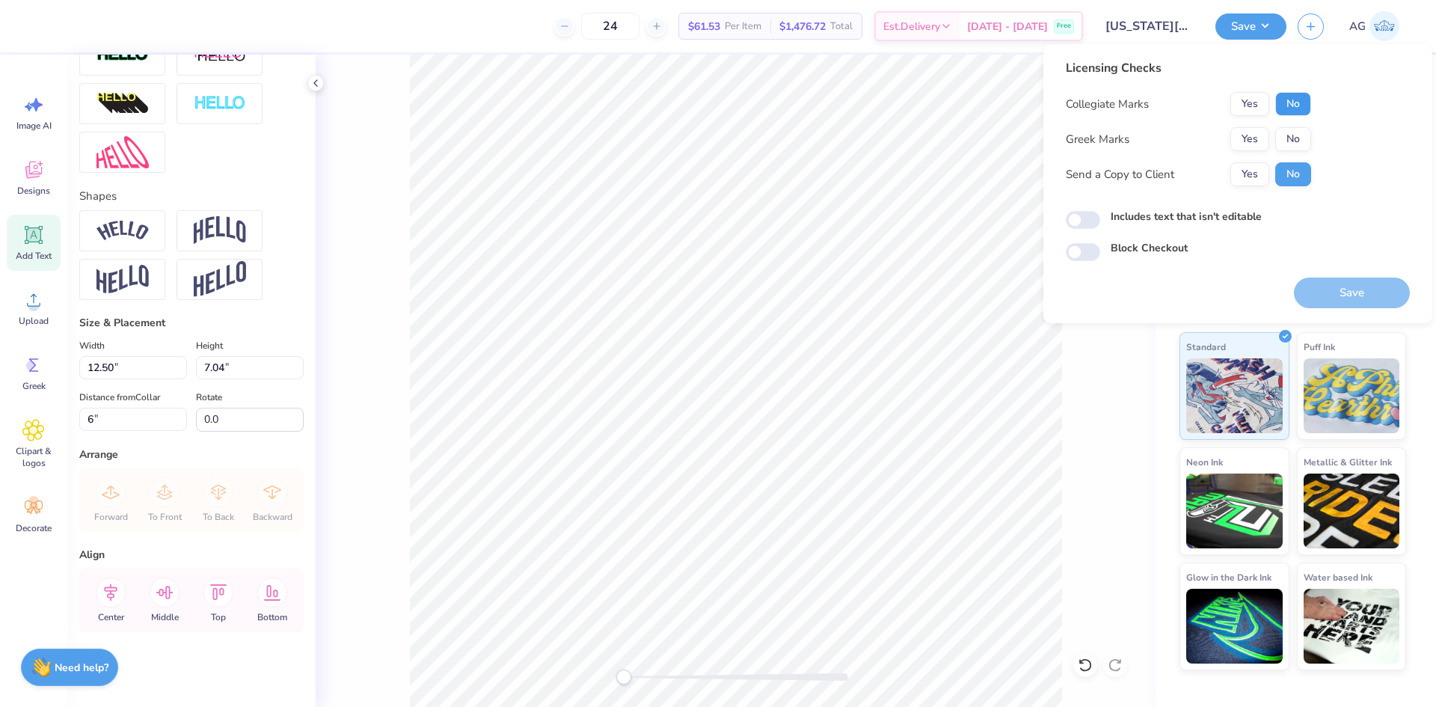
click at [1295, 106] on button "No" at bounding box center [1293, 104] width 36 height 24
click at [1302, 154] on div "Collegiate Marks Yes No Greek Marks Yes No Send a Copy to Client Yes No" at bounding box center [1188, 139] width 245 height 94
click at [1291, 130] on button "No" at bounding box center [1293, 139] width 36 height 24
drag, startPoint x: 1383, startPoint y: 307, endPoint x: 1375, endPoint y: 289, distance: 19.1
click at [1382, 305] on button "Save" at bounding box center [1352, 292] width 116 height 31
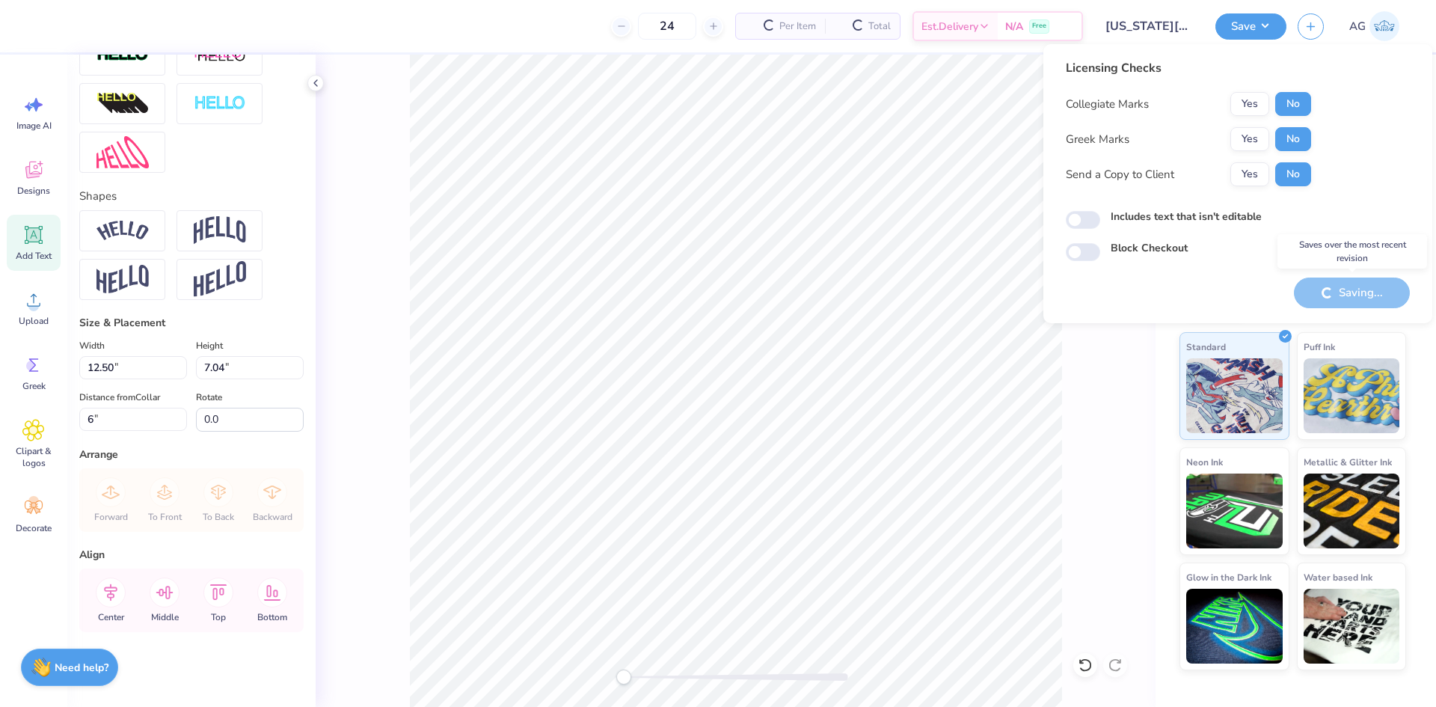
click at [1375, 289] on div "Saving..." at bounding box center [1352, 292] width 116 height 31
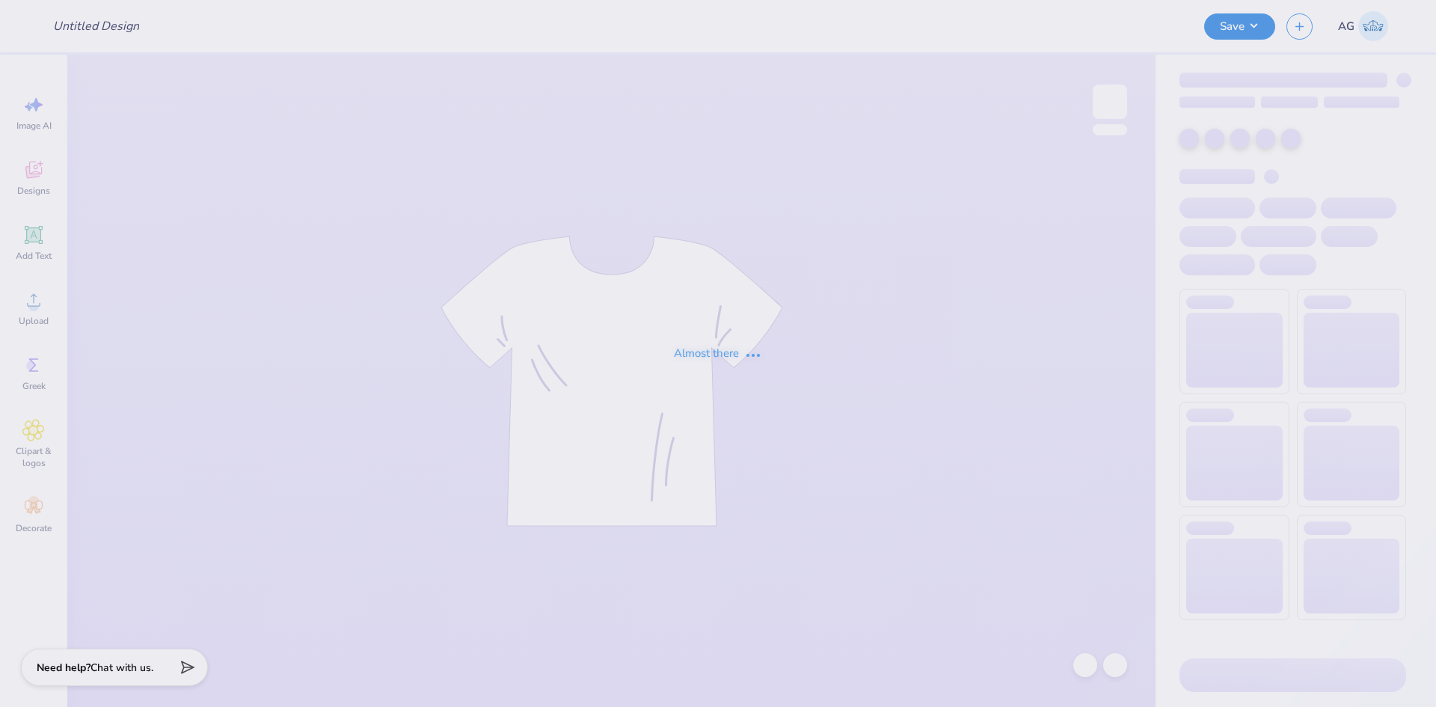
type input "TKE Hoco 7"
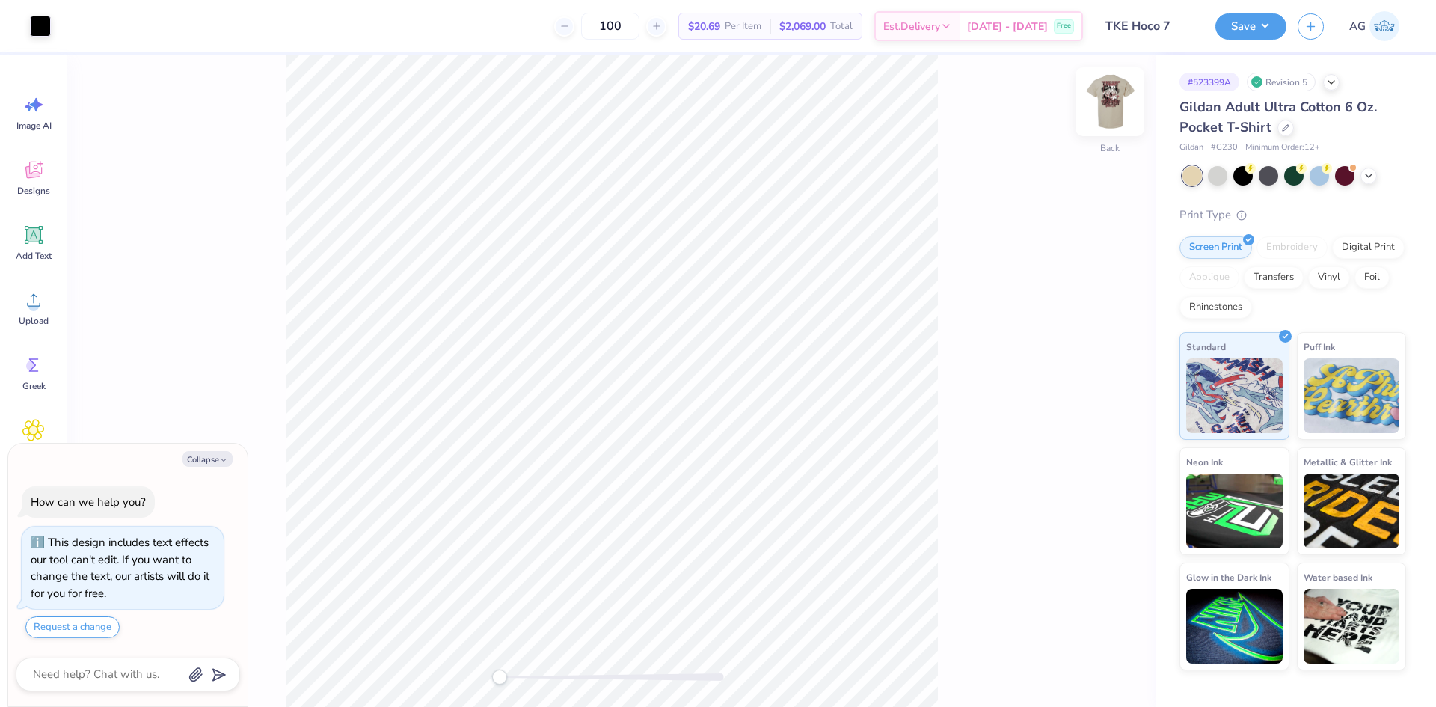
click at [1128, 115] on div at bounding box center [1109, 101] width 69 height 69
type textarea "x"
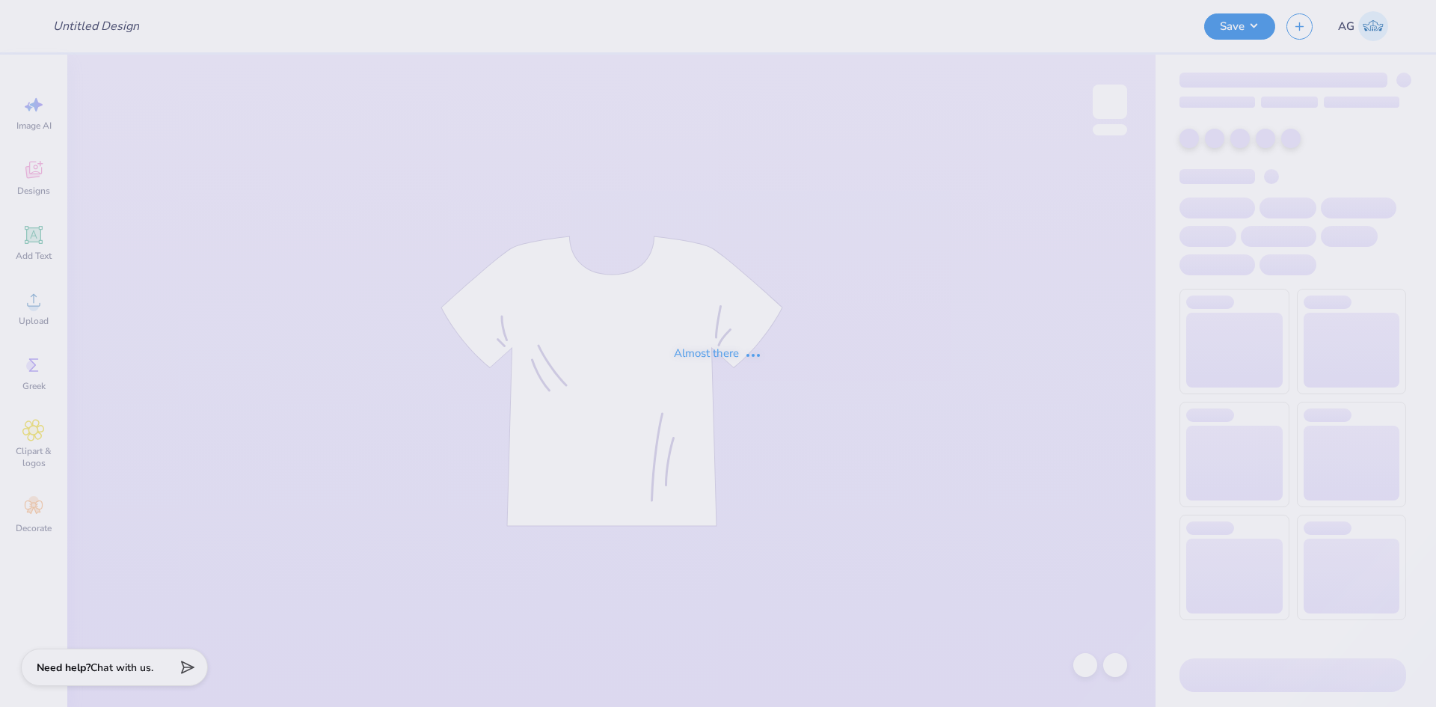
type input "DSP Barn Dance 1"
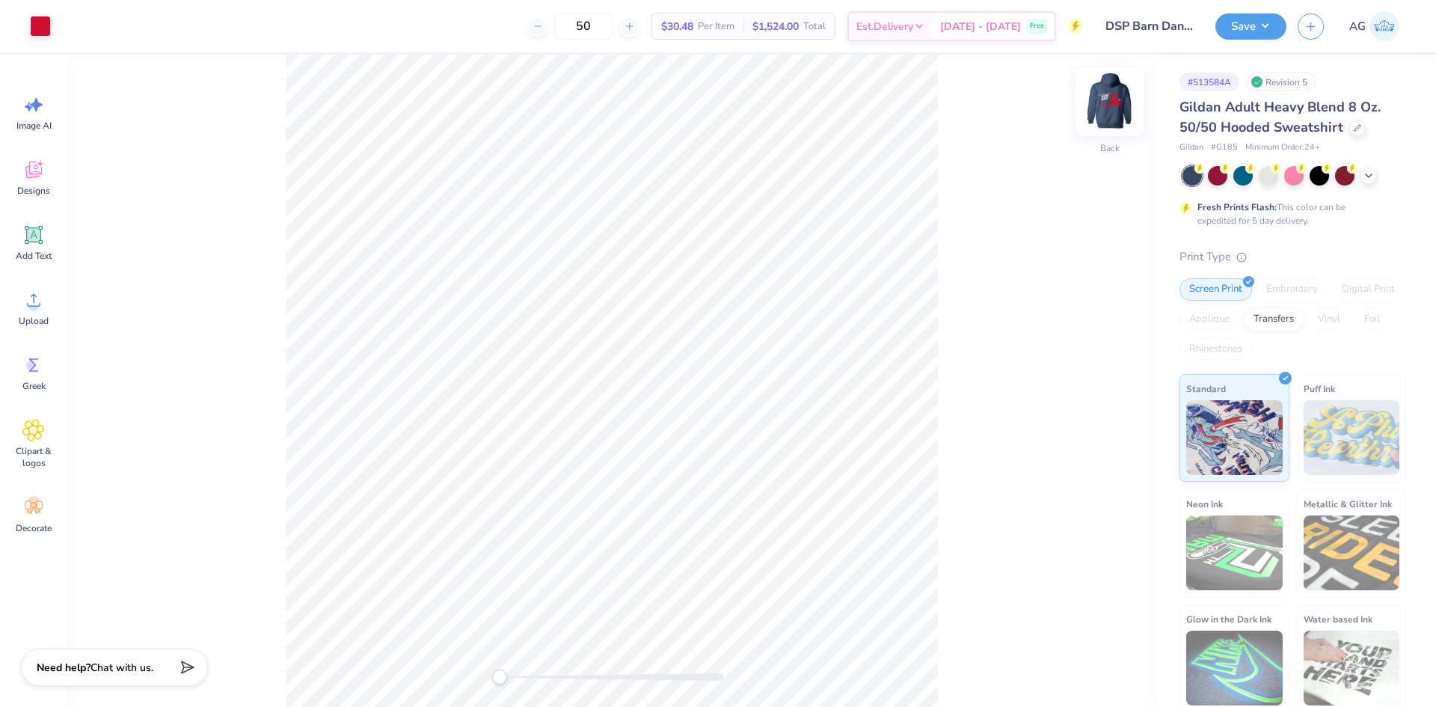
click at [1112, 91] on img at bounding box center [1110, 102] width 60 height 60
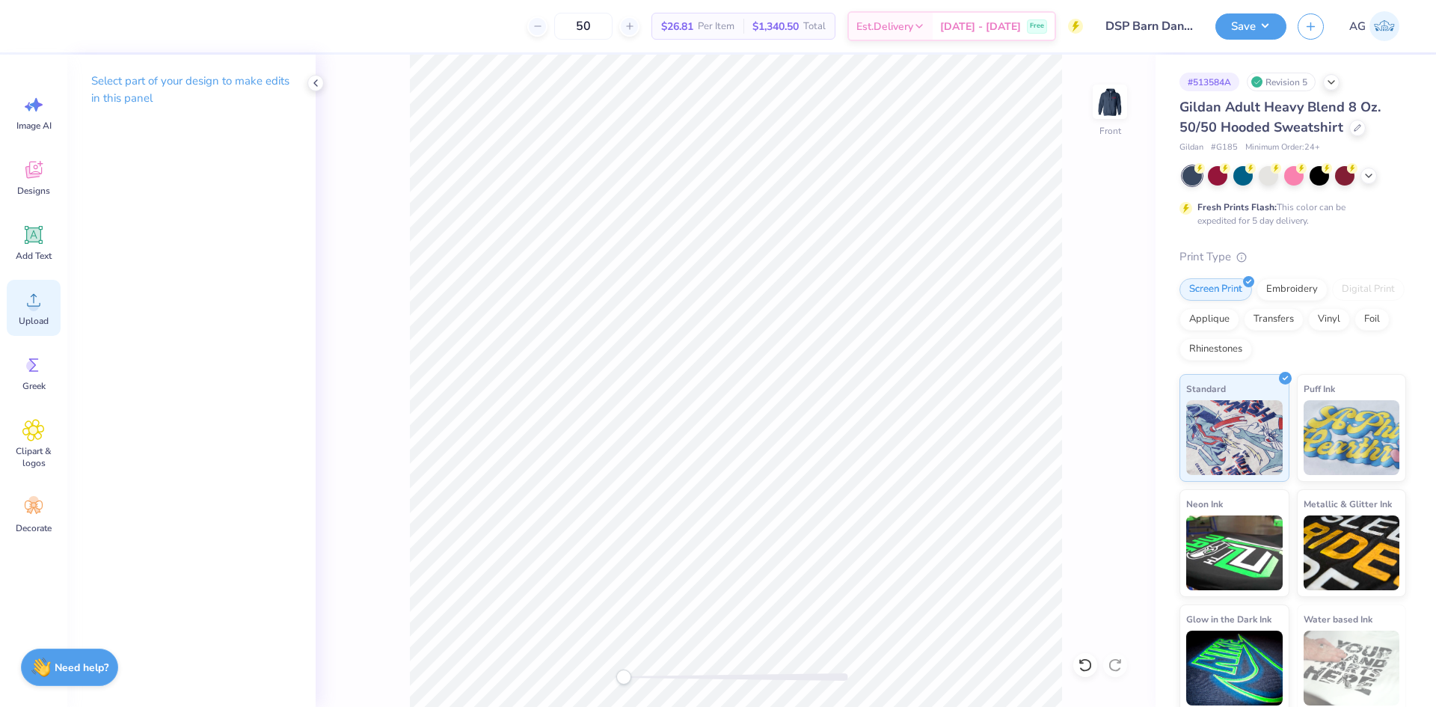
click at [39, 310] on icon at bounding box center [33, 300] width 22 height 22
click at [1087, 665] on icon at bounding box center [1085, 664] width 15 height 15
click at [1090, 674] on div "Front" at bounding box center [736, 381] width 840 height 652
click at [1090, 670] on icon at bounding box center [1085, 664] width 15 height 15
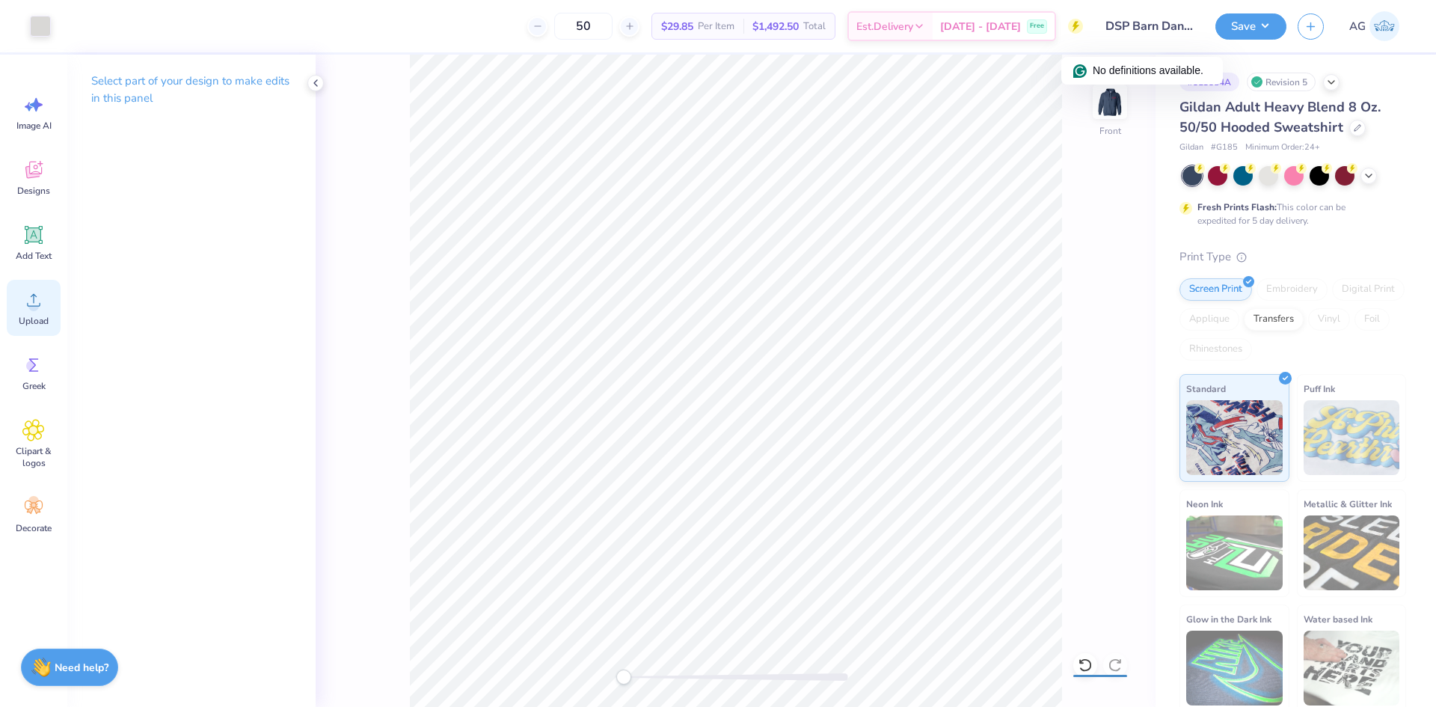
click at [45, 311] on div "Upload" at bounding box center [34, 308] width 54 height 56
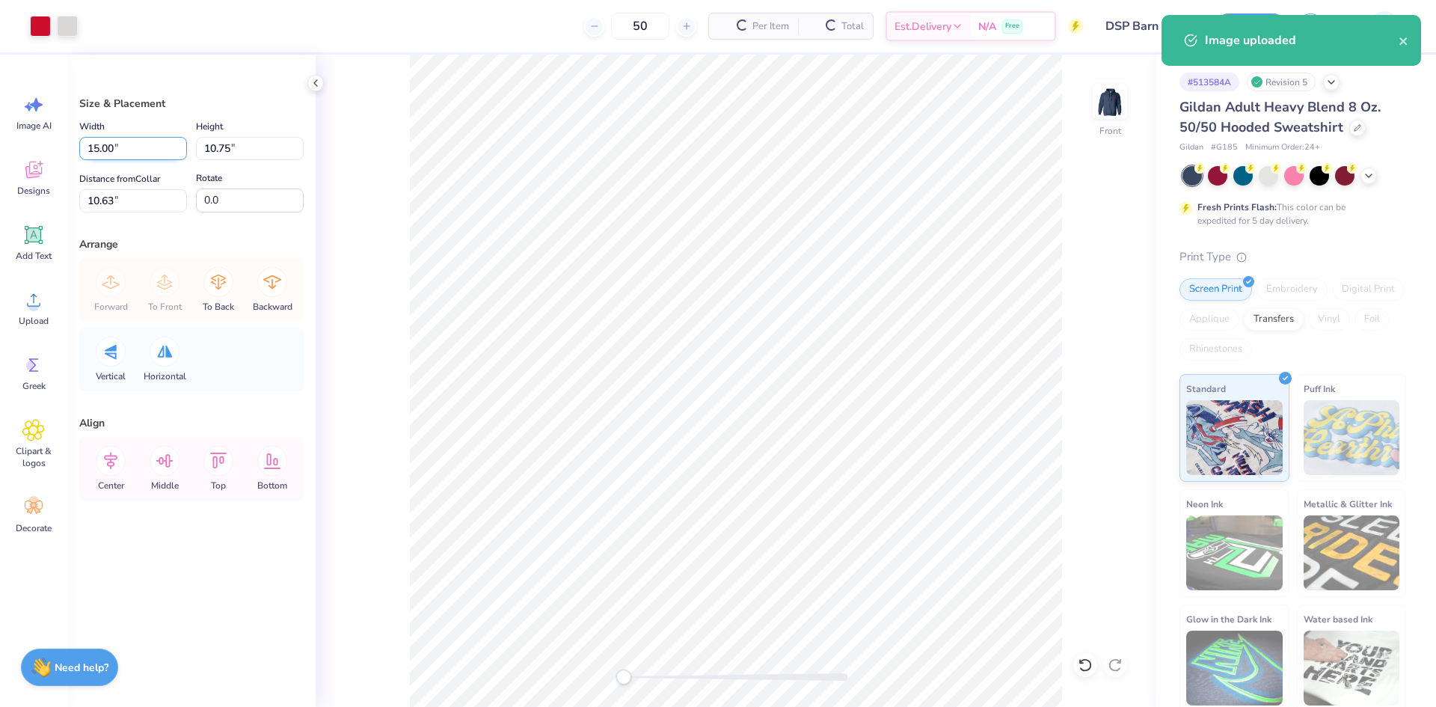
click at [116, 141] on input "15.00" at bounding box center [133, 148] width 108 height 23
type input "12.58"
type input "9.02"
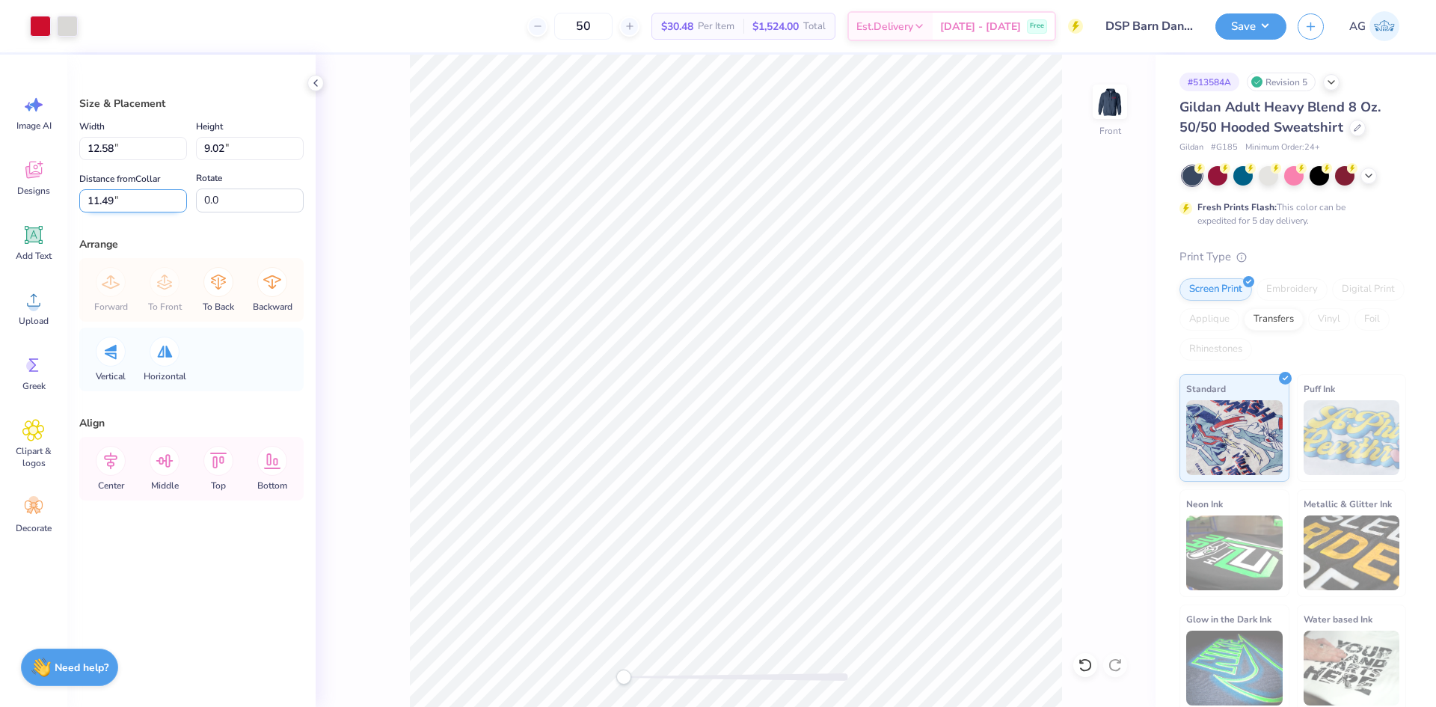
click at [104, 197] on input "11.49" at bounding box center [133, 200] width 108 height 23
click at [832, 692] on li "Send to Back" at bounding box center [823, 688] width 117 height 29
type input "6.00"
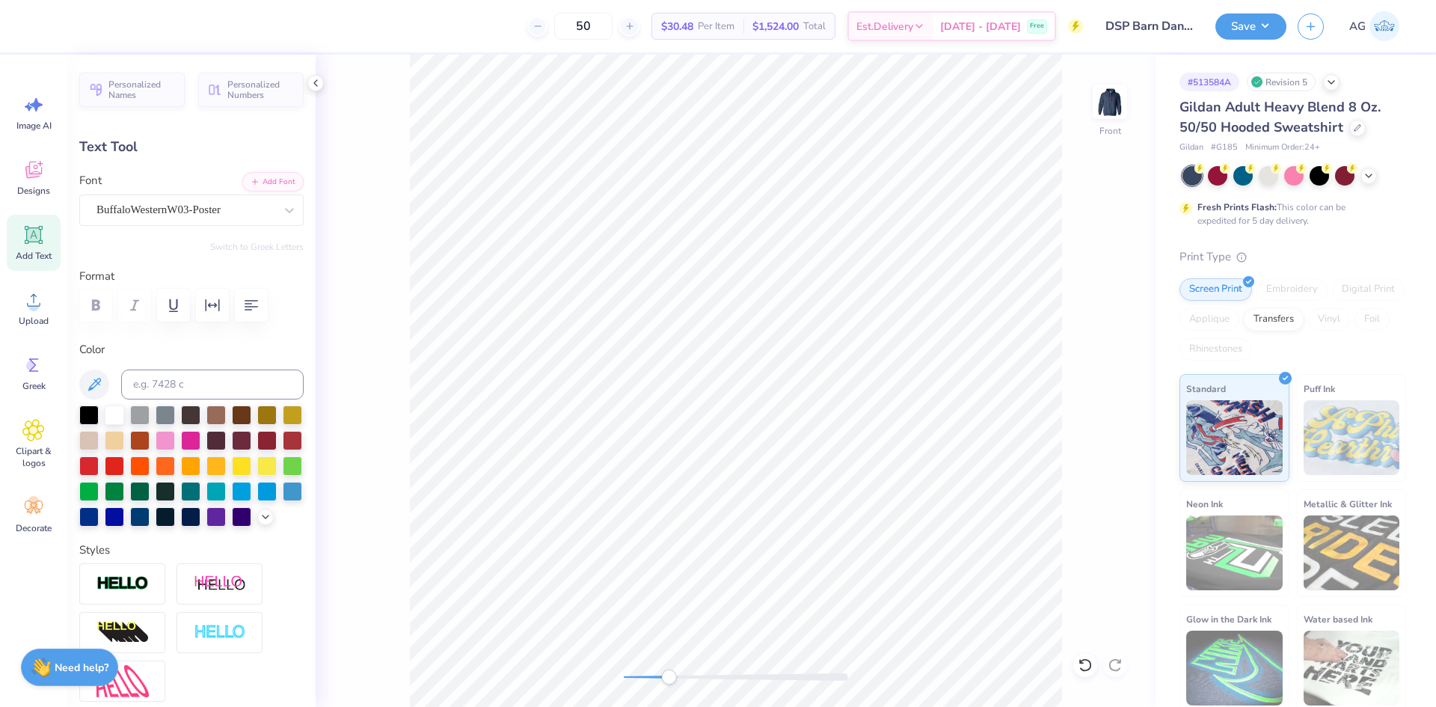
drag, startPoint x: 621, startPoint y: 675, endPoint x: 669, endPoint y: 672, distance: 47.2
click at [669, 672] on div "Accessibility label" at bounding box center [668, 676] width 15 height 15
click at [606, 674] on div "Front" at bounding box center [736, 381] width 840 height 652
type input "0.0"
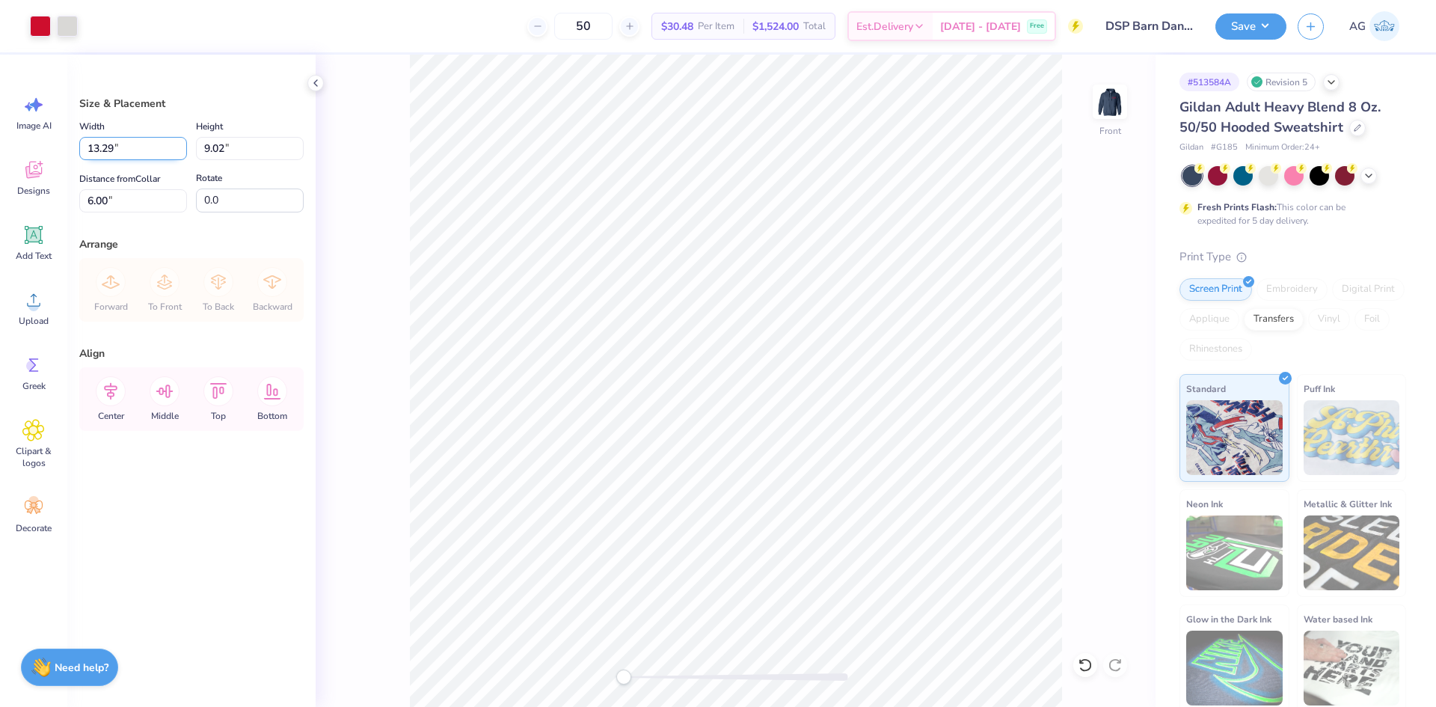
click at [119, 144] on input "13.29" at bounding box center [133, 148] width 108 height 23
type input "12.50"
type input "8.48"
click at [121, 205] on input "6.27" at bounding box center [133, 200] width 108 height 23
type input "6.00"
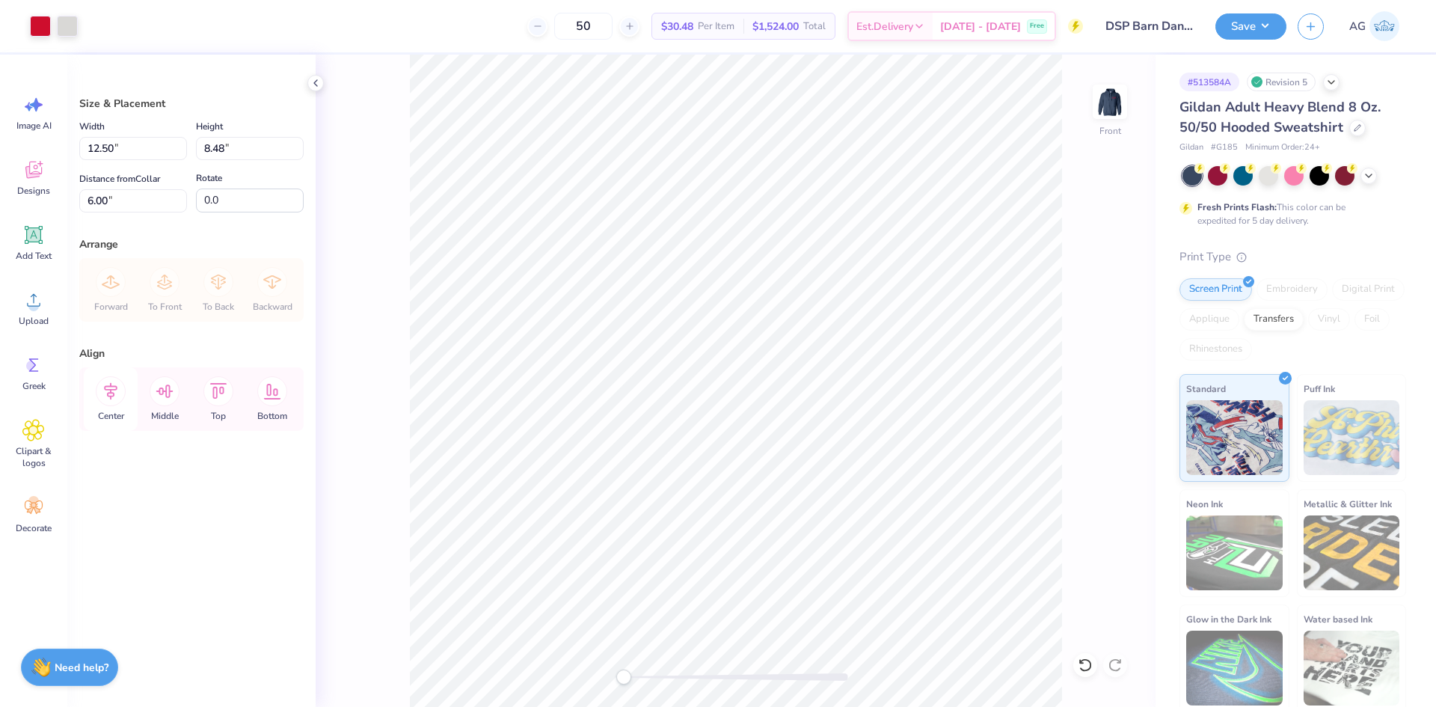
click at [117, 402] on icon at bounding box center [111, 391] width 30 height 30
click at [1115, 110] on img at bounding box center [1110, 102] width 60 height 60
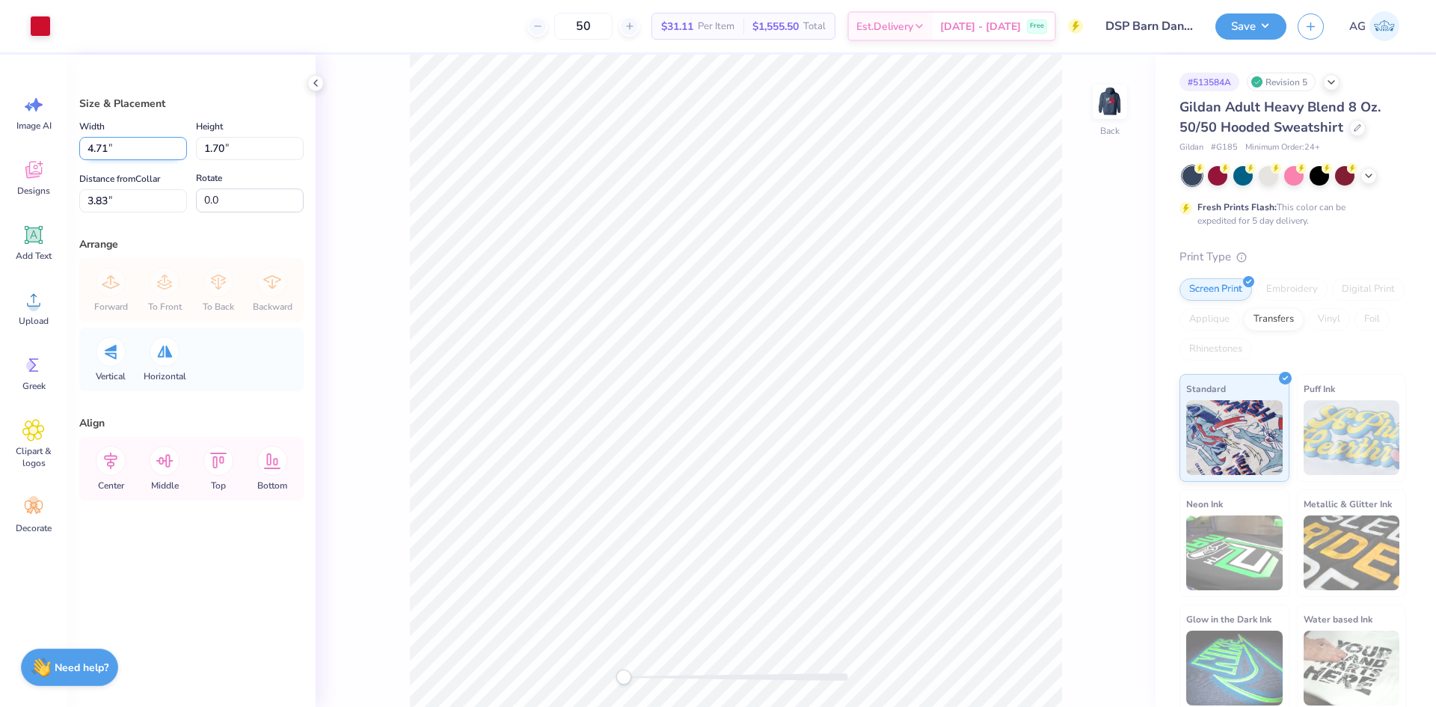
click at [126, 144] on input "4.71" at bounding box center [133, 148] width 108 height 23
type input "3"
type input "4.00"
type input "1.44"
click at [100, 191] on input "3.95" at bounding box center [133, 200] width 108 height 23
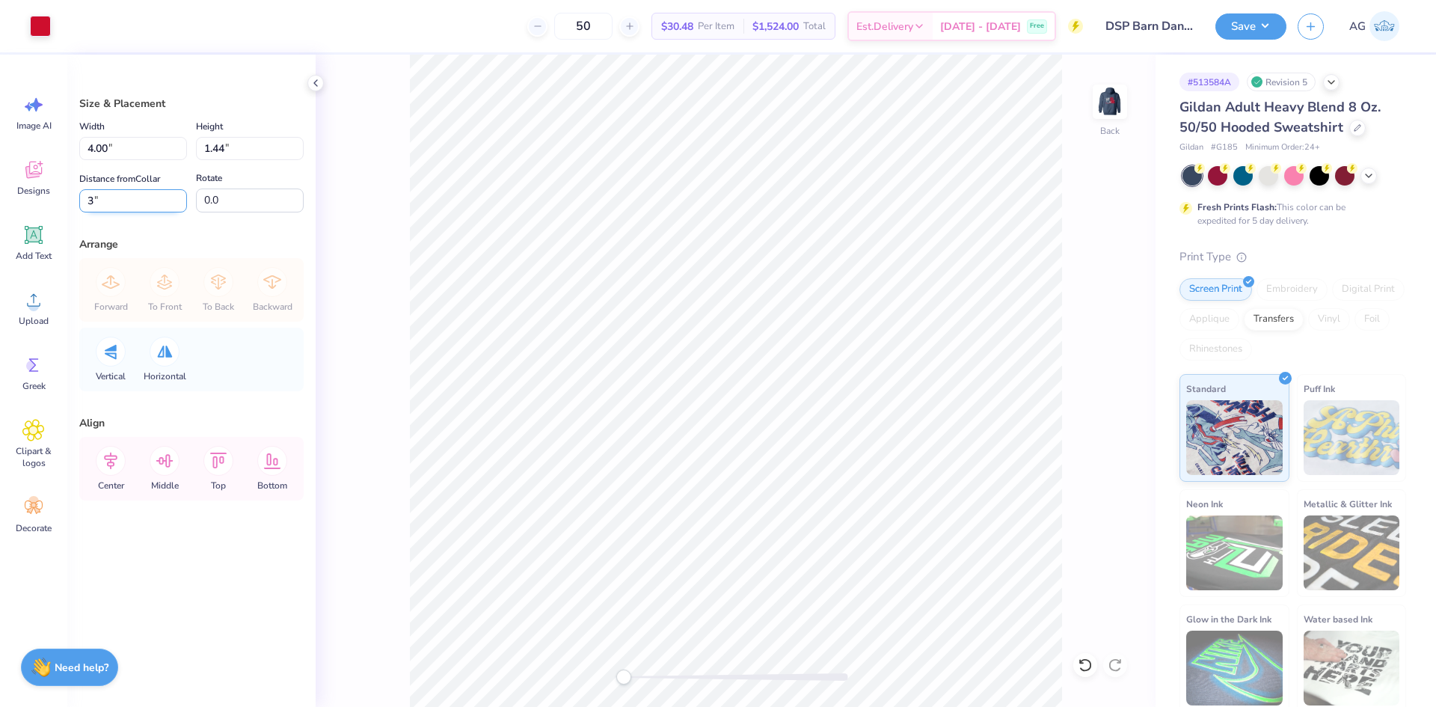
type input "3"
click at [1117, 118] on div at bounding box center [1110, 101] width 34 height 34
click at [1268, 19] on button "Save" at bounding box center [1250, 24] width 71 height 26
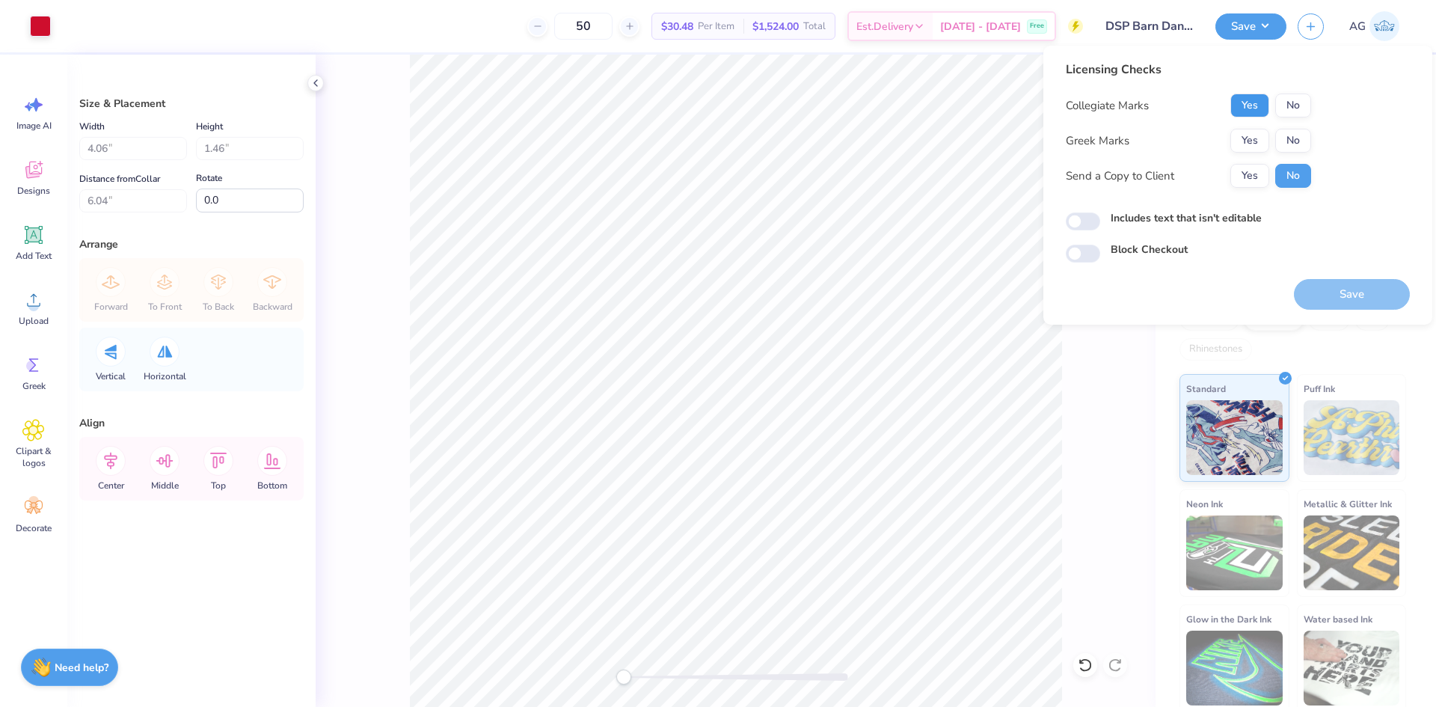
click at [1253, 102] on button "Yes" at bounding box center [1249, 105] width 39 height 24
click at [1282, 108] on button "No" at bounding box center [1293, 105] width 36 height 24
click at [1263, 138] on button "Yes" at bounding box center [1249, 141] width 39 height 24
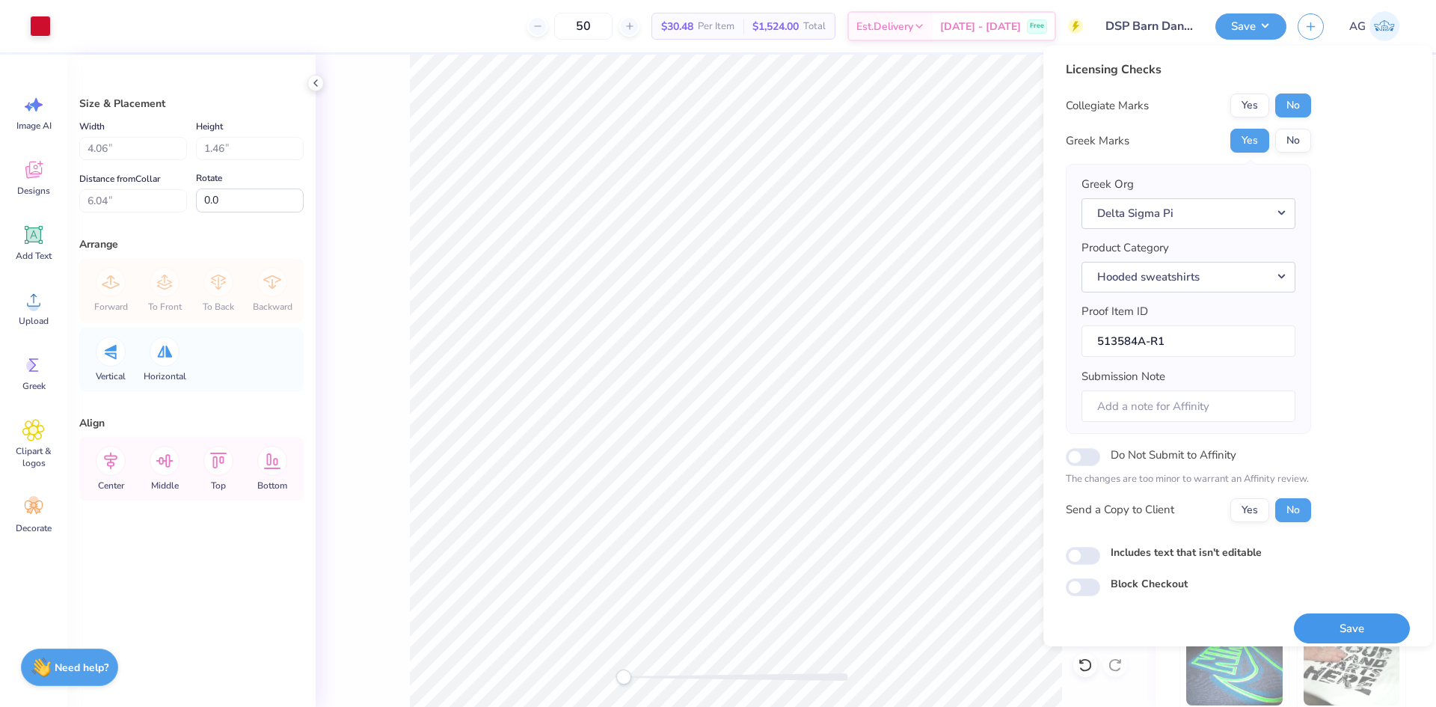
click at [1342, 625] on button "Save" at bounding box center [1352, 628] width 116 height 31
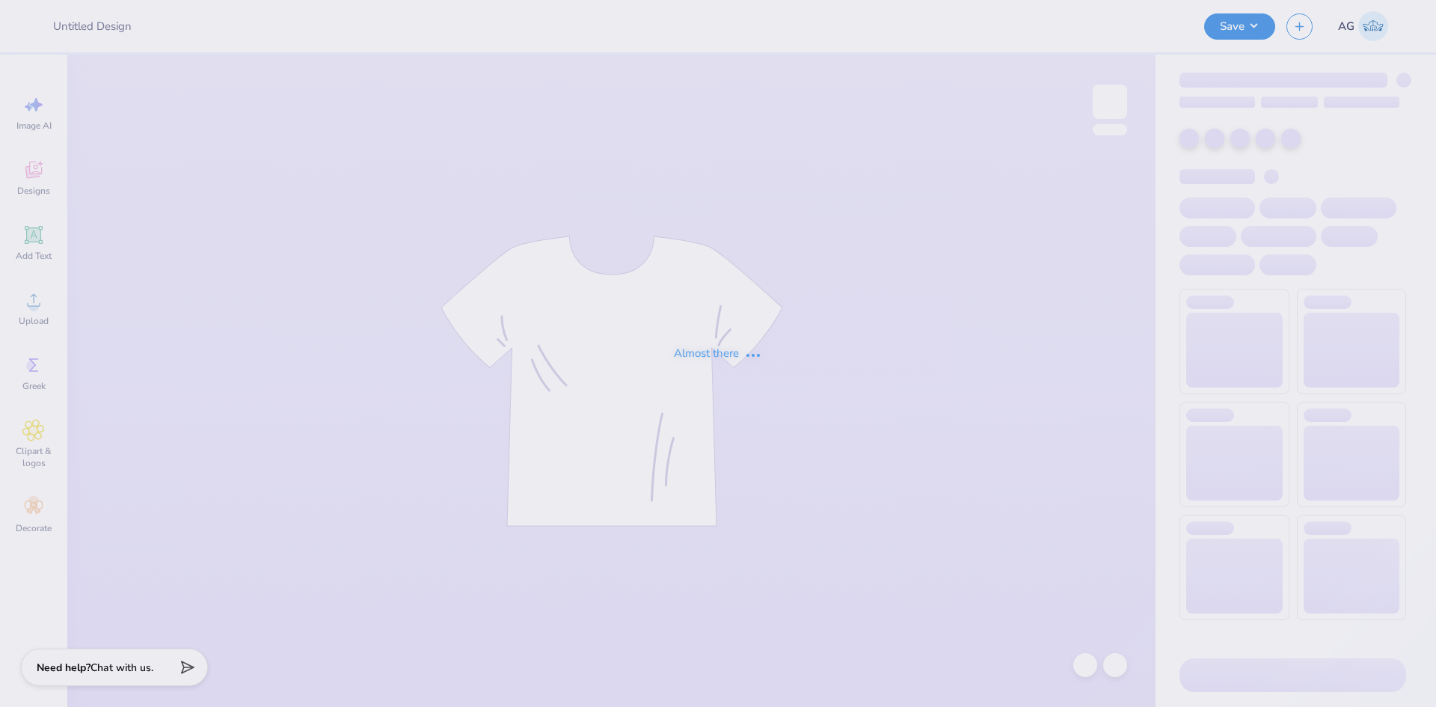
type input "[US_STATE][PERSON_NAME] : [GEOGRAPHIC_DATA][US_STATE]"
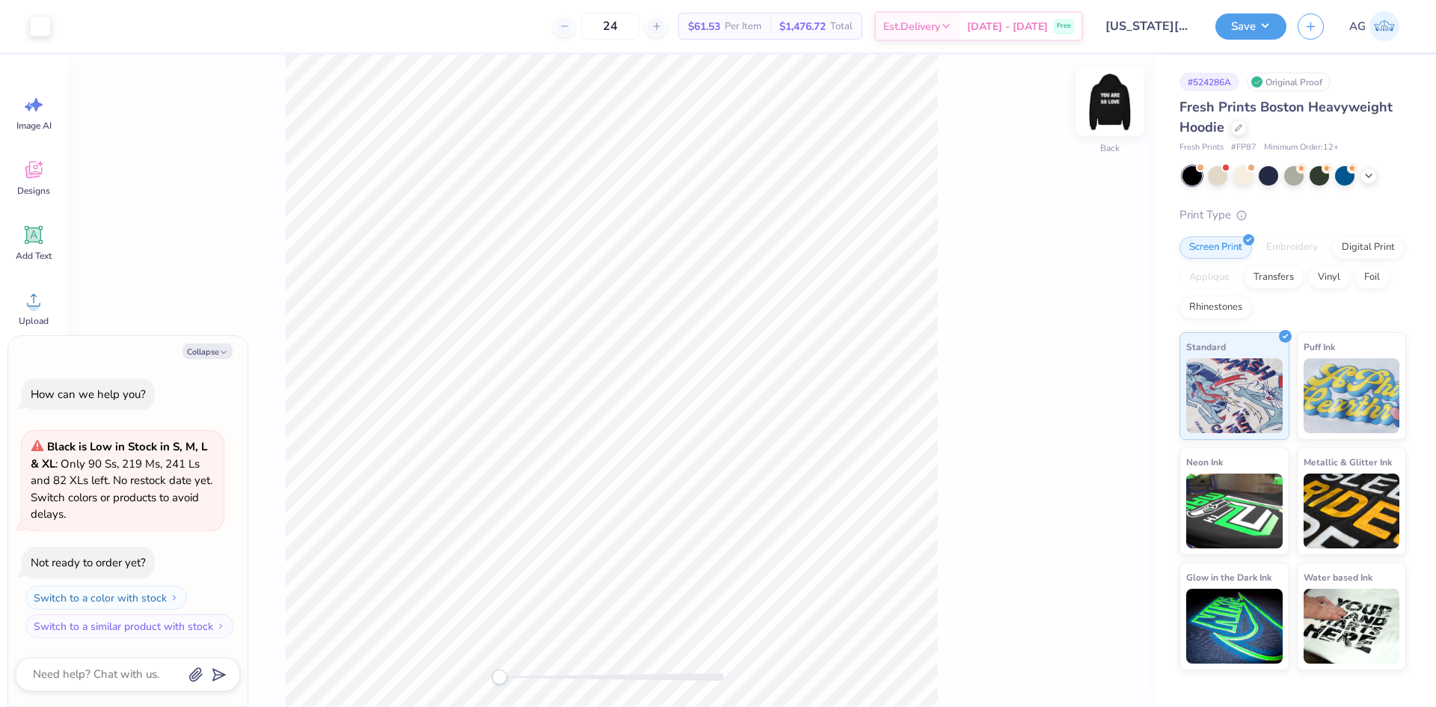
click at [1110, 120] on div "Back" at bounding box center [1110, 110] width 34 height 53
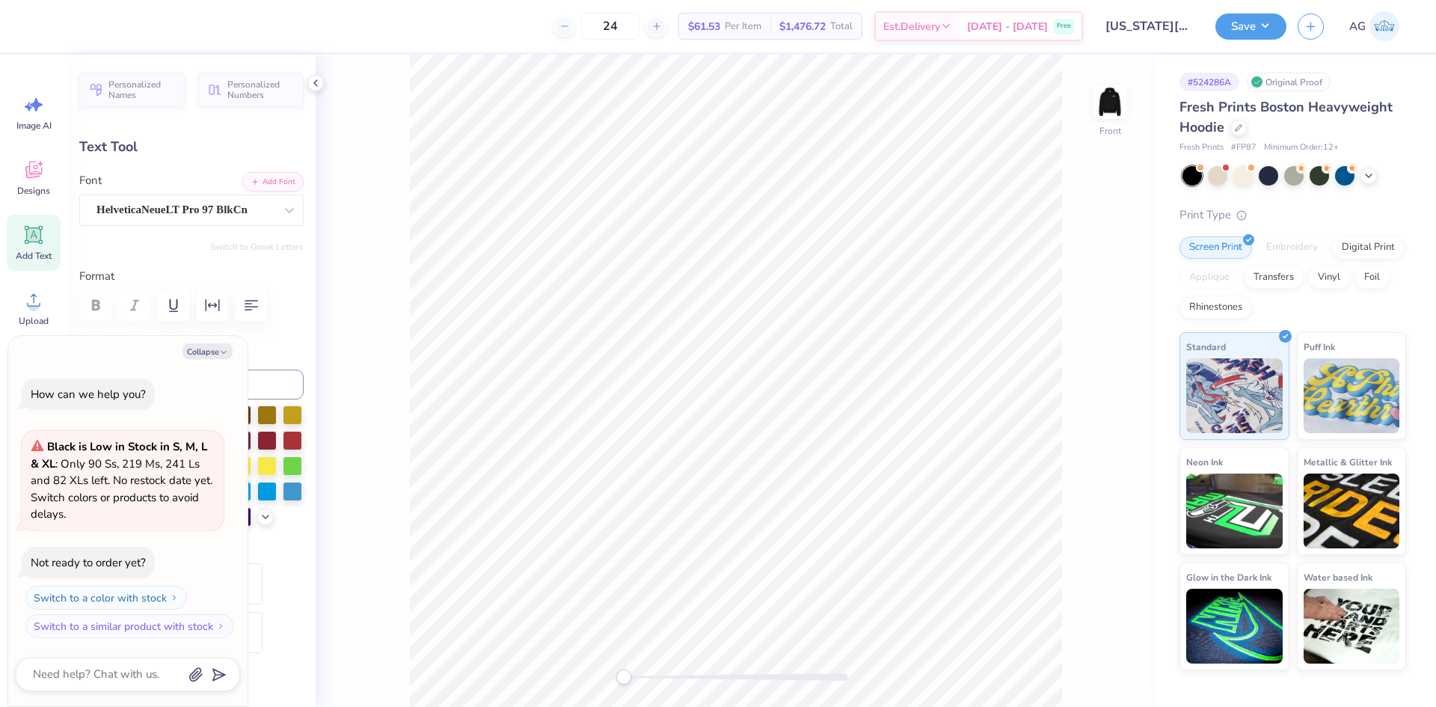
scroll to position [12, 4]
type textarea "x"
type textarea "YOU ARE SO LOVED"
type textarea "x"
type input "14.31"
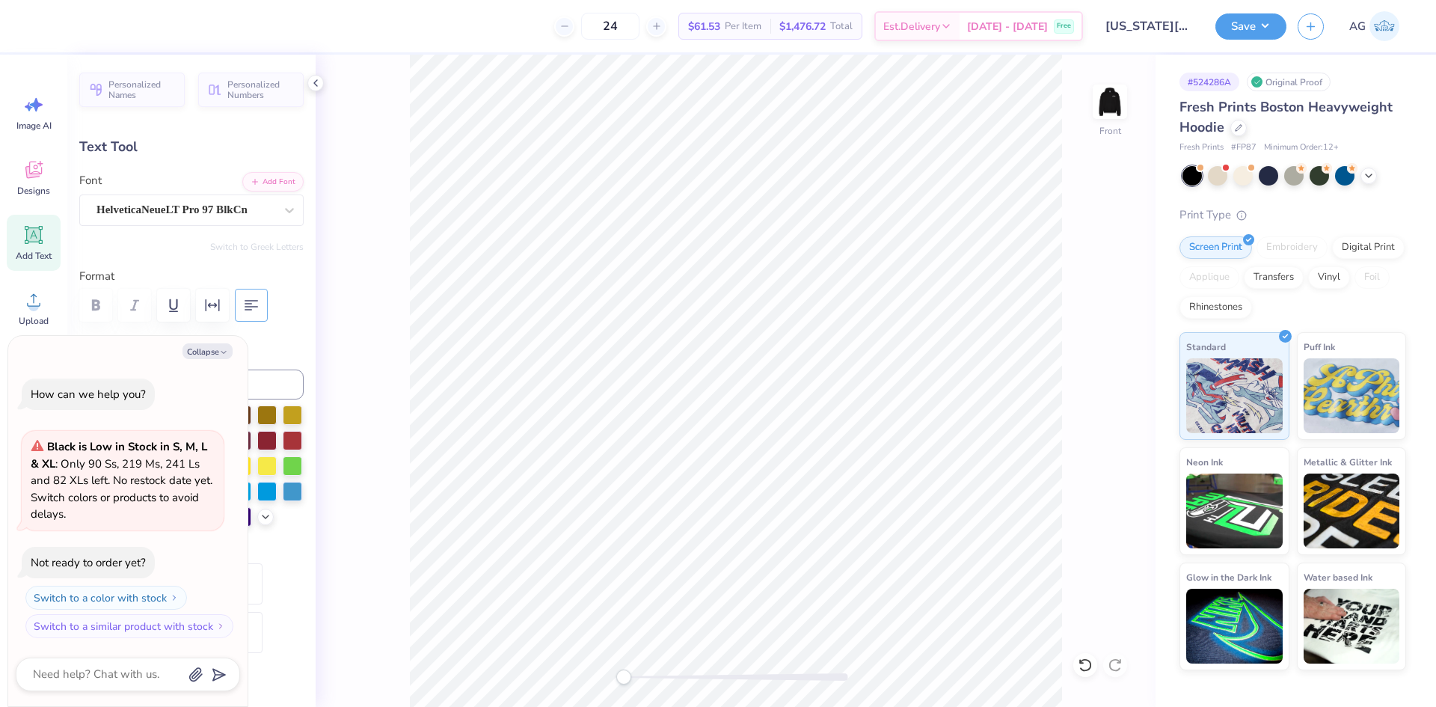
click at [245, 303] on icon "button" at bounding box center [251, 305] width 18 height 18
drag, startPoint x: 201, startPoint y: 348, endPoint x: 241, endPoint y: 505, distance: 162.7
click at [201, 350] on button "Collapse" at bounding box center [207, 351] width 50 height 16
type textarea "x"
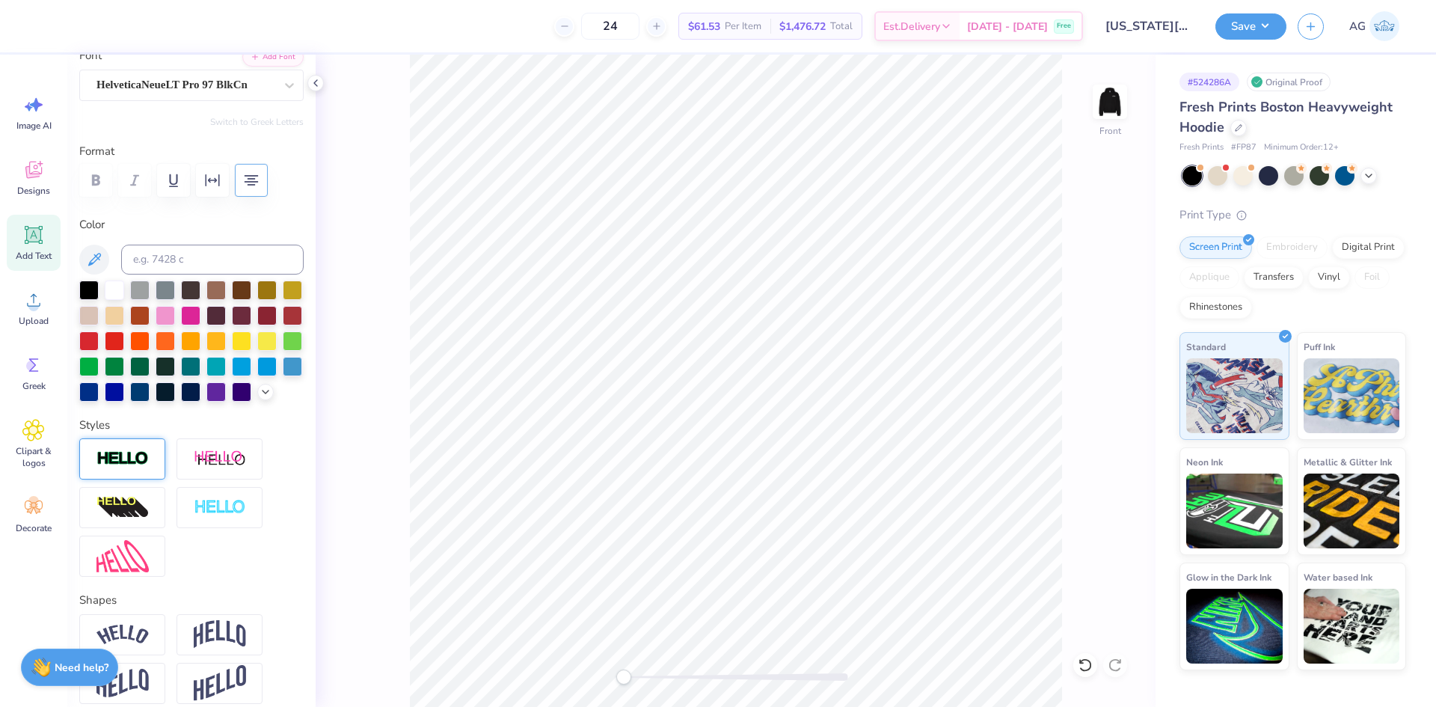
scroll to position [554, 0]
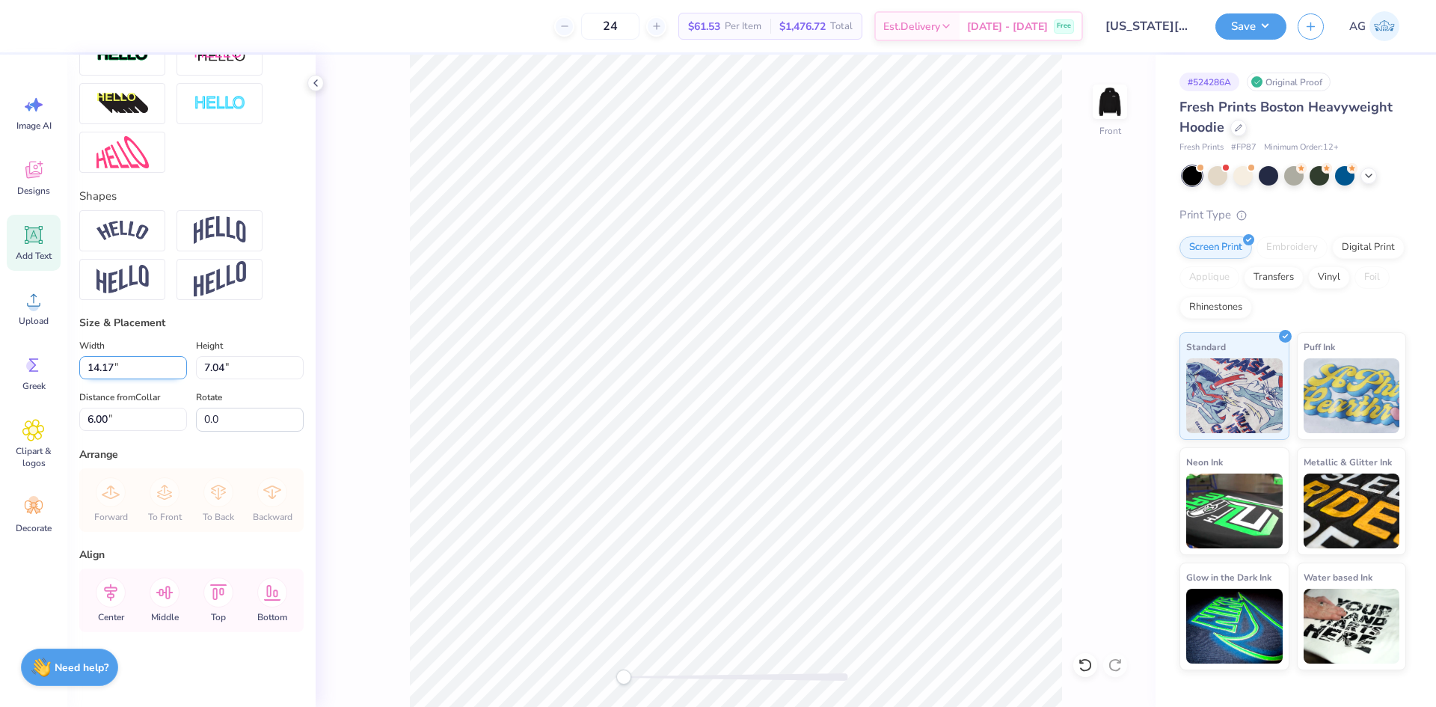
click at [136, 376] on input "14.17" at bounding box center [133, 367] width 108 height 23
type input "12.50"
type input "6.21"
click at [134, 425] on input "6.42" at bounding box center [133, 419] width 108 height 23
type input "6"
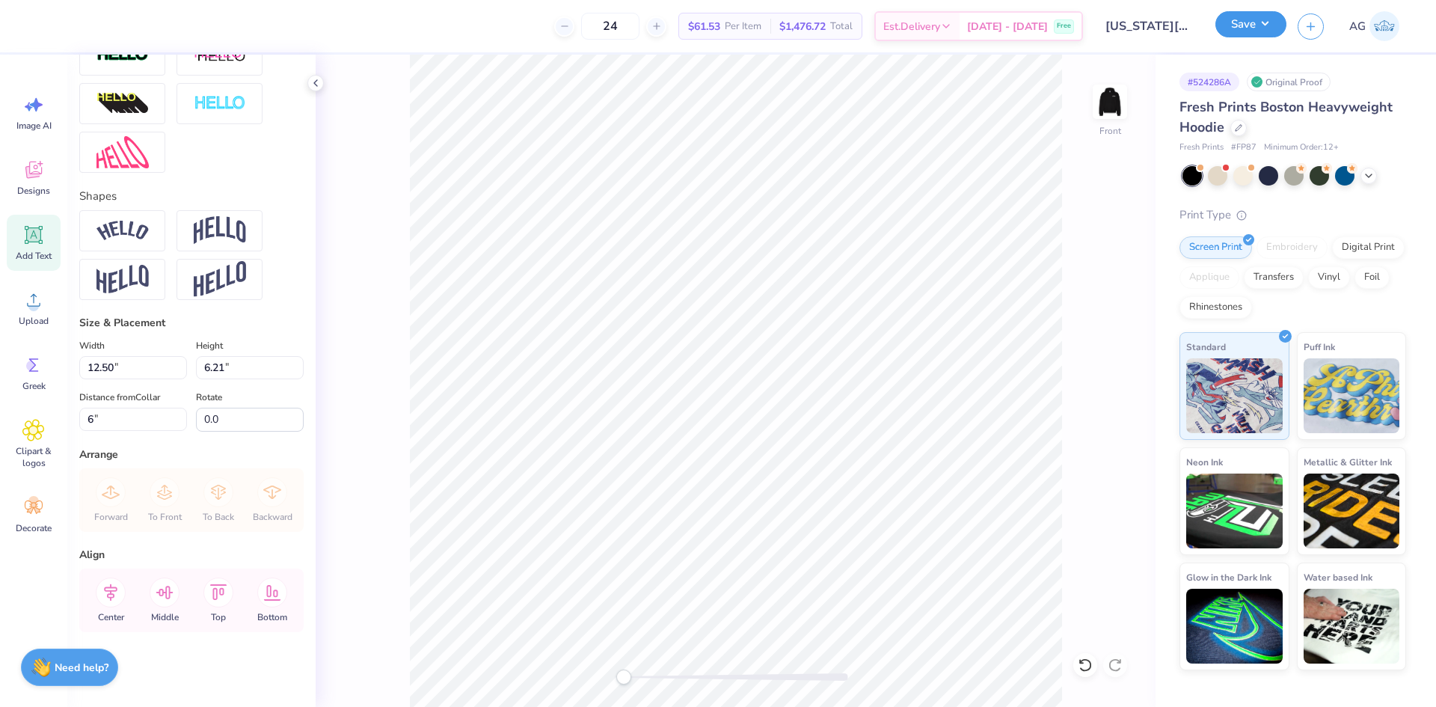
click at [1262, 26] on button "Save" at bounding box center [1250, 24] width 71 height 26
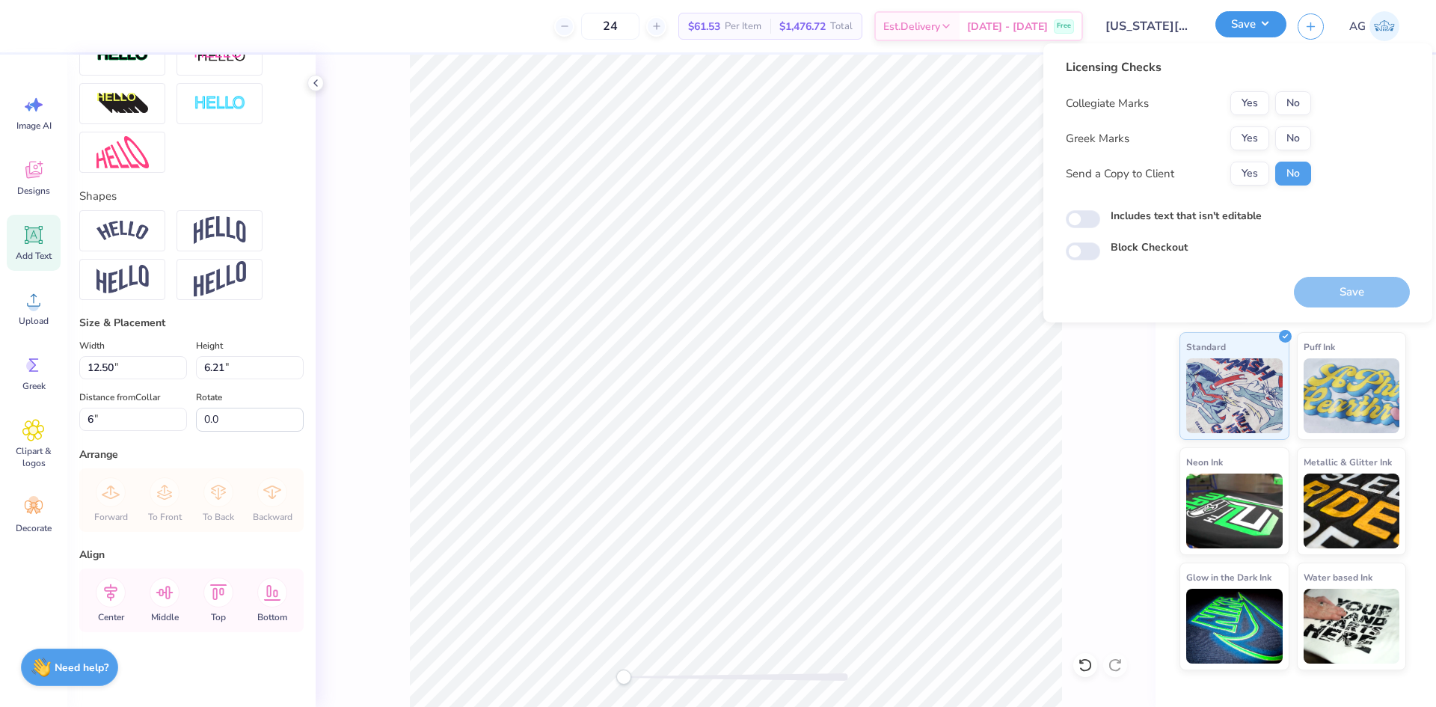
click at [1255, 25] on button "Save" at bounding box center [1250, 24] width 71 height 26
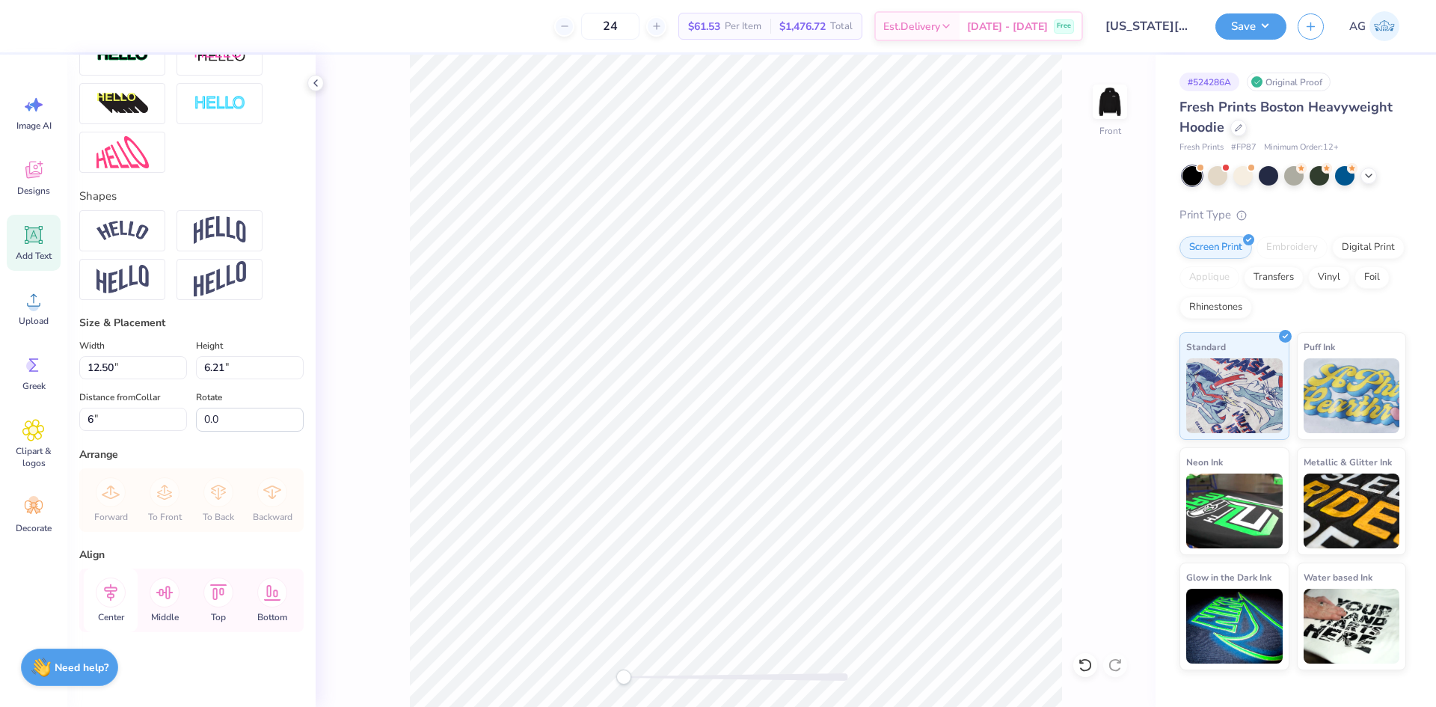
click at [120, 597] on icon at bounding box center [111, 592] width 30 height 30
click at [1226, 31] on button "Save" at bounding box center [1250, 24] width 71 height 26
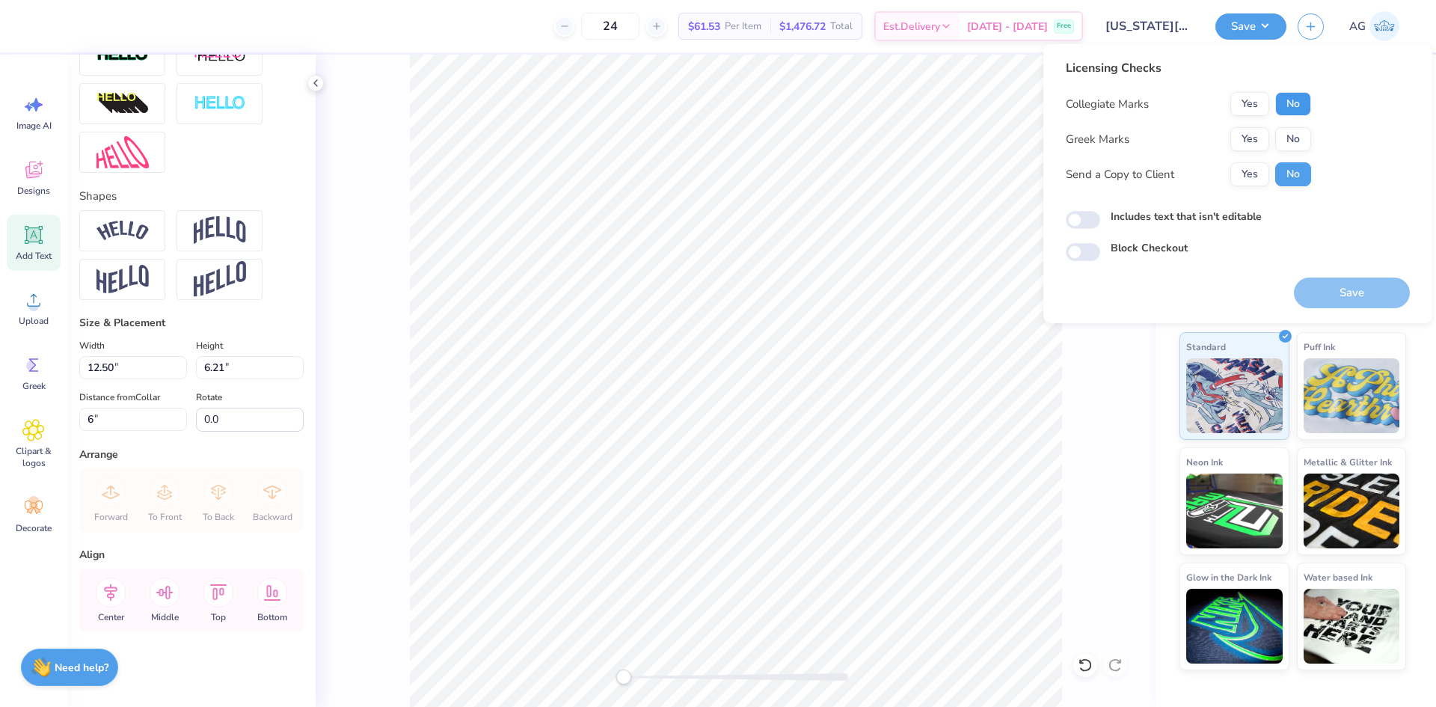
click at [1301, 101] on button "No" at bounding box center [1293, 104] width 36 height 24
click at [1304, 141] on button "No" at bounding box center [1293, 139] width 36 height 24
click at [1336, 280] on button "Save" at bounding box center [1352, 292] width 116 height 31
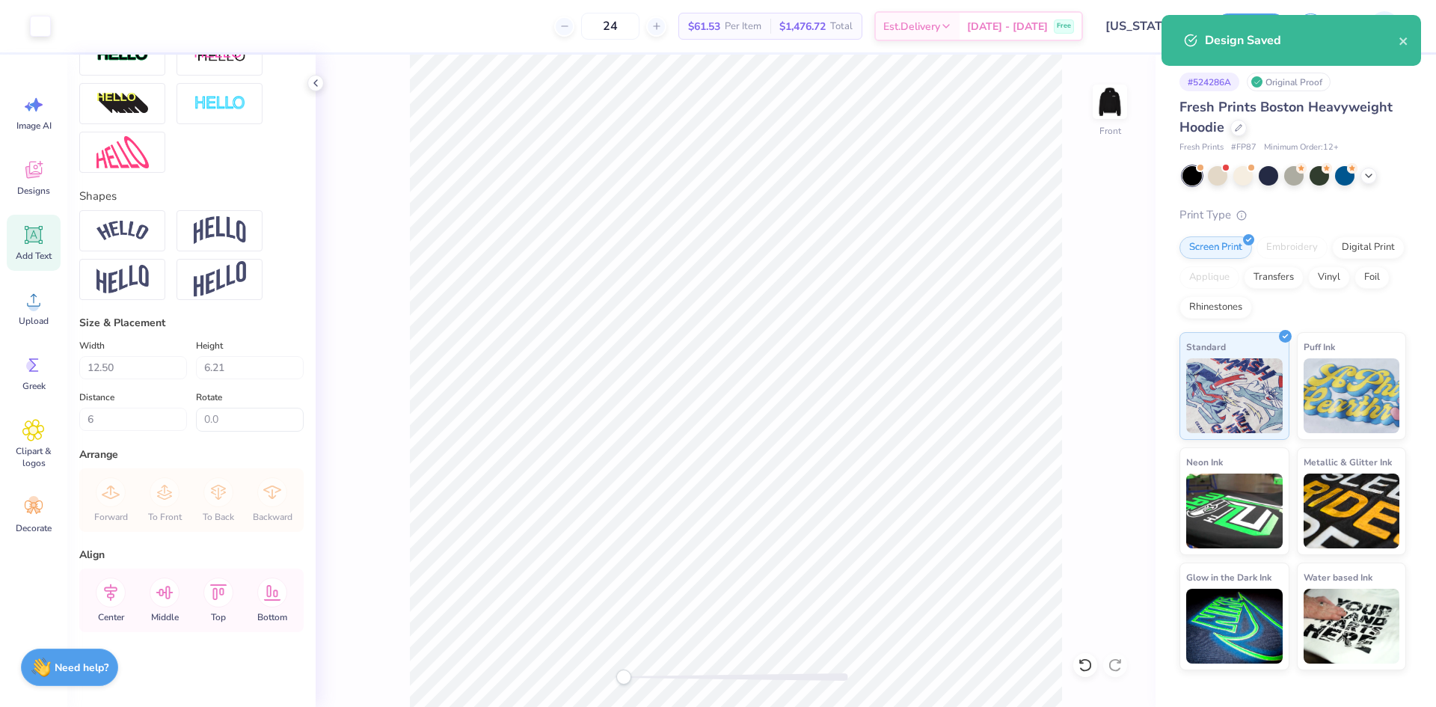
click at [1119, 200] on div "Front" at bounding box center [736, 381] width 840 height 652
